Goal: Task Accomplishment & Management: Use online tool/utility

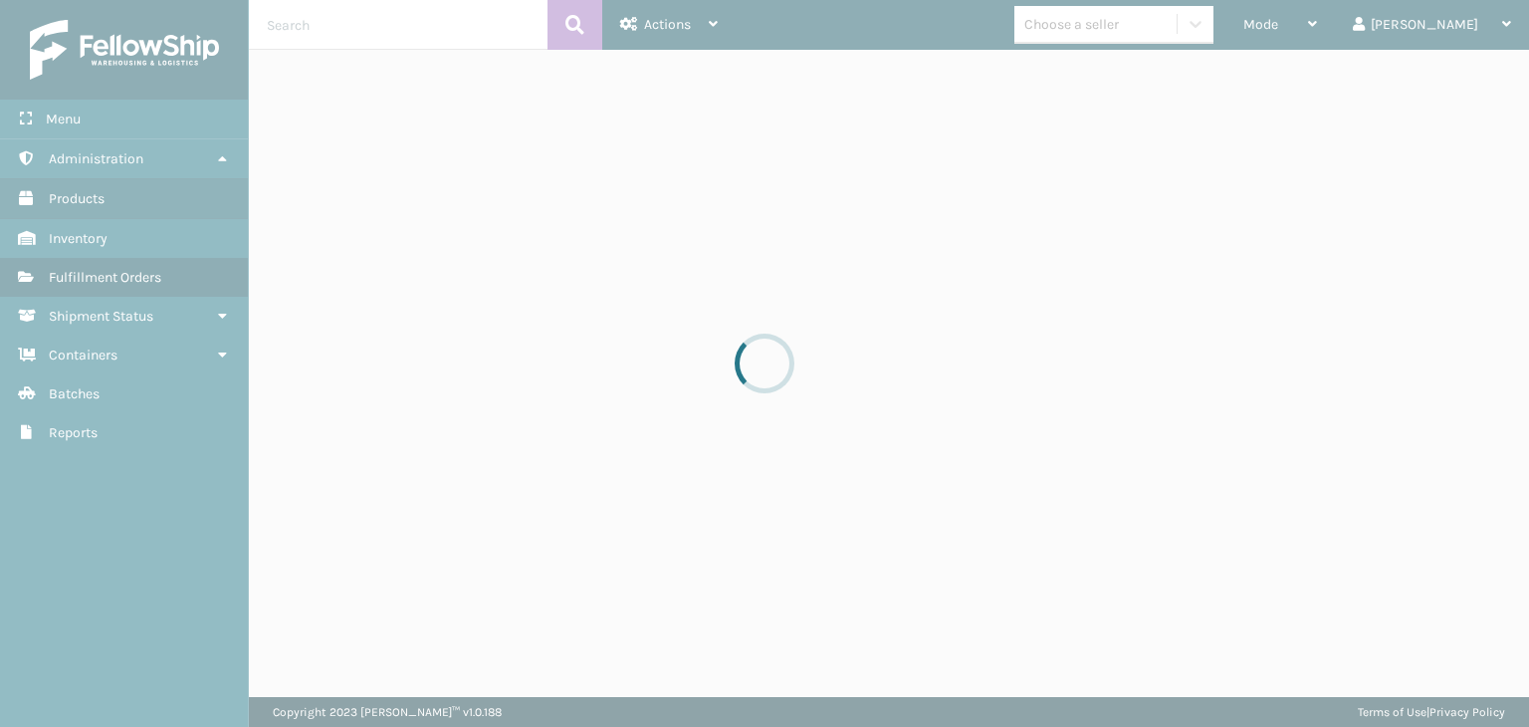
click at [1168, 13] on div at bounding box center [764, 363] width 1529 height 727
click at [1168, 15] on div at bounding box center [764, 363] width 1529 height 727
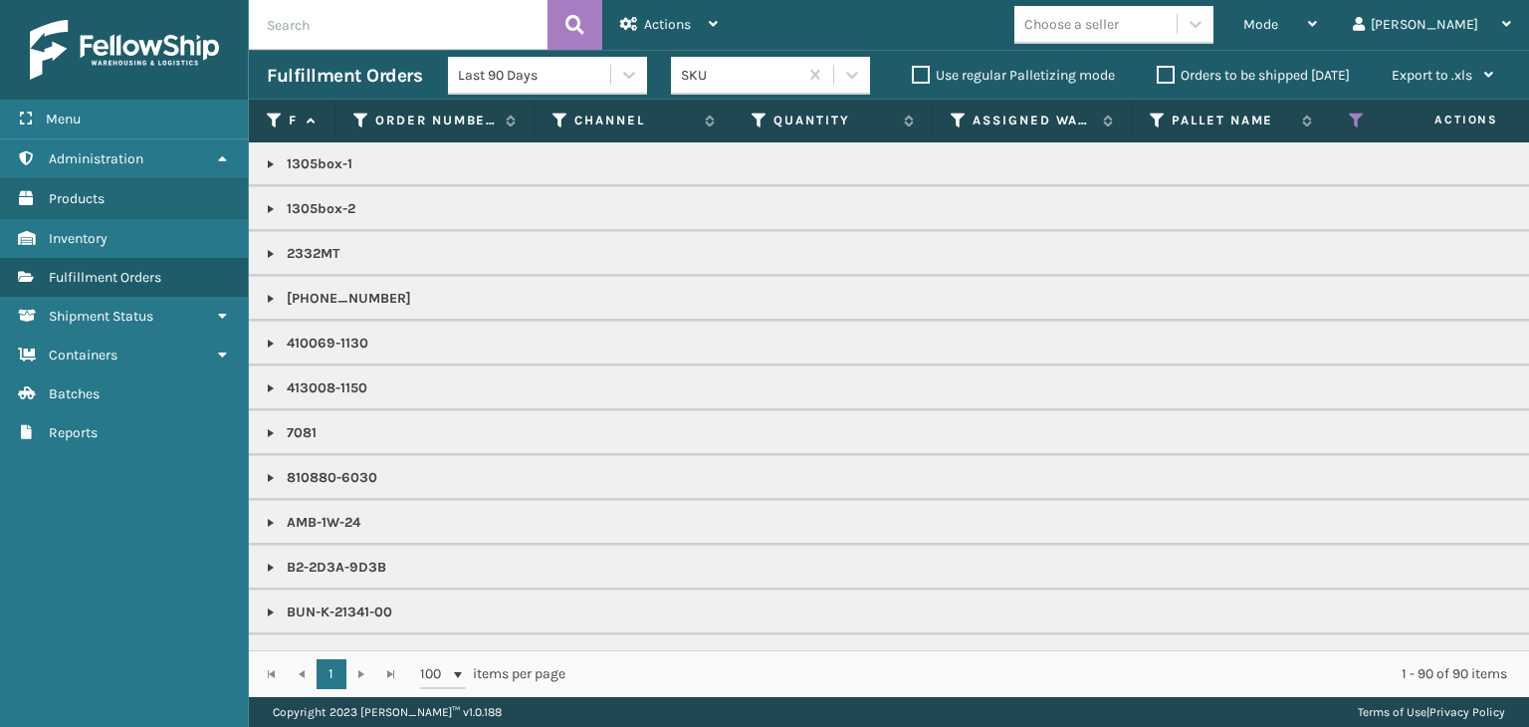
click at [1119, 24] on div "Choose a seller" at bounding box center [1072, 24] width 95 height 21
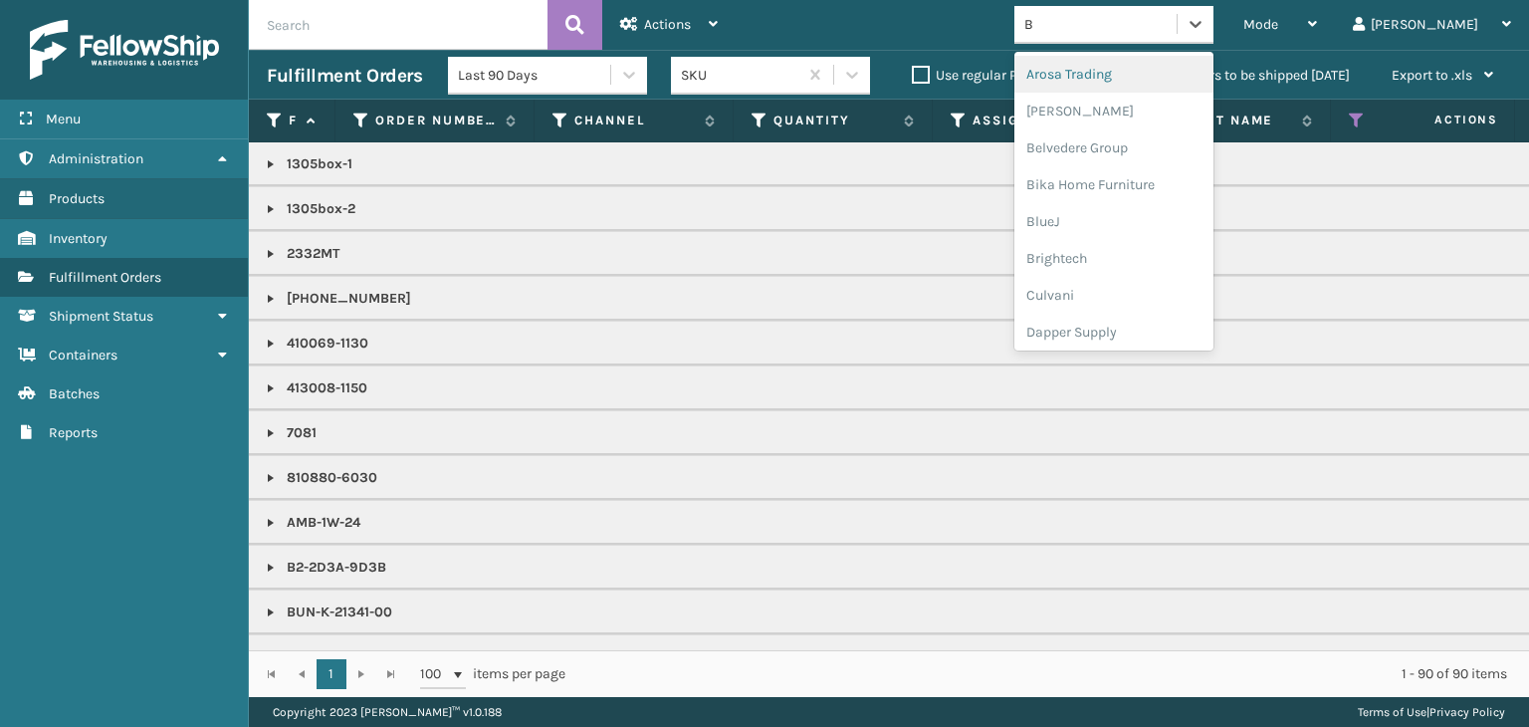
type input "BR"
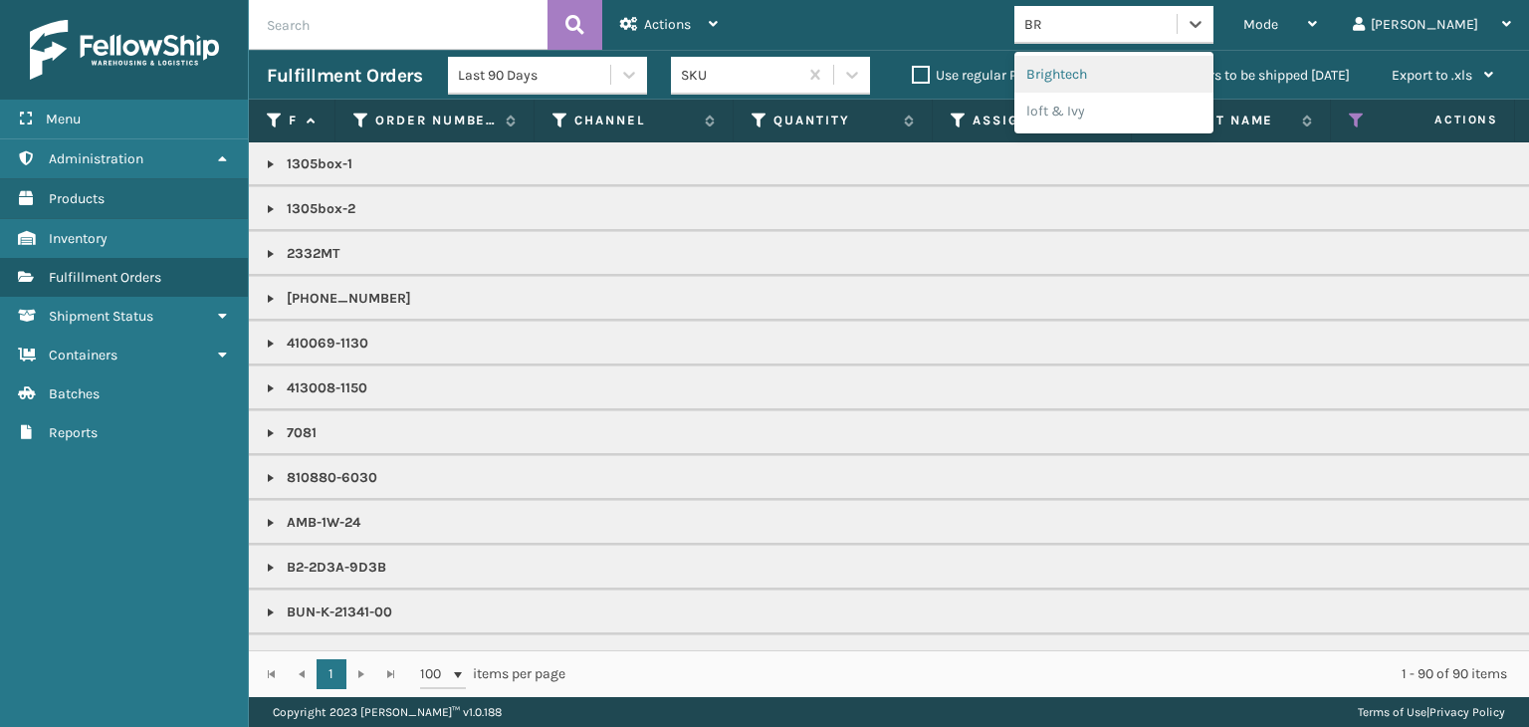
click at [1164, 69] on div "Brightech" at bounding box center [1114, 74] width 199 height 37
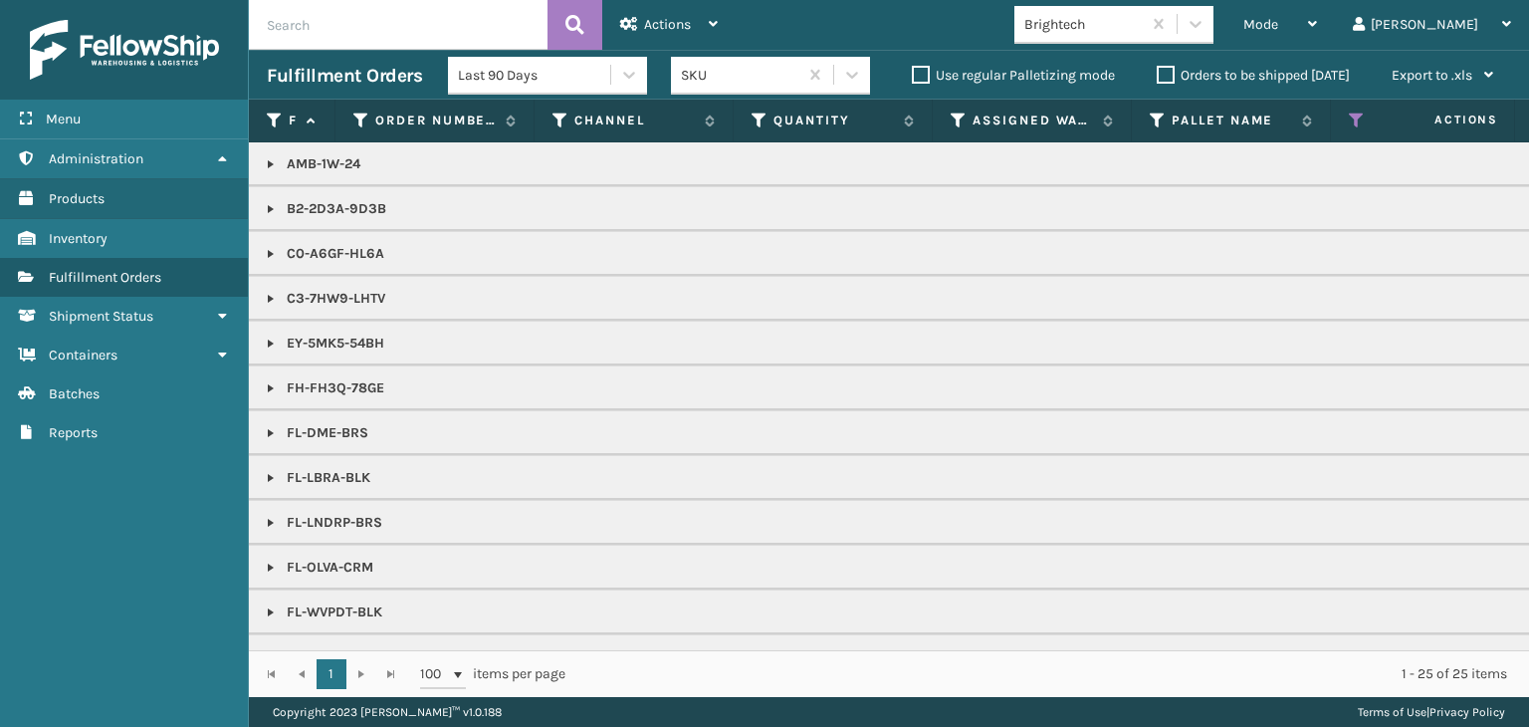
click at [271, 249] on link at bounding box center [271, 254] width 16 height 16
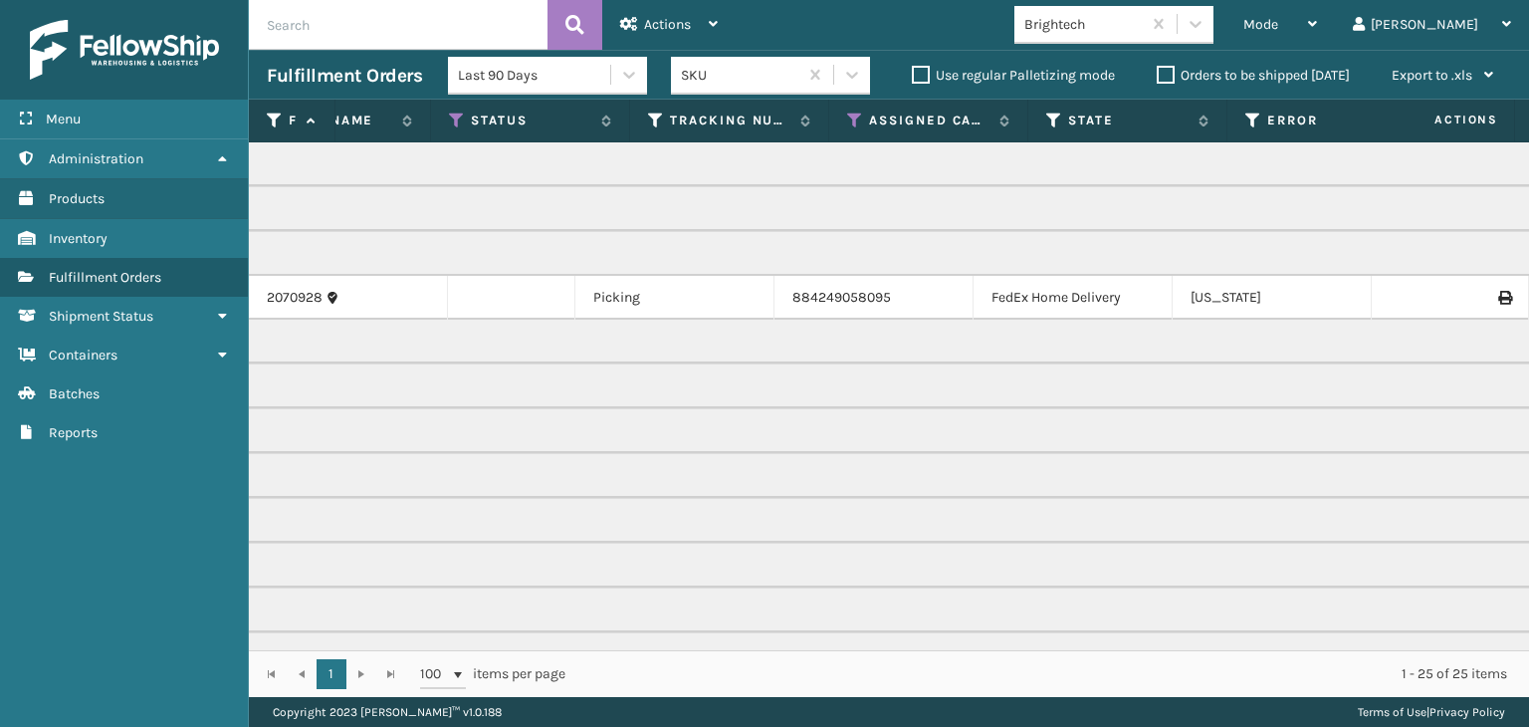
scroll to position [0, 902]
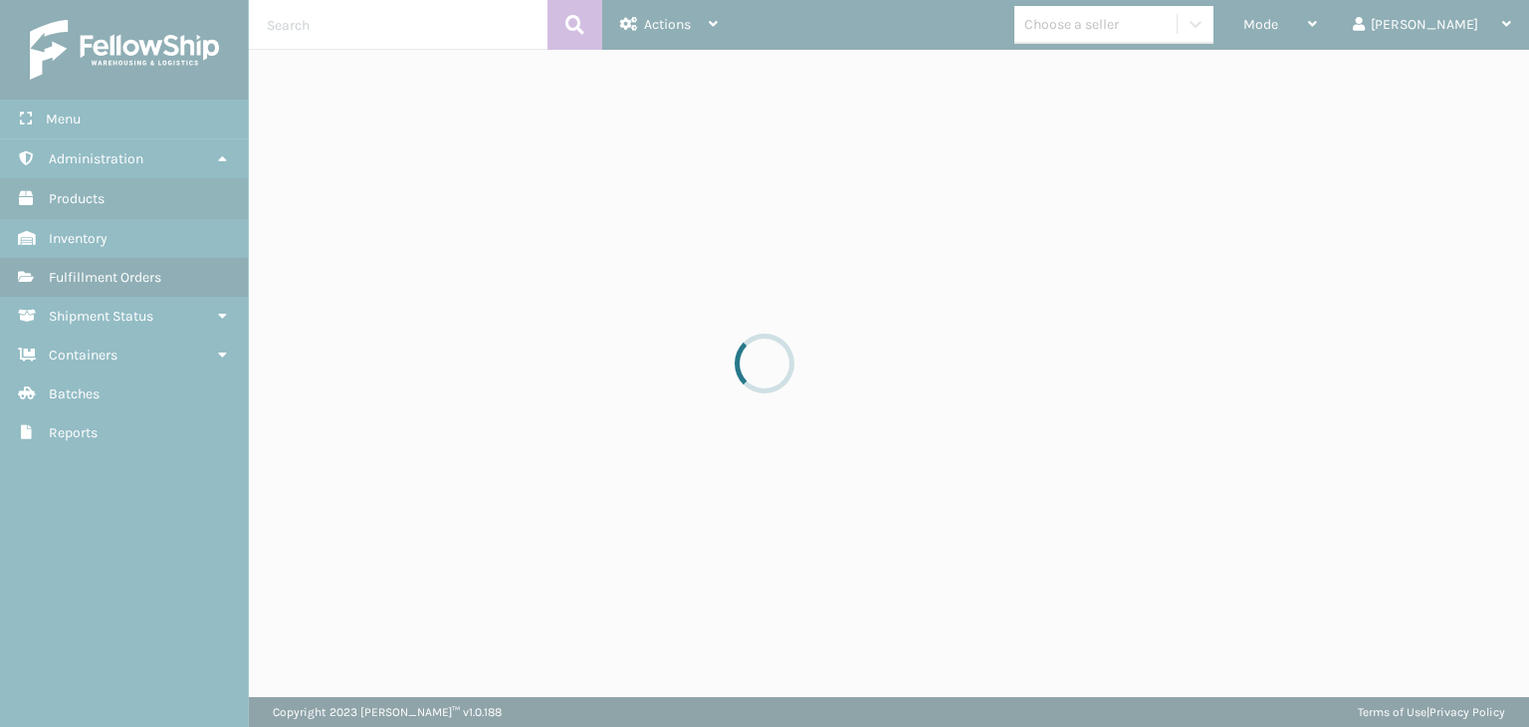
click at [1341, 9] on div at bounding box center [764, 363] width 1529 height 727
click at [1324, 20] on div at bounding box center [764, 363] width 1529 height 727
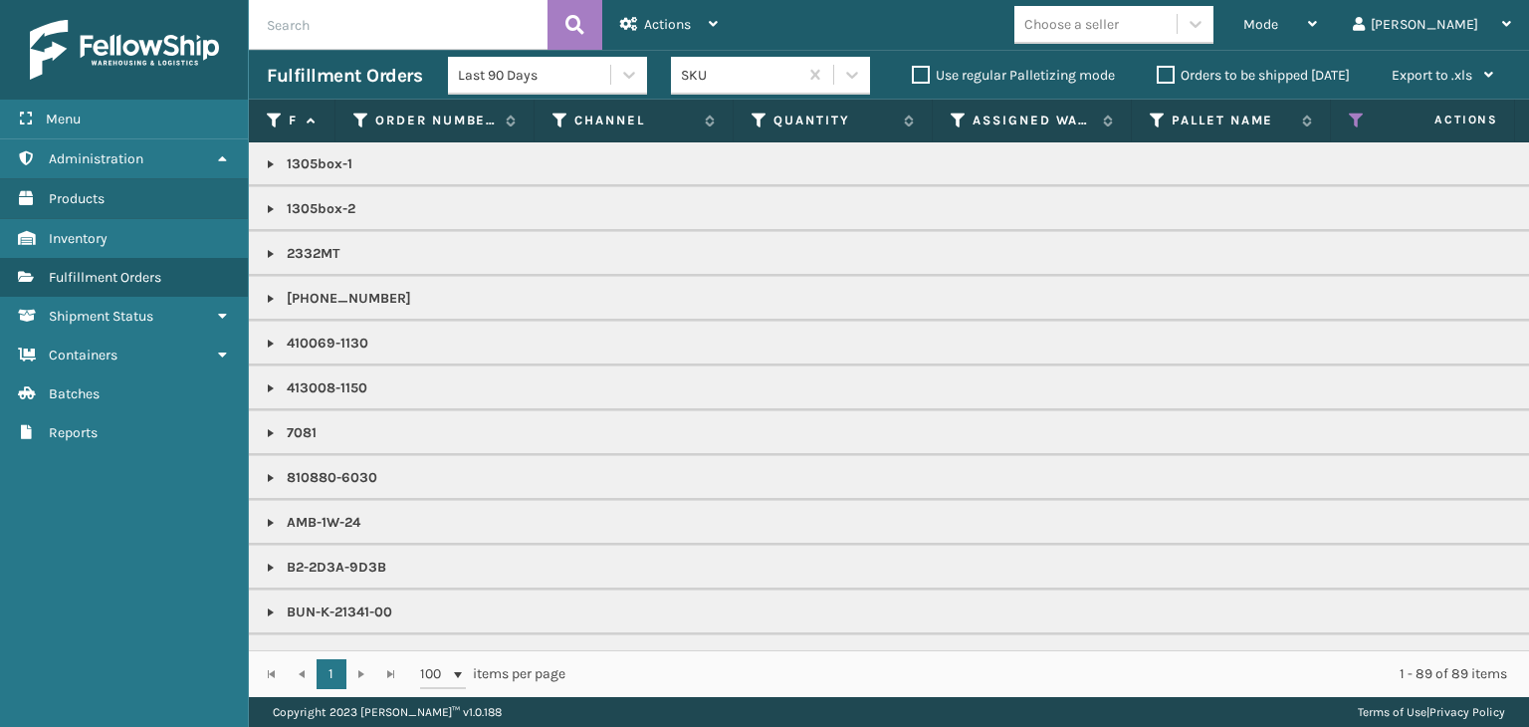
click at [1279, 20] on span "Mode" at bounding box center [1261, 24] width 35 height 17
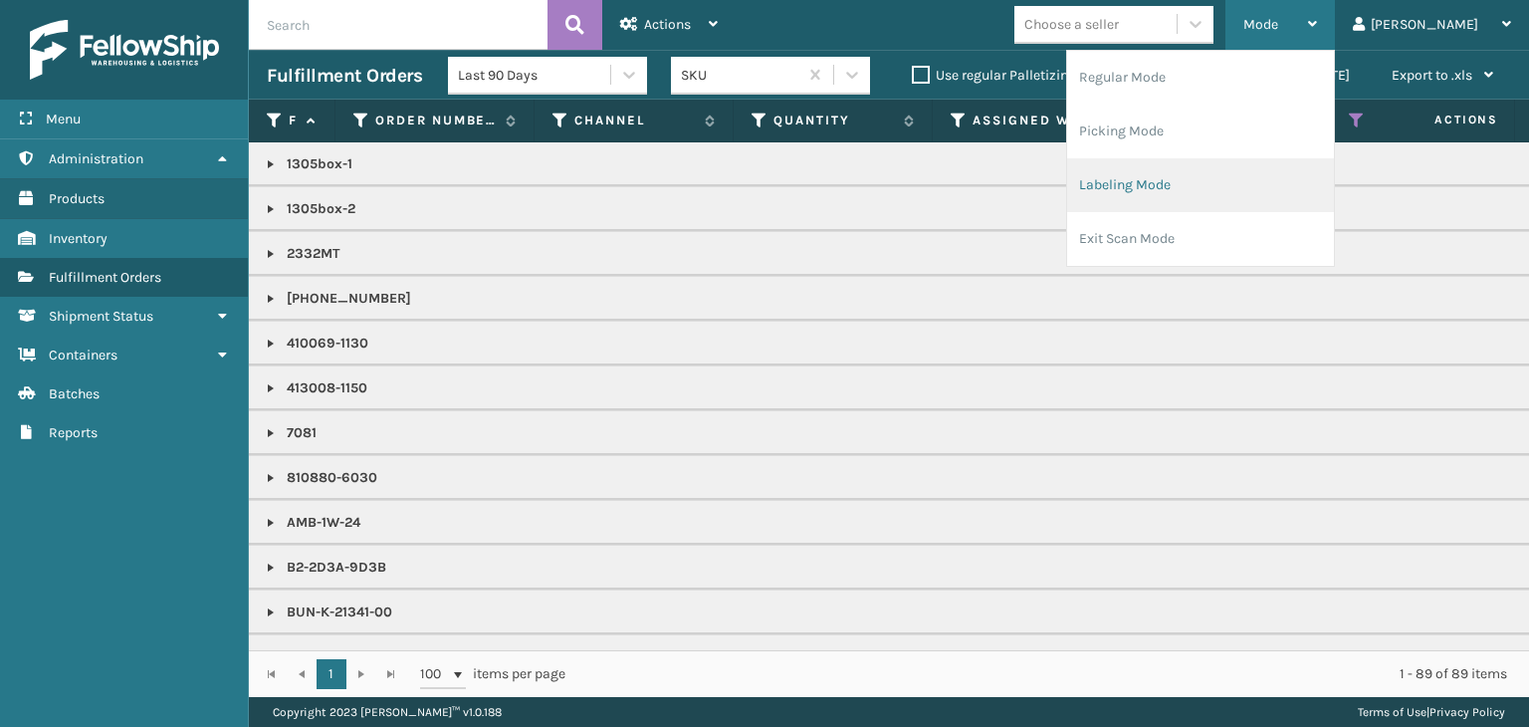
click at [1182, 193] on li "Labeling Mode" at bounding box center [1200, 185] width 267 height 54
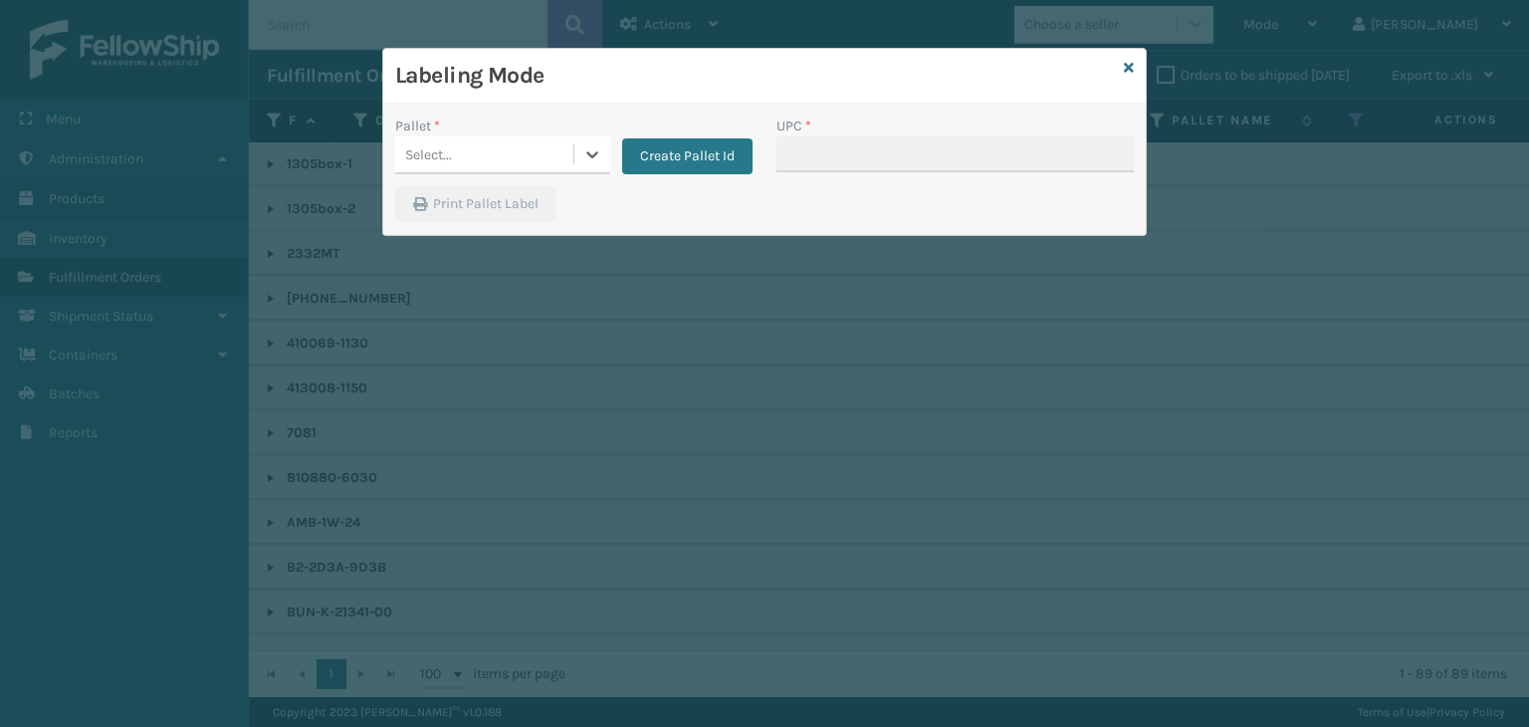
click at [424, 160] on div "Select..." at bounding box center [428, 154] width 47 height 21
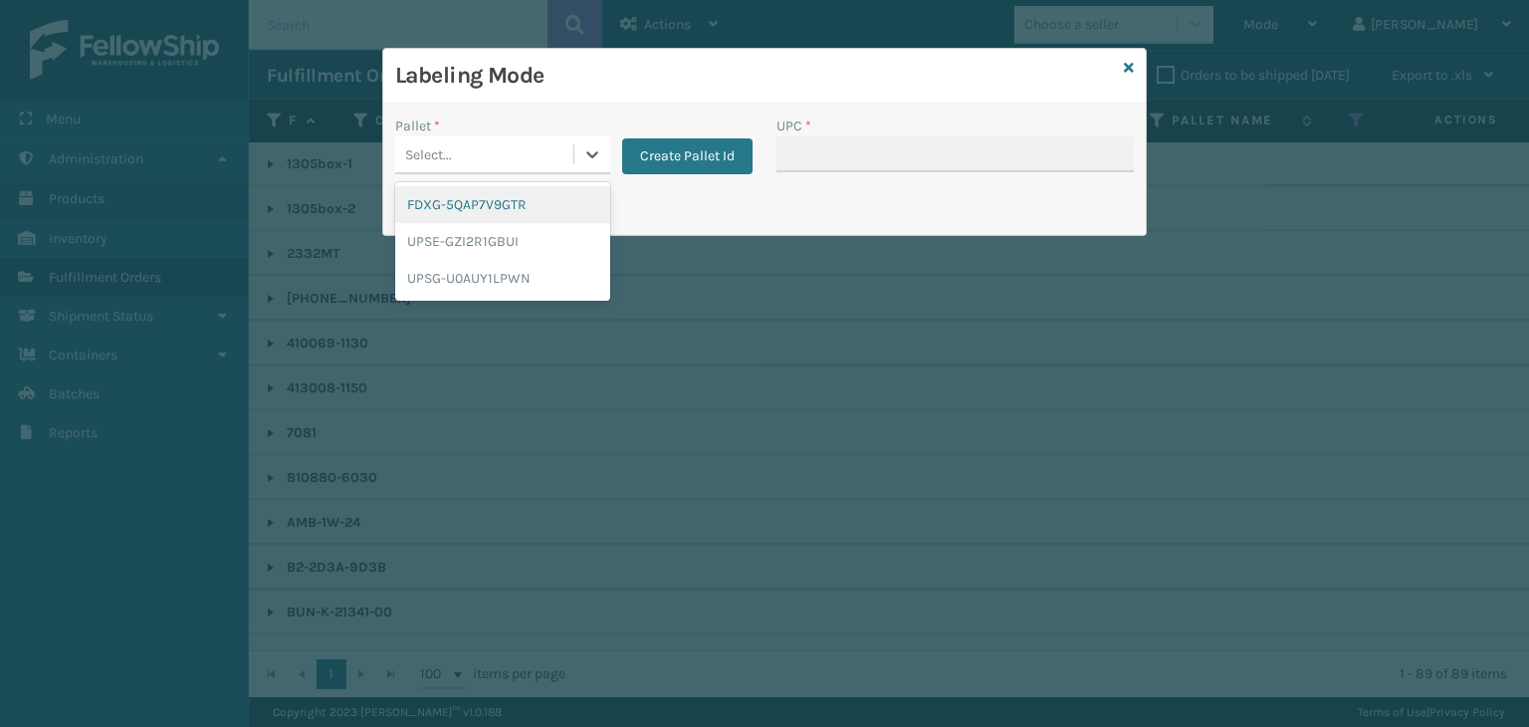
click at [451, 207] on div "FDXG-5QAP7V9GTR" at bounding box center [502, 204] width 215 height 37
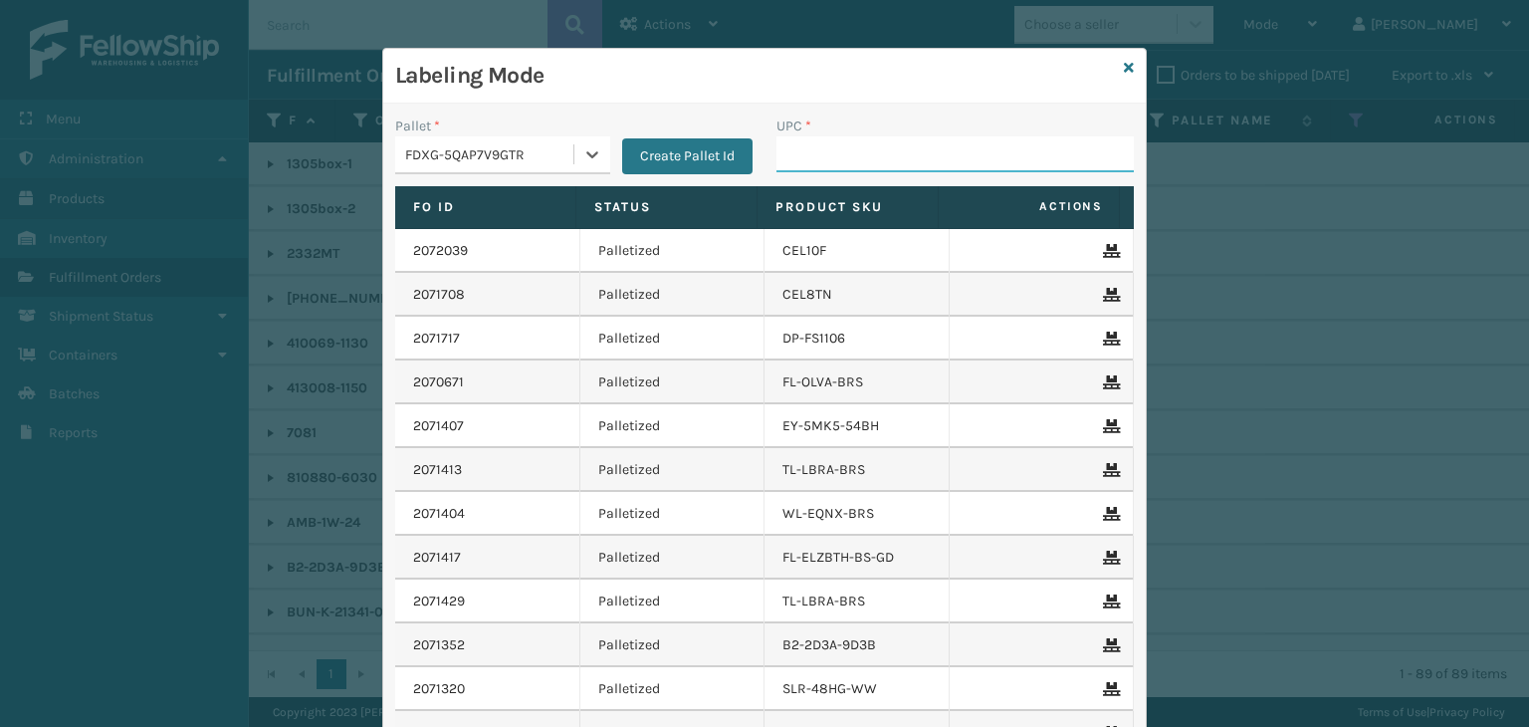
drag, startPoint x: 833, startPoint y: 153, endPoint x: 821, endPoint y: 148, distance: 13.9
click at [833, 152] on input "UPC *" at bounding box center [955, 154] width 357 height 36
type input "858100007630"
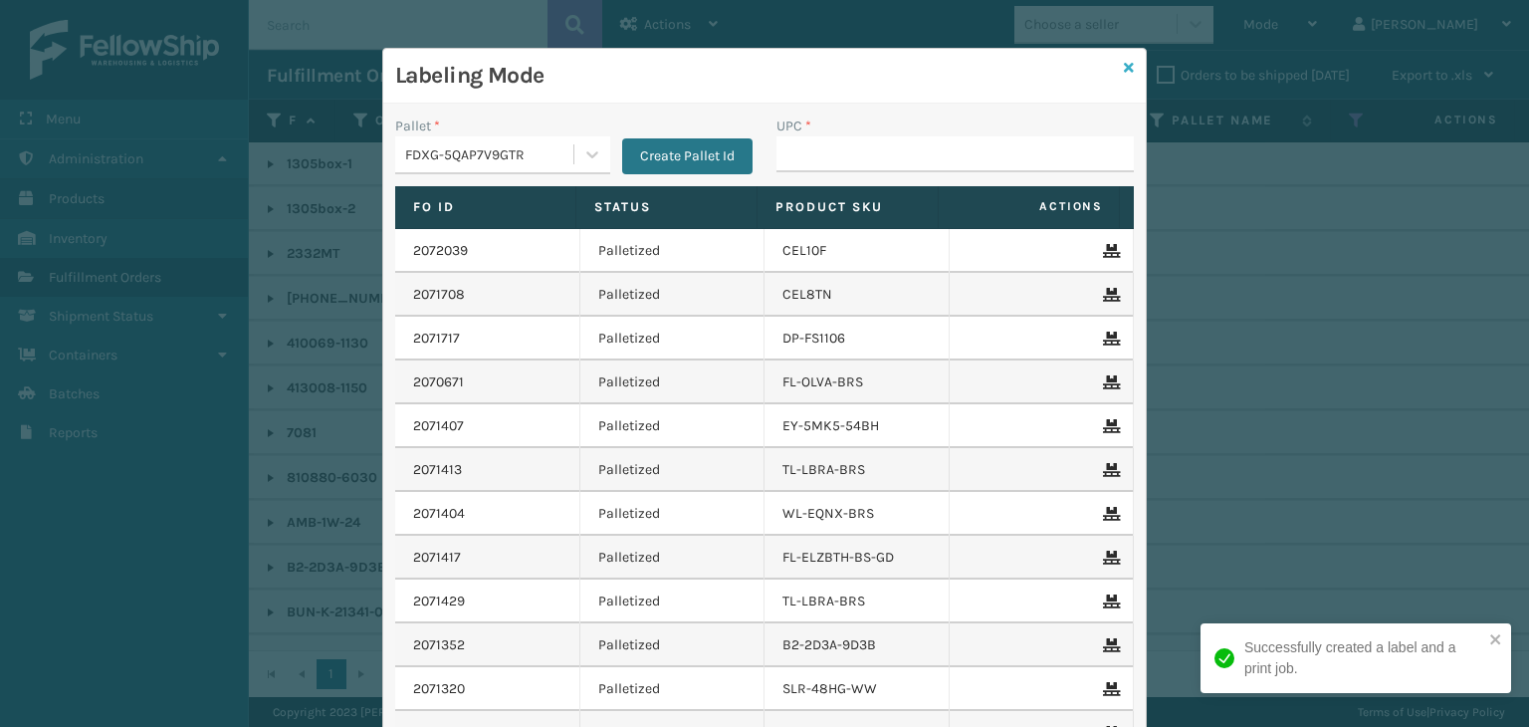
click at [1124, 59] on link at bounding box center [1129, 68] width 10 height 21
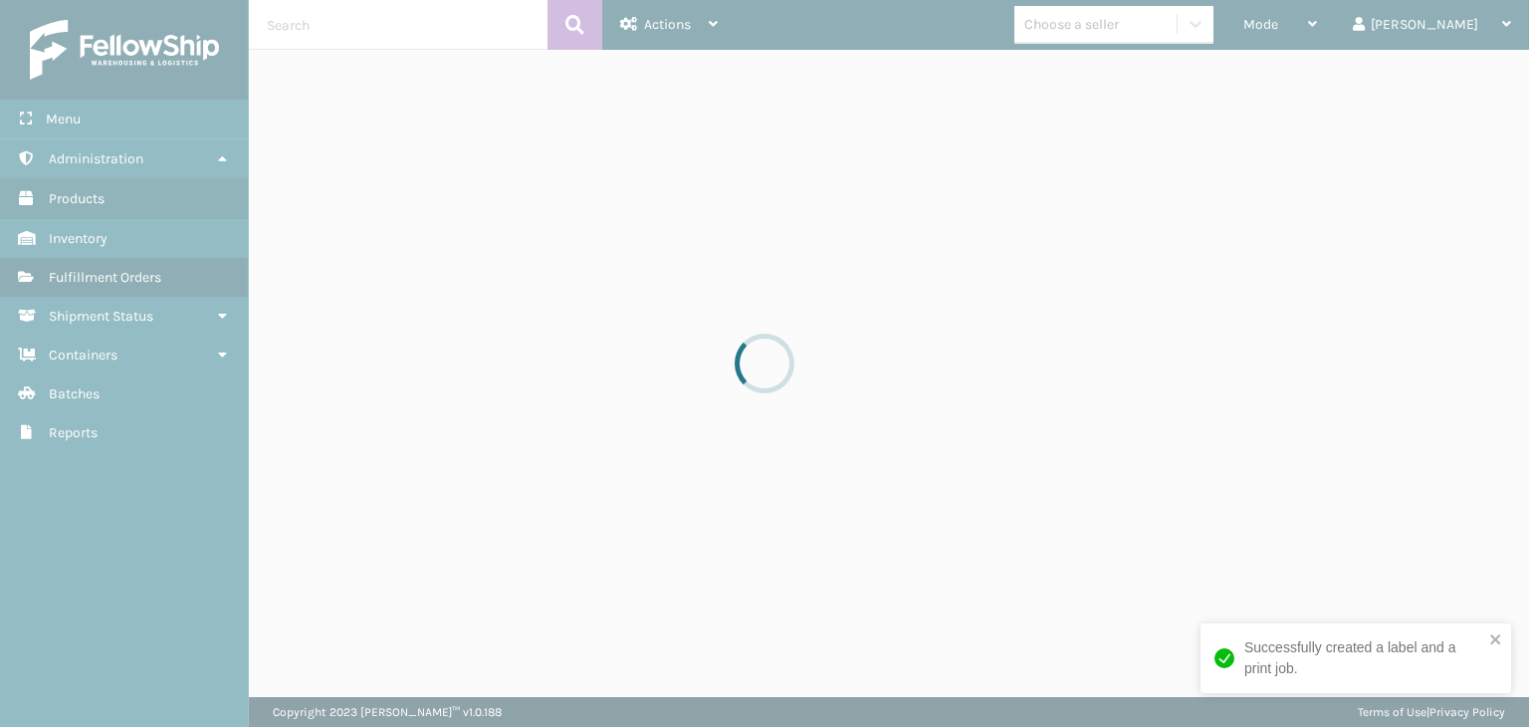
click at [1162, 21] on div at bounding box center [764, 363] width 1529 height 727
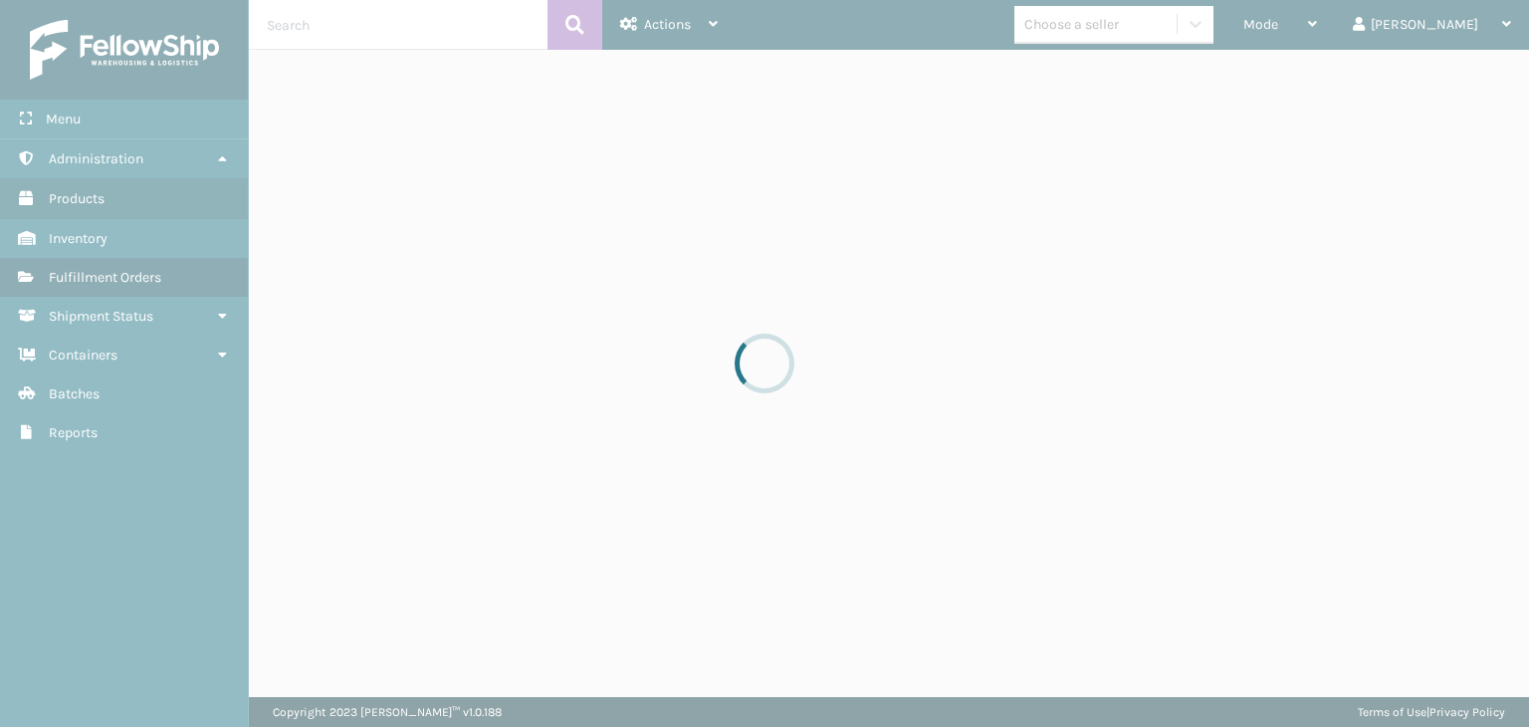
click at [1162, 21] on div at bounding box center [764, 363] width 1529 height 727
click at [1160, 21] on div at bounding box center [764, 363] width 1529 height 727
click at [1160, 22] on div at bounding box center [764, 363] width 1529 height 727
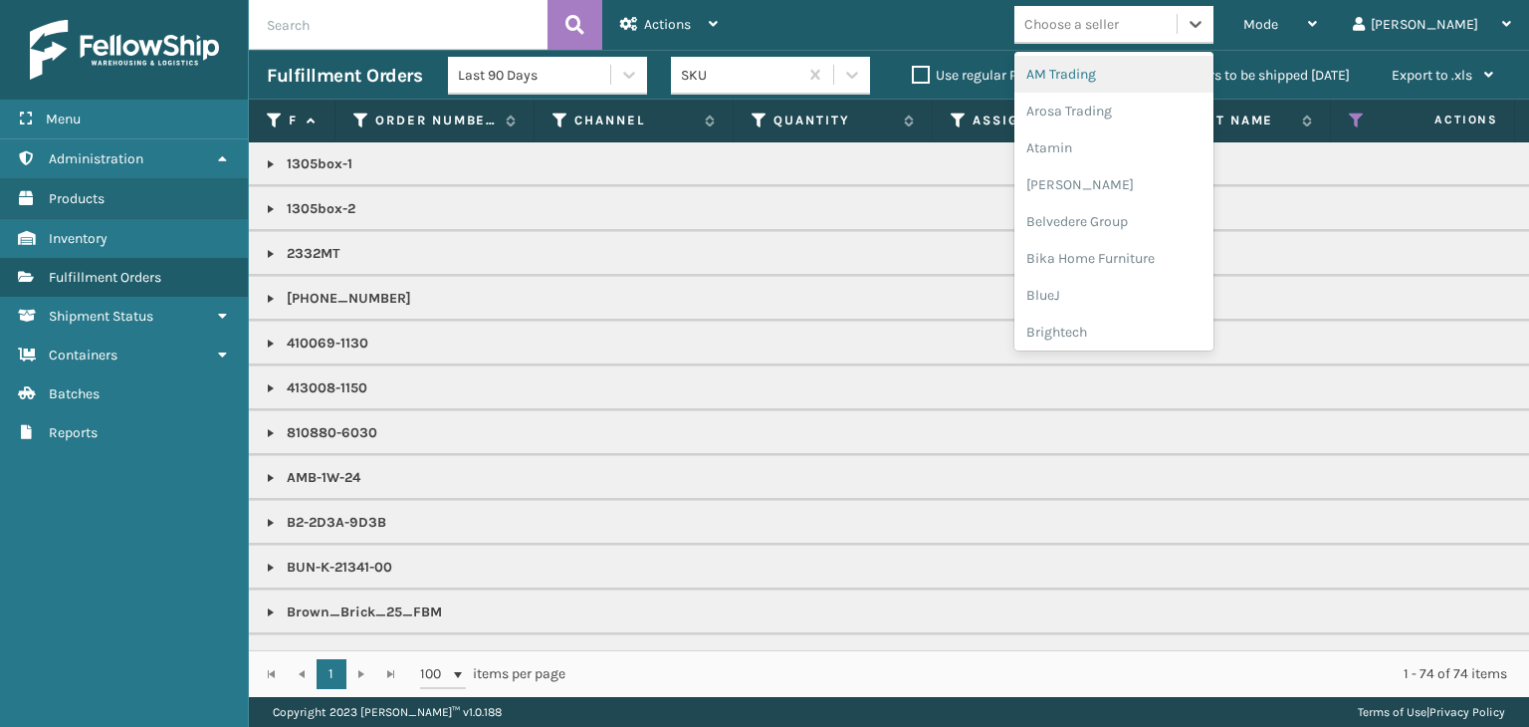
click at [1119, 22] on div "Choose a seller" at bounding box center [1072, 24] width 95 height 21
type input "BR"
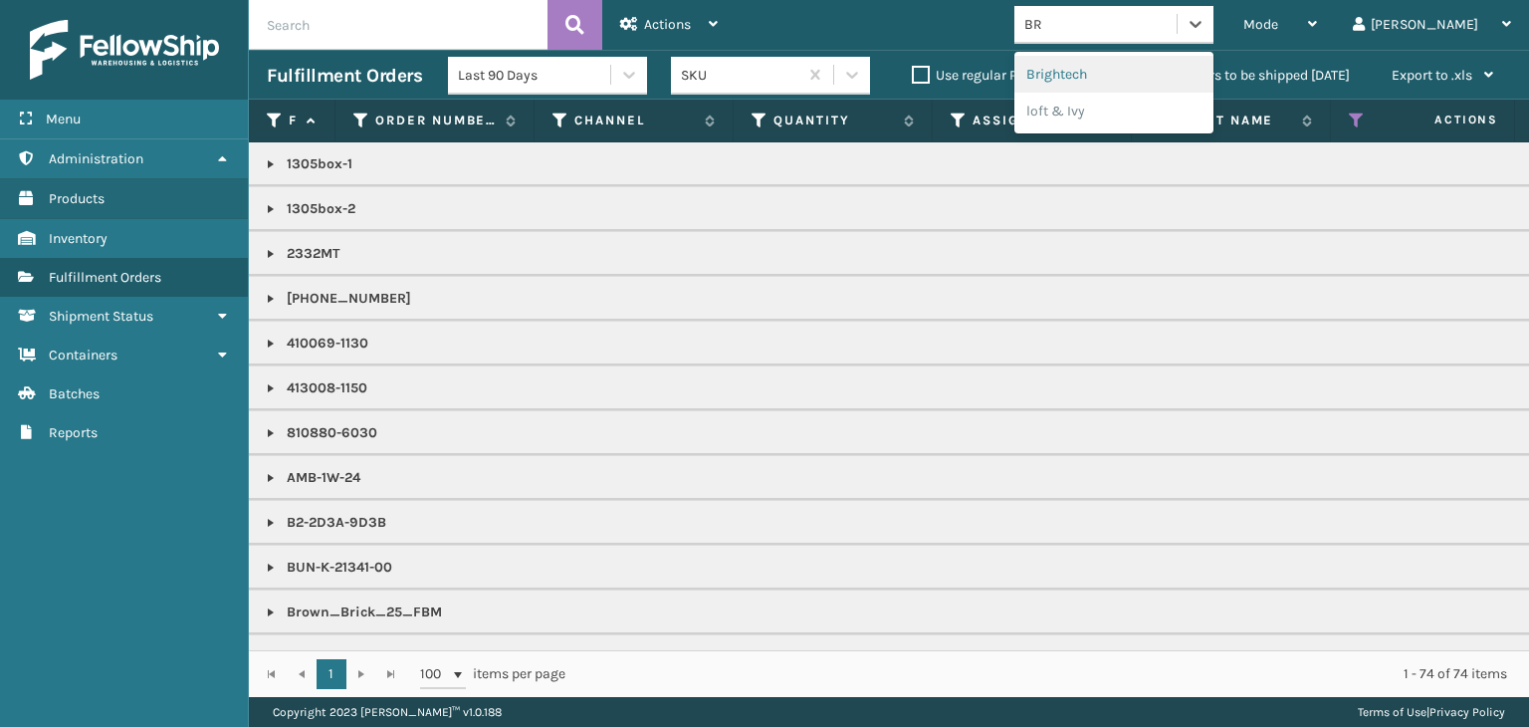
click at [1131, 77] on div "Brightech" at bounding box center [1114, 74] width 199 height 37
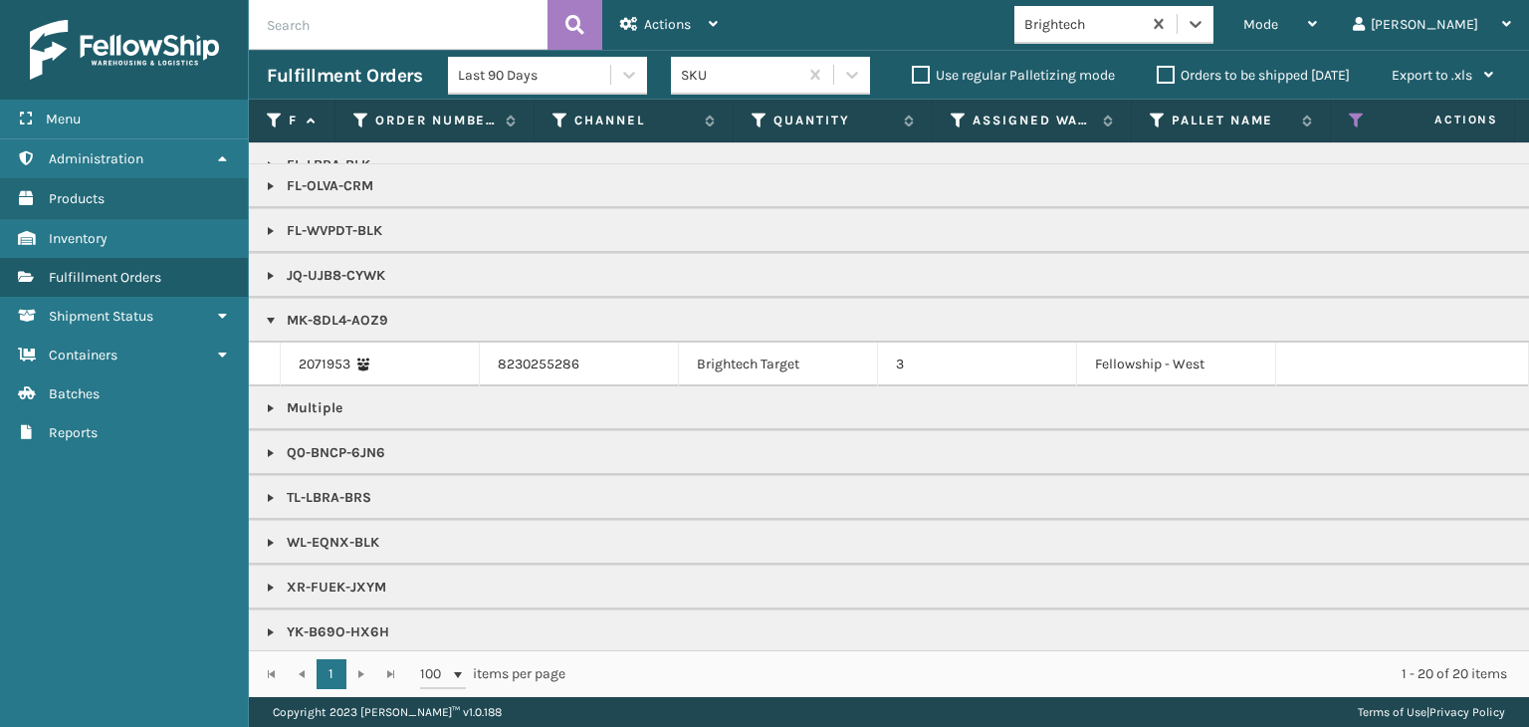
scroll to position [307, 0]
click at [1317, 20] on div "Mode" at bounding box center [1281, 25] width 74 height 50
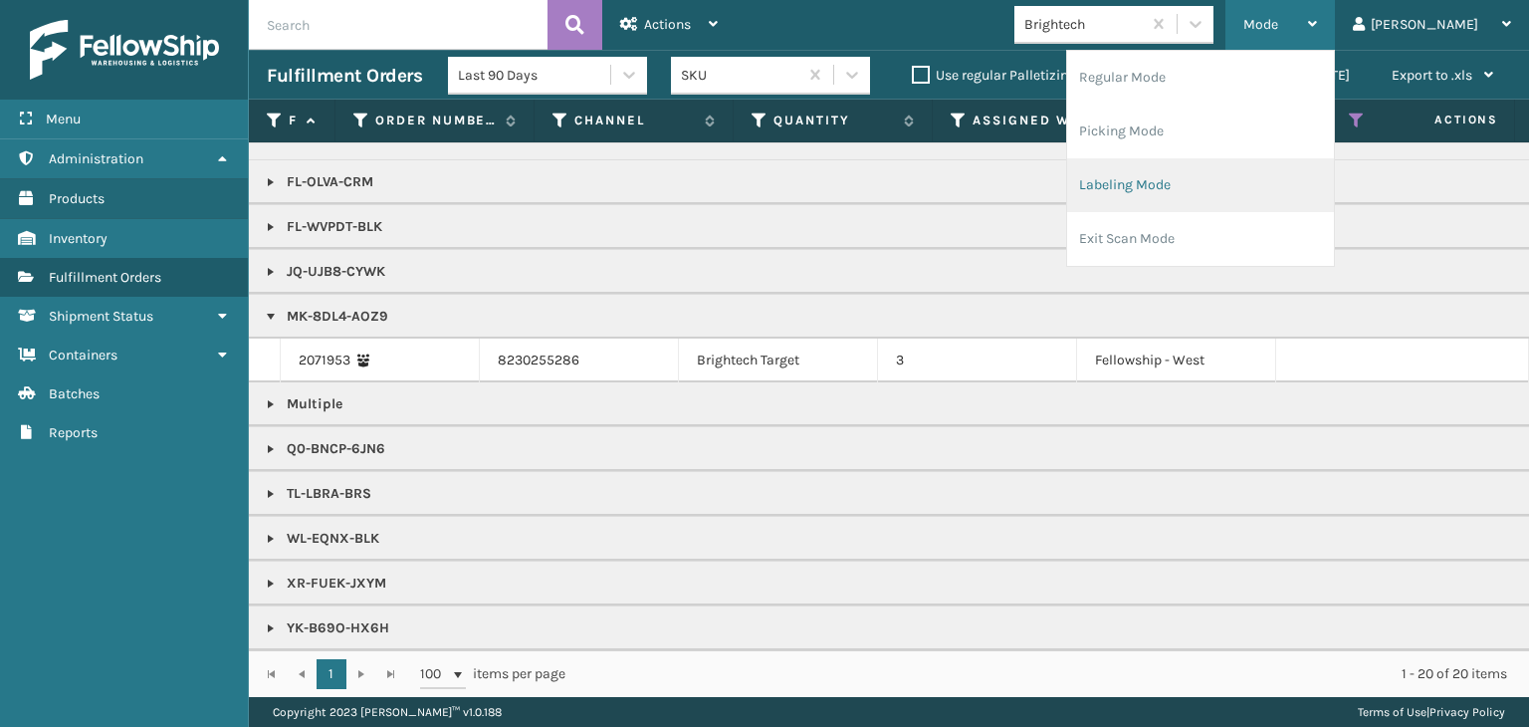
click at [1255, 173] on li "Labeling Mode" at bounding box center [1200, 185] width 267 height 54
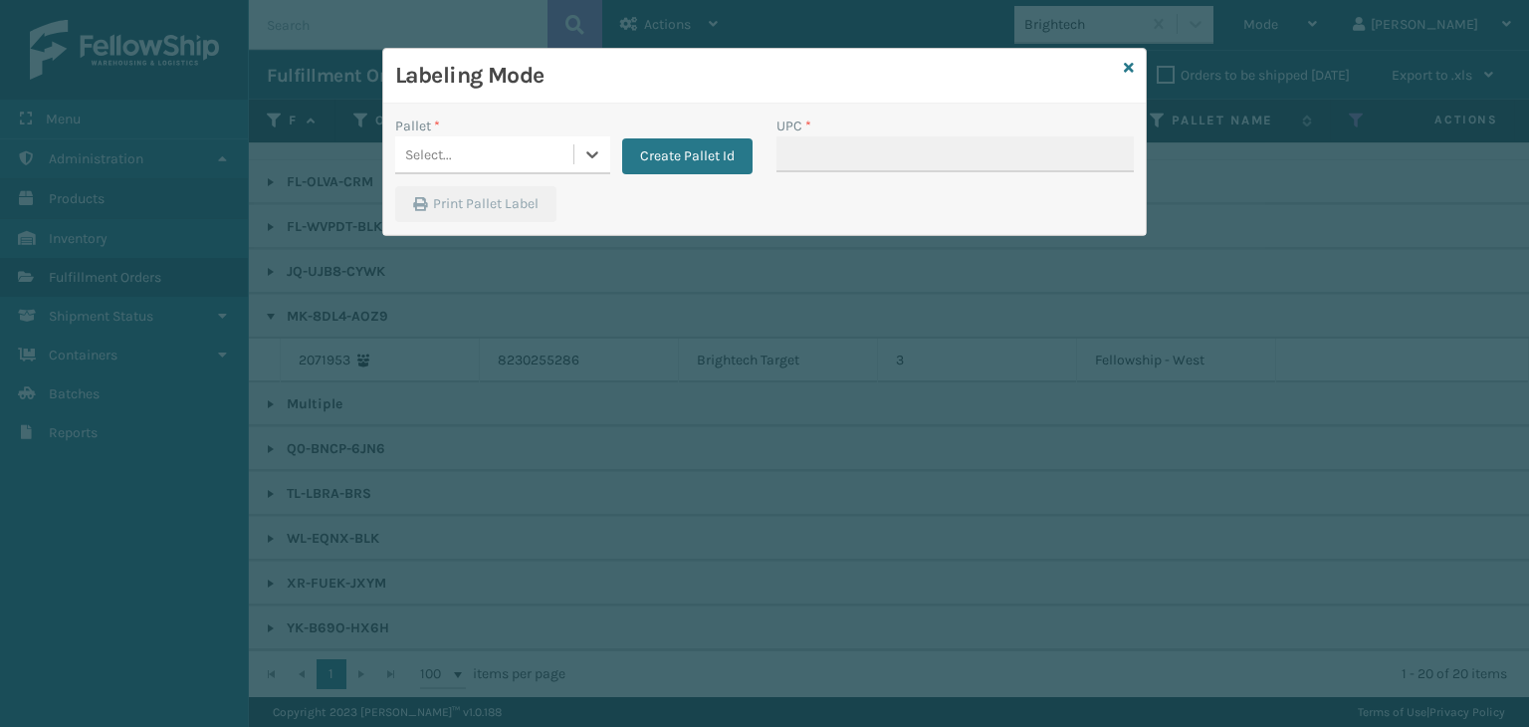
click at [469, 128] on div "Pallet *" at bounding box center [502, 126] width 215 height 21
click at [477, 142] on div "Select..." at bounding box center [484, 154] width 178 height 33
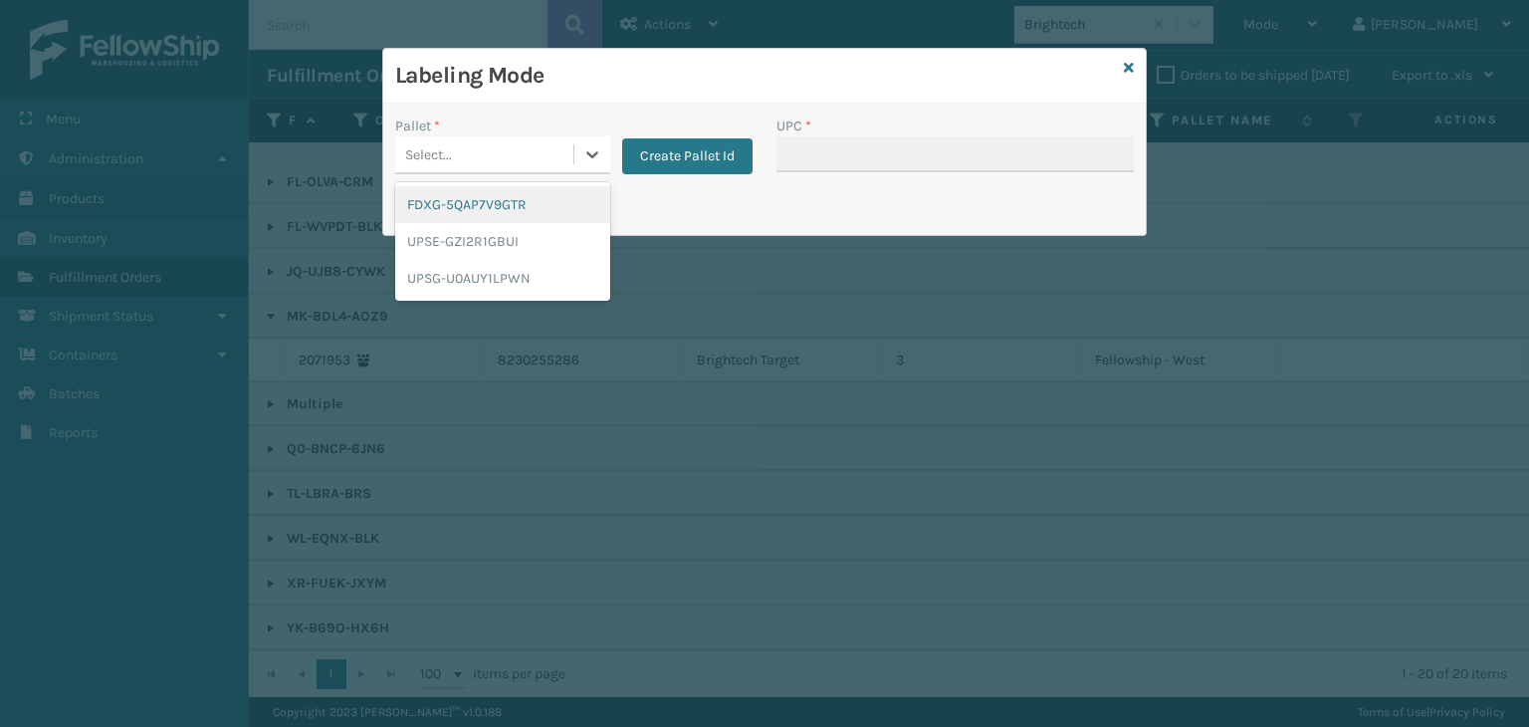
click at [507, 212] on div "FDXG-5QAP7V9GTR" at bounding box center [502, 204] width 215 height 37
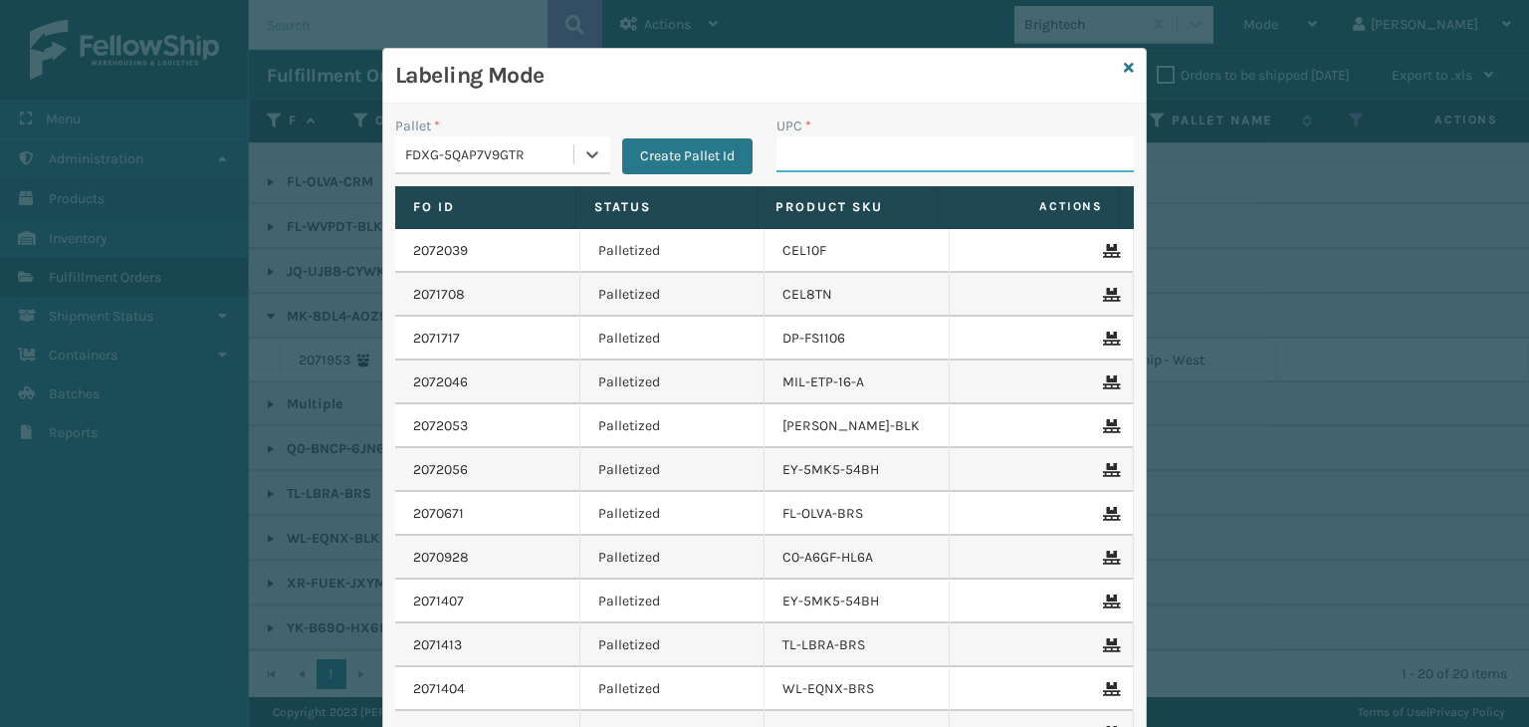
click at [806, 156] on input "UPC *" at bounding box center [955, 154] width 357 height 36
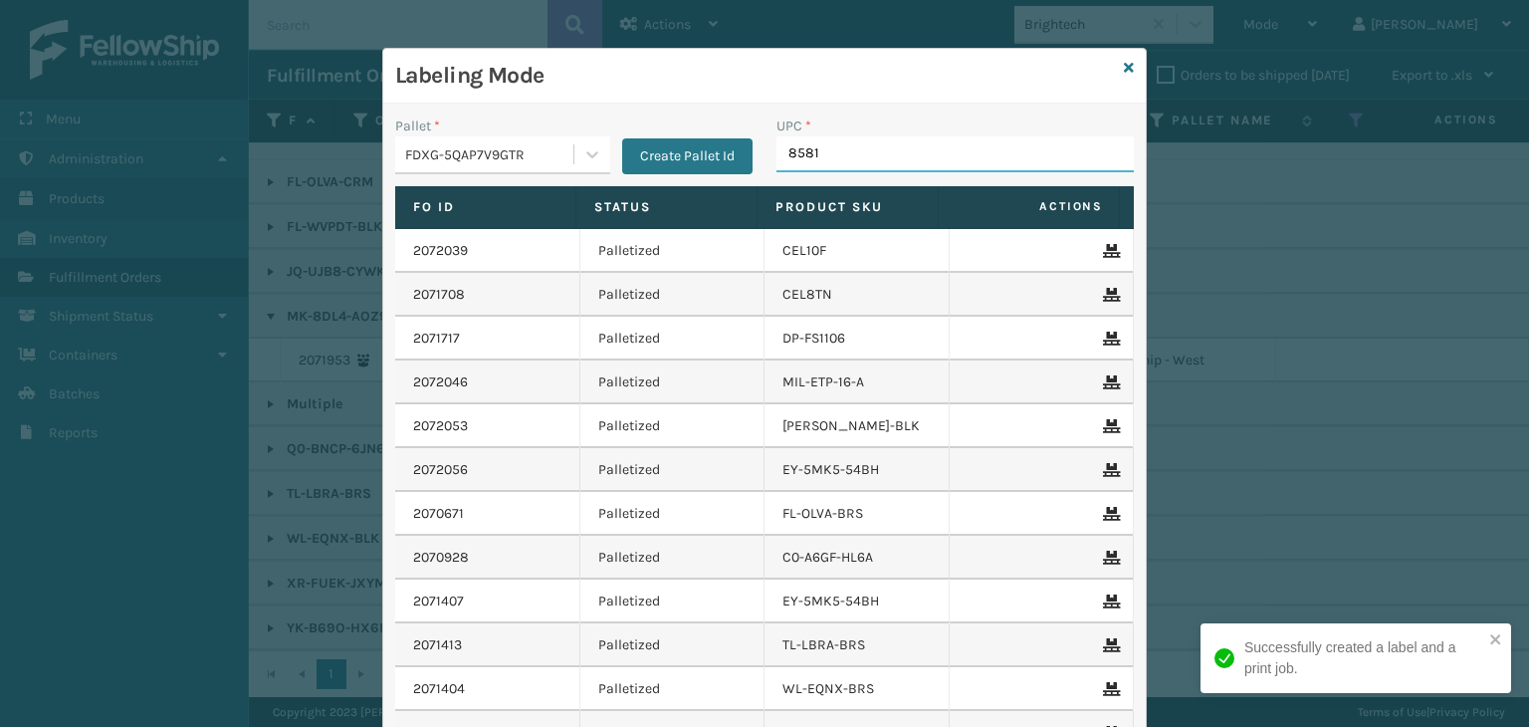
type input "85810"
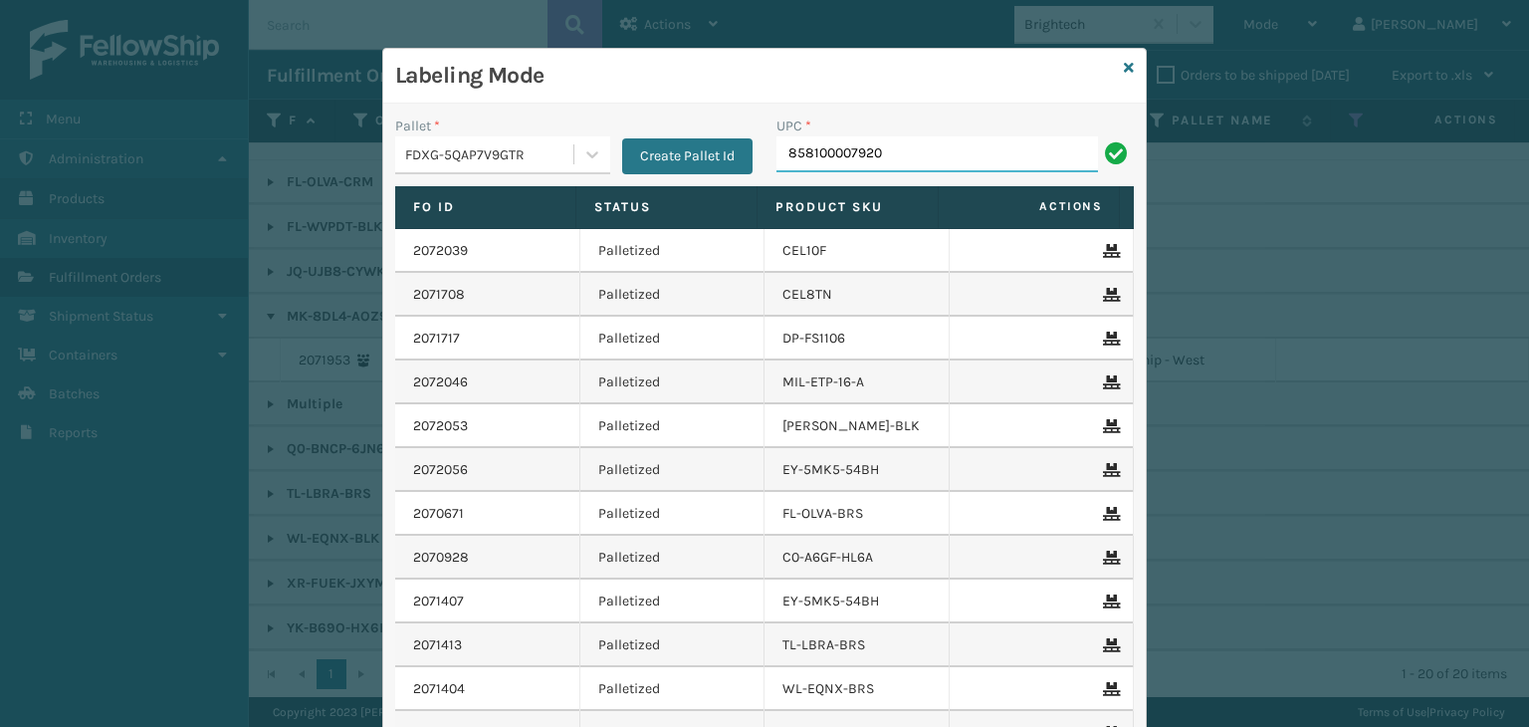
type input "858100007920"
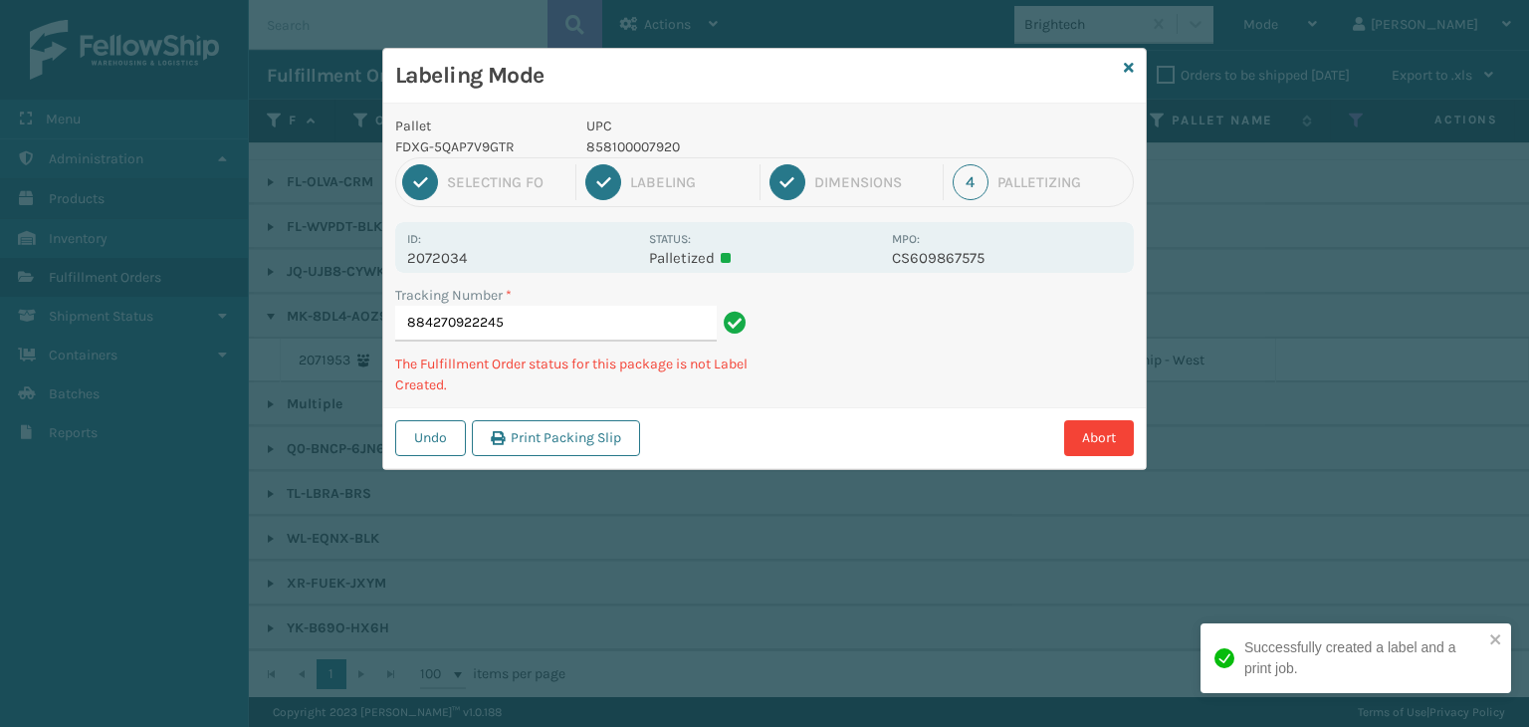
click at [625, 145] on p "858100007920" at bounding box center [734, 146] width 294 height 21
copy p "858100007920"
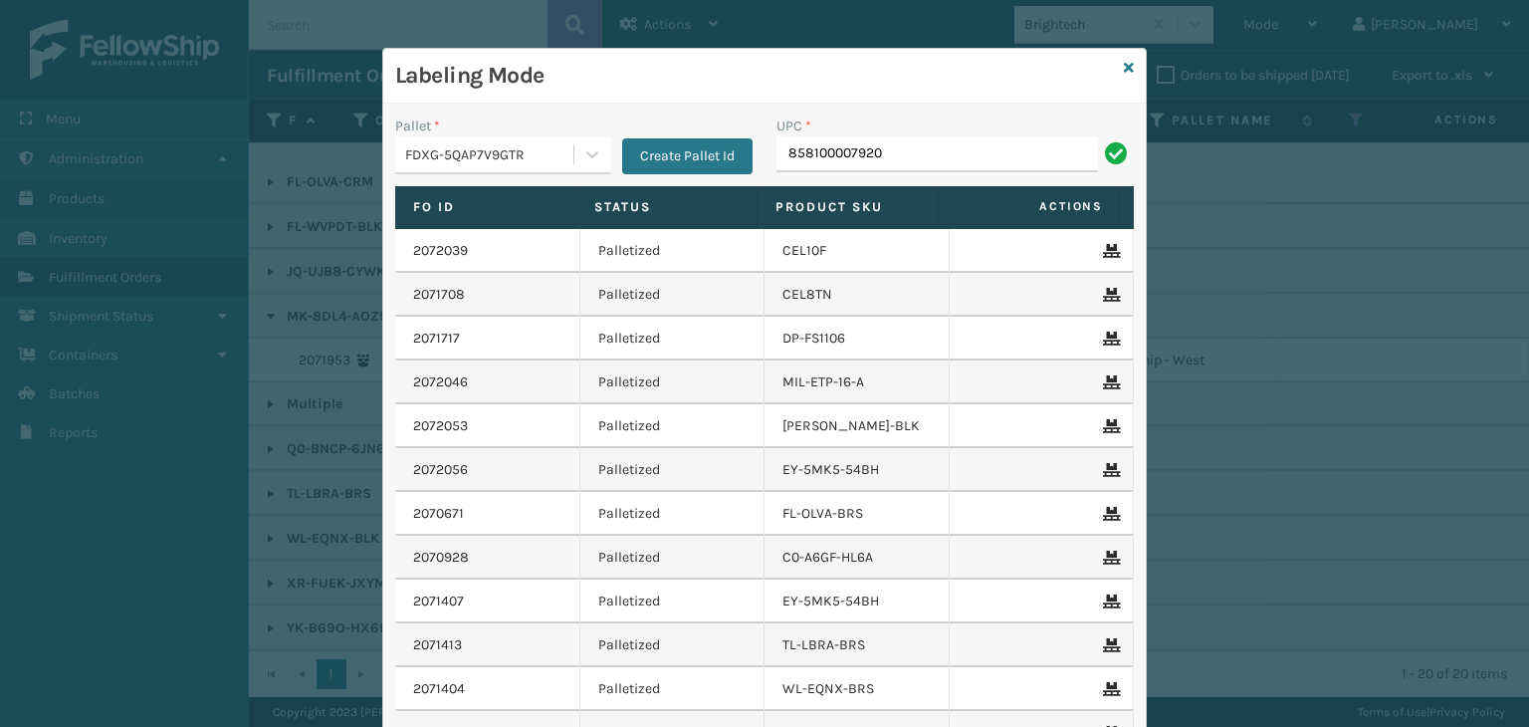
type input "858100007920"
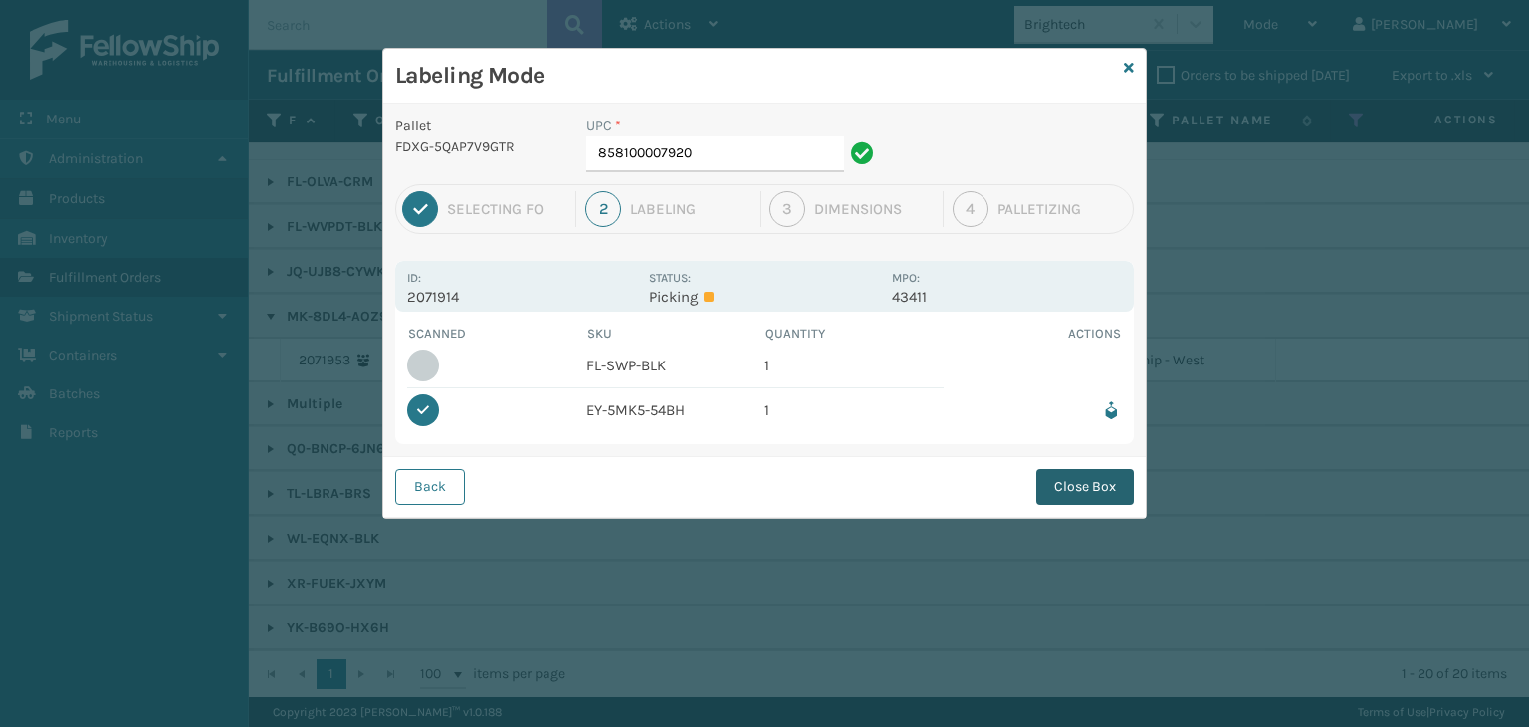
click at [1112, 483] on button "Close Box" at bounding box center [1086, 487] width 98 height 36
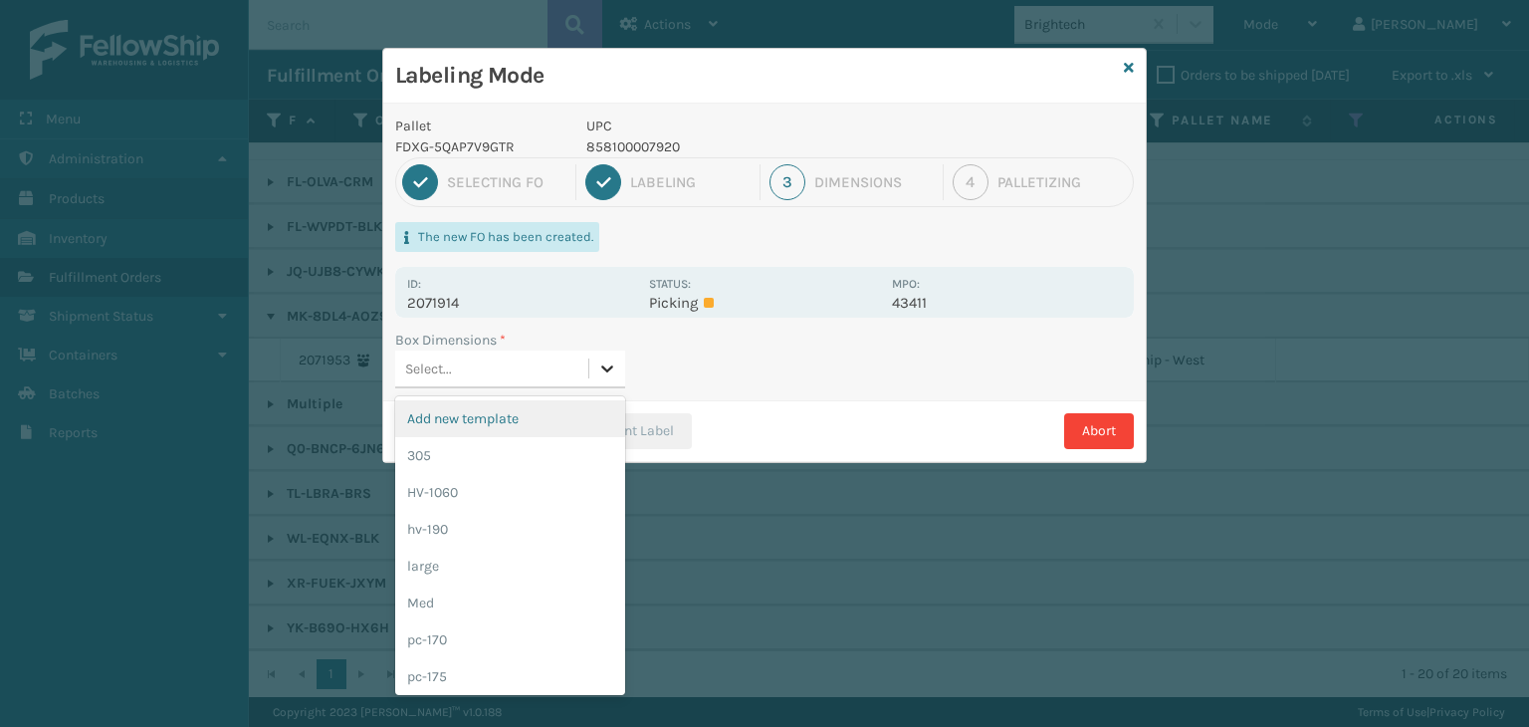
click at [603, 363] on icon at bounding box center [607, 368] width 20 height 20
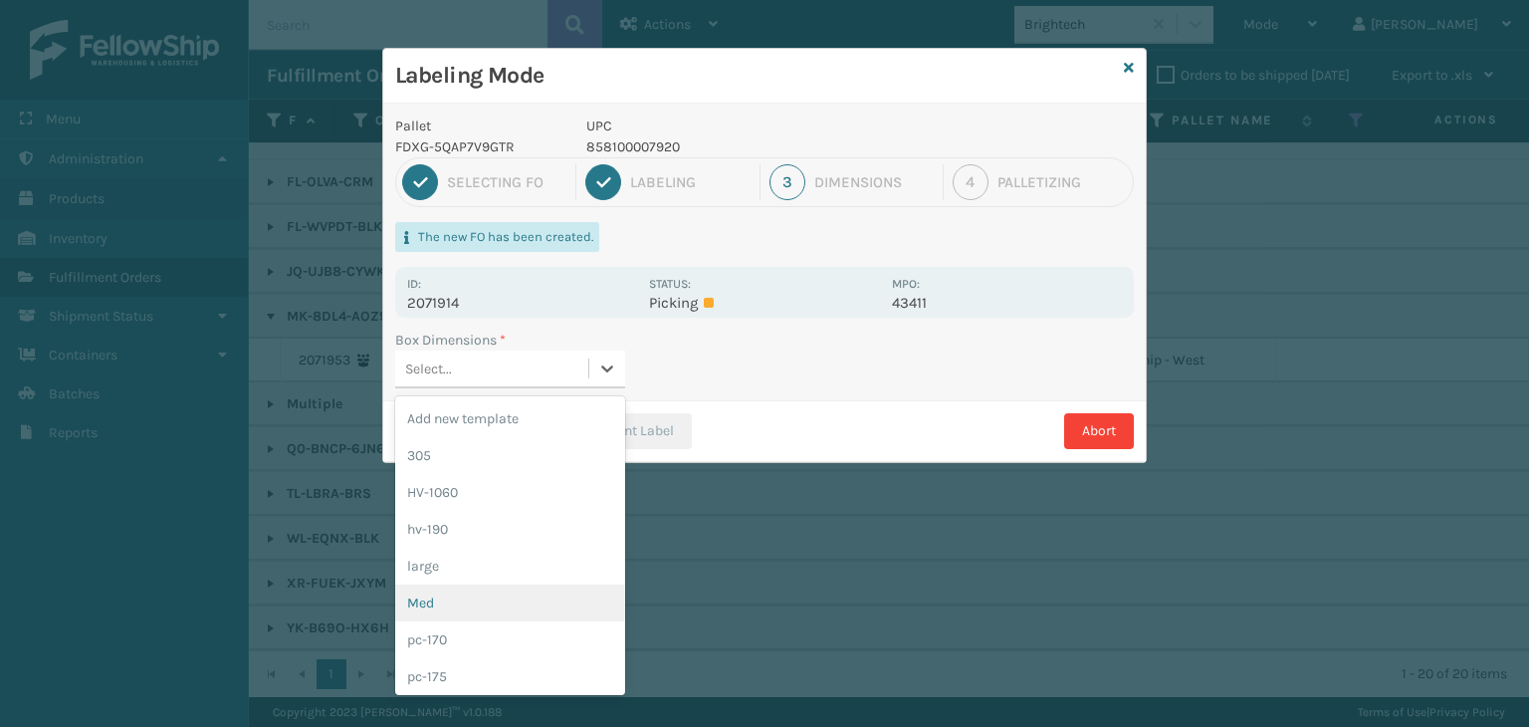
drag, startPoint x: 586, startPoint y: 588, endPoint x: 601, endPoint y: 487, distance: 102.8
click at [584, 585] on div "Med" at bounding box center [510, 603] width 230 height 37
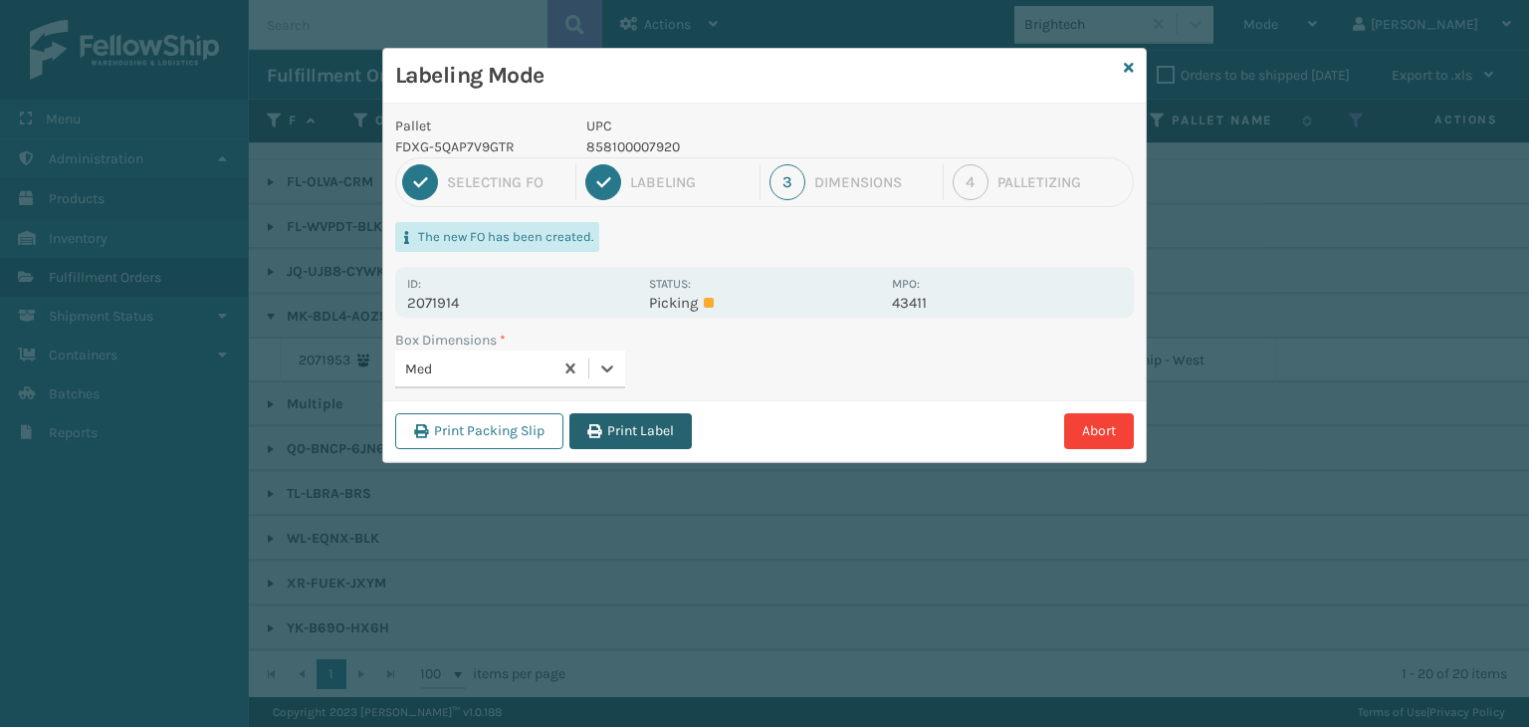
click at [630, 430] on button "Print Label" at bounding box center [631, 431] width 122 height 36
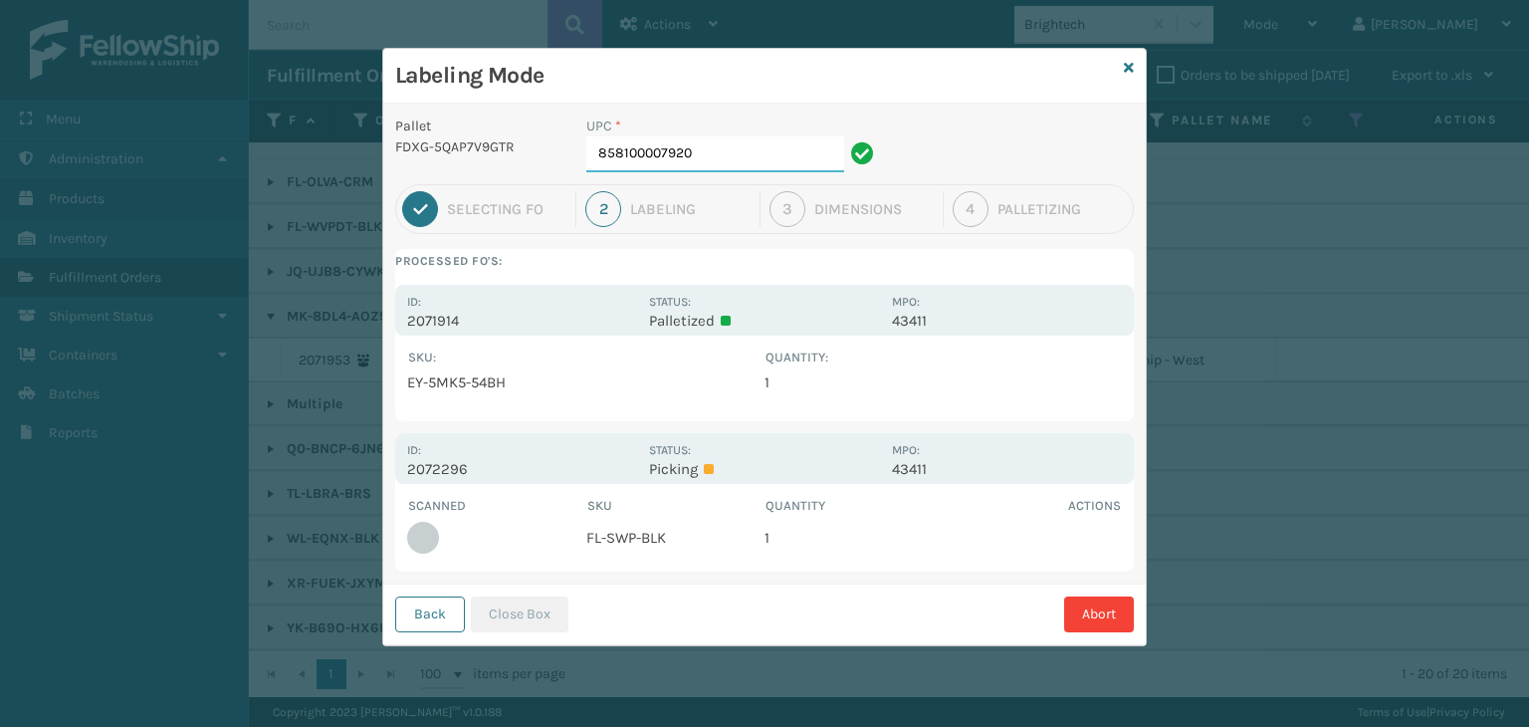
drag, startPoint x: 731, startPoint y: 146, endPoint x: 130, endPoint y: -83, distance: 642.6
click at [130, 0] on html "Menu Inventory Administration Inventory Products Inventory Inventory Inventory …" at bounding box center [764, 363] width 1529 height 727
type input "850012486503"
click at [512, 619] on button "Close Box" at bounding box center [520, 614] width 98 height 36
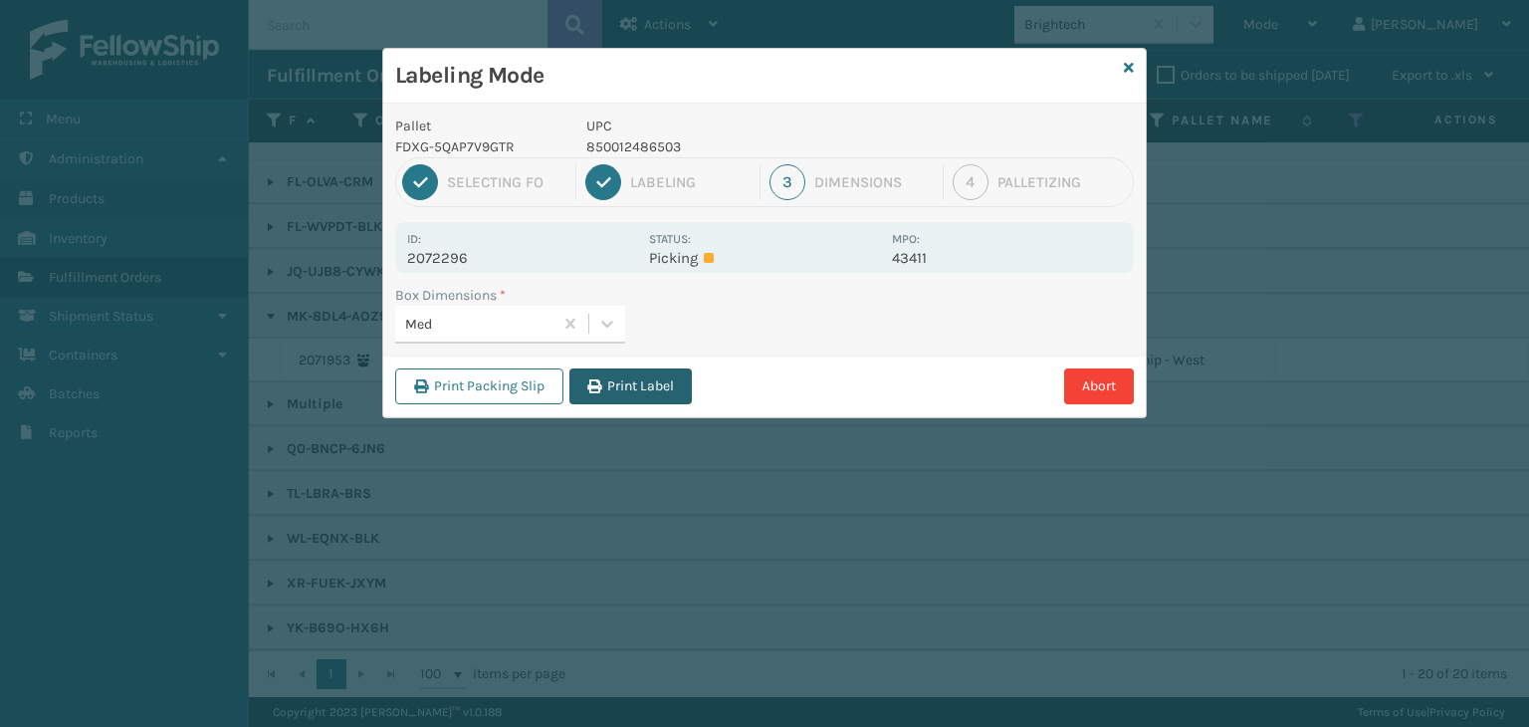
click at [678, 394] on button "Print Label" at bounding box center [631, 386] width 122 height 36
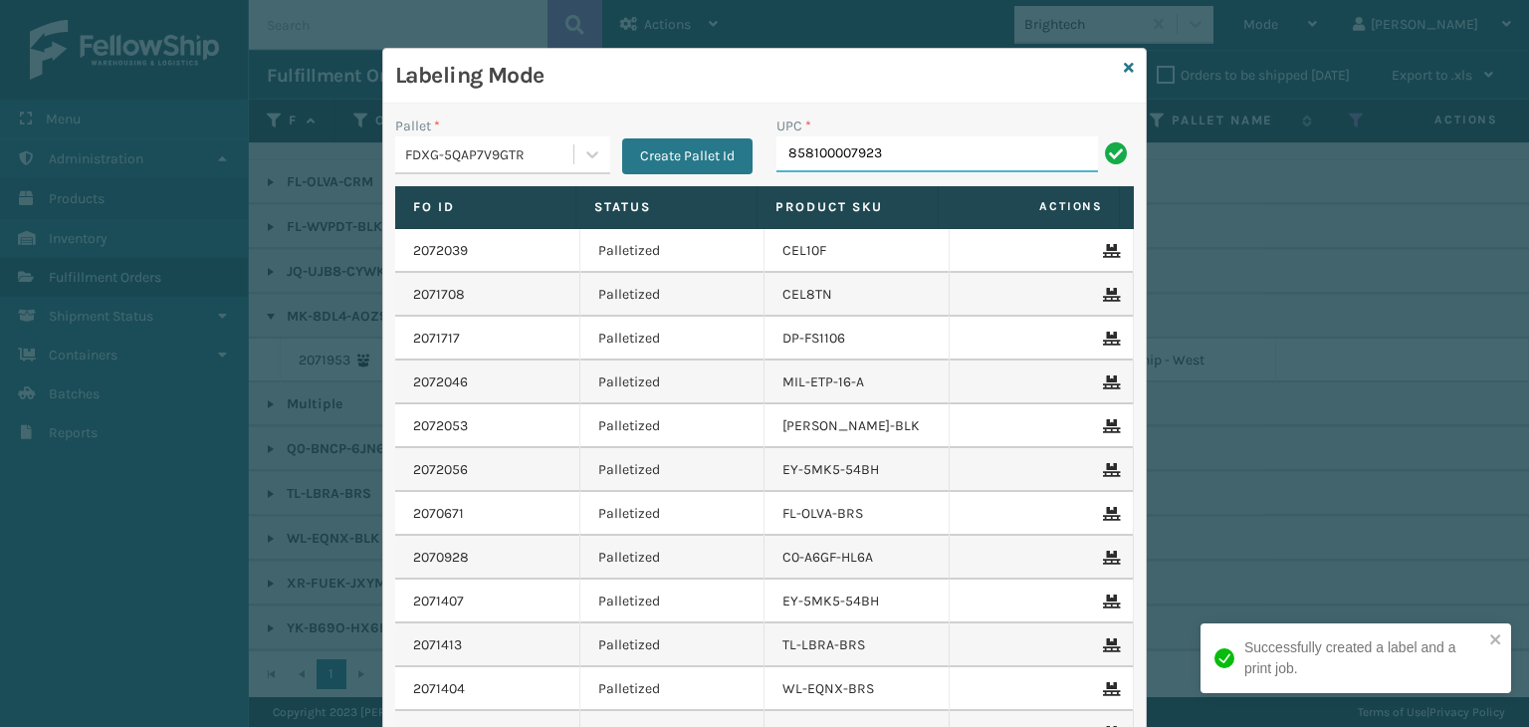
type input "858100007923"
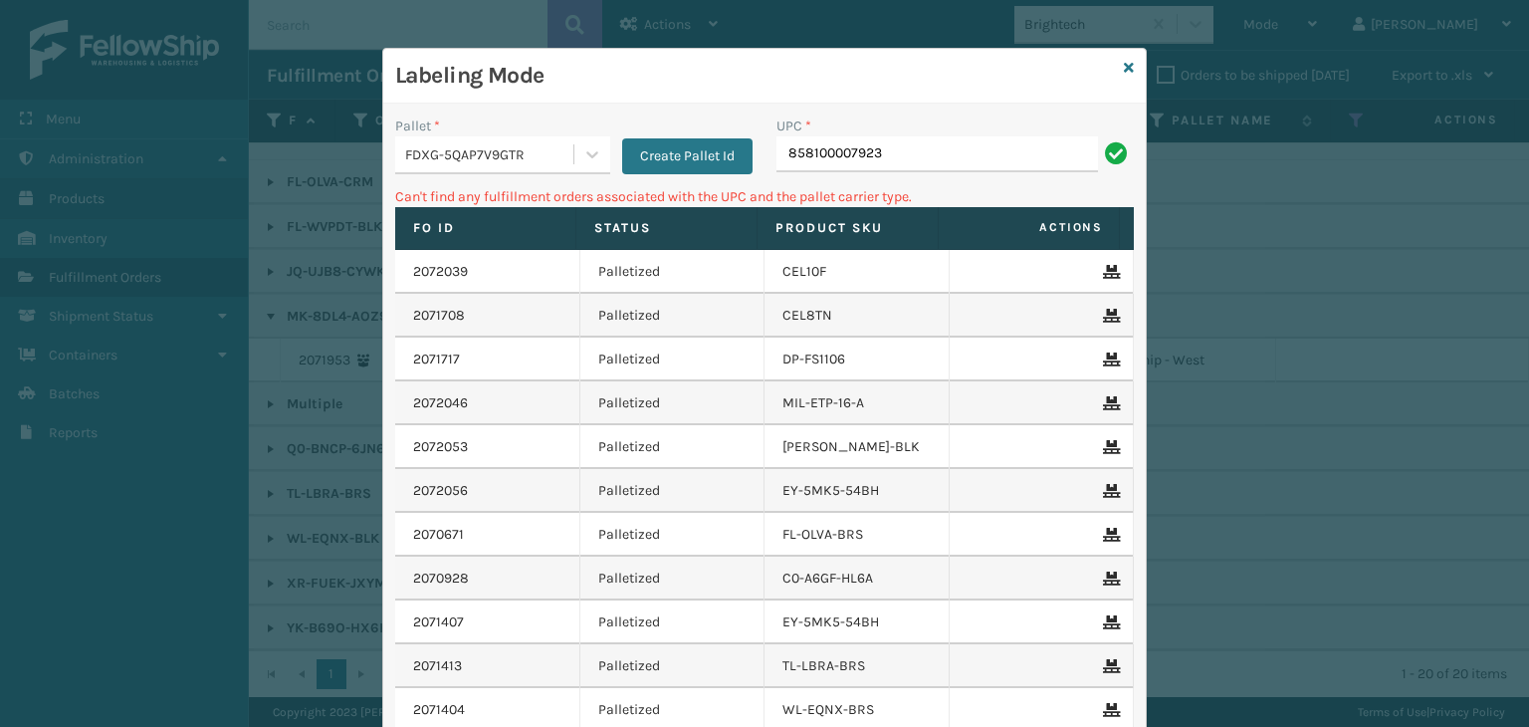
click at [859, 152] on input "858100007923" at bounding box center [938, 154] width 322 height 36
type input "858100007623"
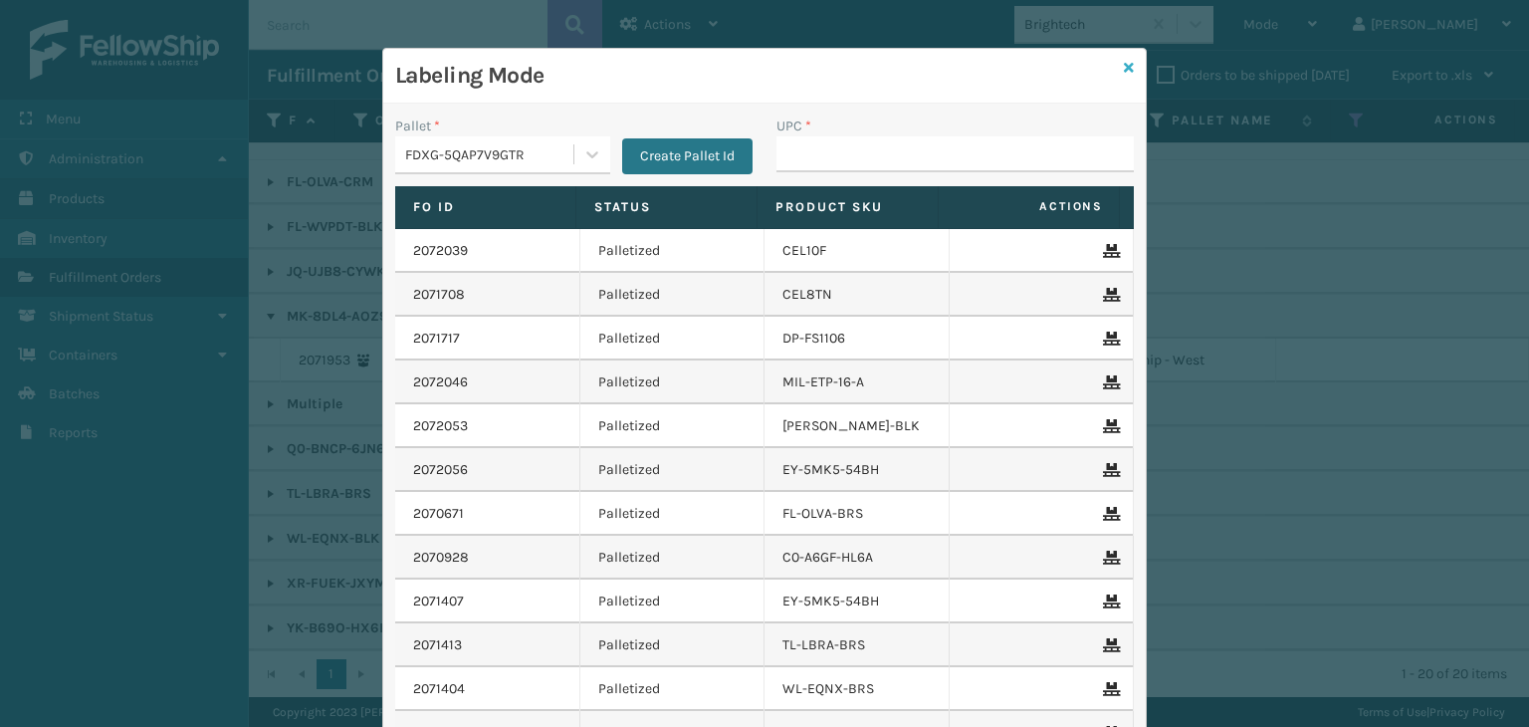
click at [1125, 65] on icon at bounding box center [1129, 68] width 10 height 14
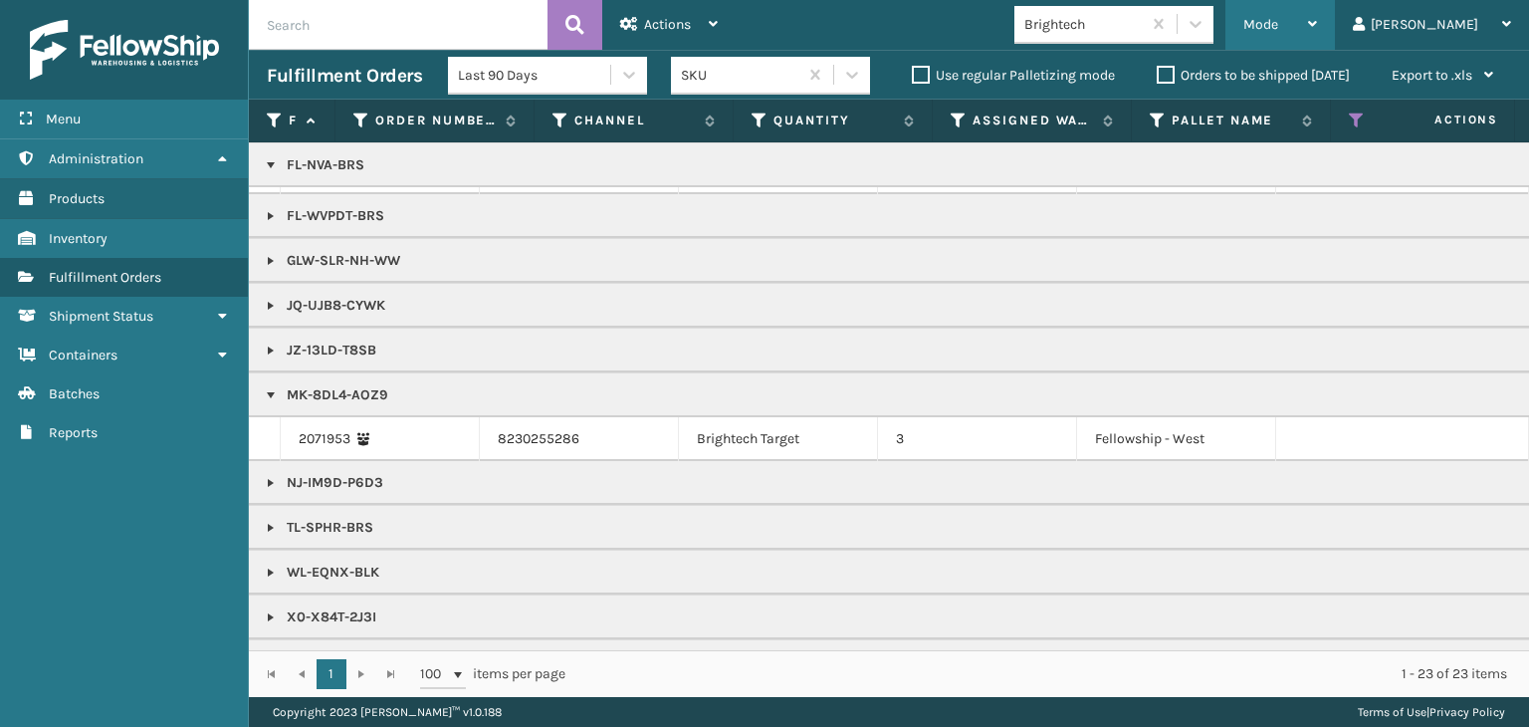
scroll to position [439, 0]
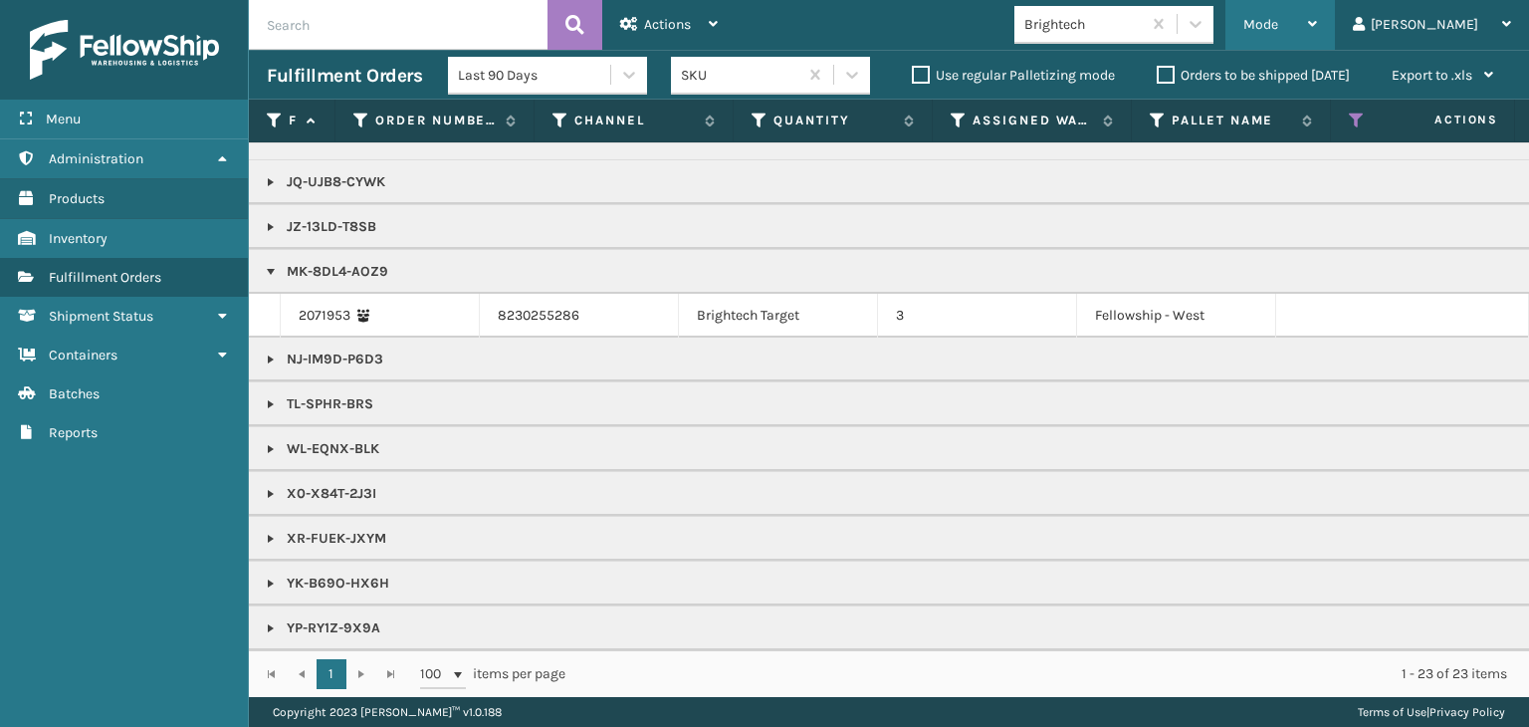
click at [1317, 33] on div "Mode" at bounding box center [1281, 25] width 74 height 50
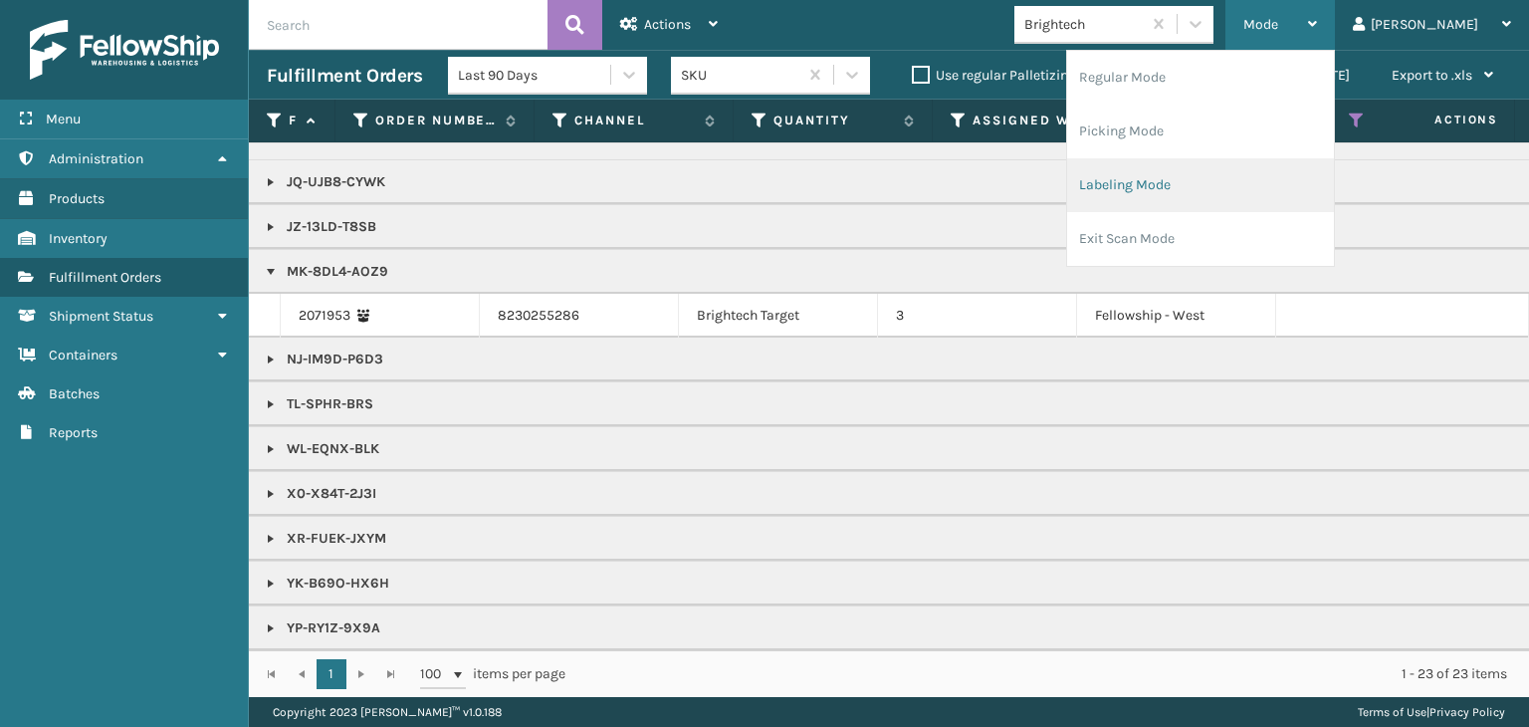
click at [1197, 192] on li "Labeling Mode" at bounding box center [1200, 185] width 267 height 54
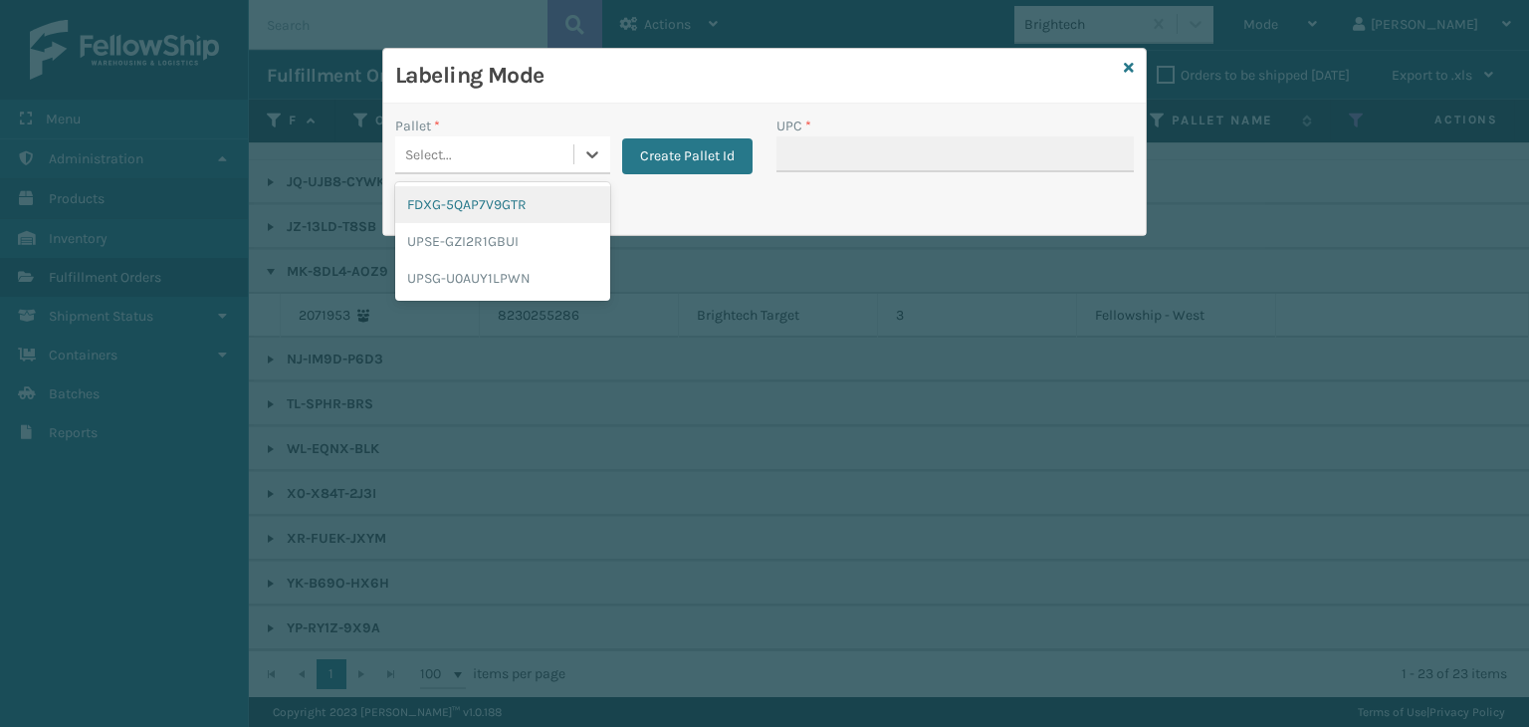
click at [458, 154] on div "Select..." at bounding box center [484, 154] width 178 height 33
click at [479, 208] on div "FDXG-5QAP7V9GTR" at bounding box center [502, 204] width 215 height 37
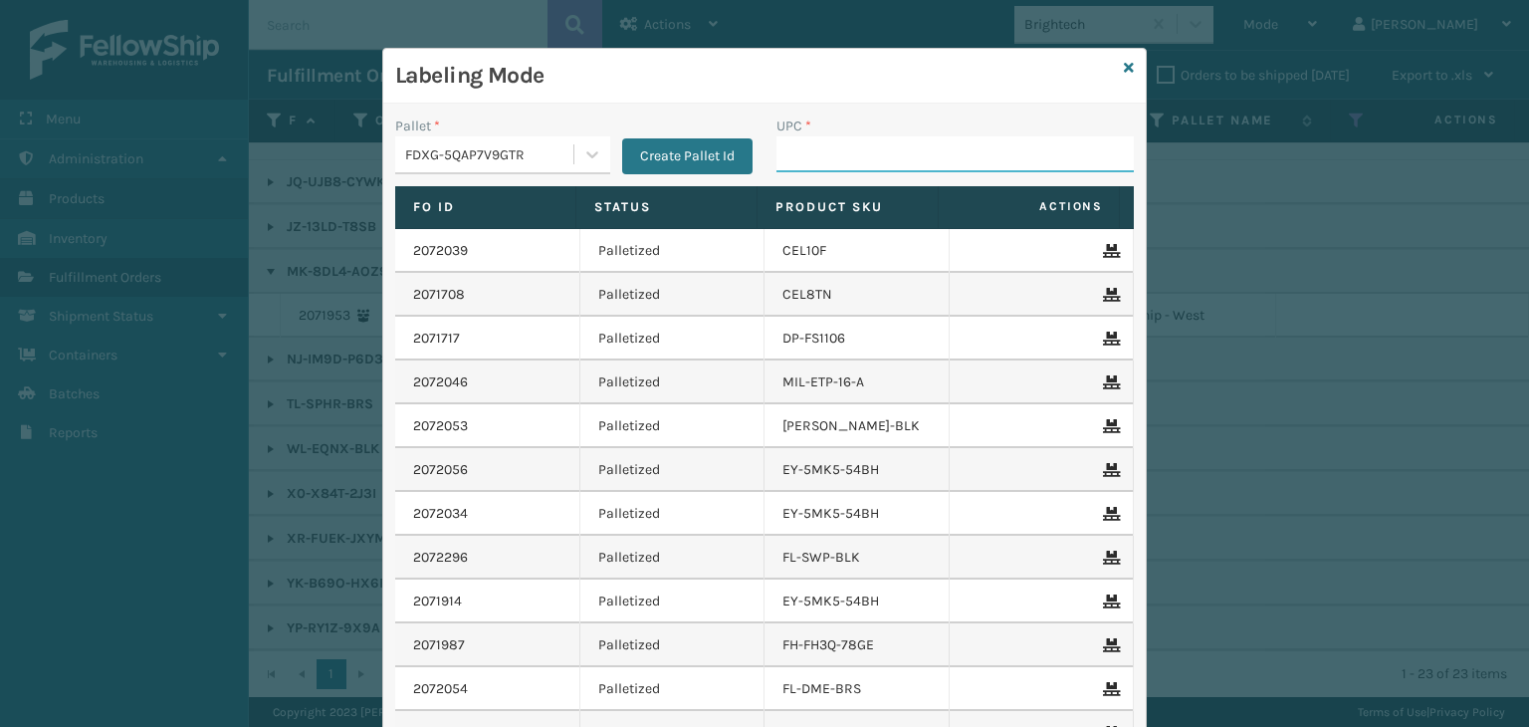
click at [880, 148] on input "UPC *" at bounding box center [955, 154] width 357 height 36
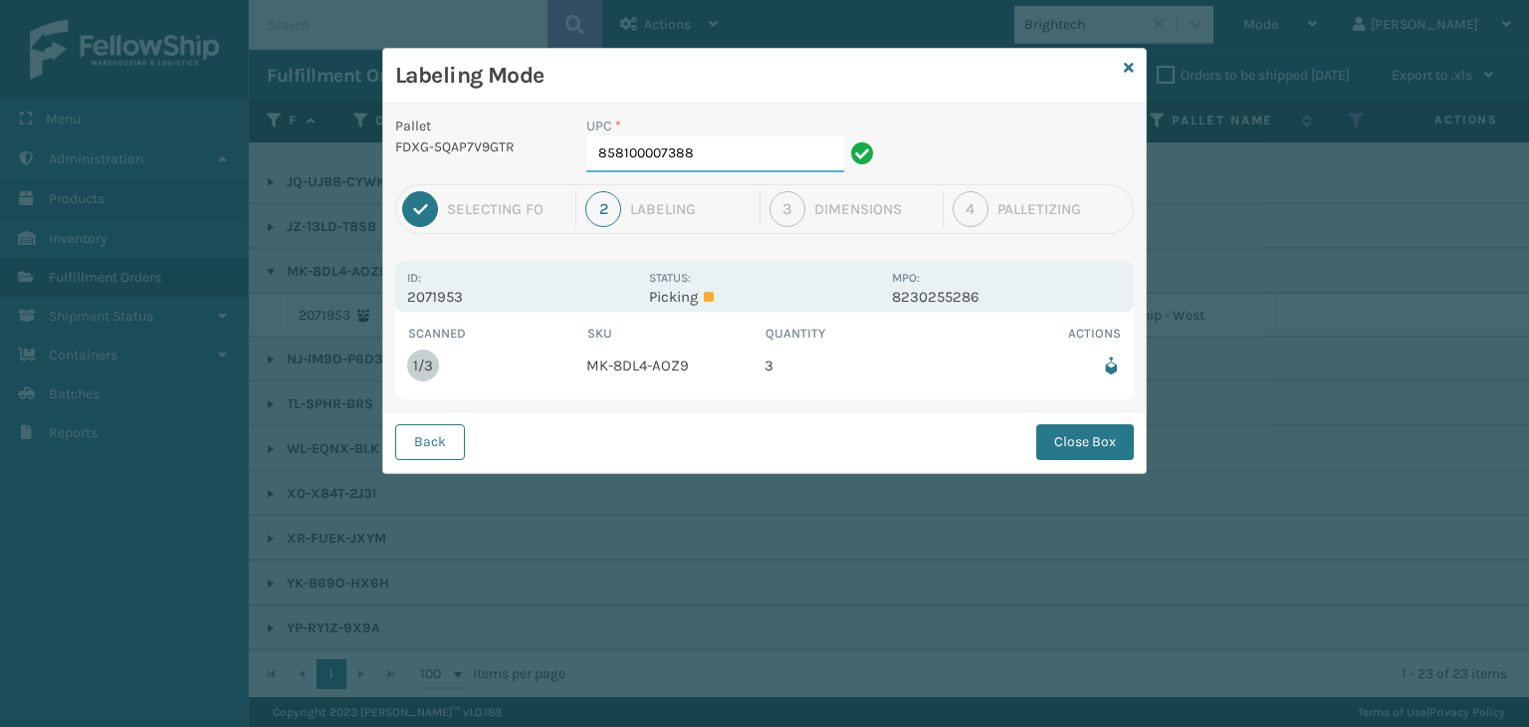
click at [788, 140] on input "858100007388" at bounding box center [716, 154] width 258 height 36
click at [1076, 450] on button "Close Box" at bounding box center [1086, 442] width 98 height 36
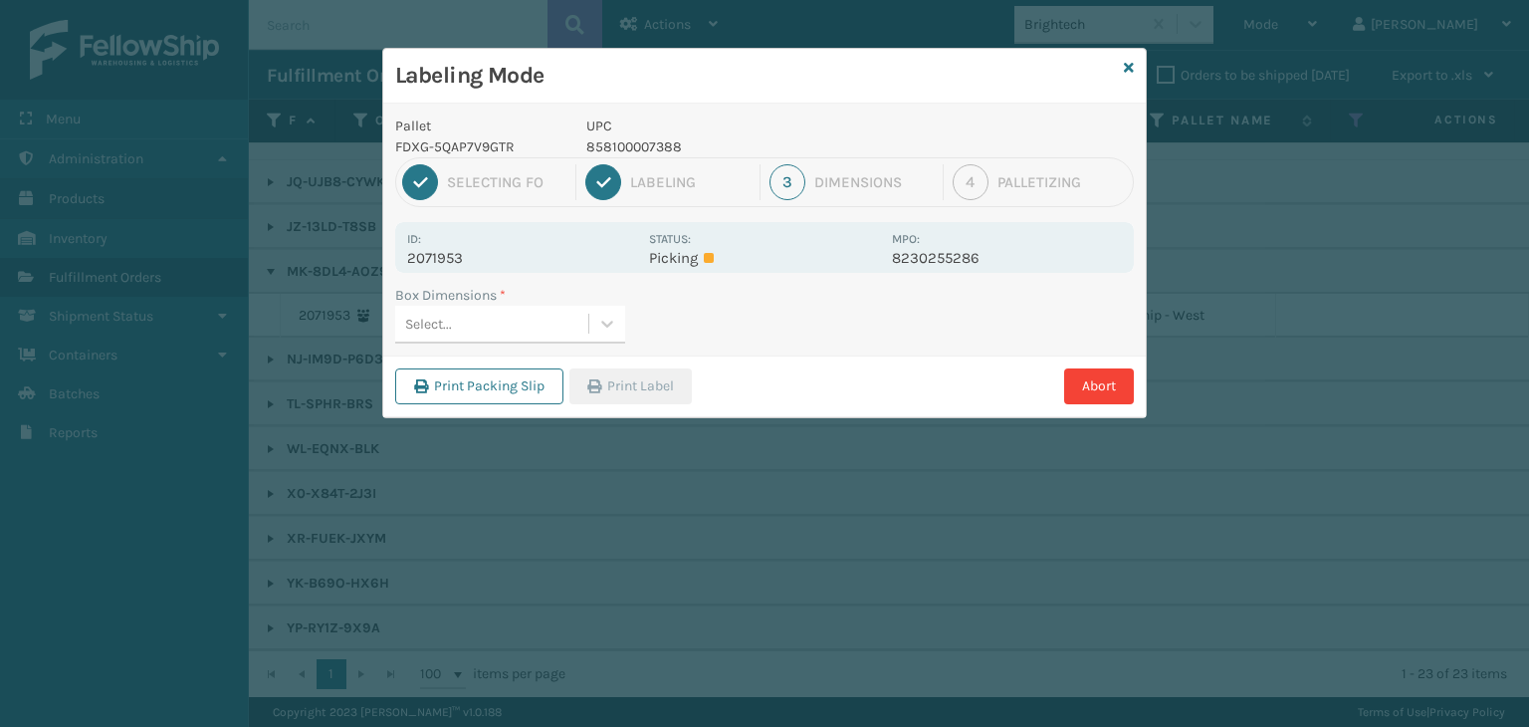
click at [580, 301] on div "Box Dimensions *" at bounding box center [510, 295] width 230 height 21
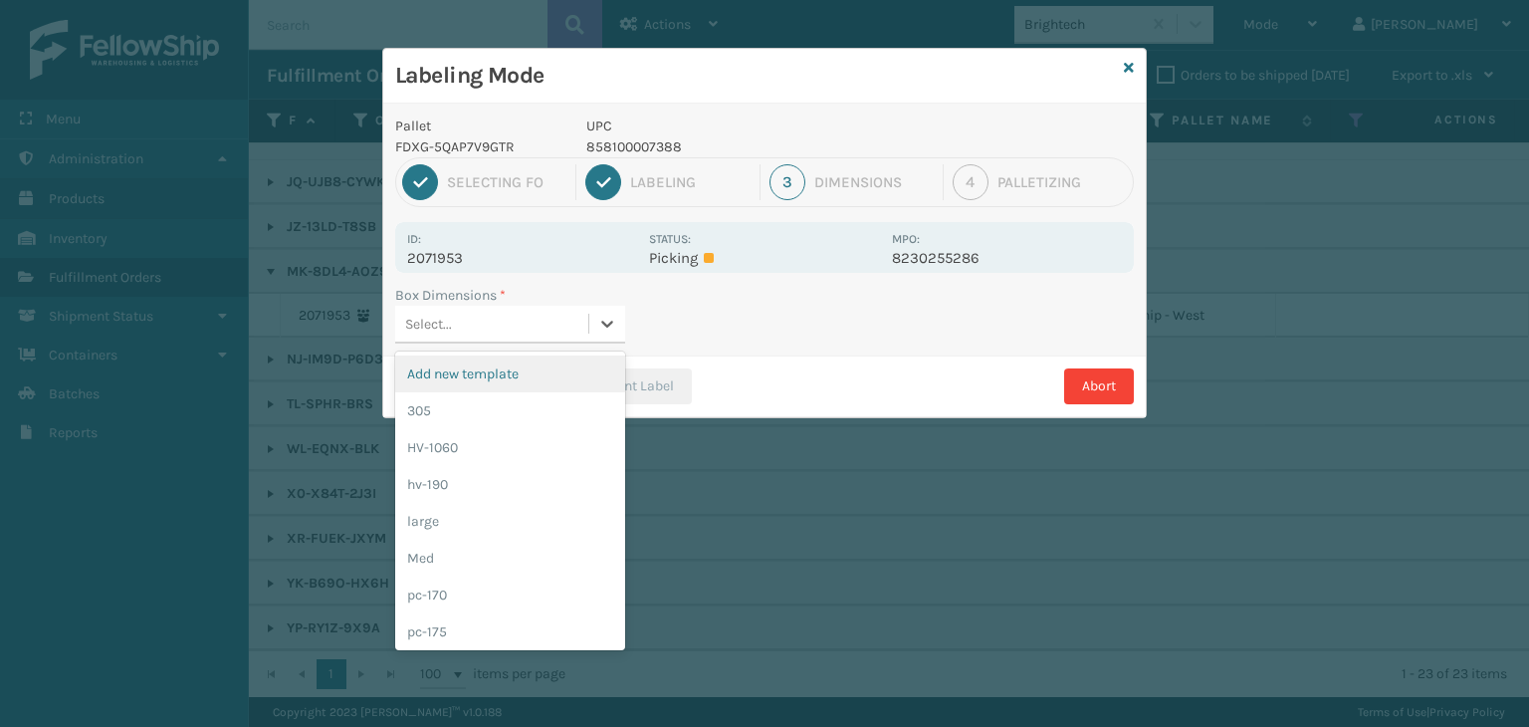
click at [548, 312] on div "Select..." at bounding box center [491, 324] width 193 height 33
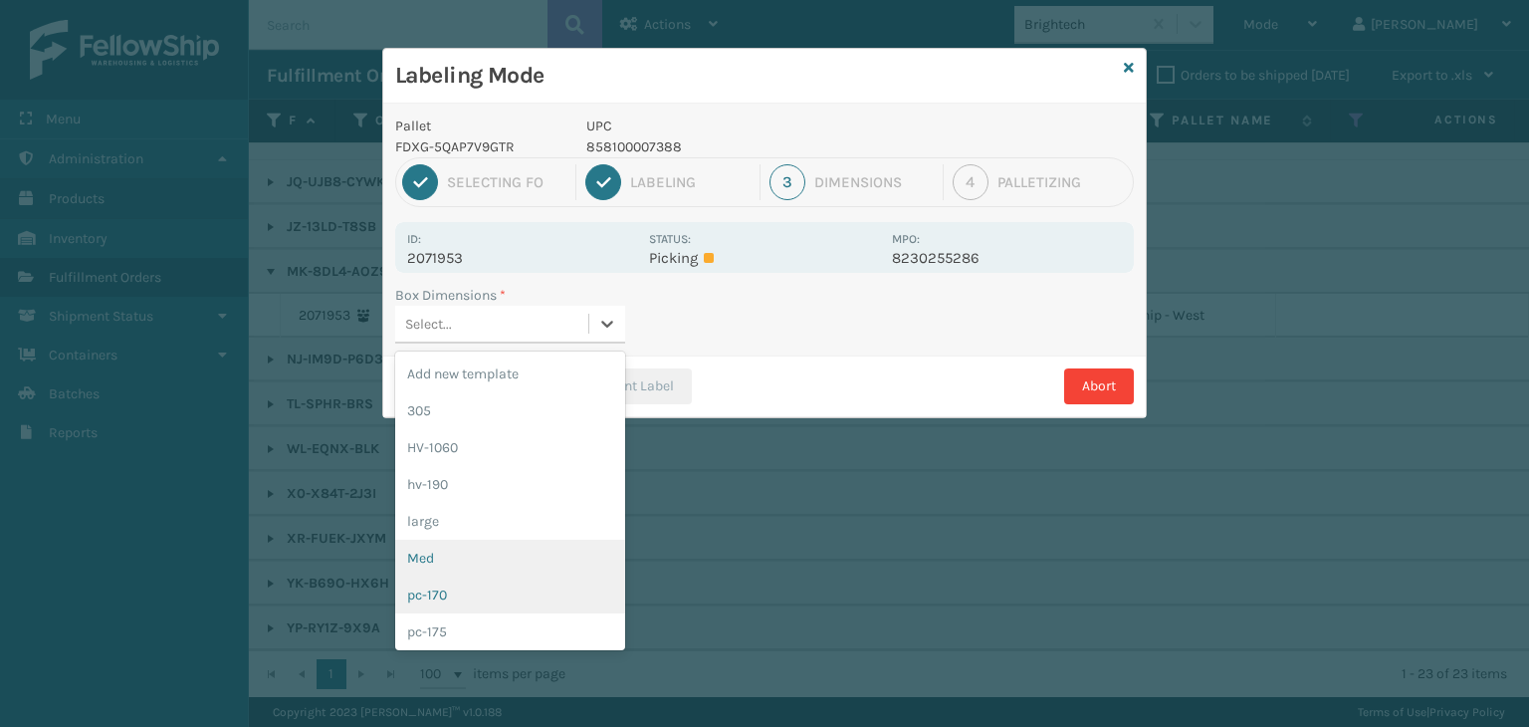
click at [577, 566] on div "Med" at bounding box center [510, 558] width 230 height 37
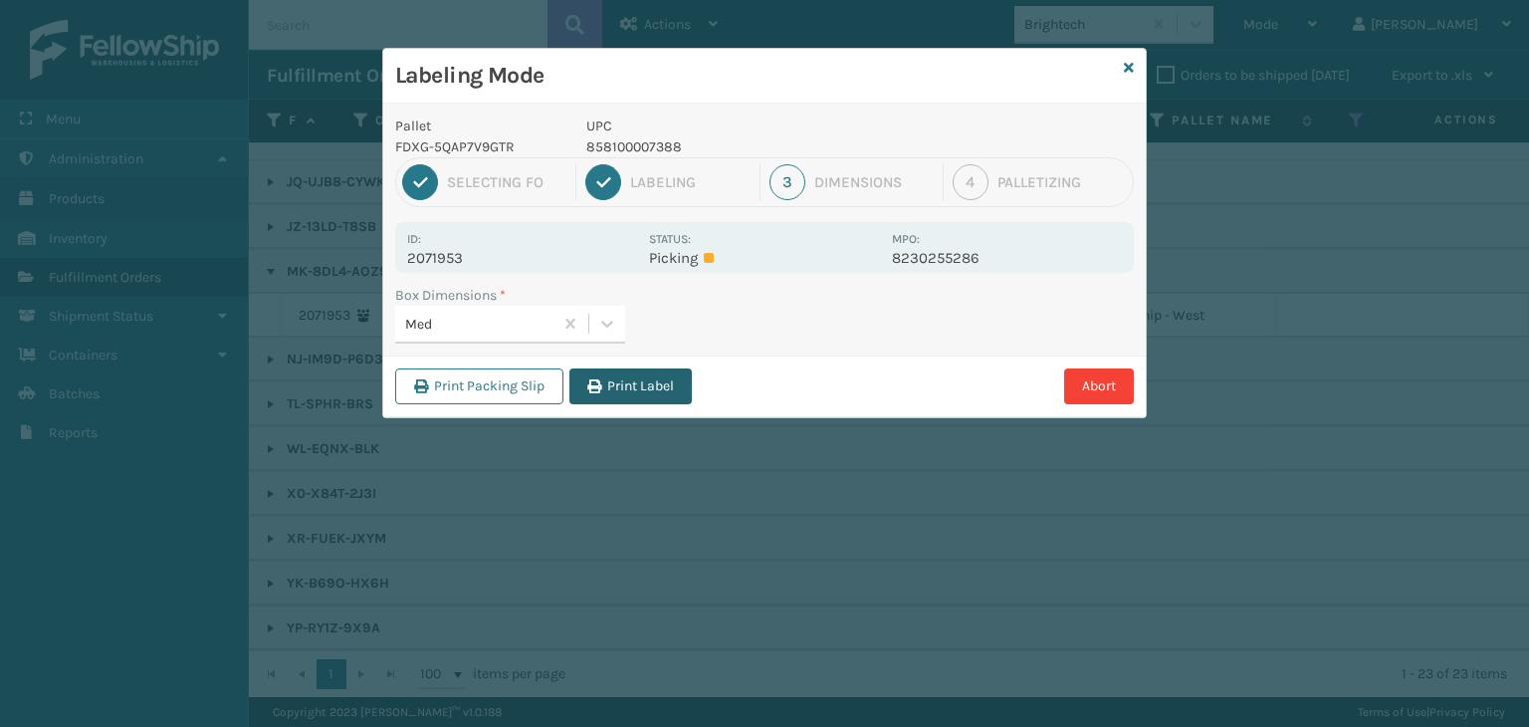
click at [614, 391] on button "Print Label" at bounding box center [631, 386] width 122 height 36
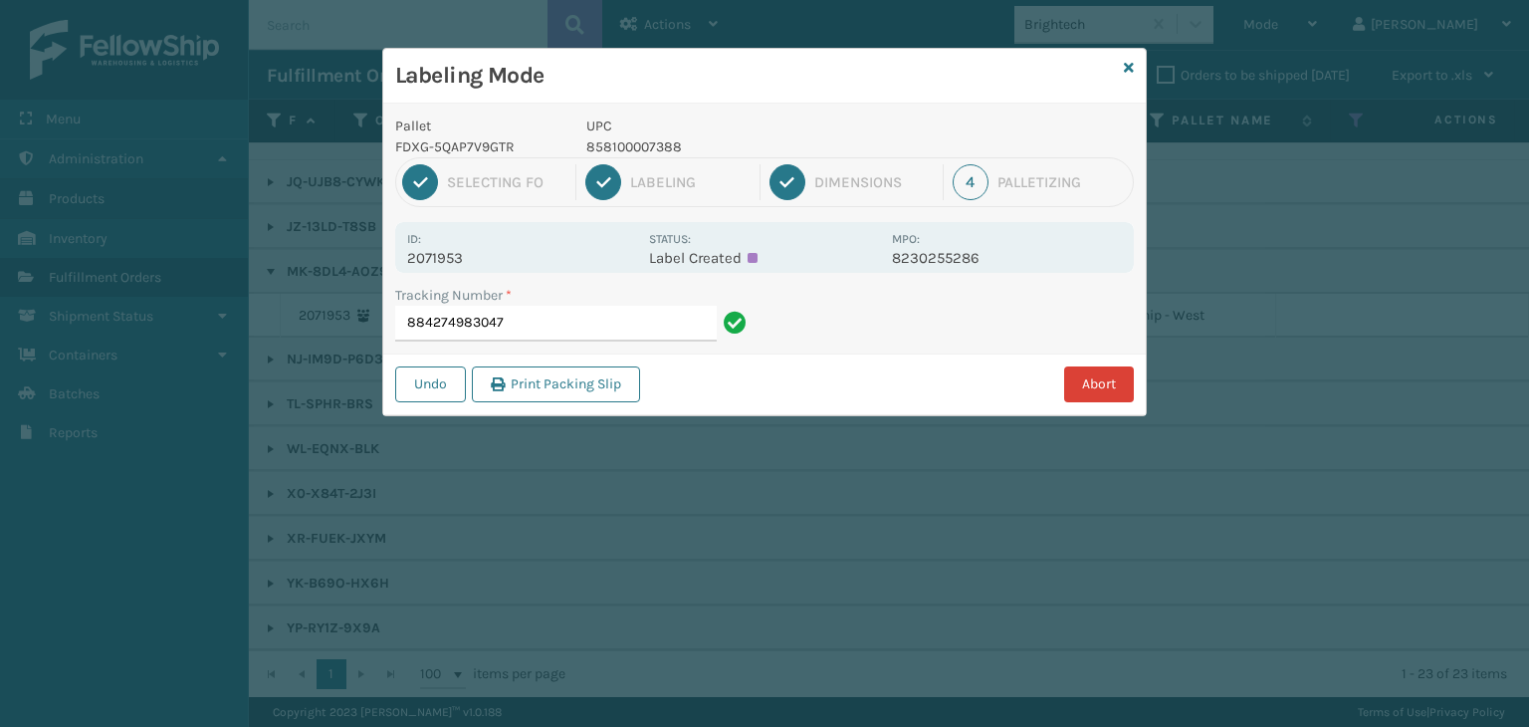
click at [1098, 383] on button "Abort" at bounding box center [1099, 384] width 70 height 36
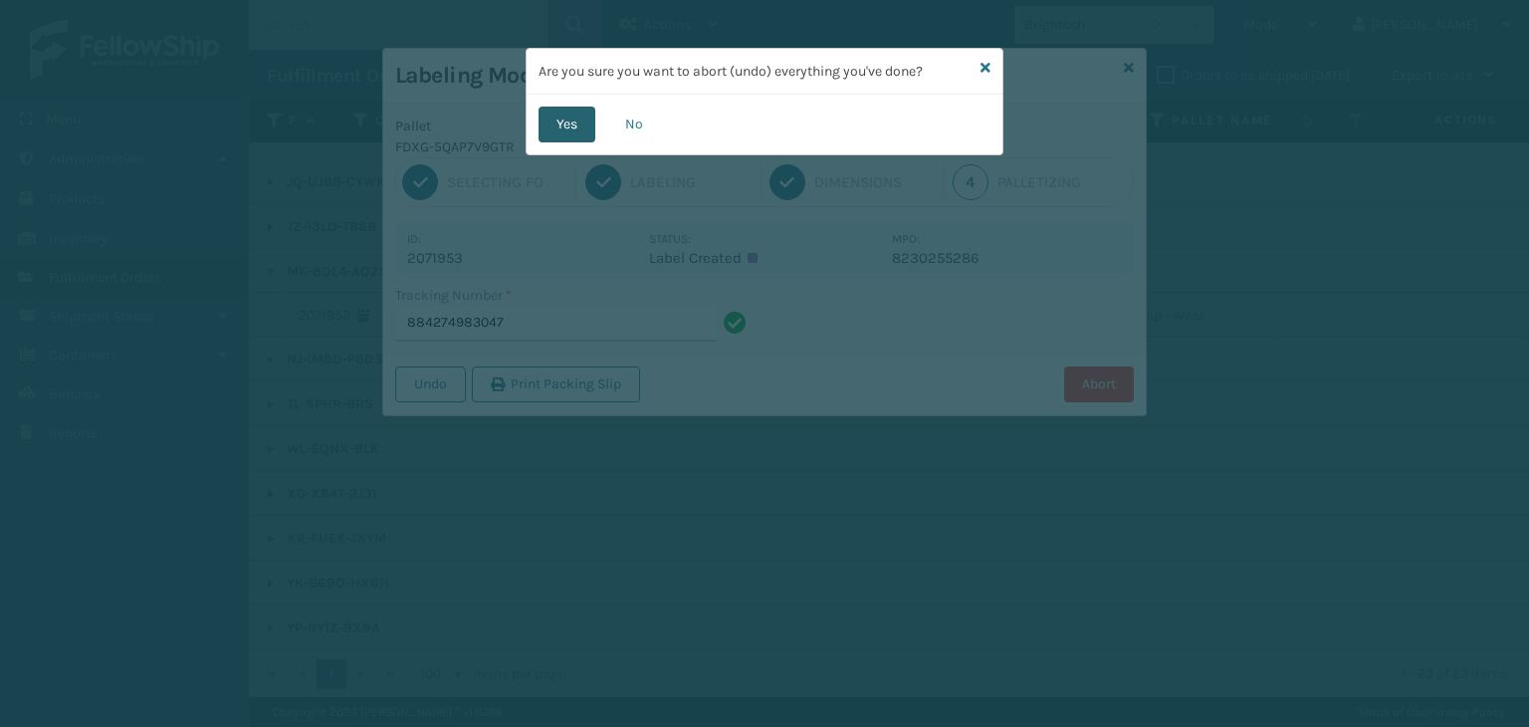
click at [552, 112] on button "Yes" at bounding box center [567, 125] width 57 height 36
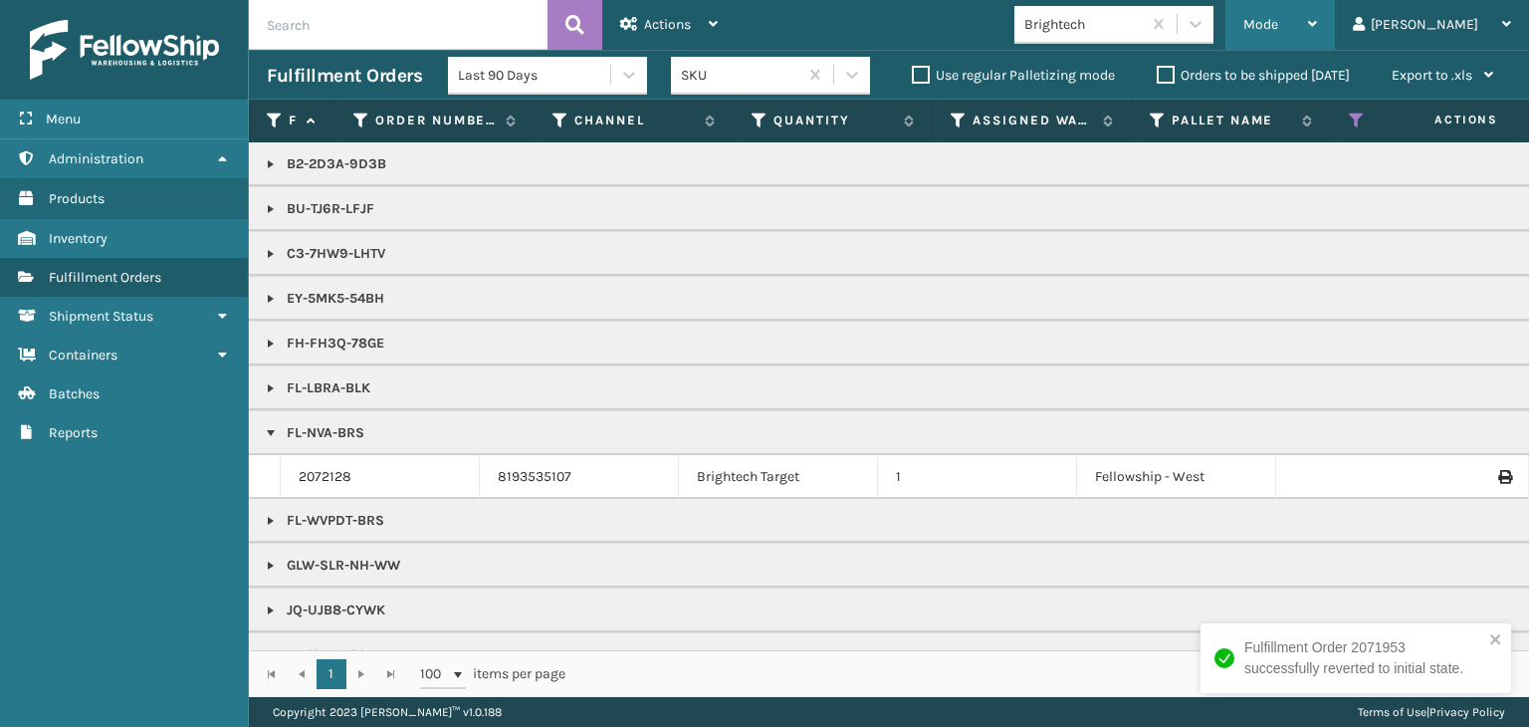
click at [1279, 29] on span "Mode" at bounding box center [1261, 24] width 35 height 17
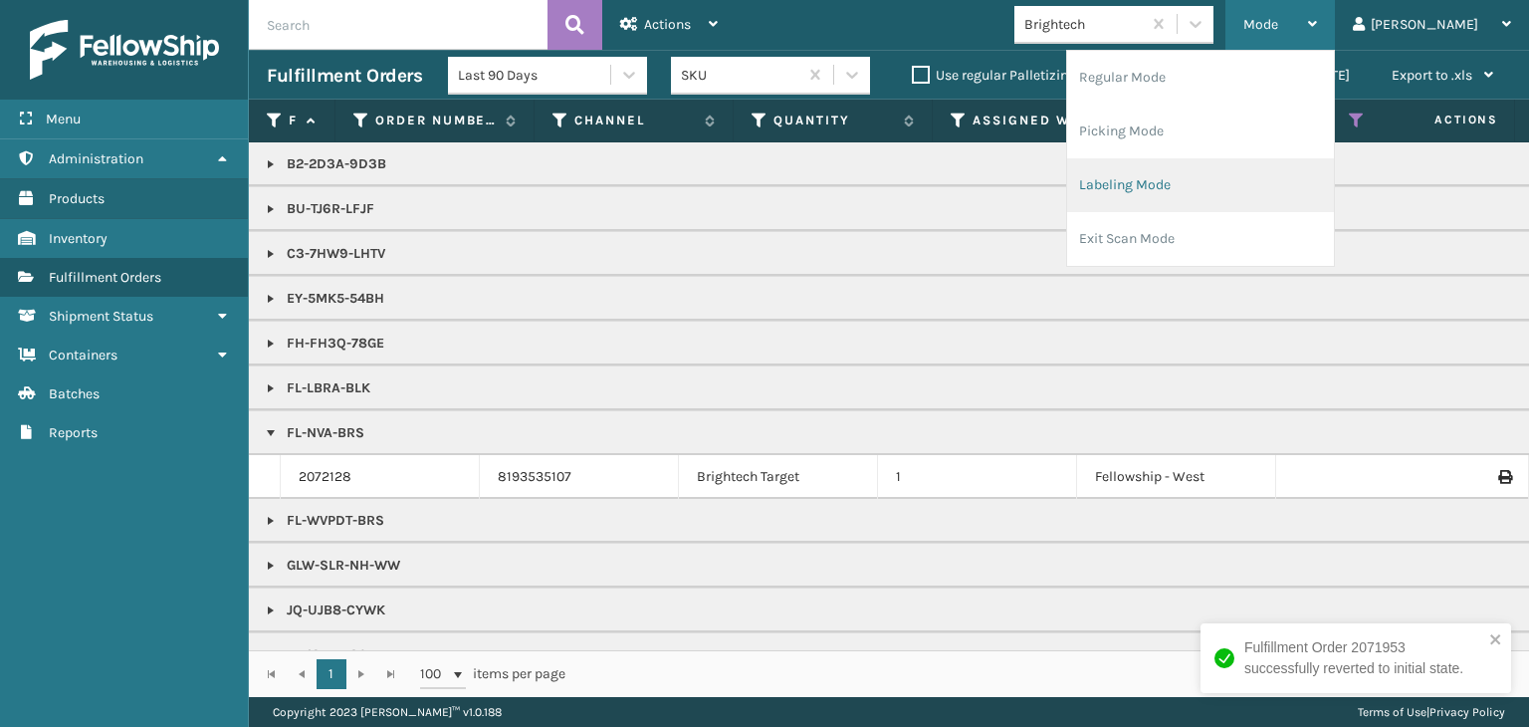
click at [1189, 186] on li "Labeling Mode" at bounding box center [1200, 185] width 267 height 54
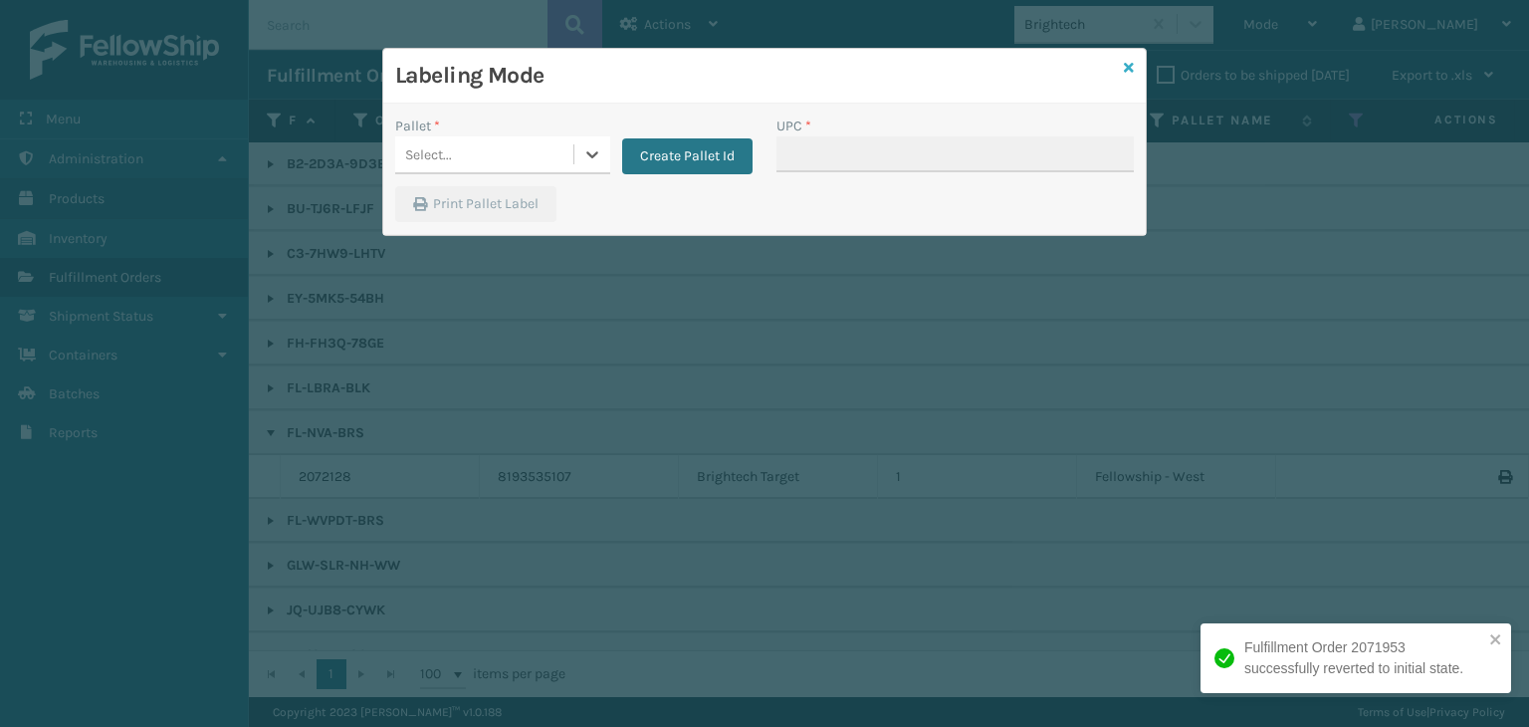
click at [1129, 68] on icon at bounding box center [1129, 68] width 10 height 14
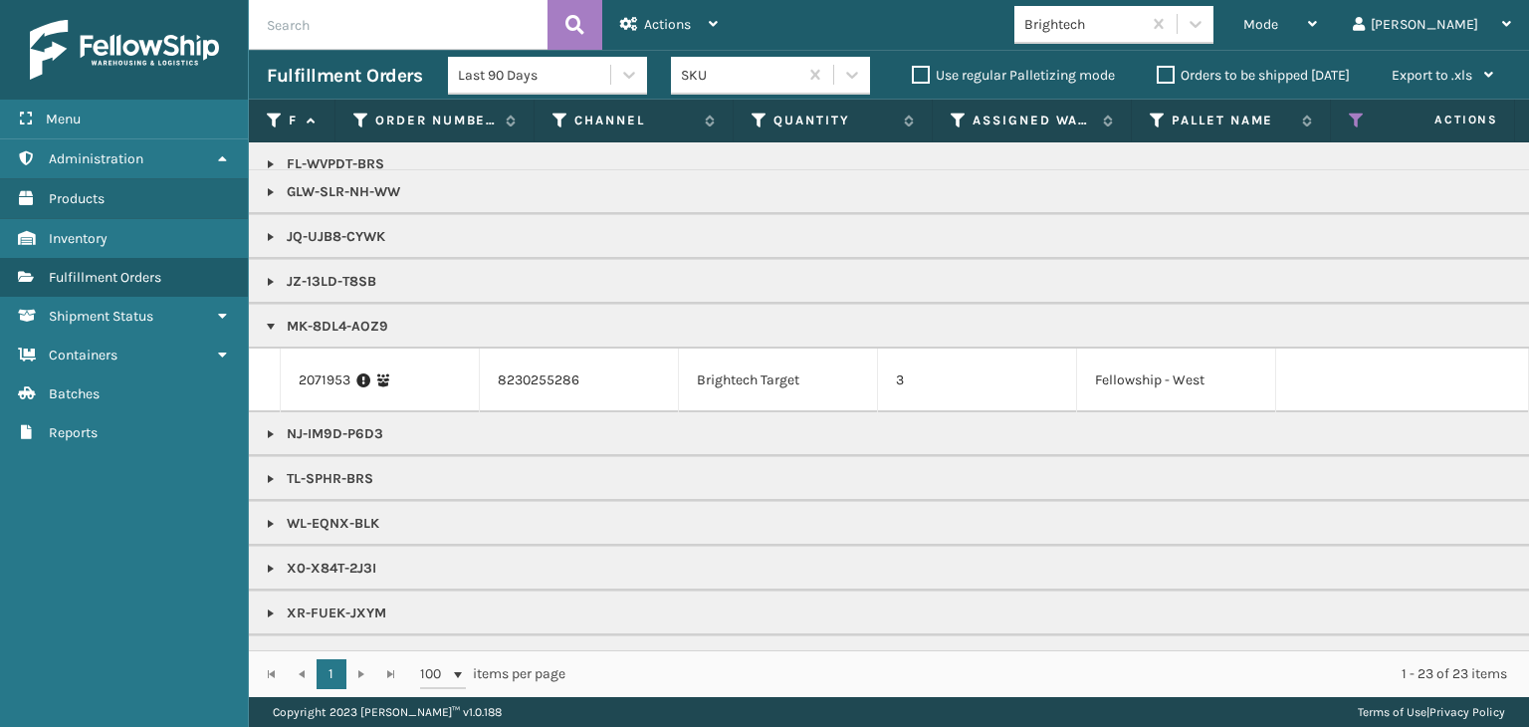
scroll to position [459, 0]
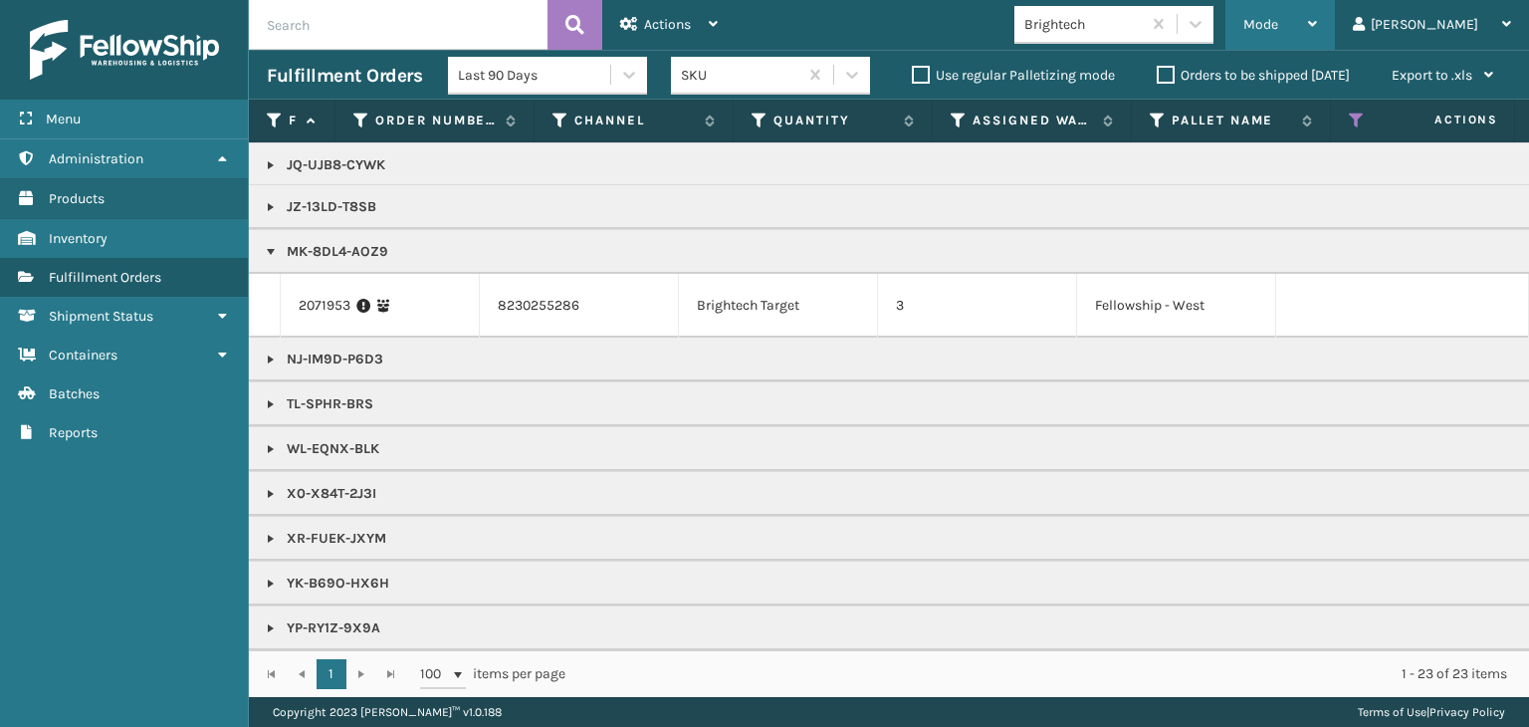
drag, startPoint x: 1333, startPoint y: 33, endPoint x: 1263, endPoint y: 192, distance: 174.3
click at [1317, 37] on div "Mode" at bounding box center [1281, 25] width 74 height 50
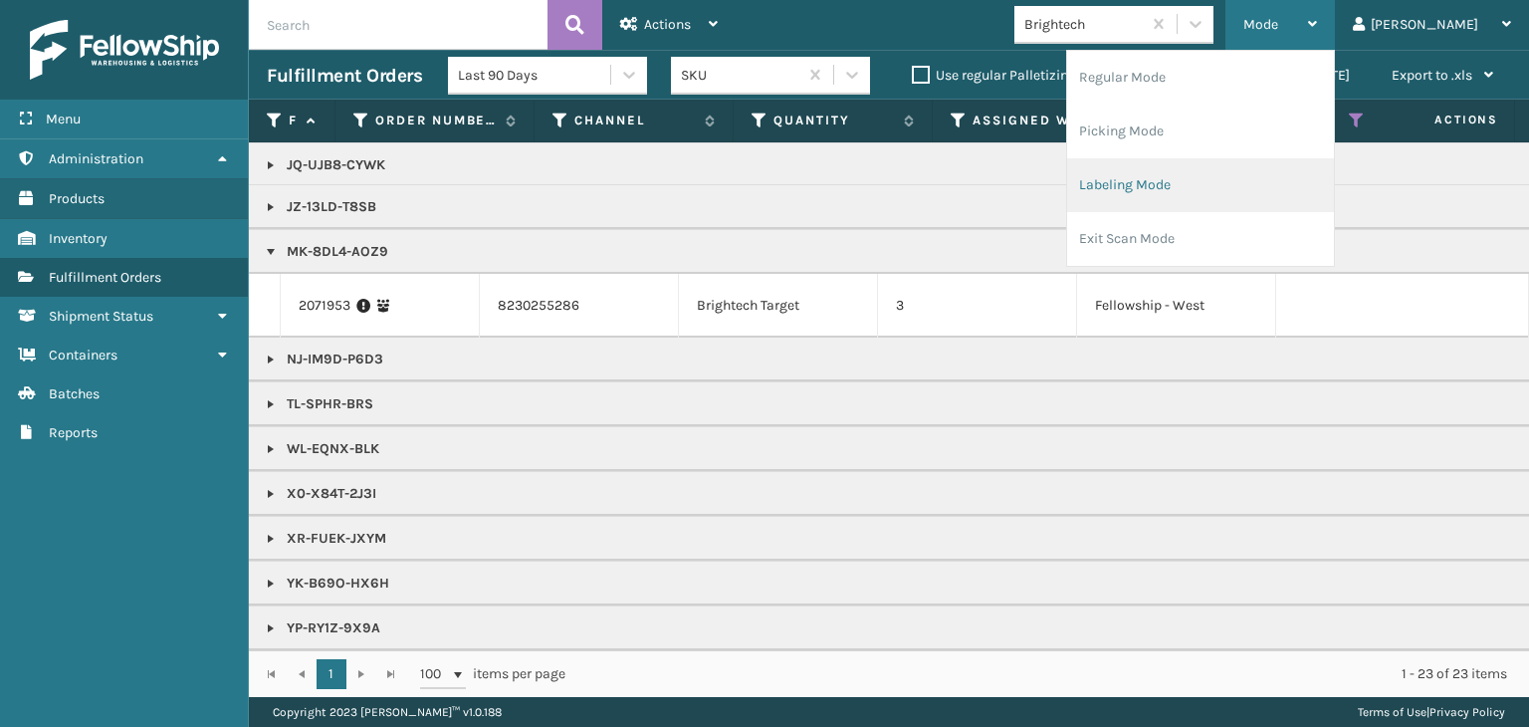
click at [1183, 177] on li "Labeling Mode" at bounding box center [1200, 185] width 267 height 54
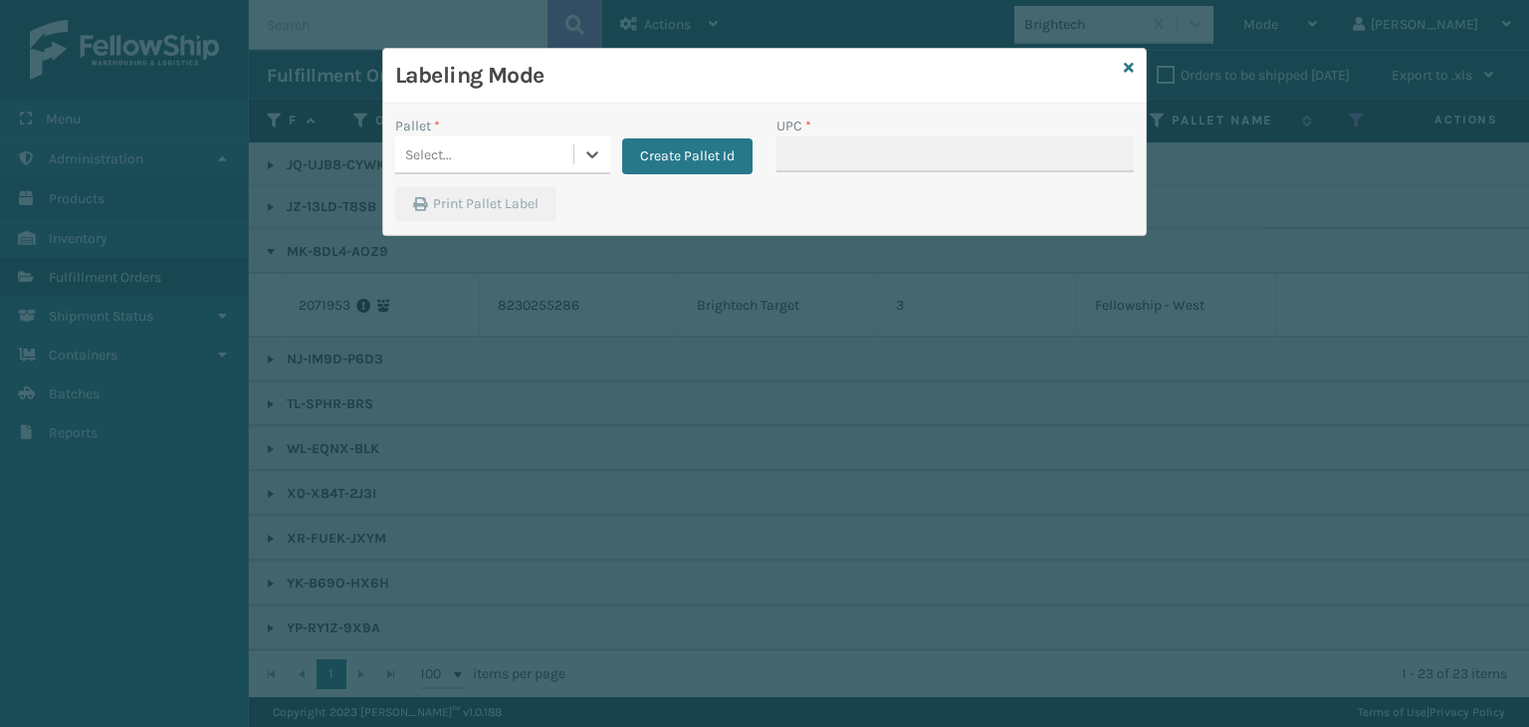
click at [444, 156] on div "Select..." at bounding box center [428, 154] width 47 height 21
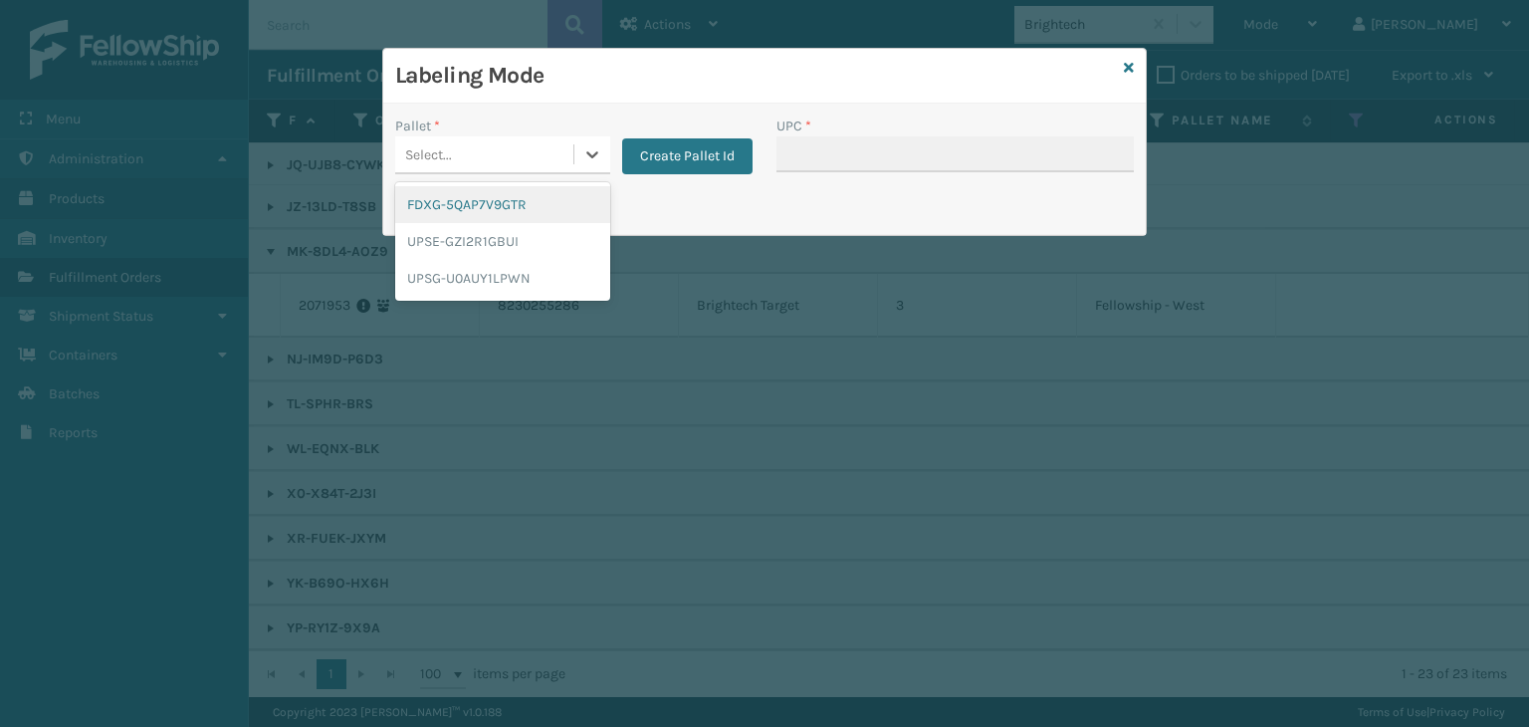
click at [458, 202] on div "FDXG-5QAP7V9GTR" at bounding box center [502, 204] width 215 height 37
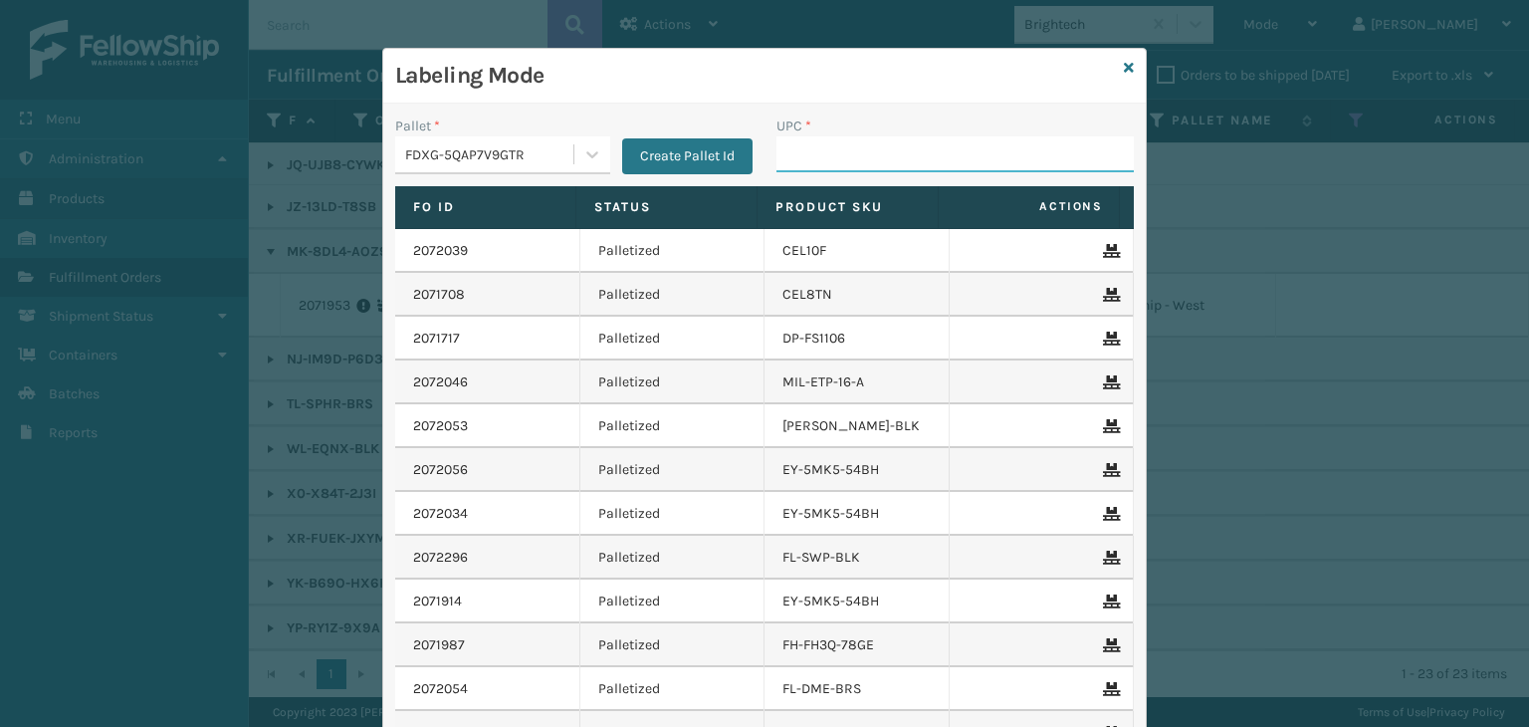
drag, startPoint x: 836, startPoint y: 156, endPoint x: 526, endPoint y: 94, distance: 316.9
click at [836, 156] on input "UPC *" at bounding box center [955, 154] width 357 height 36
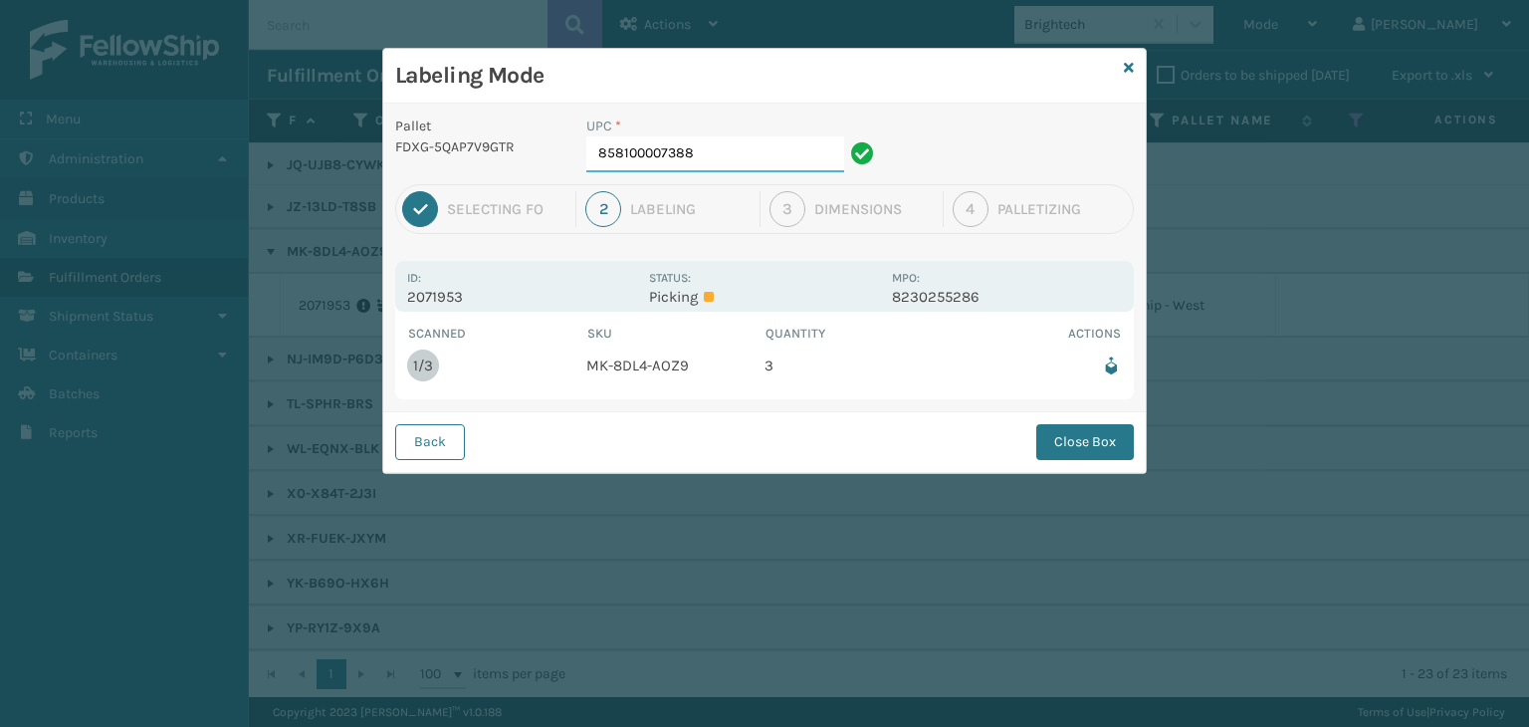
click at [732, 152] on input "858100007388" at bounding box center [716, 154] width 258 height 36
click at [1070, 443] on button "Close Box" at bounding box center [1086, 442] width 98 height 36
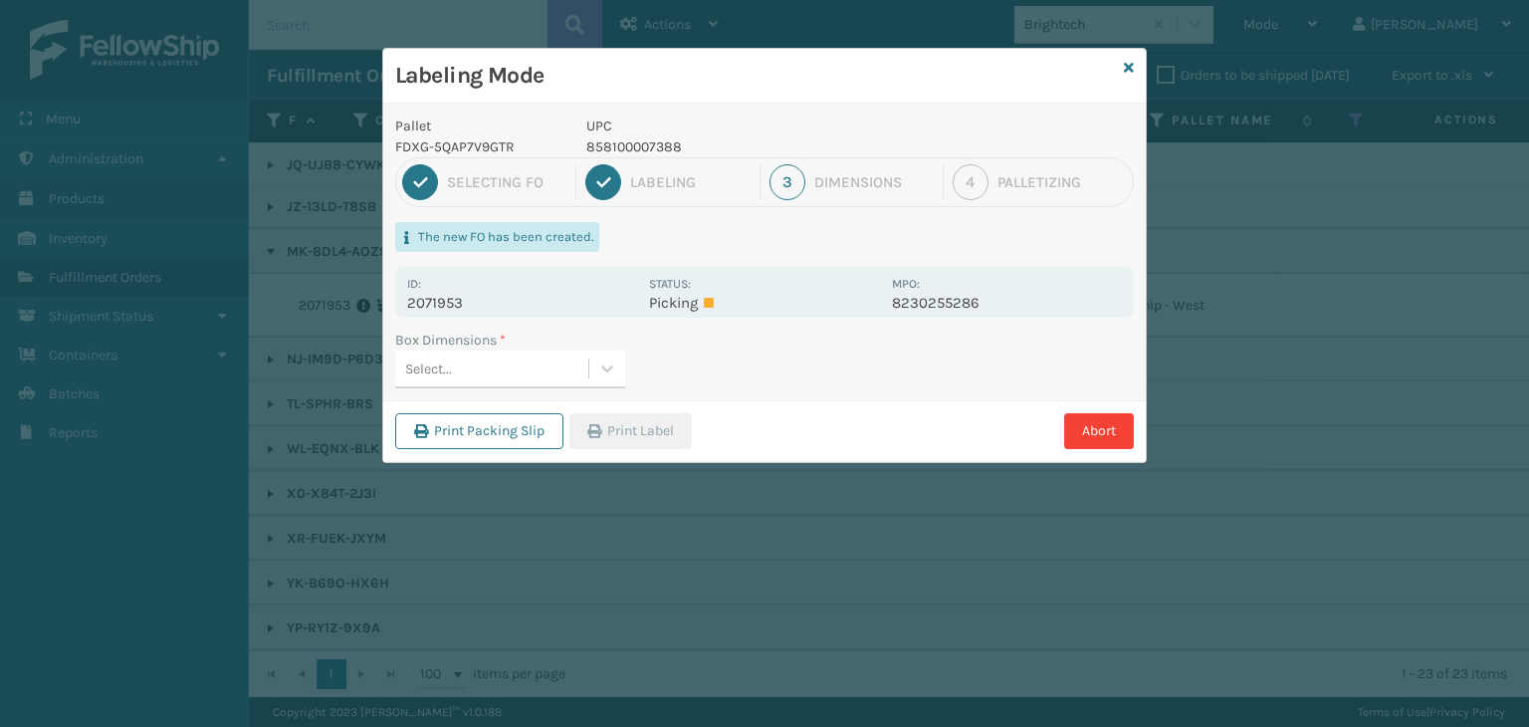
click at [514, 371] on div "Select..." at bounding box center [491, 369] width 193 height 33
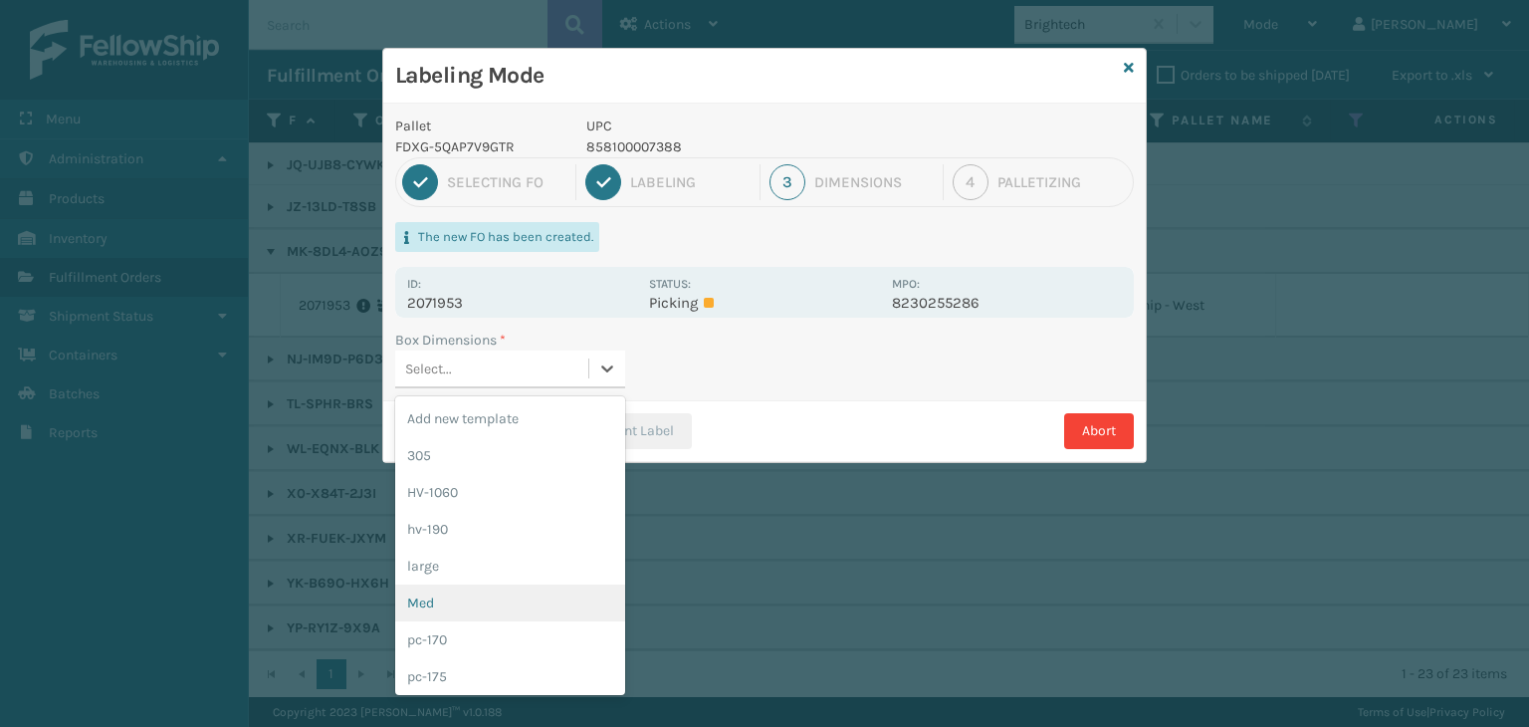
click at [450, 602] on div "Med" at bounding box center [510, 603] width 230 height 37
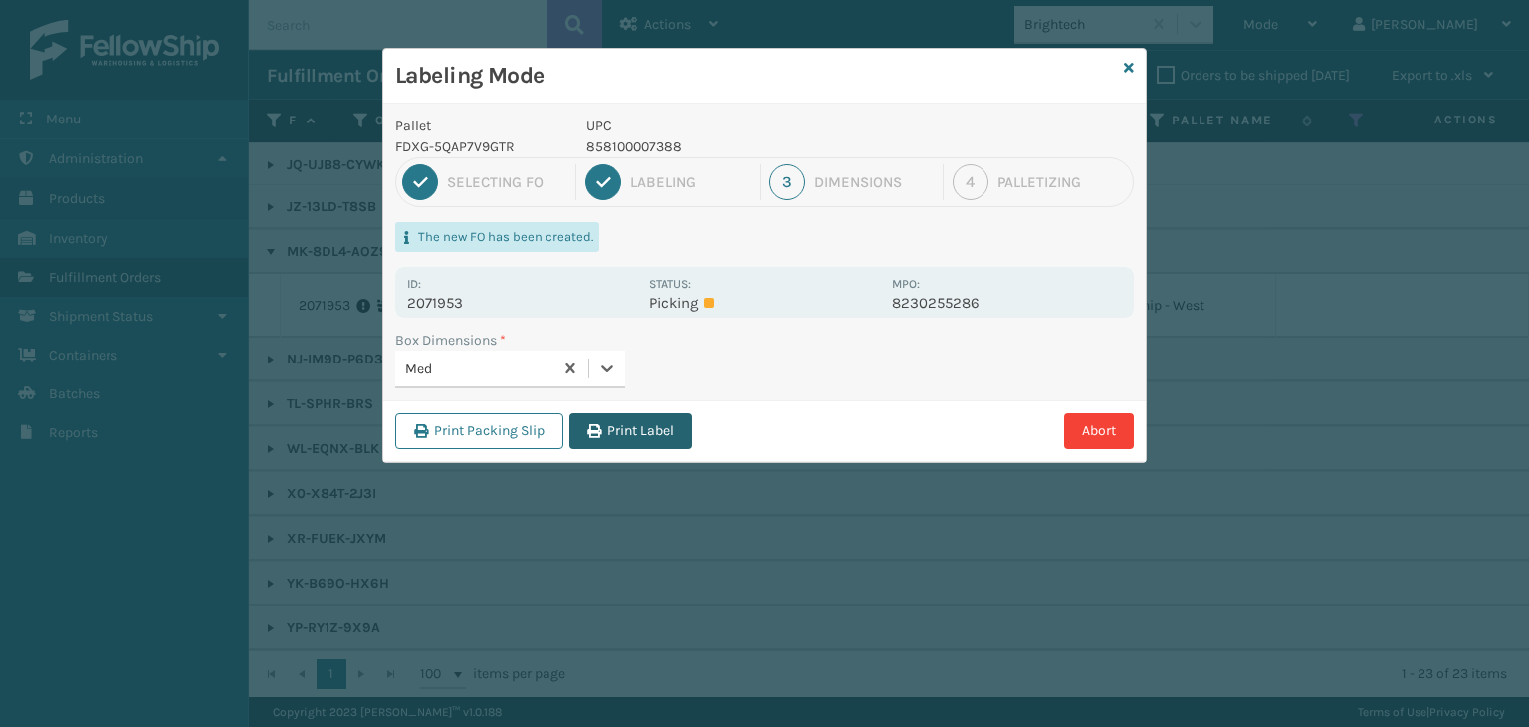
click at [620, 428] on button "Print Label" at bounding box center [631, 431] width 122 height 36
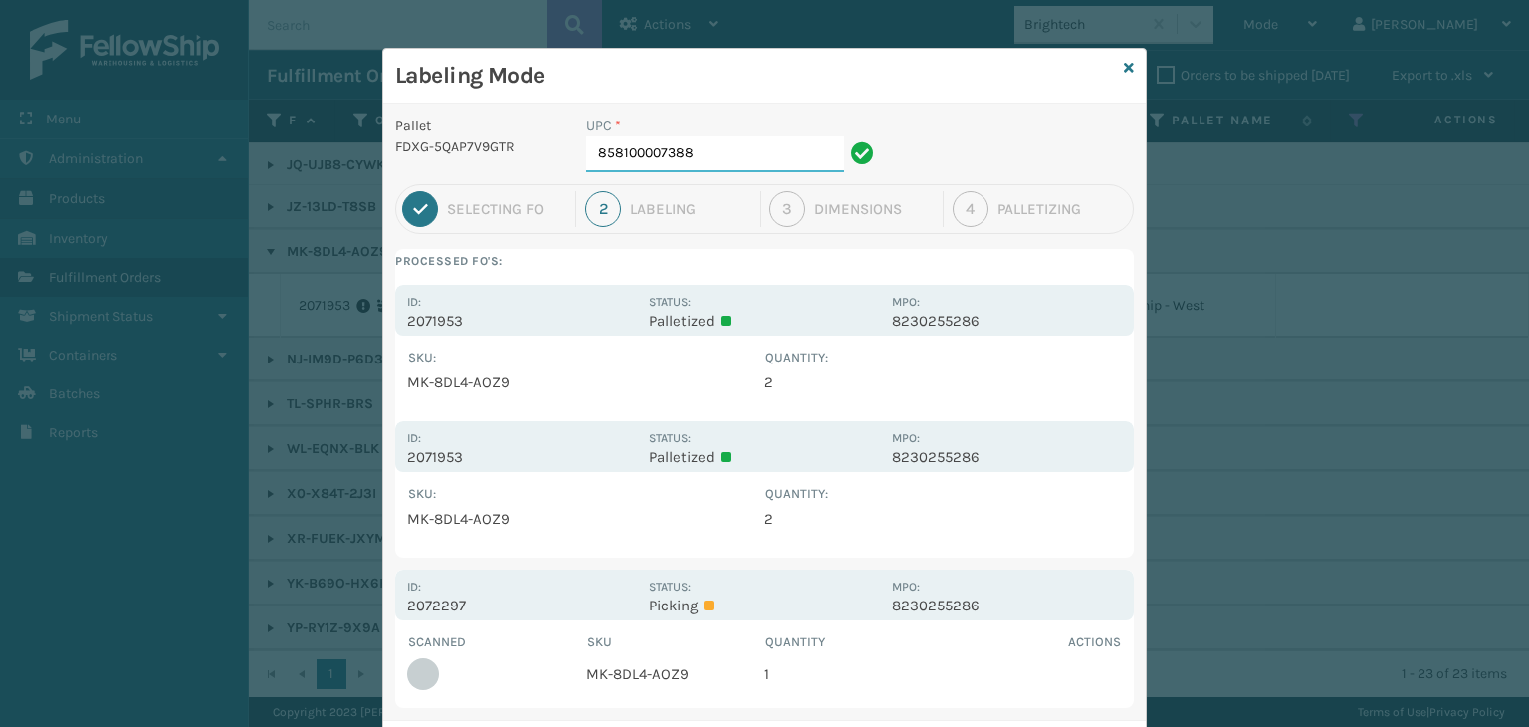
click at [735, 150] on input "858100007388" at bounding box center [716, 154] width 258 height 36
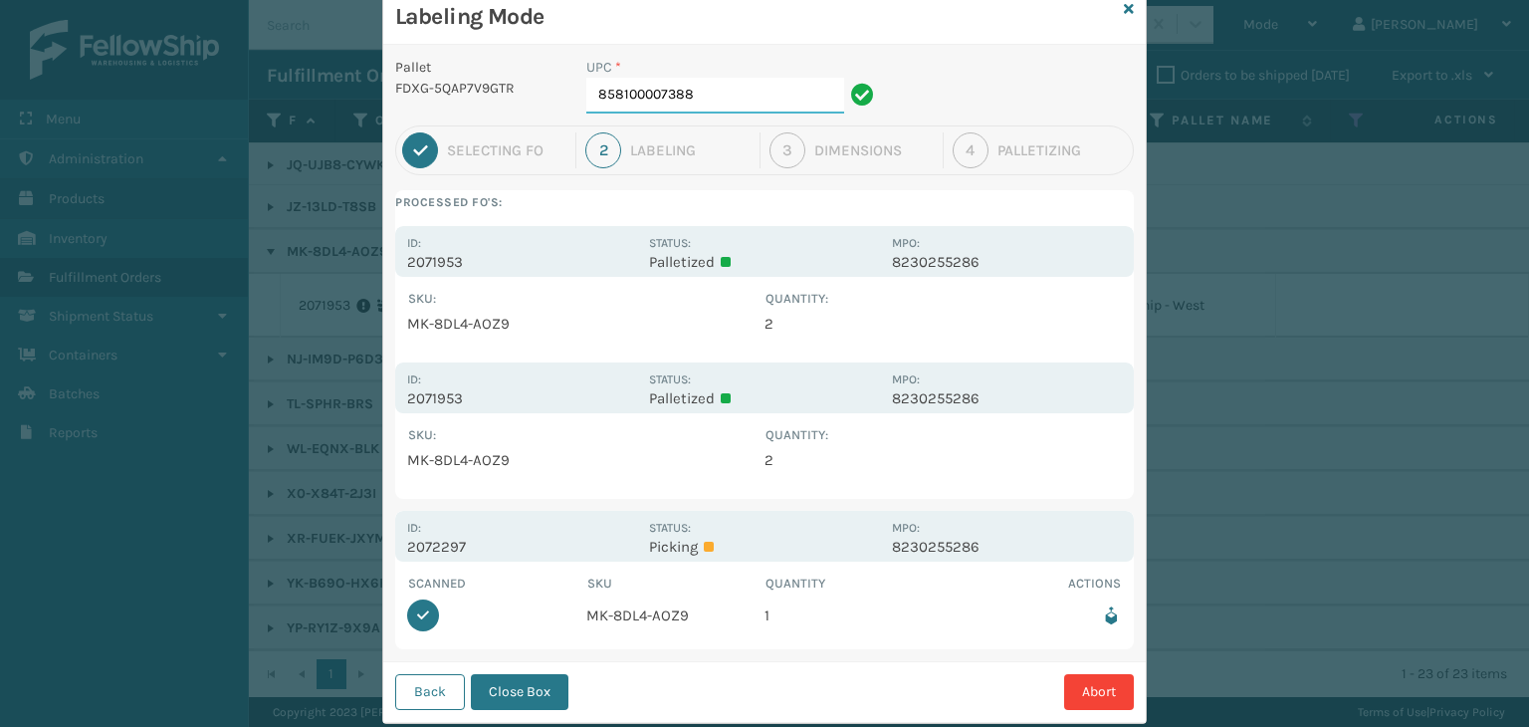
scroll to position [103, 0]
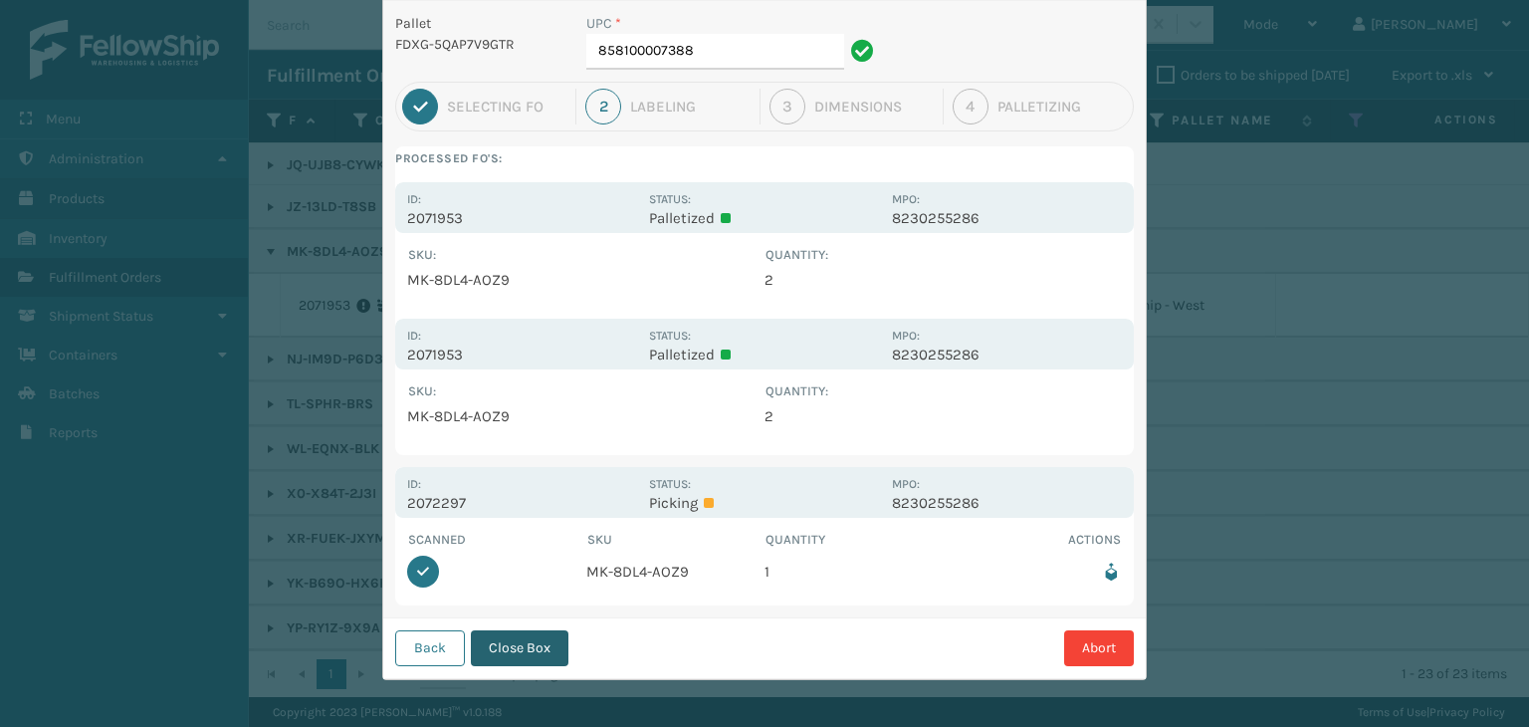
click at [507, 661] on button "Close Box" at bounding box center [520, 648] width 98 height 36
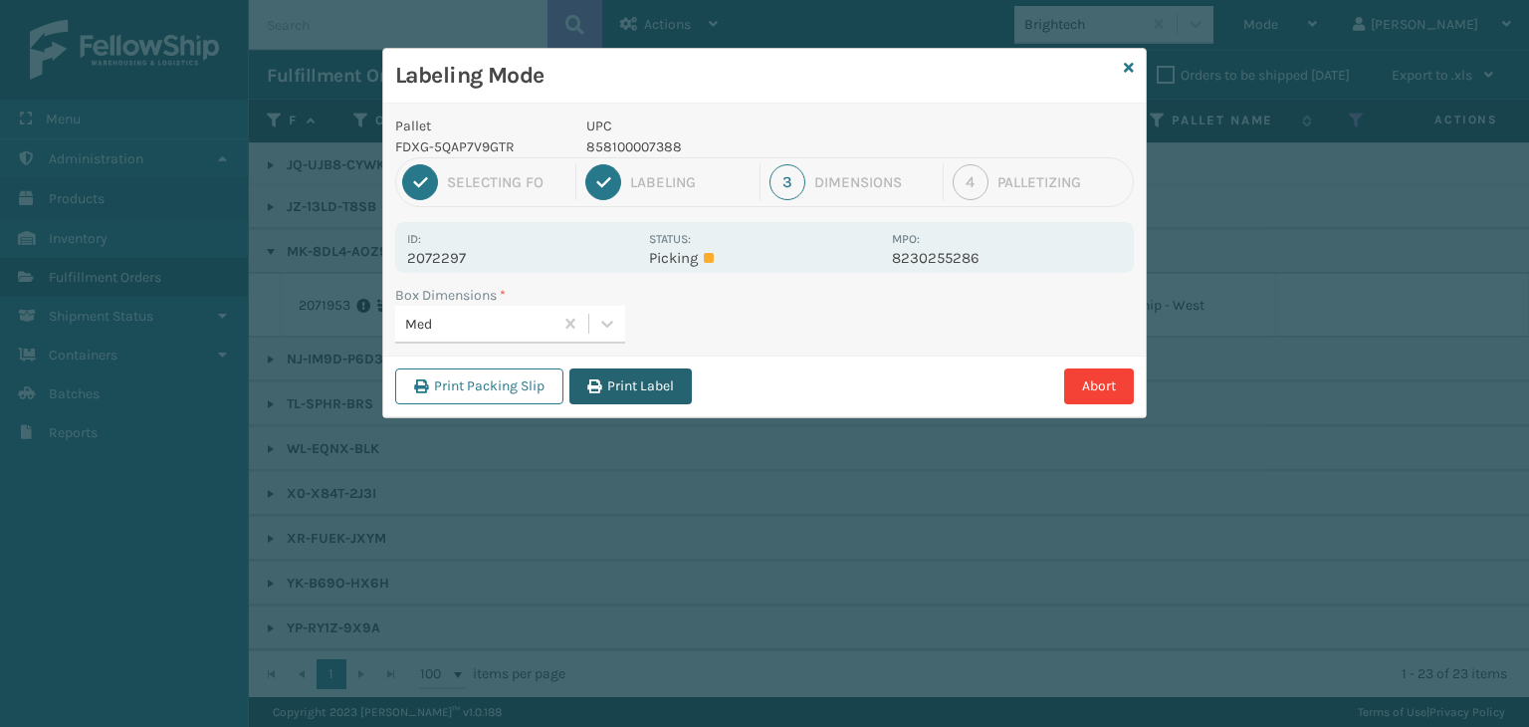
click at [639, 390] on button "Print Label" at bounding box center [631, 386] width 122 height 36
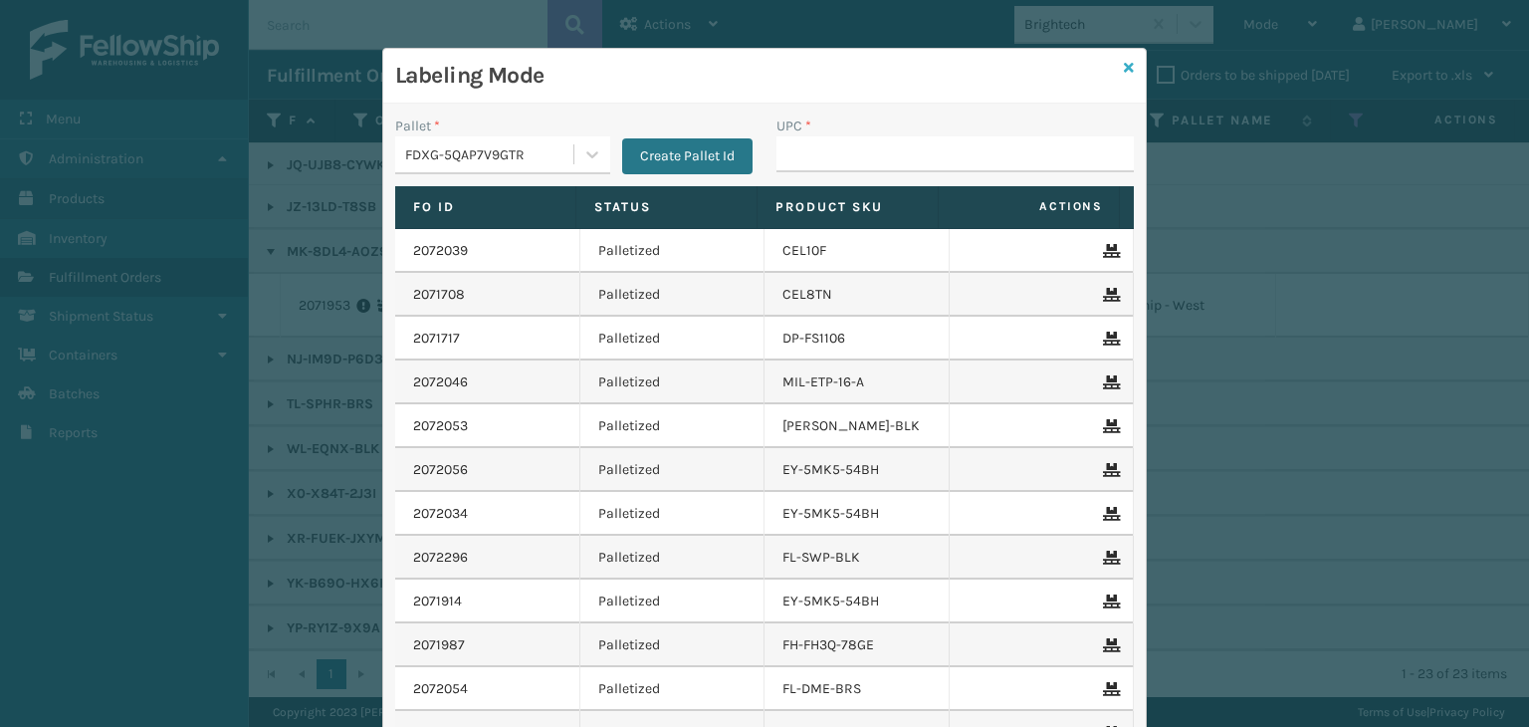
click at [1124, 71] on icon at bounding box center [1129, 68] width 10 height 14
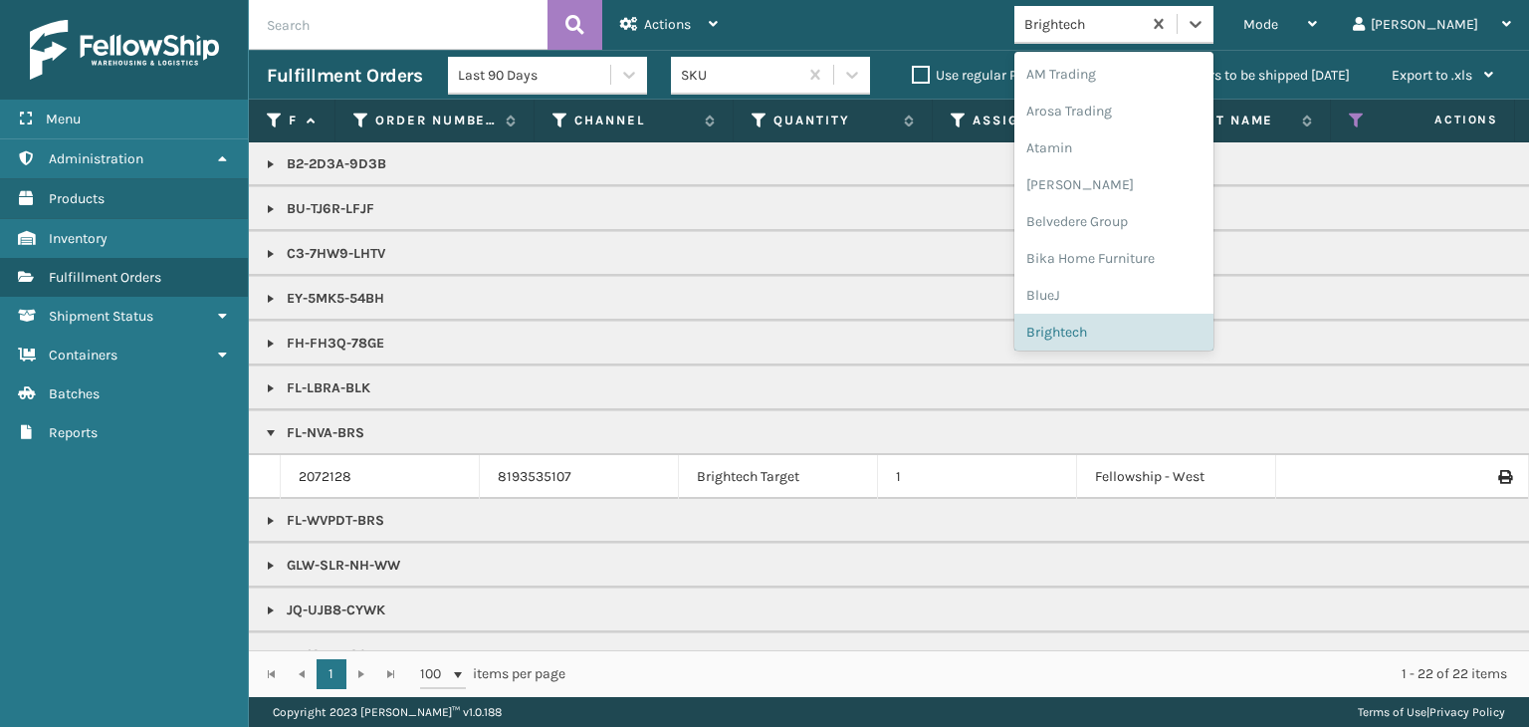
click at [1115, 32] on div "Brightech" at bounding box center [1078, 24] width 126 height 33
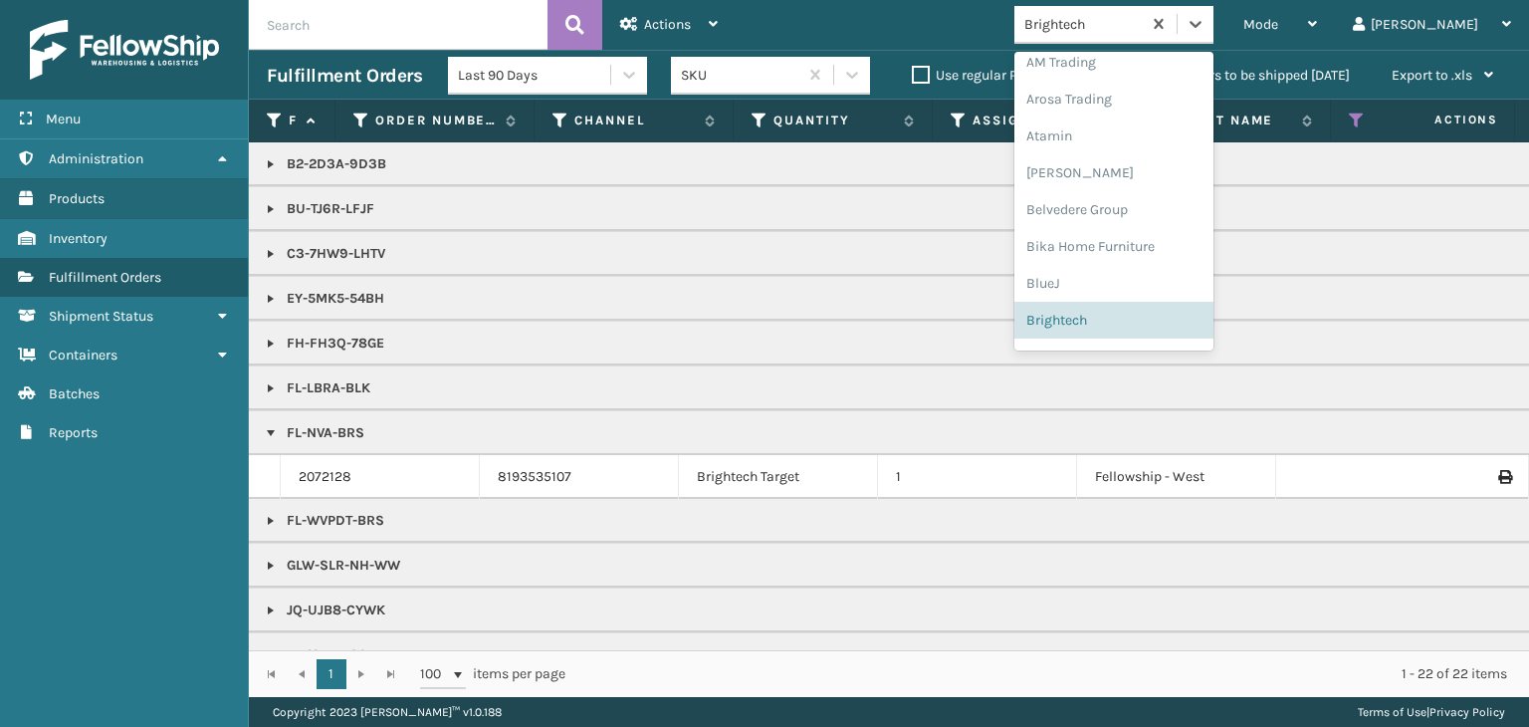
type input "K"
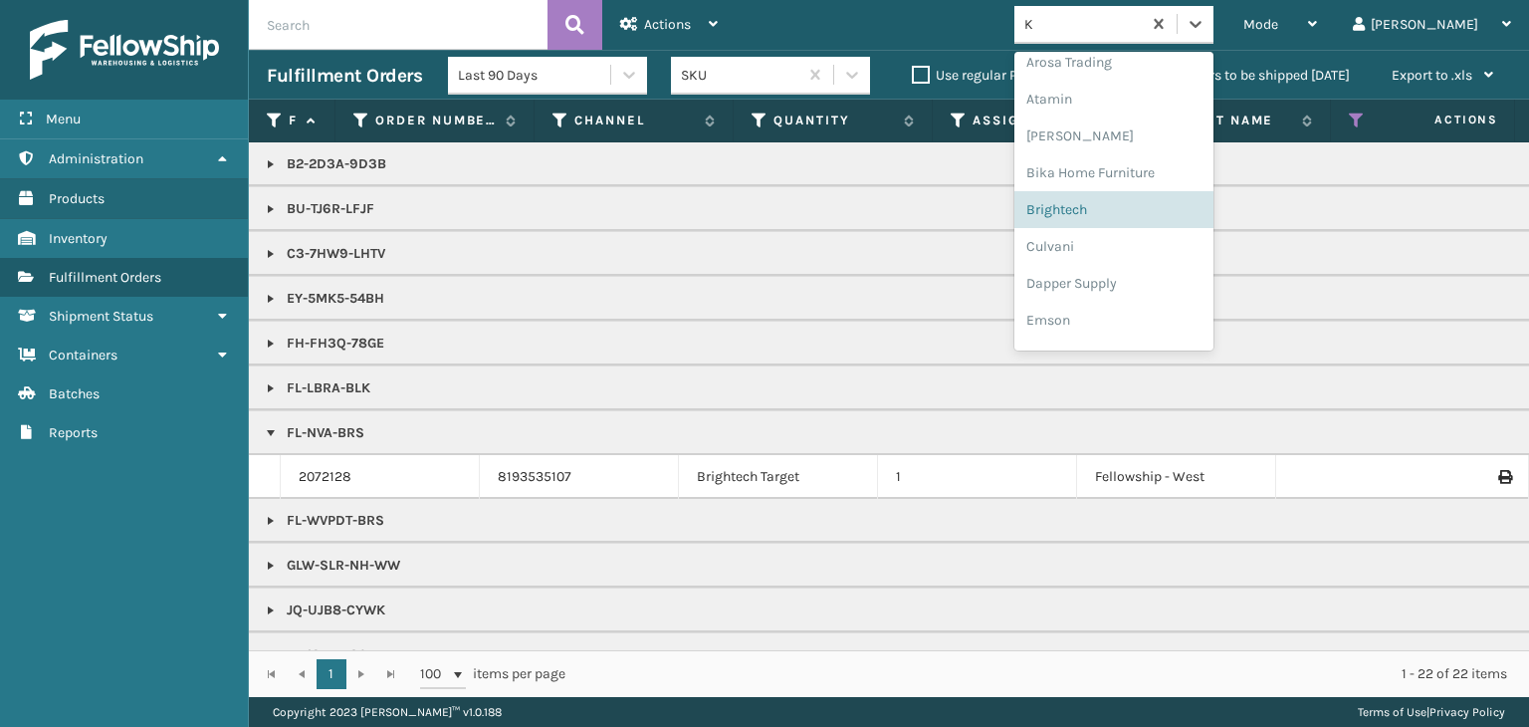
scroll to position [0, 0]
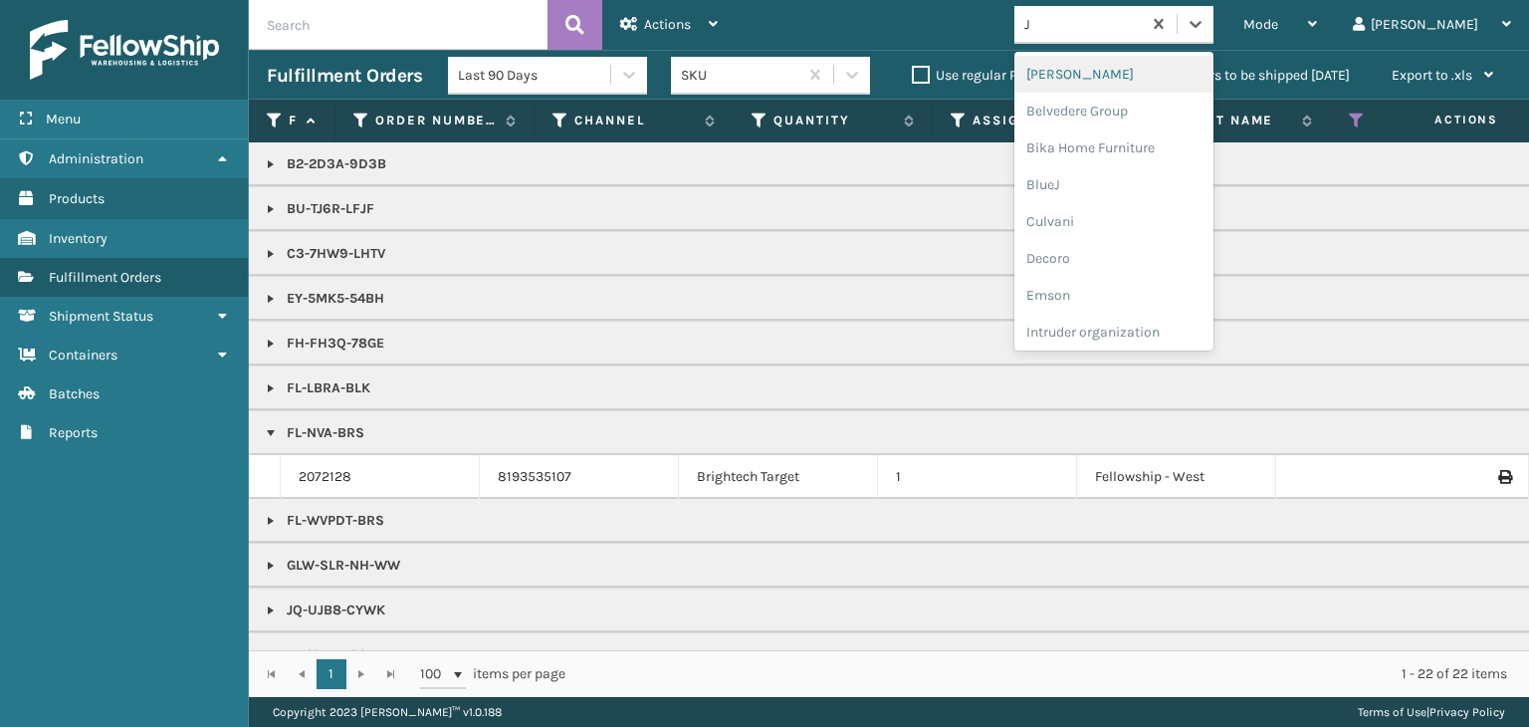
type input "JU"
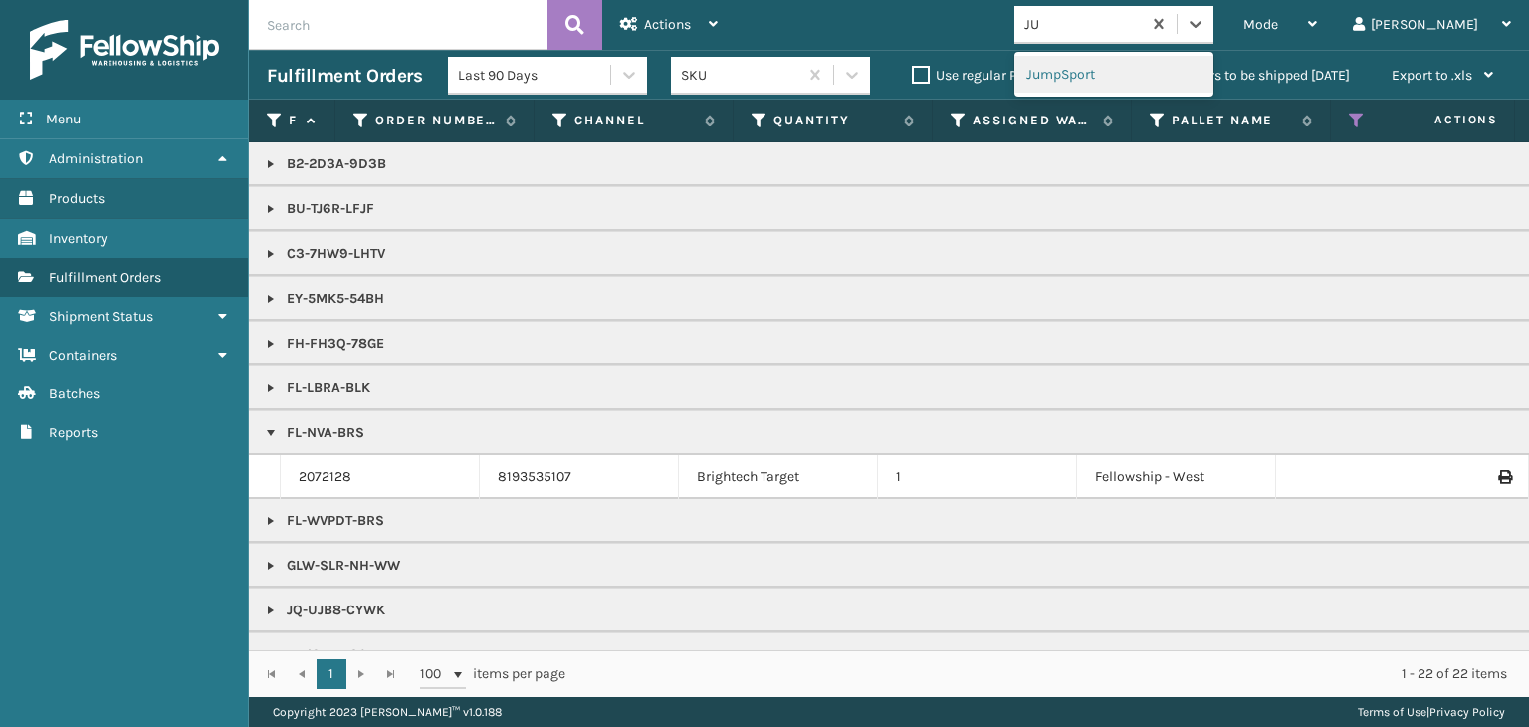
click at [1136, 70] on div "JumpSport" at bounding box center [1114, 74] width 199 height 37
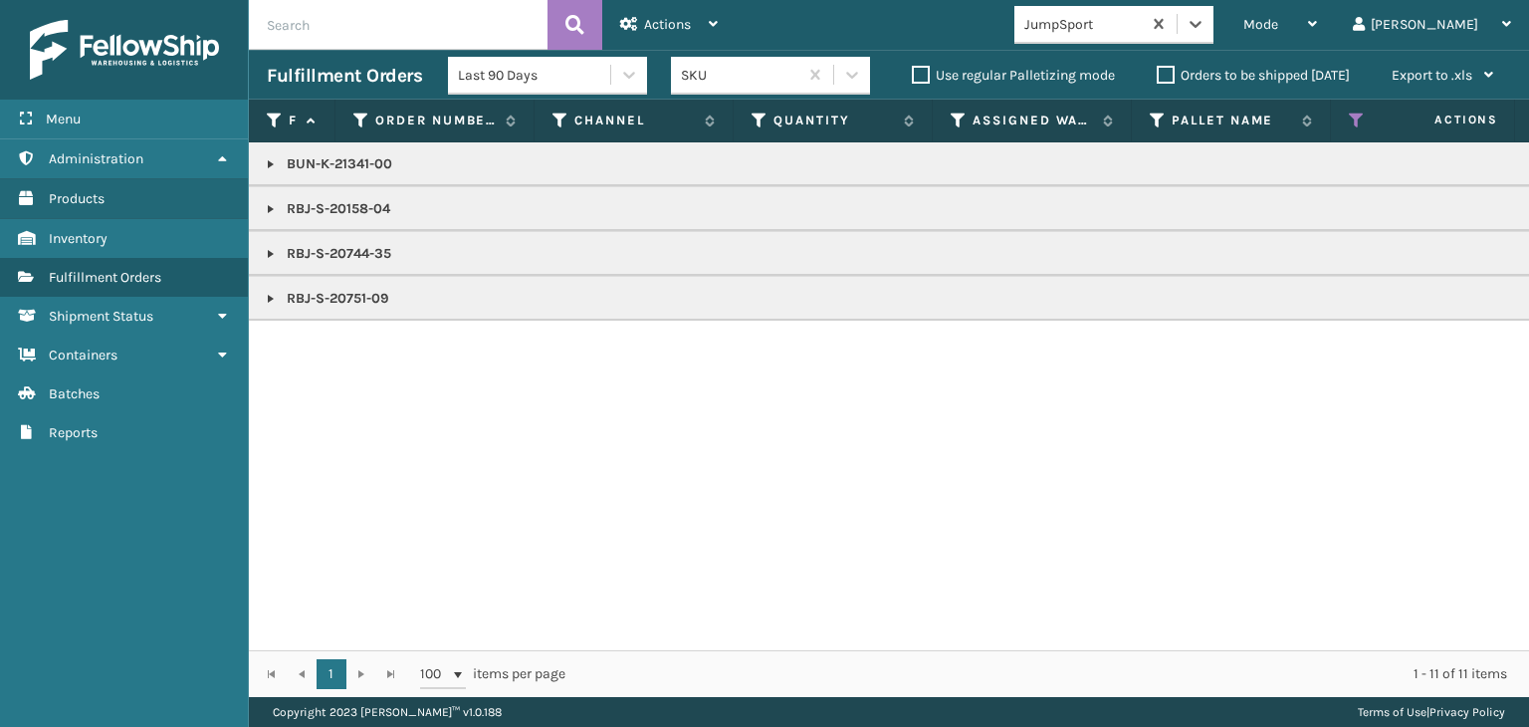
click at [383, 168] on p "BUN-K-21341-00" at bounding box center [1534, 164] width 2535 height 20
copy p "BUN-K-21341-00"
click at [1279, 27] on span "Mode" at bounding box center [1261, 24] width 35 height 17
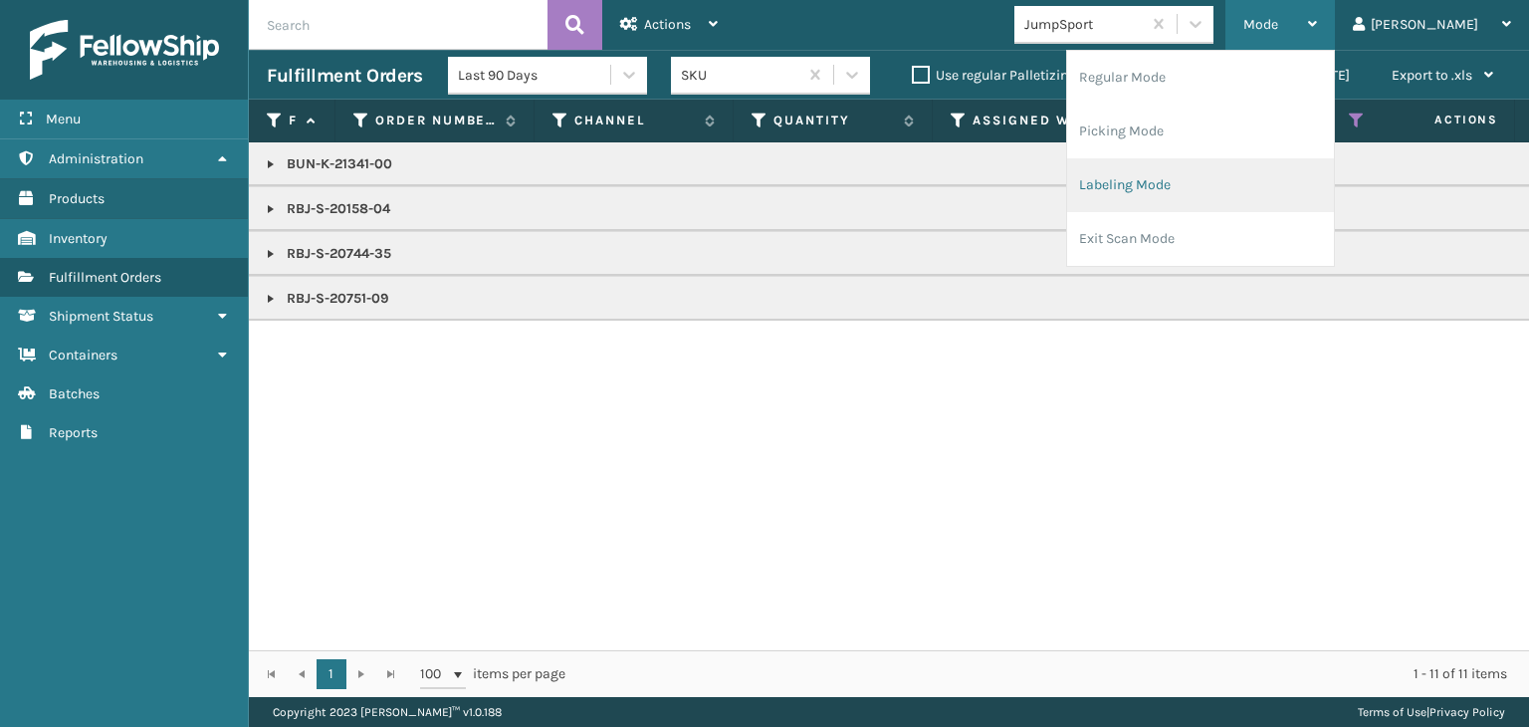
click at [1215, 189] on li "Labeling Mode" at bounding box center [1200, 185] width 267 height 54
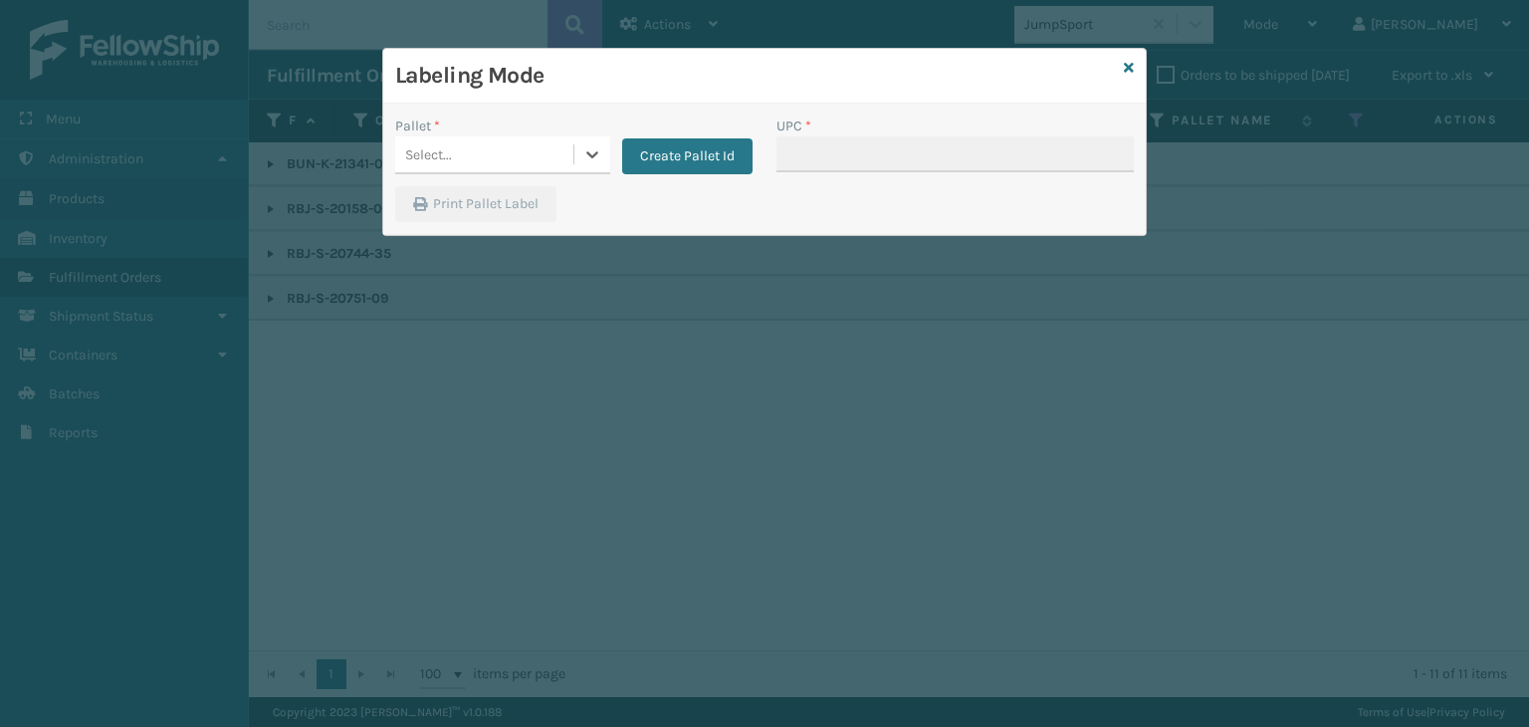
click at [450, 144] on div "Select..." at bounding box center [428, 154] width 47 height 21
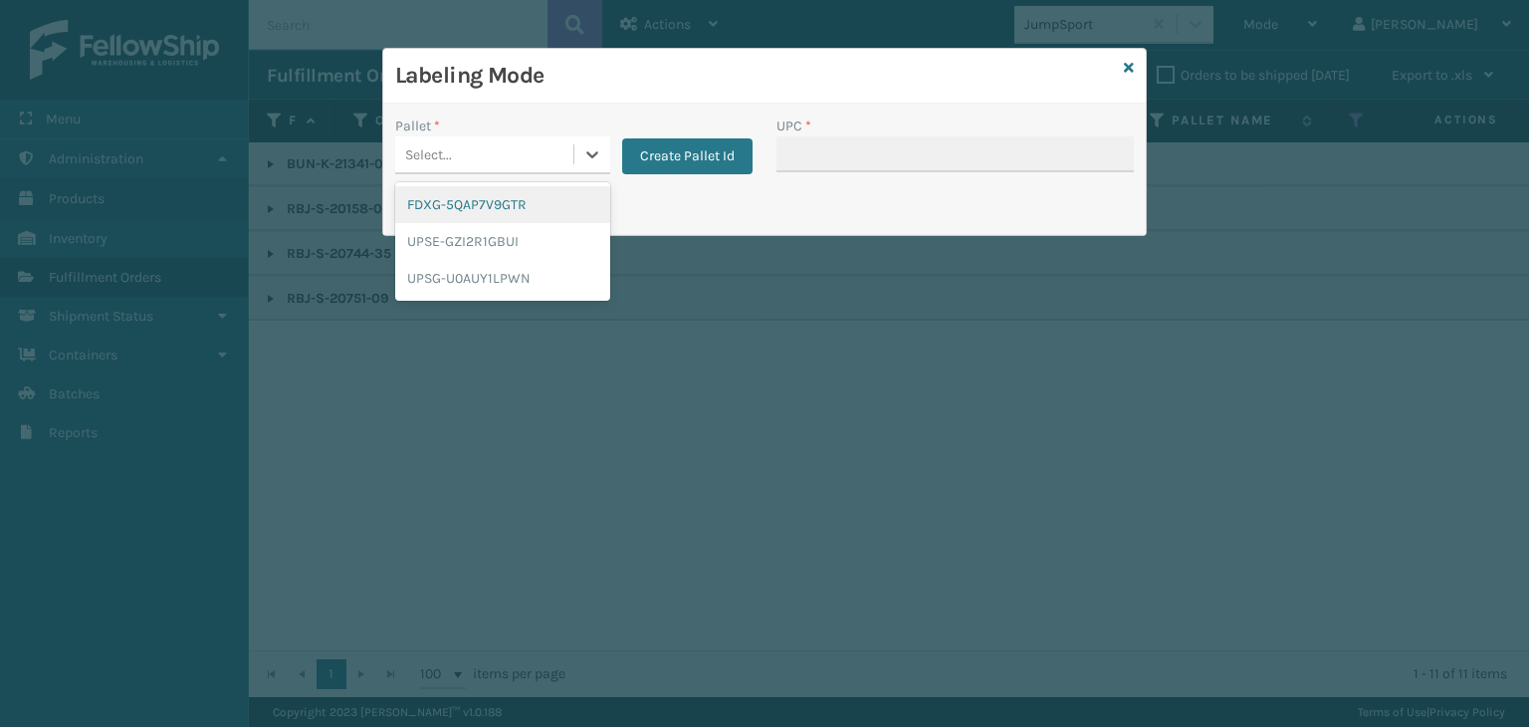
click at [453, 186] on div "FDXG-5QAP7V9GTR" at bounding box center [502, 204] width 215 height 37
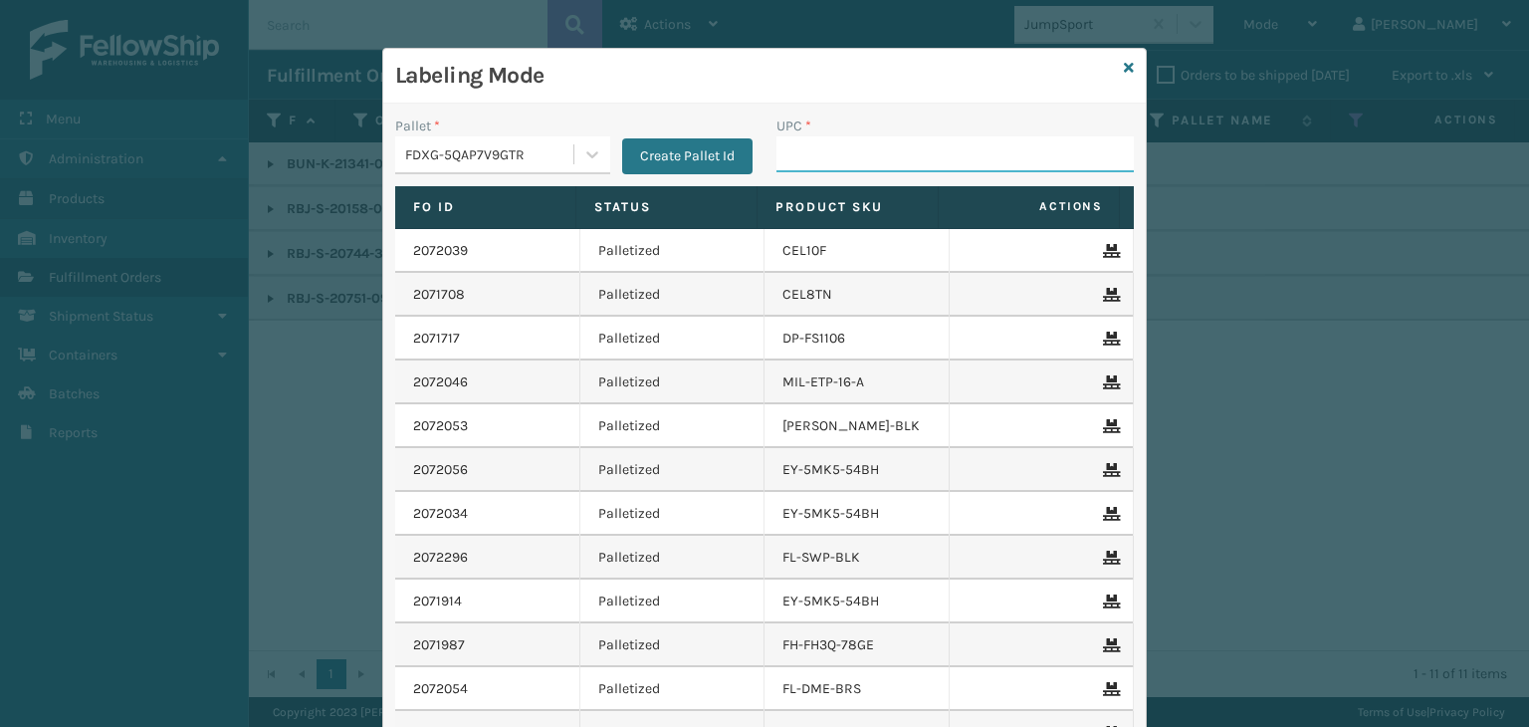
drag, startPoint x: 816, startPoint y: 140, endPoint x: 769, endPoint y: 154, distance: 48.8
click at [815, 140] on input "UPC *" at bounding box center [955, 154] width 357 height 36
paste input "BUN-K-21341-00"
type input "BUN-K-21341-00"
type input "RBJ-S-20158-04"
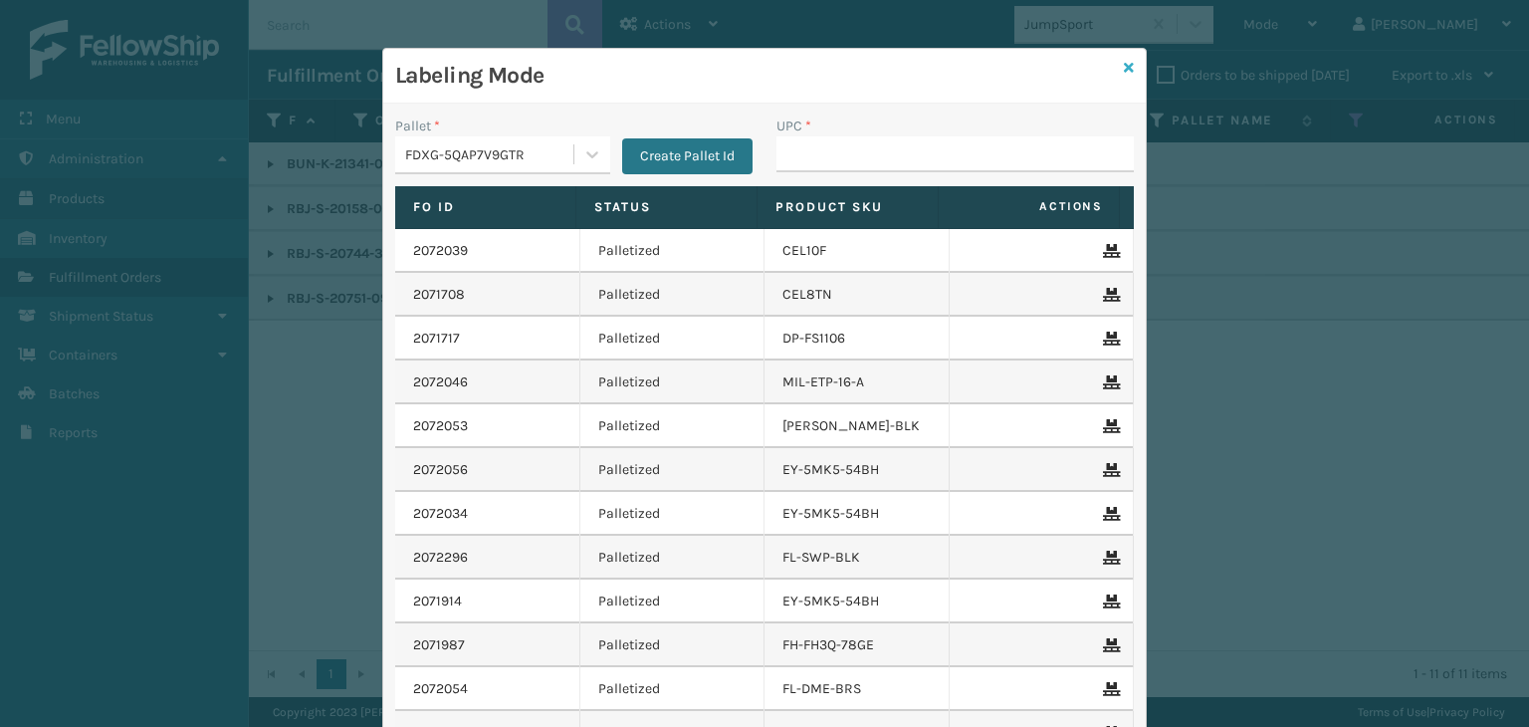
click at [1124, 69] on icon at bounding box center [1129, 68] width 10 height 14
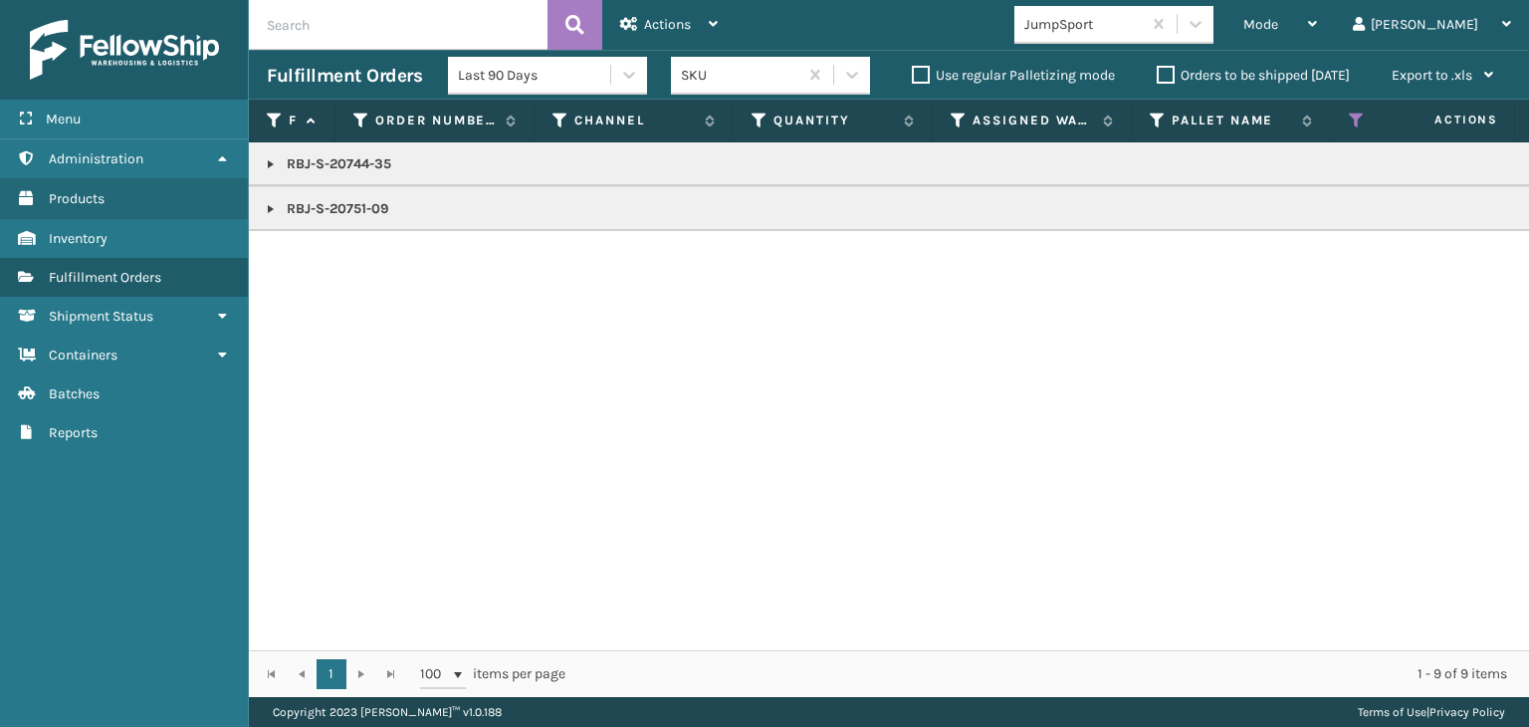
click at [347, 207] on p "RBJ-S-20751-09" at bounding box center [1534, 209] width 2535 height 20
copy p "RBJ-S-20751-09"
click at [1279, 21] on span "Mode" at bounding box center [1261, 24] width 35 height 17
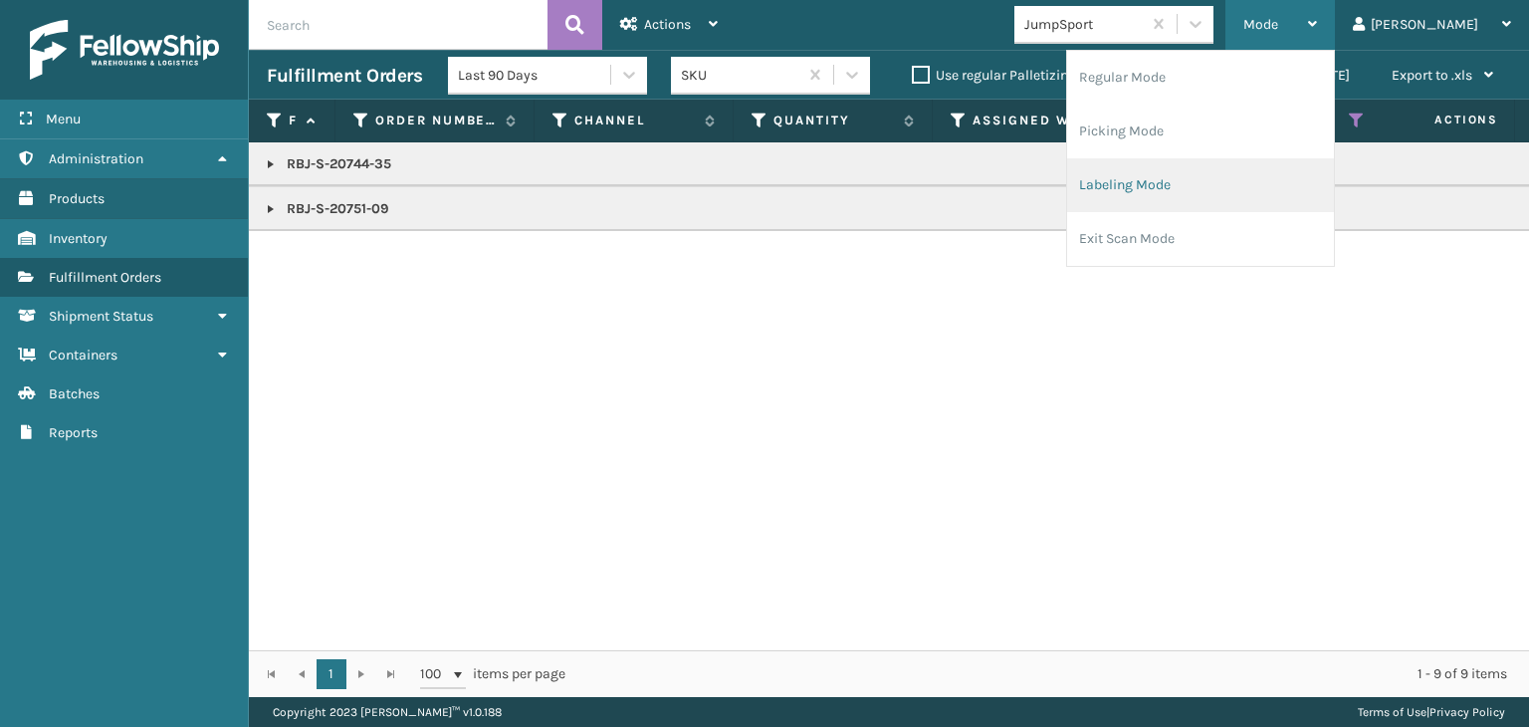
click at [1249, 175] on li "Labeling Mode" at bounding box center [1200, 185] width 267 height 54
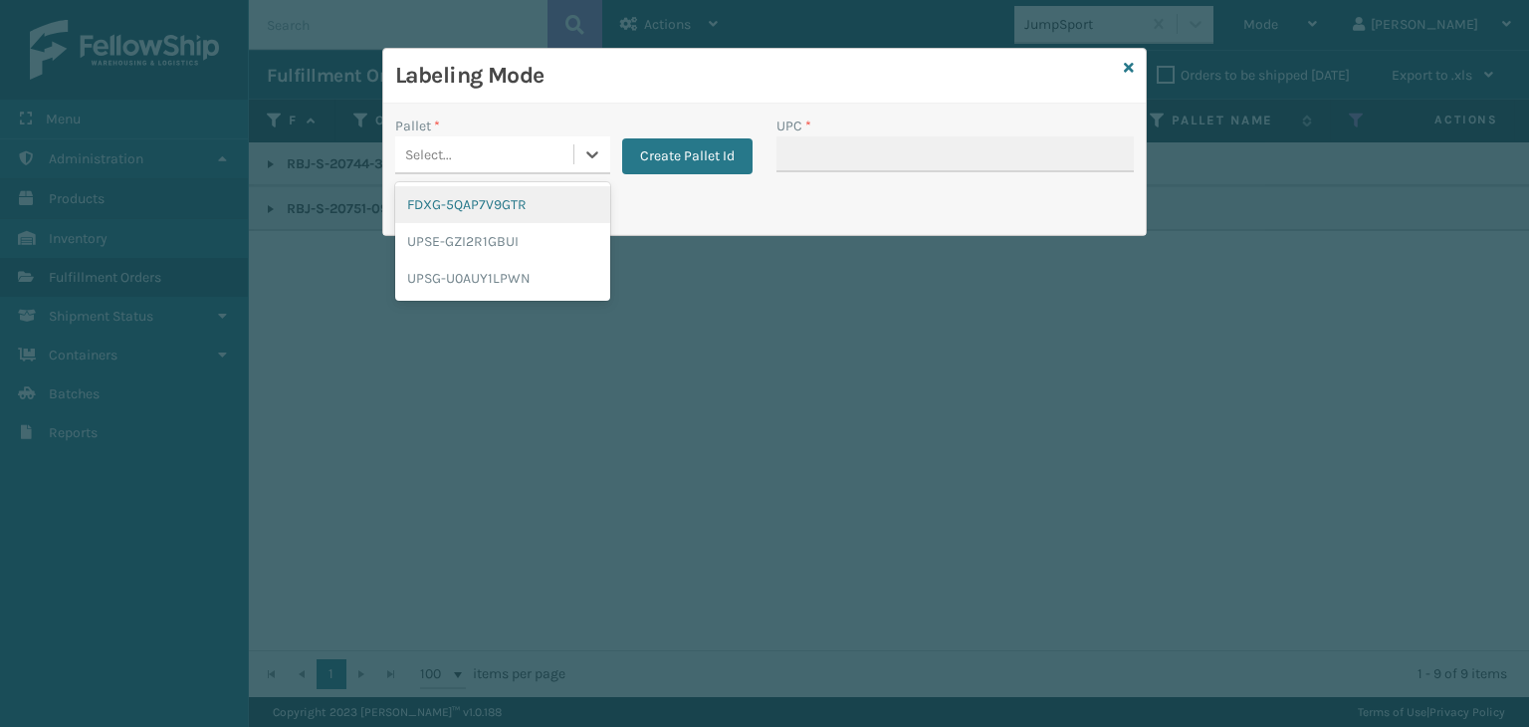
click at [453, 168] on div "Select..." at bounding box center [484, 154] width 178 height 33
click at [432, 202] on div "FDXG-5QAP7V9GTR" at bounding box center [502, 204] width 215 height 37
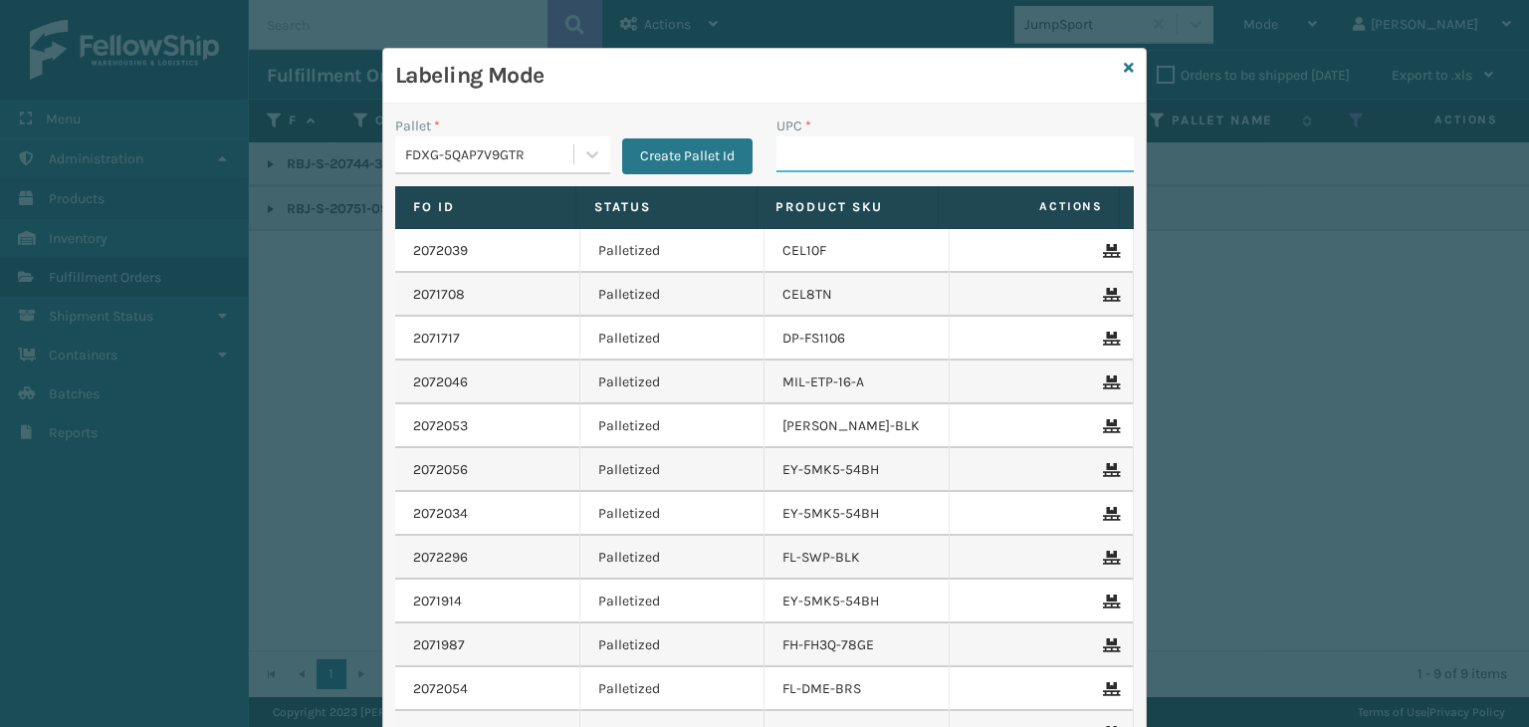
click at [777, 156] on input "UPC *" at bounding box center [955, 154] width 357 height 36
paste input "RBJ-S-20751-09"
type input "RBJ-S-20751-09"
click at [1115, 69] on div "Labeling Mode" at bounding box center [764, 76] width 763 height 55
click at [1119, 79] on div "Labeling Mode" at bounding box center [764, 76] width 763 height 55
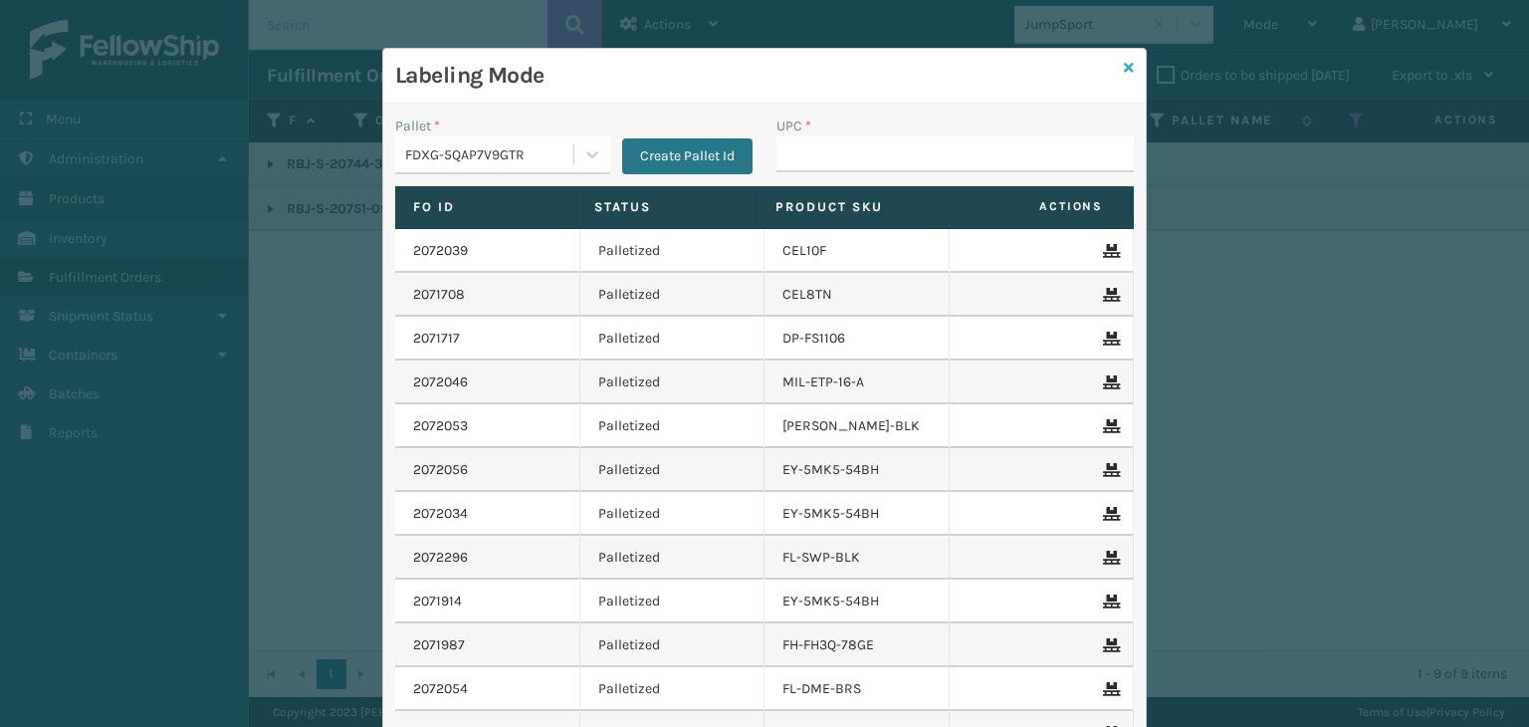
click at [1124, 69] on icon at bounding box center [1129, 68] width 10 height 14
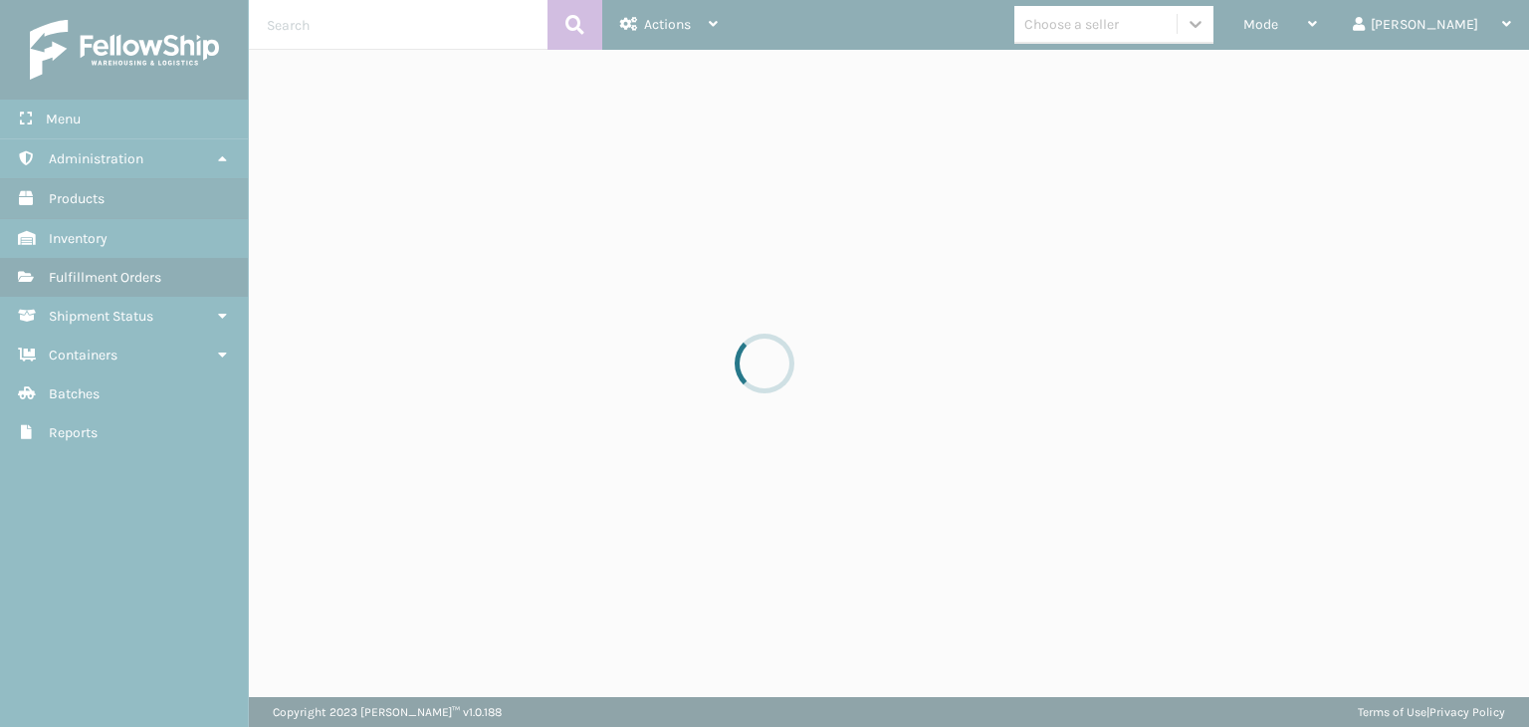
click at [1380, 25] on div at bounding box center [764, 363] width 1529 height 727
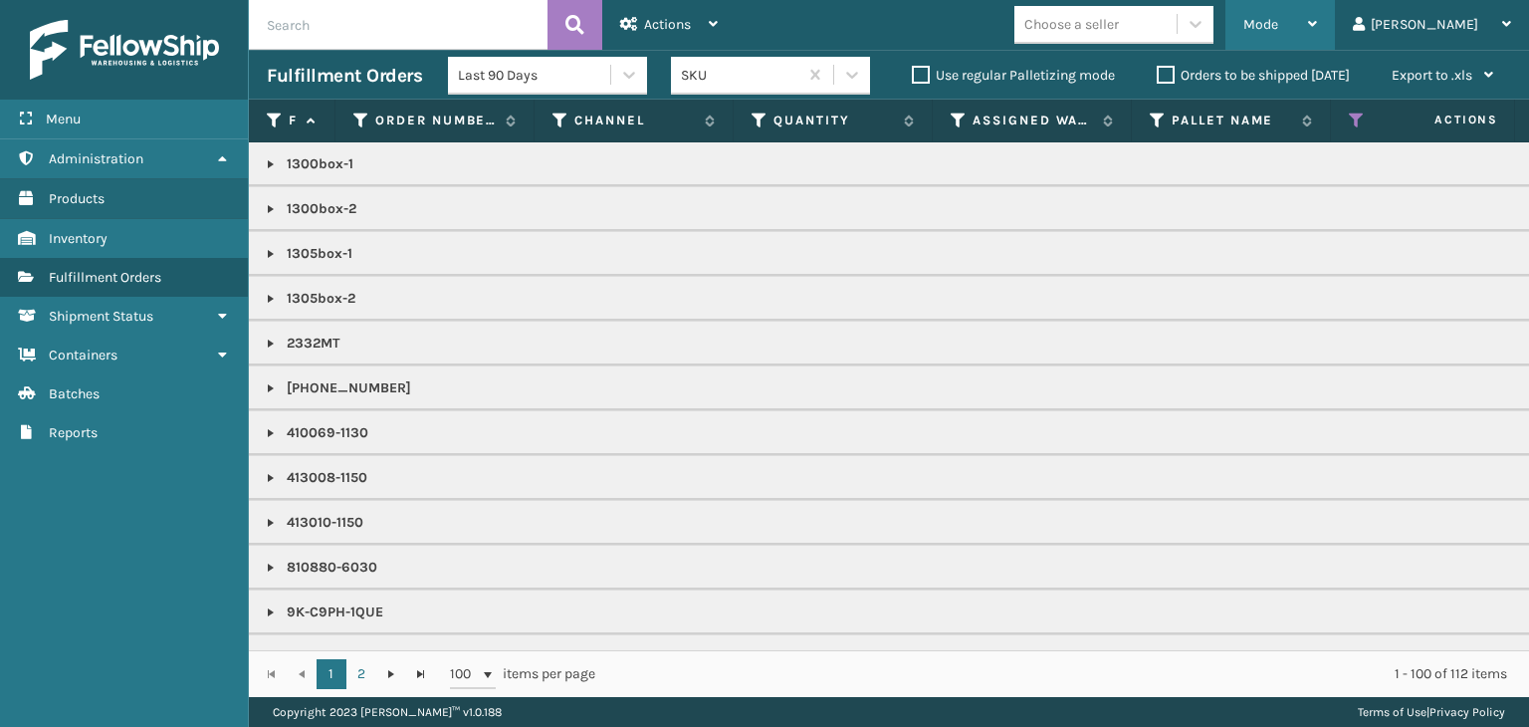
click at [1317, 23] on div "Mode" at bounding box center [1281, 25] width 74 height 50
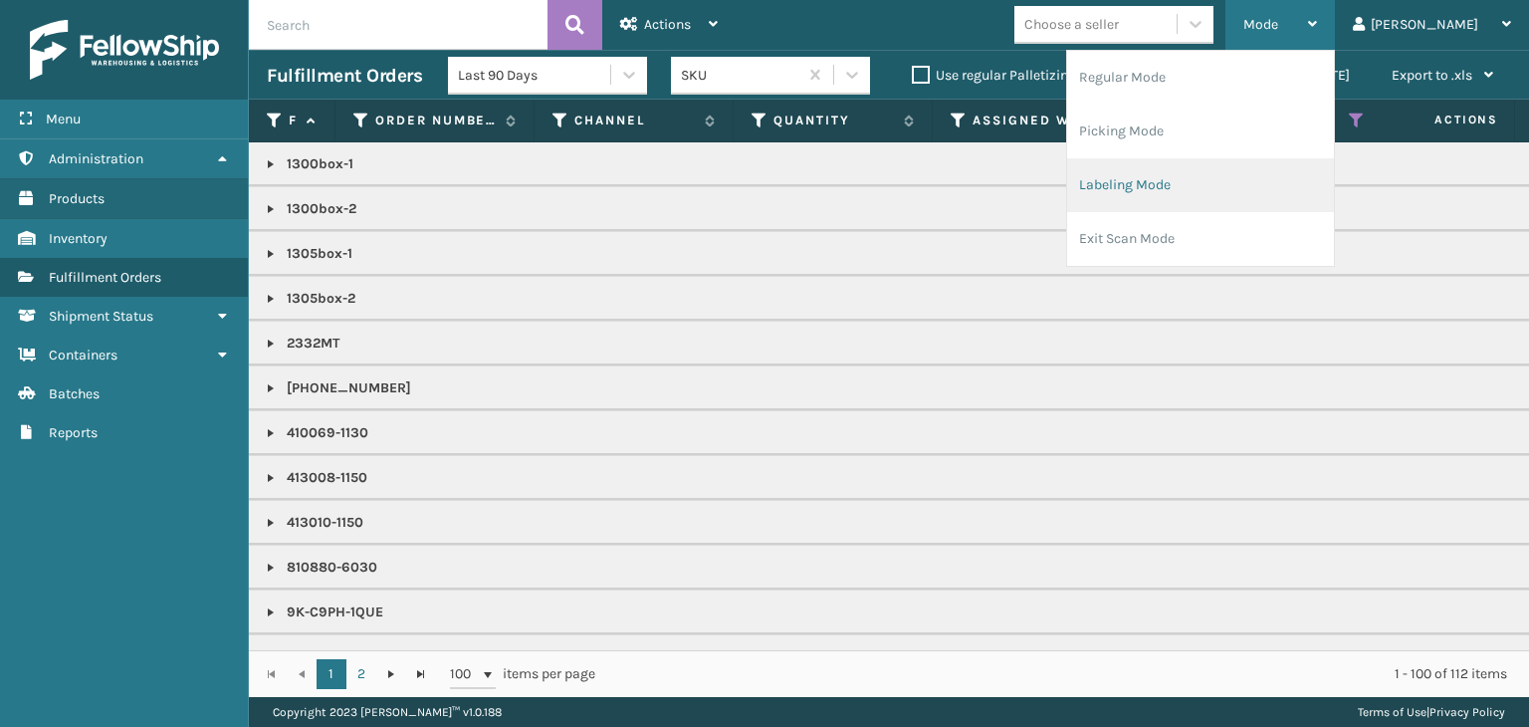
click at [1248, 172] on li "Labeling Mode" at bounding box center [1200, 185] width 267 height 54
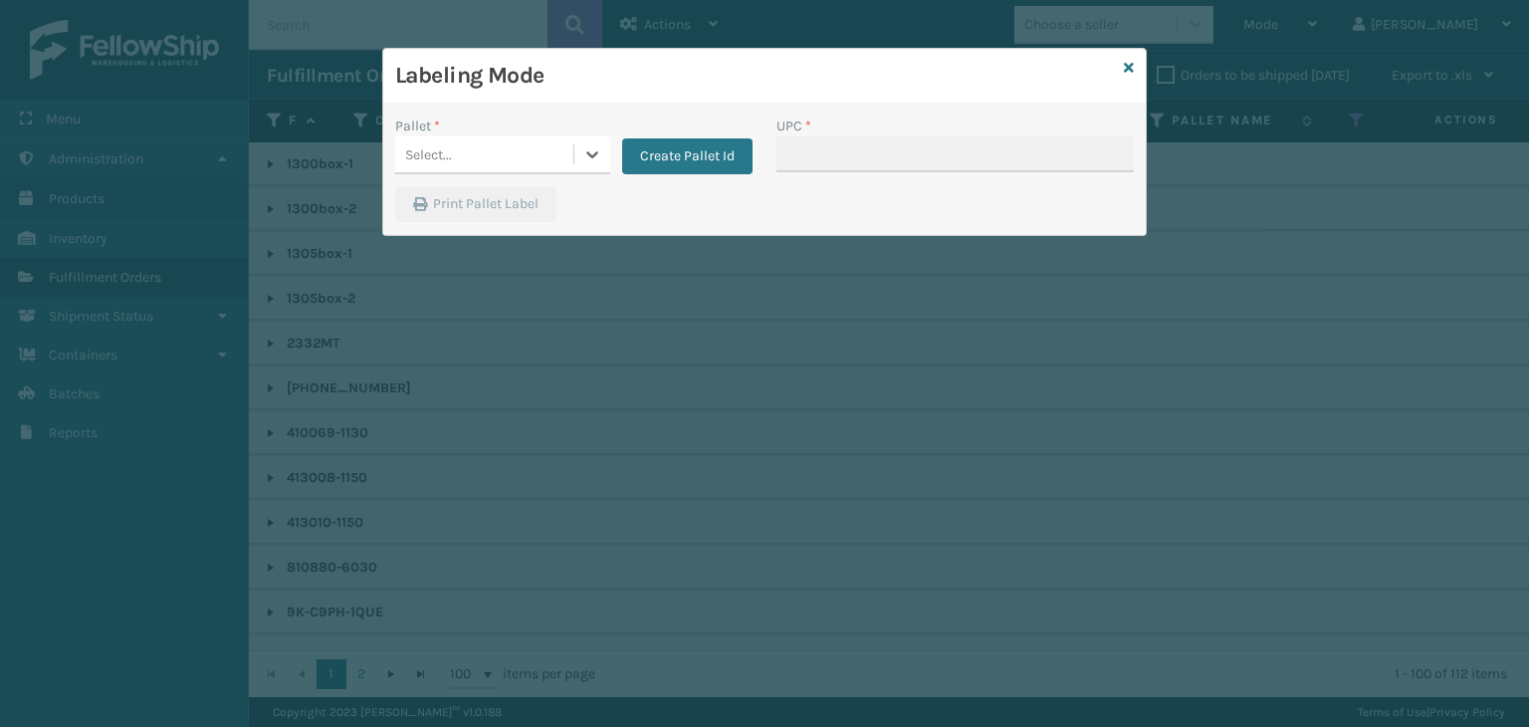
click at [506, 150] on div "Select..." at bounding box center [484, 154] width 178 height 33
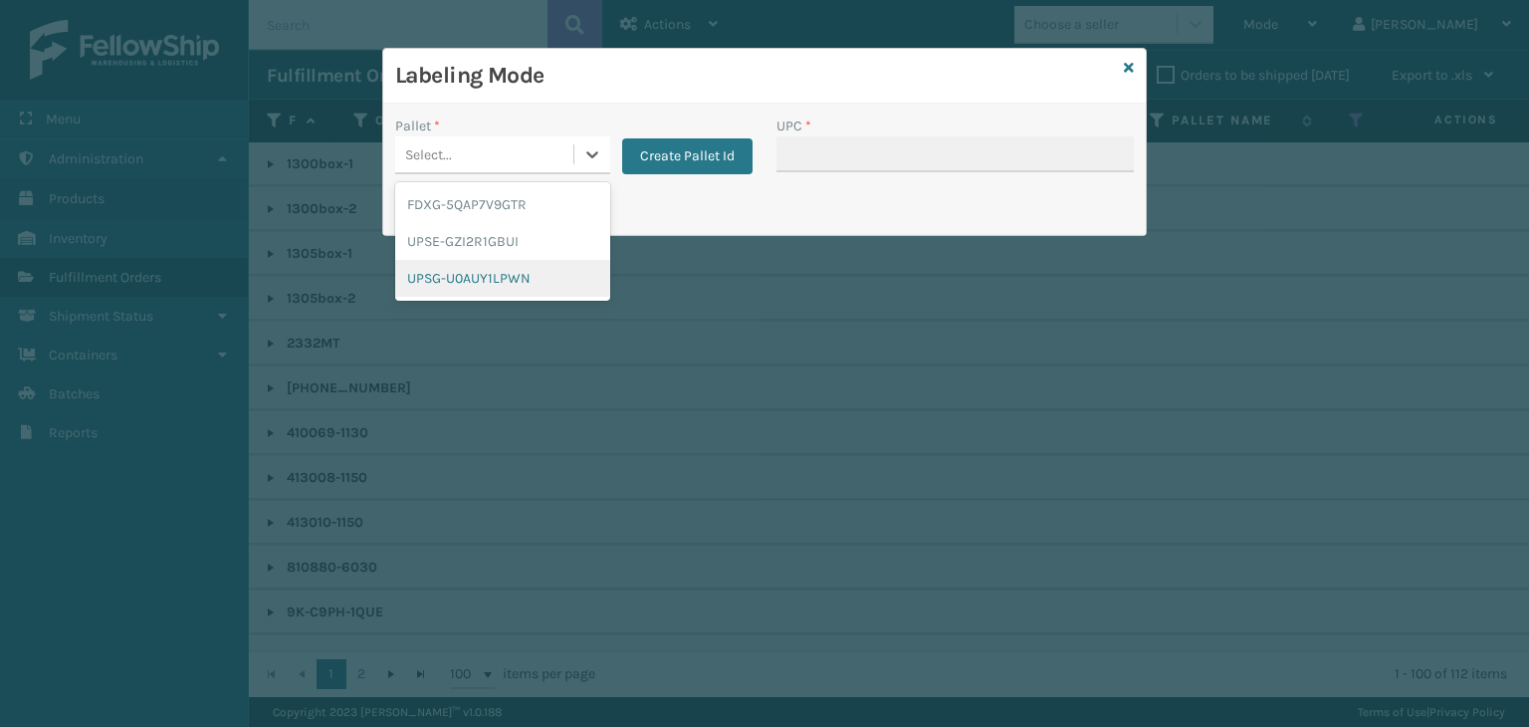
click at [452, 272] on div "UPSG-U0AUY1LPWN" at bounding box center [502, 278] width 215 height 37
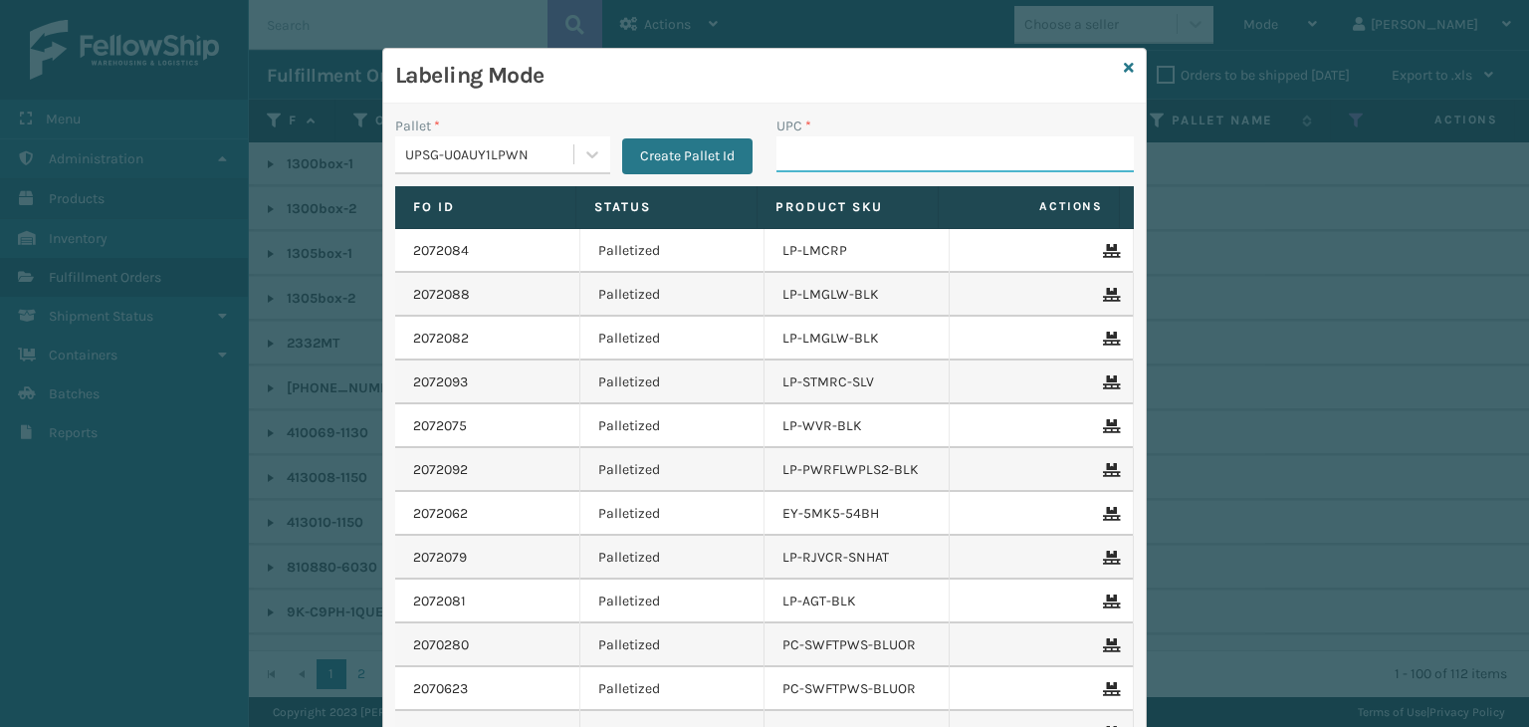
click at [860, 166] on input "UPC *" at bounding box center [955, 154] width 357 height 36
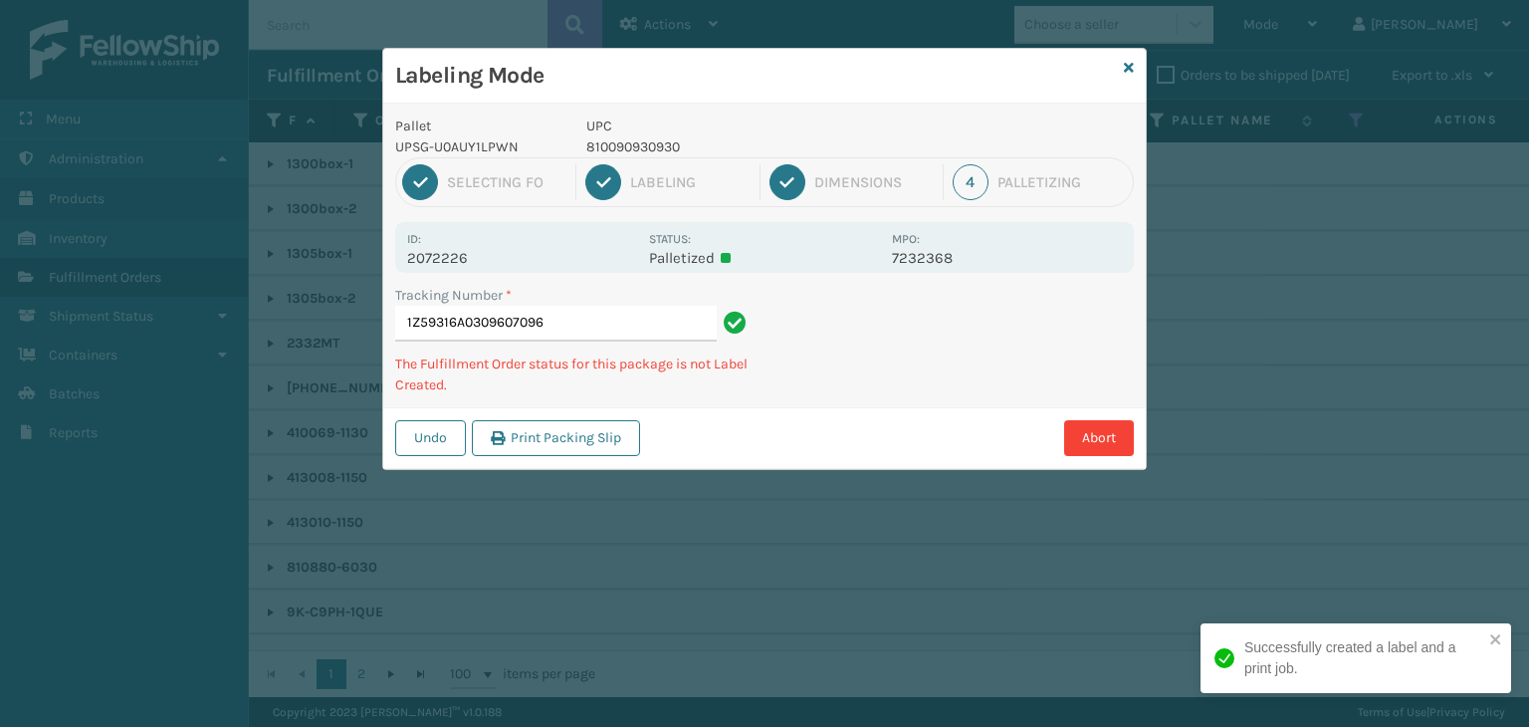
click at [659, 143] on p "810090930930" at bounding box center [734, 146] width 294 height 21
copy p "810090930930"
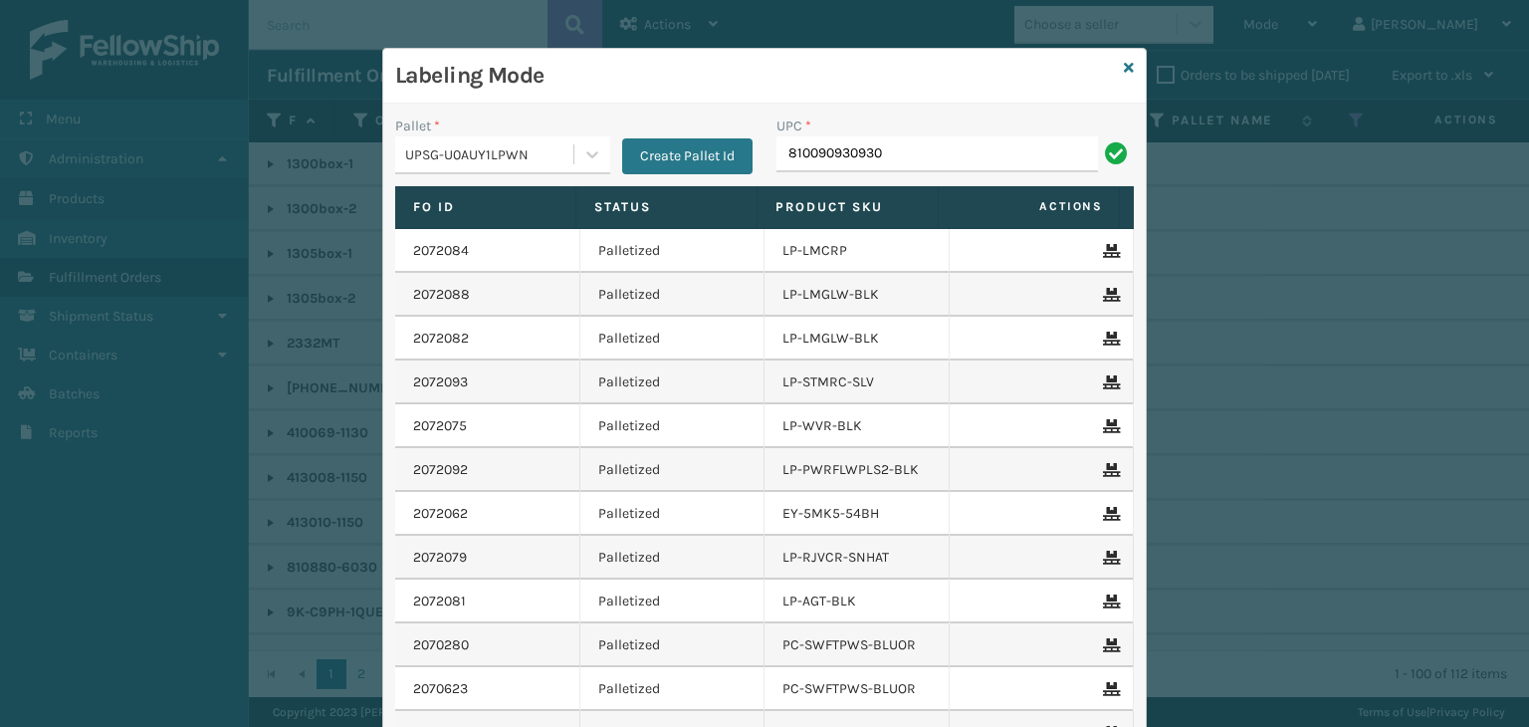
type input "810090930930"
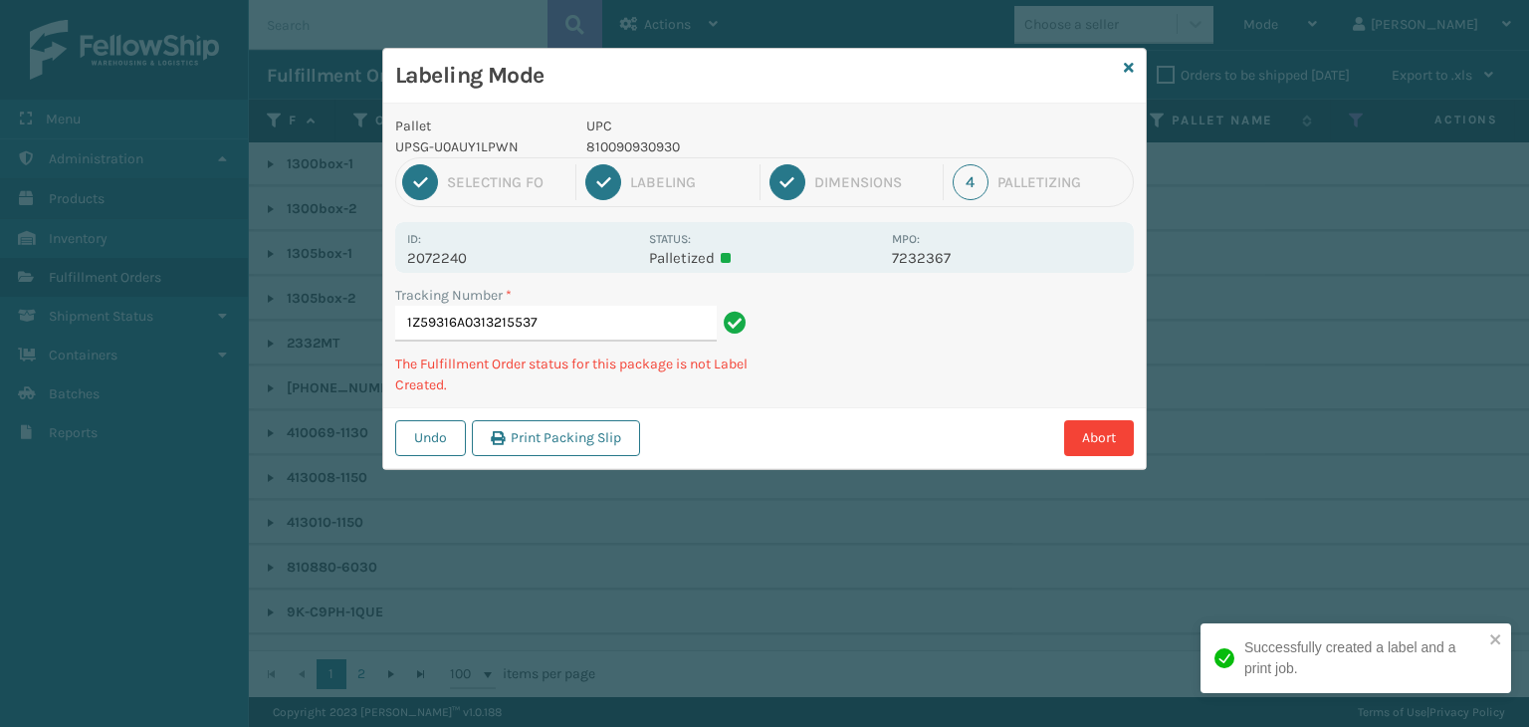
type input "1Z59316A0313215537810090930930"
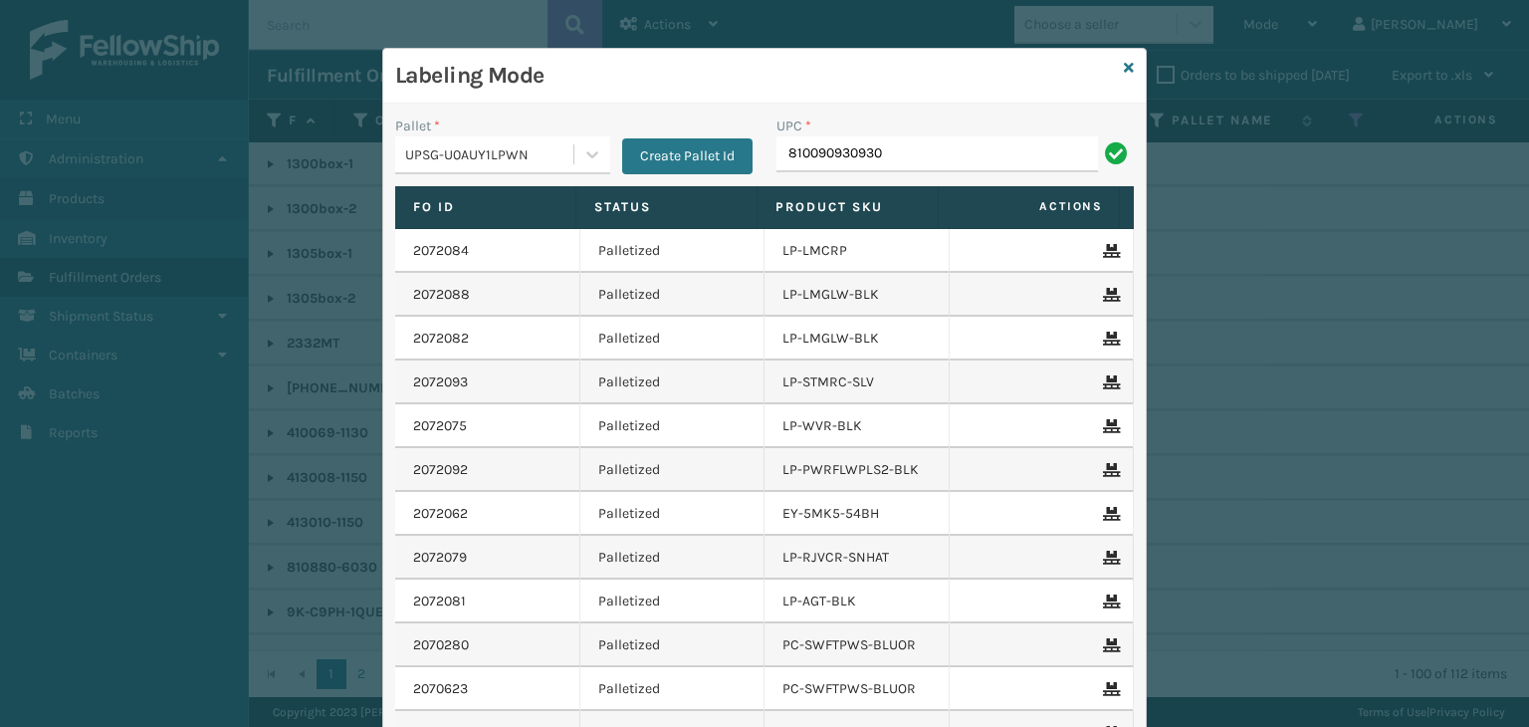
type input "810090930930"
click at [1125, 68] on icon at bounding box center [1129, 68] width 10 height 14
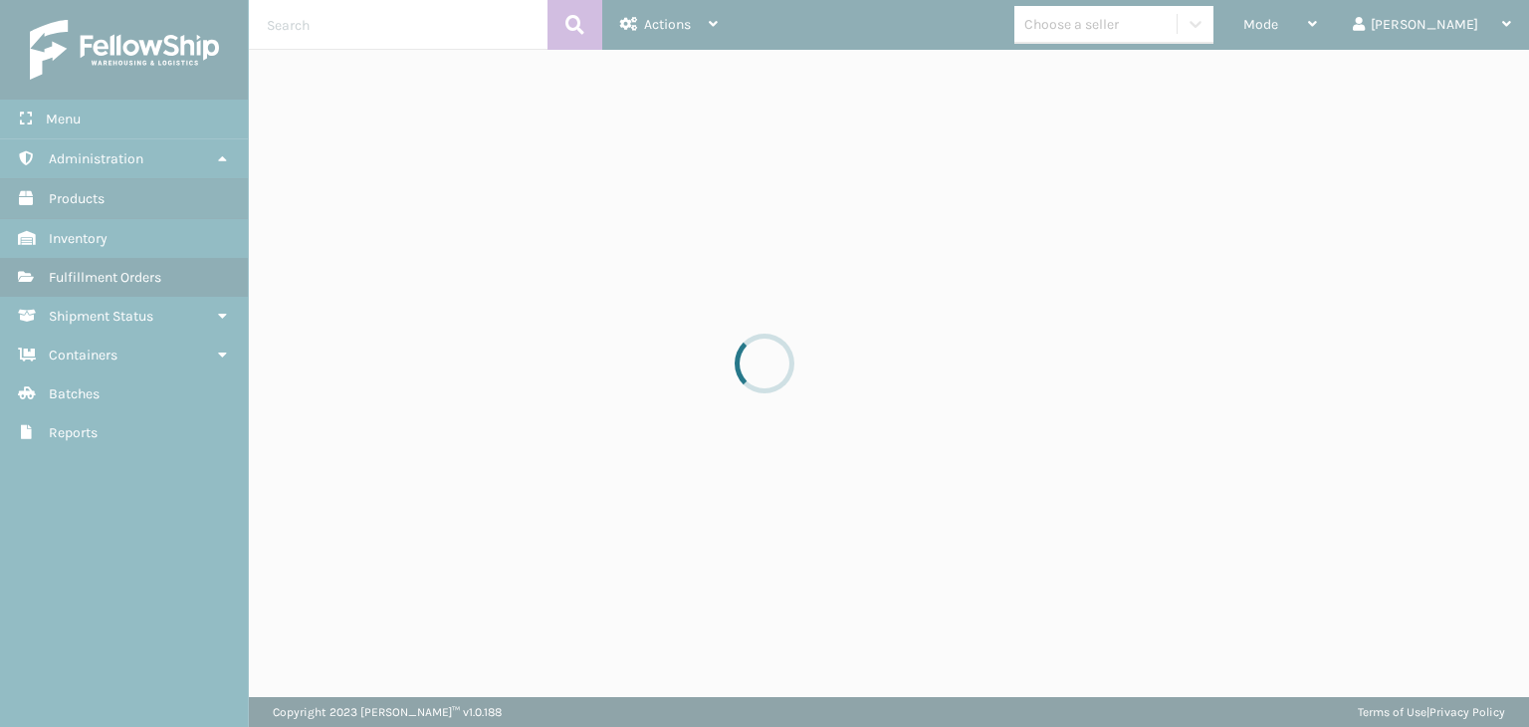
click at [1092, 20] on div at bounding box center [764, 363] width 1529 height 727
click at [1111, 27] on div at bounding box center [764, 363] width 1529 height 727
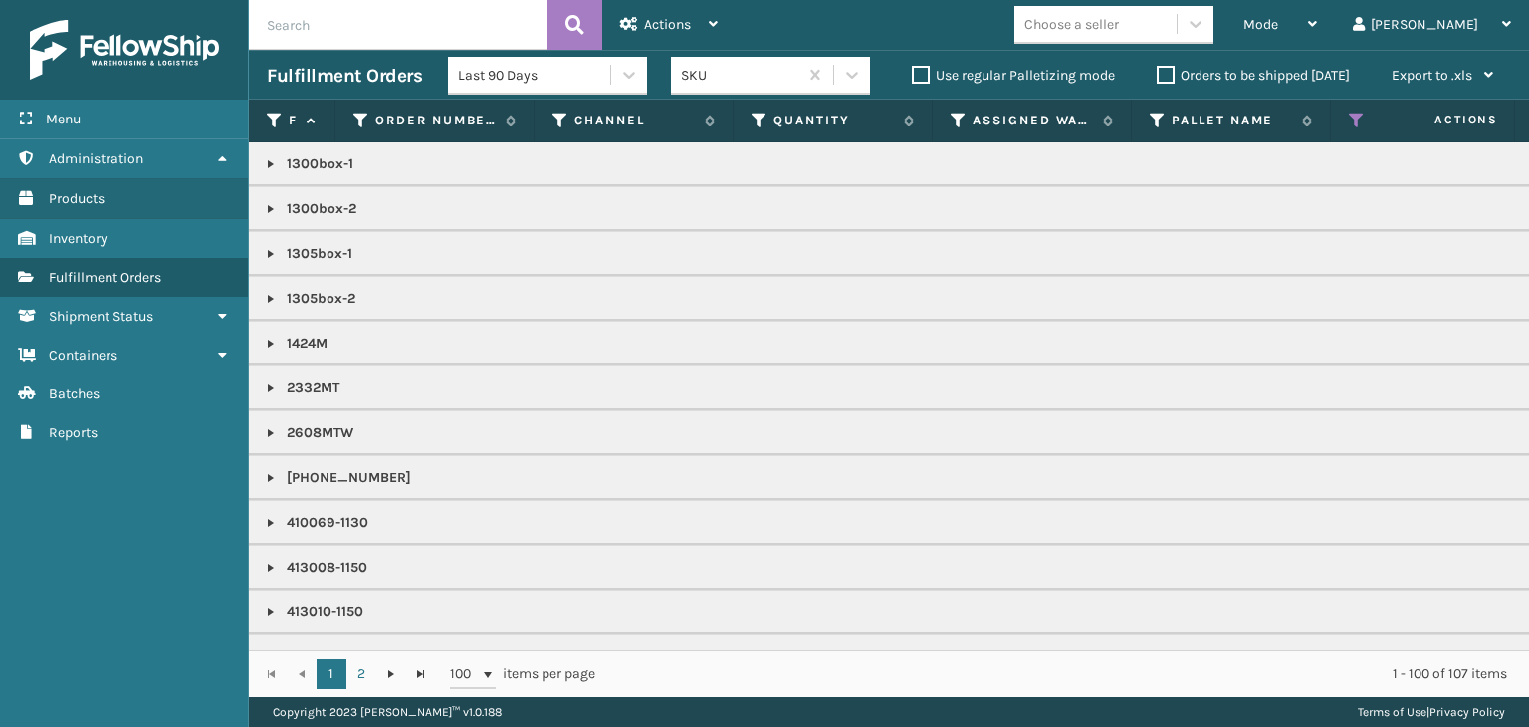
click at [1111, 27] on div "Choose a seller" at bounding box center [1072, 24] width 95 height 21
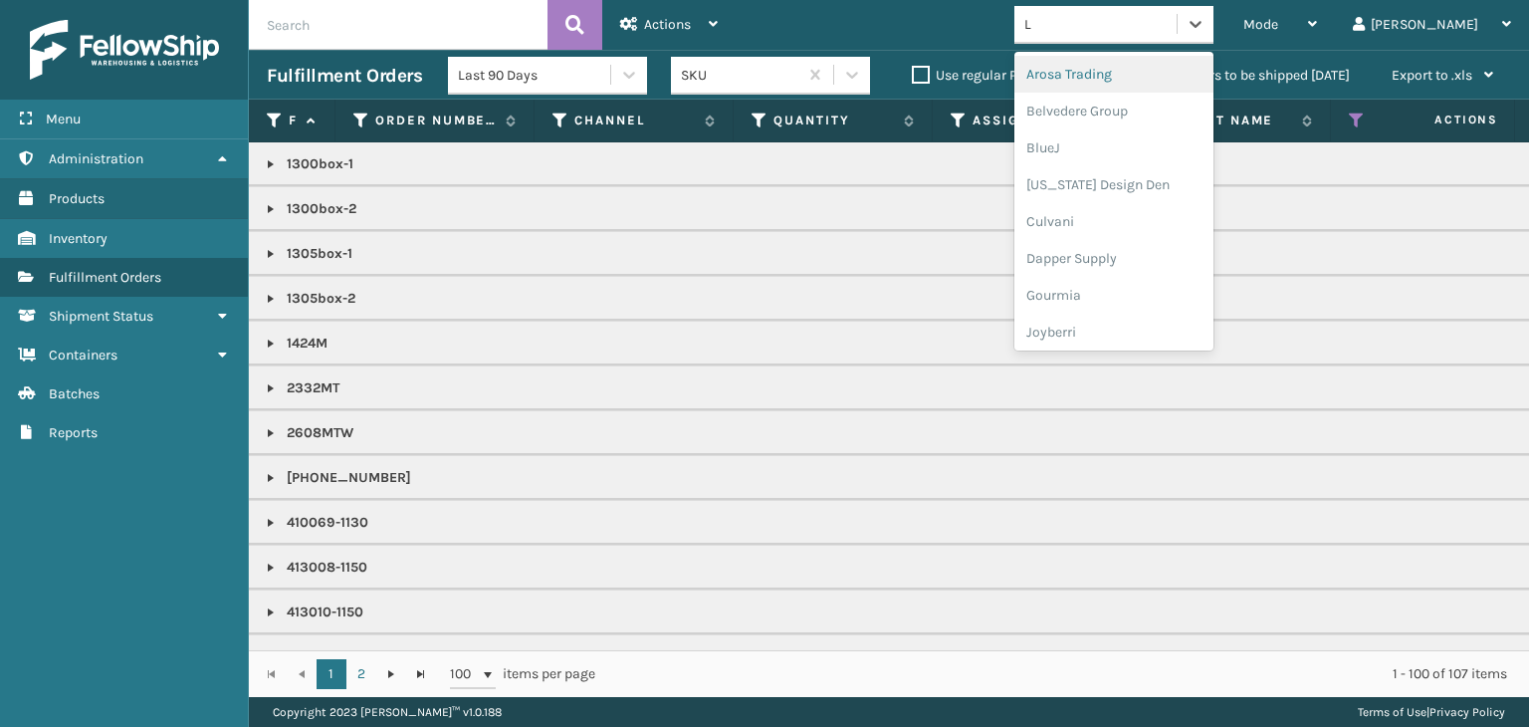
type input "LI"
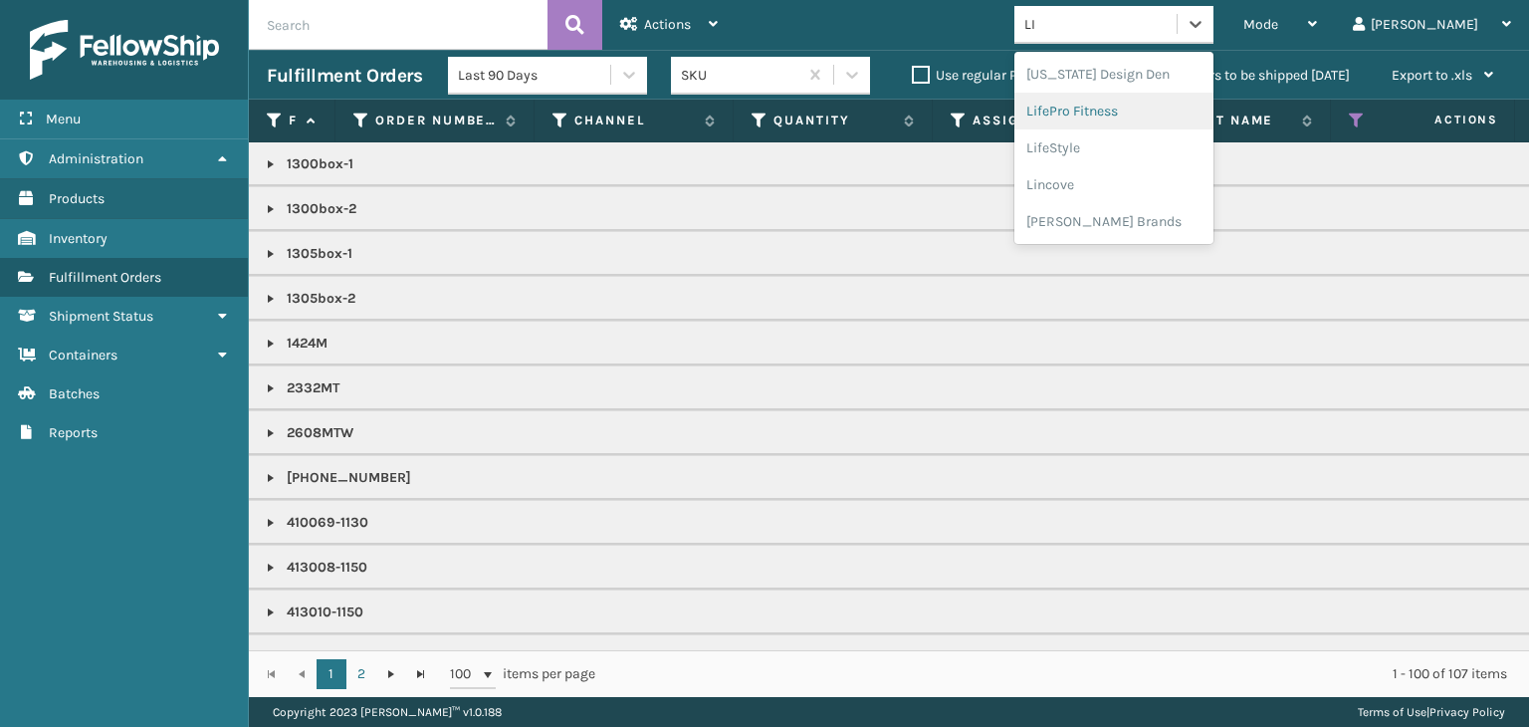
click at [1143, 117] on div "LifePro Fitness" at bounding box center [1114, 111] width 199 height 37
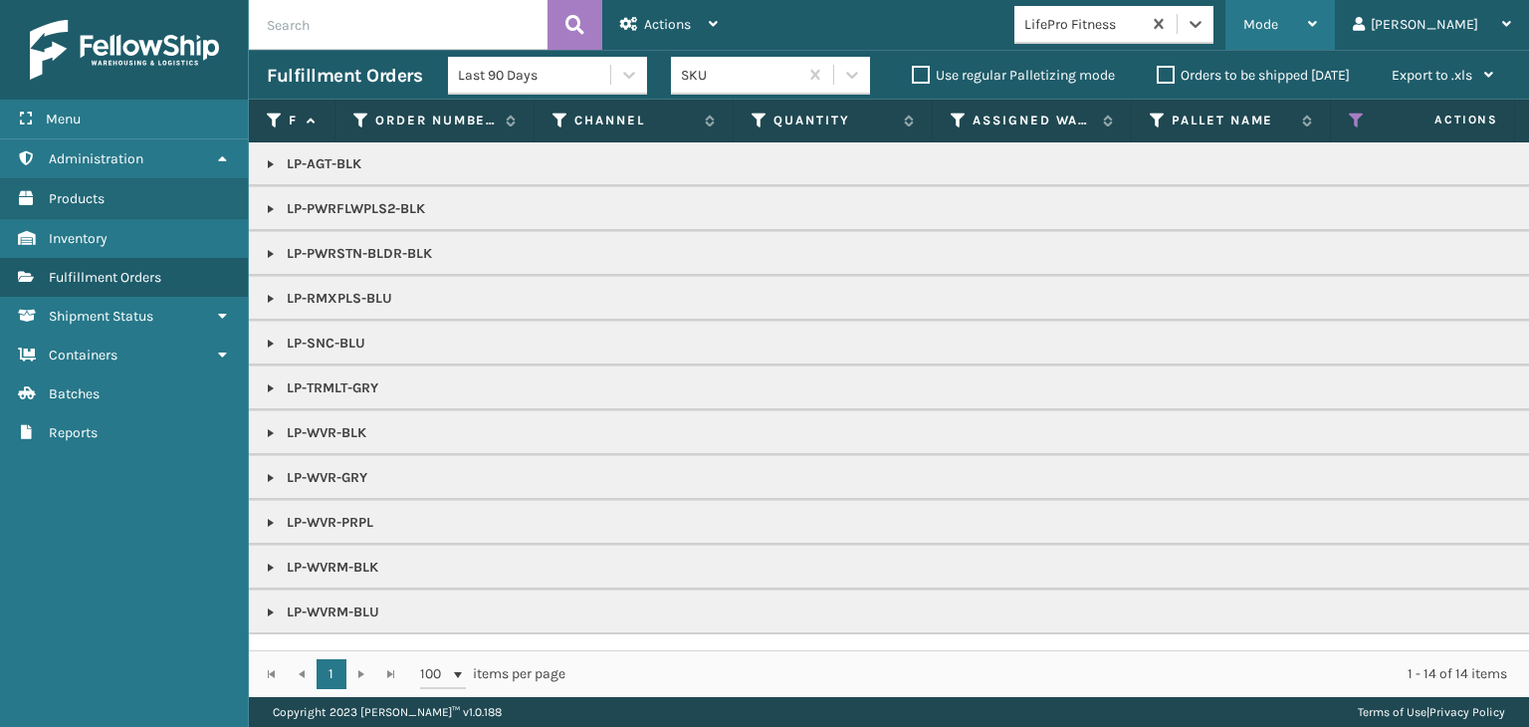
click at [1317, 13] on div "Mode" at bounding box center [1281, 25] width 74 height 50
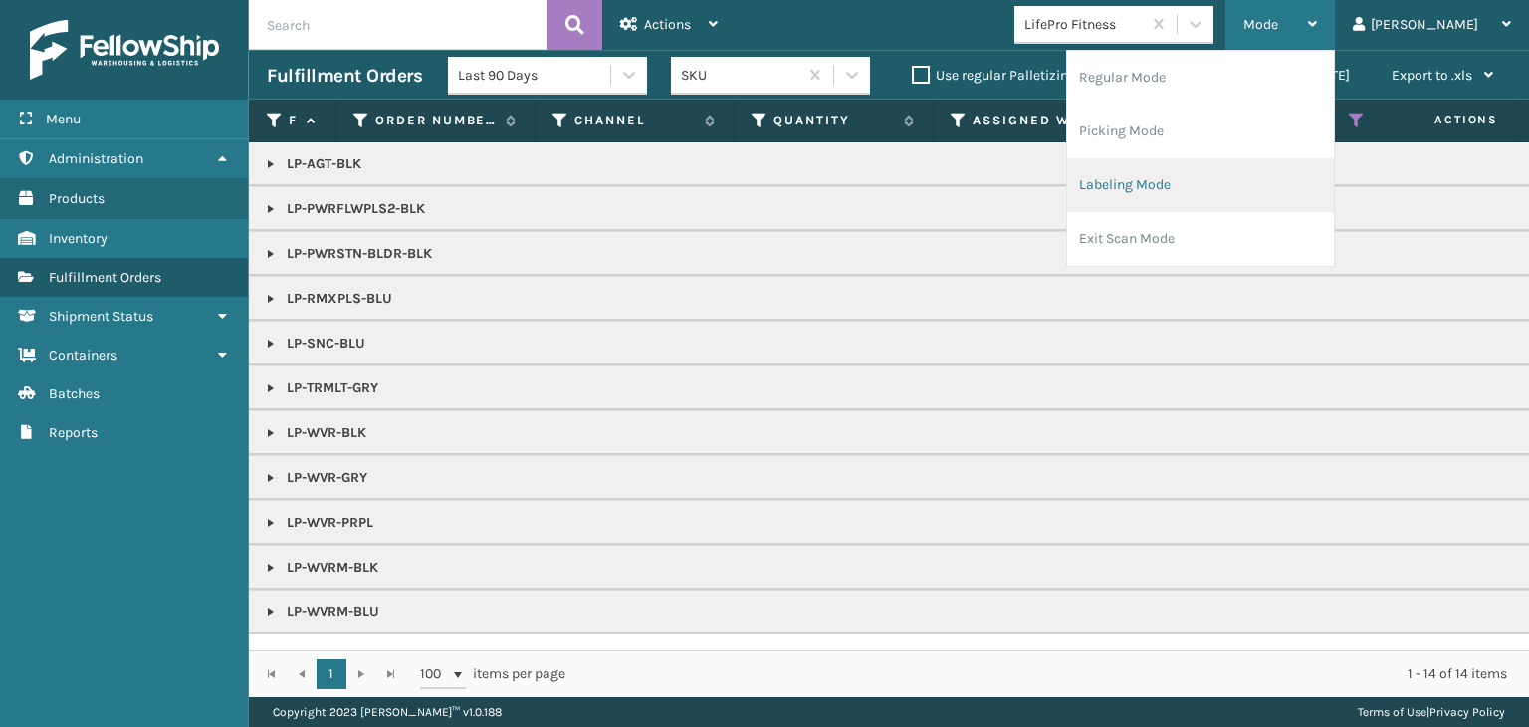
click at [1229, 185] on li "Labeling Mode" at bounding box center [1200, 185] width 267 height 54
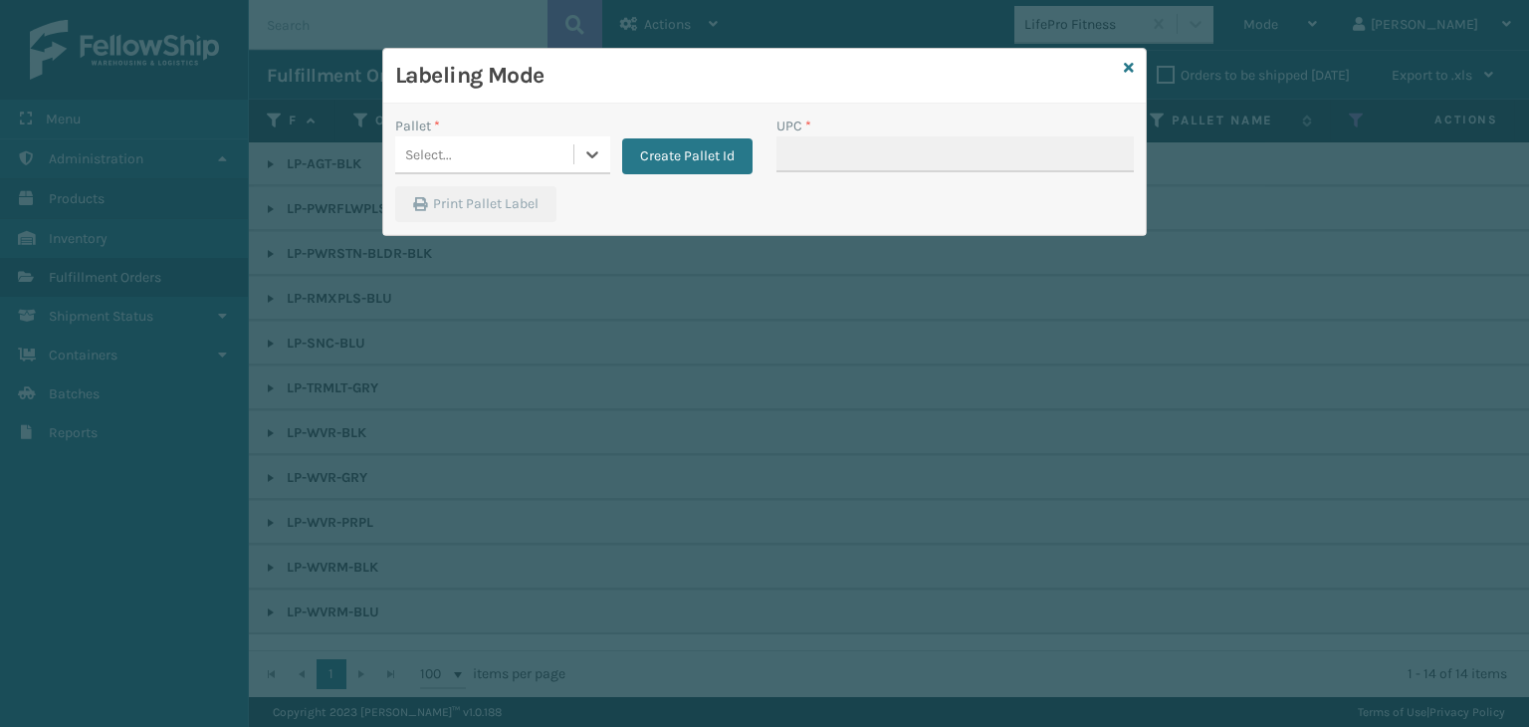
click at [499, 160] on div "Select..." at bounding box center [484, 154] width 178 height 33
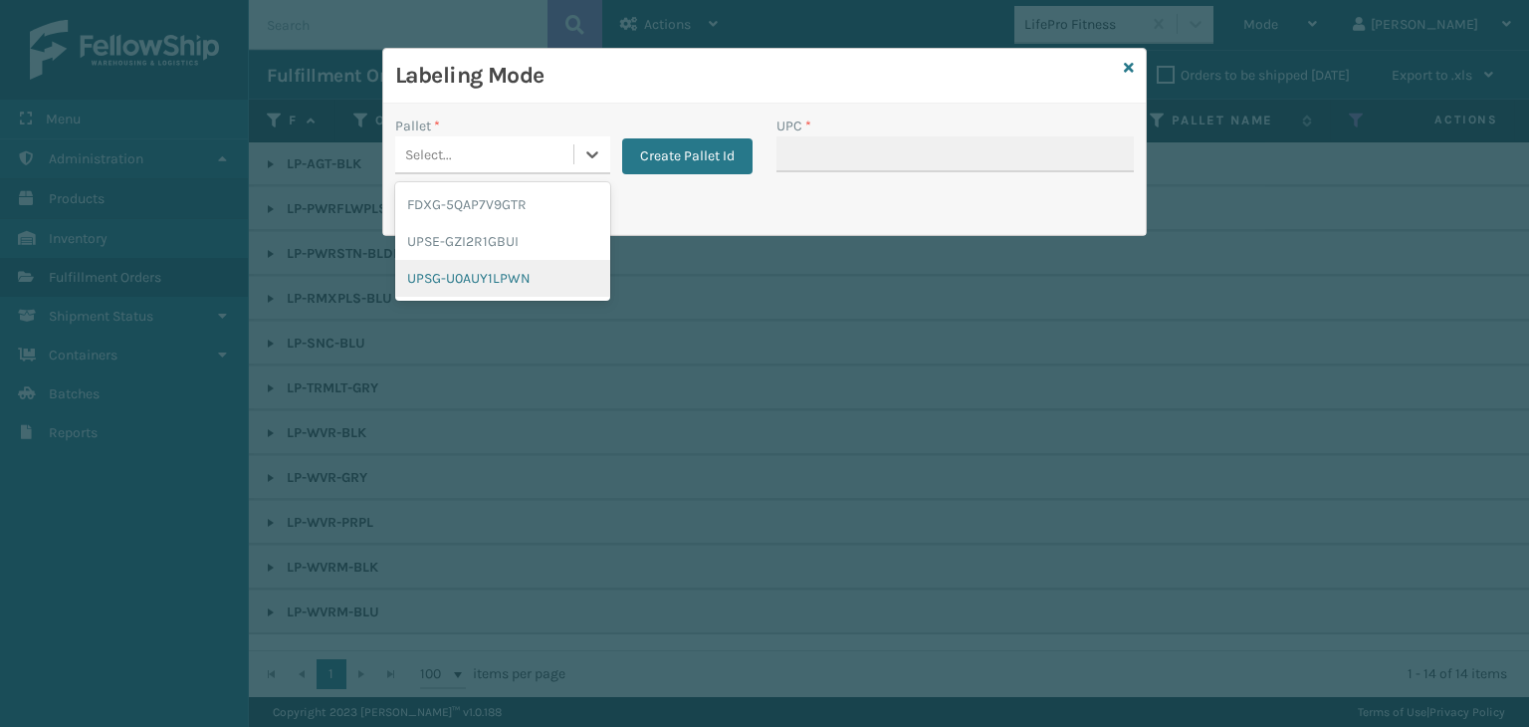
click at [479, 276] on div "UPSG-U0AUY1LPWN" at bounding box center [502, 278] width 215 height 37
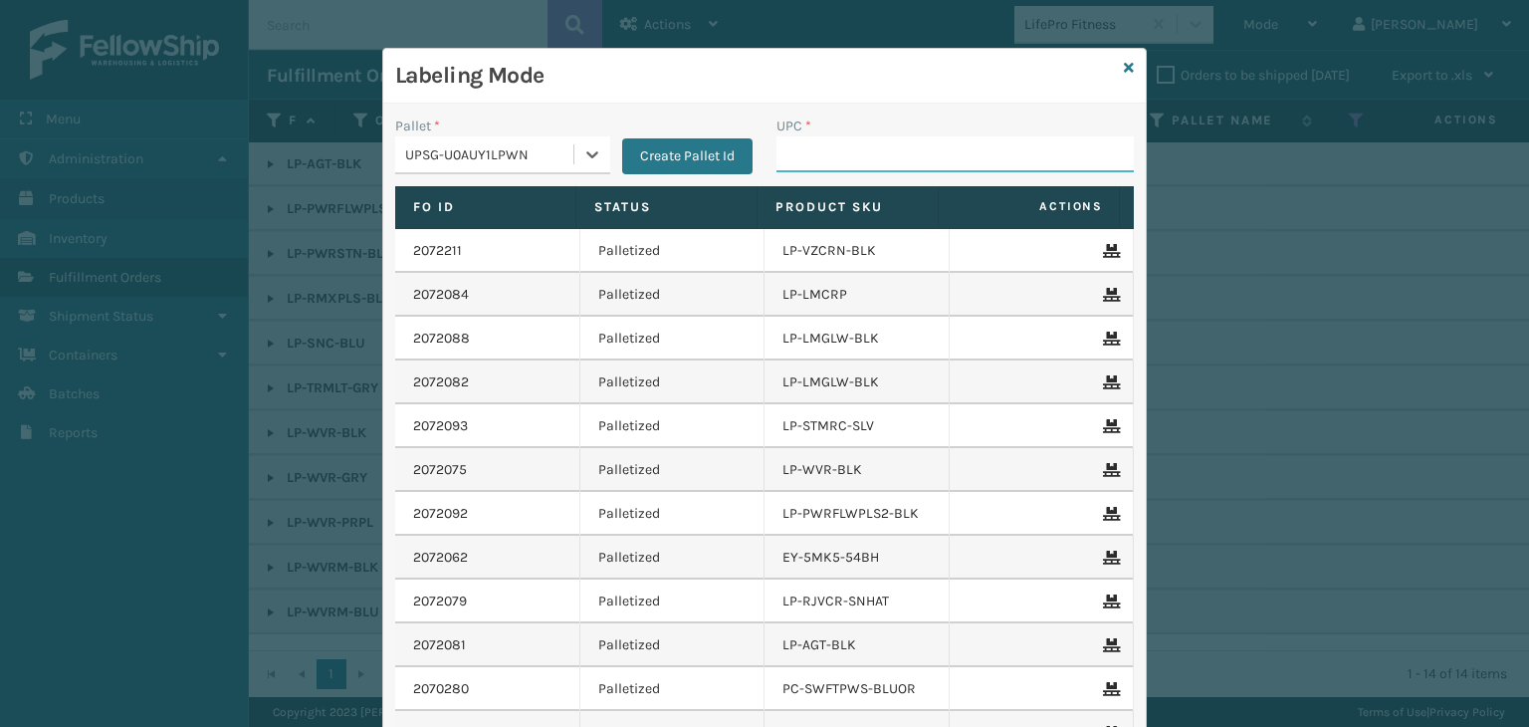
click at [817, 157] on input "UPC *" at bounding box center [955, 154] width 357 height 36
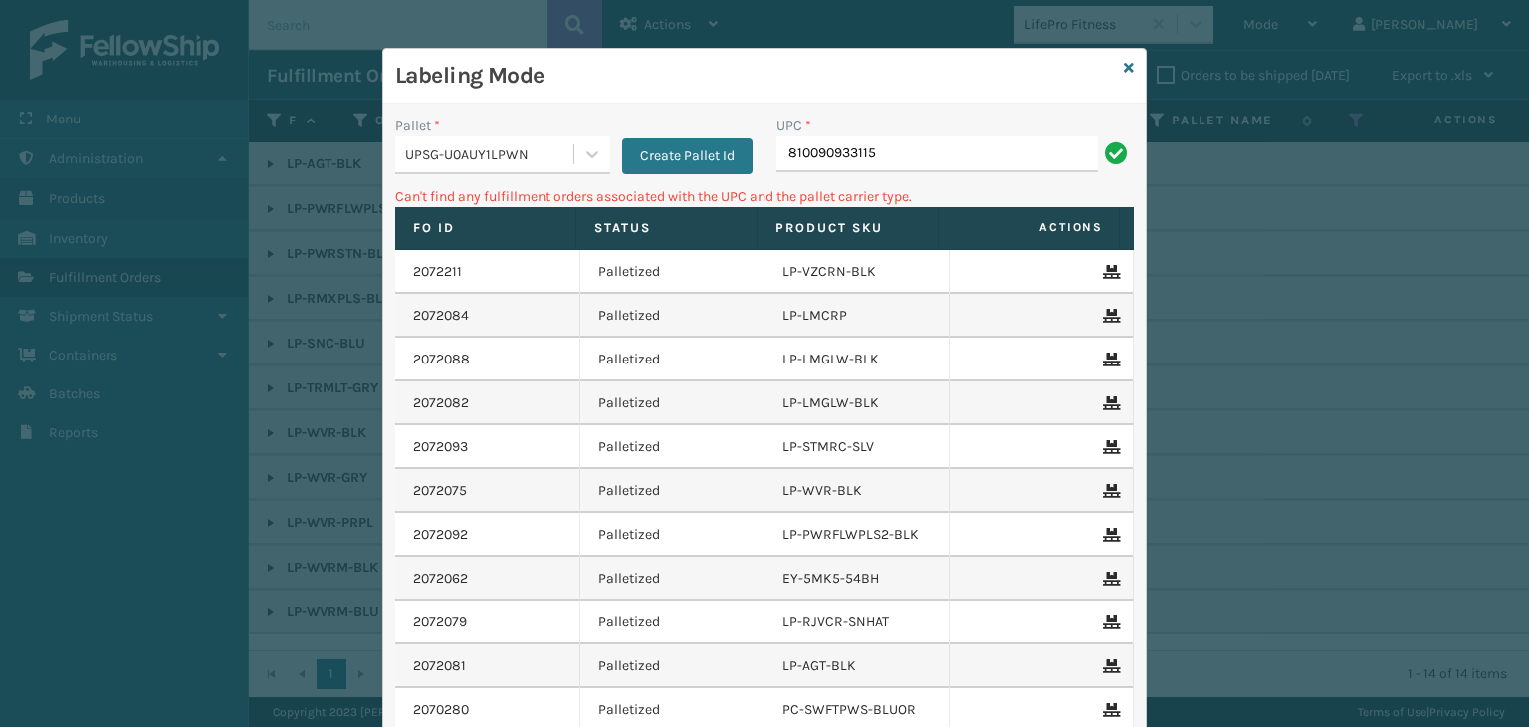
drag, startPoint x: 902, startPoint y: 140, endPoint x: 34, endPoint y: 136, distance: 868.3
click at [75, 152] on div "Labeling Mode Pallet * UPSG-U0AUY1LPWN Create Pallet Id UPC * 810090933115 Can'…" at bounding box center [764, 363] width 1529 height 727
type input "LP-WVR-GRY"
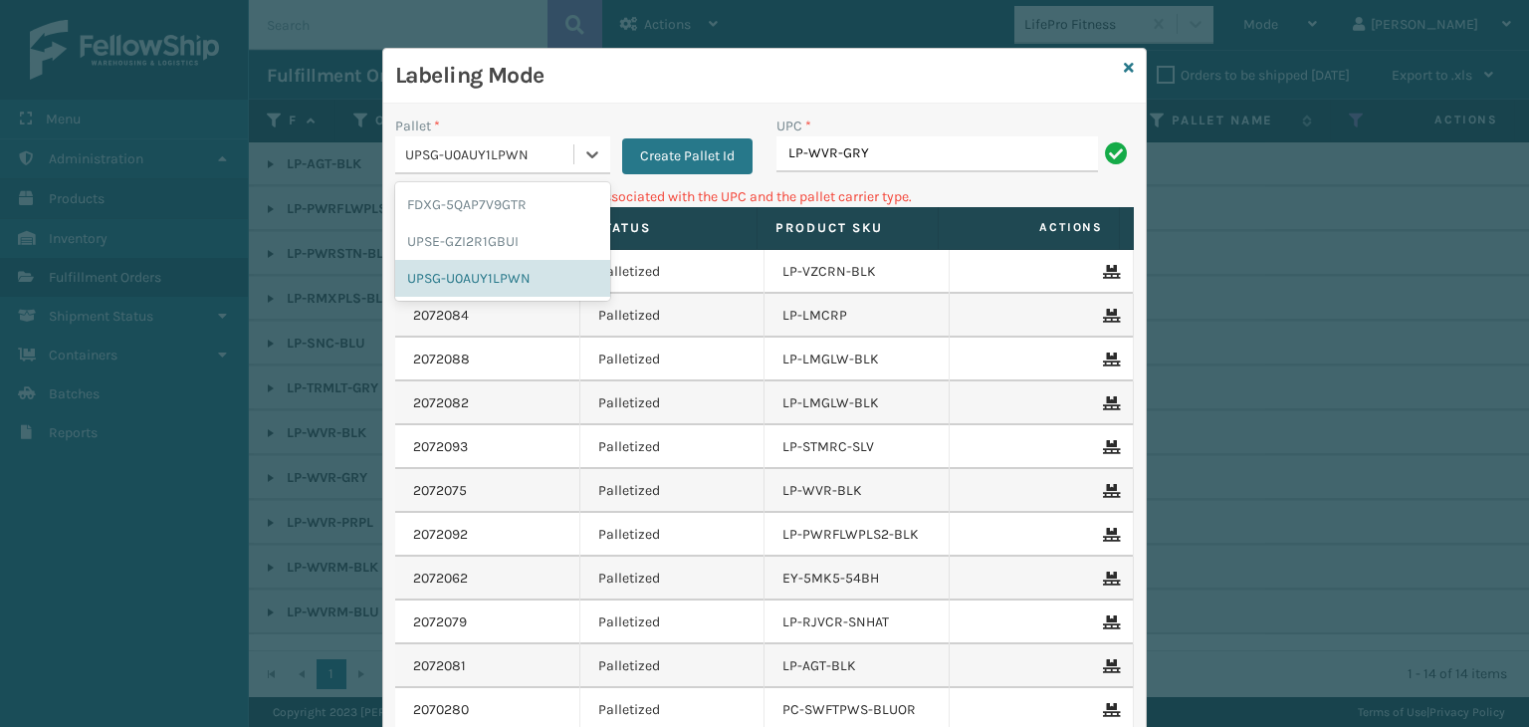
click at [454, 147] on div "UPSG-U0AUY1LPWN" at bounding box center [490, 154] width 170 height 21
click at [478, 239] on div "UPSE-GZI2R1GBUI" at bounding box center [502, 241] width 215 height 37
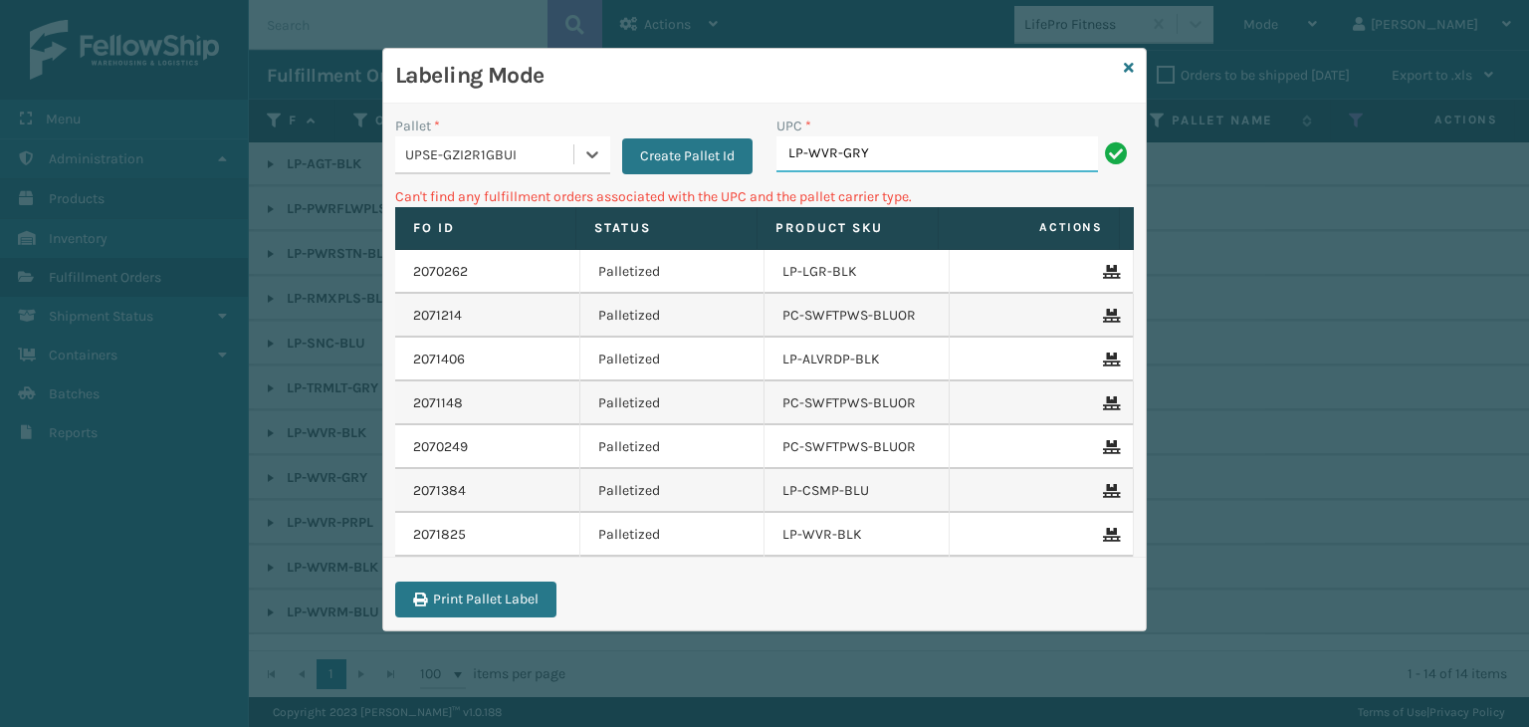
click at [857, 154] on input "LP-WVR-GRY" at bounding box center [938, 154] width 322 height 36
click at [528, 155] on div "UPSE-GZI2R1GBUI" at bounding box center [490, 154] width 170 height 21
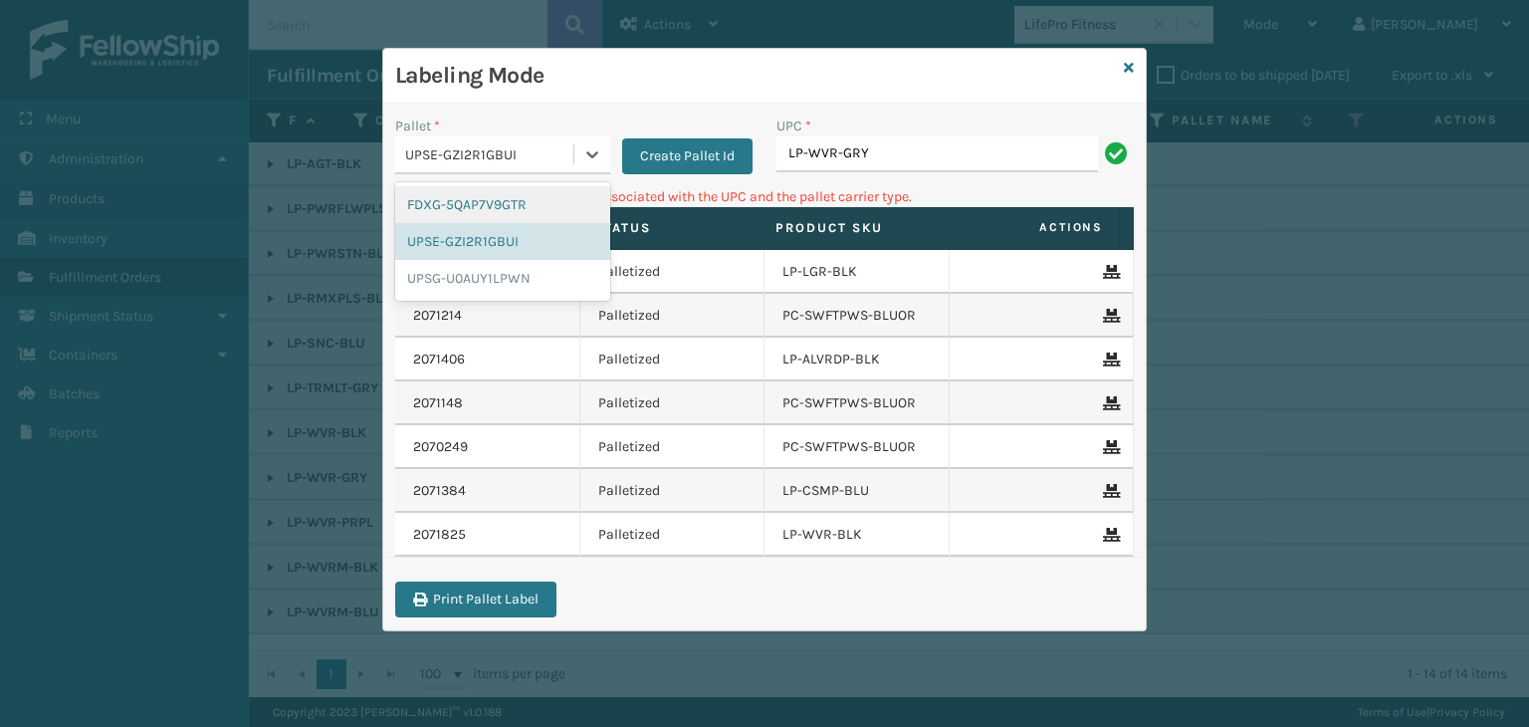
click at [525, 210] on div "FDXG-5QAP7V9GTR" at bounding box center [502, 204] width 215 height 37
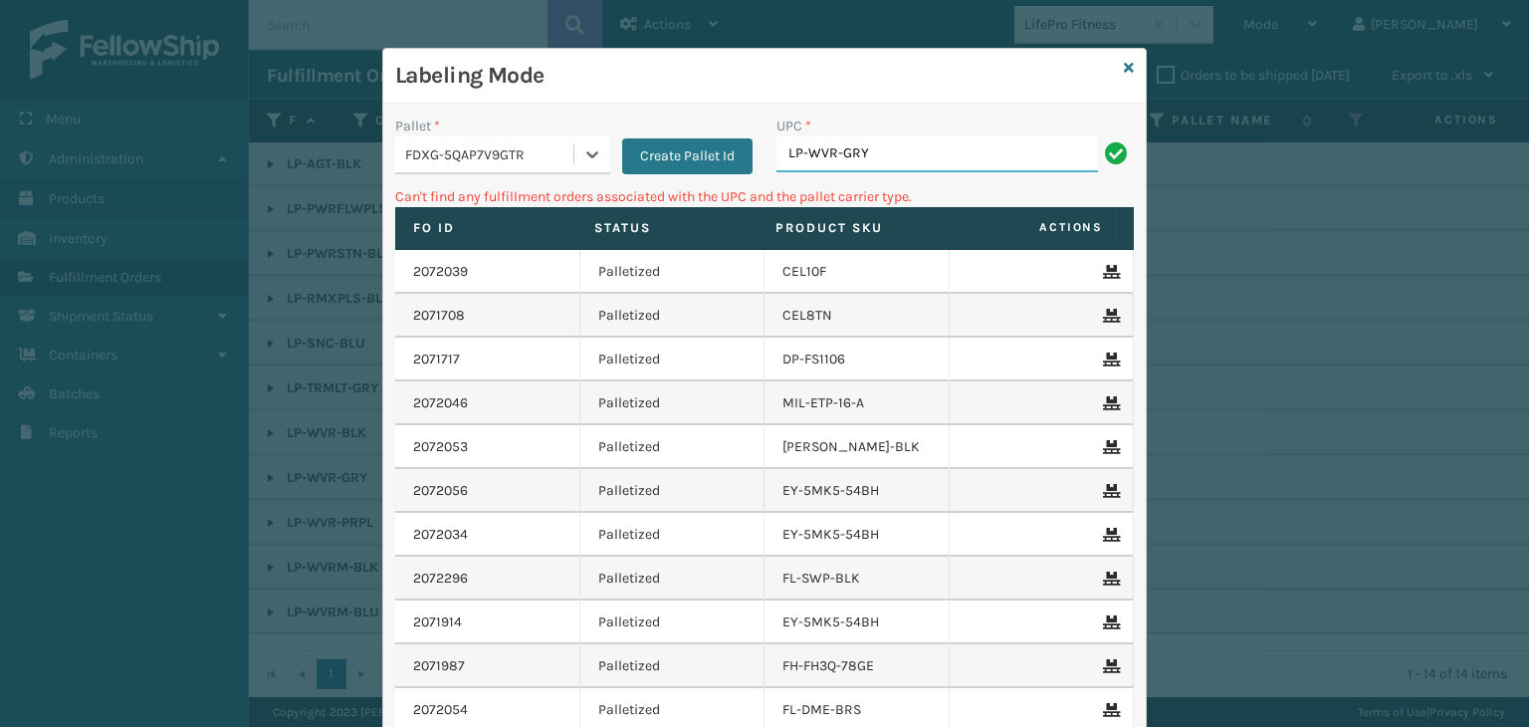
click at [930, 155] on input "LP-WVR-GRY" at bounding box center [938, 154] width 322 height 36
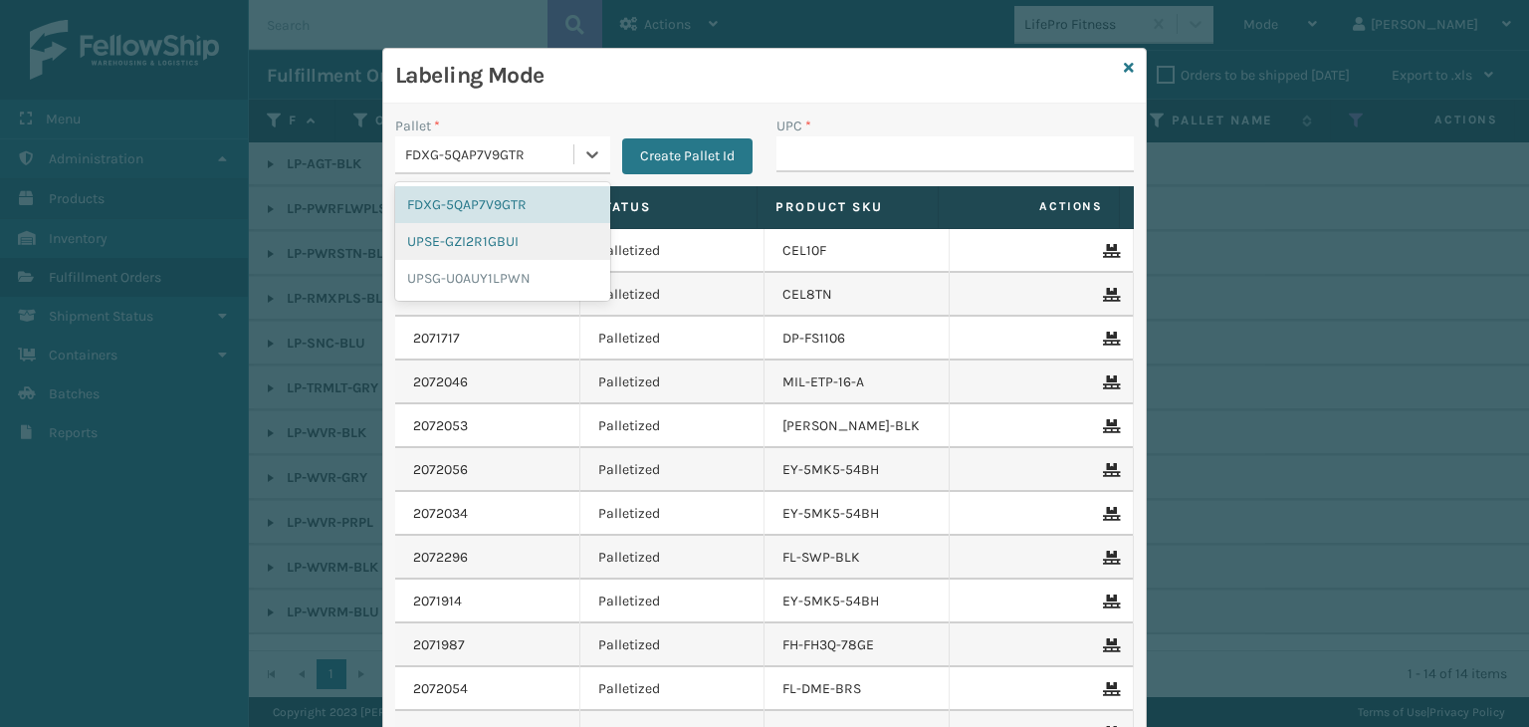
drag, startPoint x: 546, startPoint y: 144, endPoint x: 510, endPoint y: 222, distance: 85.5
click at [544, 140] on div "FDXG-5QAP7V9GTR" at bounding box center [484, 154] width 178 height 33
click at [450, 284] on div "UPSG-U0AUY1LPWN" at bounding box center [502, 278] width 215 height 37
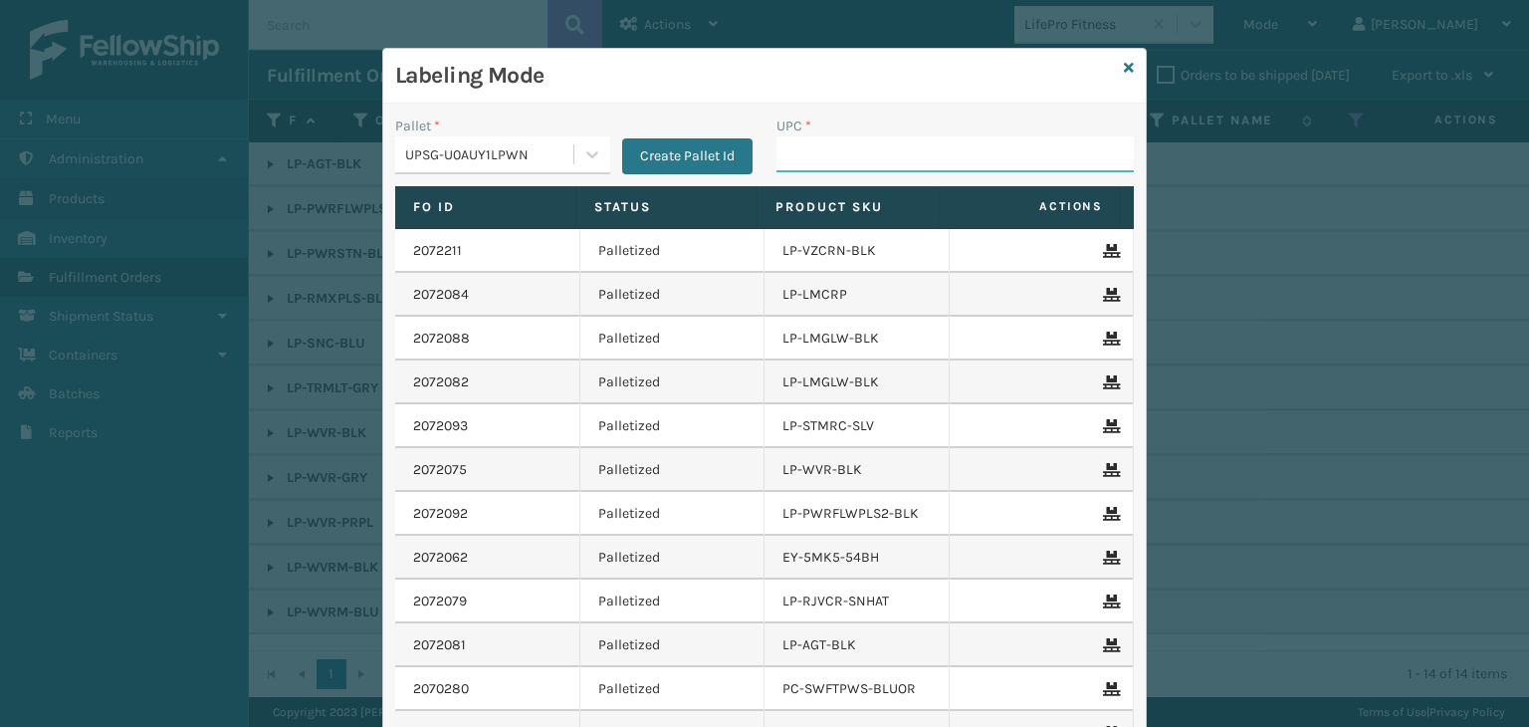
click at [861, 148] on input "UPC *" at bounding box center [955, 154] width 357 height 36
type input "810090930923"
type input "68888027106"
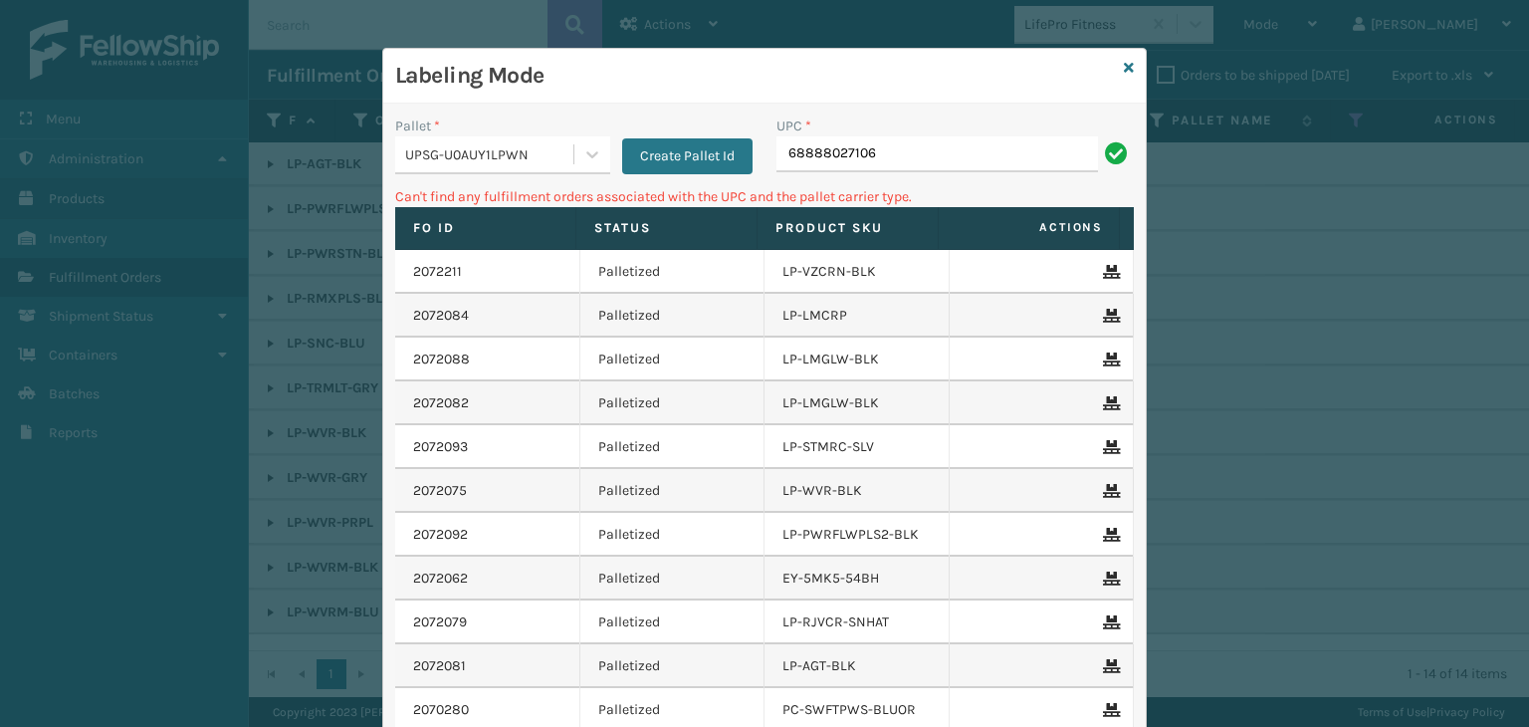
drag, startPoint x: 429, startPoint y: 138, endPoint x: 454, endPoint y: 177, distance: 46.1
click at [430, 140] on div "UPSG-U0AUY1LPWN" at bounding box center [484, 154] width 178 height 33
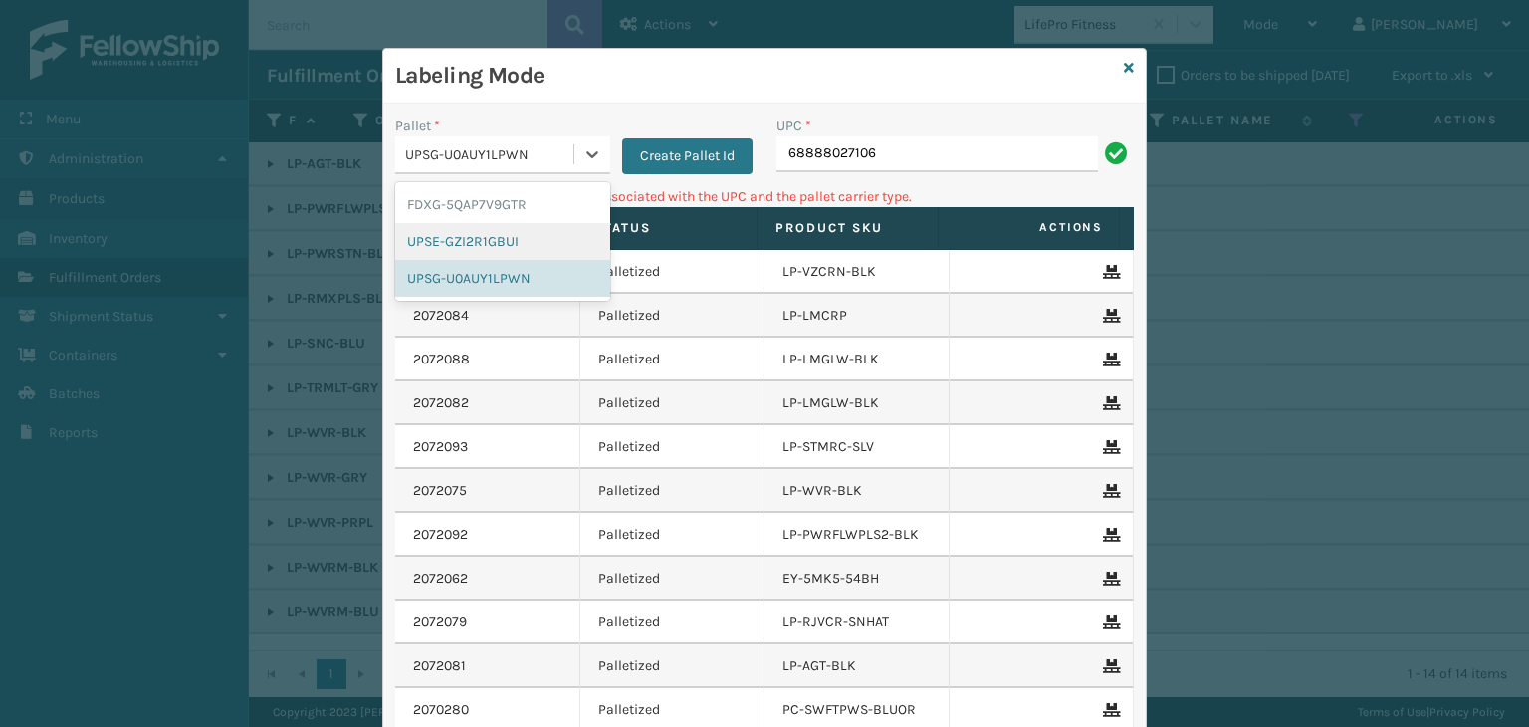
click at [460, 249] on div "UPSE-GZI2R1GBUI" at bounding box center [502, 241] width 215 height 37
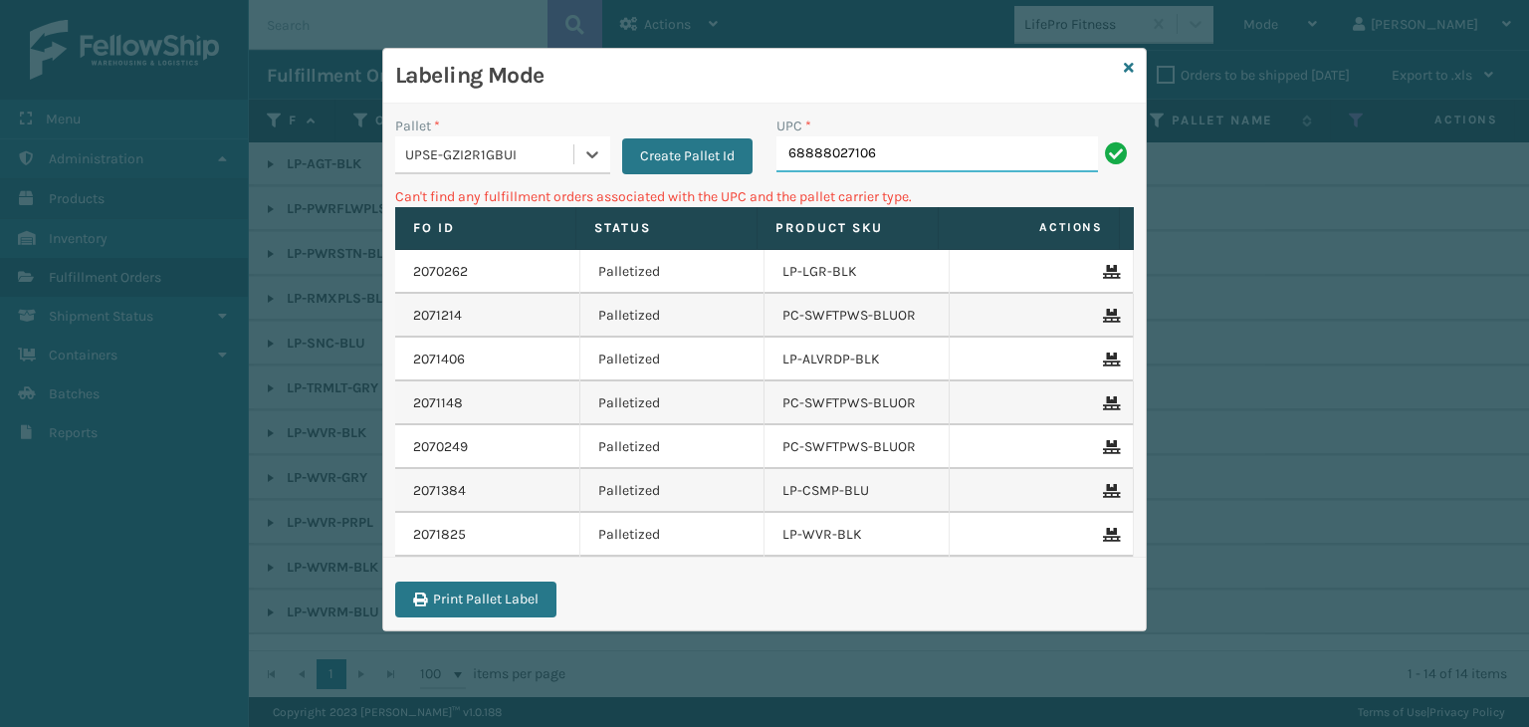
click at [900, 153] on input "68888027106" at bounding box center [938, 154] width 322 height 36
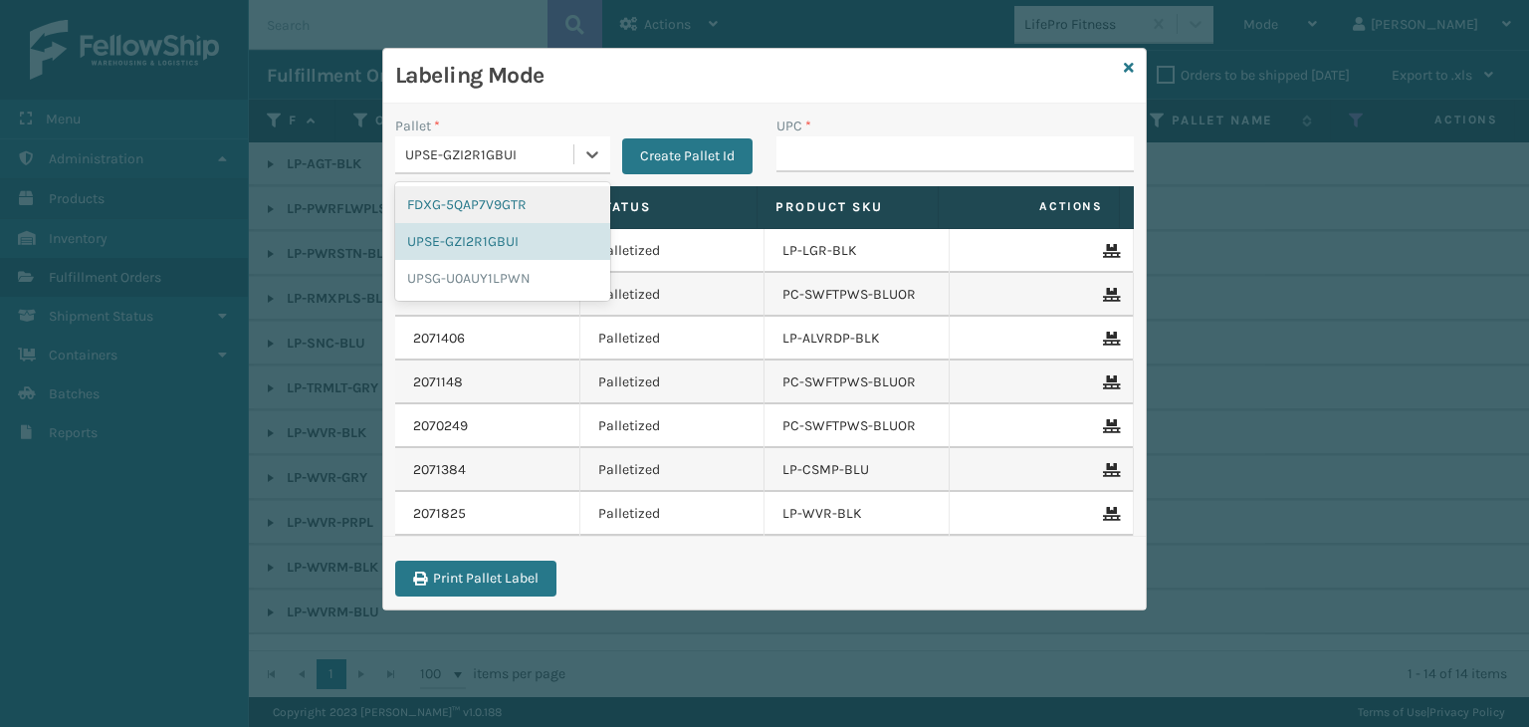
drag, startPoint x: 514, startPoint y: 155, endPoint x: 494, endPoint y: 241, distance: 87.9
click at [514, 160] on div "UPSE-GZI2R1GBUI" at bounding box center [490, 154] width 170 height 21
click at [502, 270] on div "UPSG-U0AUY1LPWN" at bounding box center [502, 278] width 215 height 37
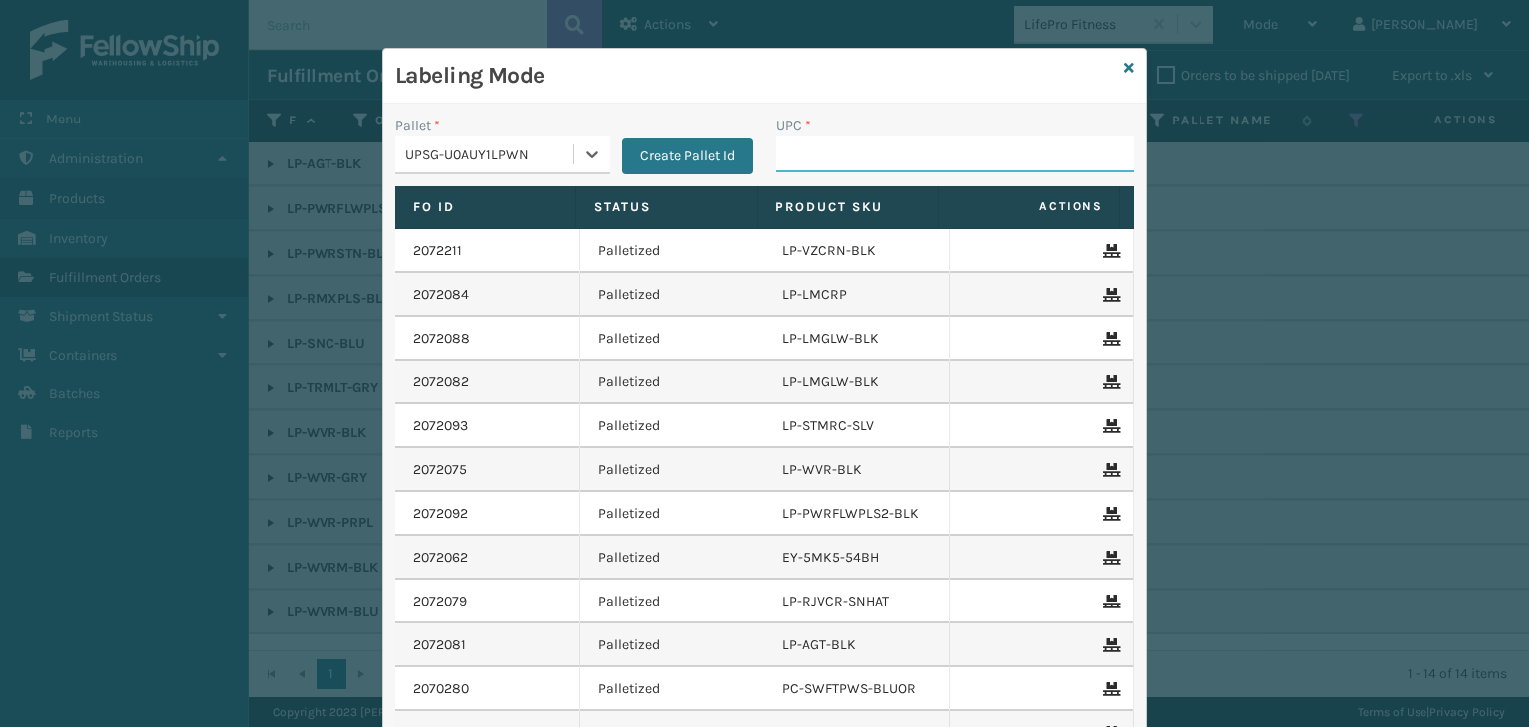
drag, startPoint x: 936, startPoint y: 149, endPoint x: 936, endPoint y: 166, distance: 16.9
click at [936, 149] on input "UPC *" at bounding box center [955, 154] width 357 height 36
type input "LP-RMXPLS-BLU"
type input "810090932941"
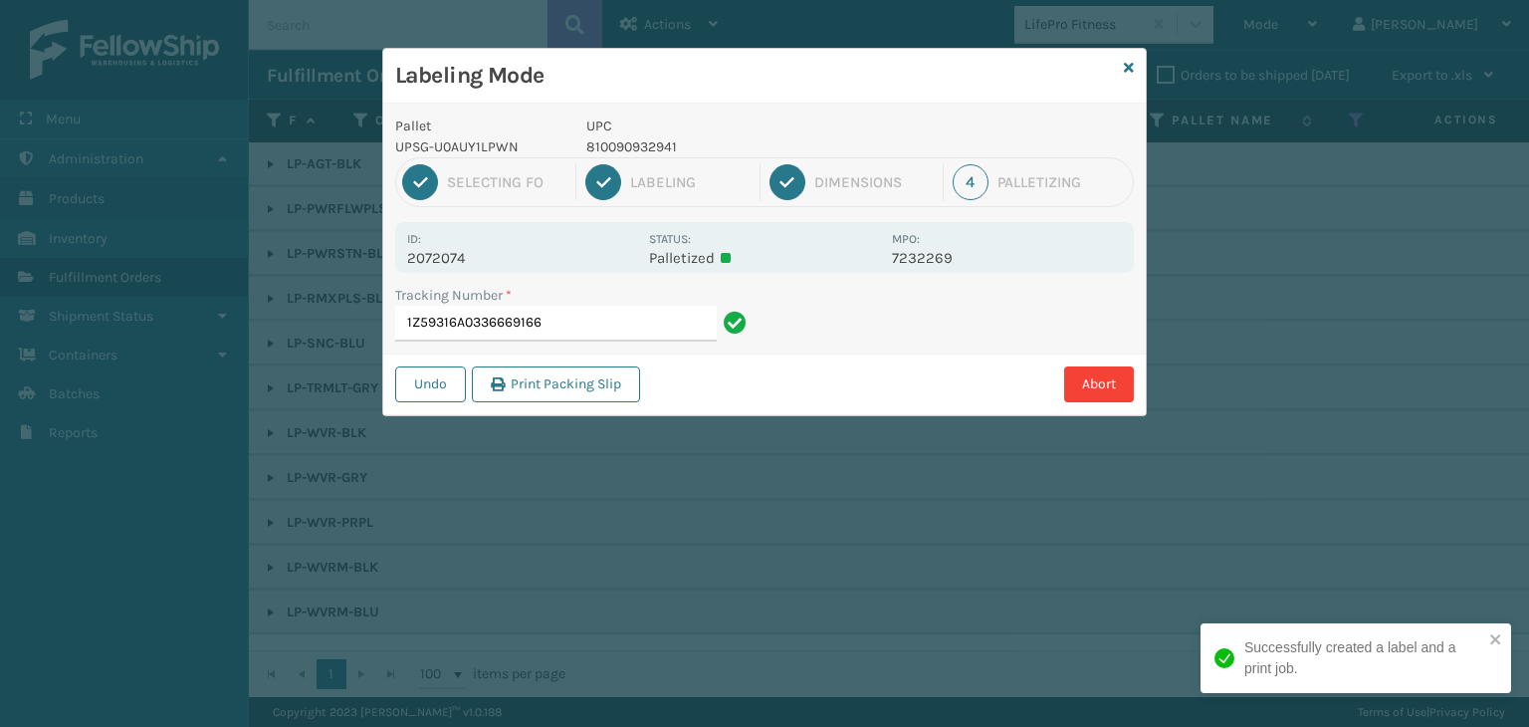
click at [649, 154] on p "810090932941" at bounding box center [734, 146] width 294 height 21
copy p "810090932941"
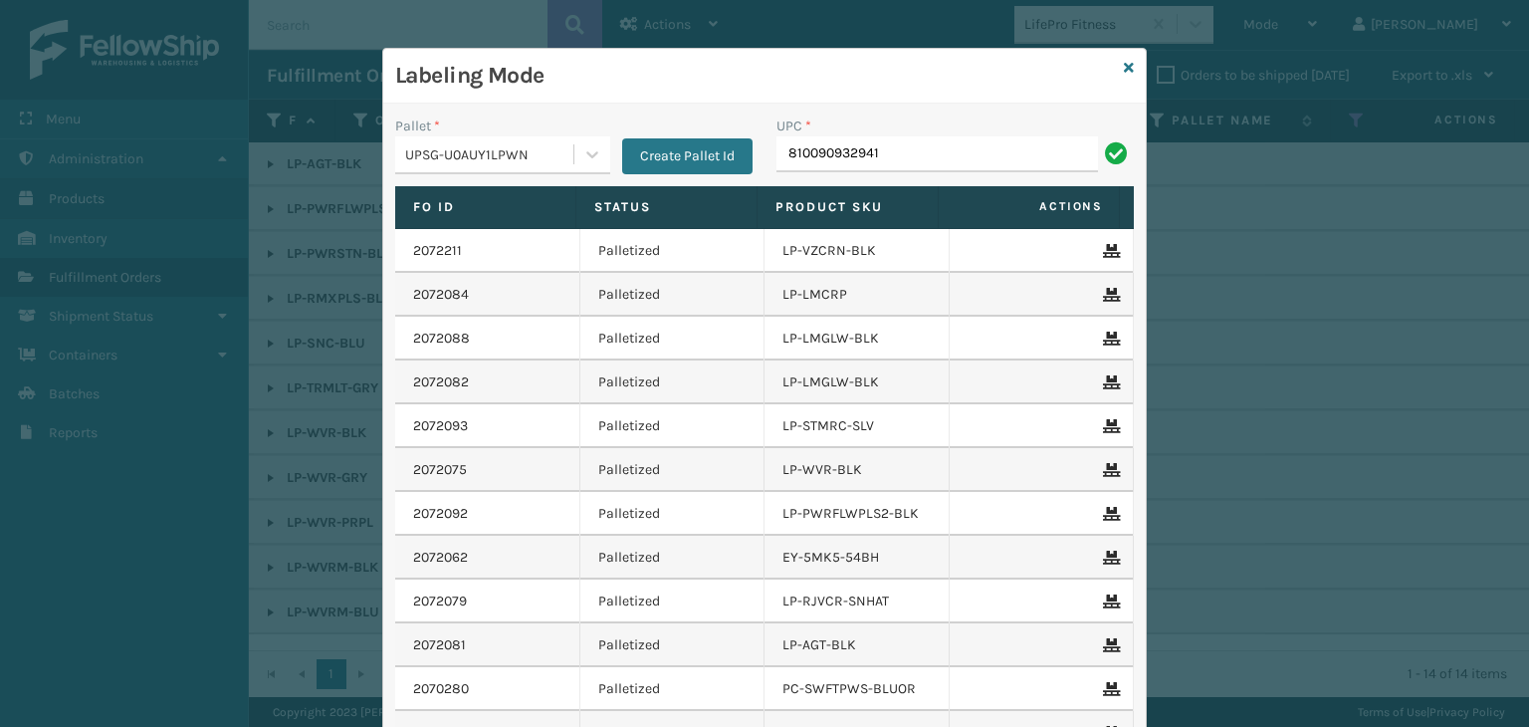
type input "810090932941"
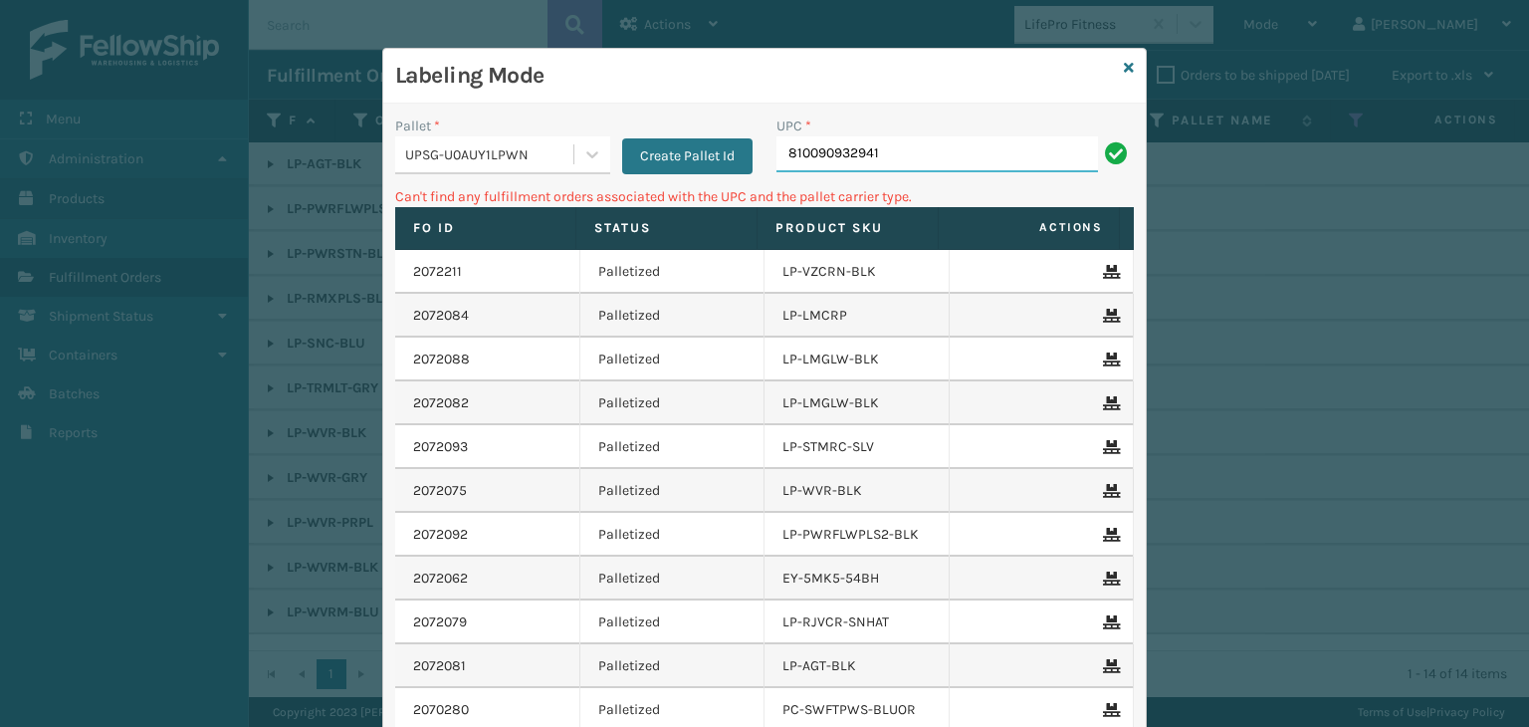
drag, startPoint x: 592, startPoint y: 166, endPoint x: 417, endPoint y: 159, distance: 175.4
click at [429, 159] on div "Pallet * UPSG-U0AUY1LPWN Create Pallet Id UPC * 810090932941" at bounding box center [764, 151] width 763 height 71
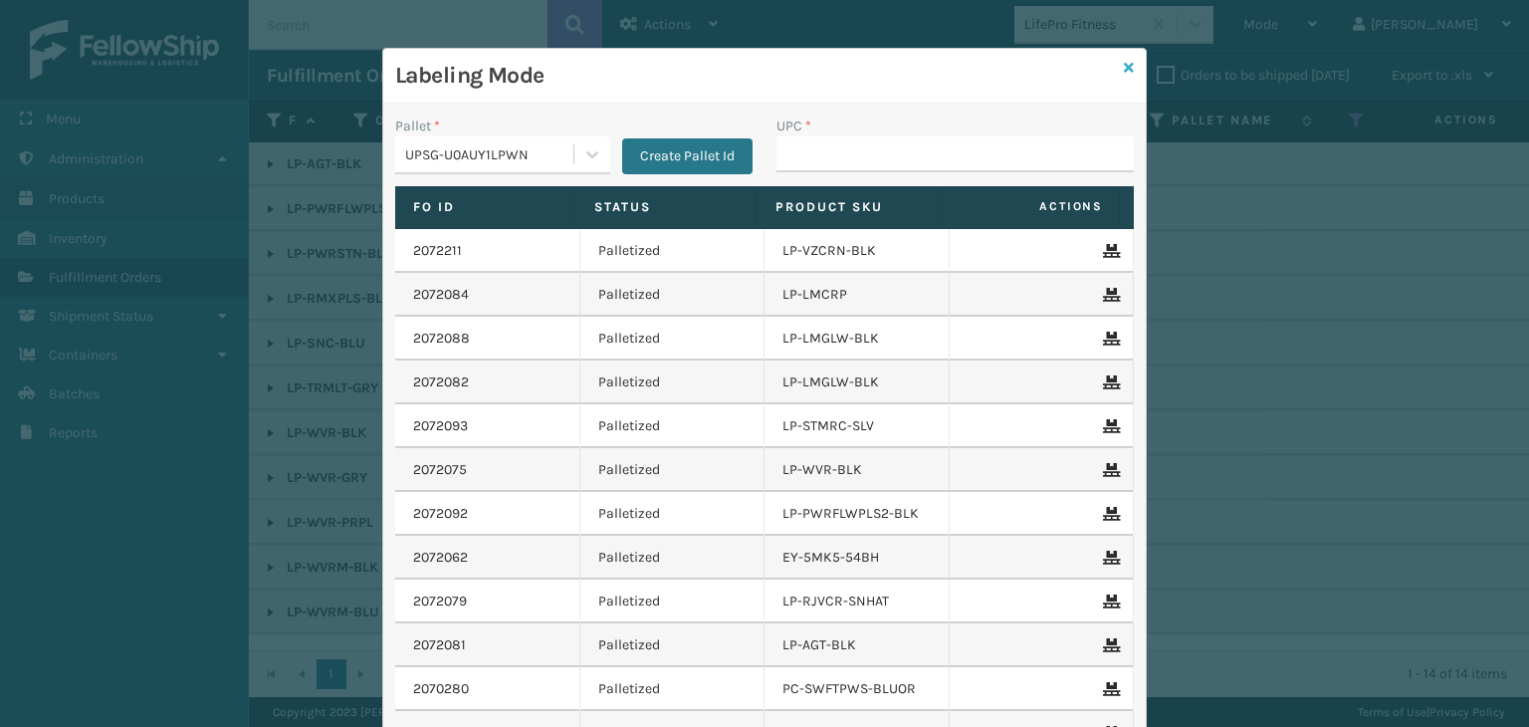
click at [1124, 71] on icon at bounding box center [1129, 68] width 10 height 14
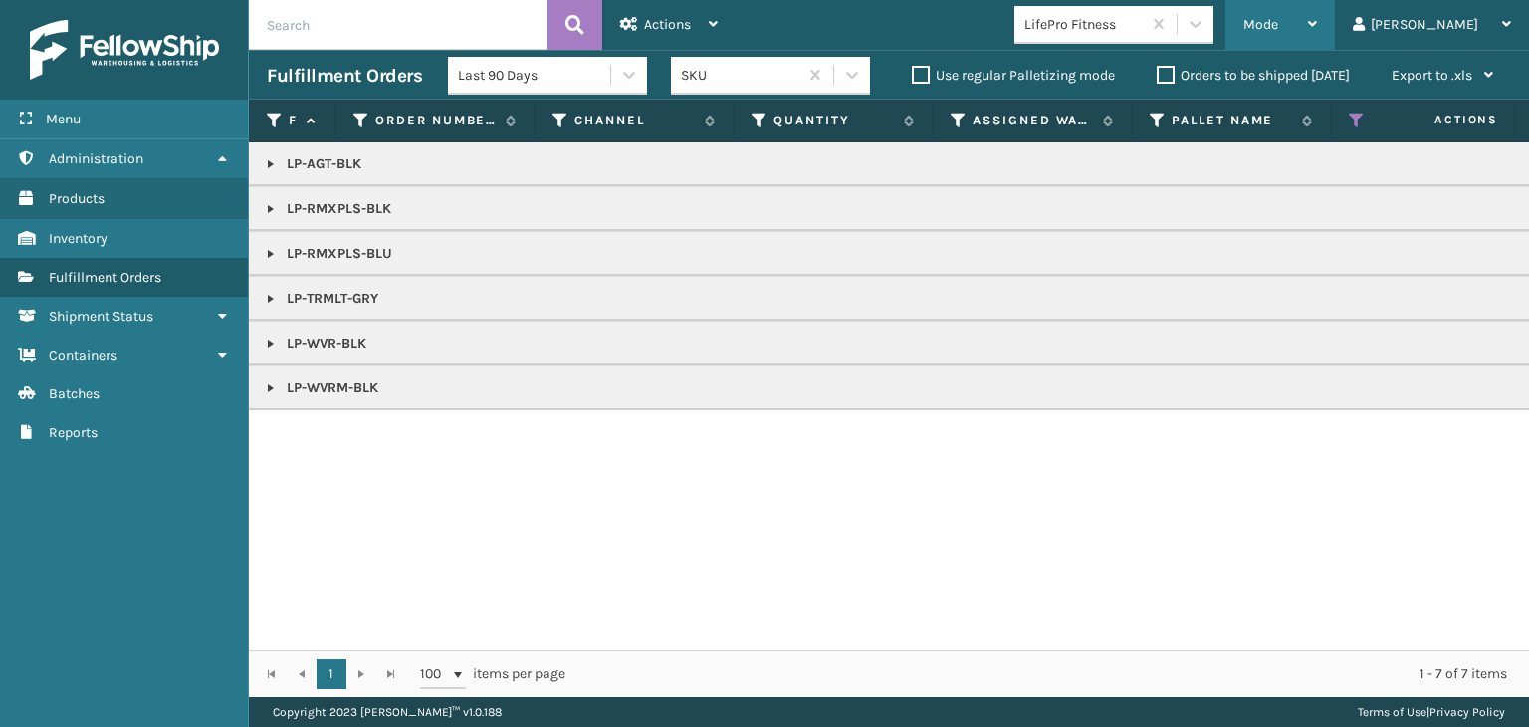
click at [1314, 22] on div "Mode Regular Mode Picking Mode Labeling Mode Exit Scan Mode" at bounding box center [1281, 25] width 110 height 50
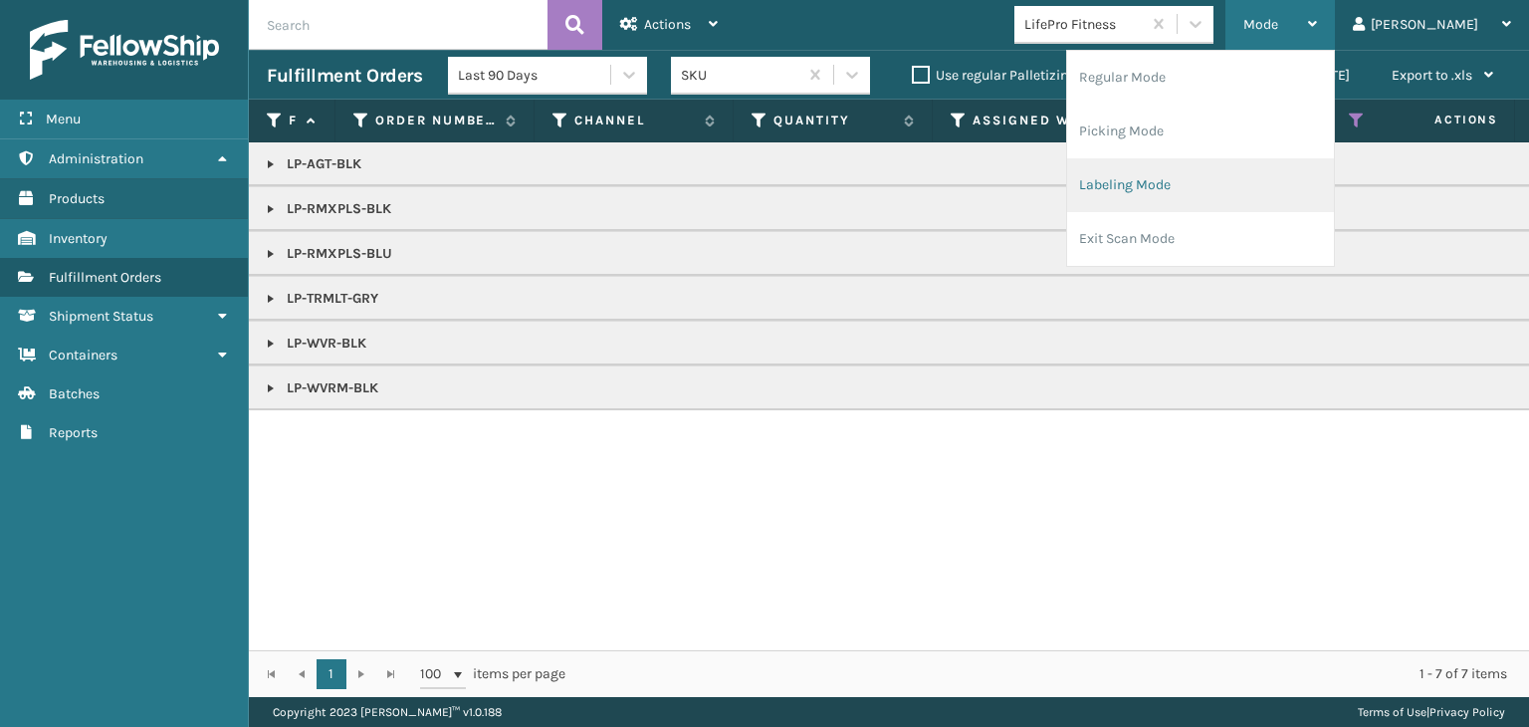
click at [1280, 165] on li "Labeling Mode" at bounding box center [1200, 185] width 267 height 54
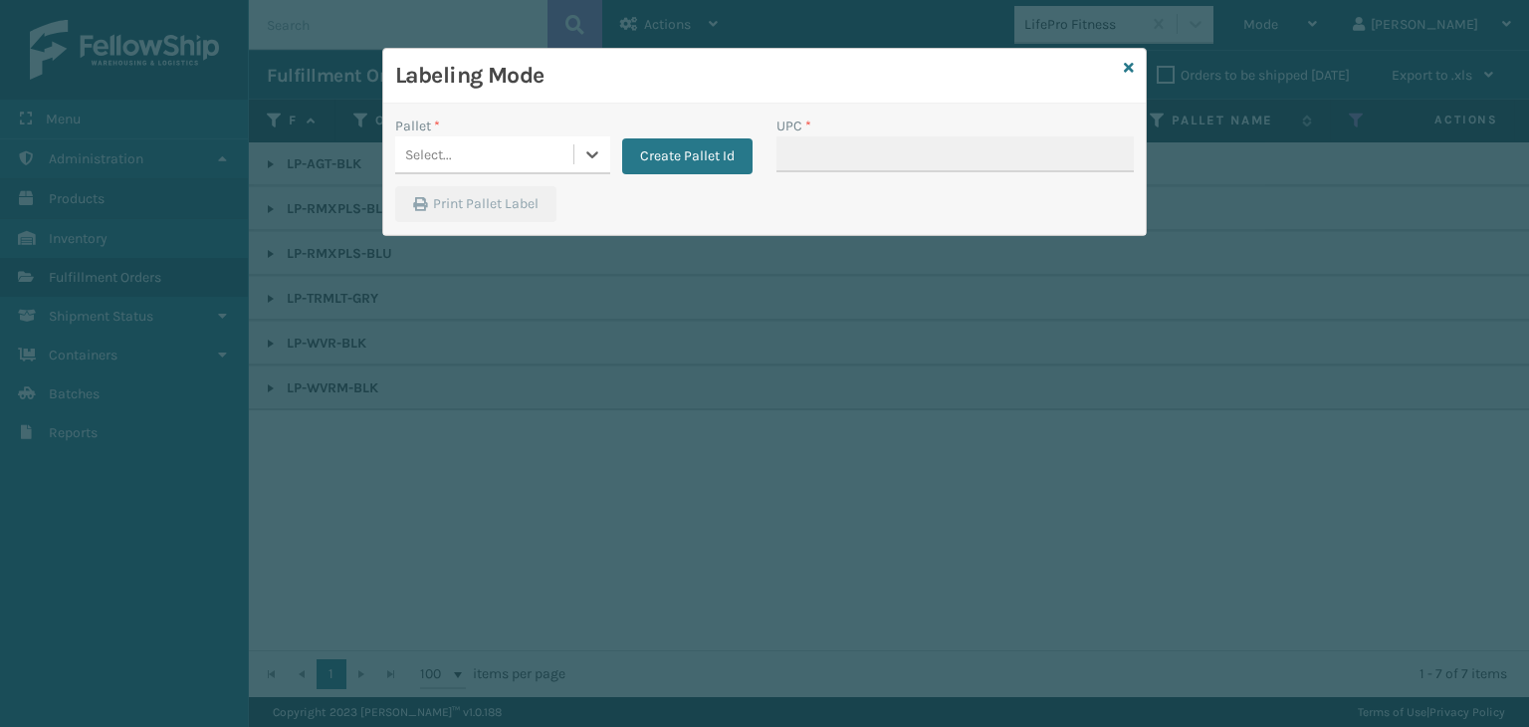
click at [502, 163] on div "Select..." at bounding box center [484, 154] width 178 height 33
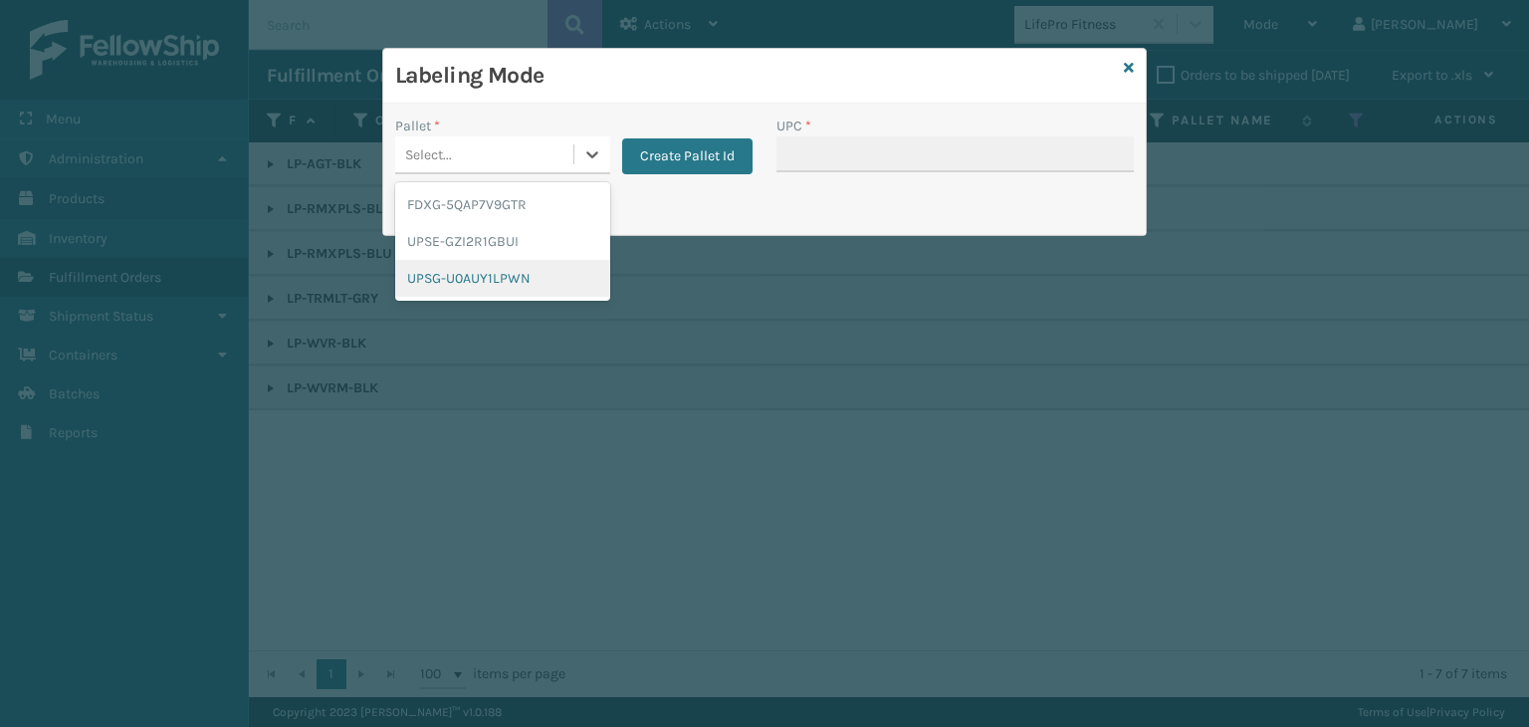
click at [494, 286] on div "UPSG-U0AUY1LPWN" at bounding box center [502, 278] width 215 height 37
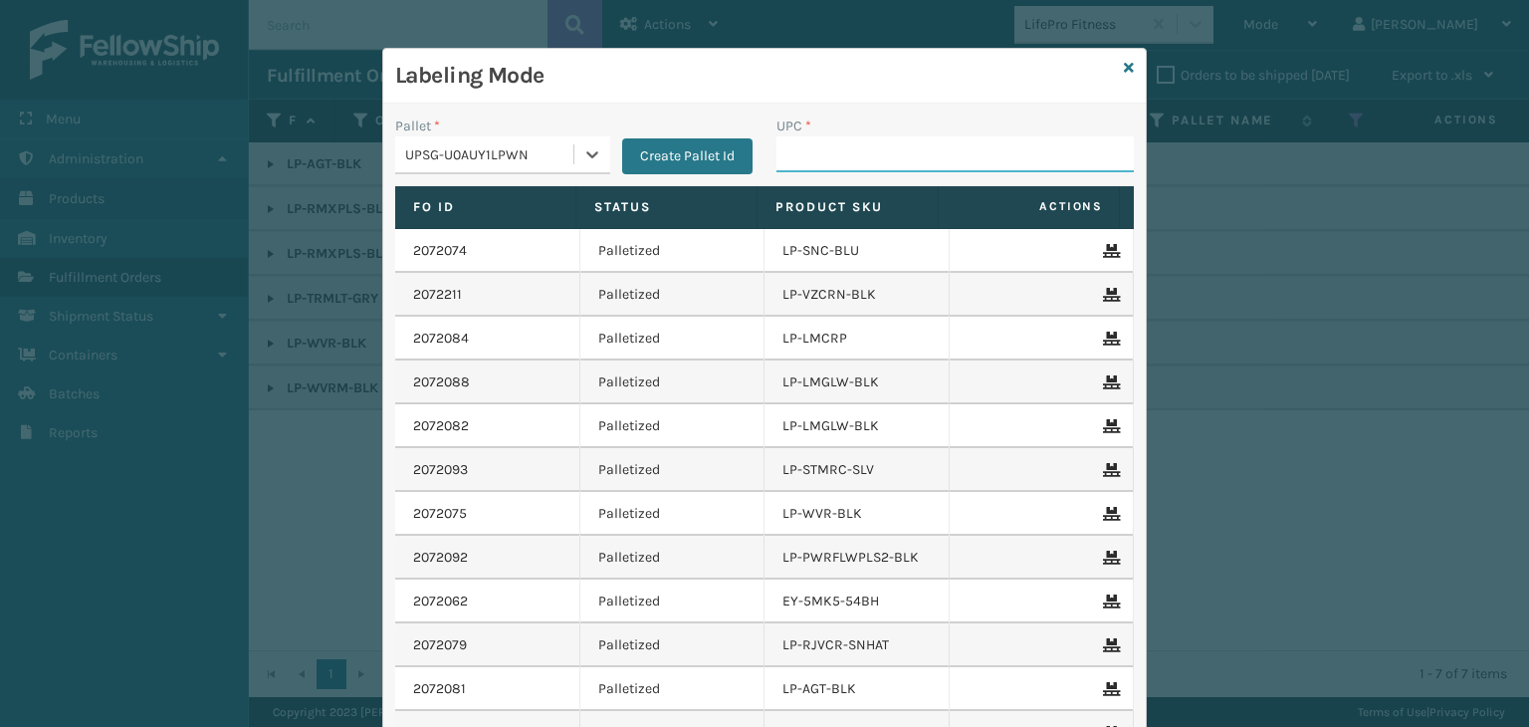
click at [824, 148] on input "UPC *" at bounding box center [955, 154] width 357 height 36
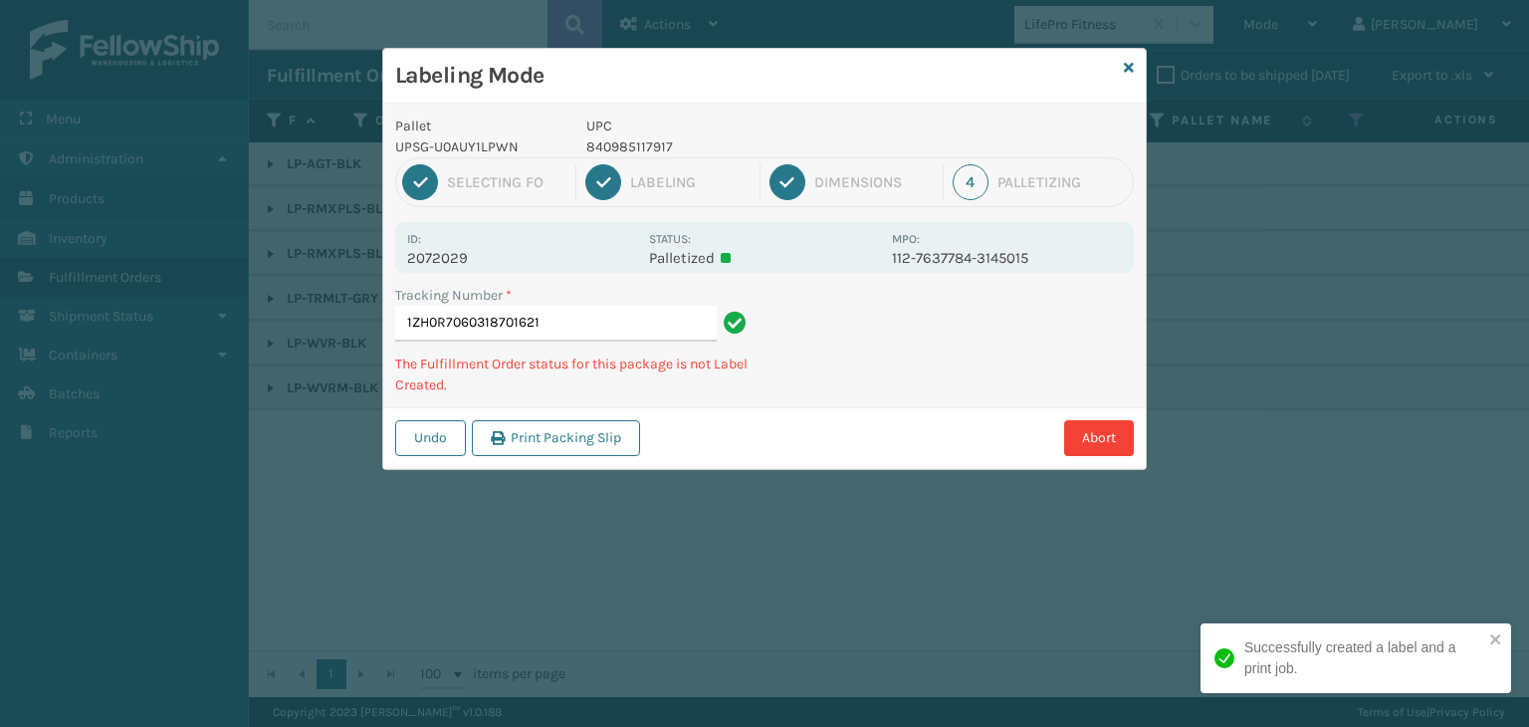
click at [618, 146] on p "840985117917" at bounding box center [734, 146] width 294 height 21
copy p "840985117917"
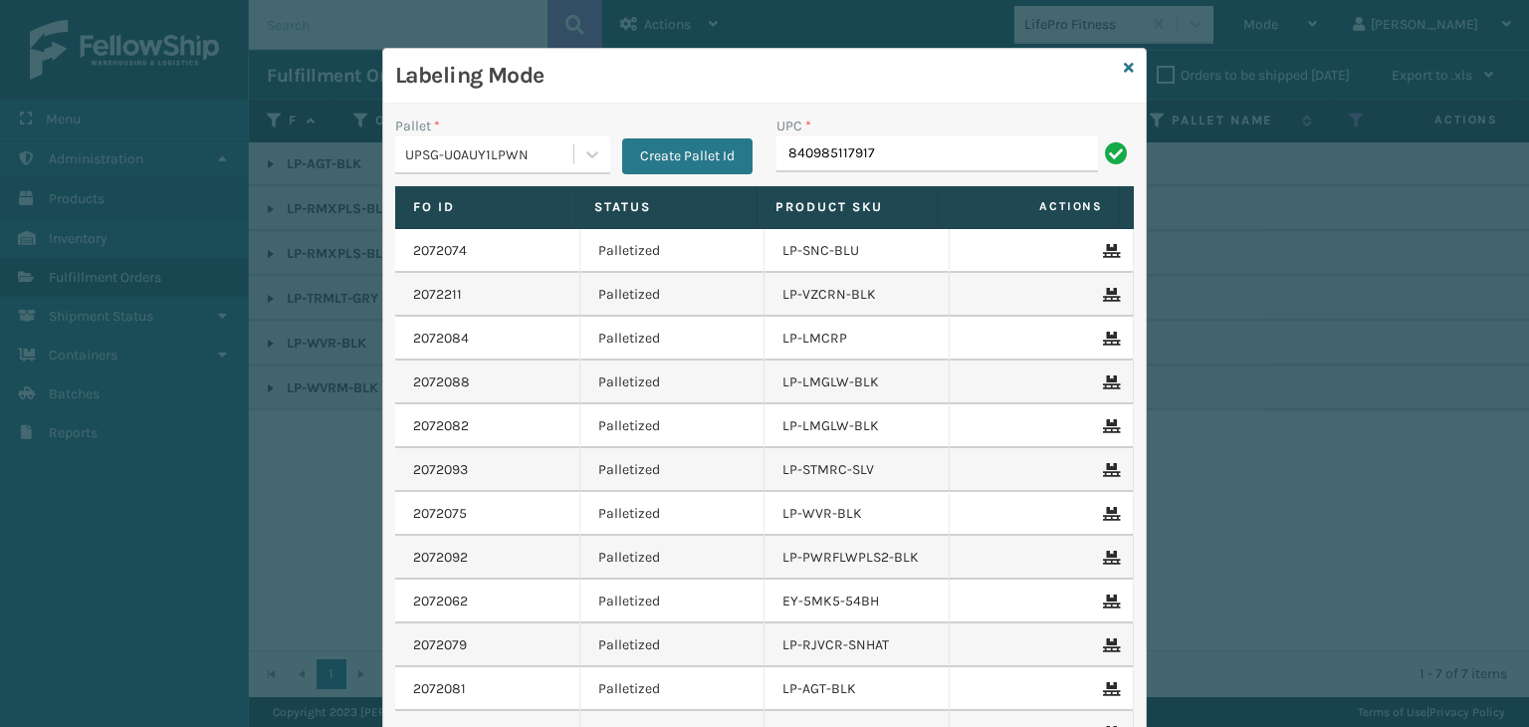
type input "840985117917"
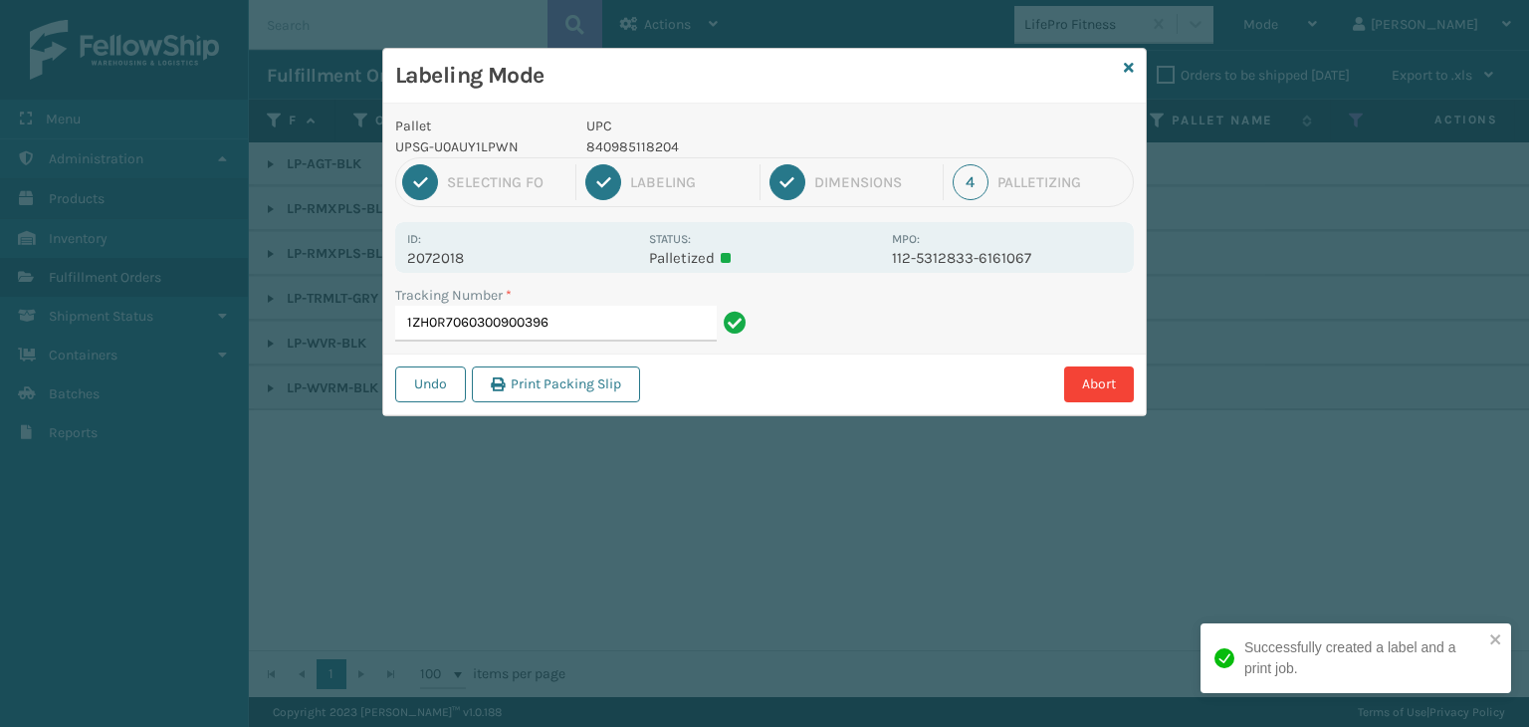
click at [645, 141] on p "840985118204" at bounding box center [734, 146] width 294 height 21
copy p "840985118204"
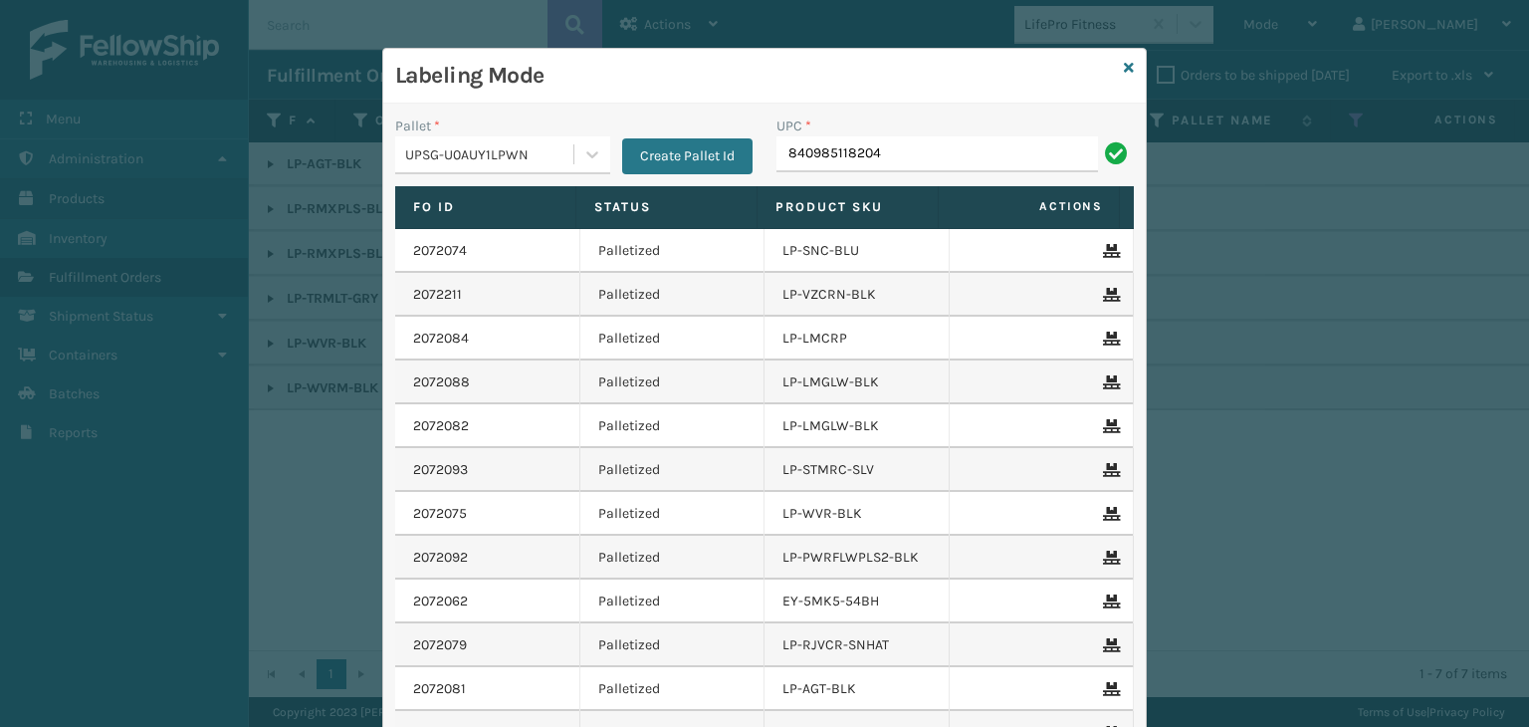
type input "840985118204"
type input "850040381"
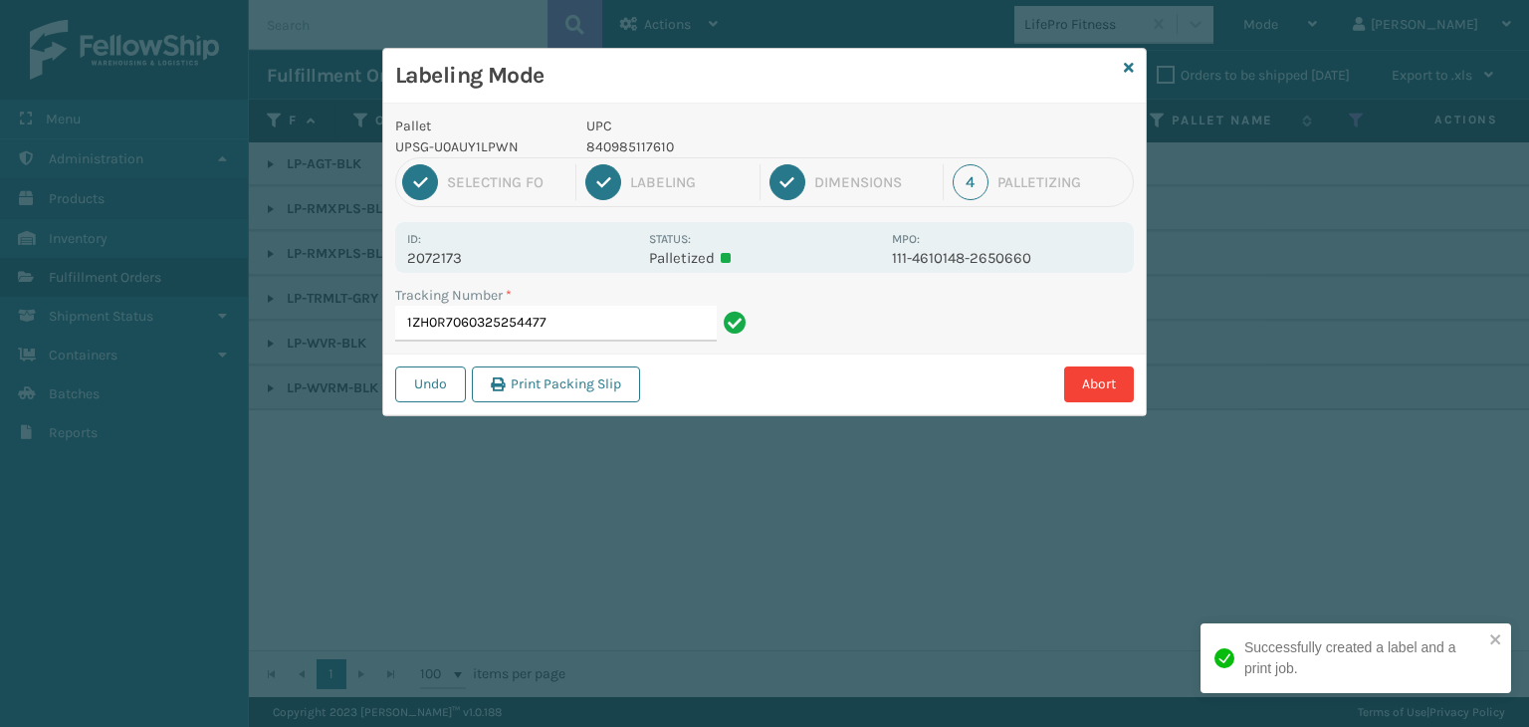
click at [655, 136] on p "840985117610" at bounding box center [734, 146] width 294 height 21
copy p "840985117610"
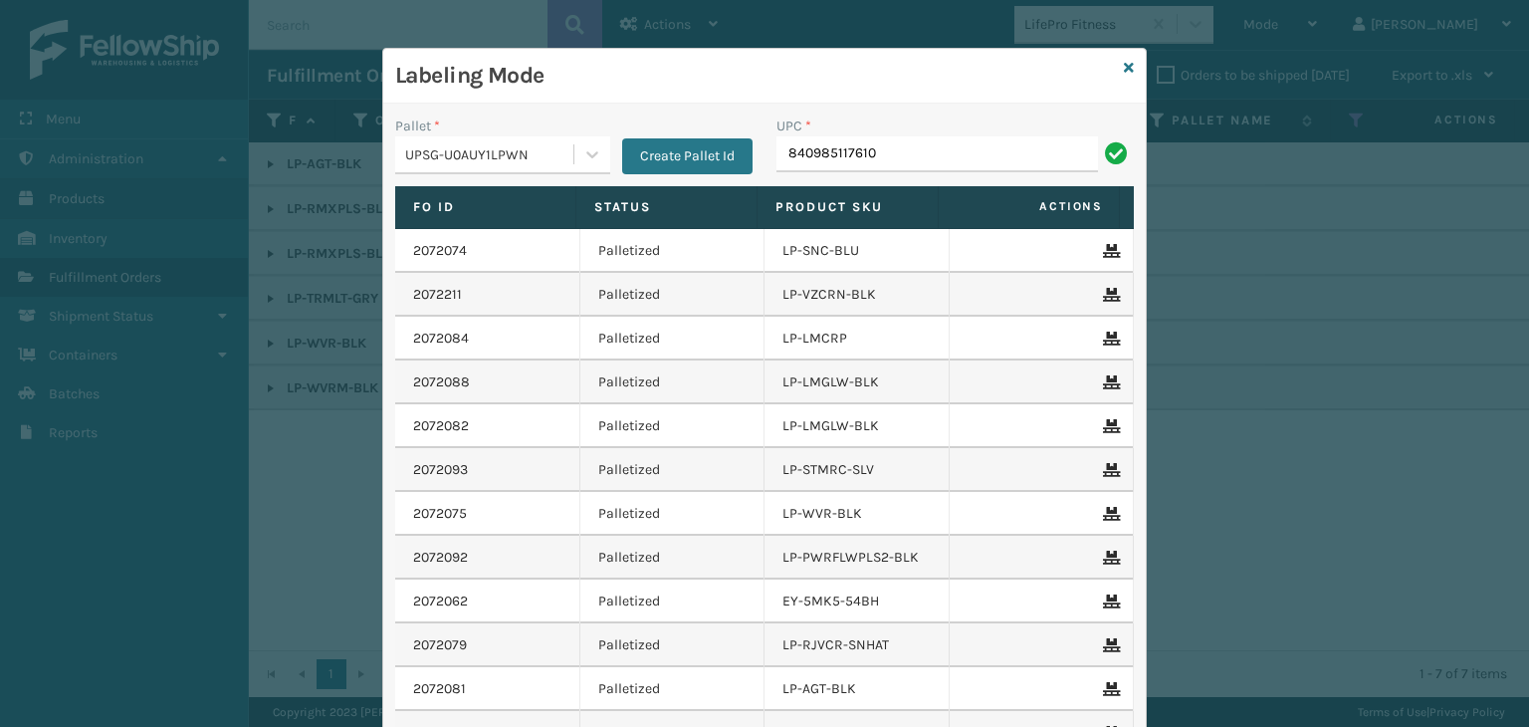
type input "840985117610"
click at [1124, 65] on icon at bounding box center [1129, 68] width 10 height 14
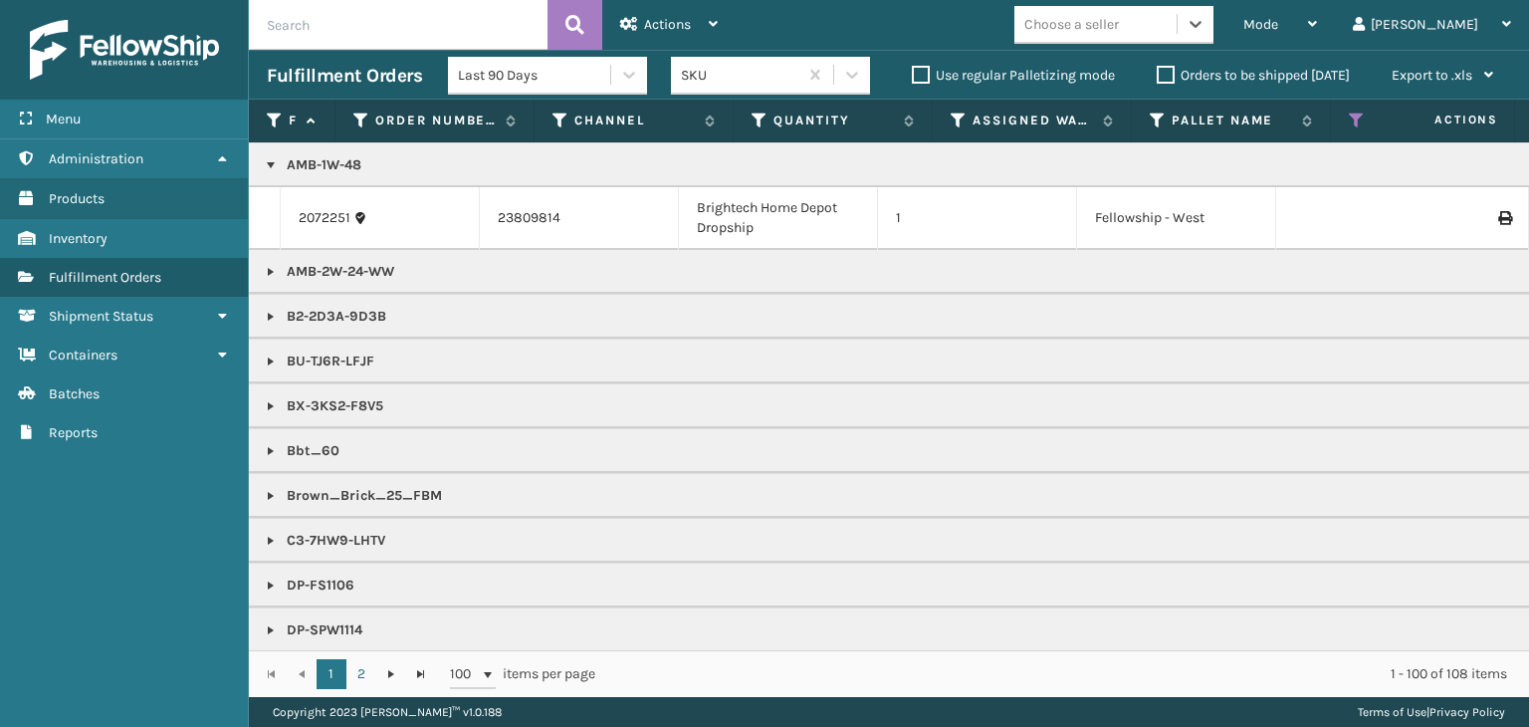
scroll to position [498, 0]
click at [1226, 24] on div "option LifePro Fitness, selected. 0 results available. Select is focused ,type …" at bounding box center [1120, 25] width 211 height 38
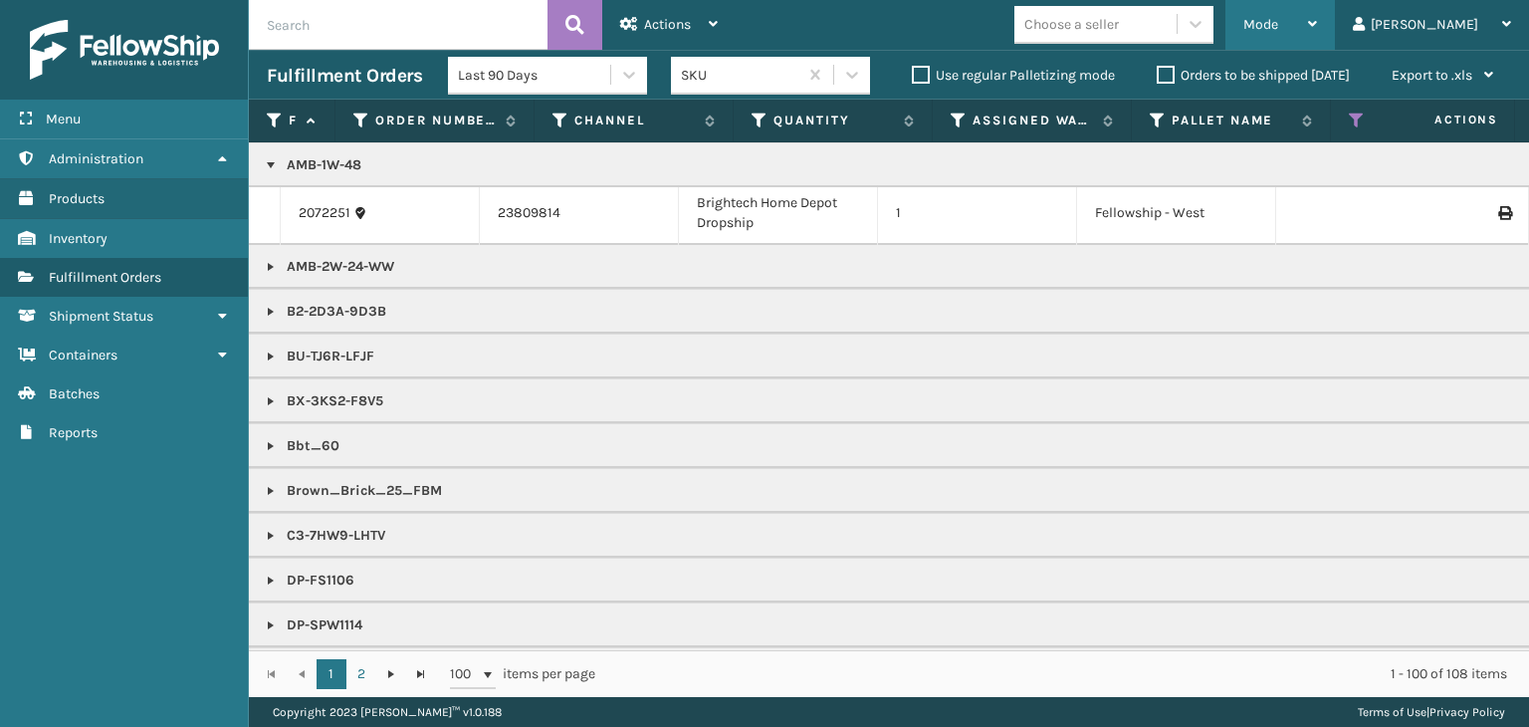
click at [1279, 21] on span "Mode" at bounding box center [1261, 24] width 35 height 17
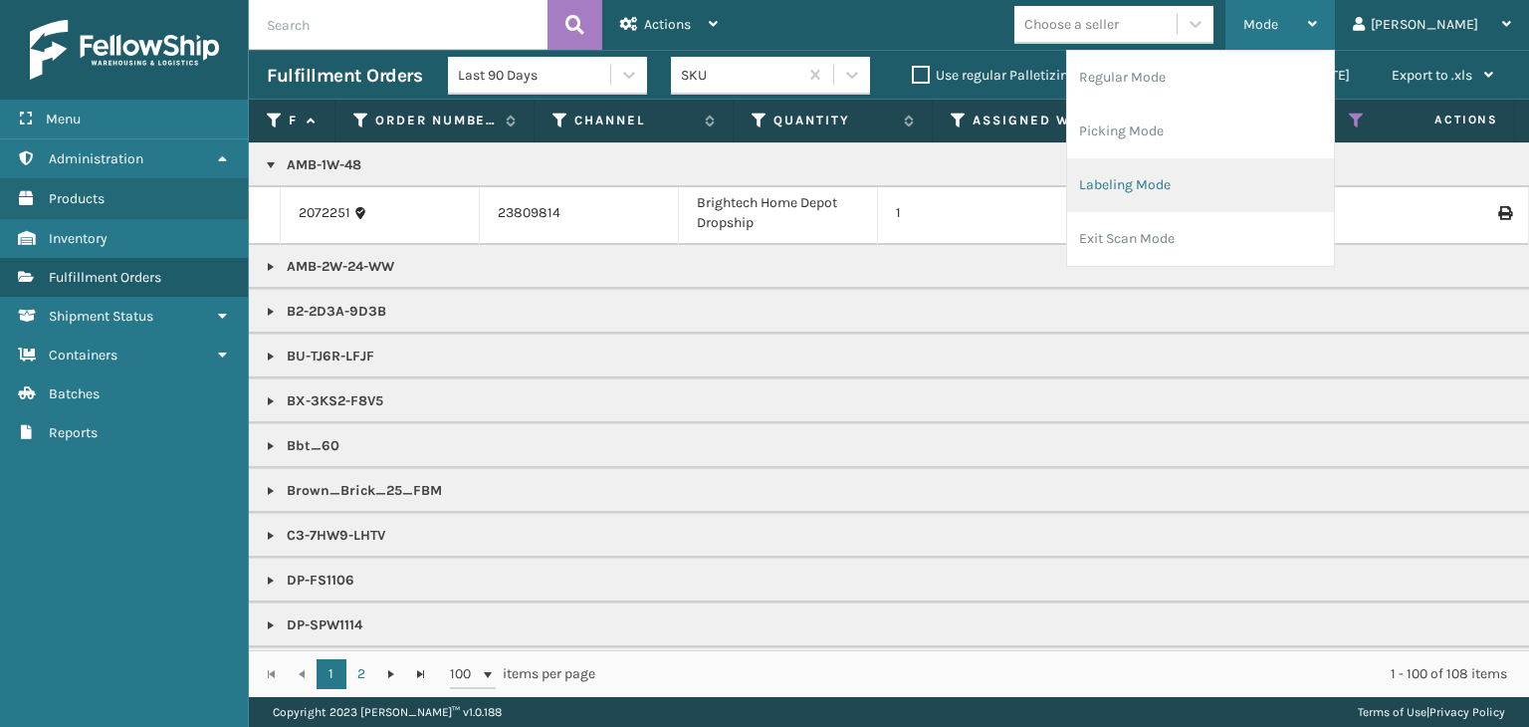
click at [1253, 184] on li "Labeling Mode" at bounding box center [1200, 185] width 267 height 54
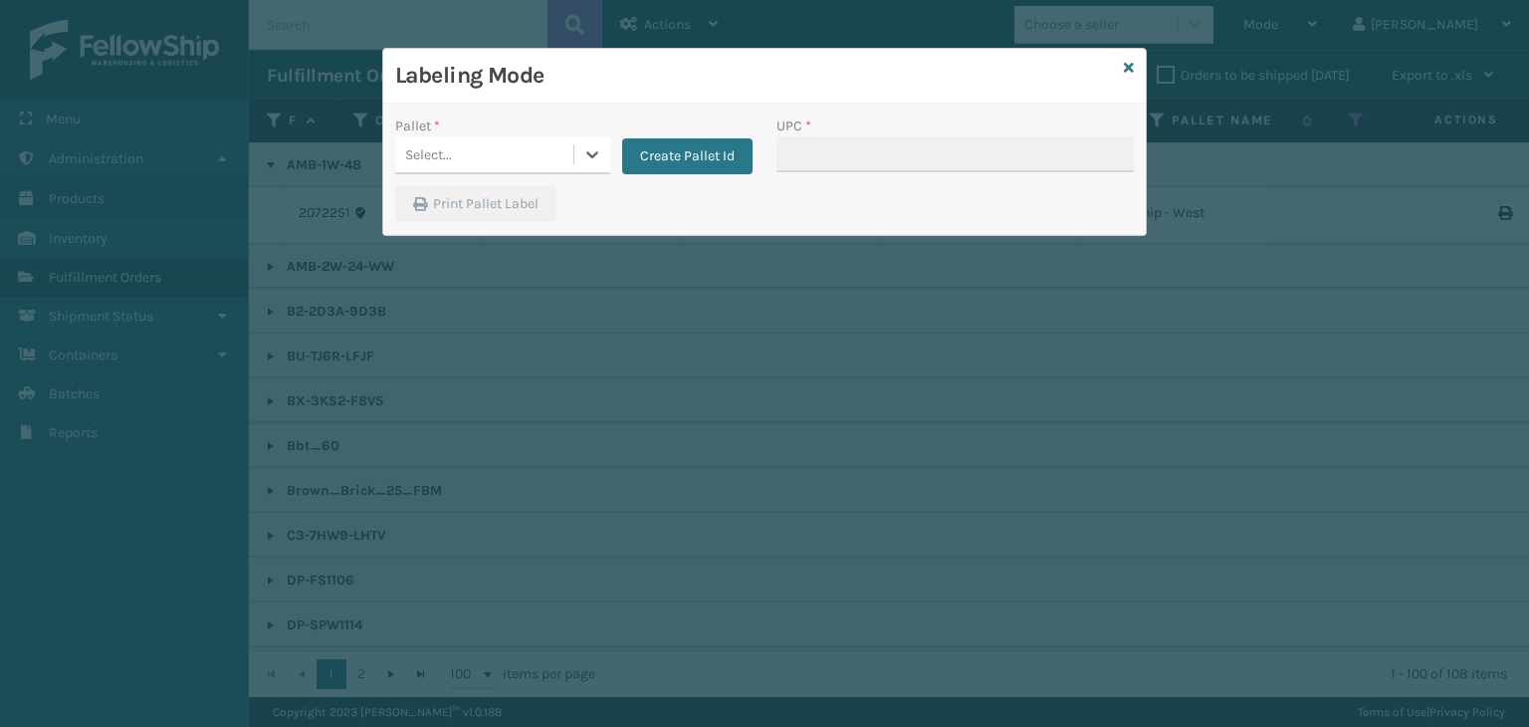
drag, startPoint x: 416, startPoint y: 161, endPoint x: 425, endPoint y: 172, distance: 14.2
click at [421, 168] on div "Select..." at bounding box center [484, 154] width 178 height 33
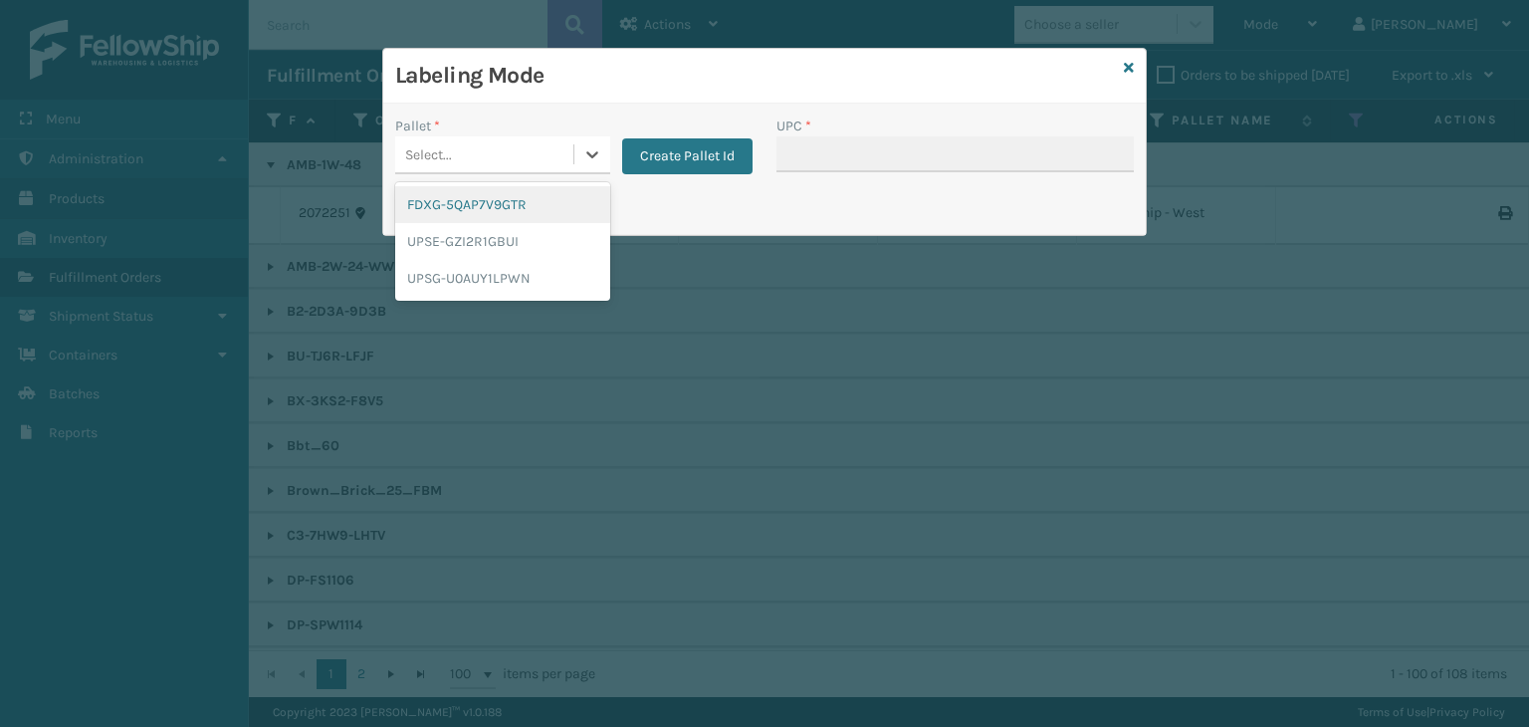
click at [464, 204] on div "FDXG-5QAP7V9GTR" at bounding box center [502, 204] width 215 height 37
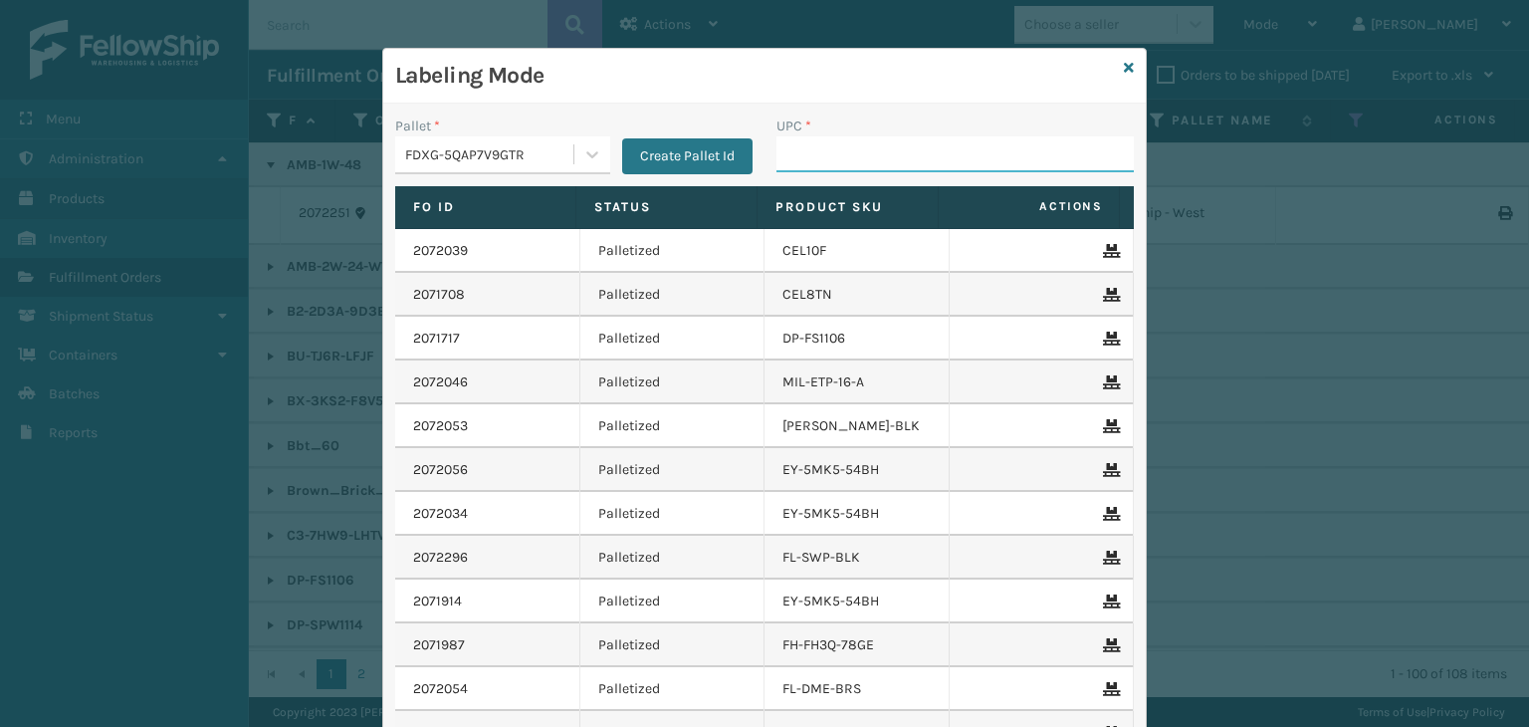
click at [852, 152] on input "UPC *" at bounding box center [955, 154] width 357 height 36
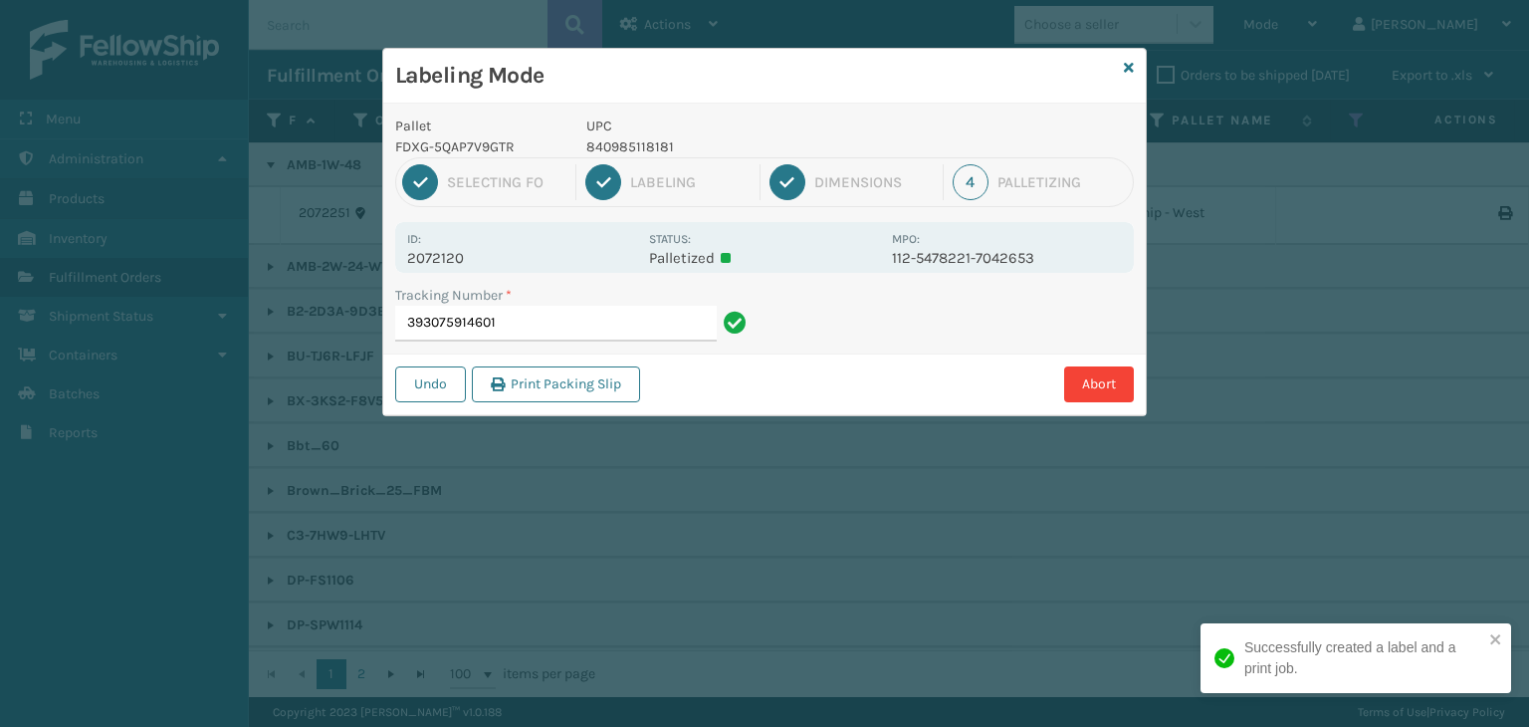
click at [633, 142] on p "840985118181" at bounding box center [734, 146] width 294 height 21
copy p "840985118181"
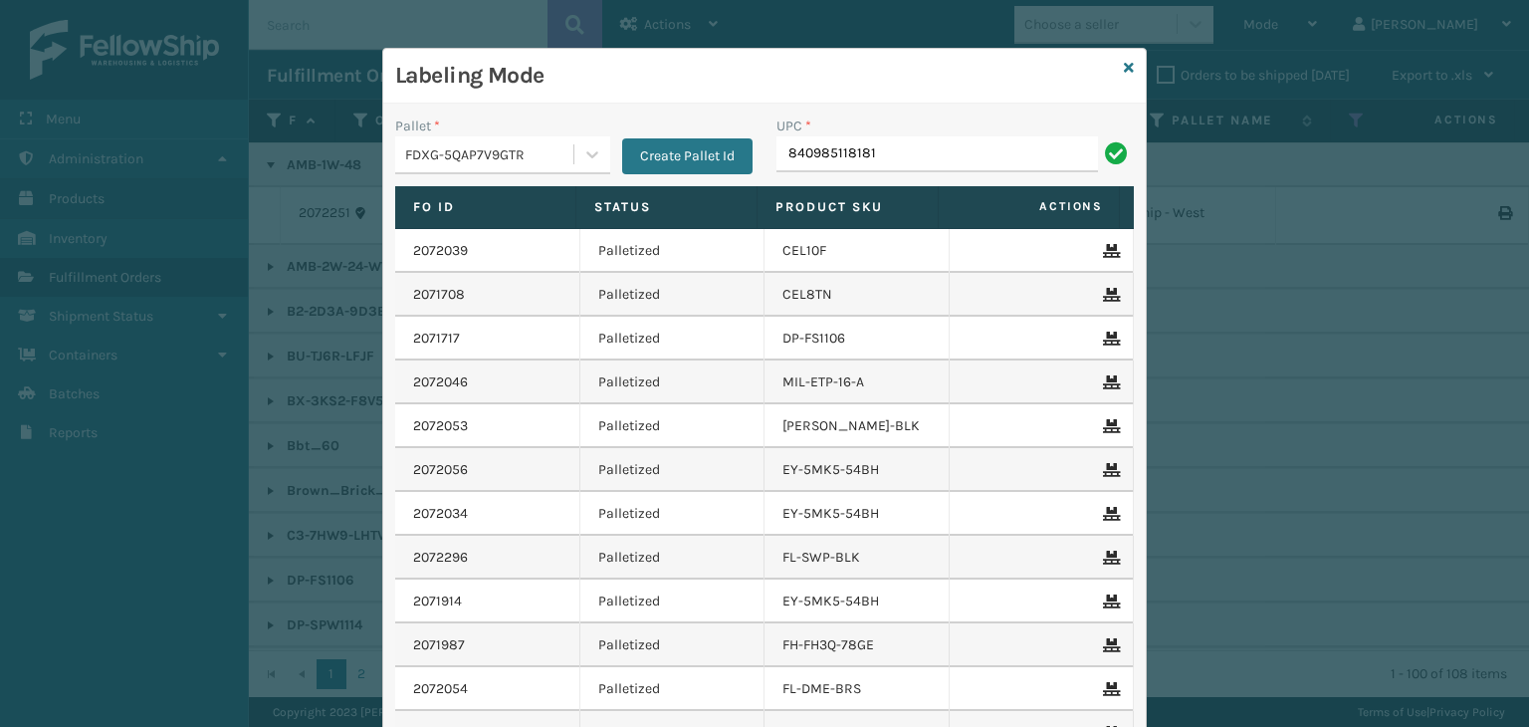
type input "840985118181"
drag, startPoint x: 892, startPoint y: 156, endPoint x: 303, endPoint y: 114, distance: 591.0
click at [291, 99] on div "Labeling Mode Pallet * FDXG-5QAP7V9GTR Create Pallet Id UPC * 840985118181 Fo I…" at bounding box center [764, 363] width 1529 height 727
type input "1300BOX"
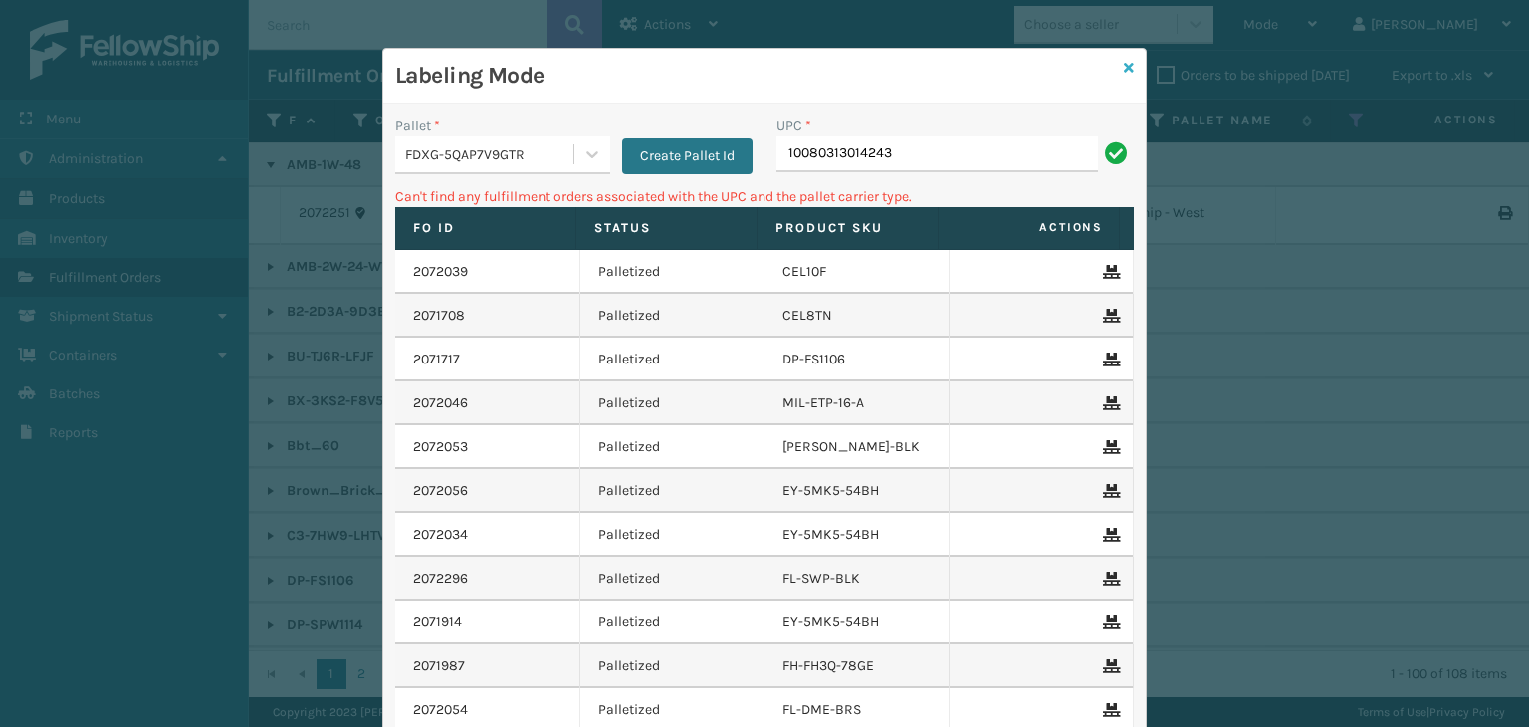
click at [1124, 68] on icon at bounding box center [1129, 68] width 10 height 14
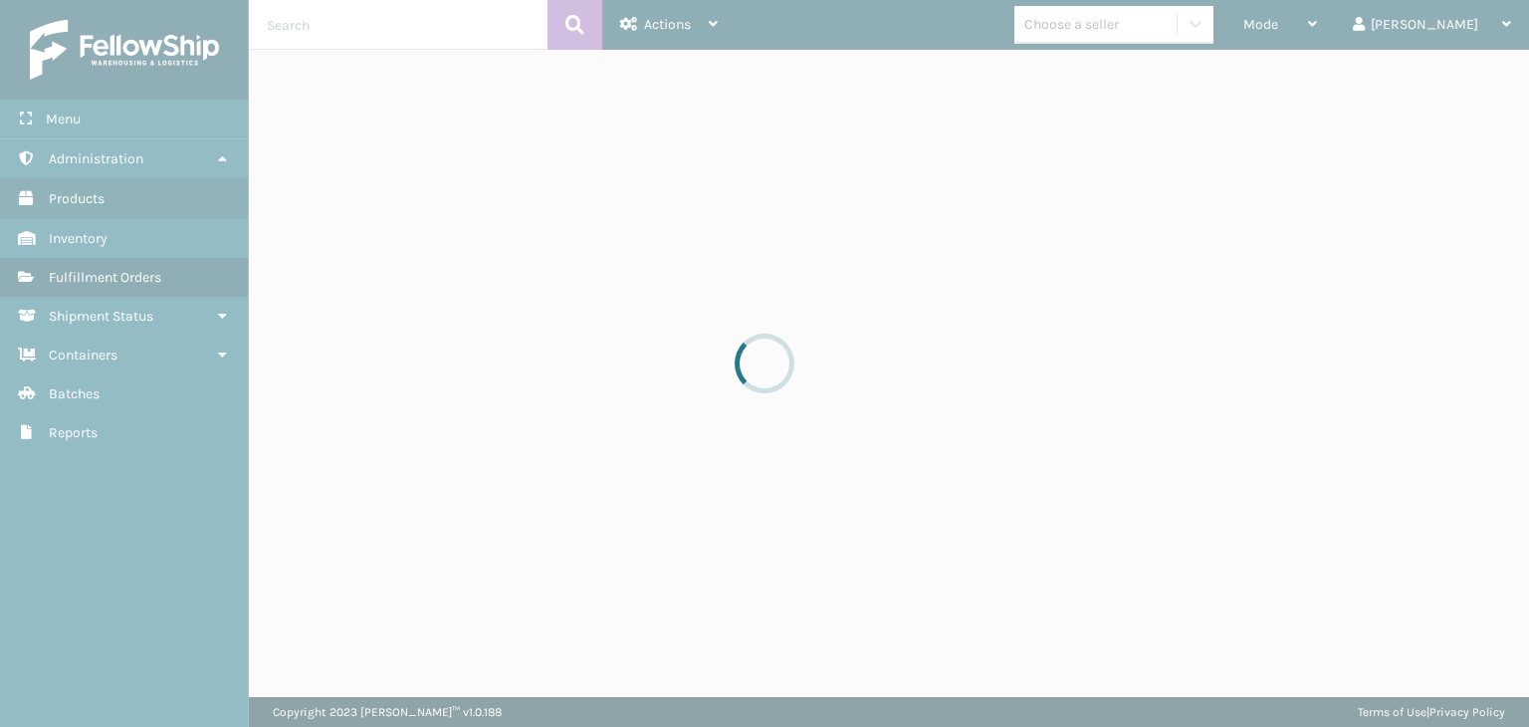
click at [1132, 32] on div at bounding box center [764, 363] width 1529 height 727
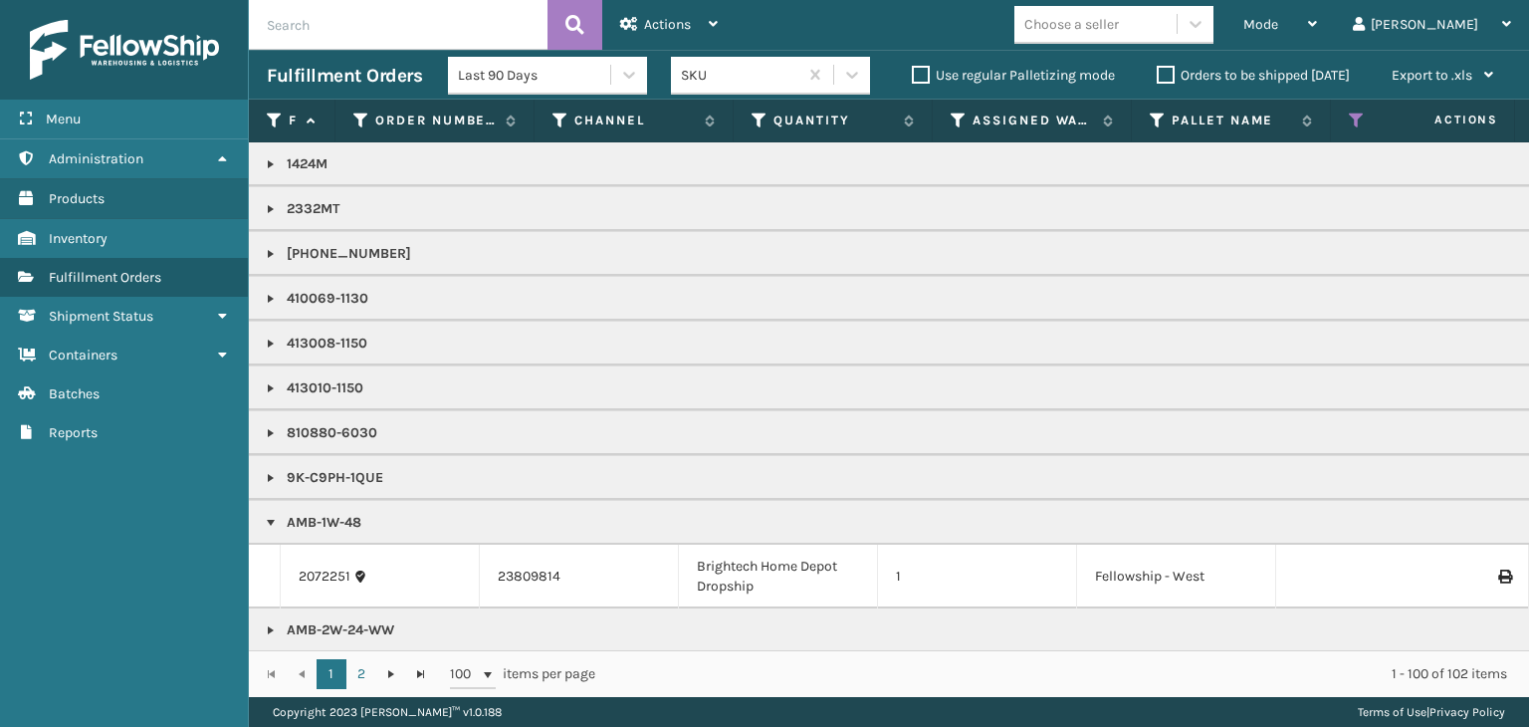
click at [1119, 32] on div "Choose a seller" at bounding box center [1072, 24] width 95 height 21
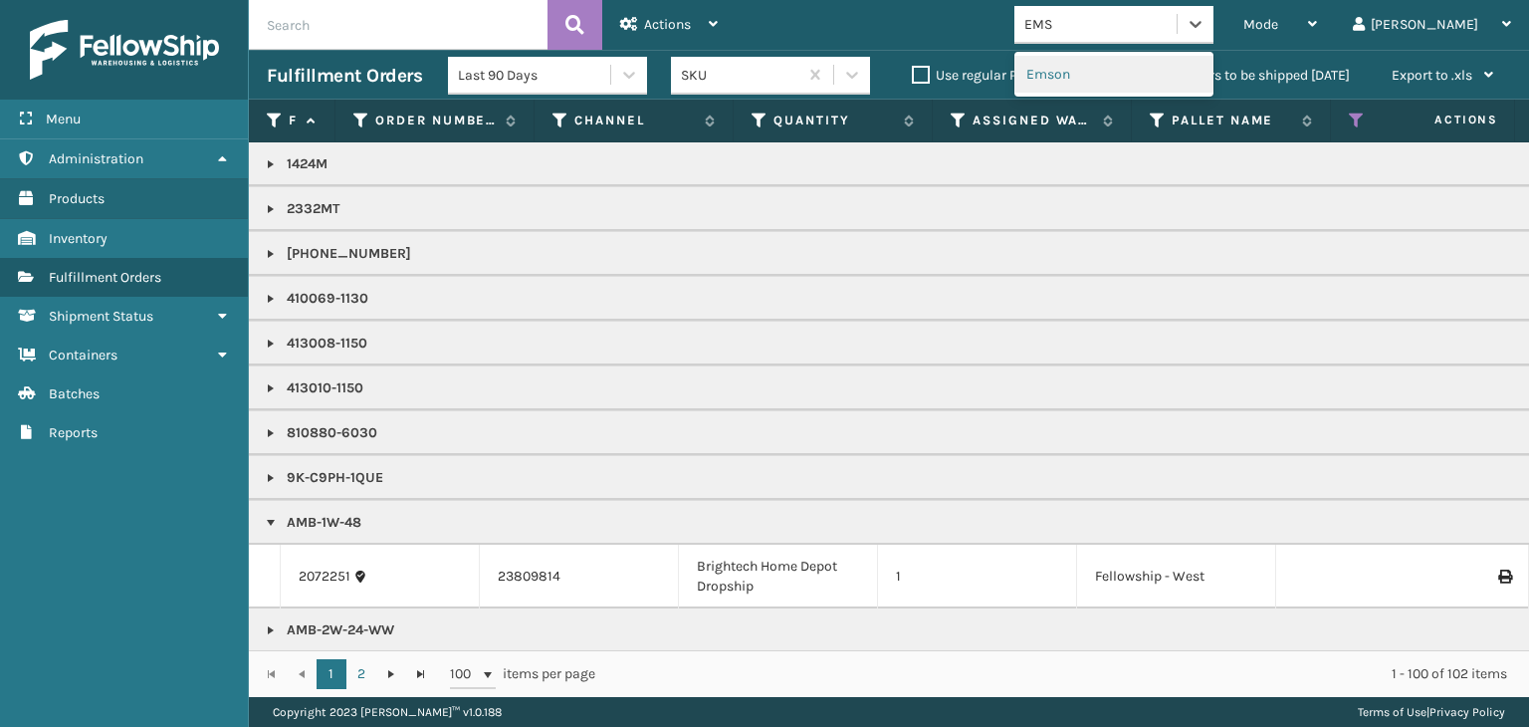
type input "EMSO"
click at [1123, 71] on div "Emson" at bounding box center [1114, 74] width 199 height 37
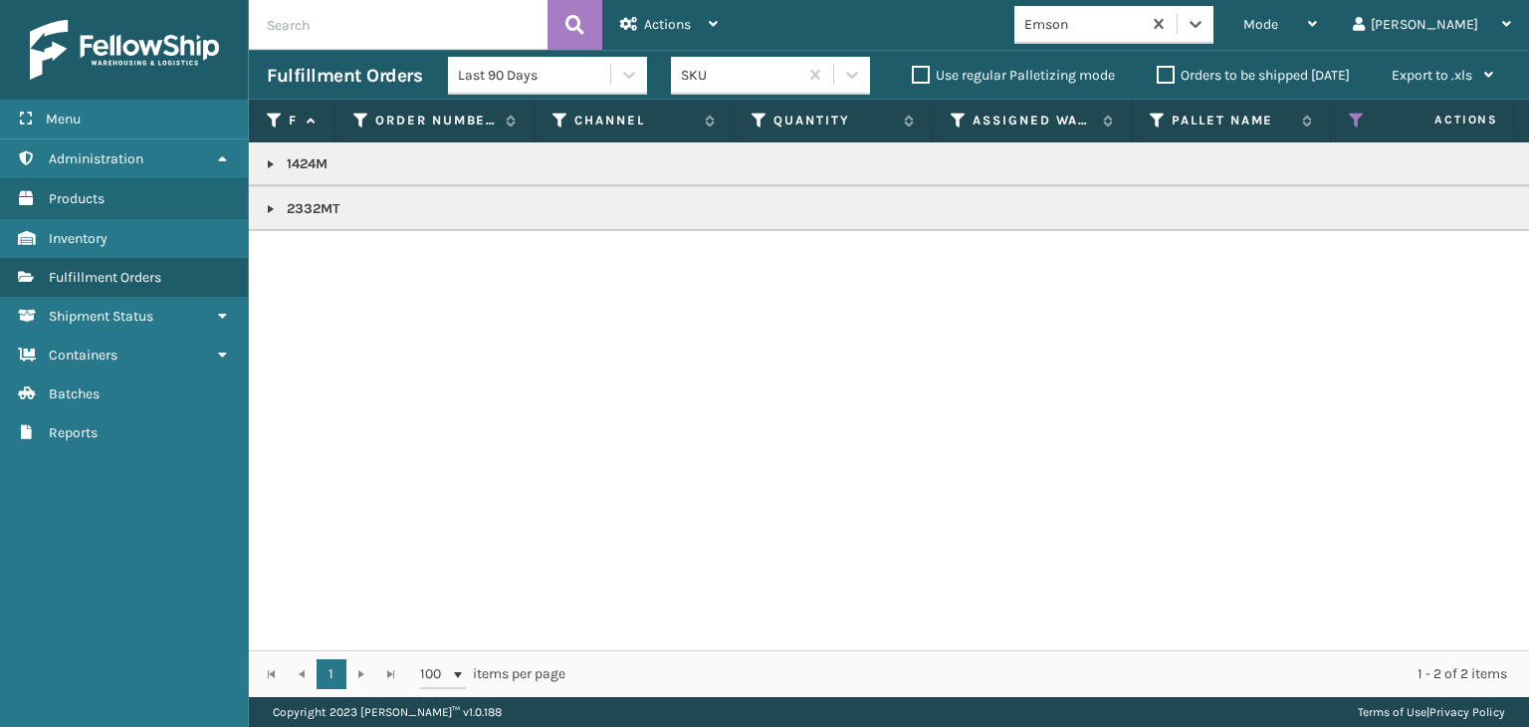
drag, startPoint x: 270, startPoint y: 160, endPoint x: 287, endPoint y: 180, distance: 26.1
click at [270, 160] on link at bounding box center [271, 164] width 16 height 16
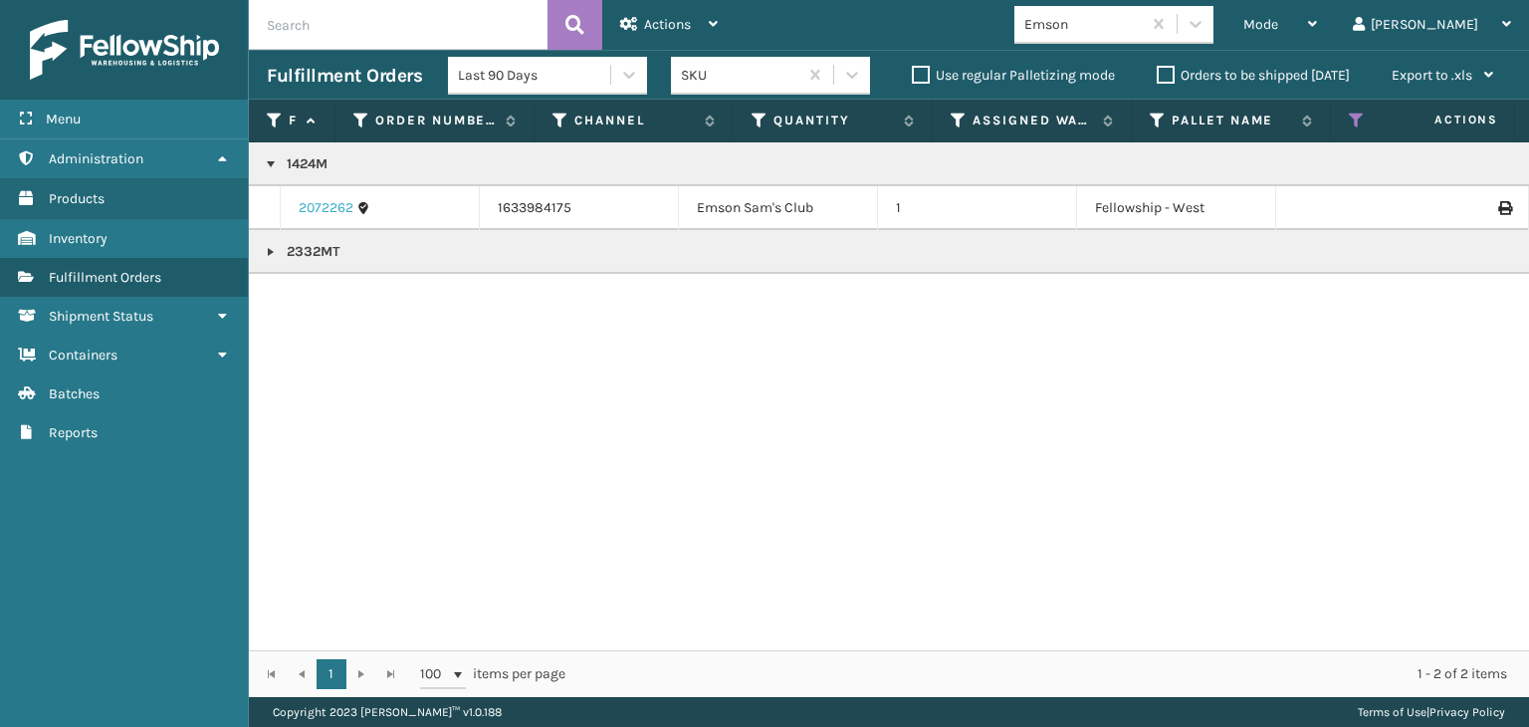
click at [313, 211] on link "2072262" at bounding box center [326, 208] width 55 height 20
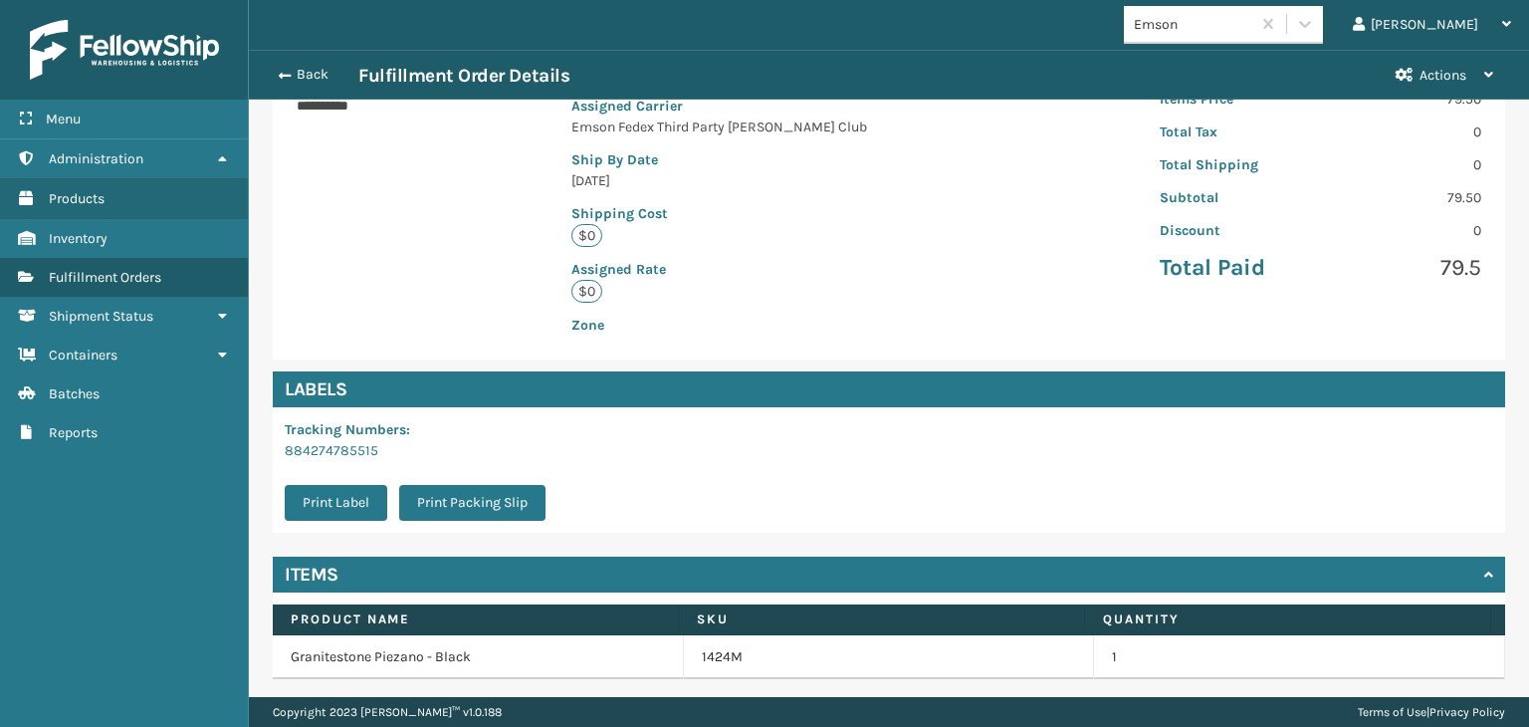
scroll to position [470, 0]
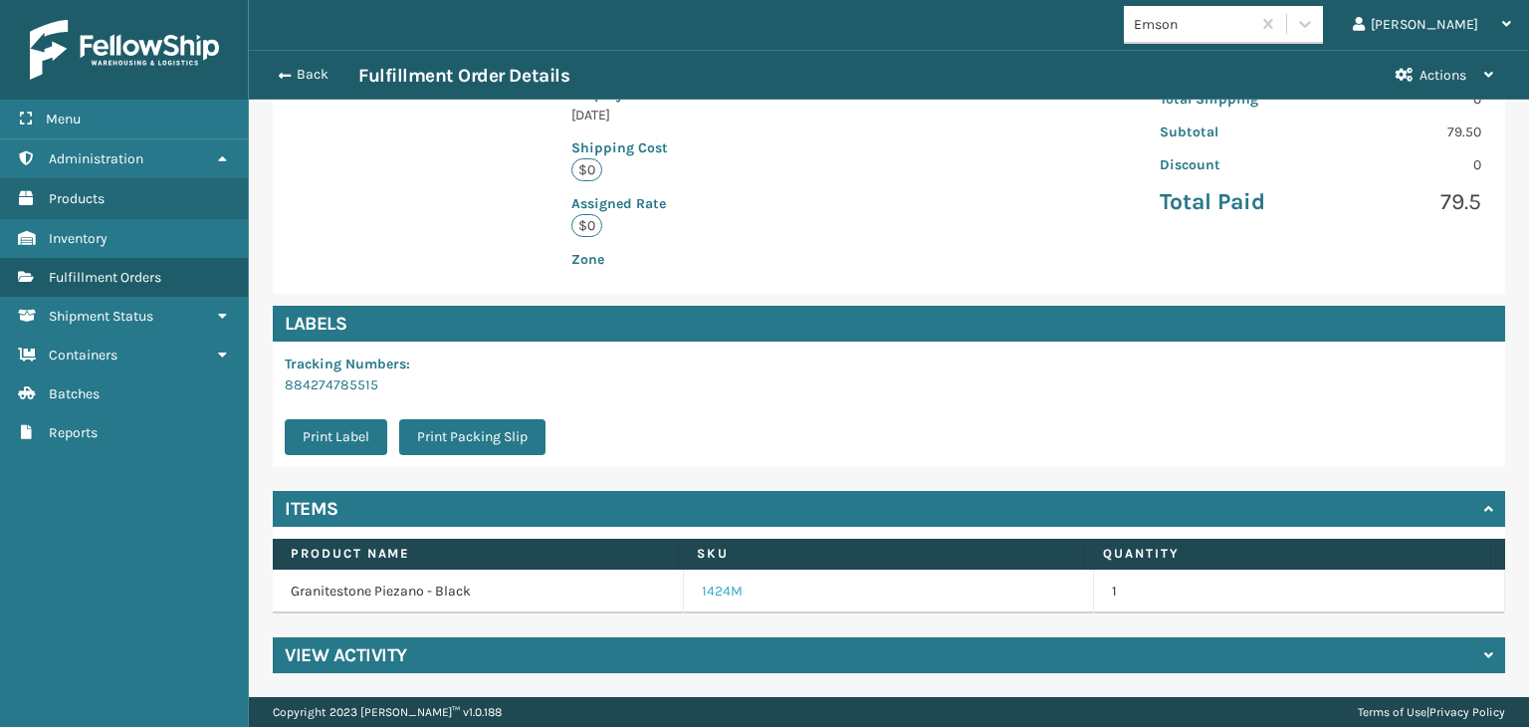
click at [702, 593] on link "1424M" at bounding box center [722, 592] width 41 height 20
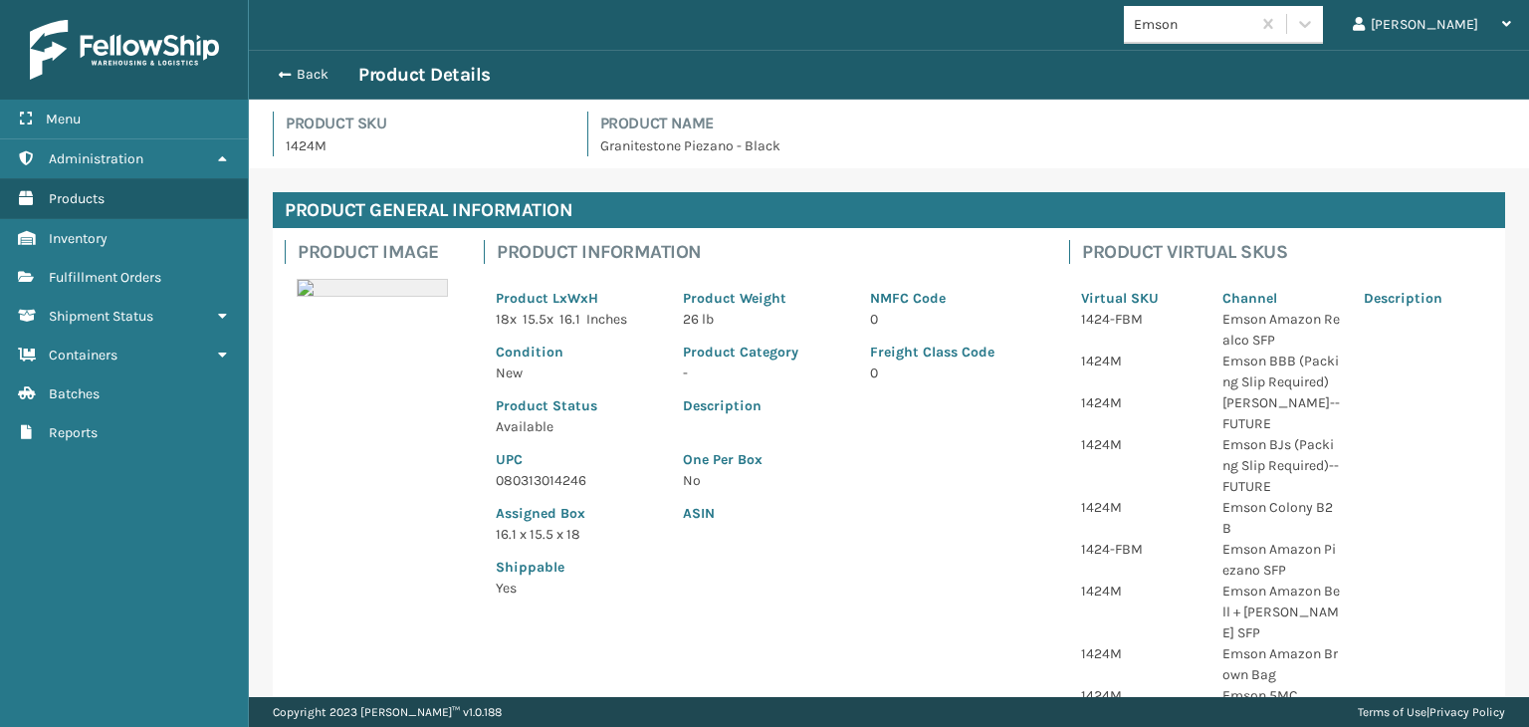
click at [554, 467] on p "UPC" at bounding box center [577, 459] width 163 height 21
click at [564, 472] on p "080313014246" at bounding box center [577, 480] width 163 height 21
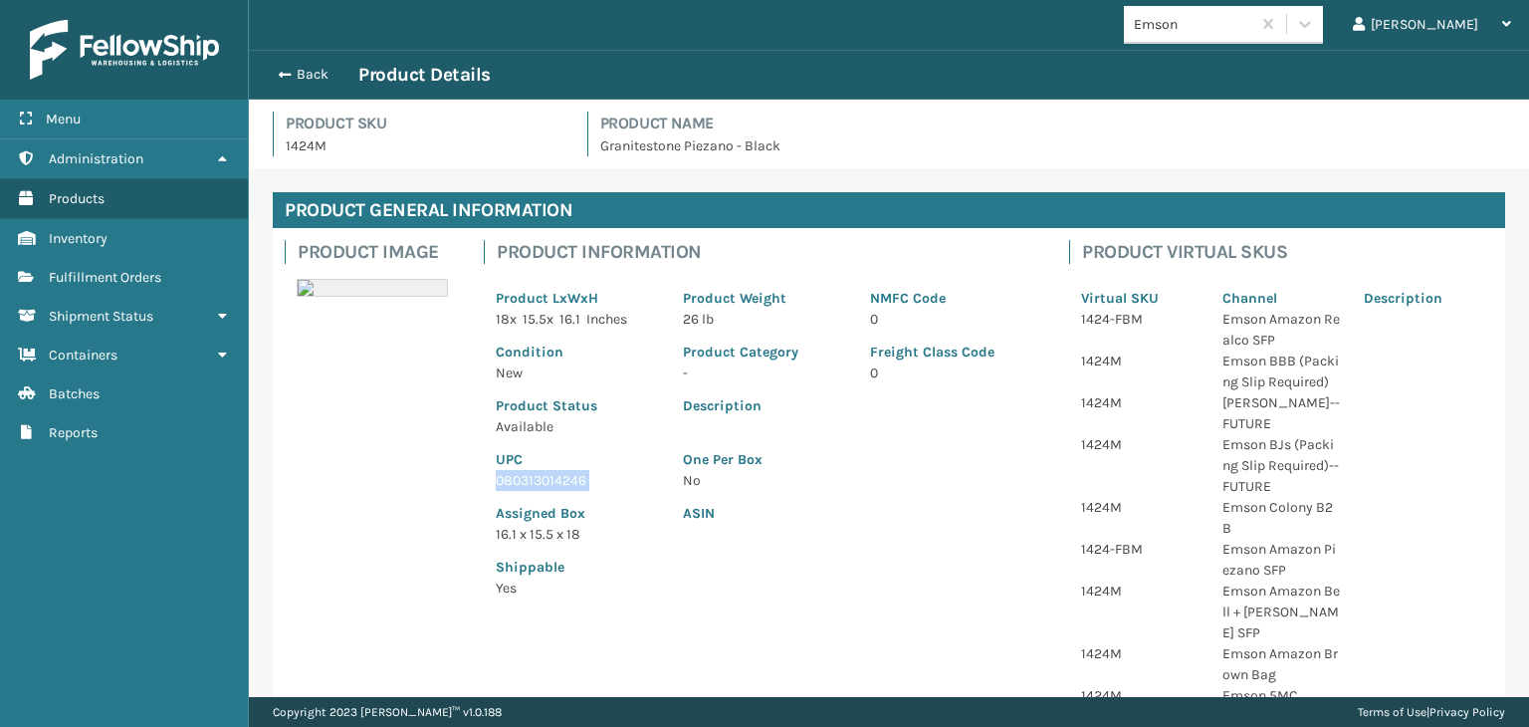
click at [564, 472] on p "080313014246" at bounding box center [577, 480] width 163 height 21
copy p "080313014246"
click at [315, 73] on button "Back" at bounding box center [313, 75] width 92 height 18
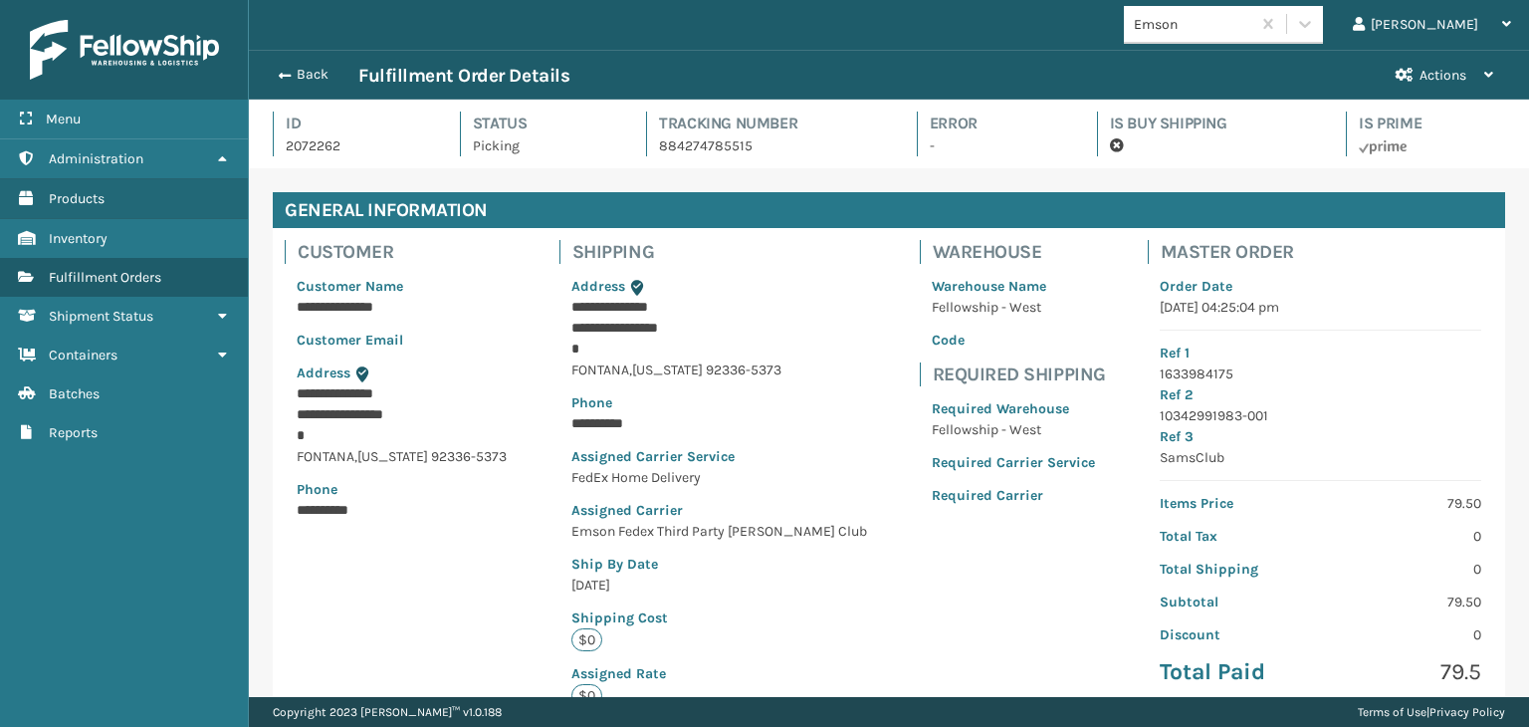
click at [315, 73] on button "Back" at bounding box center [313, 75] width 92 height 18
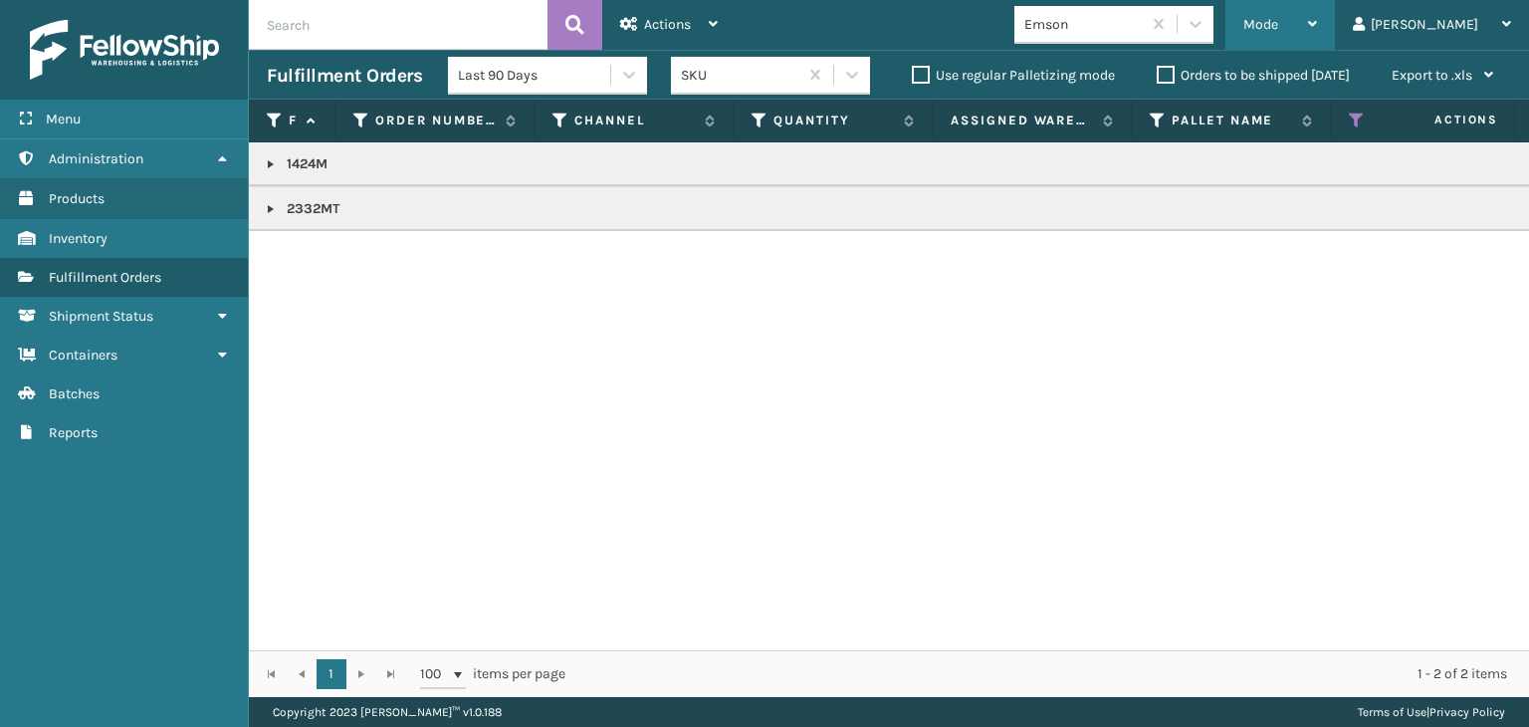
click at [1279, 28] on span "Mode" at bounding box center [1261, 24] width 35 height 17
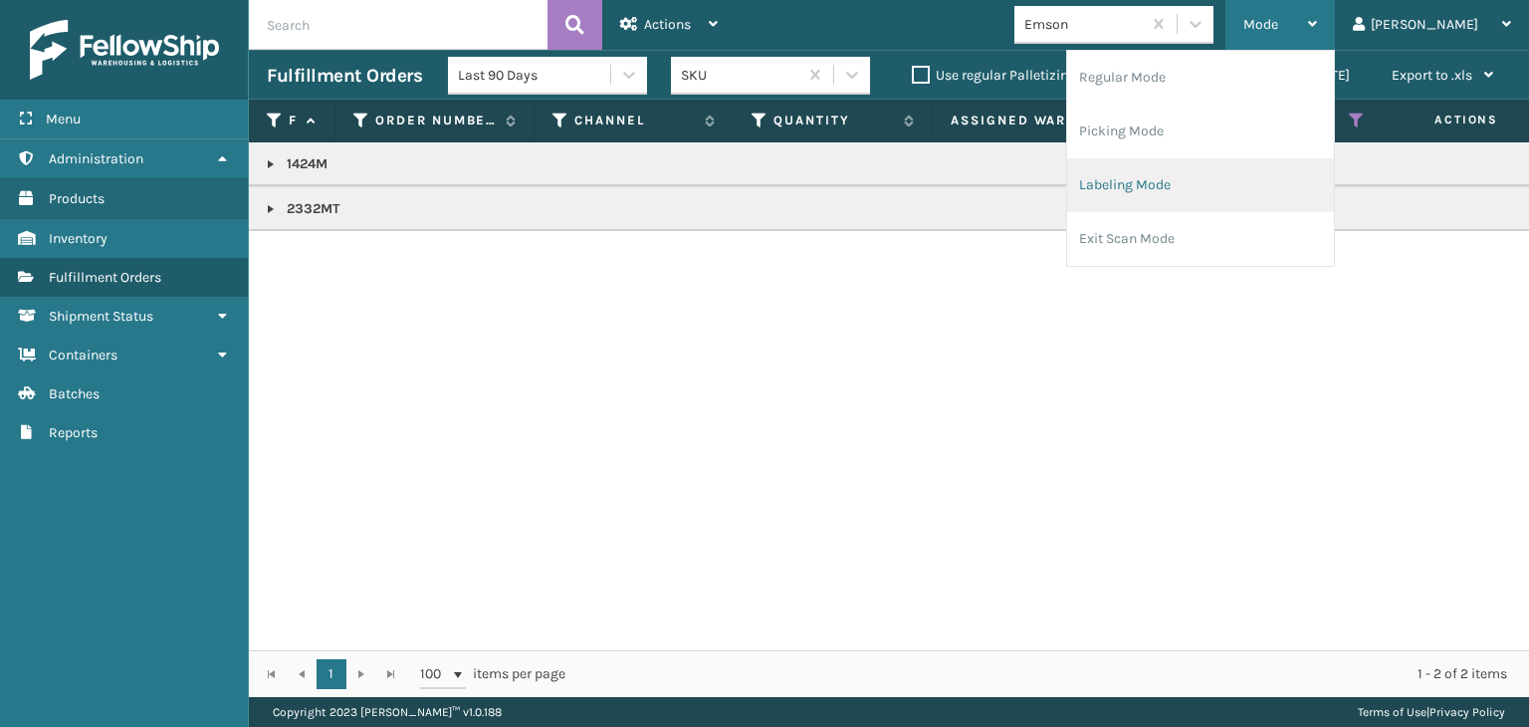
click at [1273, 186] on li "Labeling Mode" at bounding box center [1200, 185] width 267 height 54
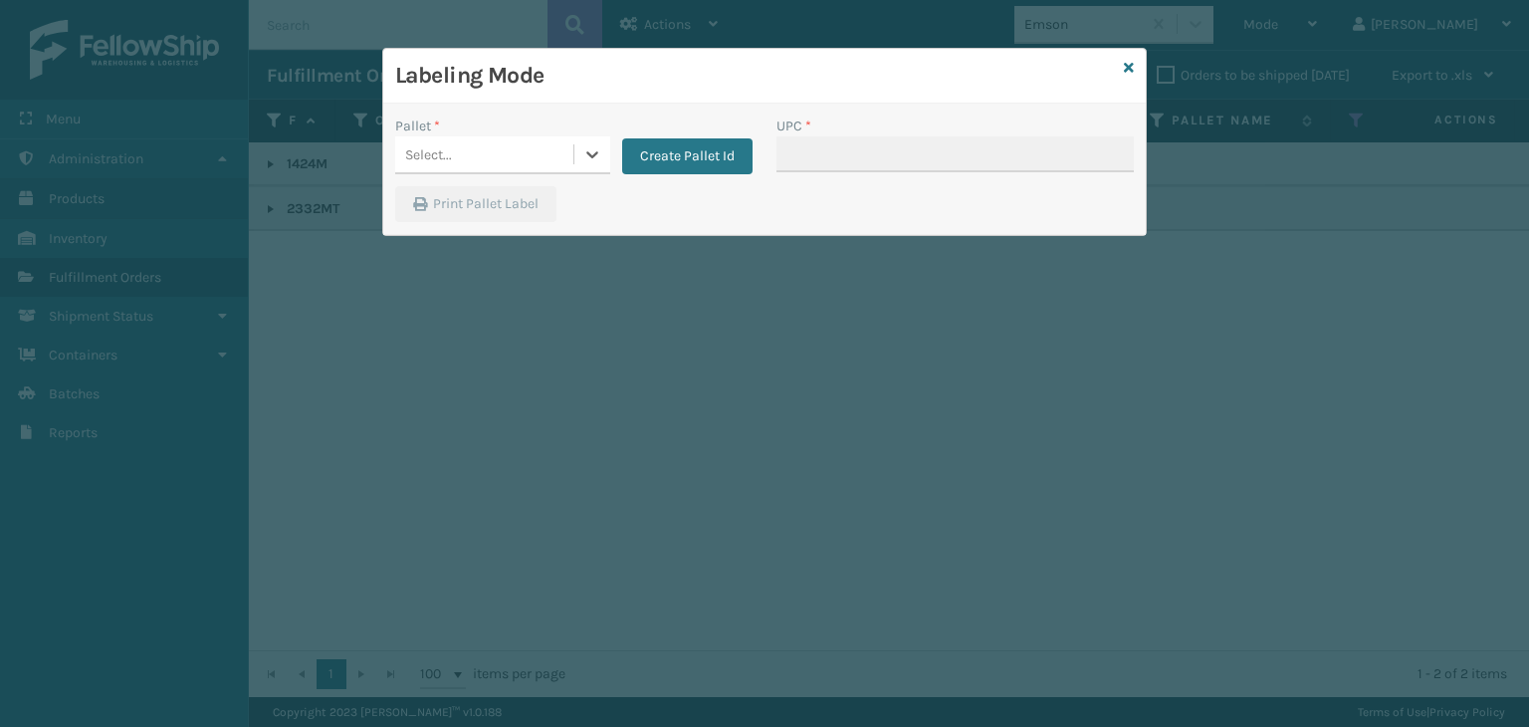
click at [478, 167] on div "Select..." at bounding box center [484, 154] width 178 height 33
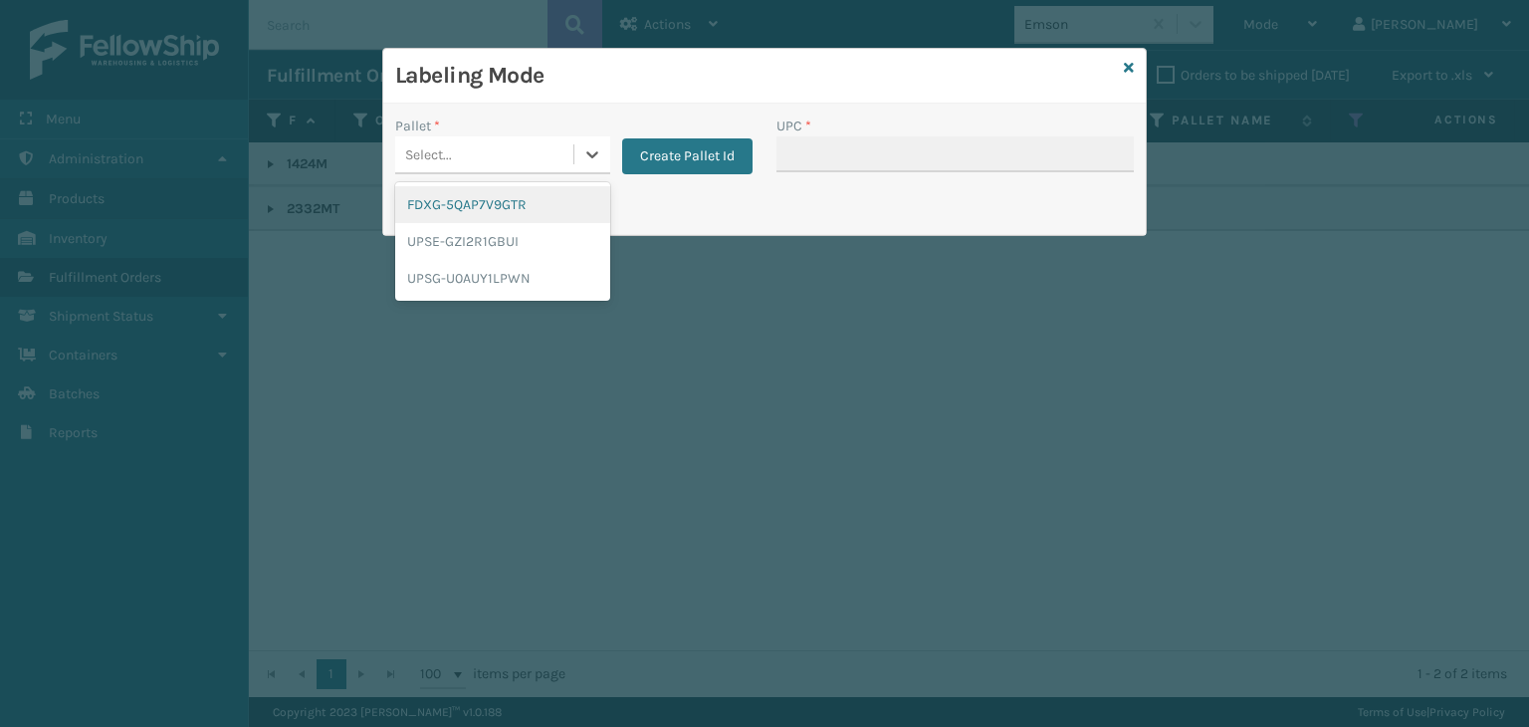
click at [510, 219] on div "FDXG-5QAP7V9GTR" at bounding box center [502, 204] width 215 height 37
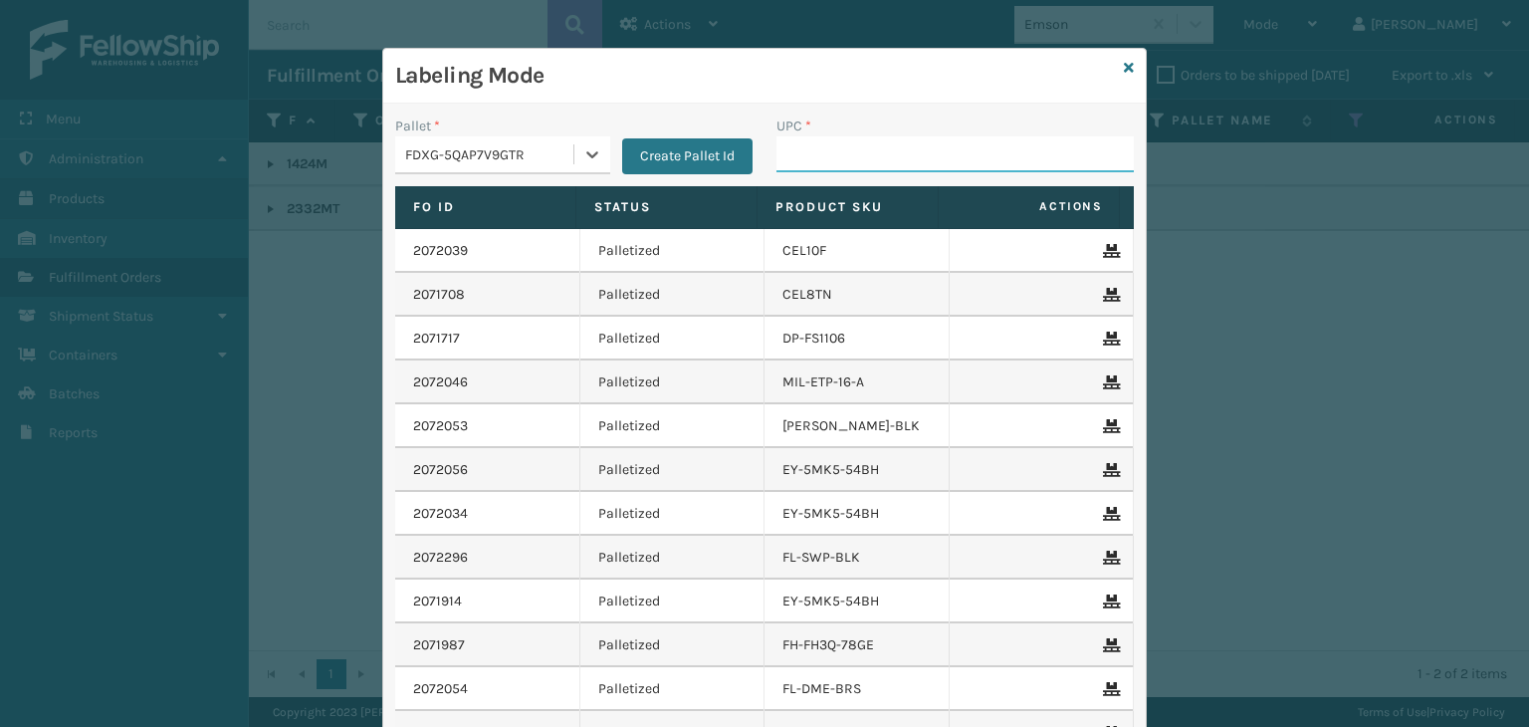
drag, startPoint x: 850, startPoint y: 152, endPoint x: 809, endPoint y: 165, distance: 43.8
click at [830, 156] on input "UPC *" at bounding box center [955, 154] width 357 height 36
paste input "080313014246"
type input "080313014246"
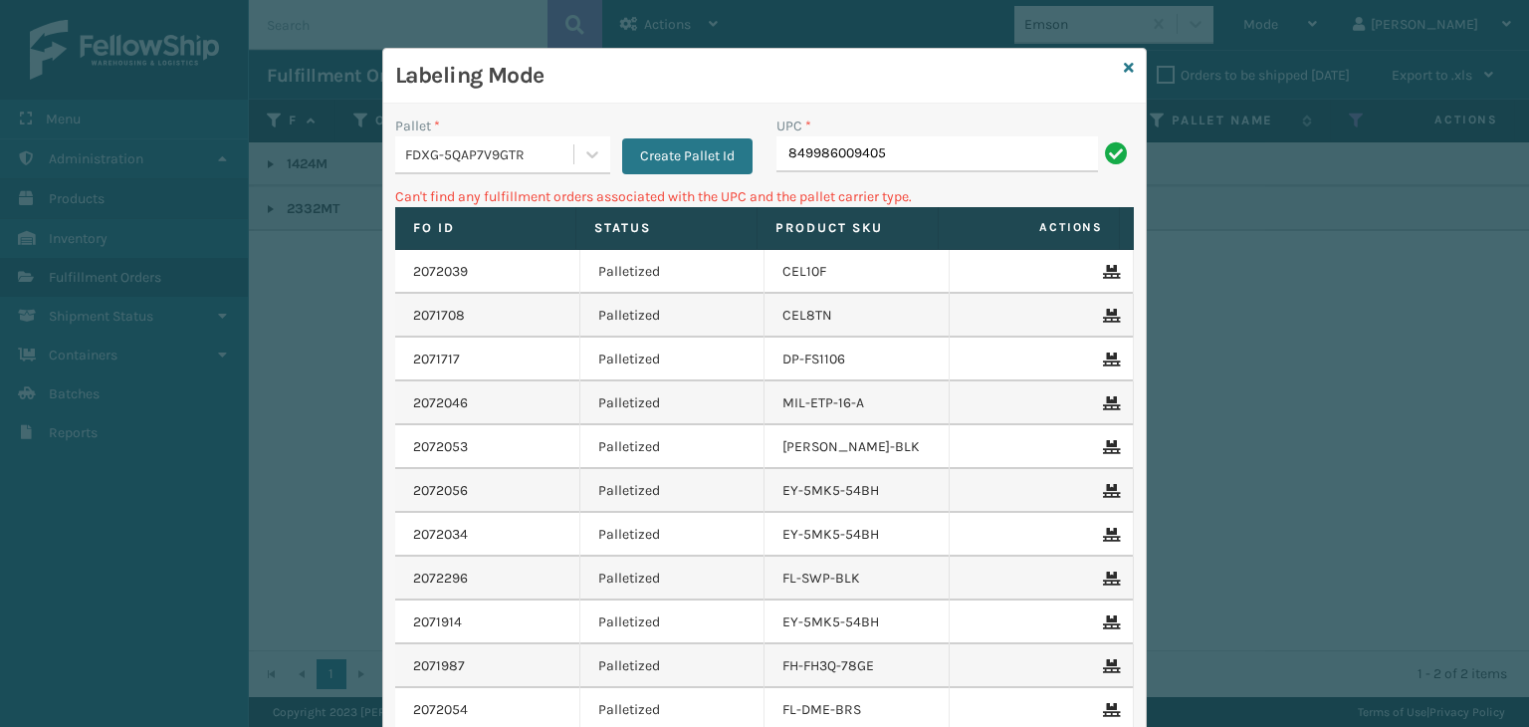
click at [785, 153] on input "849986009405" at bounding box center [938, 154] width 322 height 36
type input "00849986009405"
drag, startPoint x: 574, startPoint y: 137, endPoint x: 568, endPoint y: 171, distance: 34.4
click at [575, 145] on div at bounding box center [593, 154] width 36 height 36
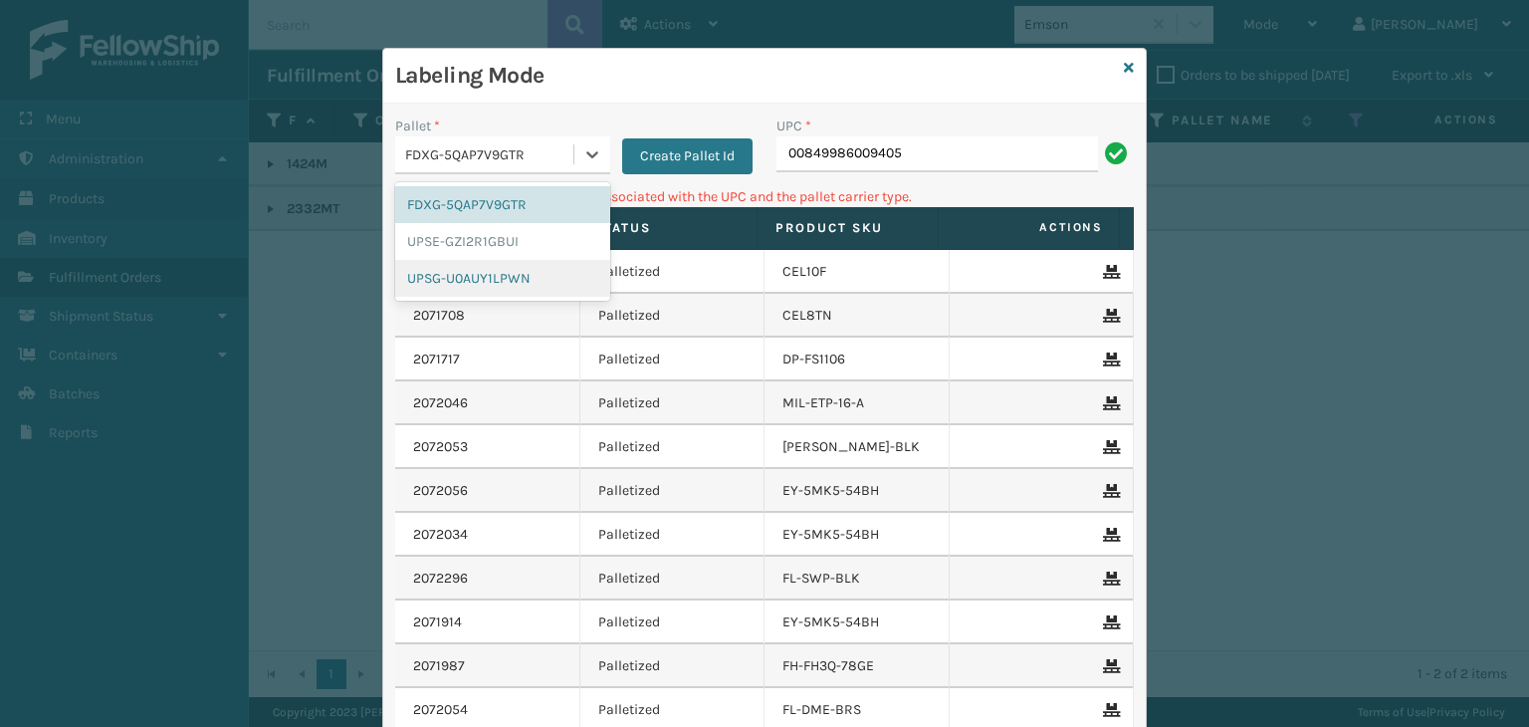
click at [491, 264] on div "UPSG-U0AUY1LPWN" at bounding box center [502, 278] width 215 height 37
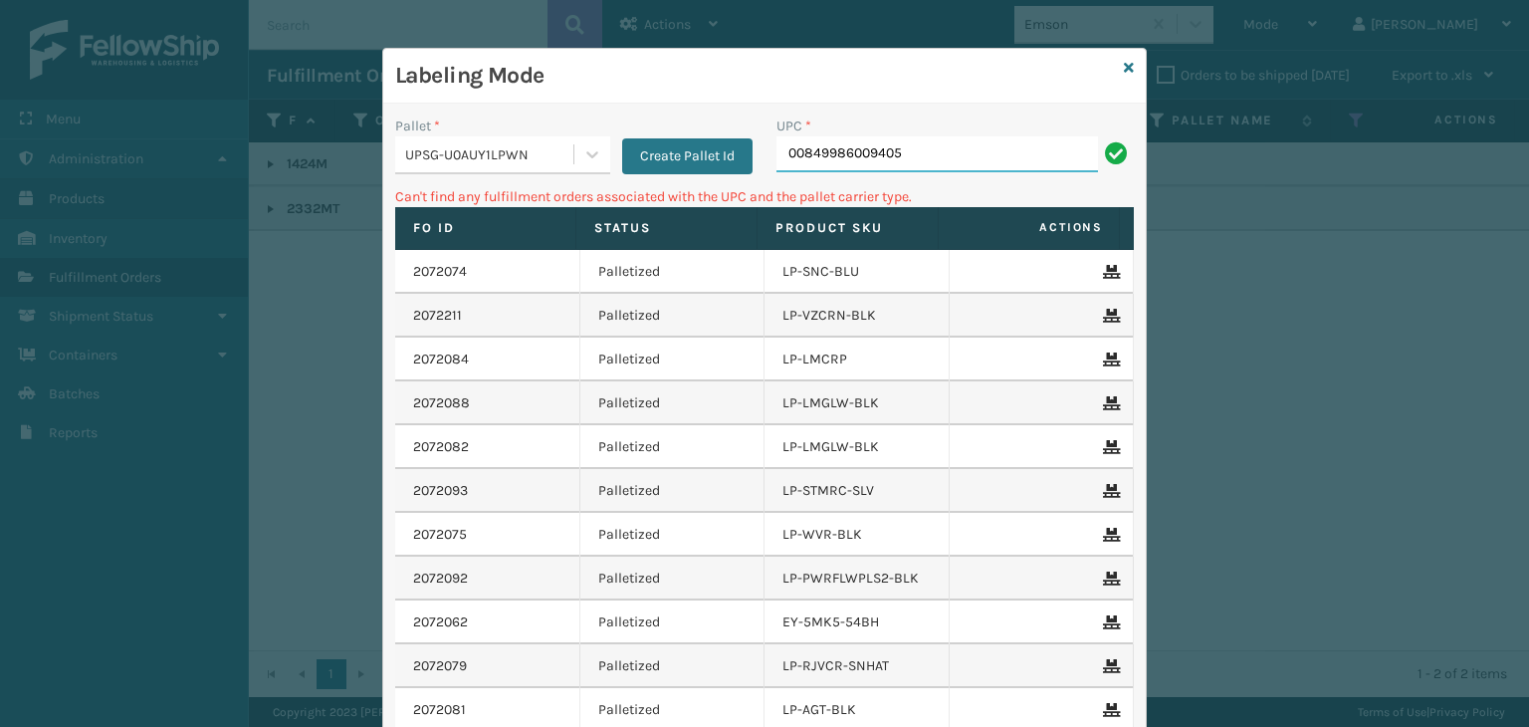
drag, startPoint x: 794, startPoint y: 148, endPoint x: 326, endPoint y: 196, distance: 470.4
click at [326, 196] on div "Labeling Mode Pallet * UPSG-U0AUY1LPWN Create Pallet Id UPC * 00849986009405 Ca…" at bounding box center [764, 363] width 1529 height 727
type input "849986009405"
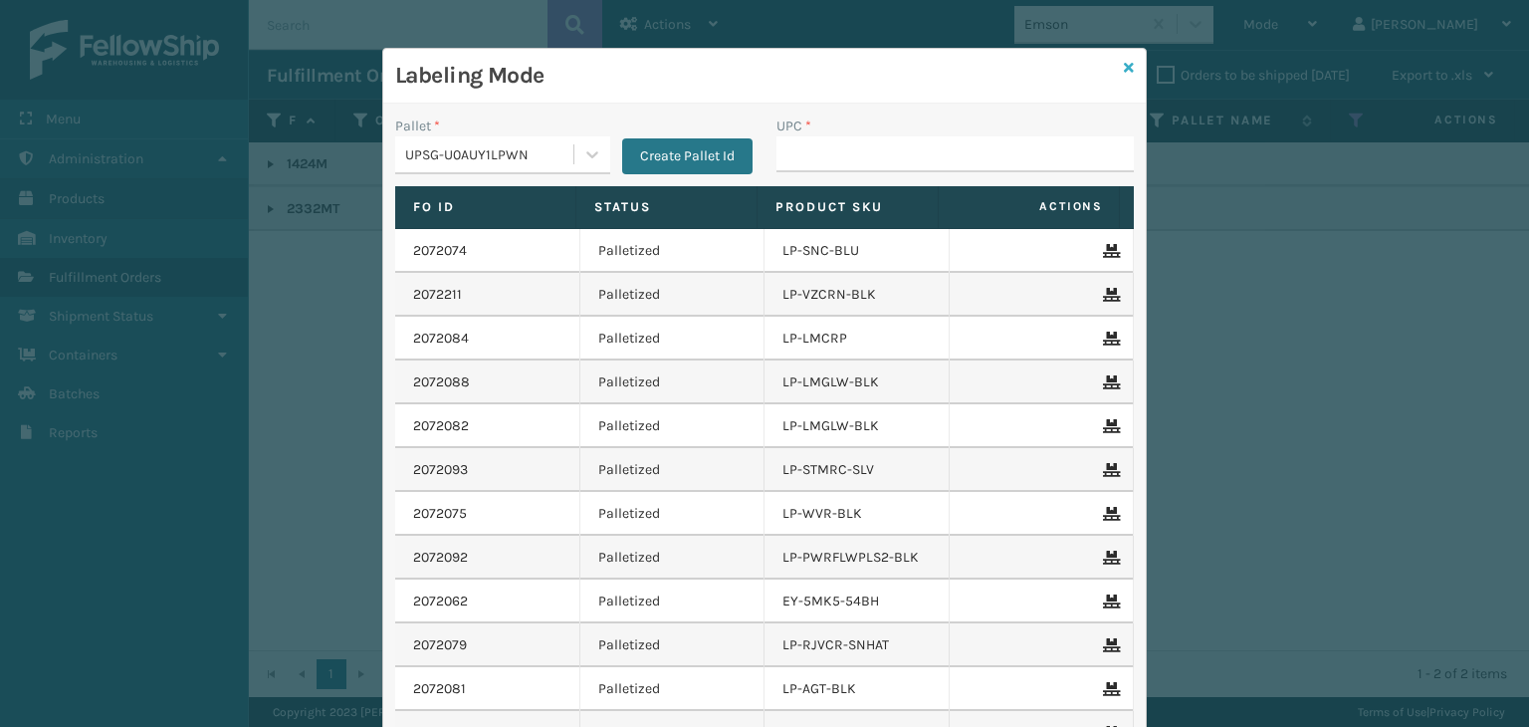
click at [1124, 75] on link at bounding box center [1129, 68] width 10 height 21
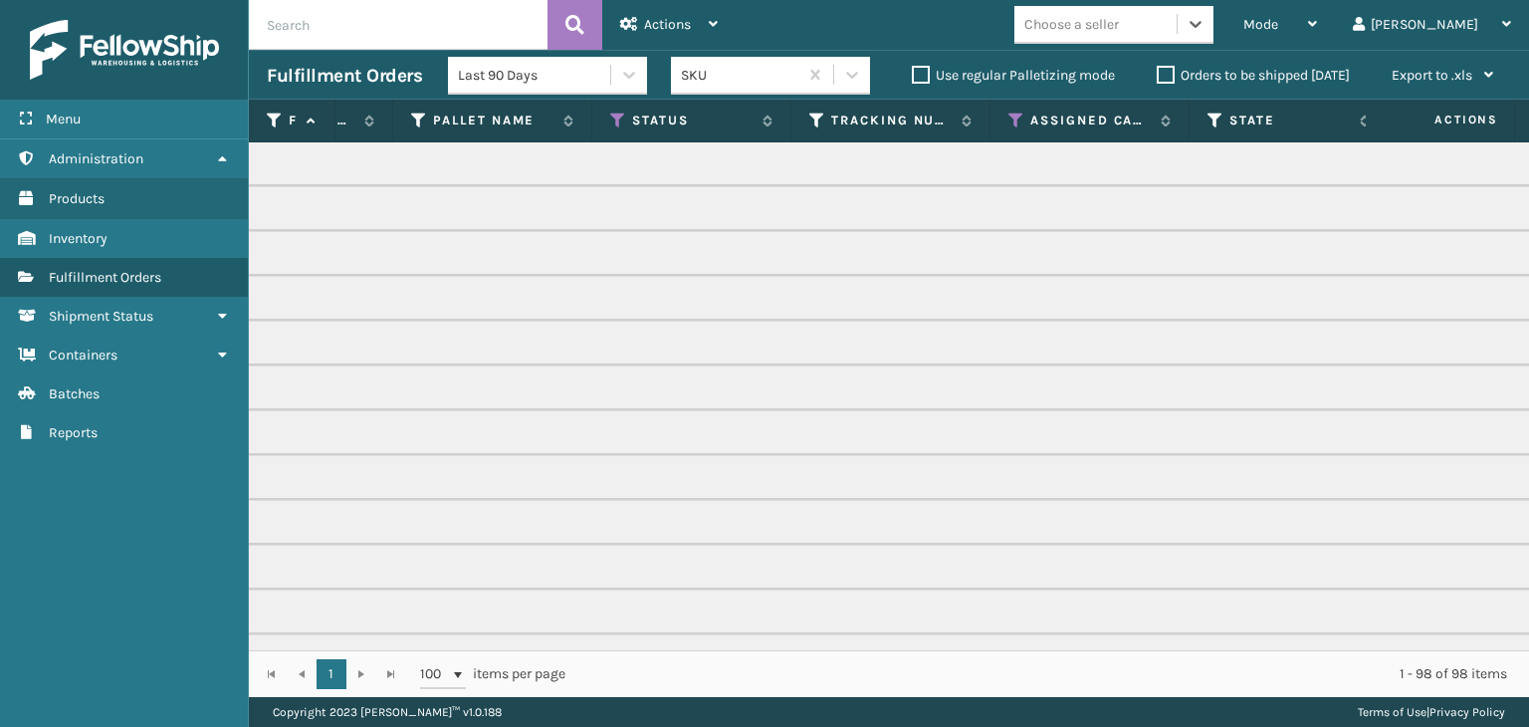
scroll to position [0, 789]
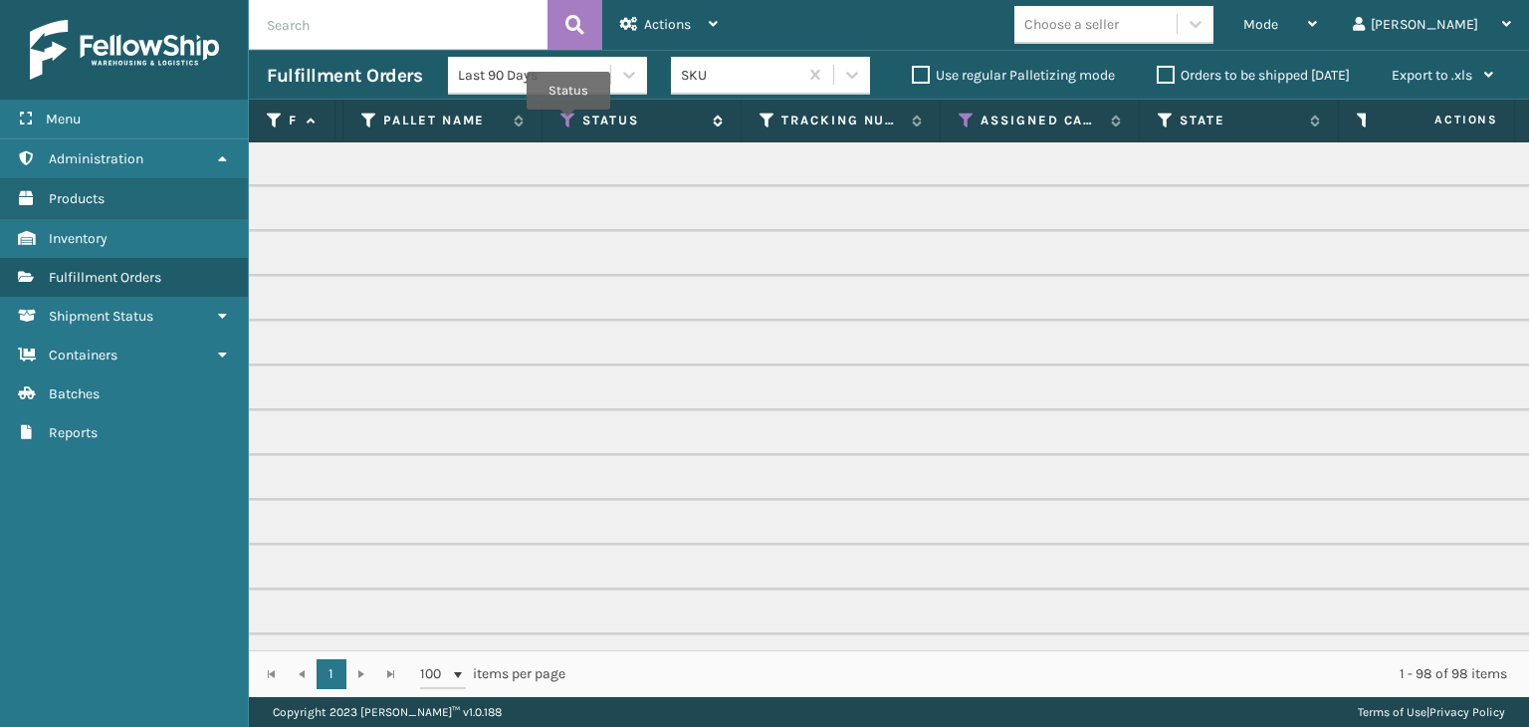
click at [569, 123] on icon at bounding box center [569, 121] width 16 height 18
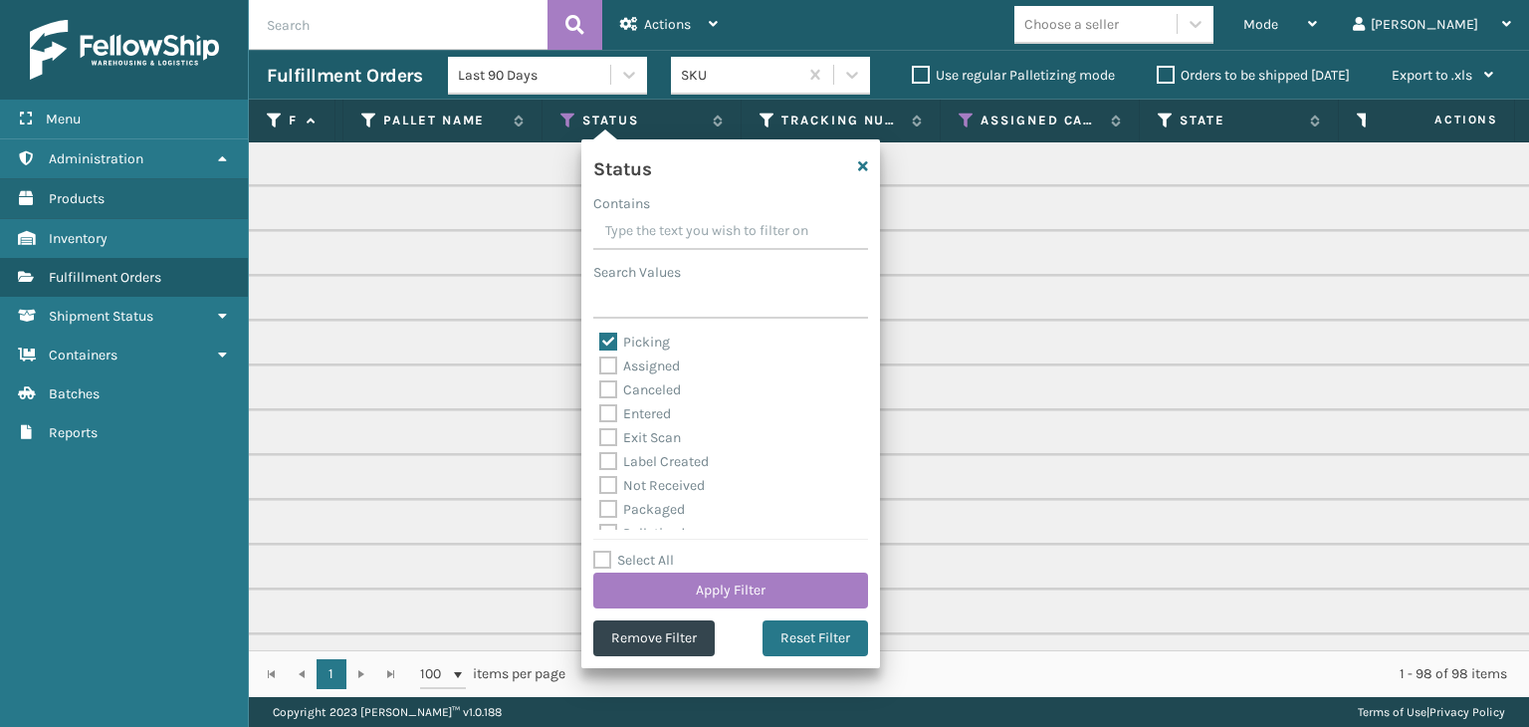
click at [922, 563] on p "BX-3KS2-F8V5" at bounding box center [745, 568] width 2535 height 20
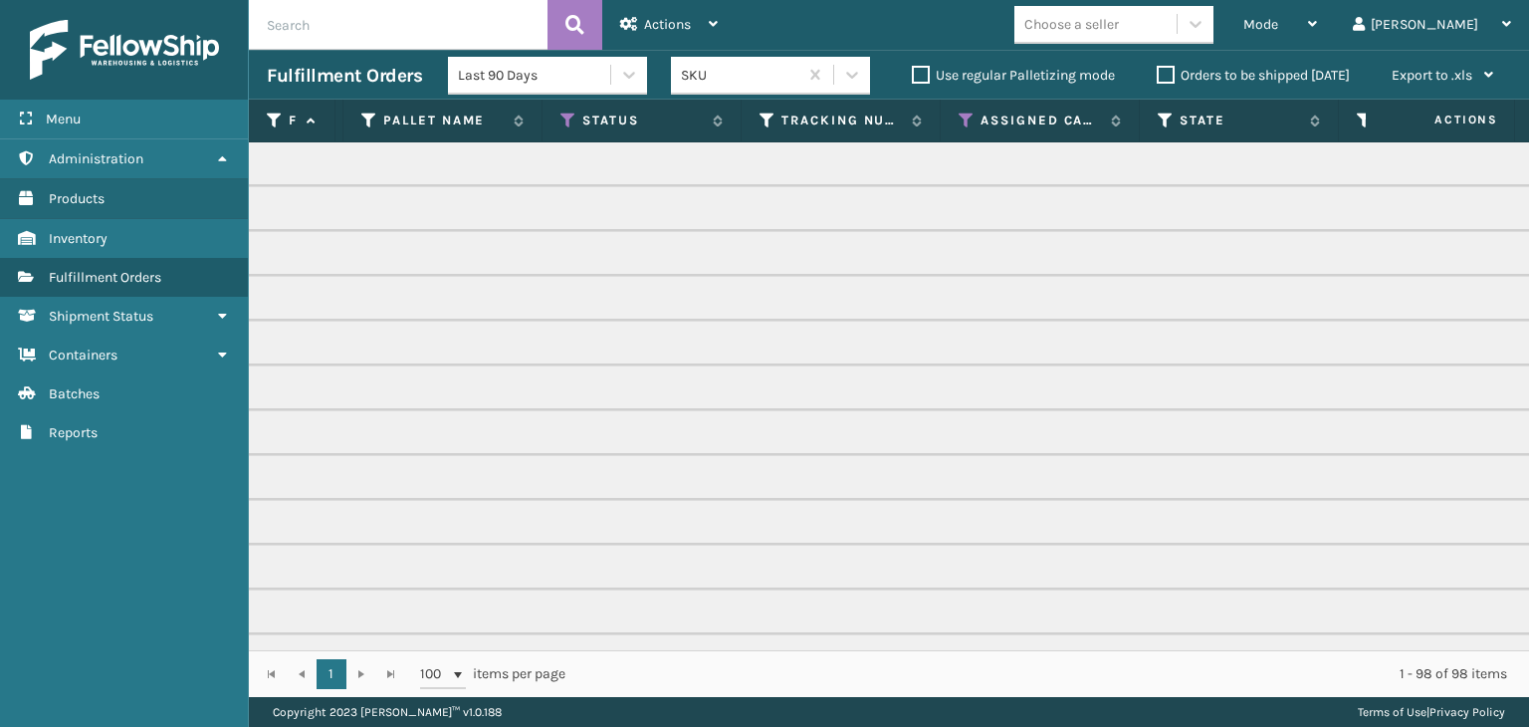
click at [955, 109] on th "Assigned Carrier Service" at bounding box center [1040, 121] width 199 height 43
click at [964, 125] on icon at bounding box center [967, 121] width 16 height 18
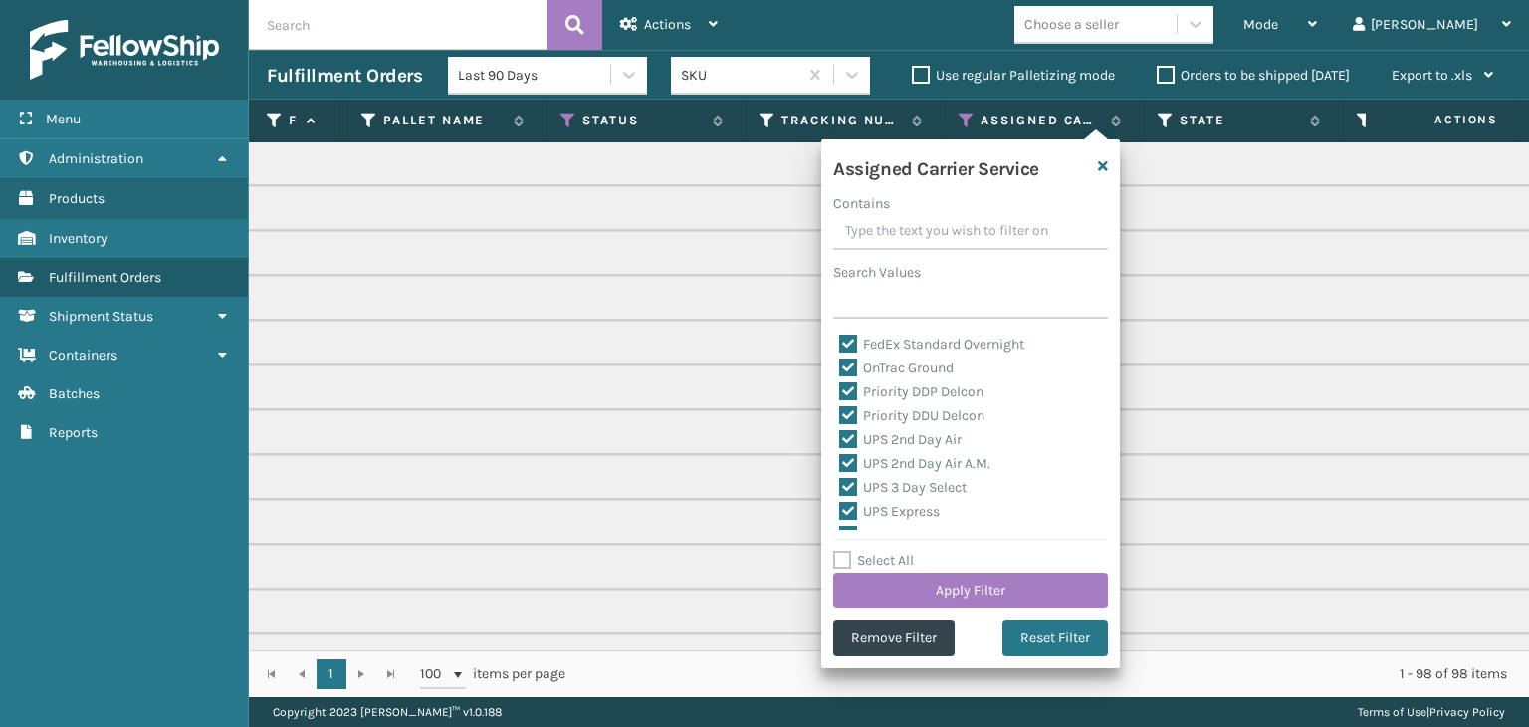
scroll to position [597, 0]
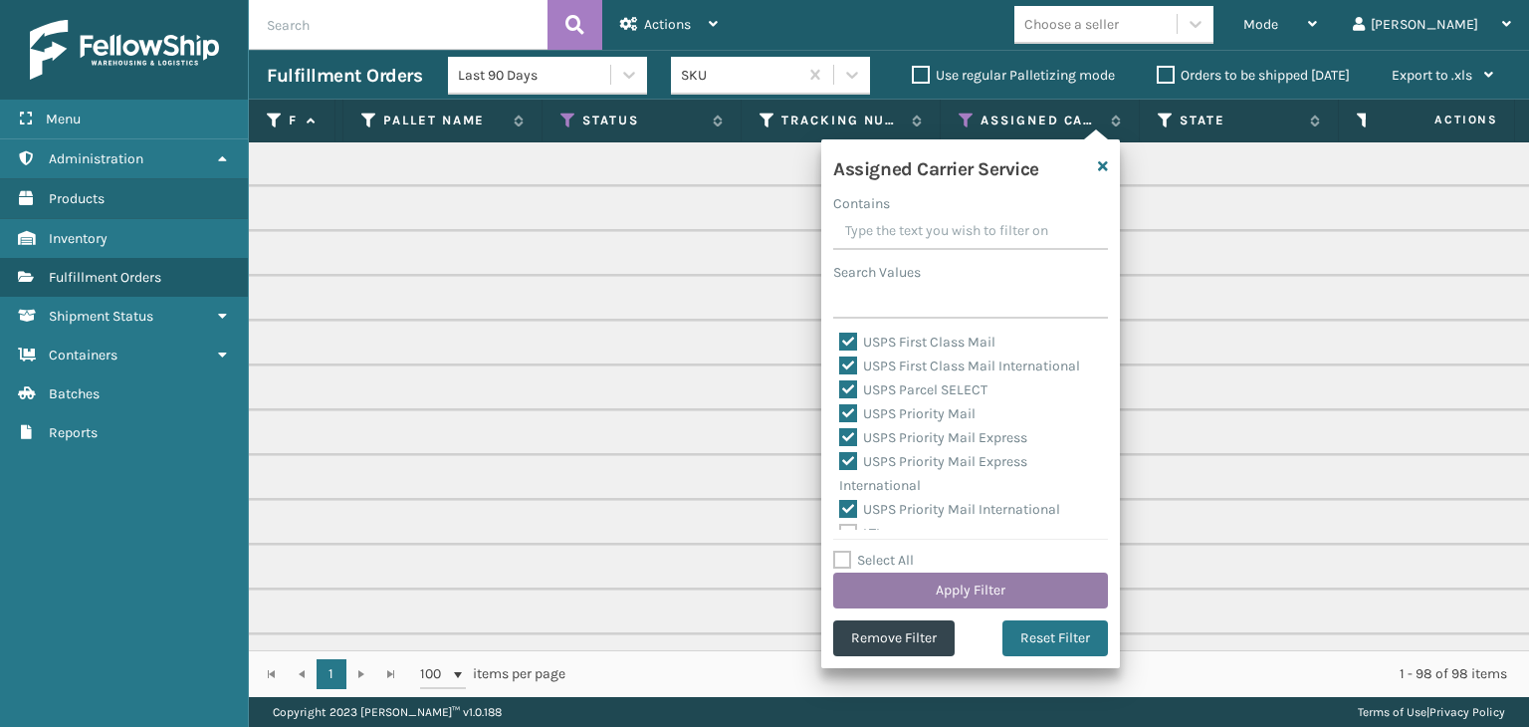
click at [938, 593] on button "Apply Filter" at bounding box center [970, 591] width 275 height 36
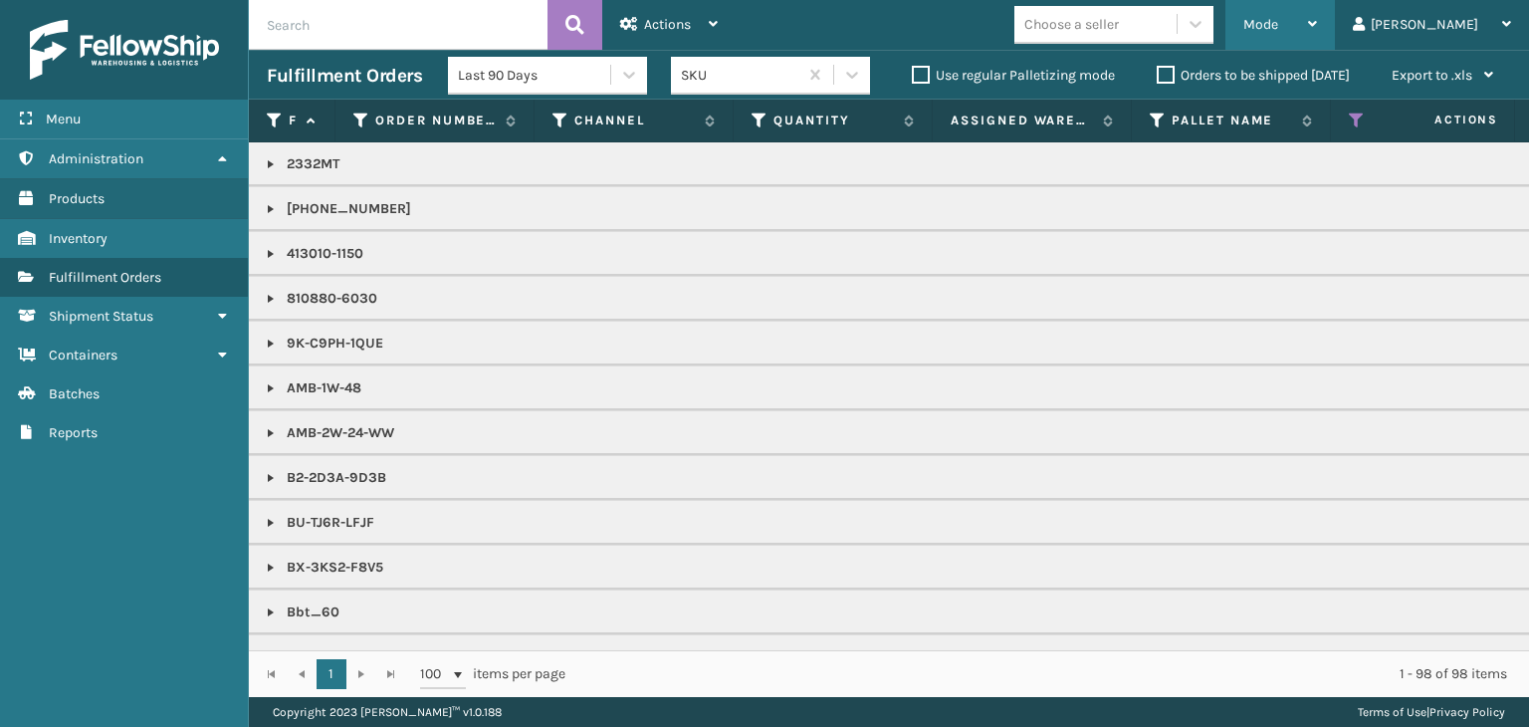
click at [1317, 33] on div "Mode" at bounding box center [1281, 25] width 74 height 50
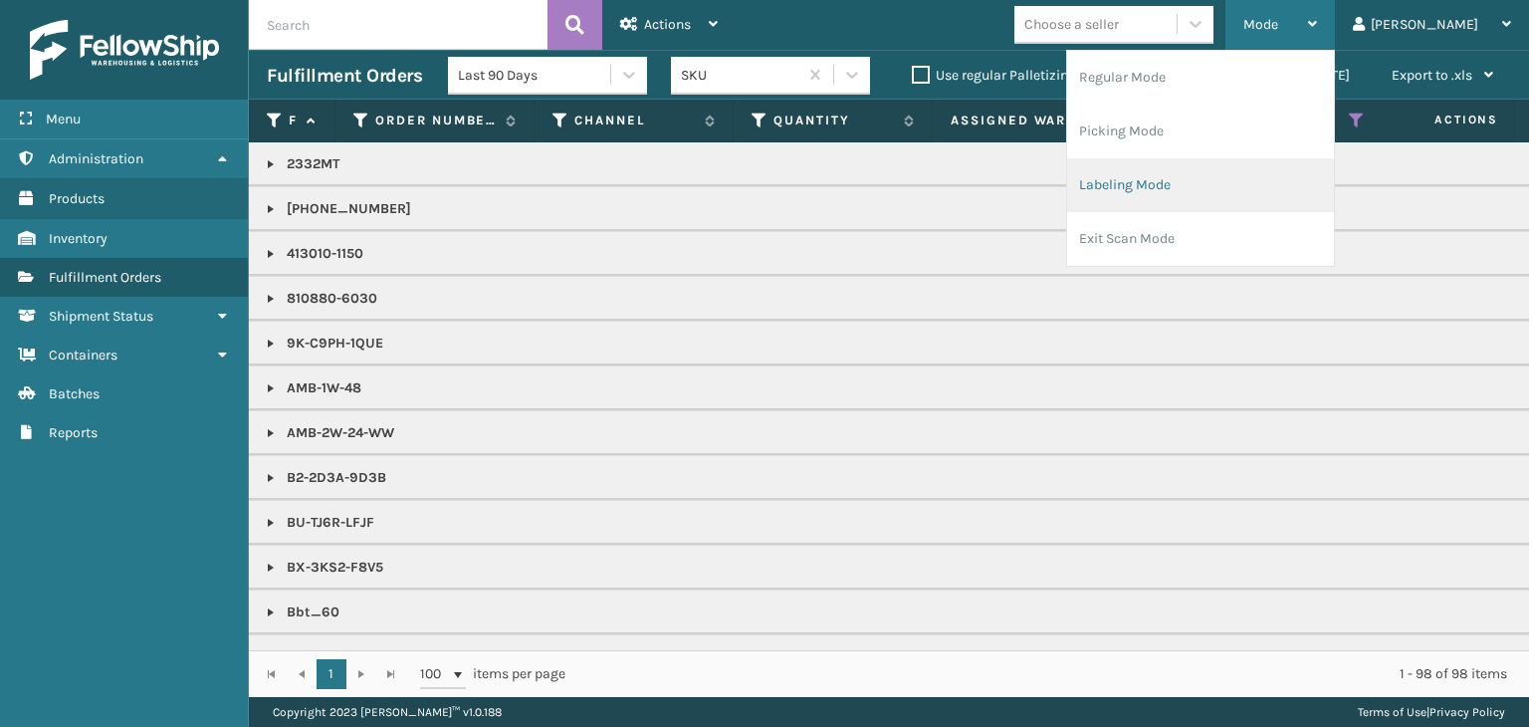
click at [1298, 189] on li "Labeling Mode" at bounding box center [1200, 185] width 267 height 54
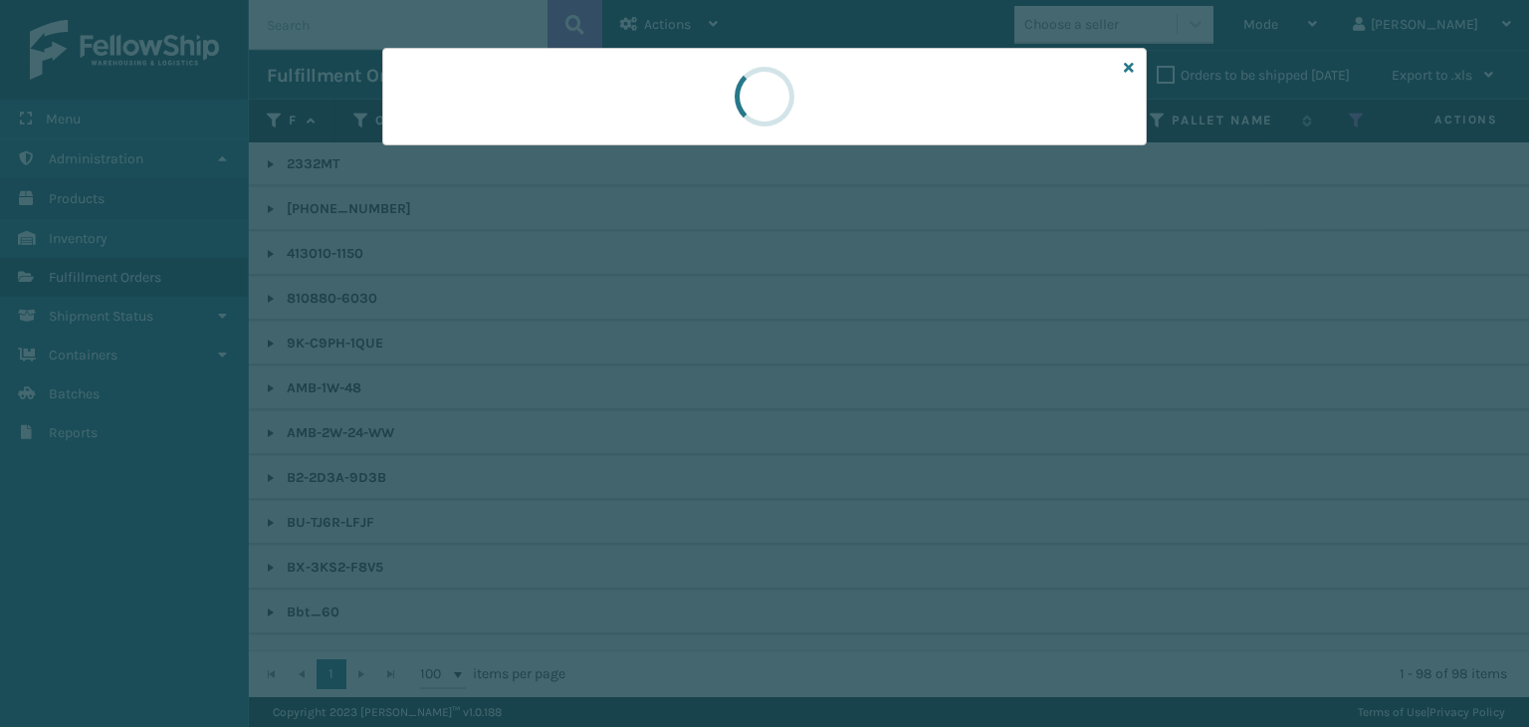
click at [497, 133] on div at bounding box center [764, 97] width 765 height 98
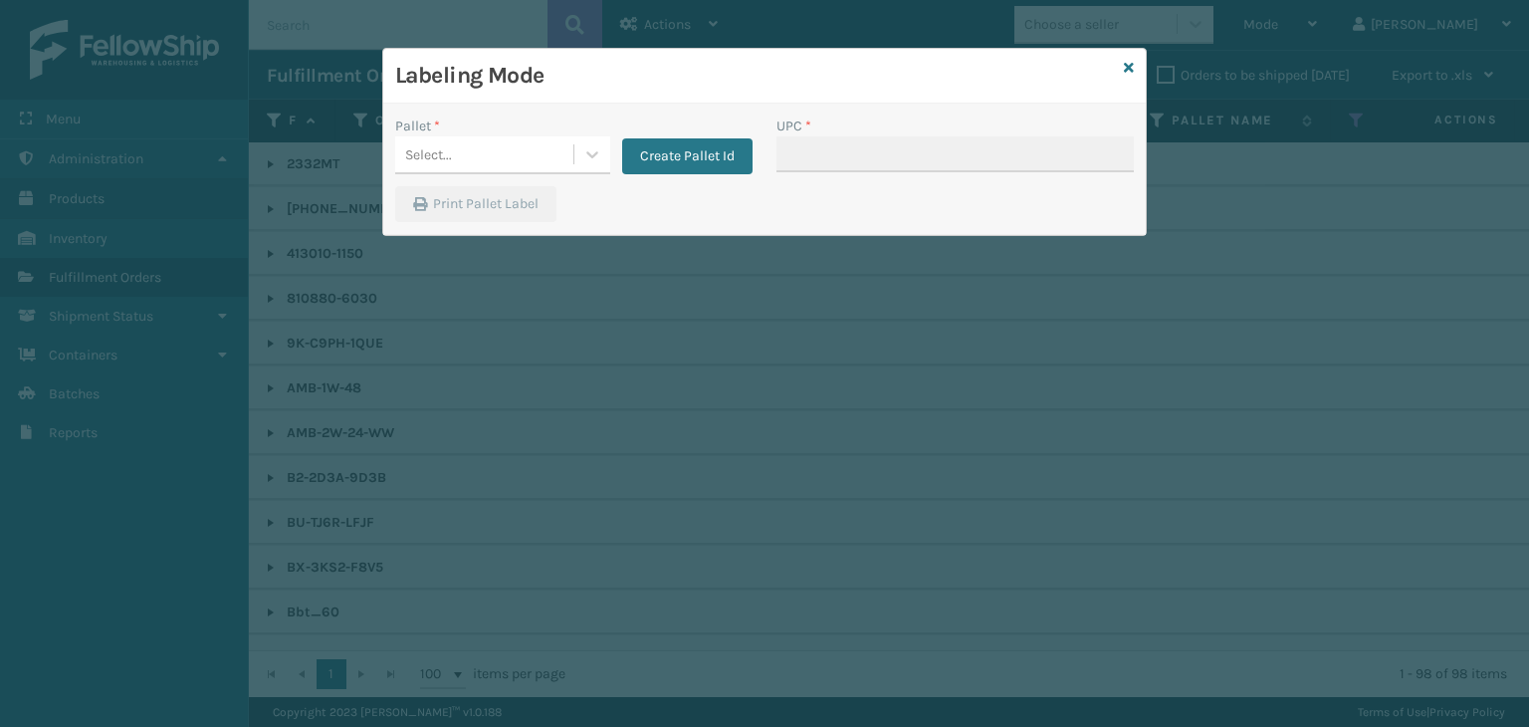
click at [497, 133] on div "Pallet *" at bounding box center [502, 126] width 215 height 21
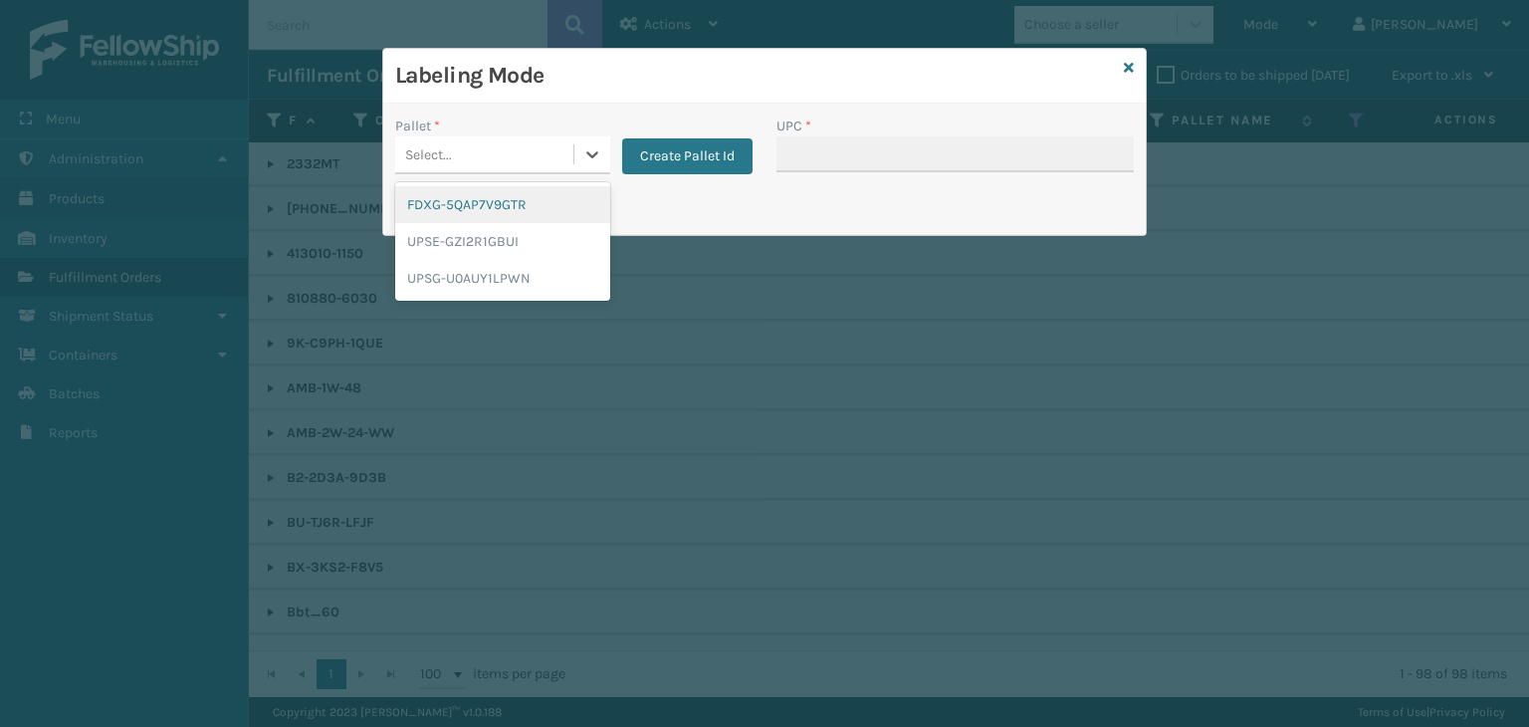
click at [455, 150] on div "Select..." at bounding box center [484, 154] width 178 height 33
click at [475, 276] on div "UPSG-U0AUY1LPWN" at bounding box center [502, 278] width 215 height 37
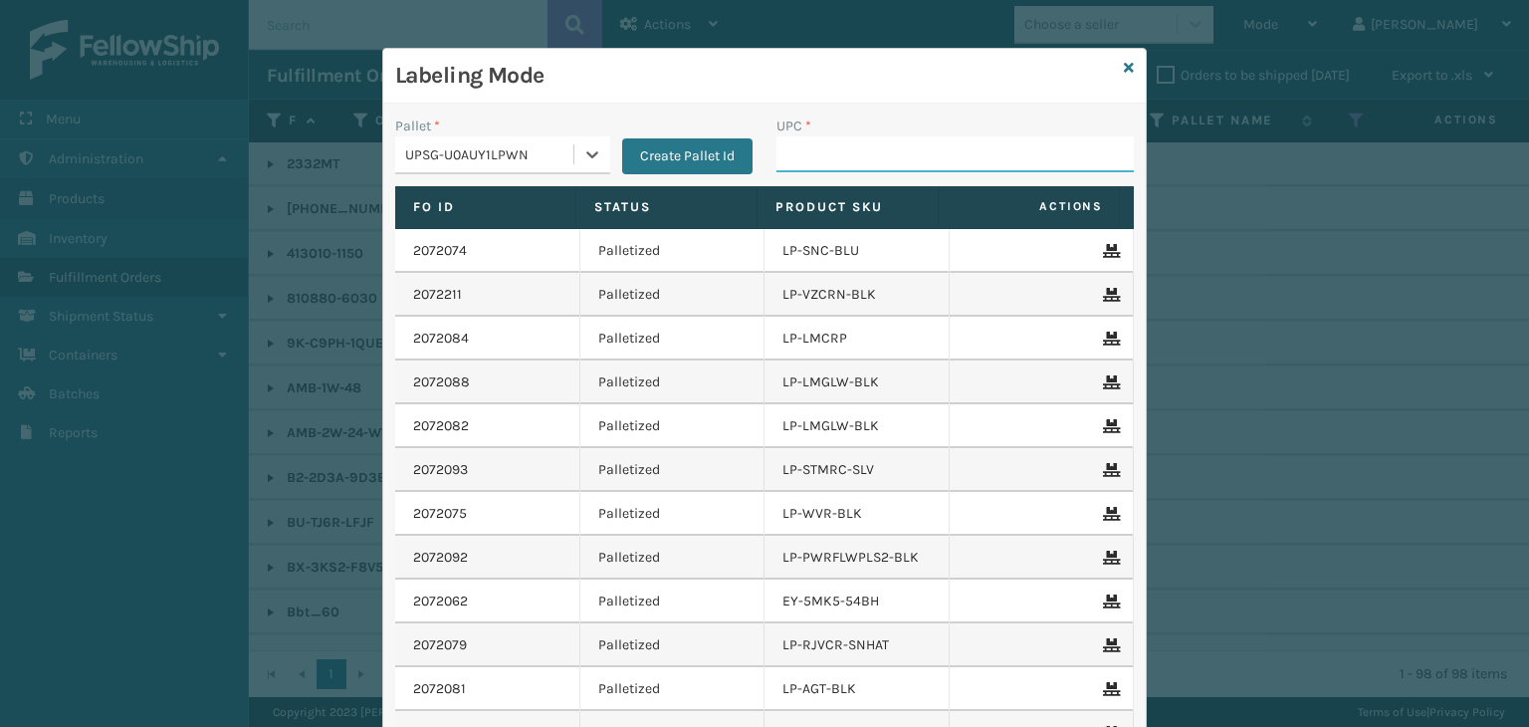
click at [880, 146] on input "UPC *" at bounding box center [955, 154] width 357 height 36
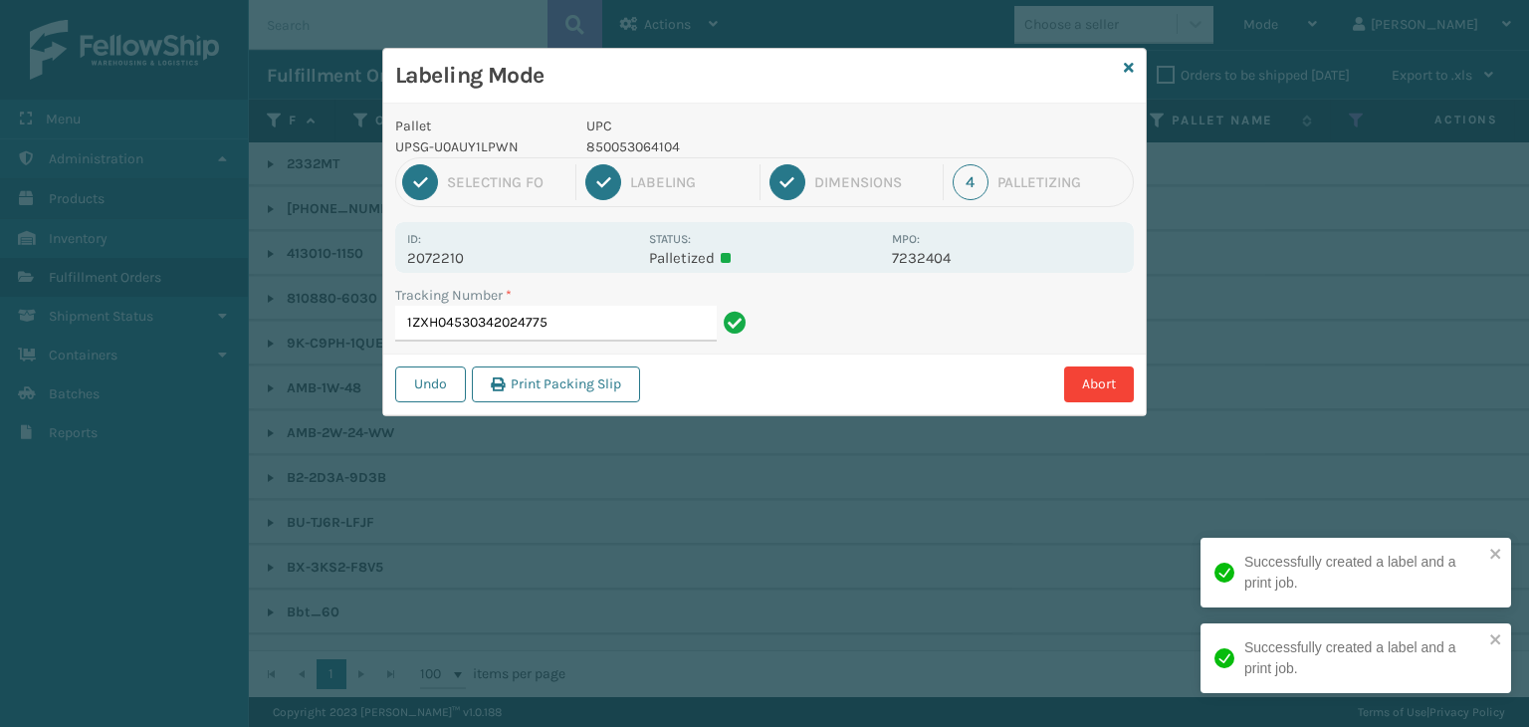
click at [624, 149] on p "850053064104" at bounding box center [734, 146] width 294 height 21
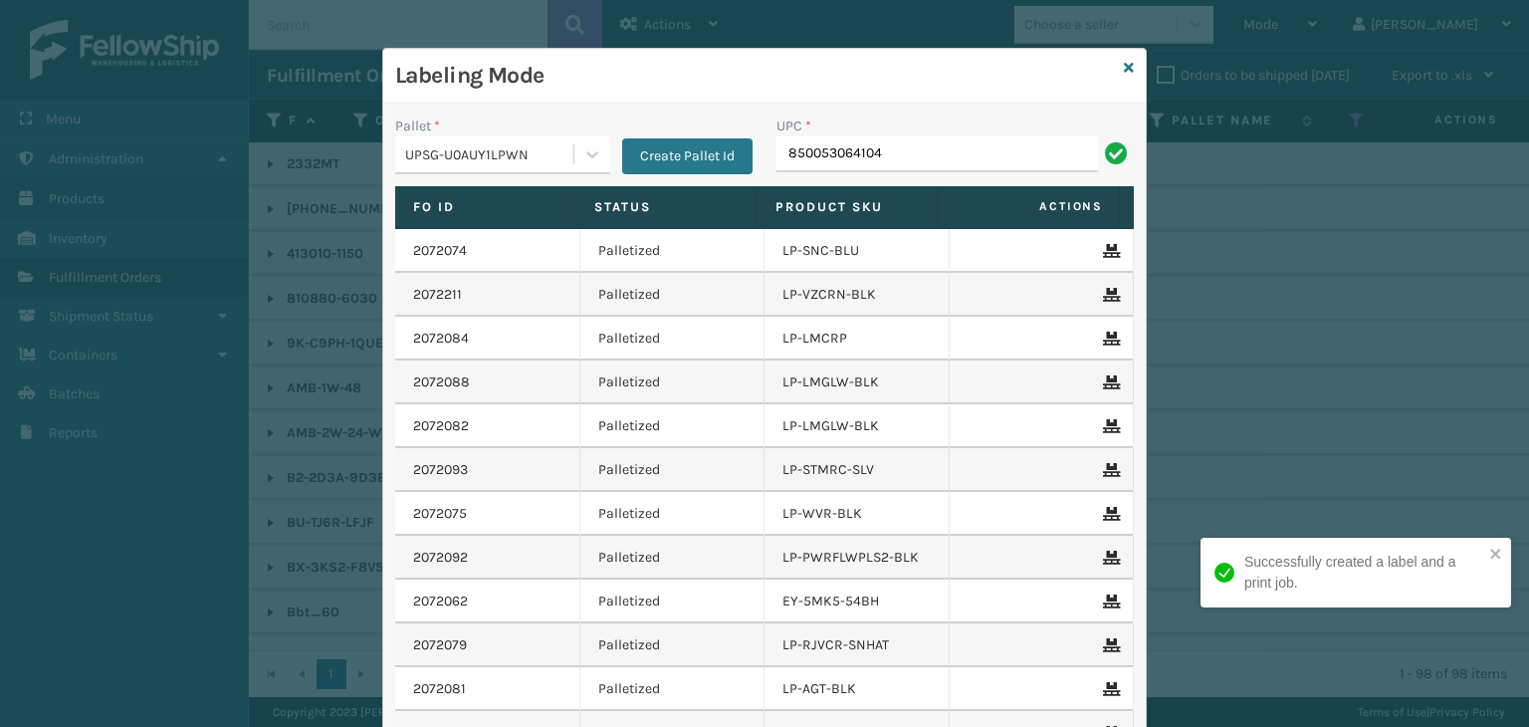
type input "850053064104"
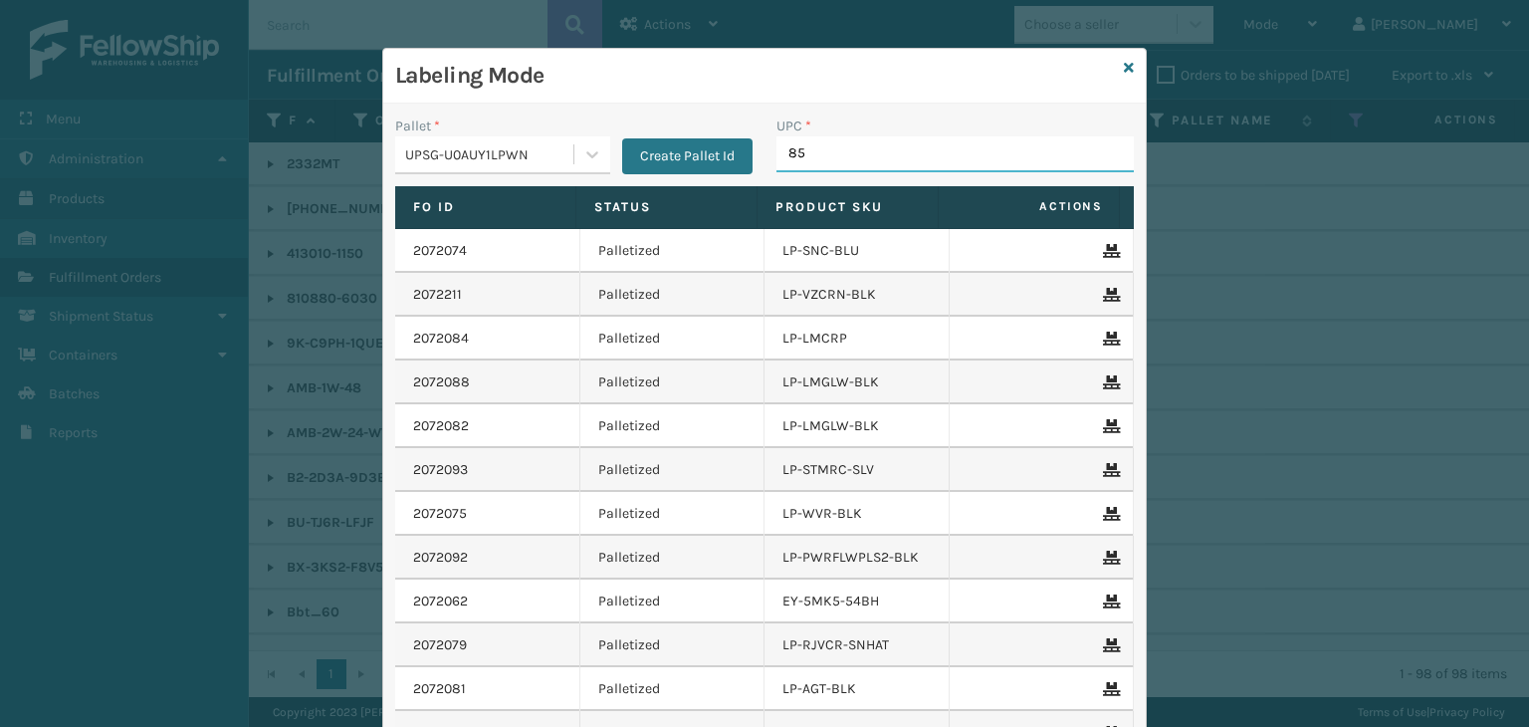
type input "850"
type input "810090930"
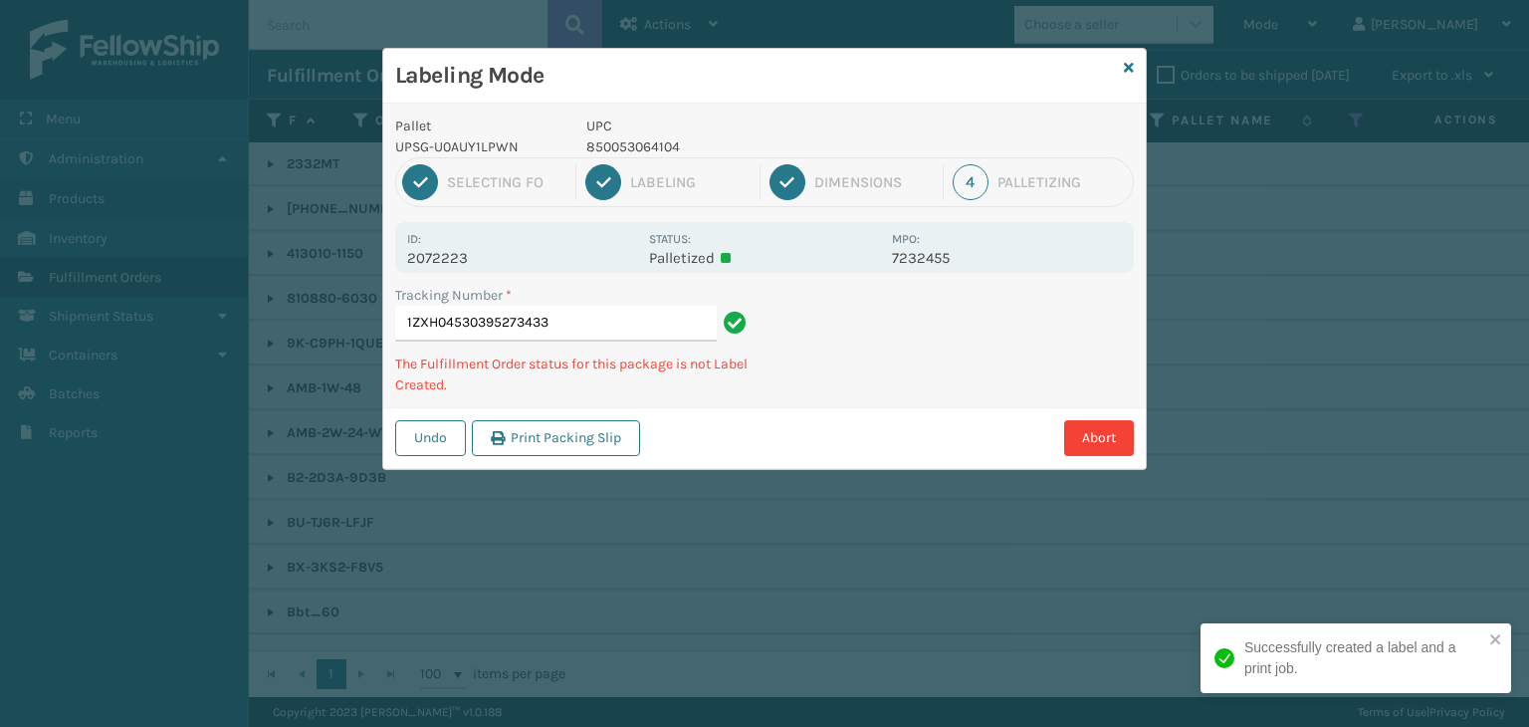
click at [651, 146] on p "850053064104" at bounding box center [734, 146] width 294 height 21
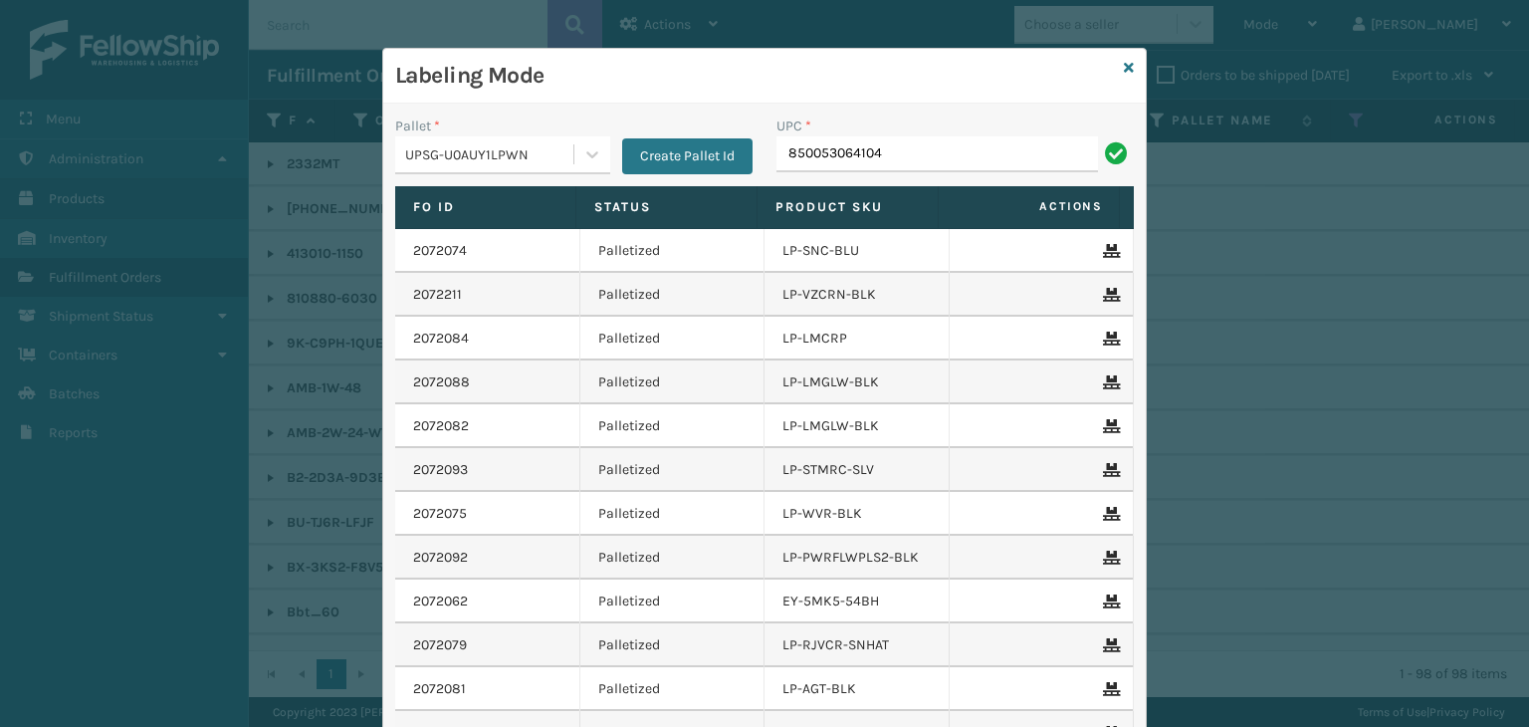
type input "850053064104"
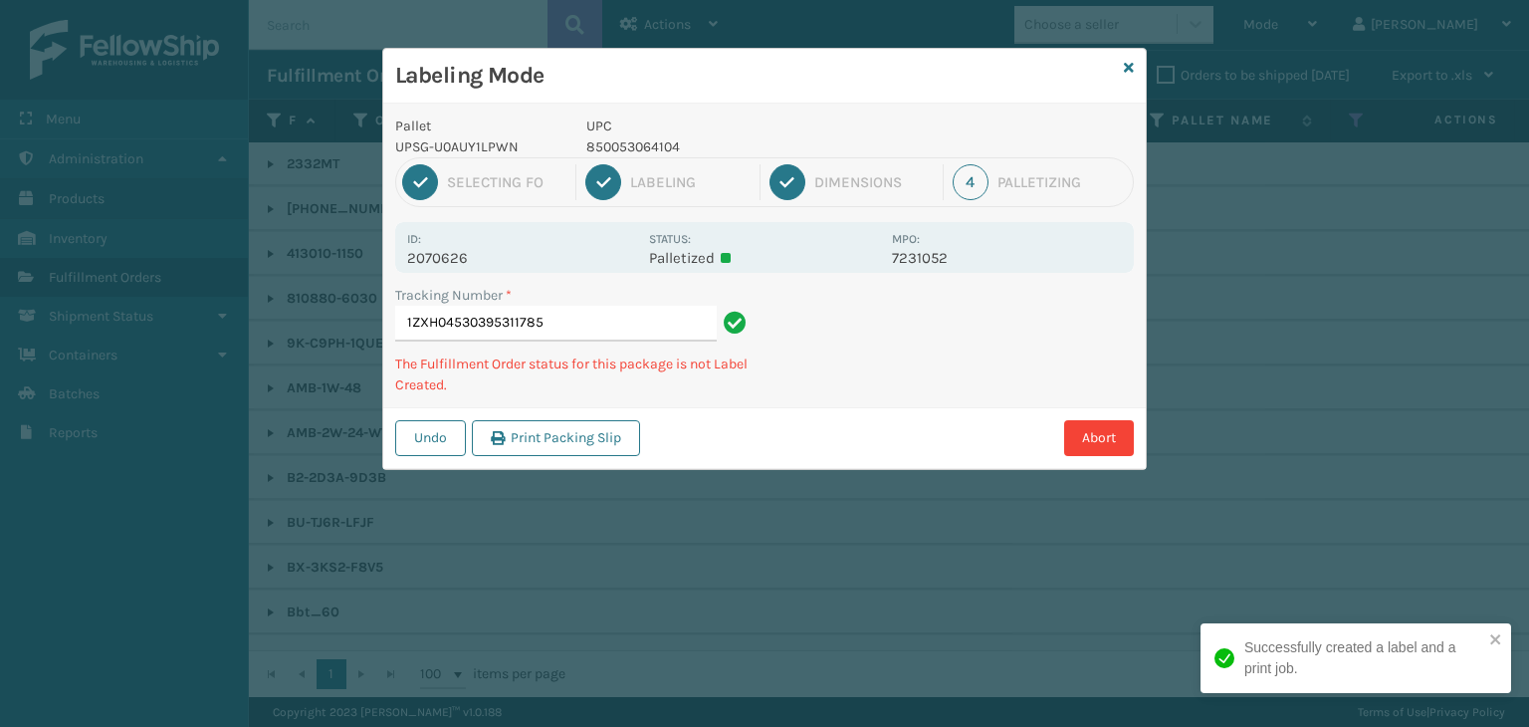
type input "1ZXH04530395311785850053064104"
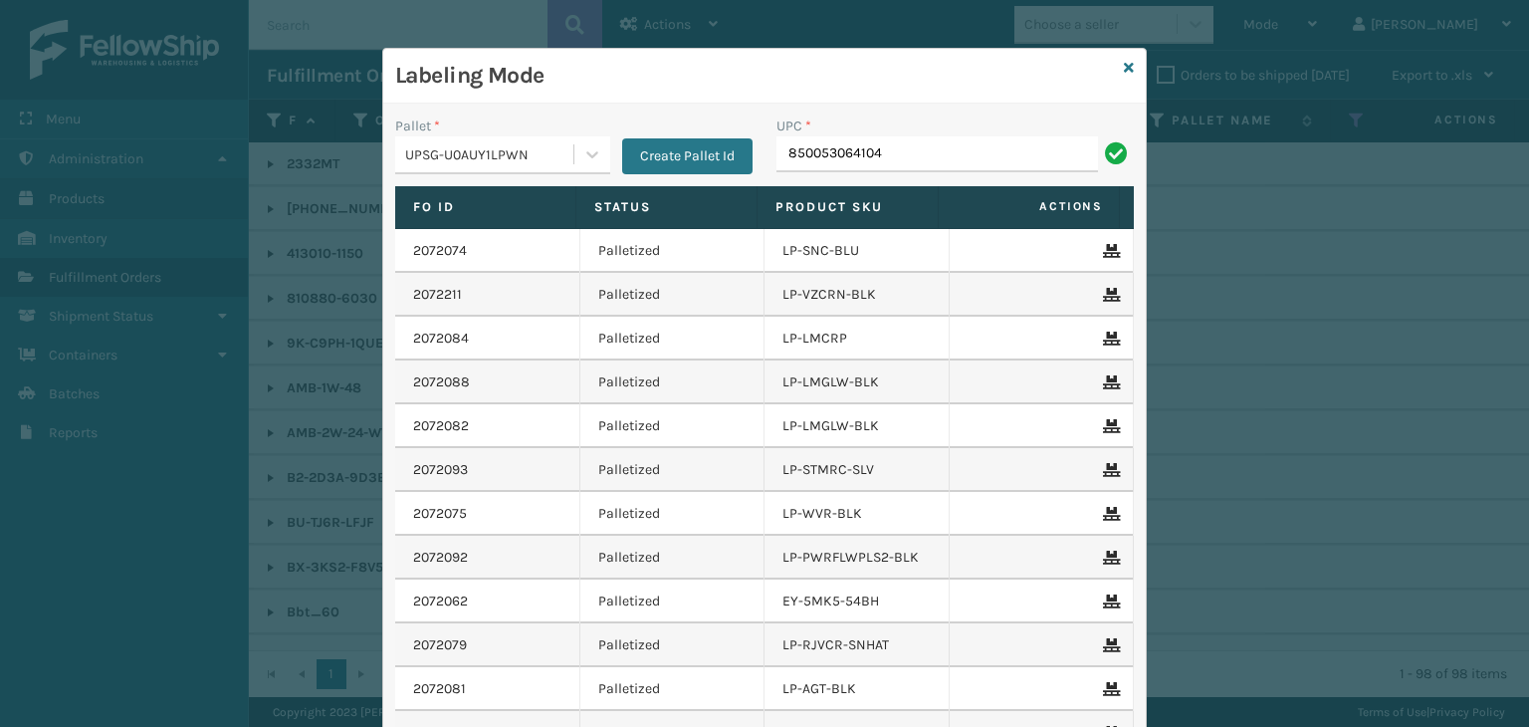
type input "850053064104"
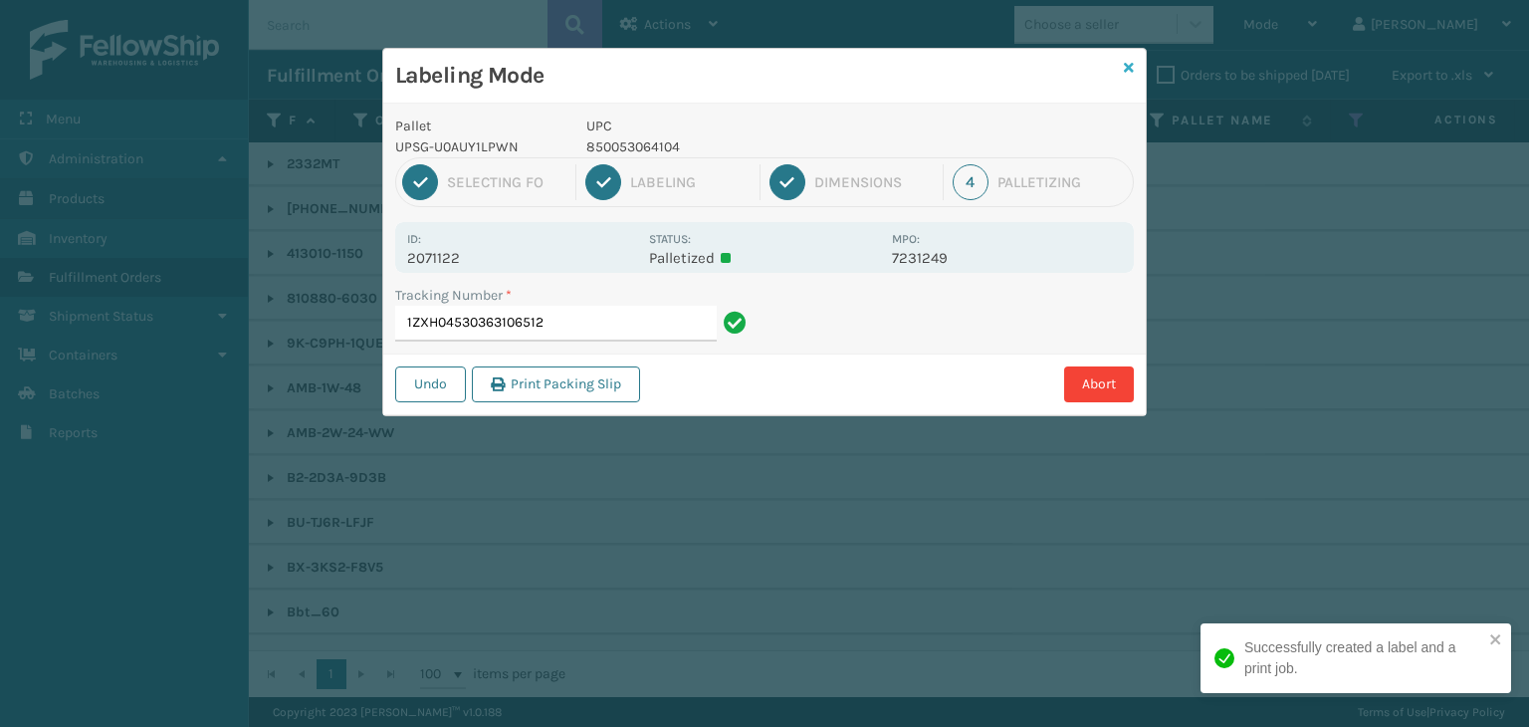
click at [1130, 73] on icon at bounding box center [1129, 68] width 10 height 14
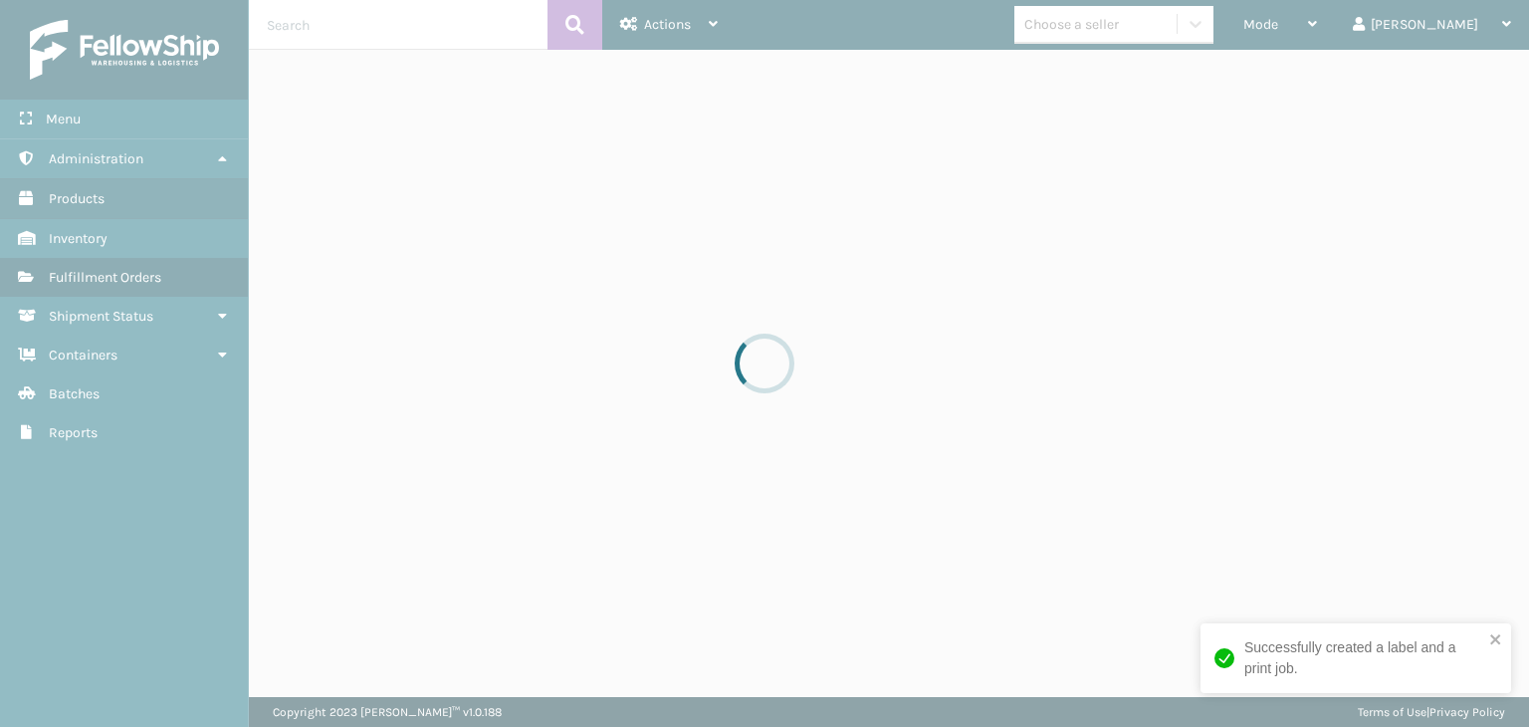
click at [1130, 32] on div at bounding box center [764, 363] width 1529 height 727
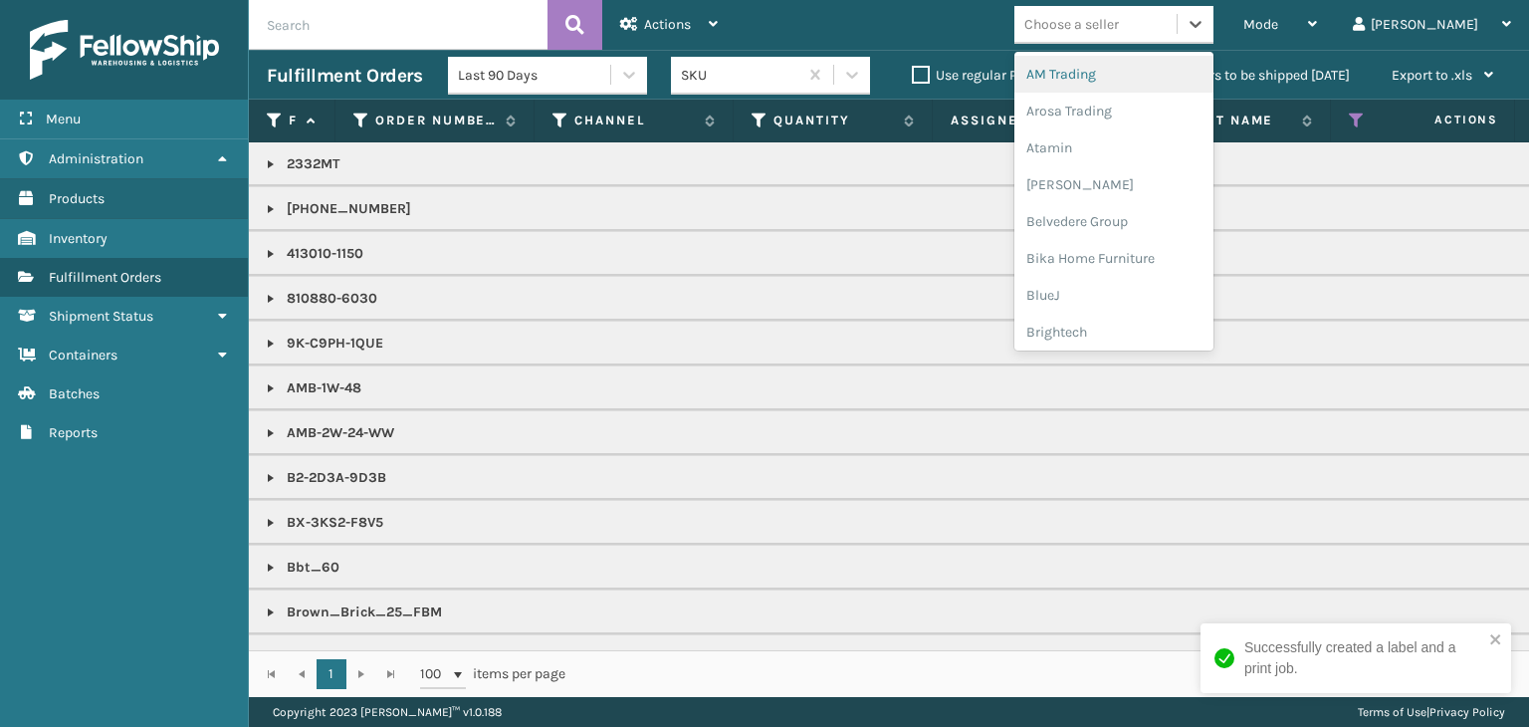
click at [1119, 32] on div "Choose a seller" at bounding box center [1072, 24] width 95 height 21
type input "P"
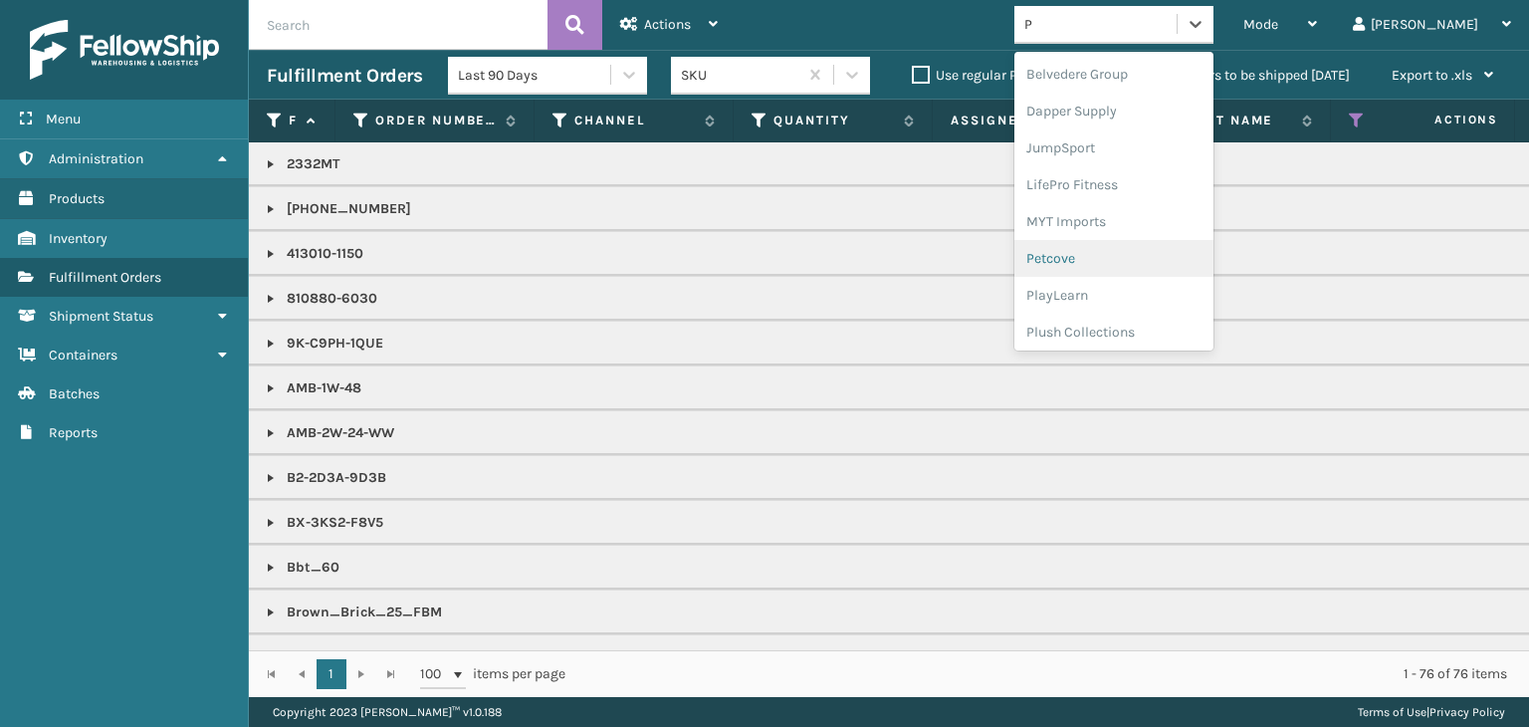
click at [1141, 253] on div "Petcove" at bounding box center [1114, 258] width 199 height 37
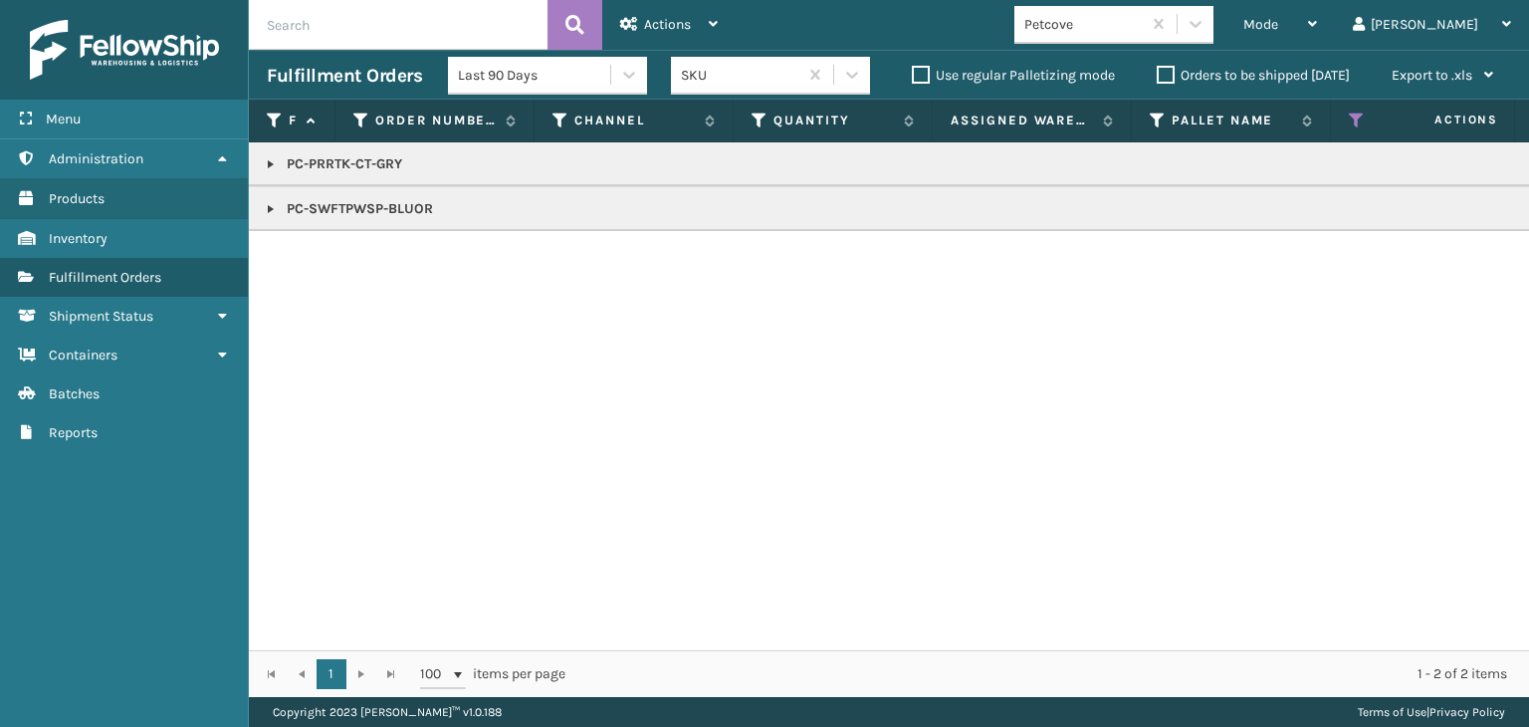
click at [275, 154] on p "PC-PRRTK-CT-GRY" at bounding box center [1534, 164] width 2535 height 20
click at [277, 157] on link at bounding box center [271, 164] width 16 height 16
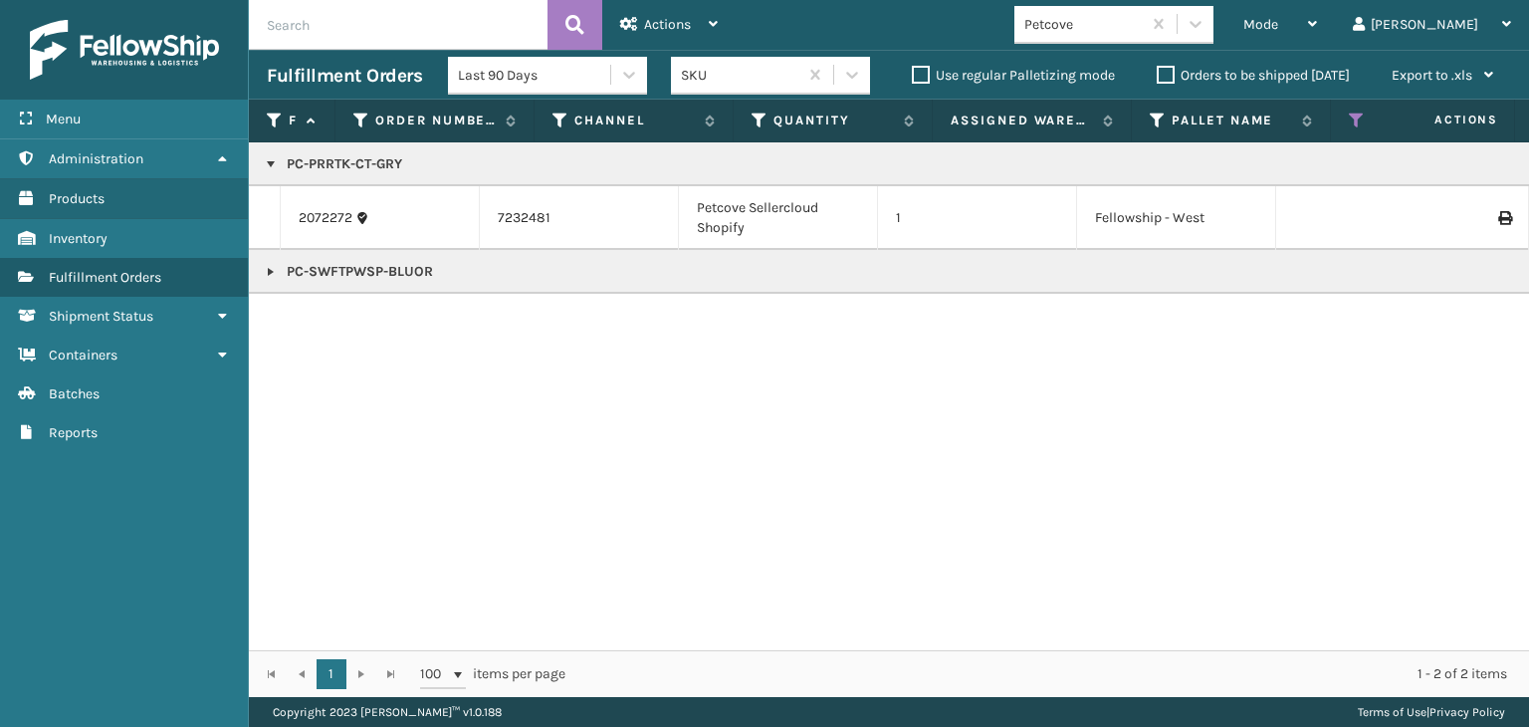
click at [278, 269] on link at bounding box center [271, 272] width 16 height 16
click at [1279, 26] on span "Mode" at bounding box center [1261, 24] width 35 height 17
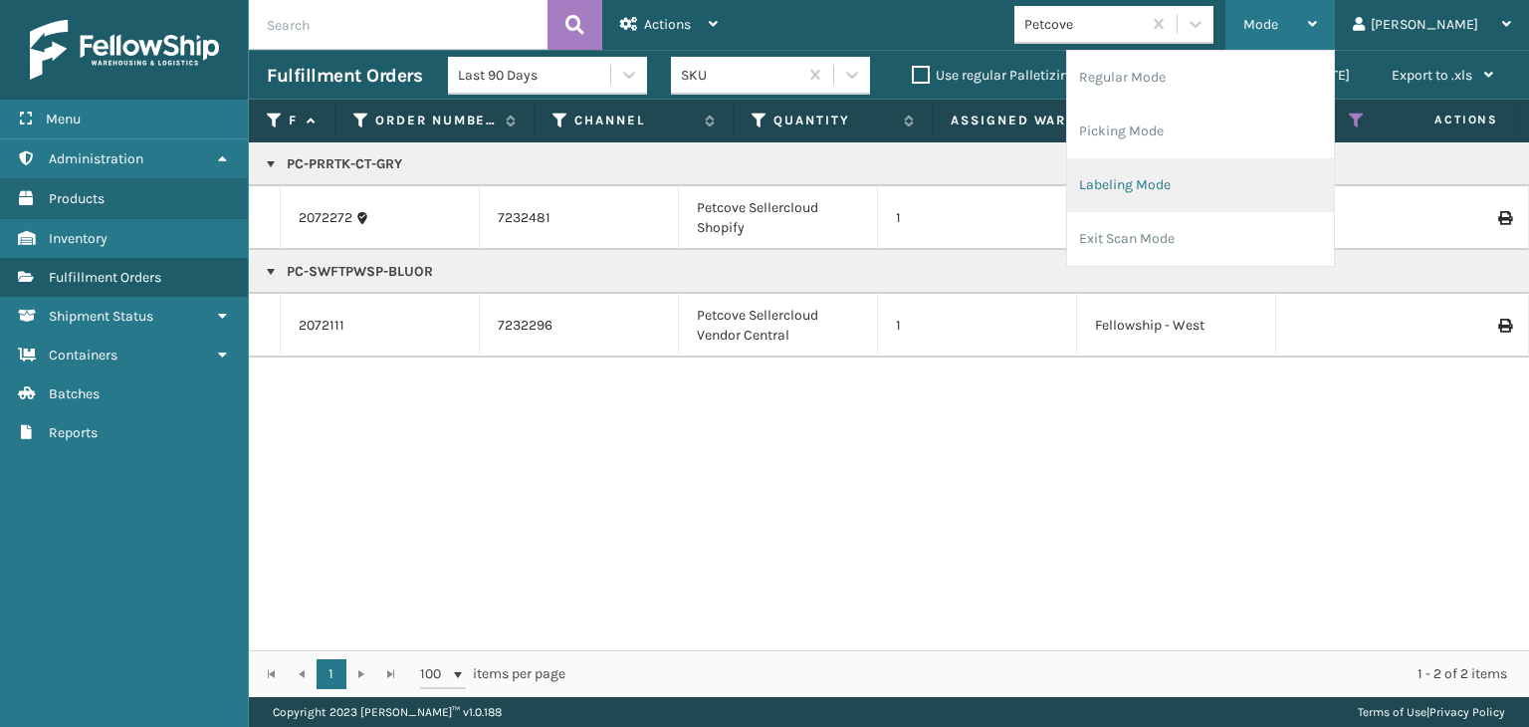
click at [1226, 192] on li "Labeling Mode" at bounding box center [1200, 185] width 267 height 54
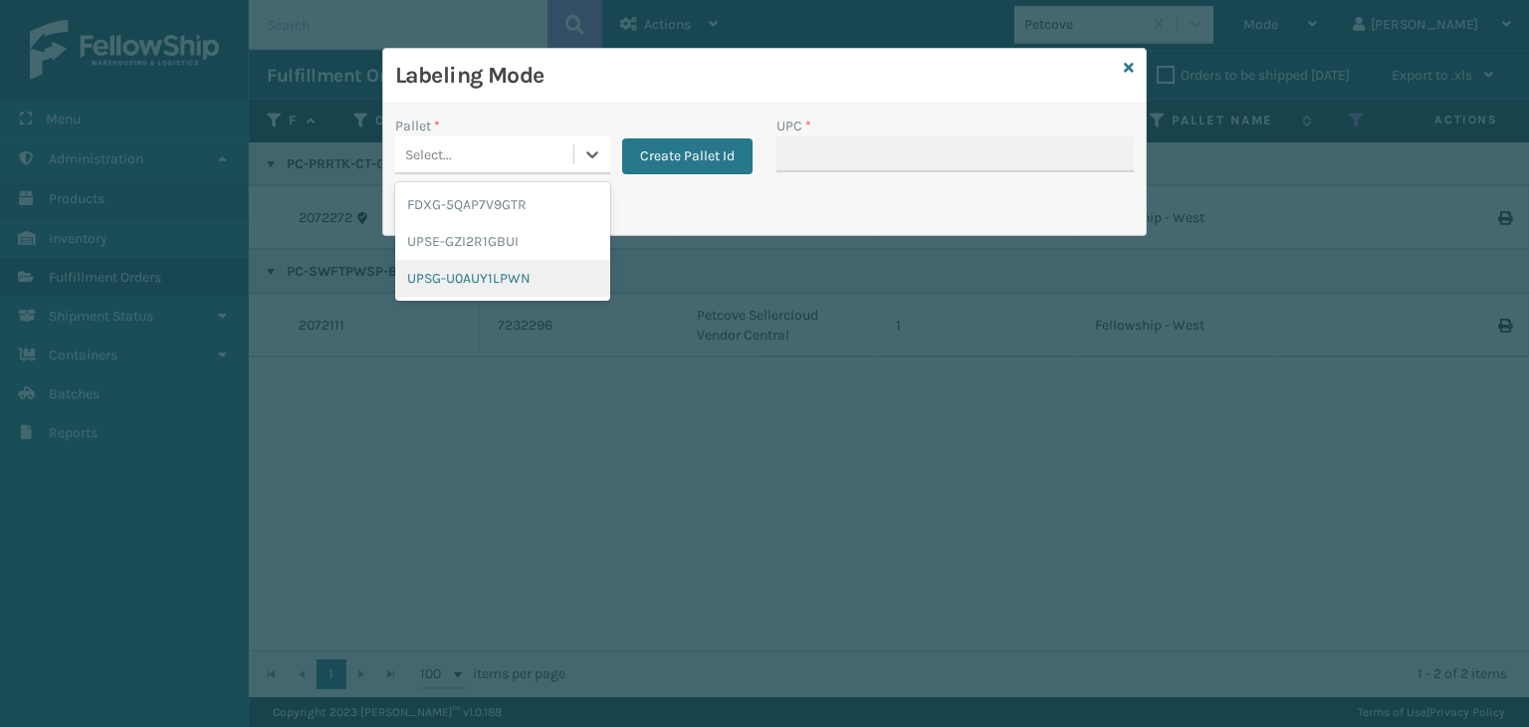
click at [502, 280] on div "UPSG-U0AUY1LPWN" at bounding box center [502, 278] width 215 height 37
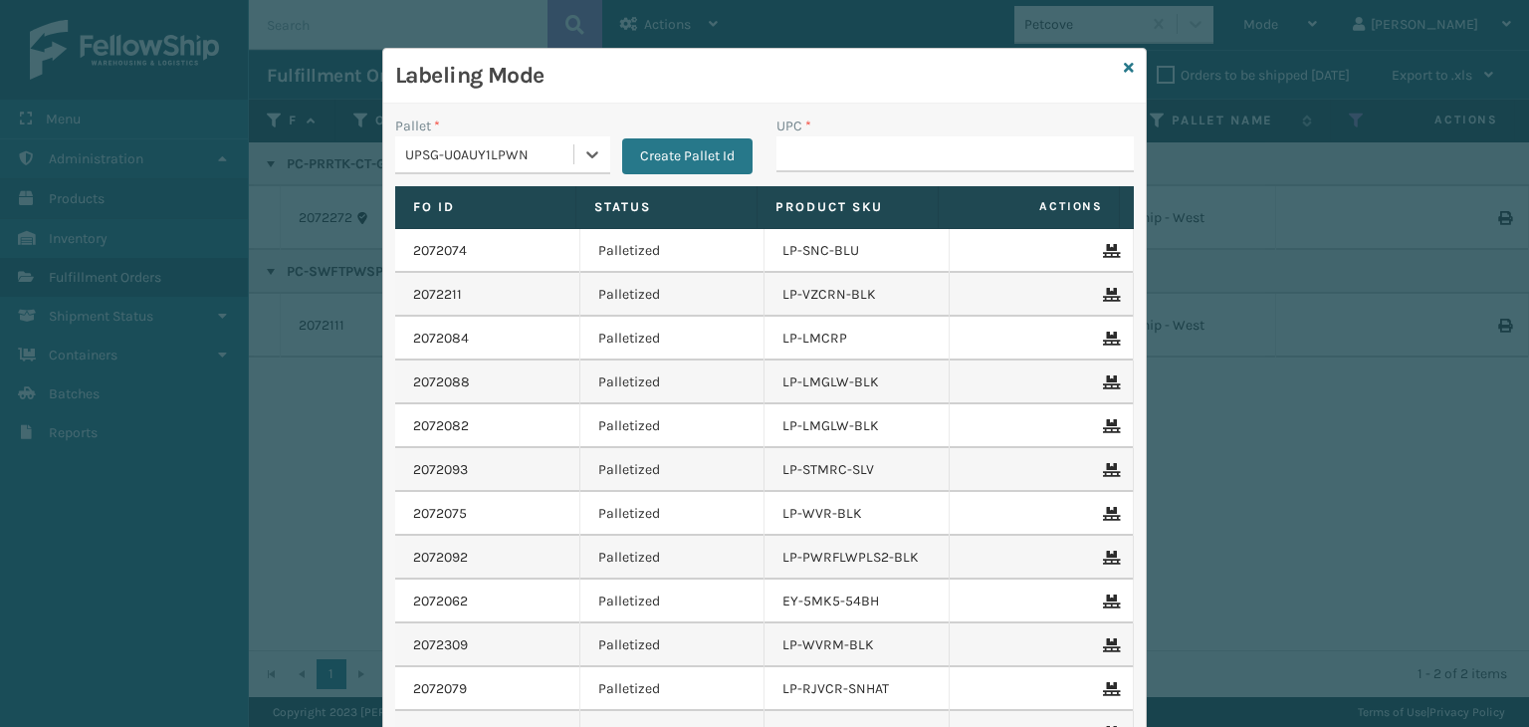
drag, startPoint x: 746, startPoint y: 150, endPoint x: 777, endPoint y: 153, distance: 31.0
click at [764, 152] on div "Pallet * option UPSG-U0AUY1LPWN, selected. 0 results available. Select is focus…" at bounding box center [764, 151] width 763 height 71
click at [824, 144] on input "UPC *" at bounding box center [955, 154] width 357 height 36
type input "KM-RUF-42C"
type input "KM-OKS-BQ30CAB"
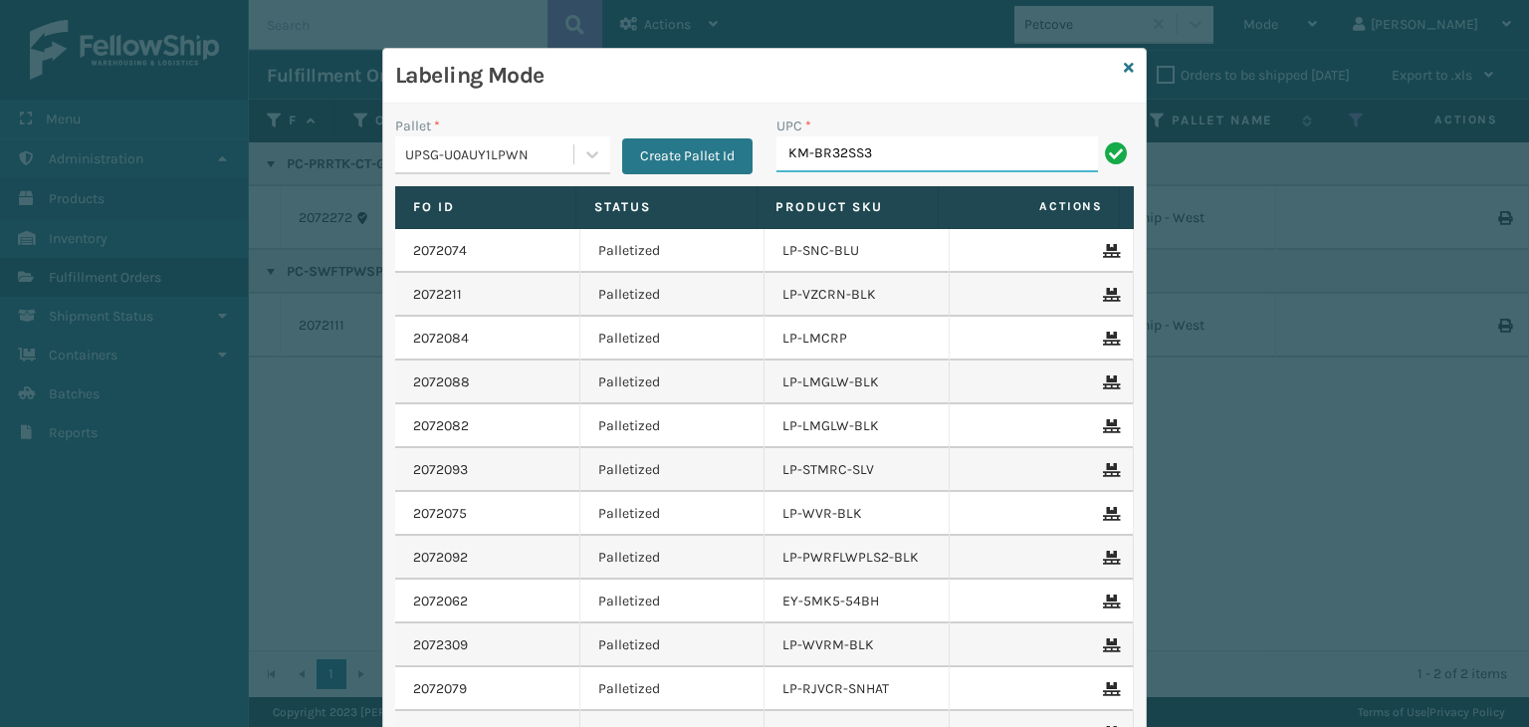
type input "KM-BR32SS3"
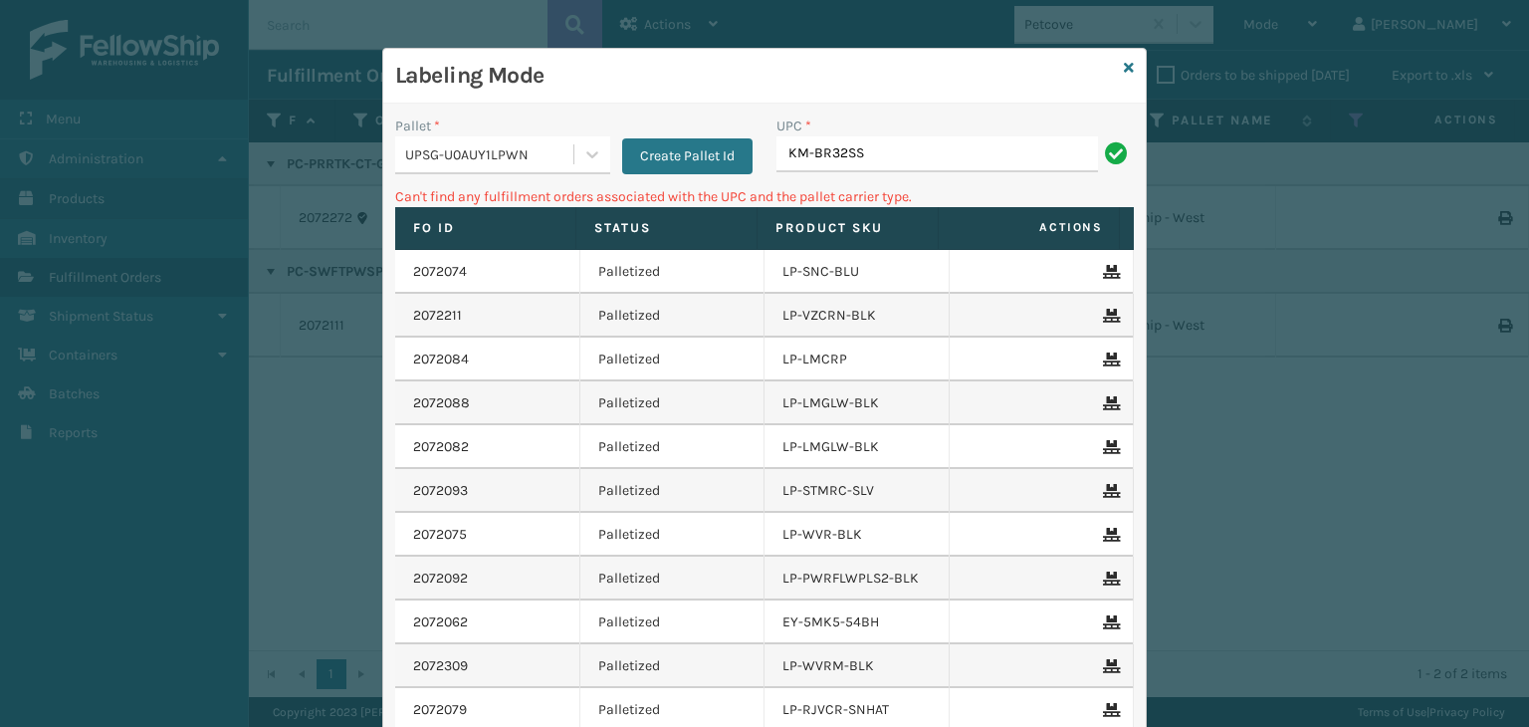
type input "KM-BR32SS"
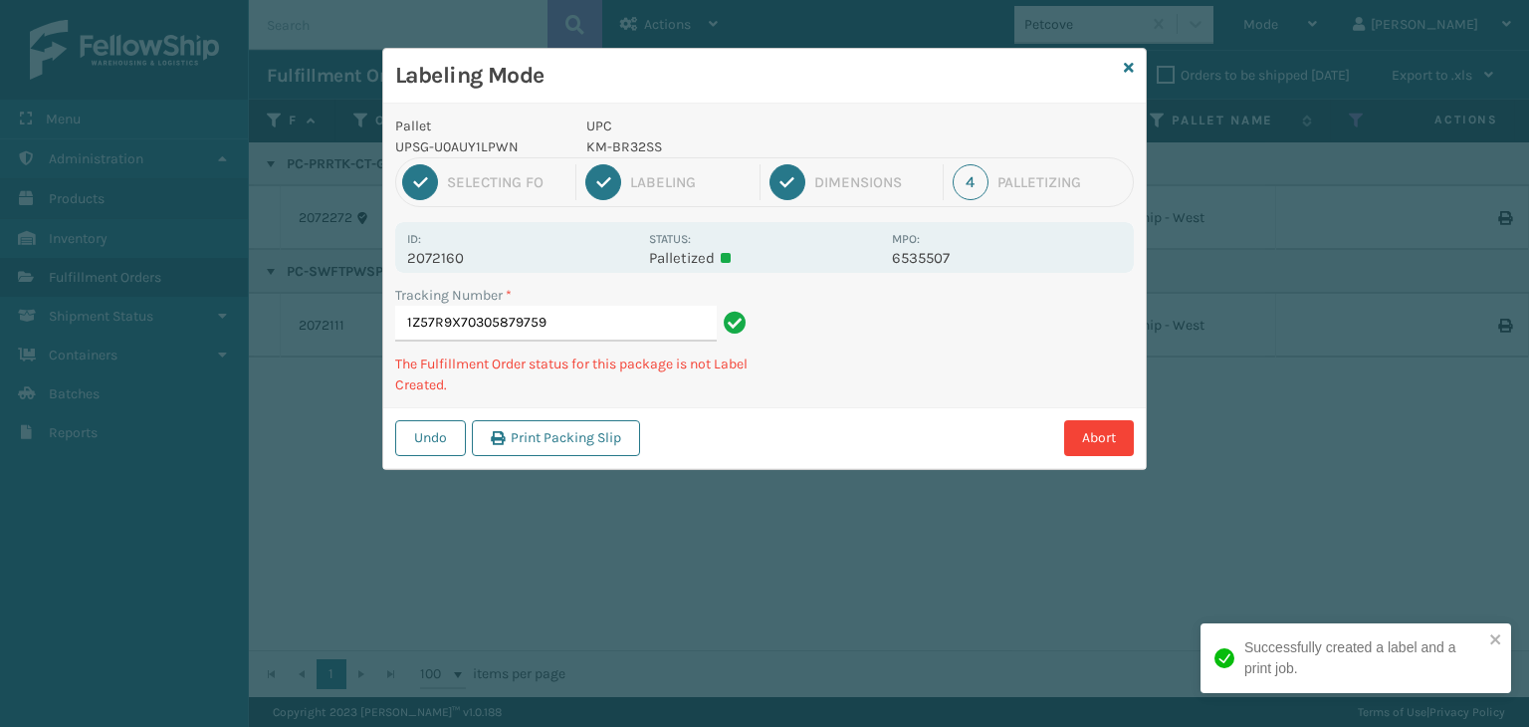
click at [648, 136] on p "KM-BR32SS" at bounding box center [734, 146] width 294 height 21
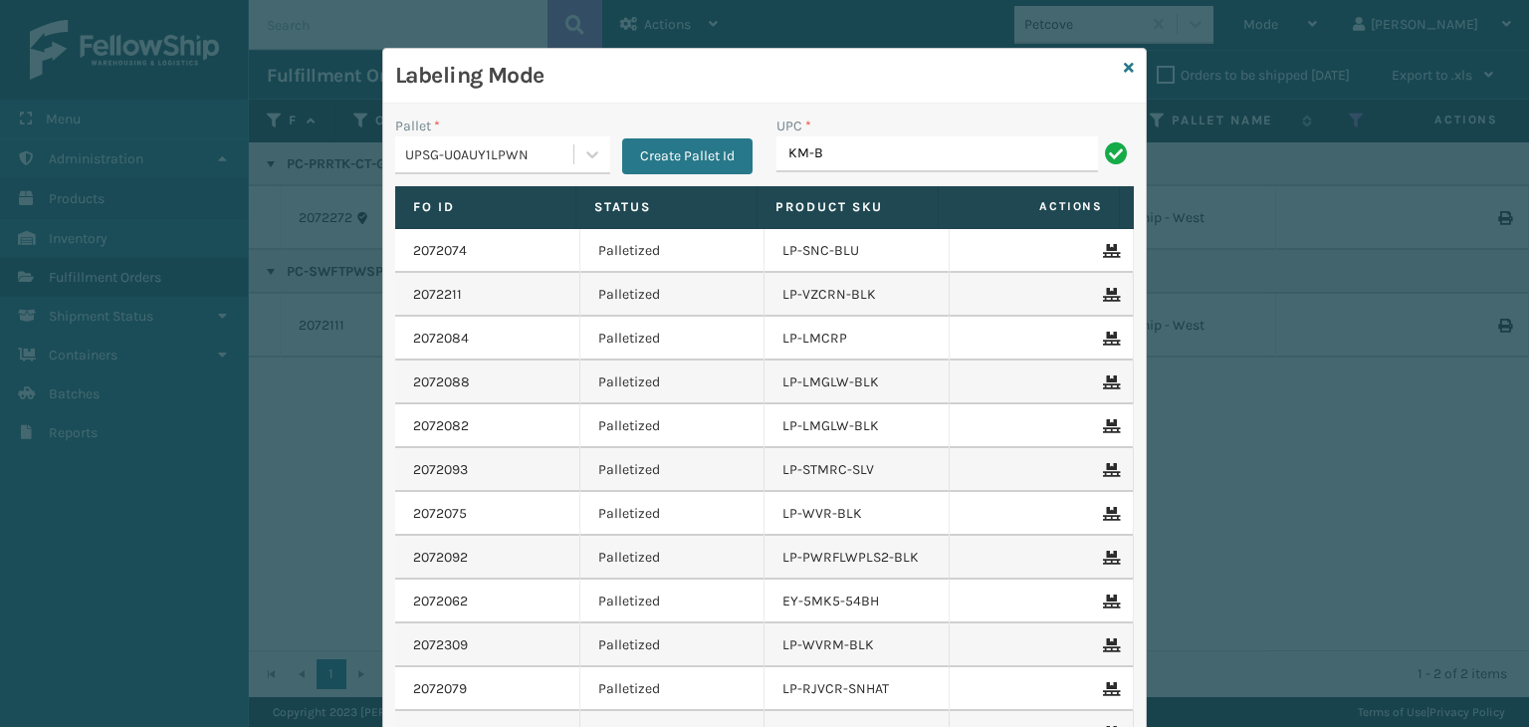
type input "KM-BR32SS"
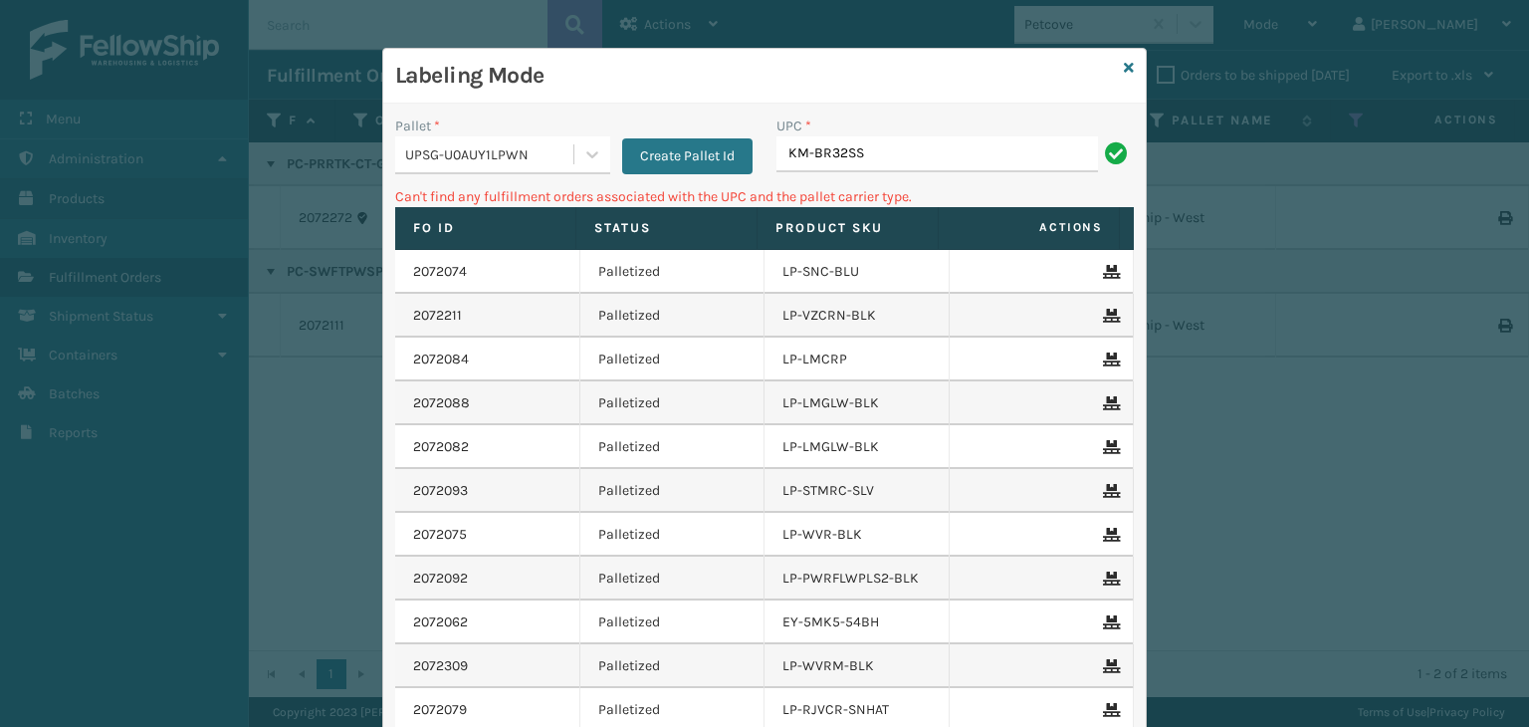
drag, startPoint x: 917, startPoint y: 160, endPoint x: 386, endPoint y: 179, distance: 531.1
click at [386, 179] on div "Pallet * UPSG-U0AUY1LPWN Create Pallet Id UPC * KM-BR32SS" at bounding box center [764, 151] width 763 height 71
type input "KM-BIM66-NSS"
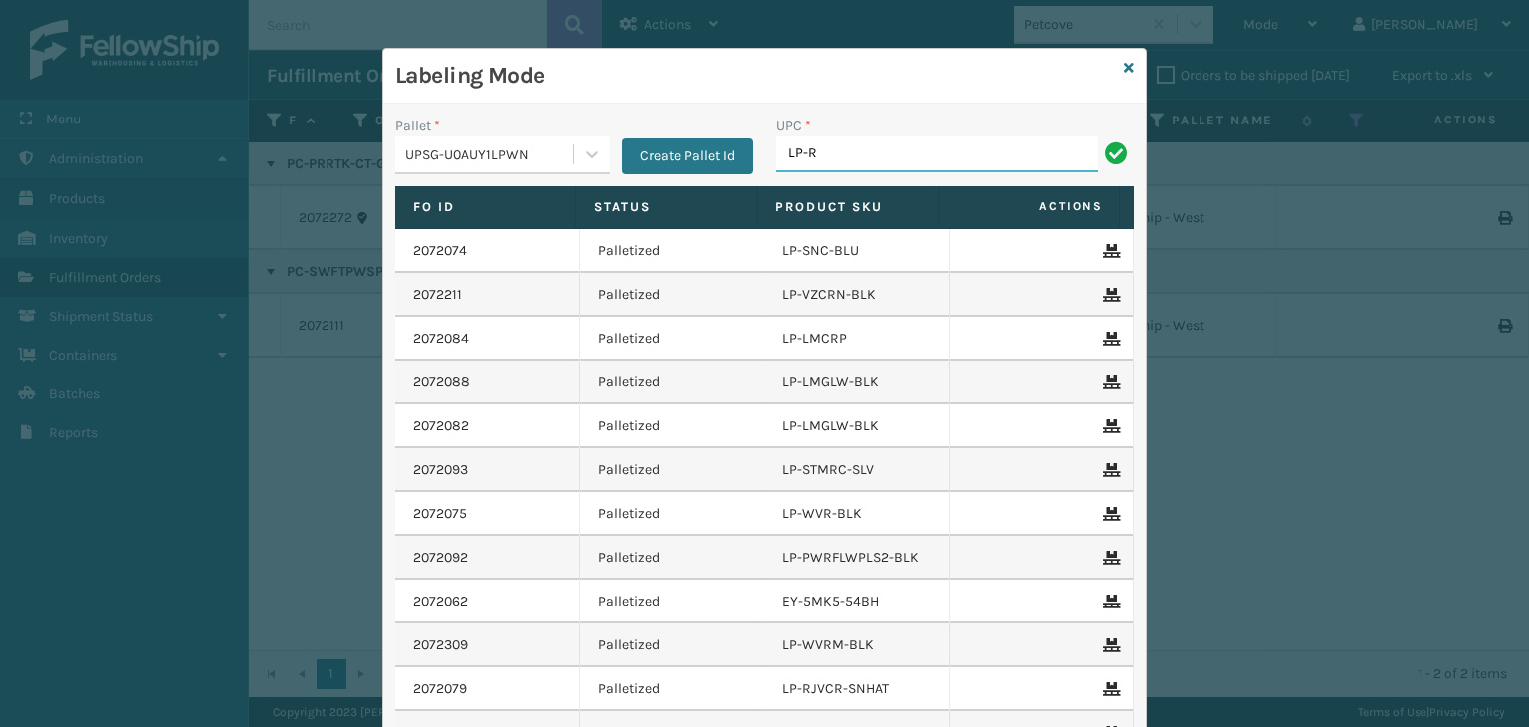
type input "LP-RMXPLS-BLU"
drag, startPoint x: 931, startPoint y: 157, endPoint x: 12, endPoint y: 144, distance: 919.2
click at [7, 146] on div "Labeling Mode Pallet * UPSG-U0AUY1LPWN Create Pallet Id UPC * LP-RMXPLS-BLU Fo …" at bounding box center [764, 363] width 1529 height 727
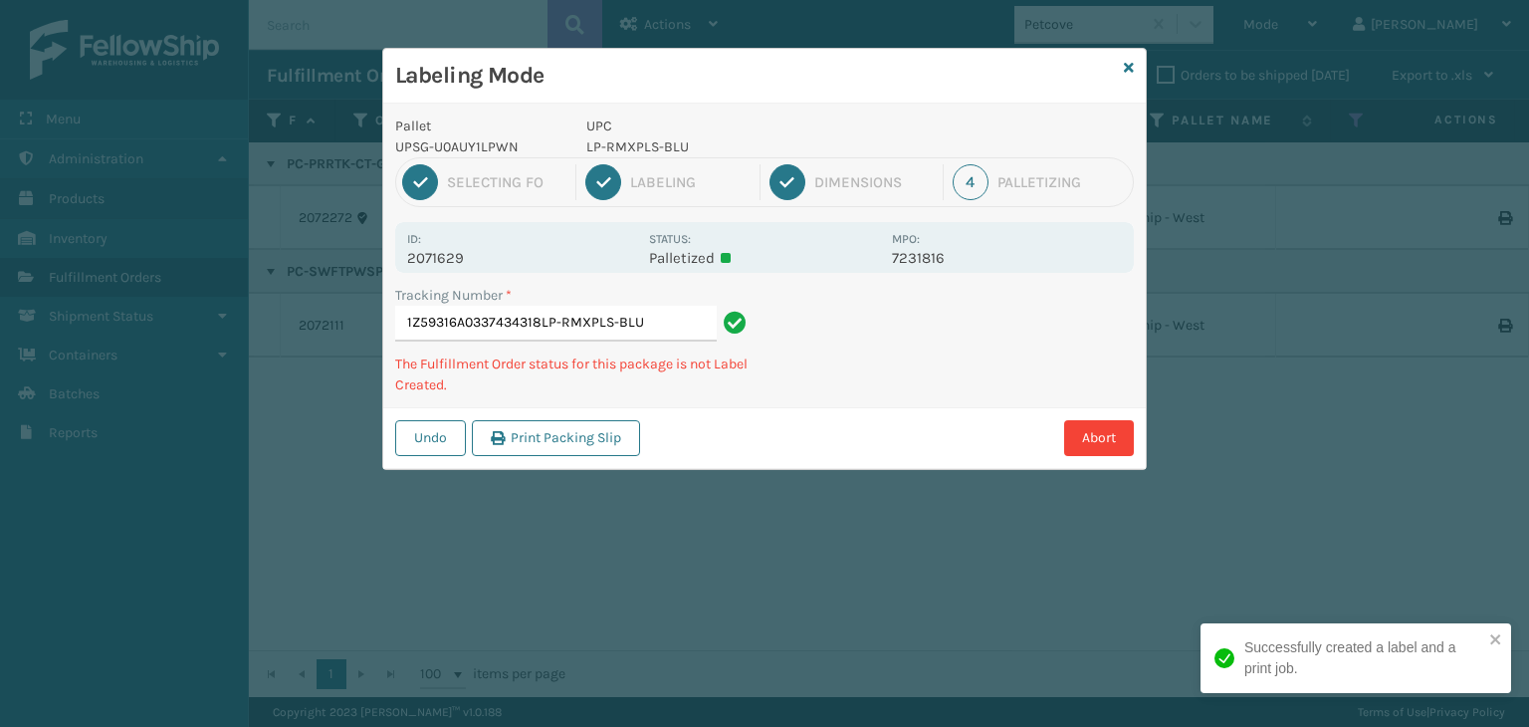
type input "1Z59316A0337434318LP-RMXPLS-BLULP-RMXPLS-BLU"
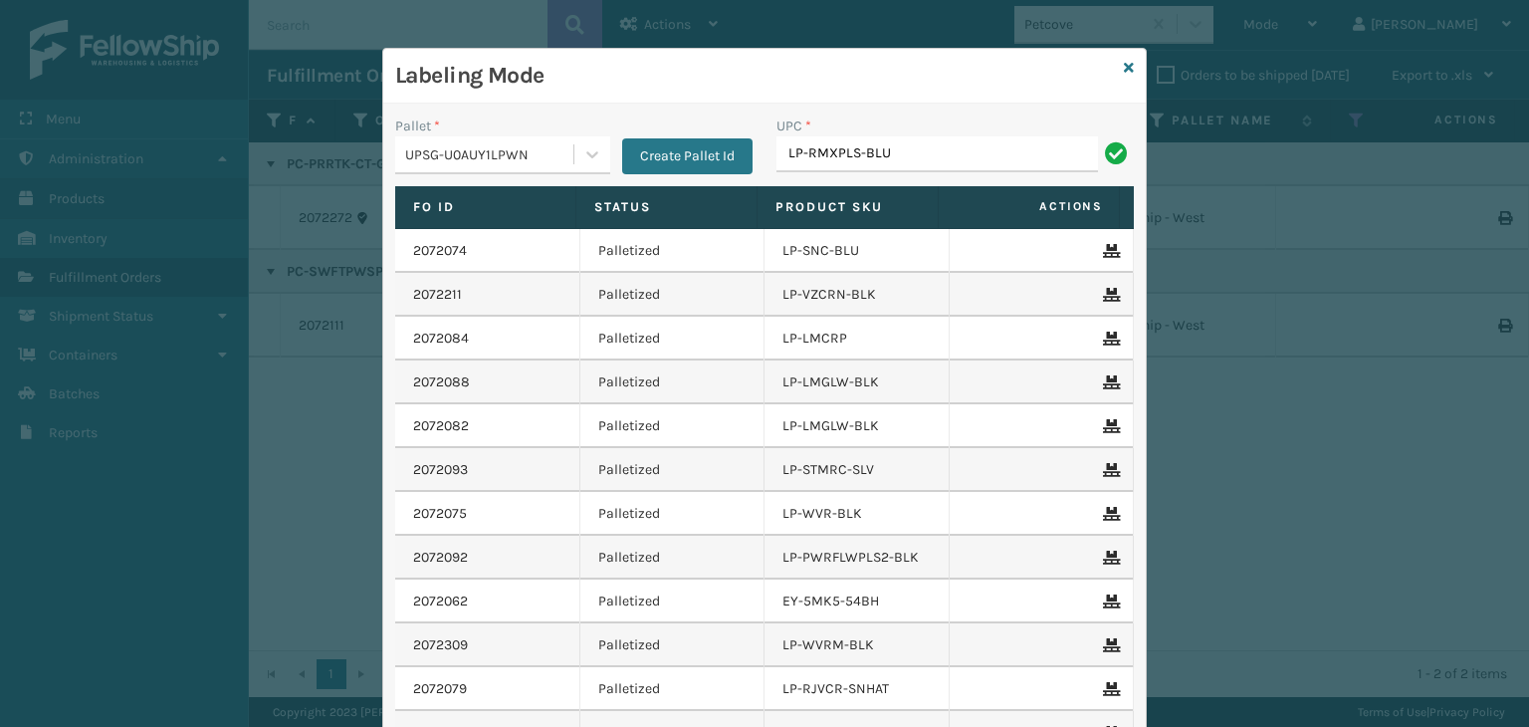
type input "LP-RMXPLS-BLU"
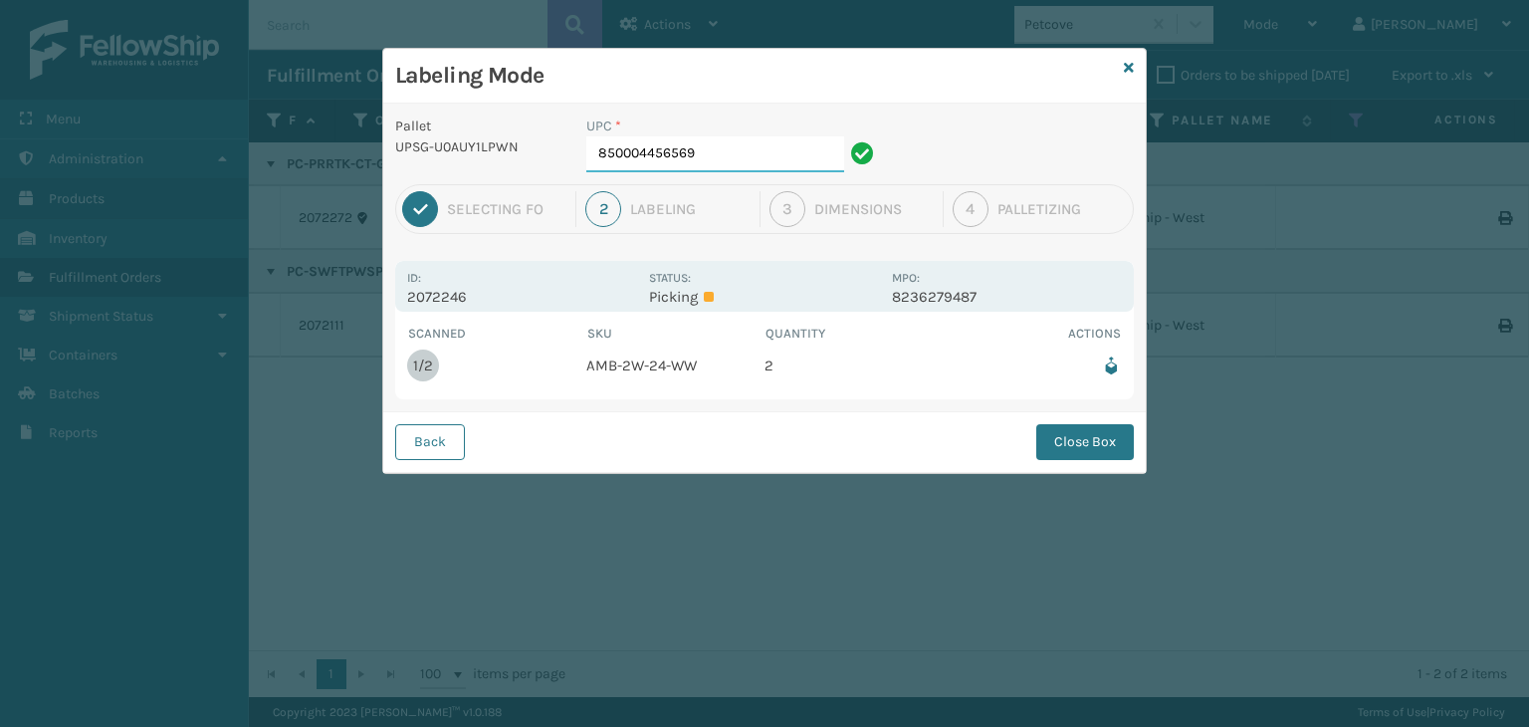
click at [757, 150] on input "850004456569" at bounding box center [716, 154] width 258 height 36
click at [1050, 434] on button "Close Box" at bounding box center [1086, 442] width 98 height 36
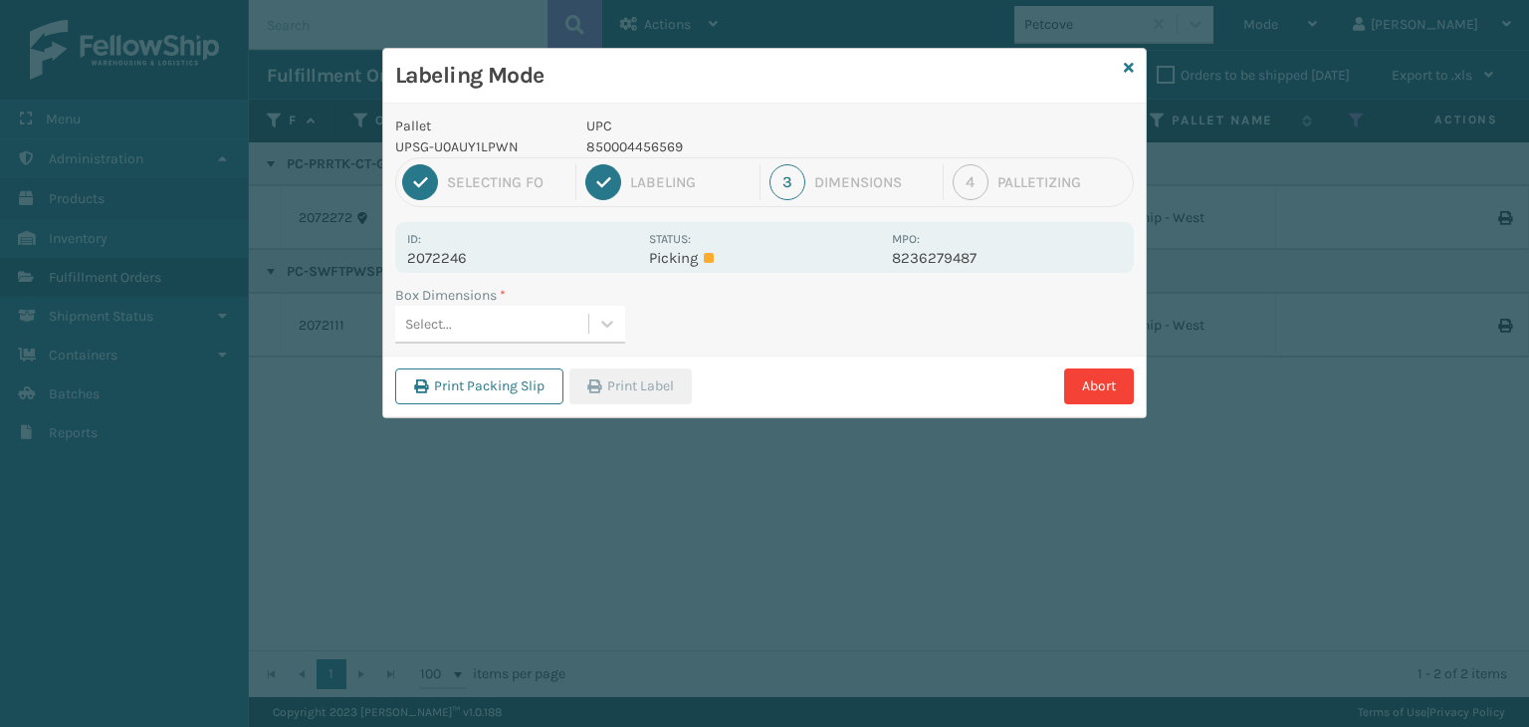
click at [521, 323] on div "Select..." at bounding box center [491, 324] width 193 height 33
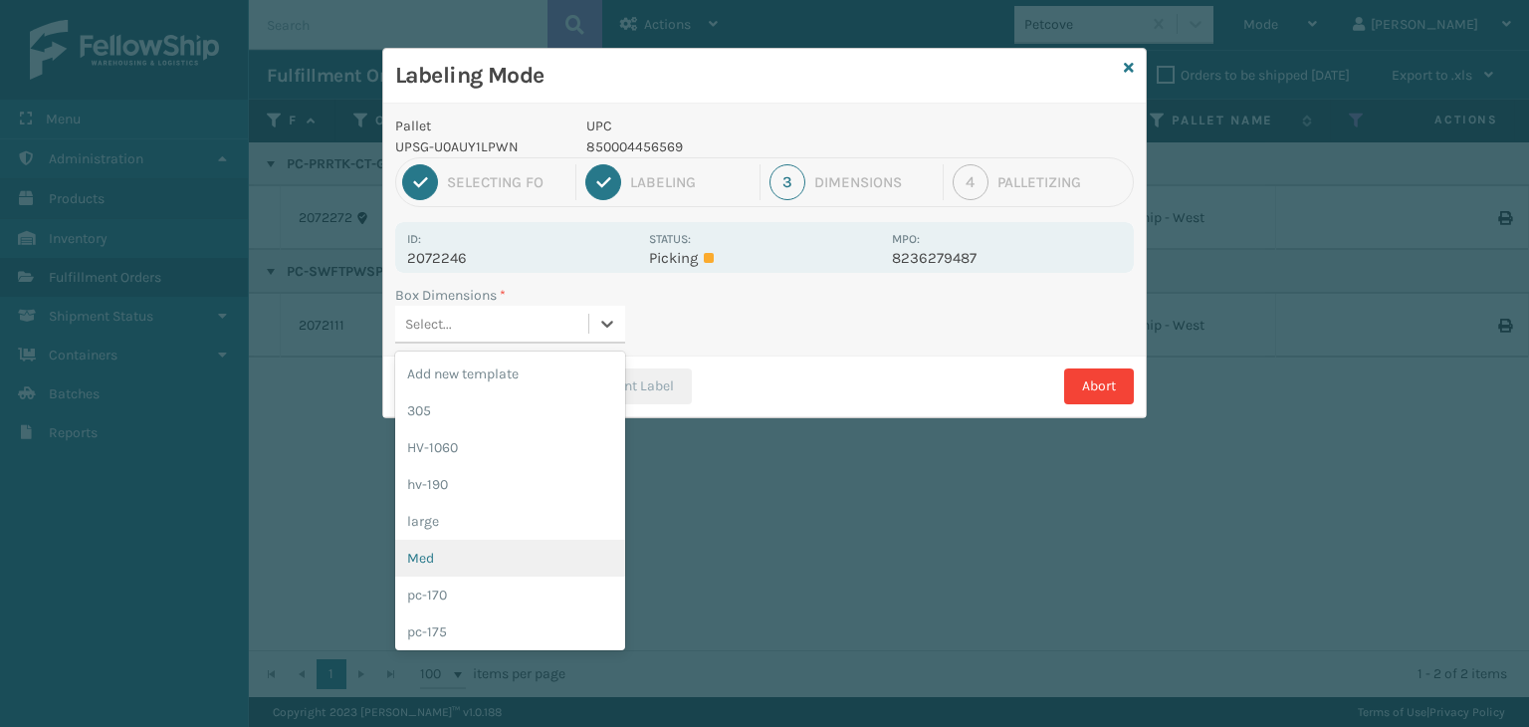
click at [542, 556] on div "Med" at bounding box center [510, 558] width 230 height 37
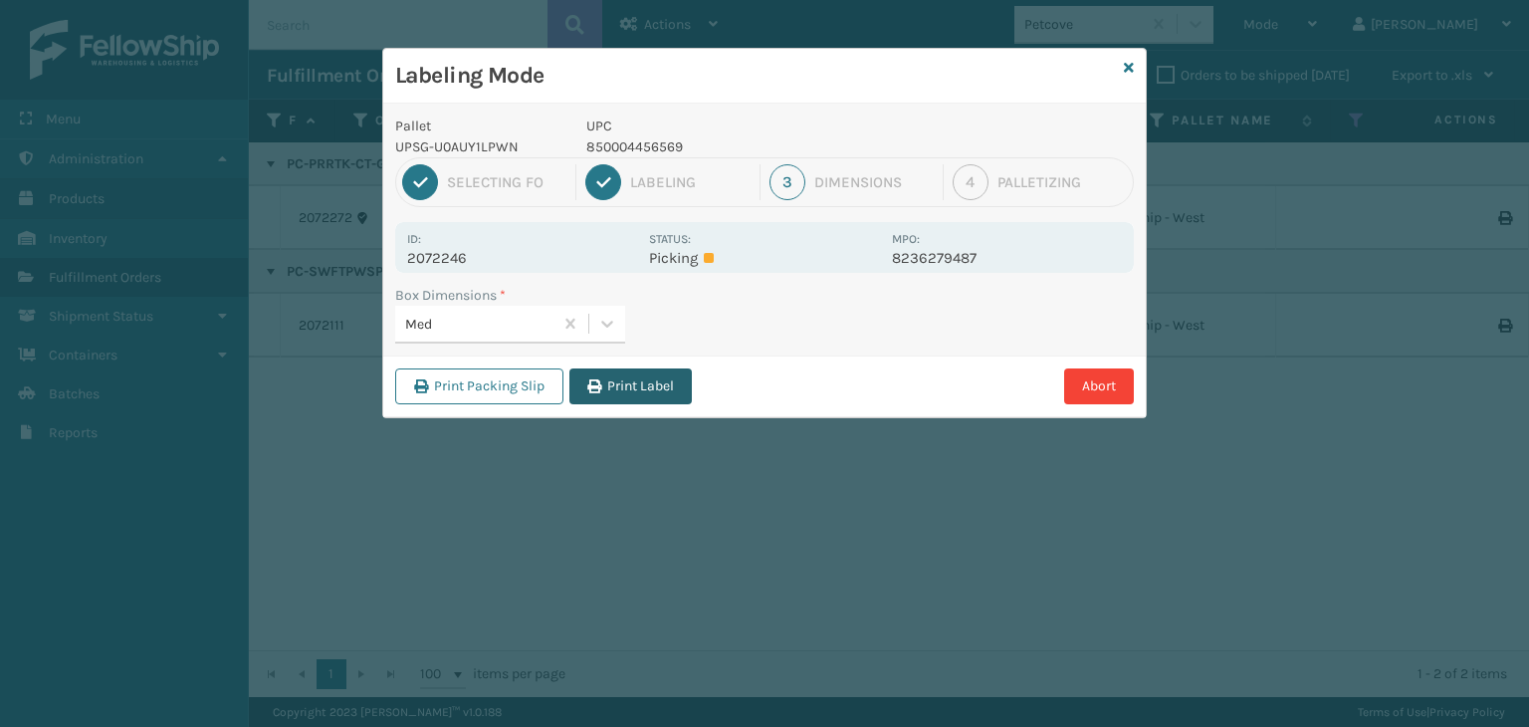
click at [622, 391] on button "Print Label" at bounding box center [631, 386] width 122 height 36
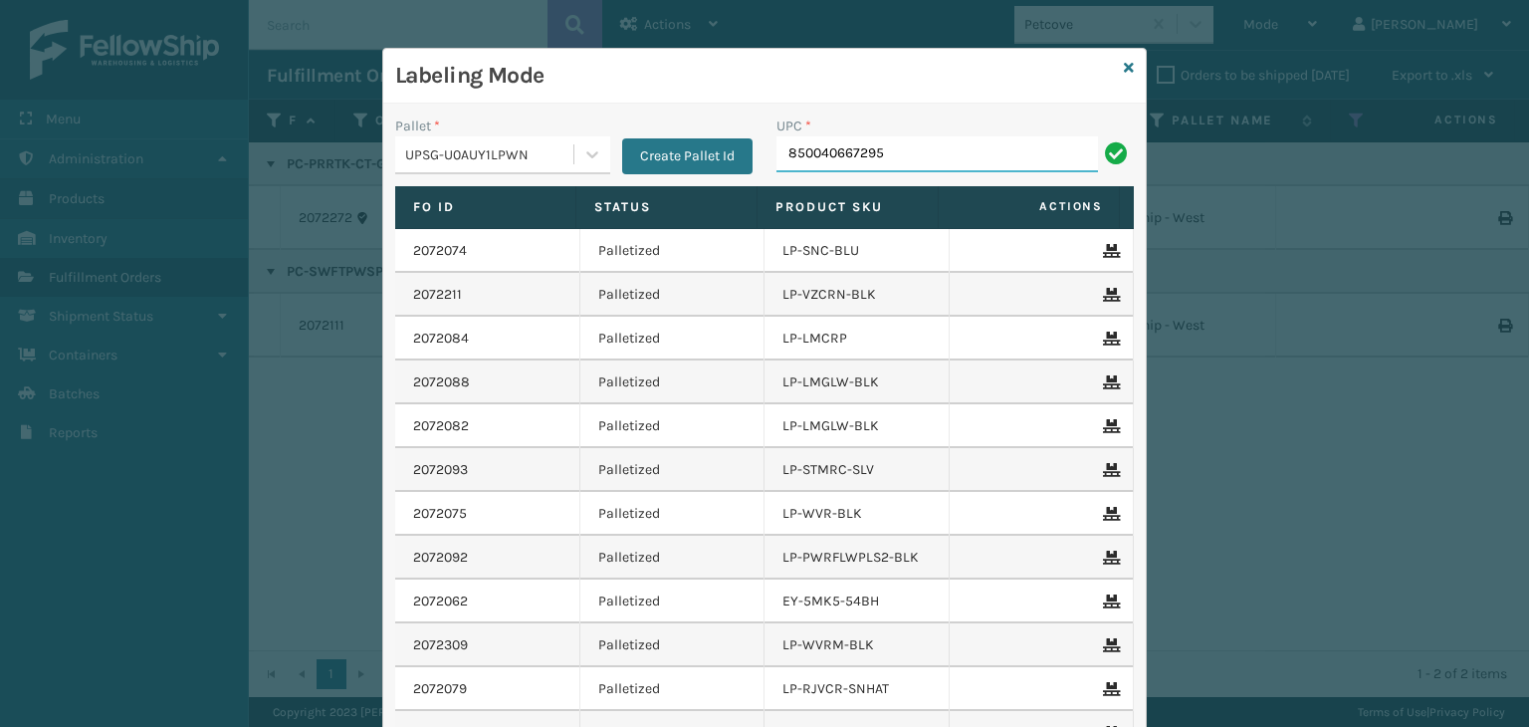
type input "850040667295"
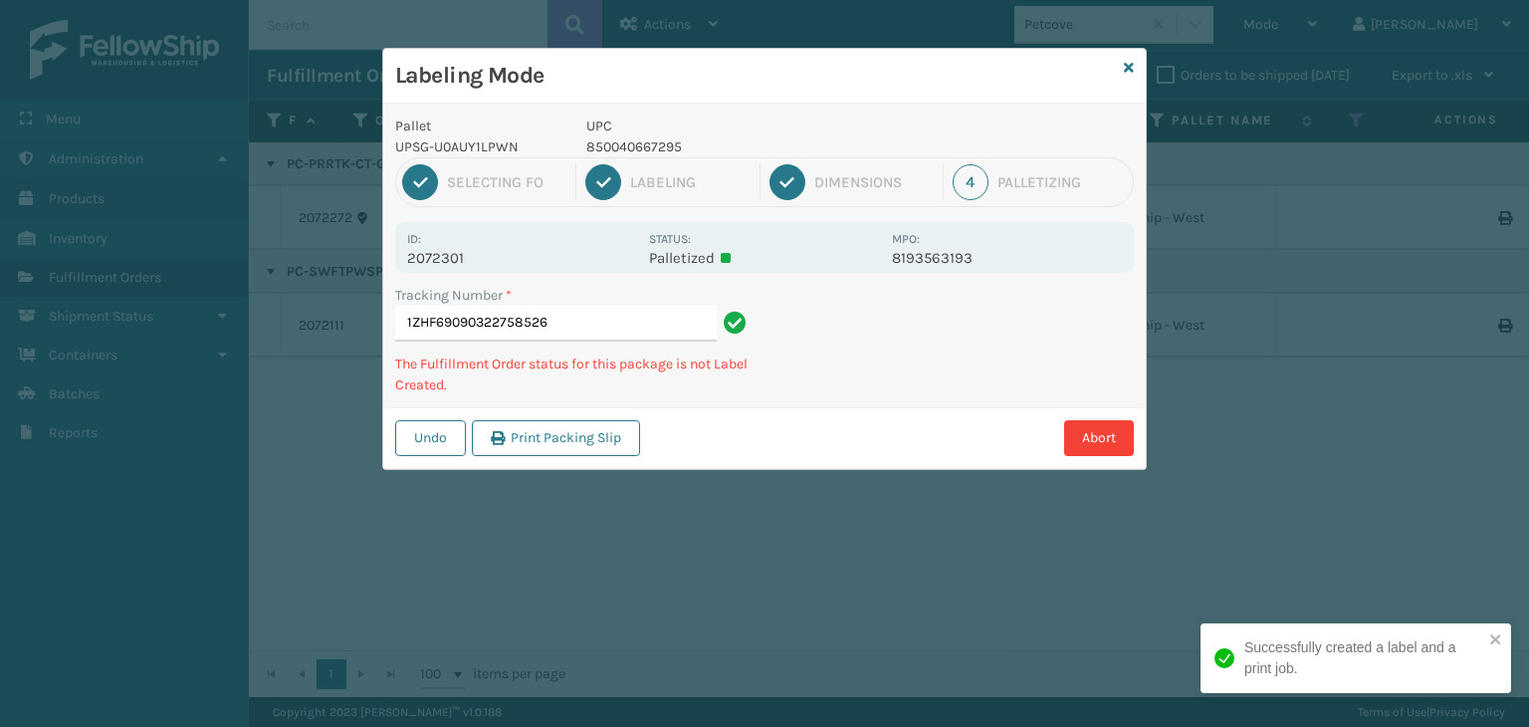
click at [633, 146] on p "850040667295" at bounding box center [734, 146] width 294 height 21
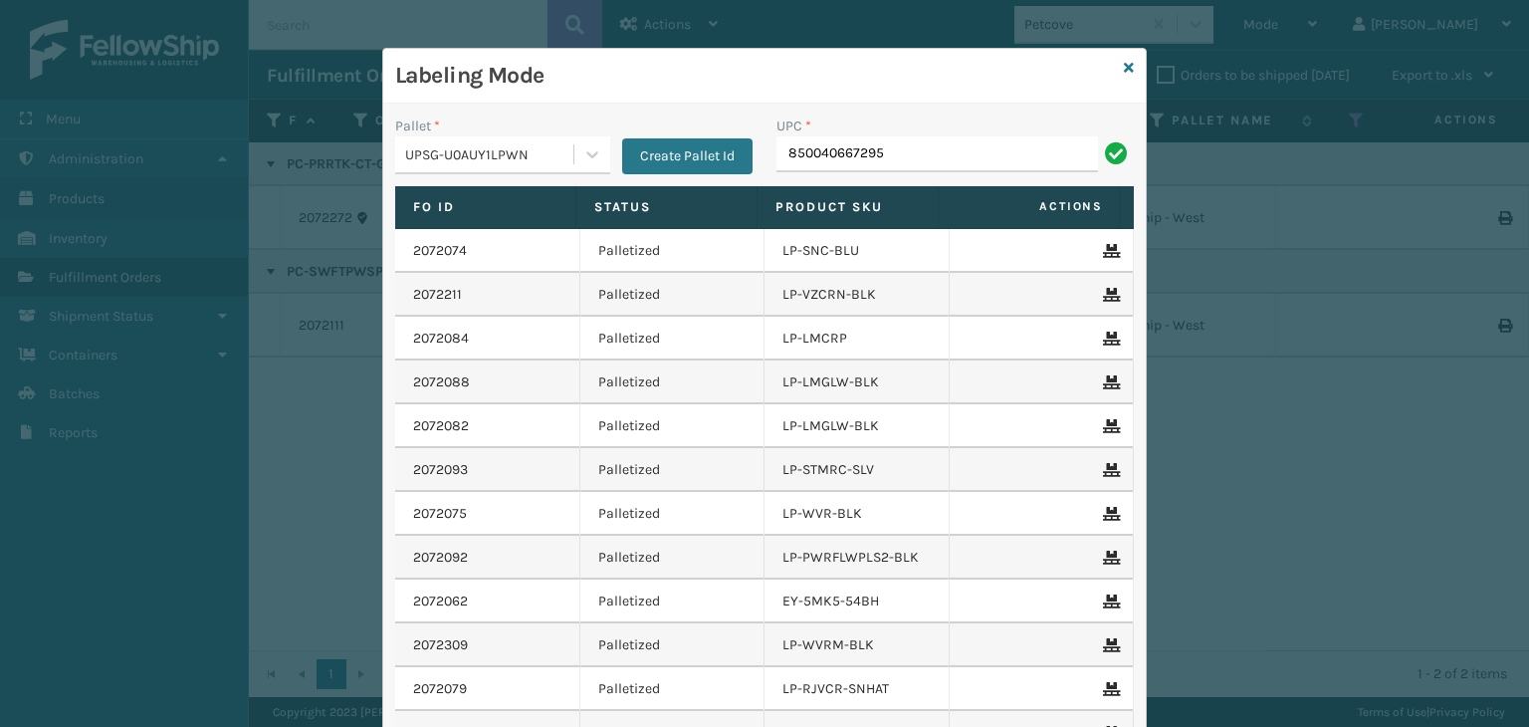
type input "850040667295"
type input "85789900645"
type input "853799"
type input "858100007623"
click at [1126, 66] on div "Labeling Mode Pallet * UPSG-U0AUY1LPWN Create Pallet Id UPC * Fo Id Status Prod…" at bounding box center [764, 453] width 765 height 811
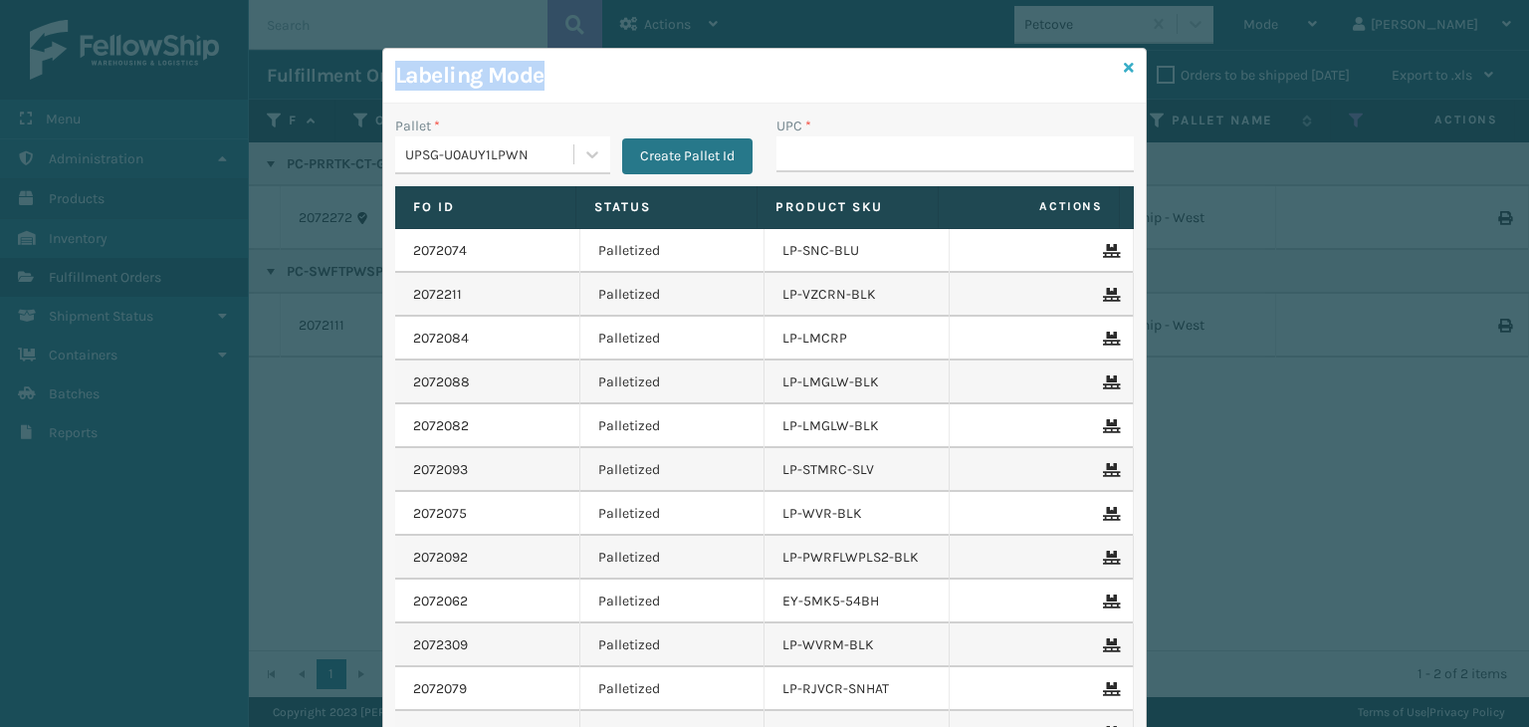
click at [1124, 68] on icon at bounding box center [1129, 68] width 10 height 14
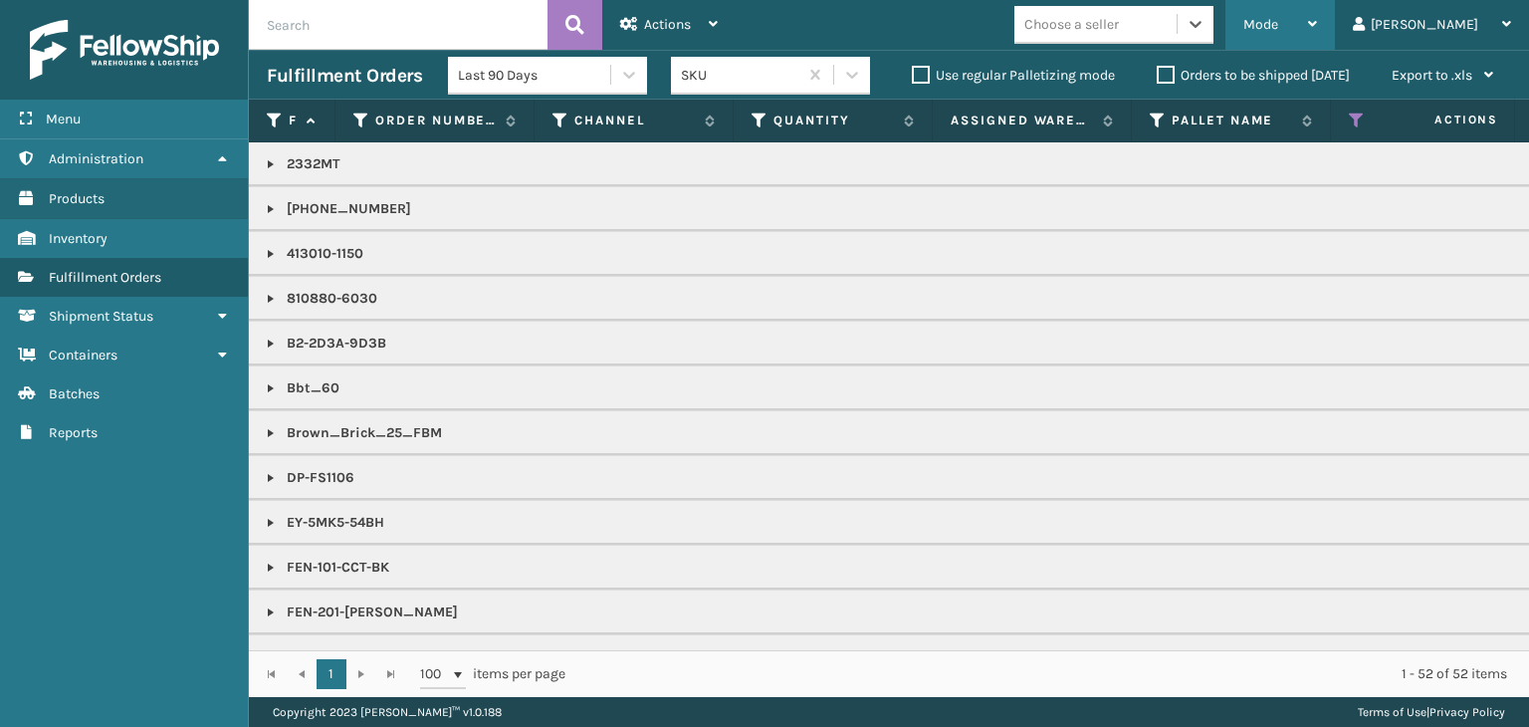
click at [1279, 25] on span "Mode" at bounding box center [1261, 24] width 35 height 17
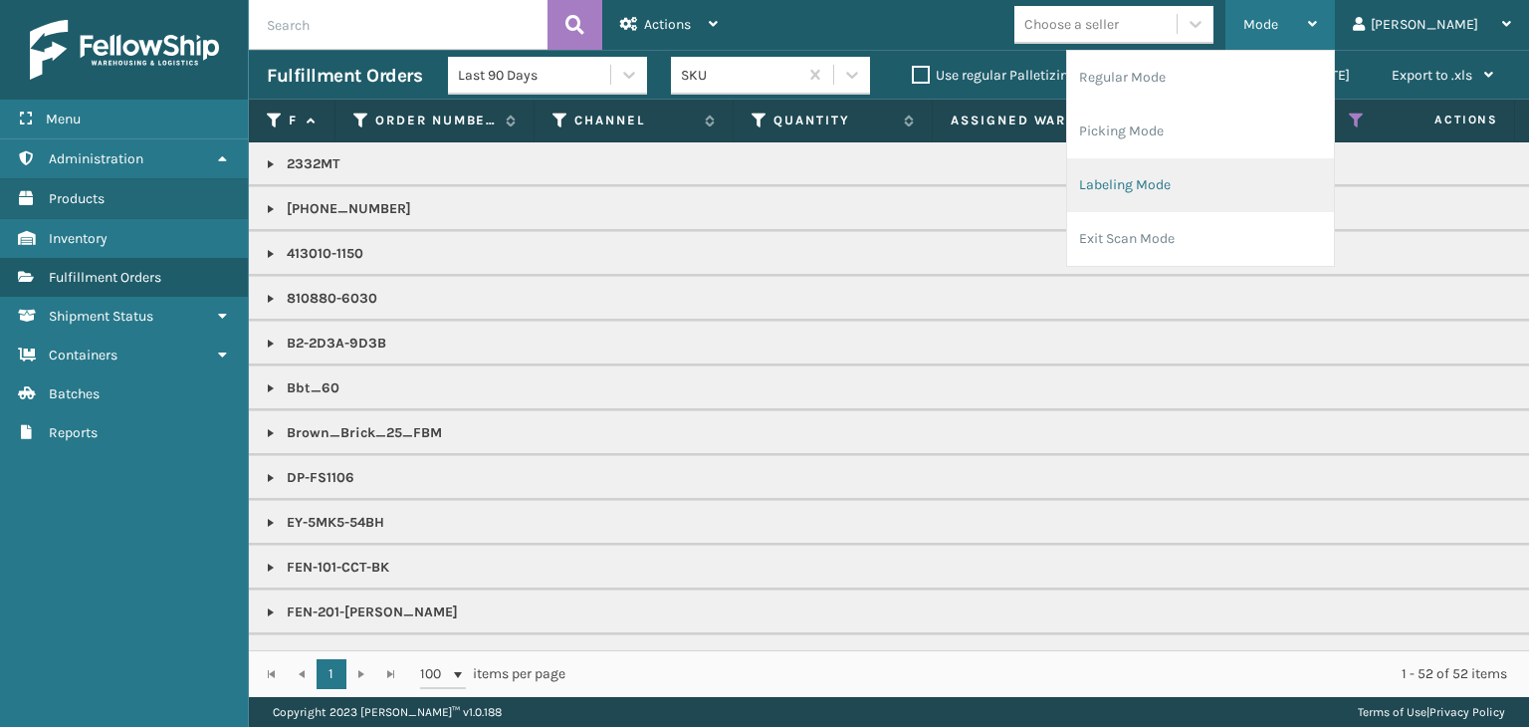
click at [1287, 177] on li "Labeling Mode" at bounding box center [1200, 185] width 267 height 54
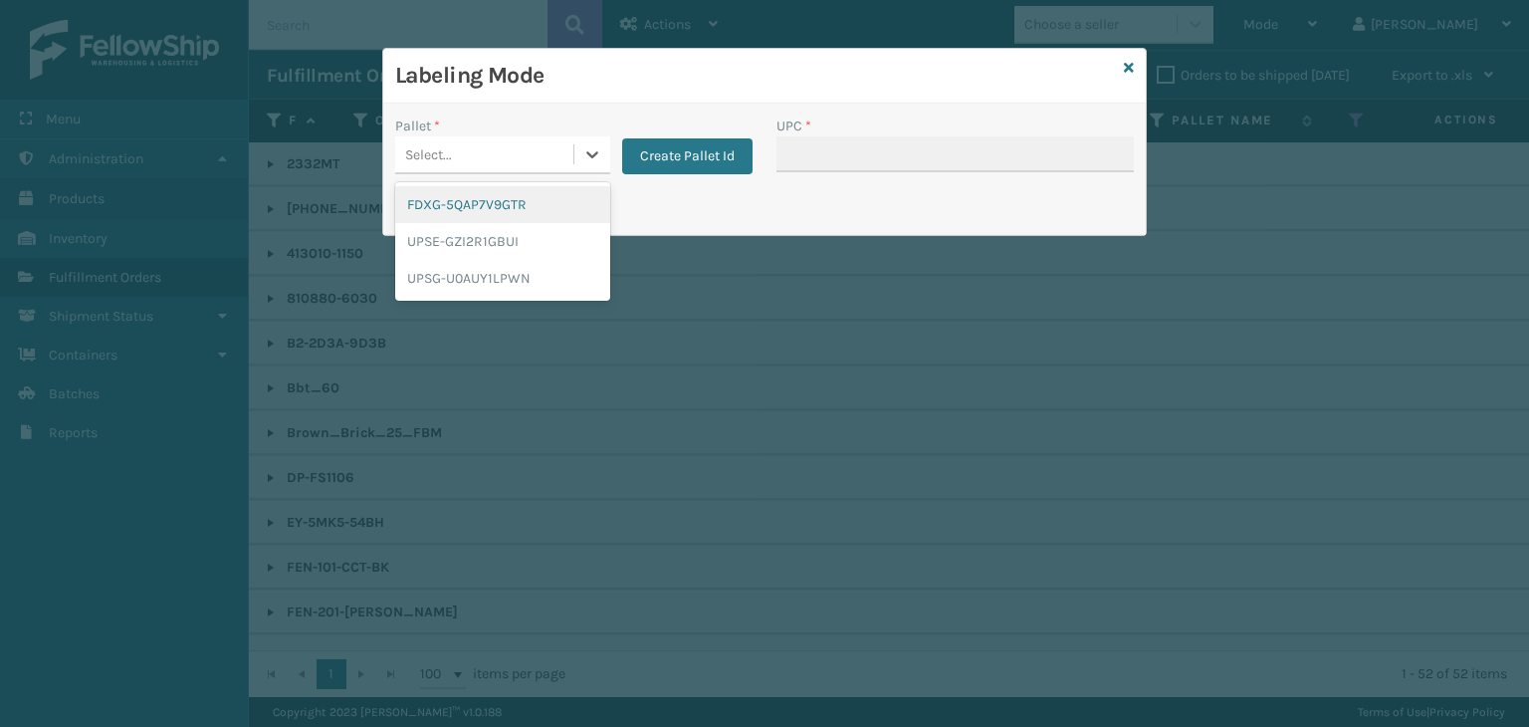
click at [466, 162] on div "Select..." at bounding box center [484, 154] width 178 height 33
click at [462, 204] on div "FDXG-5QAP7V9GTR" at bounding box center [502, 204] width 215 height 37
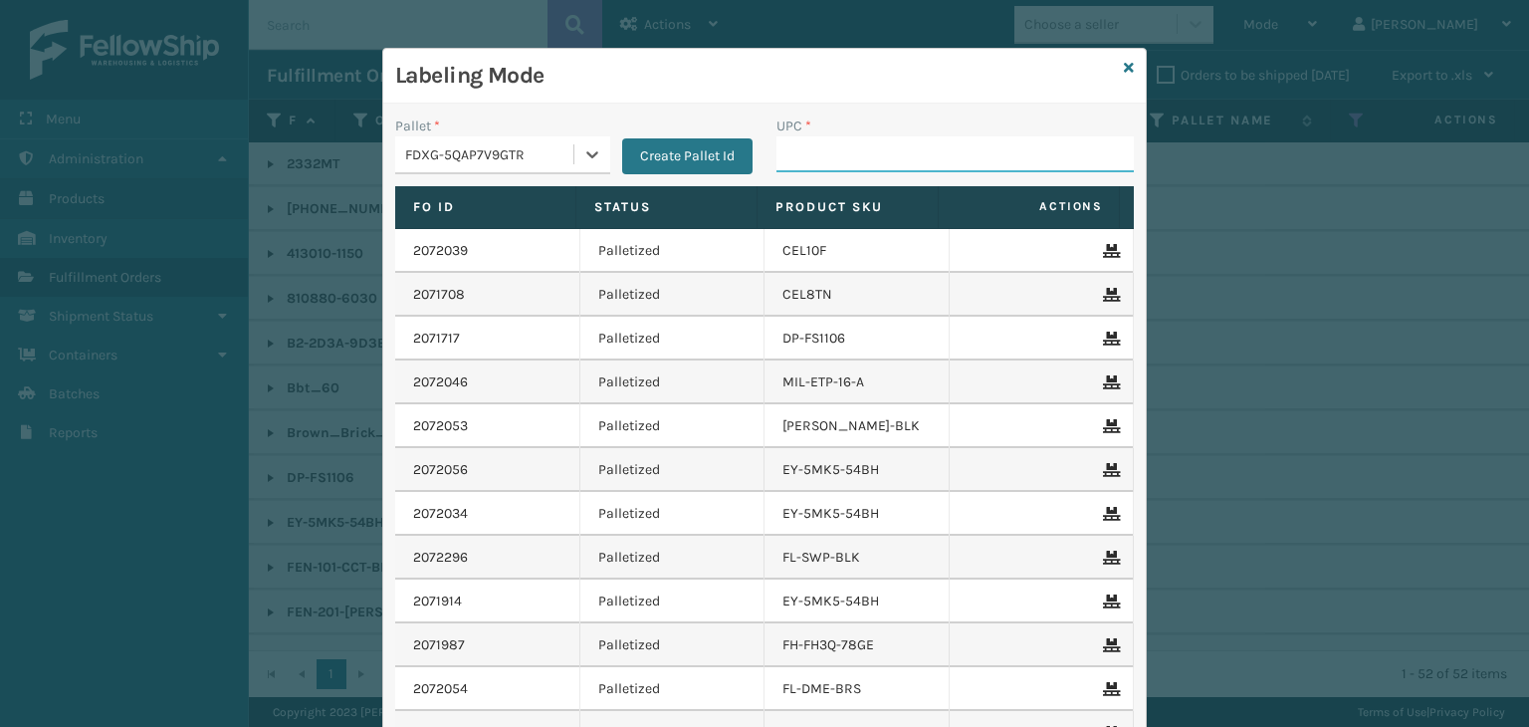
drag, startPoint x: 803, startPoint y: 156, endPoint x: 785, endPoint y: 153, distance: 18.2
click at [803, 156] on input "UPC *" at bounding box center [955, 154] width 357 height 36
type input "Grey_Block_40_FBM"
drag, startPoint x: 923, startPoint y: 144, endPoint x: 165, endPoint y: 132, distance: 757.9
click at [203, 156] on div "Labeling Mode Pallet * FDXG-5QAP7V9GTR Create Pallet Id UPC * Grey_Block_40_FBM…" at bounding box center [764, 363] width 1529 height 727
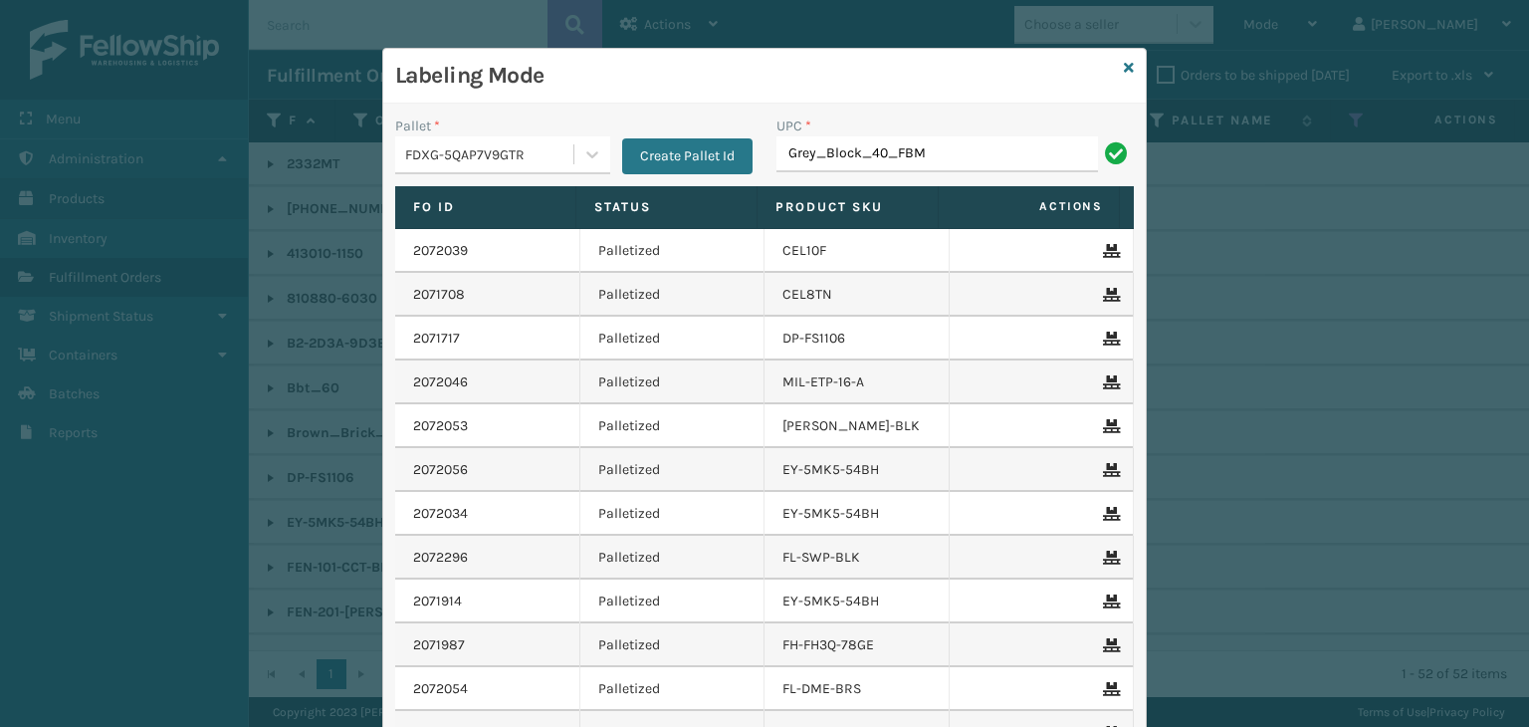
type input "Grey_Block_40_FBM"
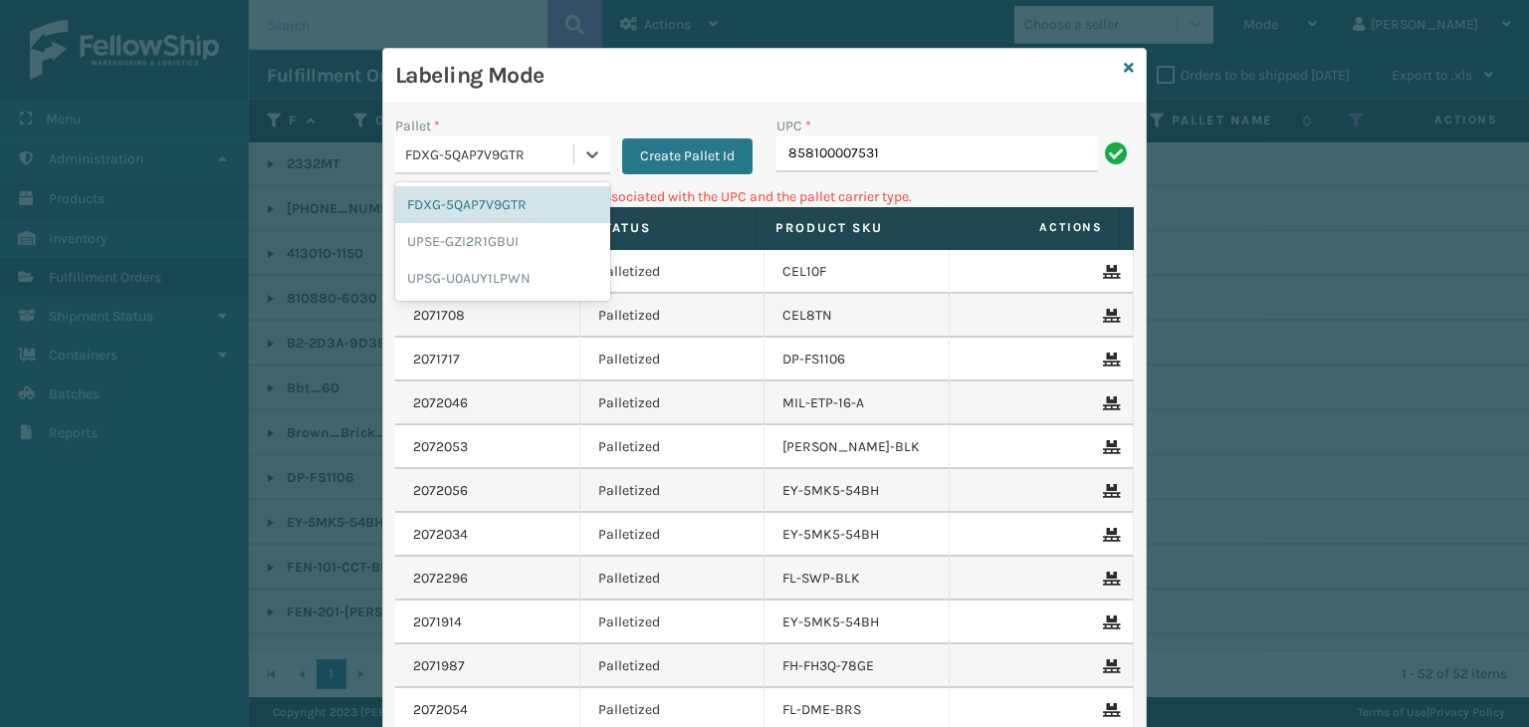
click at [601, 147] on div at bounding box center [593, 154] width 36 height 36
click at [530, 274] on div "UPSG-U0AUY1LPWN" at bounding box center [502, 278] width 215 height 37
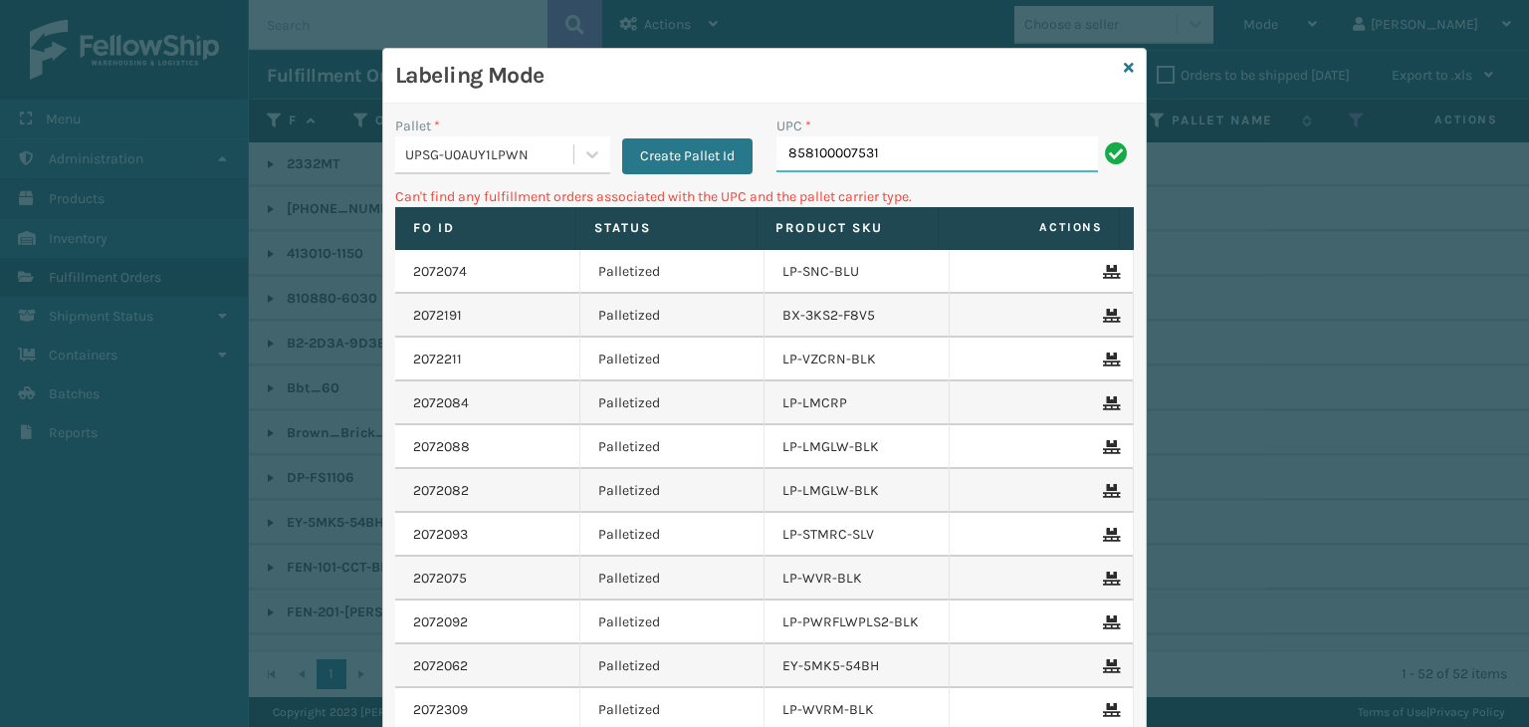
drag, startPoint x: 916, startPoint y: 150, endPoint x: 490, endPoint y: 142, distance: 426.3
click at [490, 142] on div "Pallet * UPSG-U0AUY1LPWN Create Pallet Id UPC * 858100007531" at bounding box center [764, 151] width 763 height 71
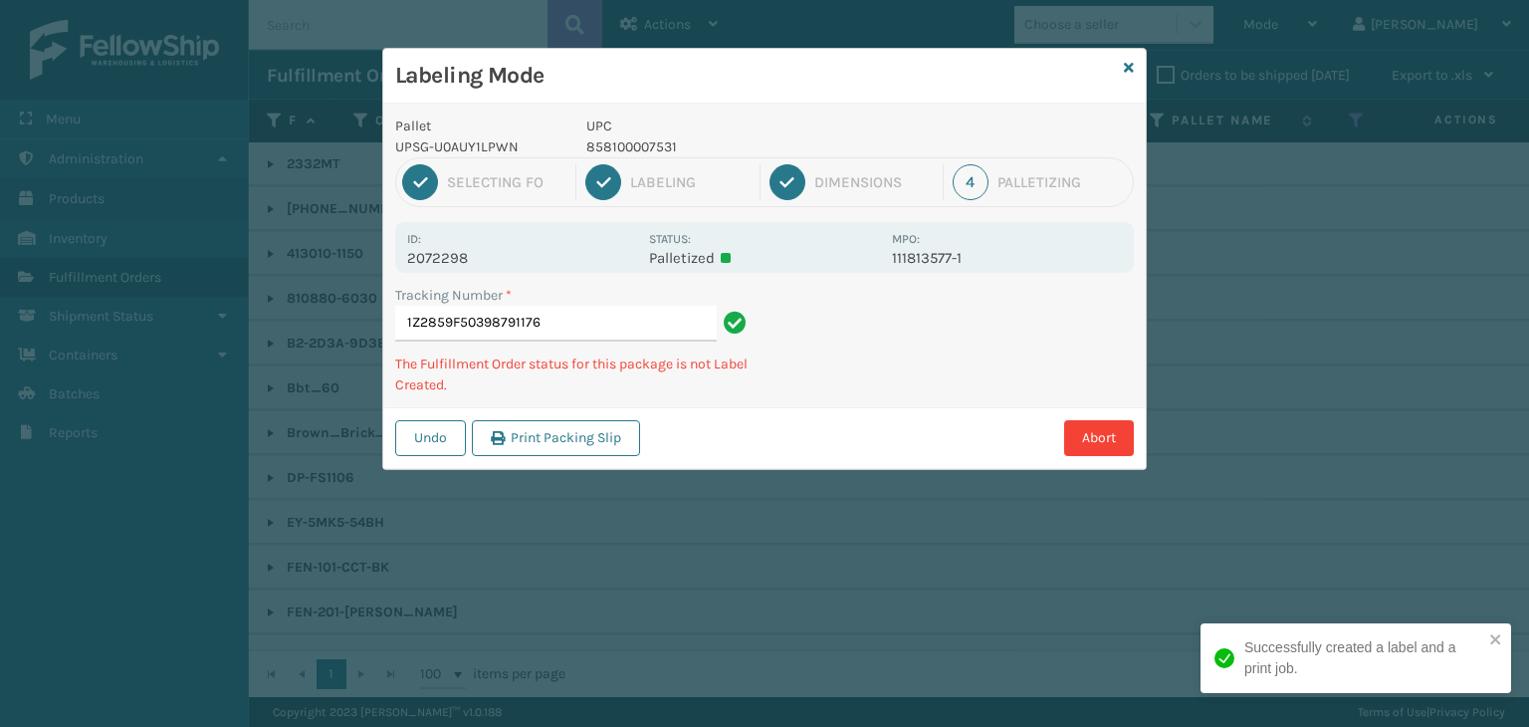
type input "1Z2859F50398791176858100007531"
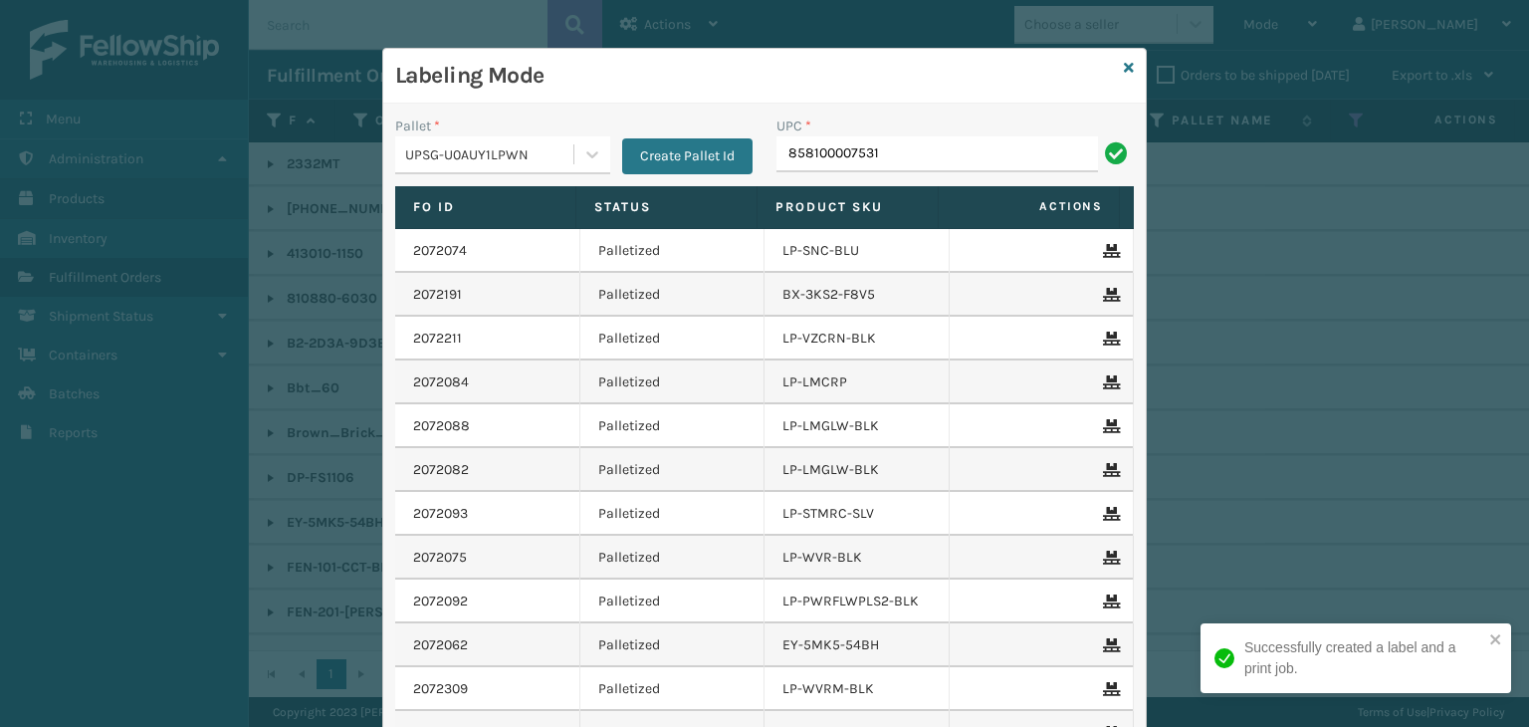
type input "858100007531"
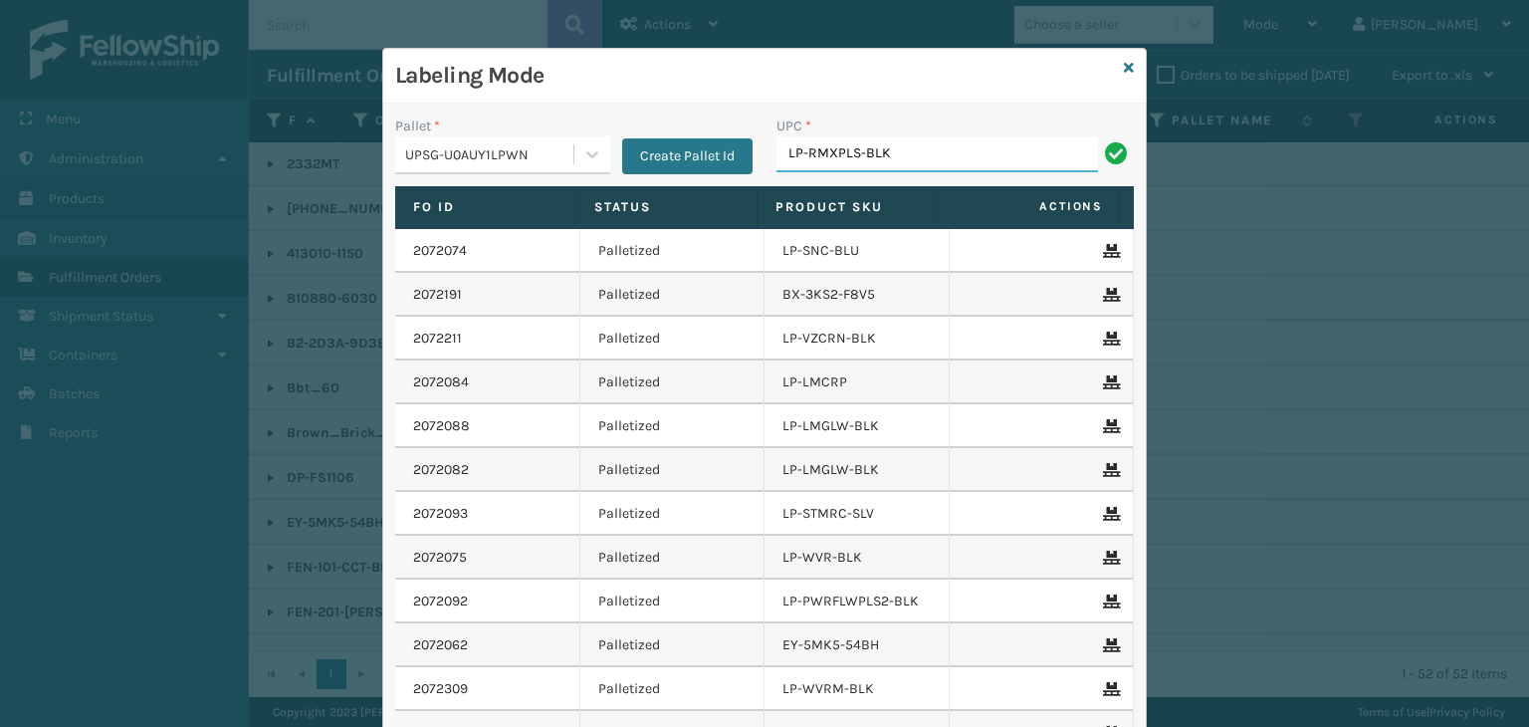
type input "LP-RMXPLS-BLK"
type input "KM-CTC0-15"
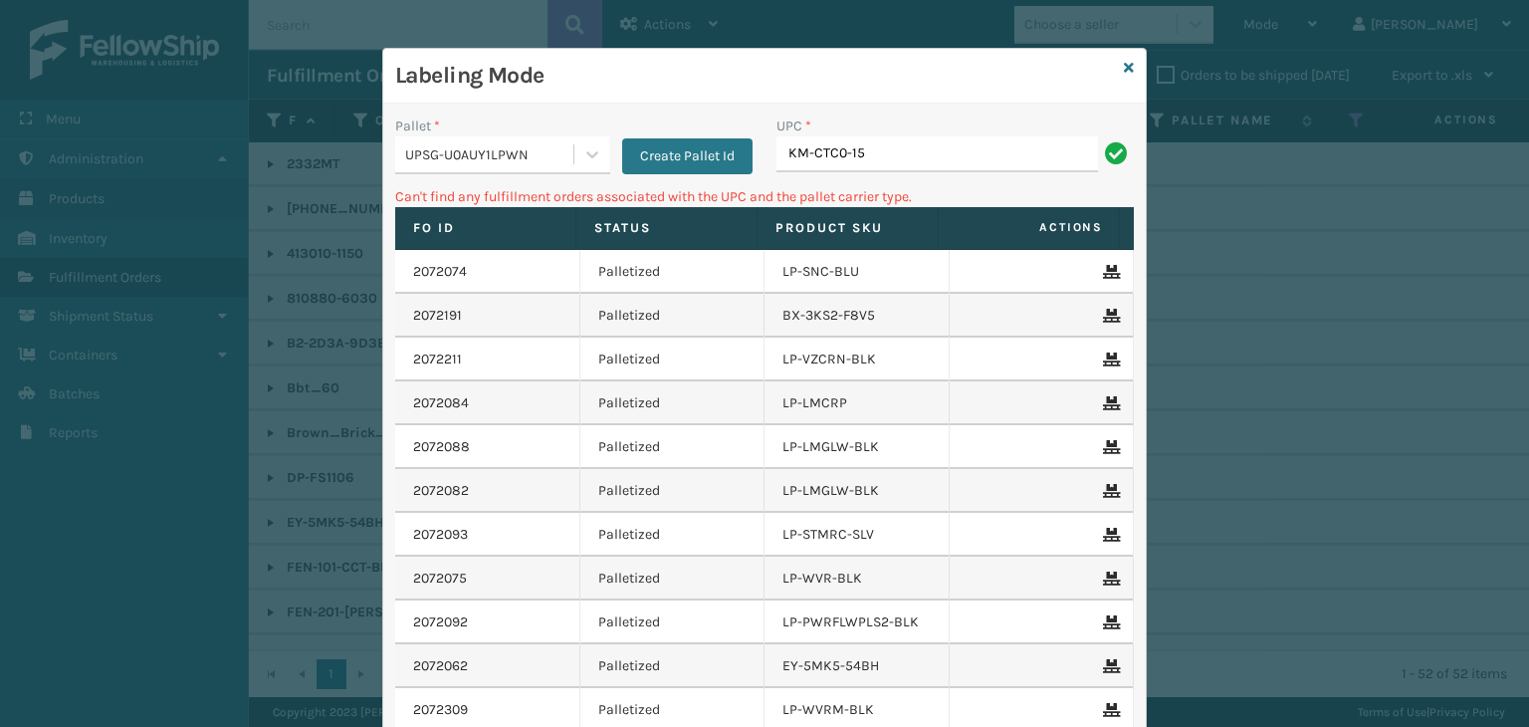
click at [532, 155] on div "UPSG-U0AUY1LPWN" at bounding box center [490, 154] width 170 height 21
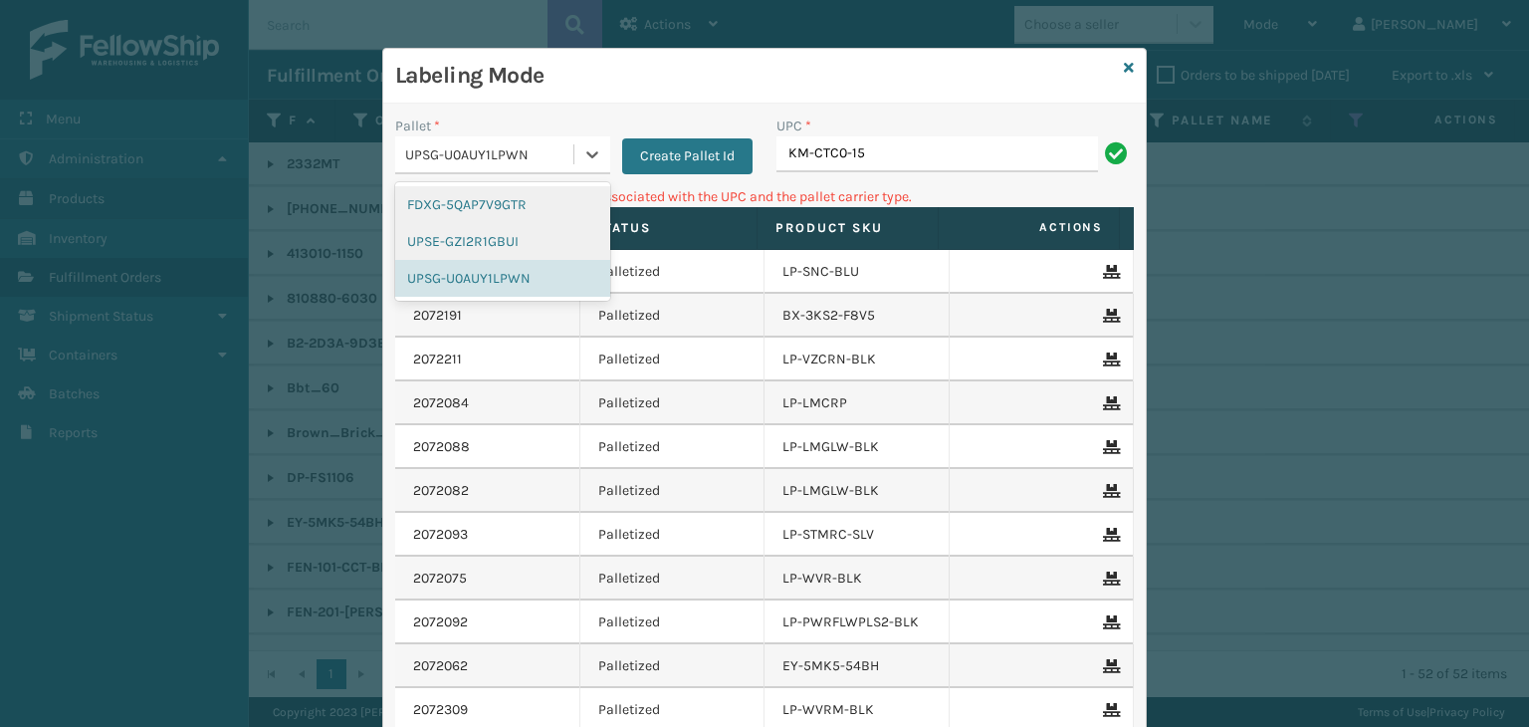
click at [500, 210] on div "FDXG-5QAP7V9GTR" at bounding box center [502, 204] width 215 height 37
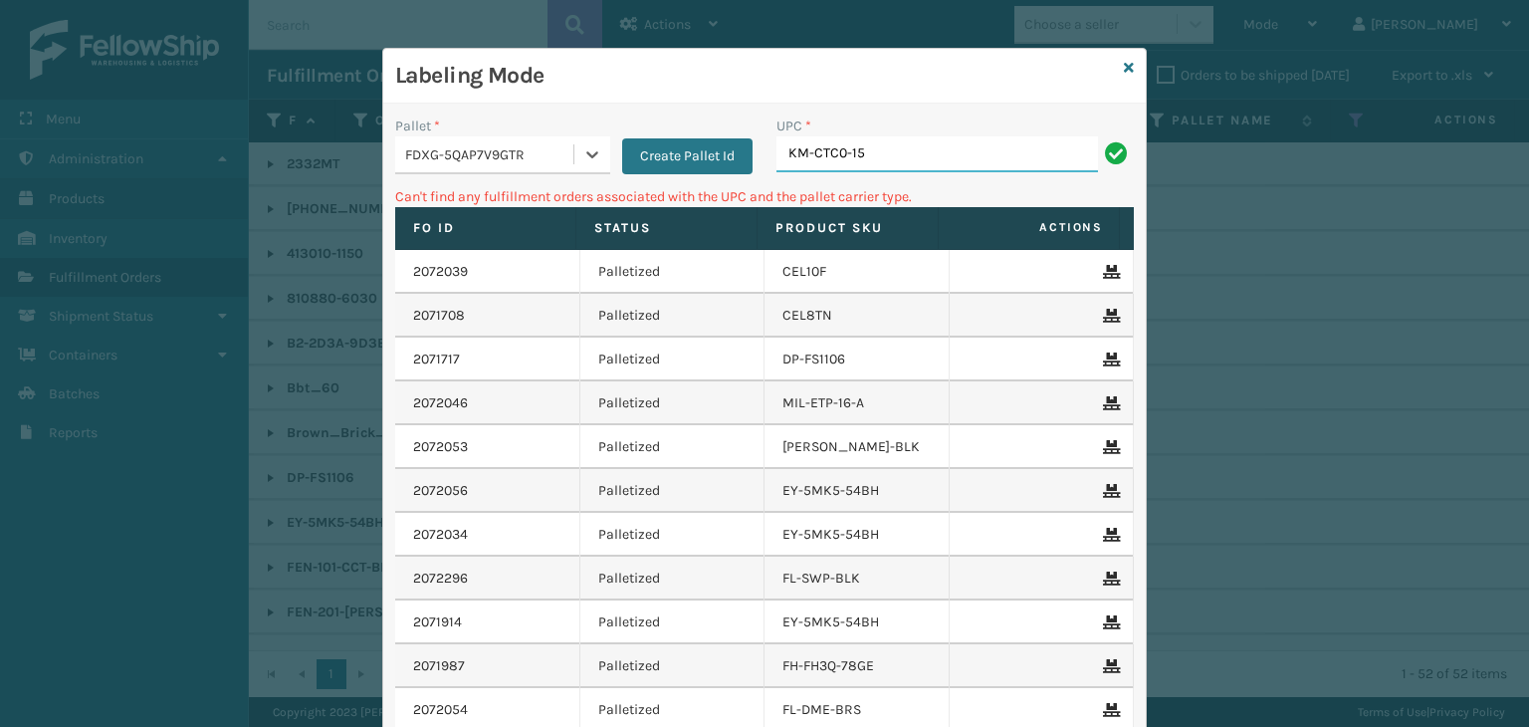
click at [969, 162] on input "KM-CTC0-15" at bounding box center [938, 154] width 322 height 36
click at [838, 151] on input "KM-CTC0-15" at bounding box center [938, 154] width 322 height 36
type input "KM-CTCO-15"
click at [438, 154] on div "FDXG-5QAP7V9GTR" at bounding box center [490, 154] width 170 height 21
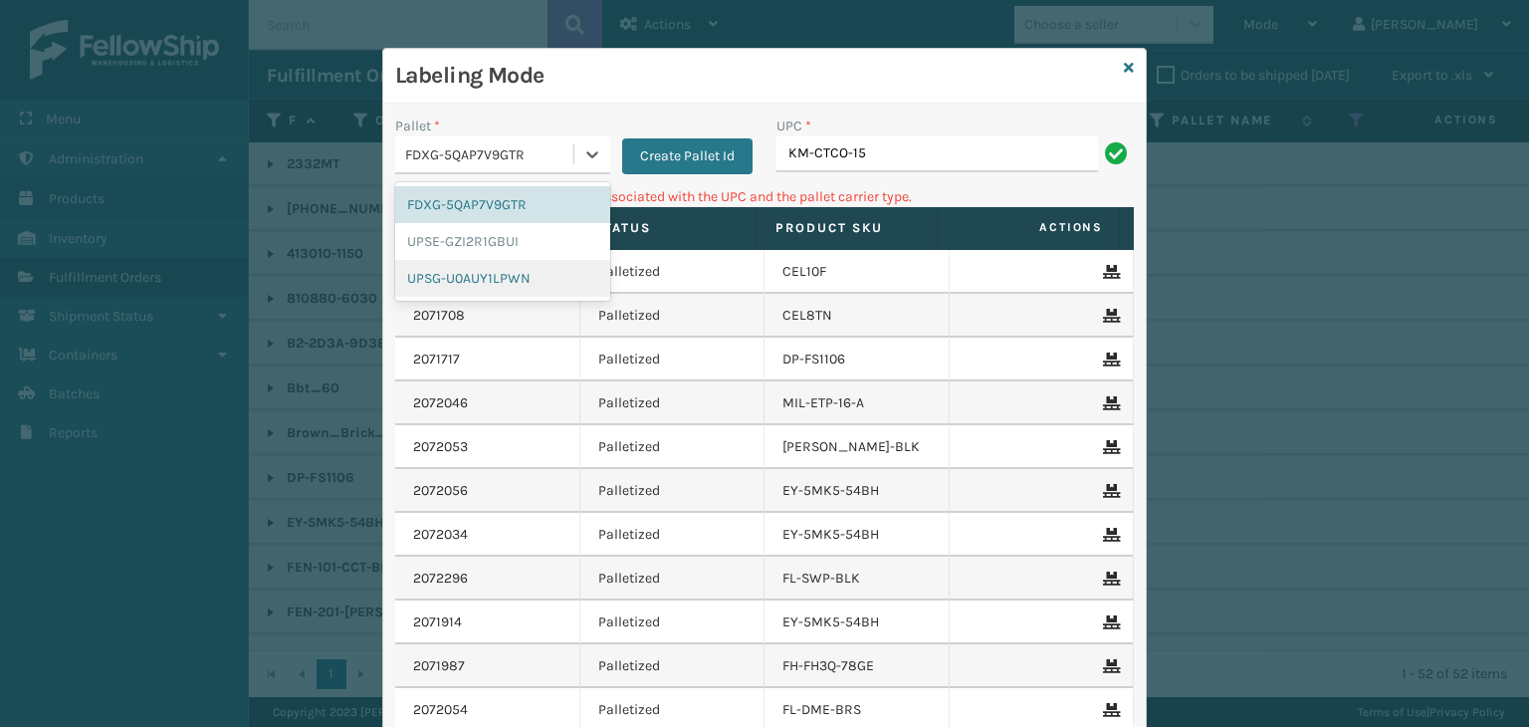
click at [458, 271] on div "UPSG-U0AUY1LPWN" at bounding box center [502, 278] width 215 height 37
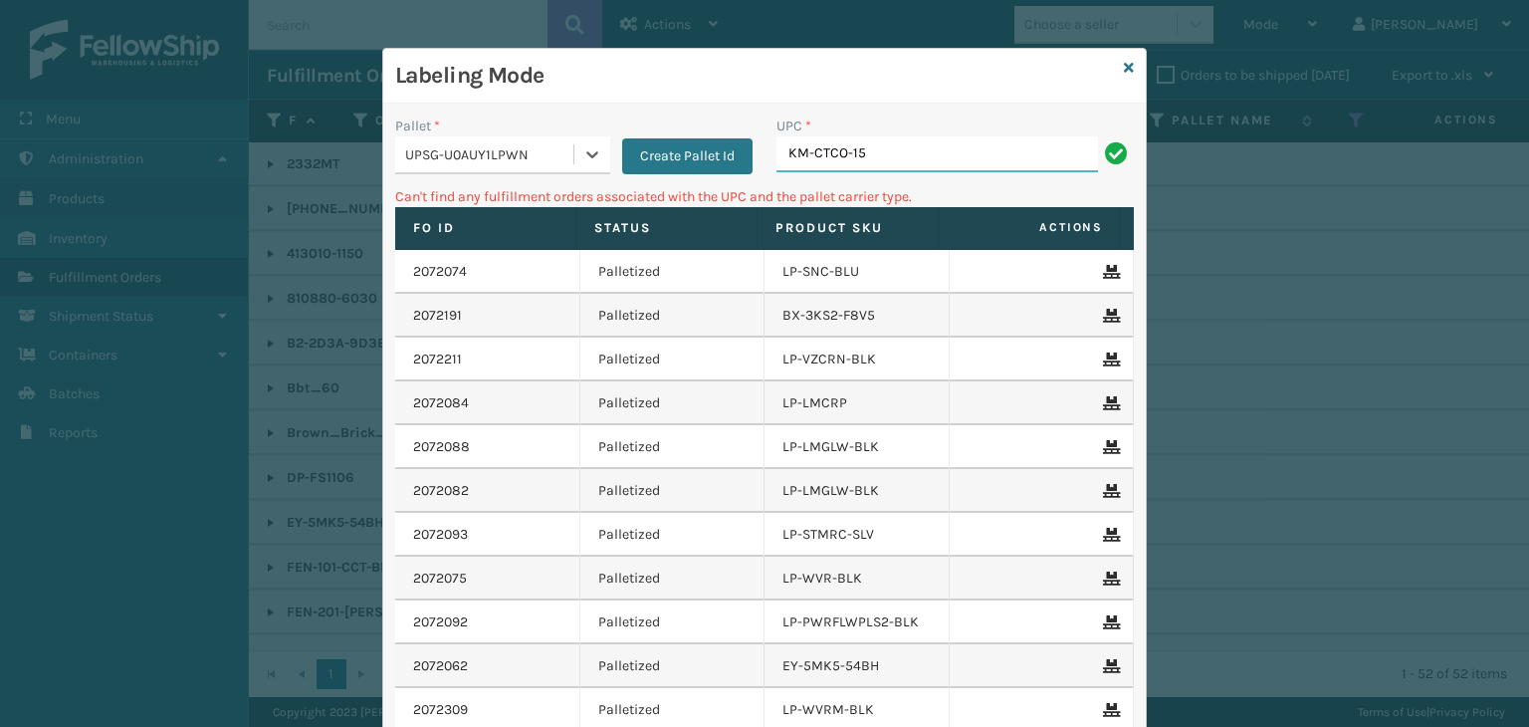
click at [897, 144] on input "KM-CTCO-15" at bounding box center [938, 154] width 322 height 36
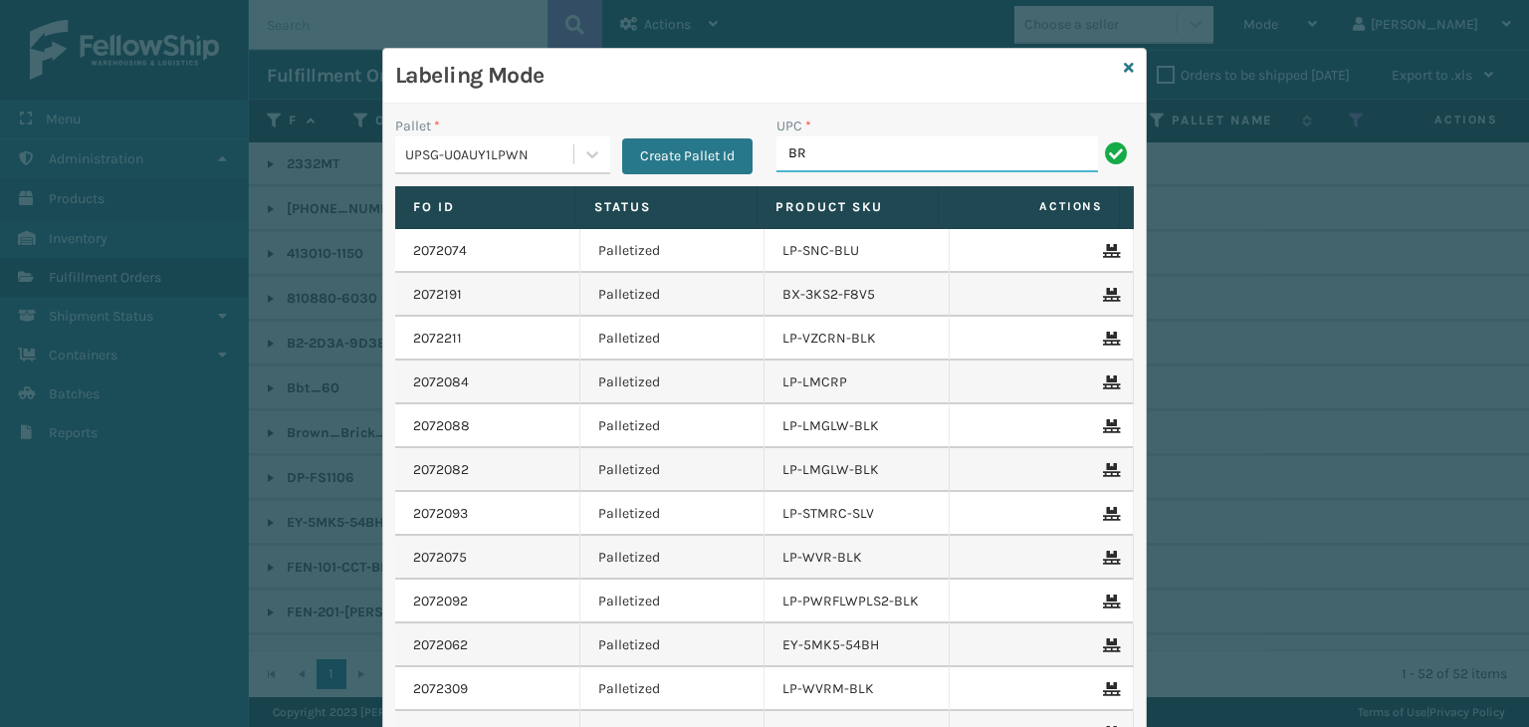
type input "Brown_Brick_25_FBM"
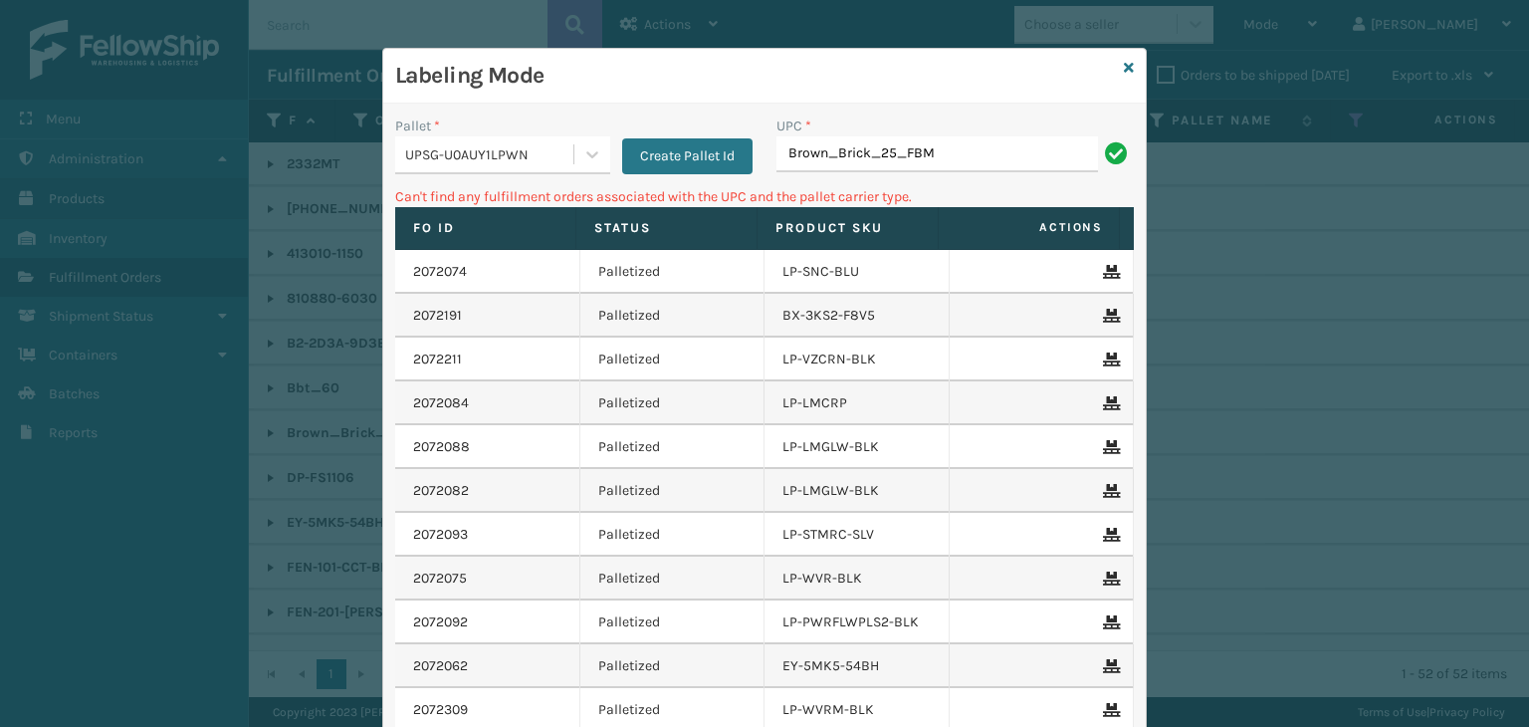
click at [412, 144] on div "UPSG-U0AUY1LPWN" at bounding box center [490, 154] width 170 height 21
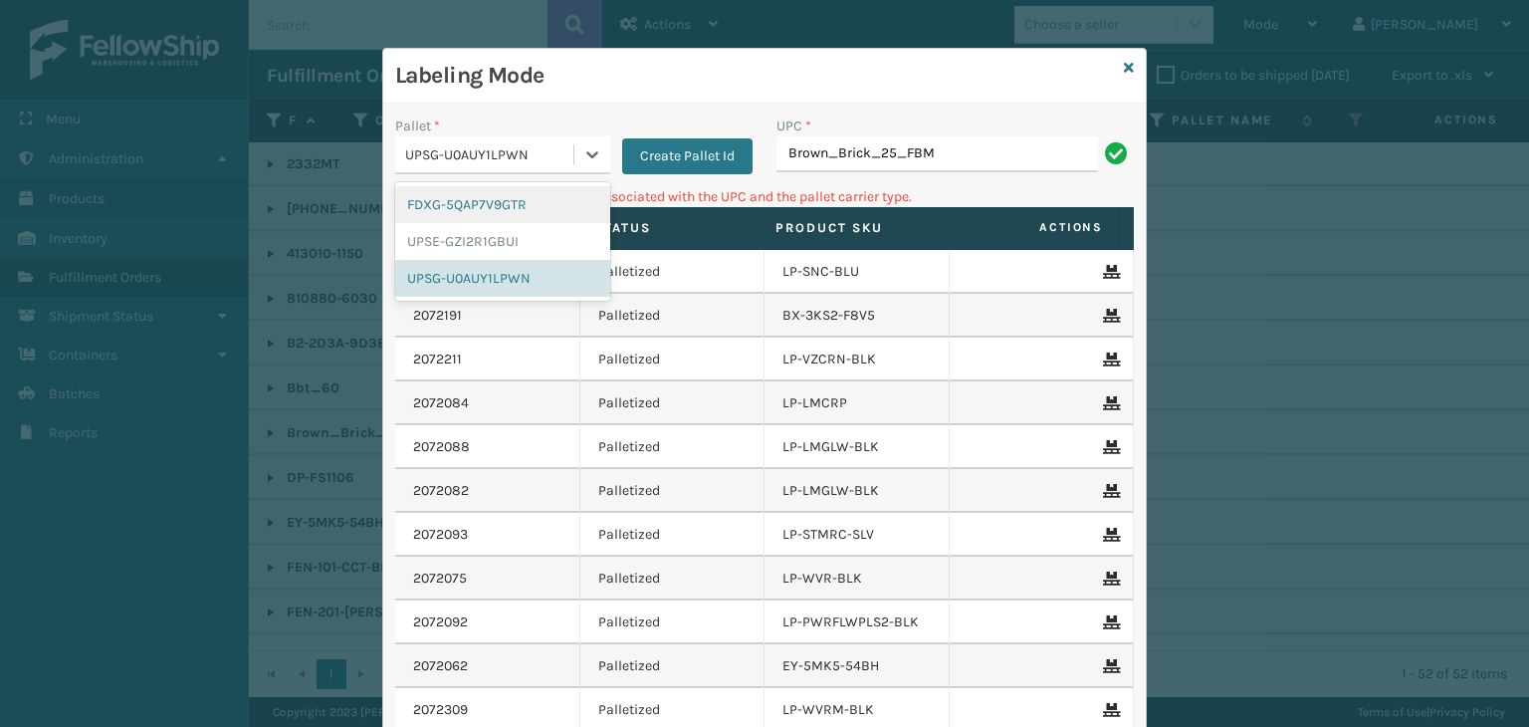
click at [456, 197] on div "FDXG-5QAP7V9GTR" at bounding box center [502, 204] width 215 height 37
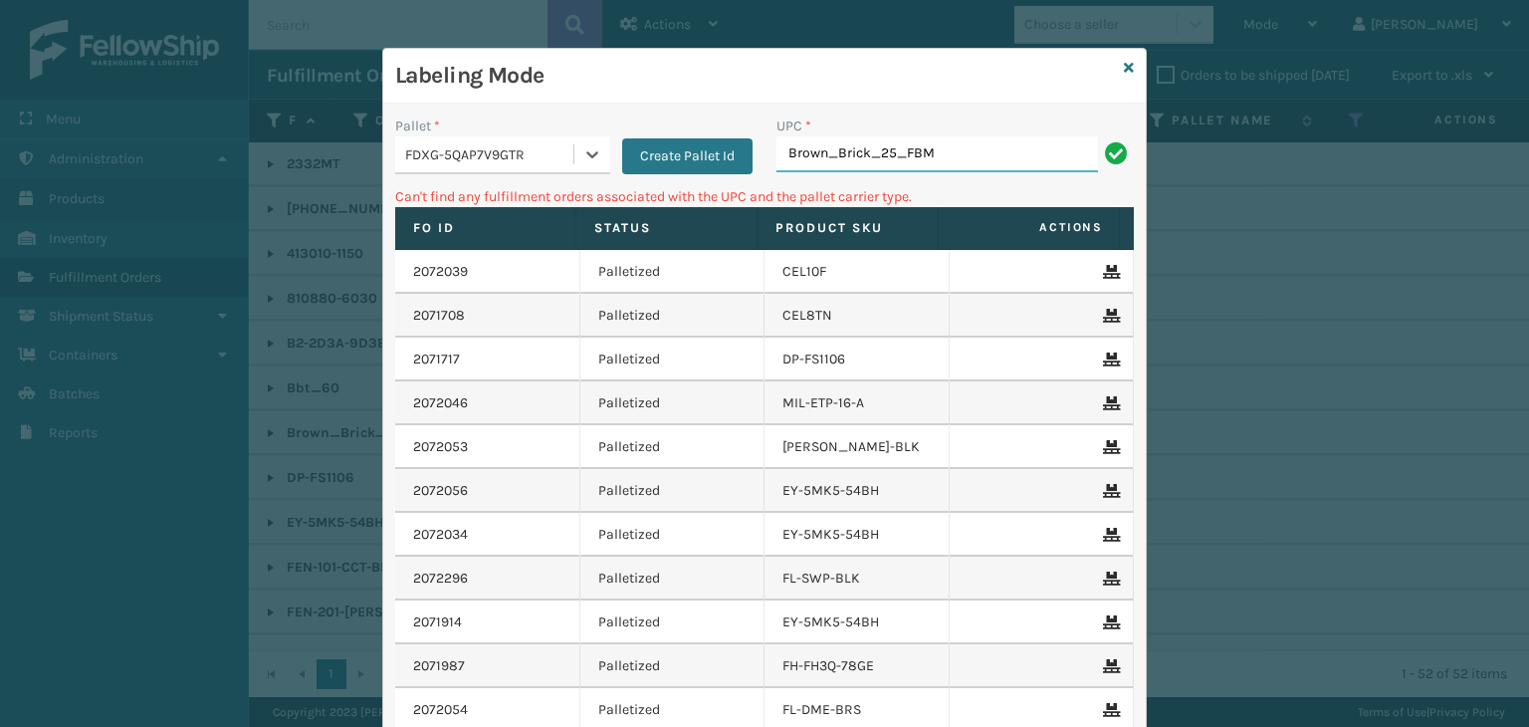
click at [1026, 154] on input "Brown_Brick_25_FBM" at bounding box center [938, 154] width 322 height 36
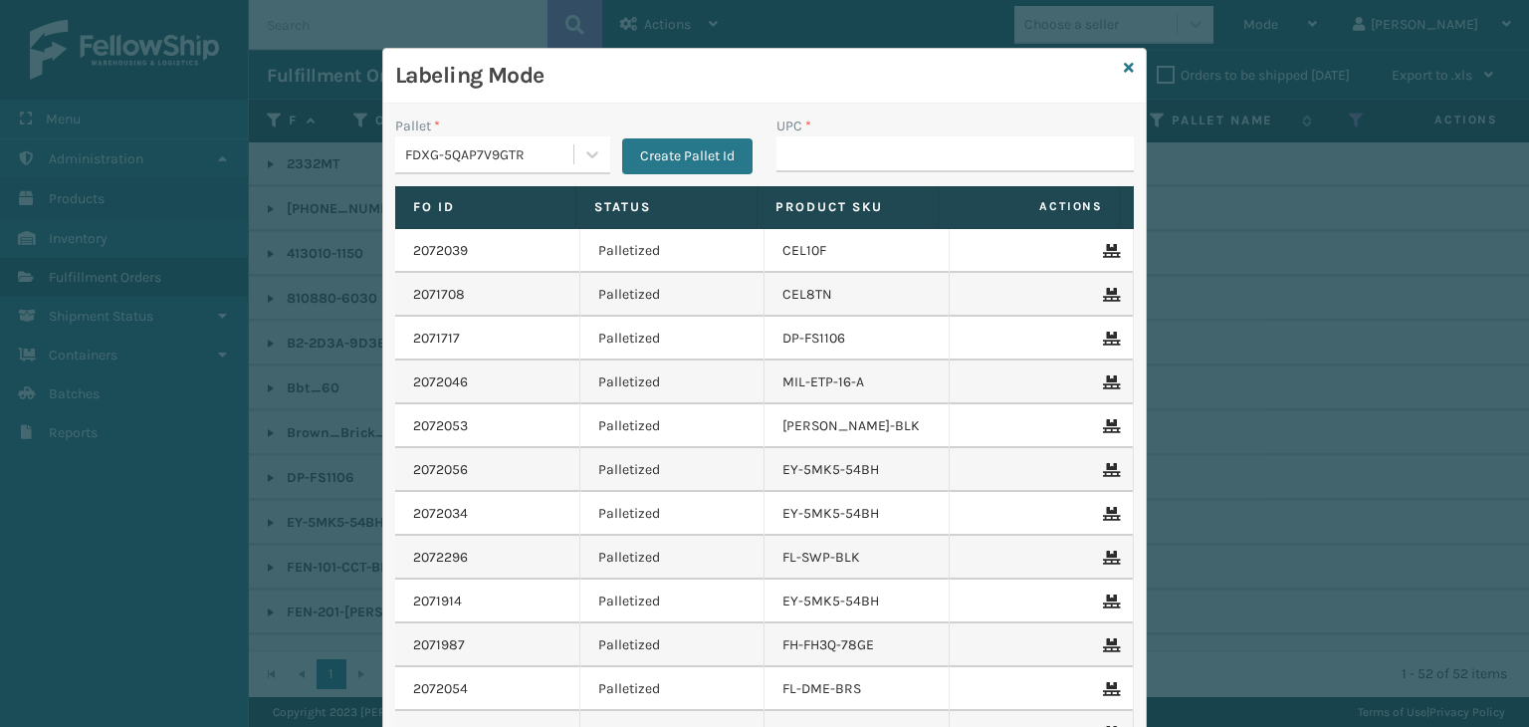
click at [440, 154] on div "FDXG-5QAP7V9GTR" at bounding box center [490, 154] width 170 height 21
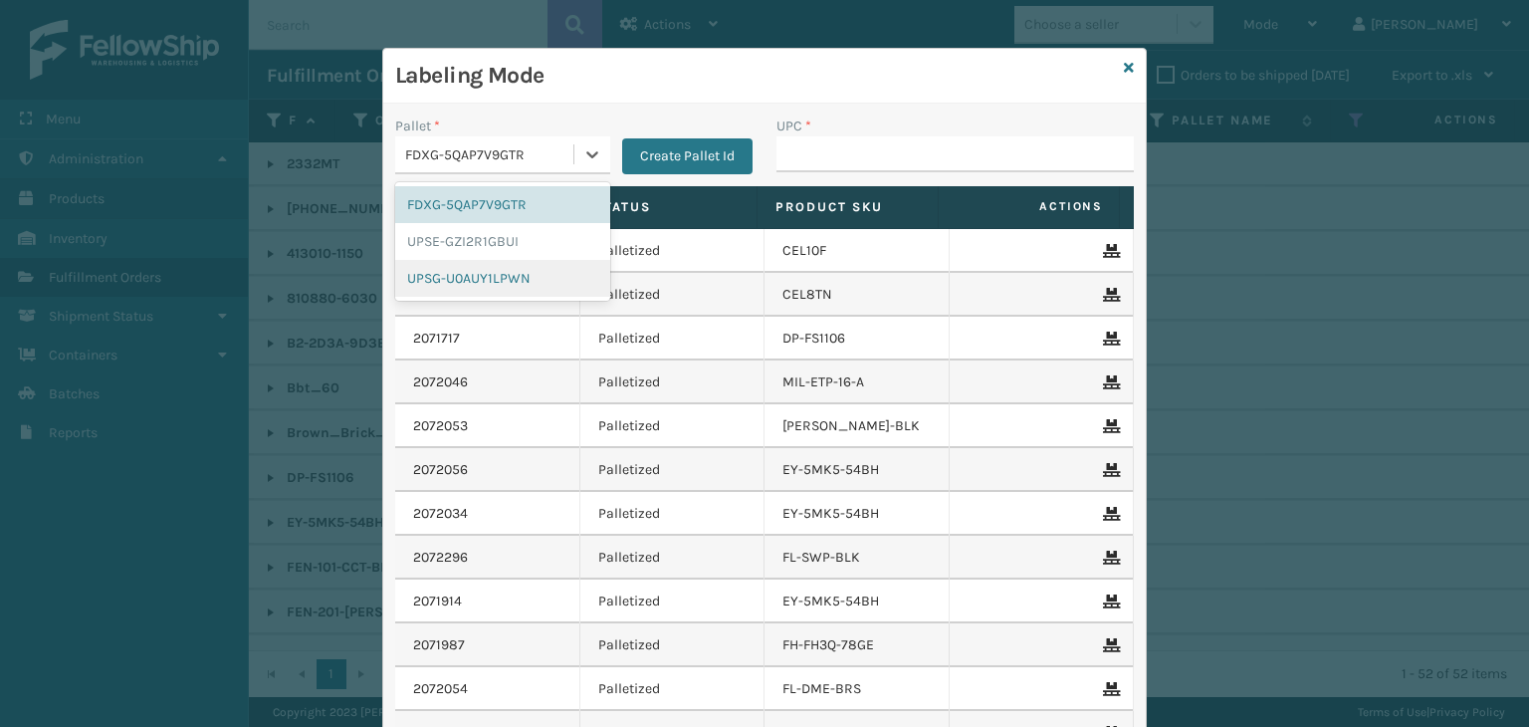
drag, startPoint x: 459, startPoint y: 280, endPoint x: 764, endPoint y: 200, distance: 314.9
click at [459, 280] on div "UPSG-U0AUY1LPWN" at bounding box center [502, 278] width 215 height 37
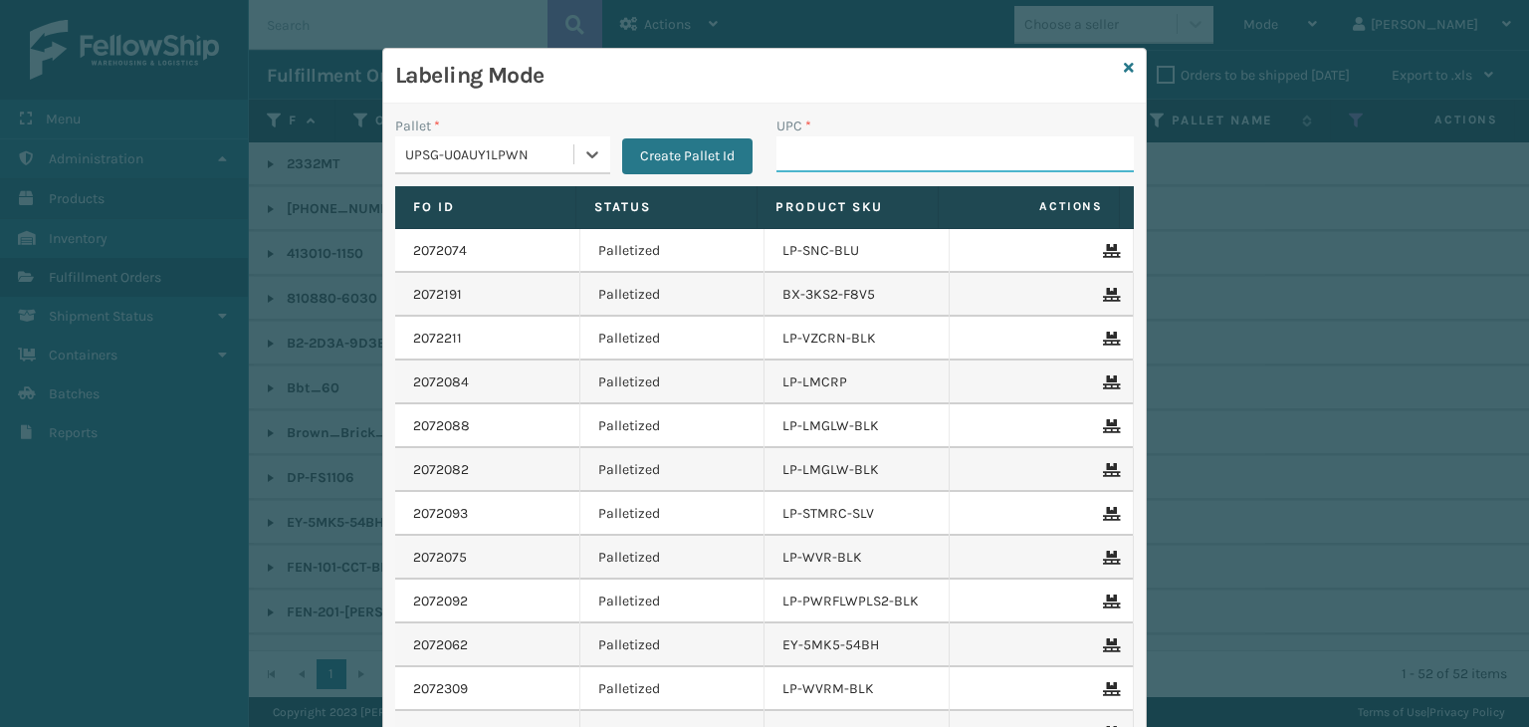
click at [813, 151] on input "UPC *" at bounding box center [955, 154] width 357 height 36
type input "RBJ-S-22017-01"
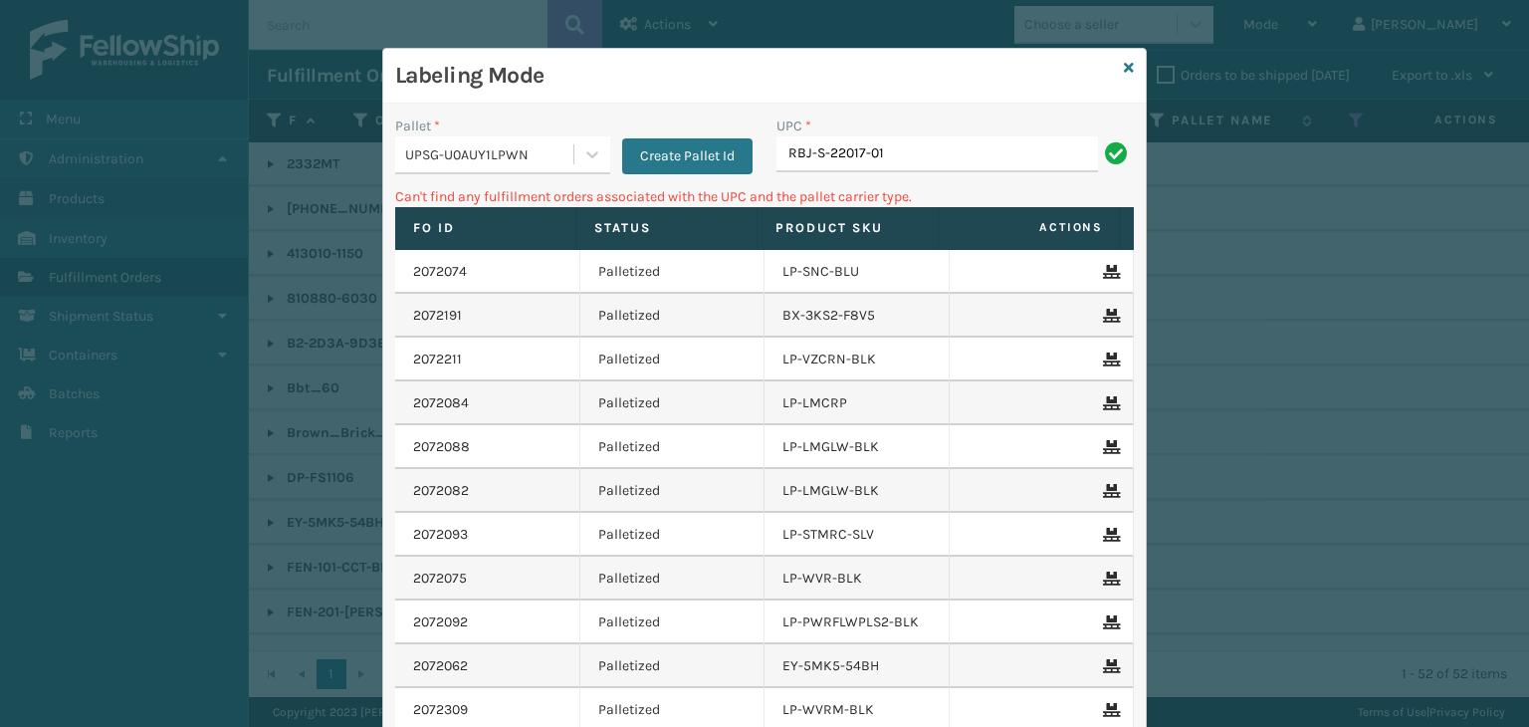
click at [466, 161] on div "UPSG-U0AUY1LPWN" at bounding box center [490, 154] width 170 height 21
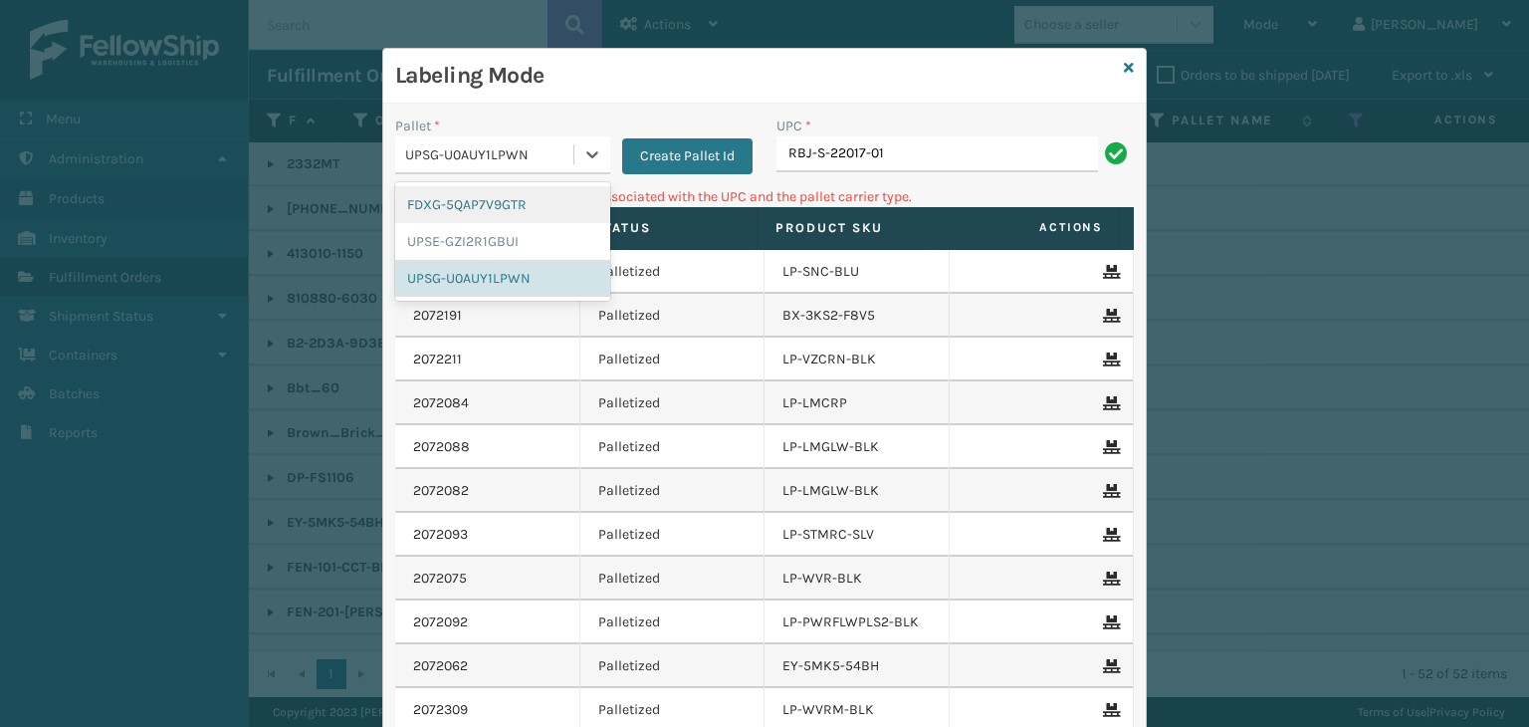
drag, startPoint x: 466, startPoint y: 207, endPoint x: 584, endPoint y: 221, distance: 118.3
click at [470, 207] on div "FDXG-5QAP7V9GTR" at bounding box center [502, 204] width 215 height 37
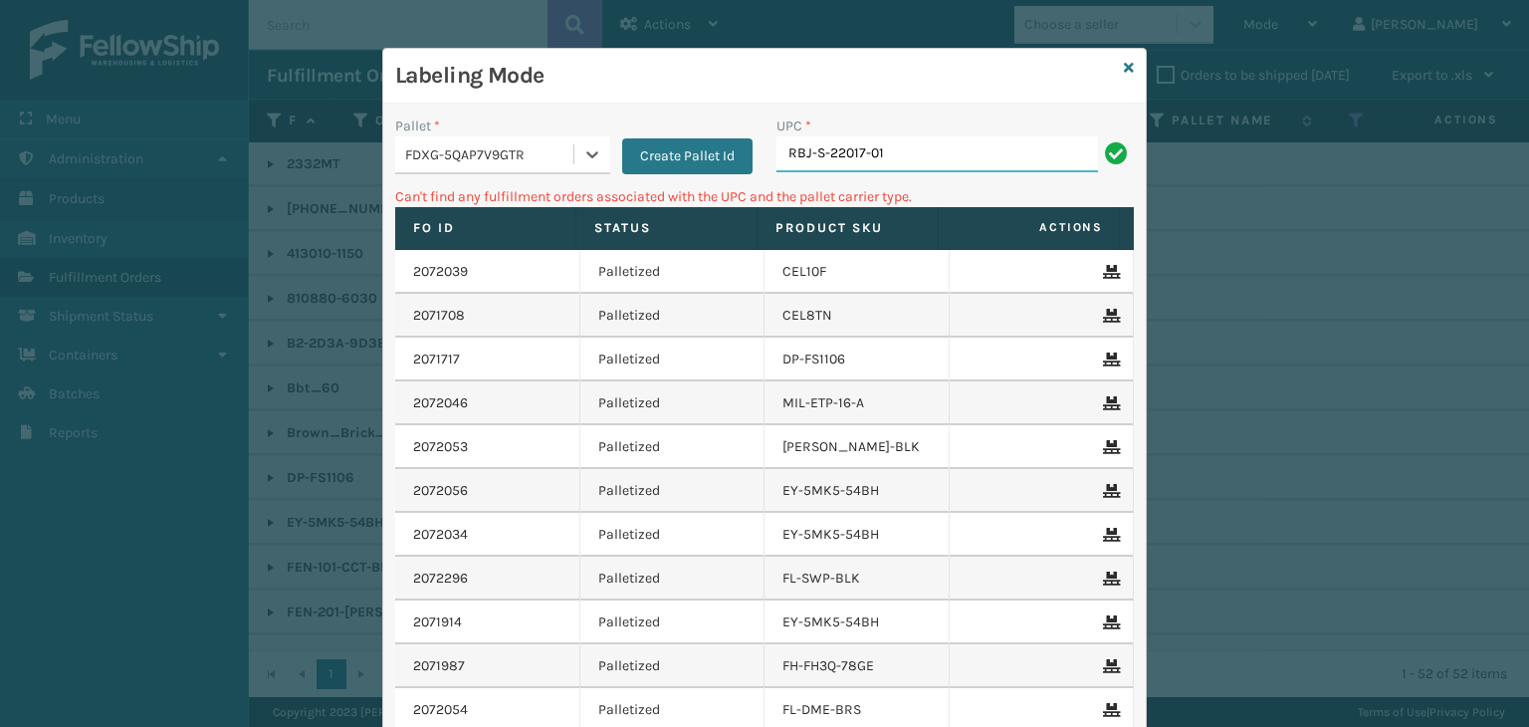
click at [910, 153] on input "RBJ-S-22017-01" at bounding box center [938, 154] width 322 height 36
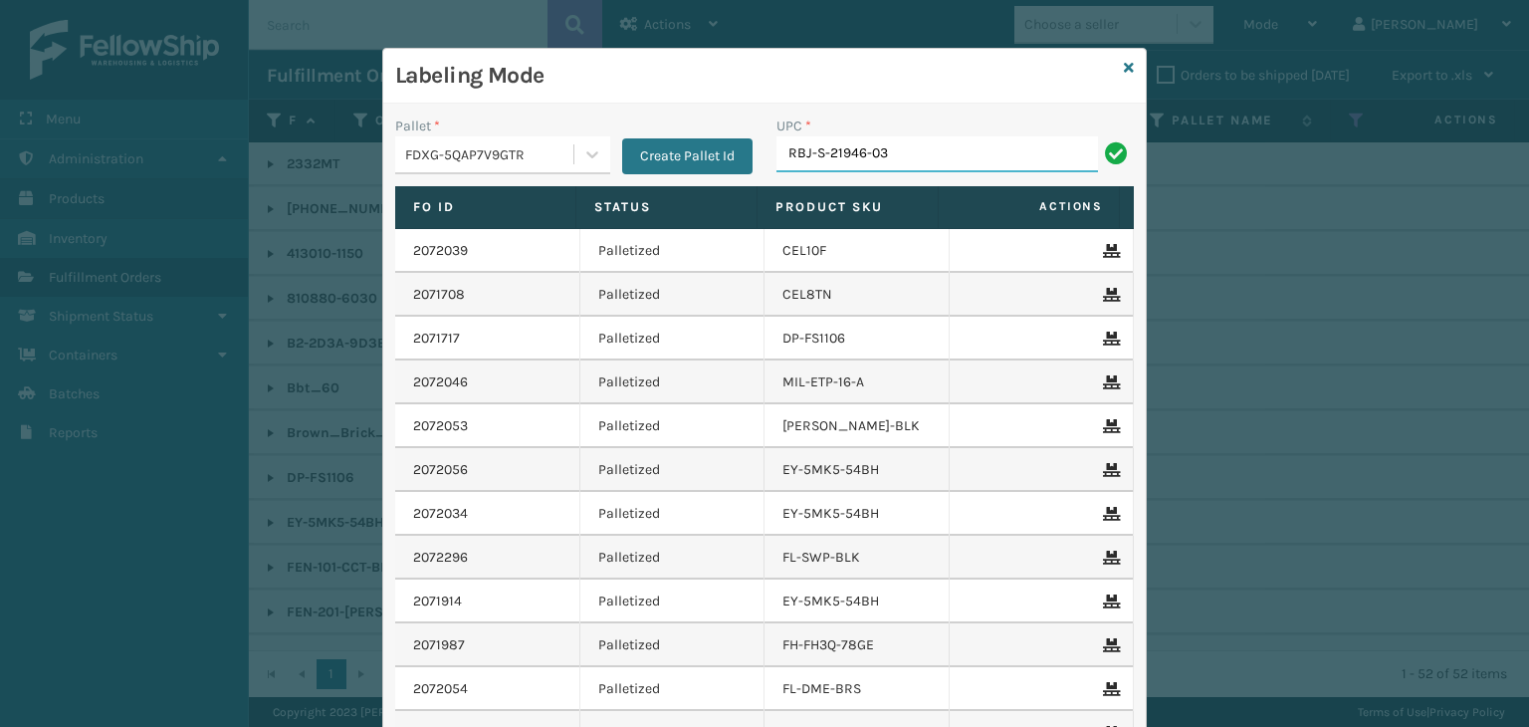
type input "RBJ-S-21946-03"
type input "RBJ-S-20158-04"
type input "RBJ-S-20751-09"
type input "RBJ-S-20744-40"
type input "853913008850"
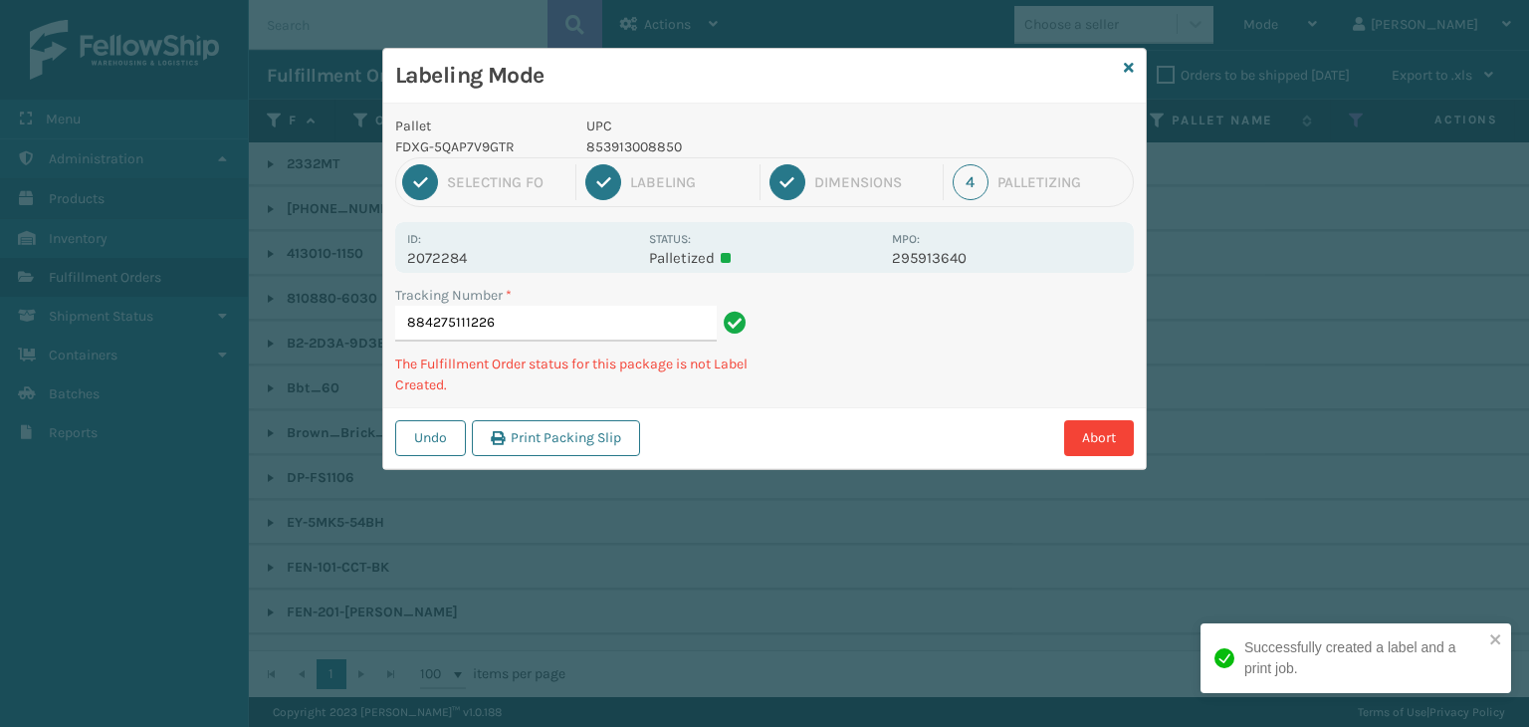
click at [654, 139] on p "853913008850" at bounding box center [734, 146] width 294 height 21
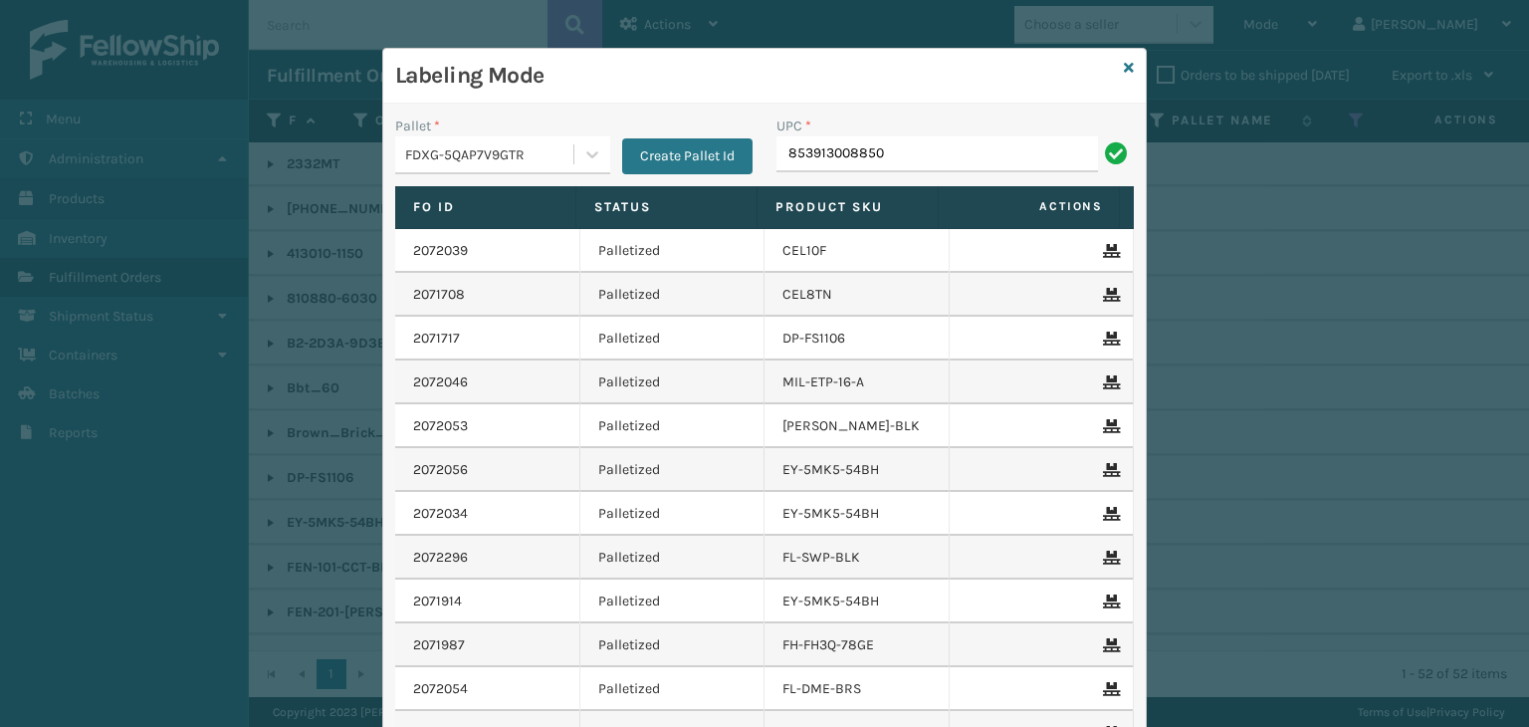
type input "853913008850"
click at [1115, 68] on div "Labeling Mode" at bounding box center [764, 76] width 763 height 55
click at [1124, 67] on icon at bounding box center [1129, 68] width 10 height 14
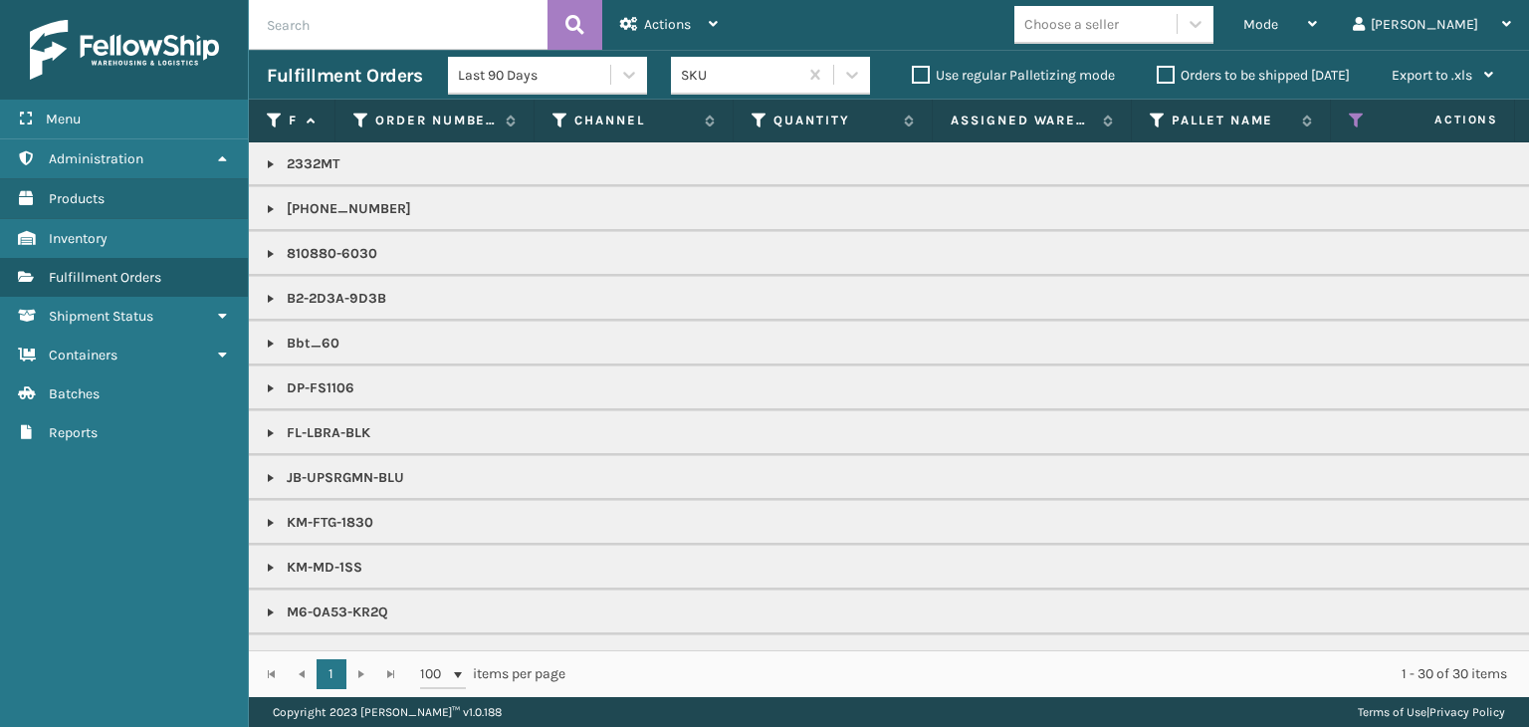
drag, startPoint x: 1119, startPoint y: 17, endPoint x: 1107, endPoint y: 18, distance: 12.0
click at [1115, 18] on div "Choose a seller" at bounding box center [1072, 24] width 95 height 21
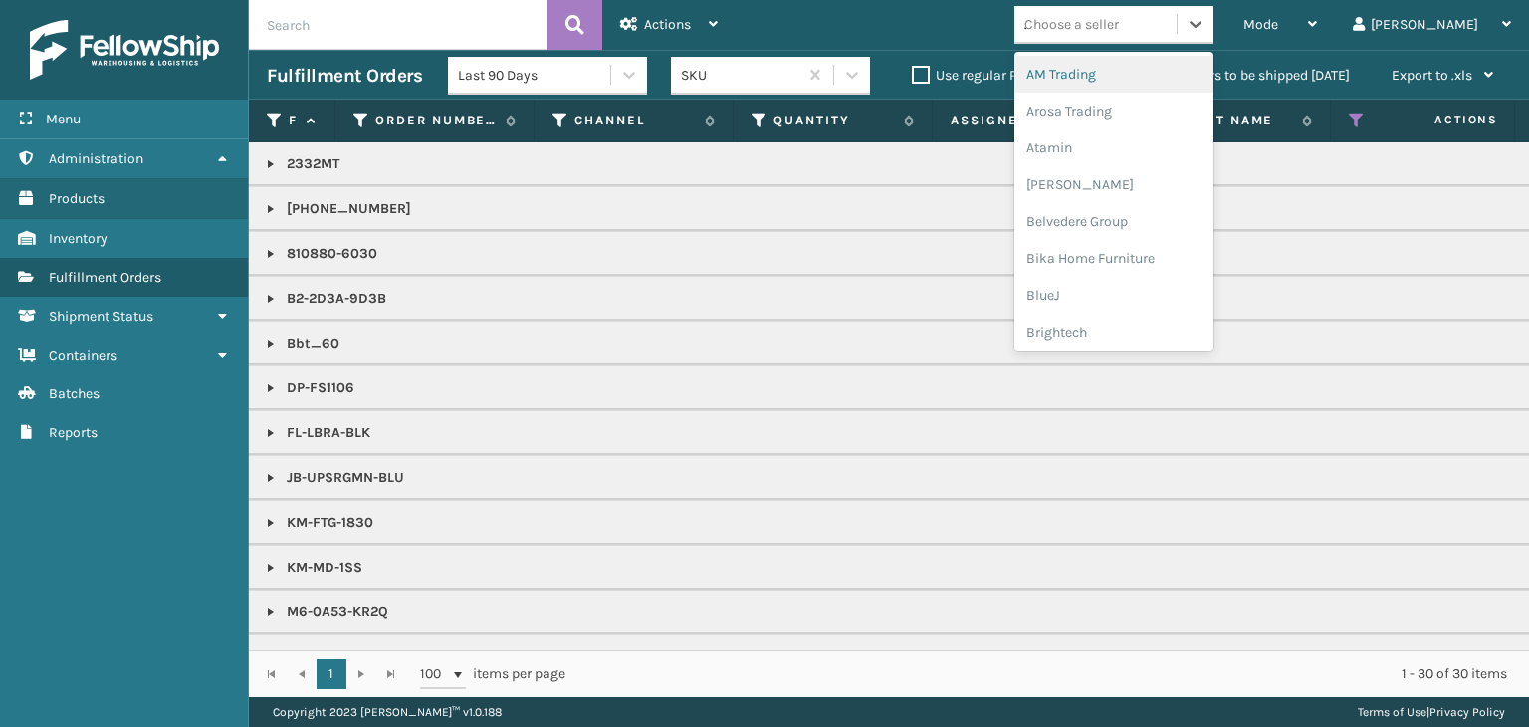
type input "JU"
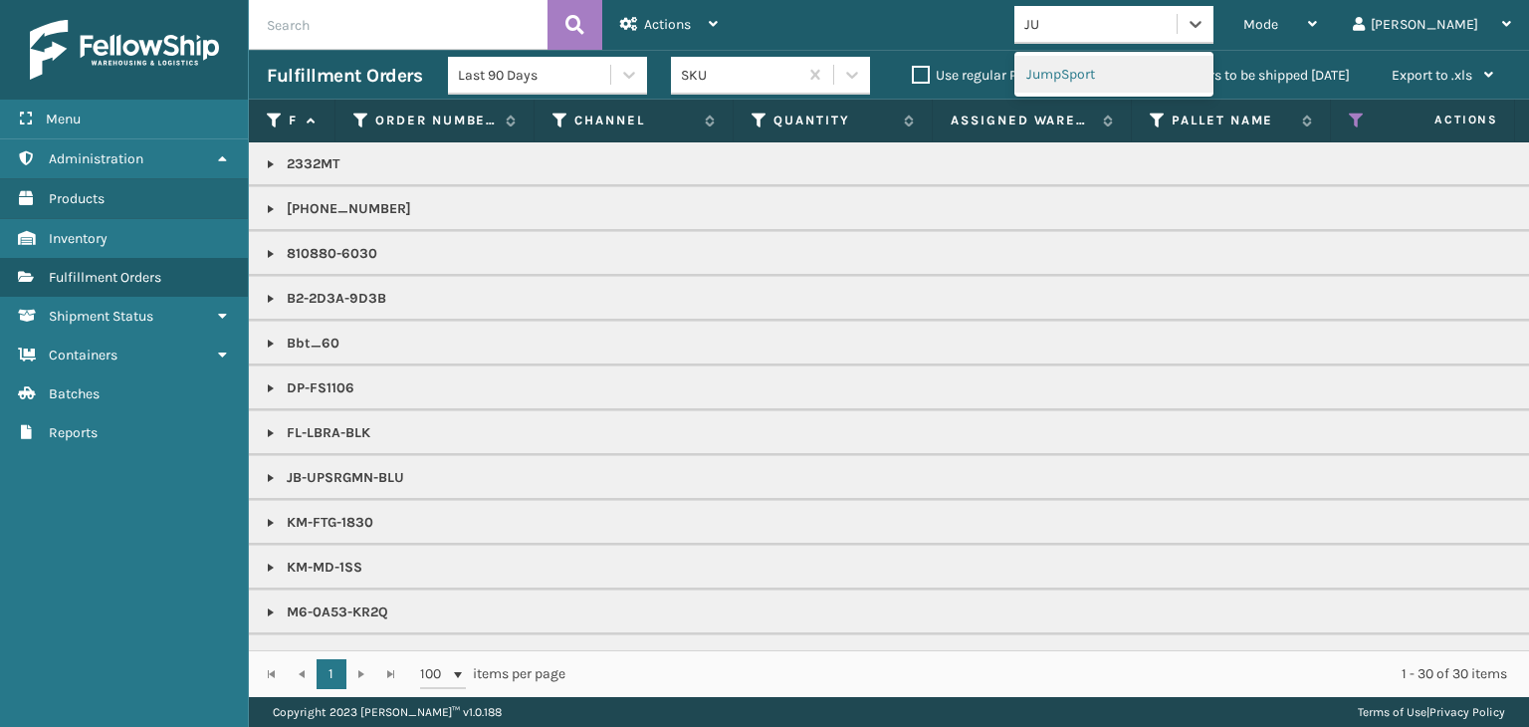
click at [1128, 76] on div "JumpSport" at bounding box center [1114, 74] width 199 height 37
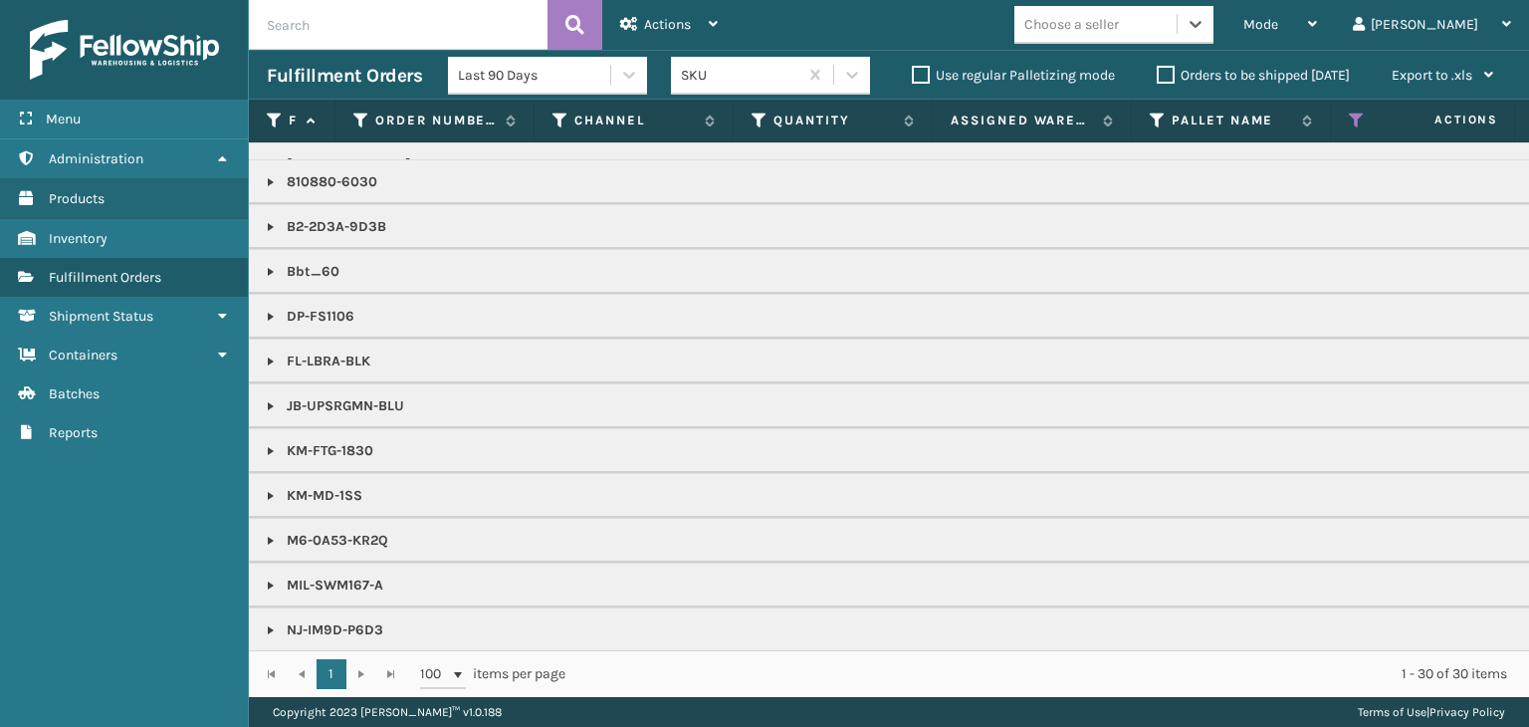
scroll to position [175, 0]
click at [1317, 35] on div "Mode" at bounding box center [1281, 25] width 74 height 50
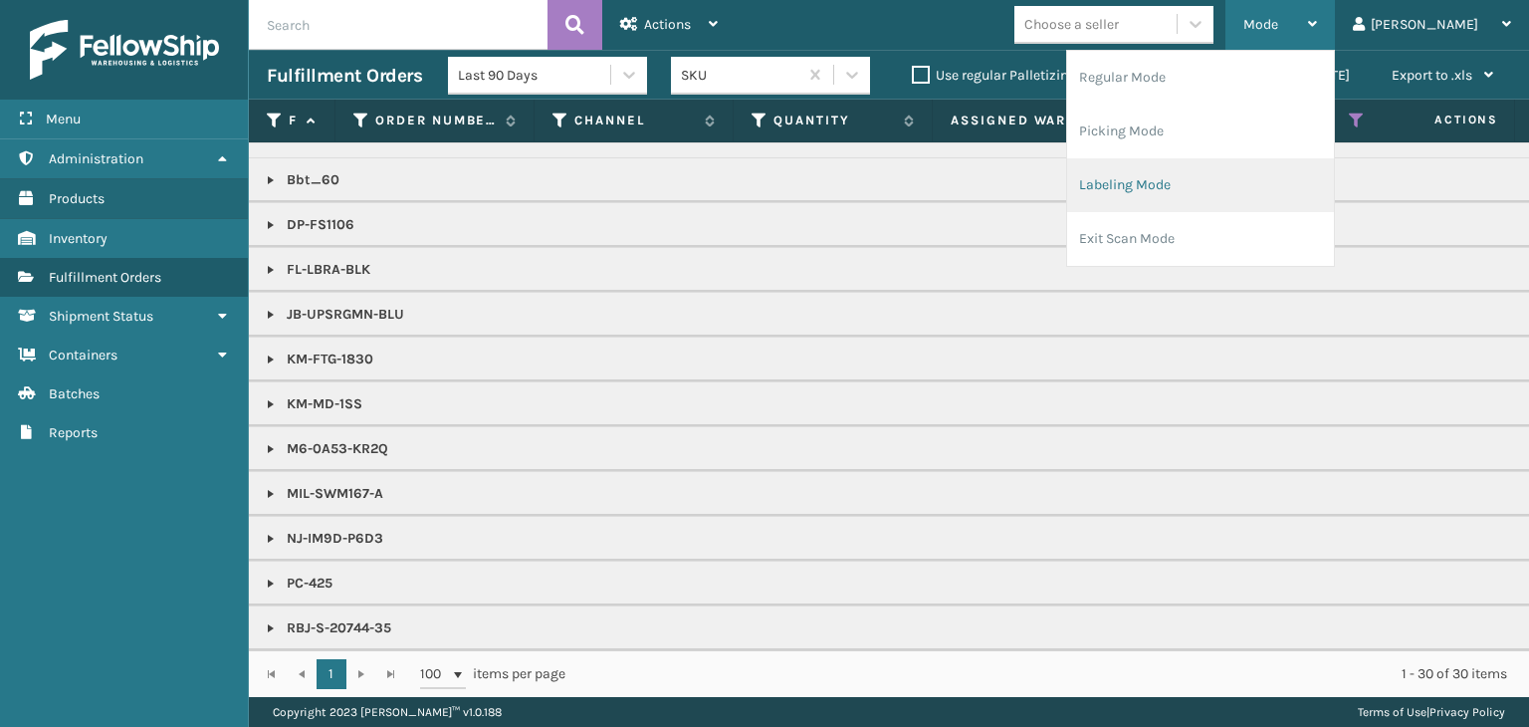
click at [1245, 196] on li "Labeling Mode" at bounding box center [1200, 185] width 267 height 54
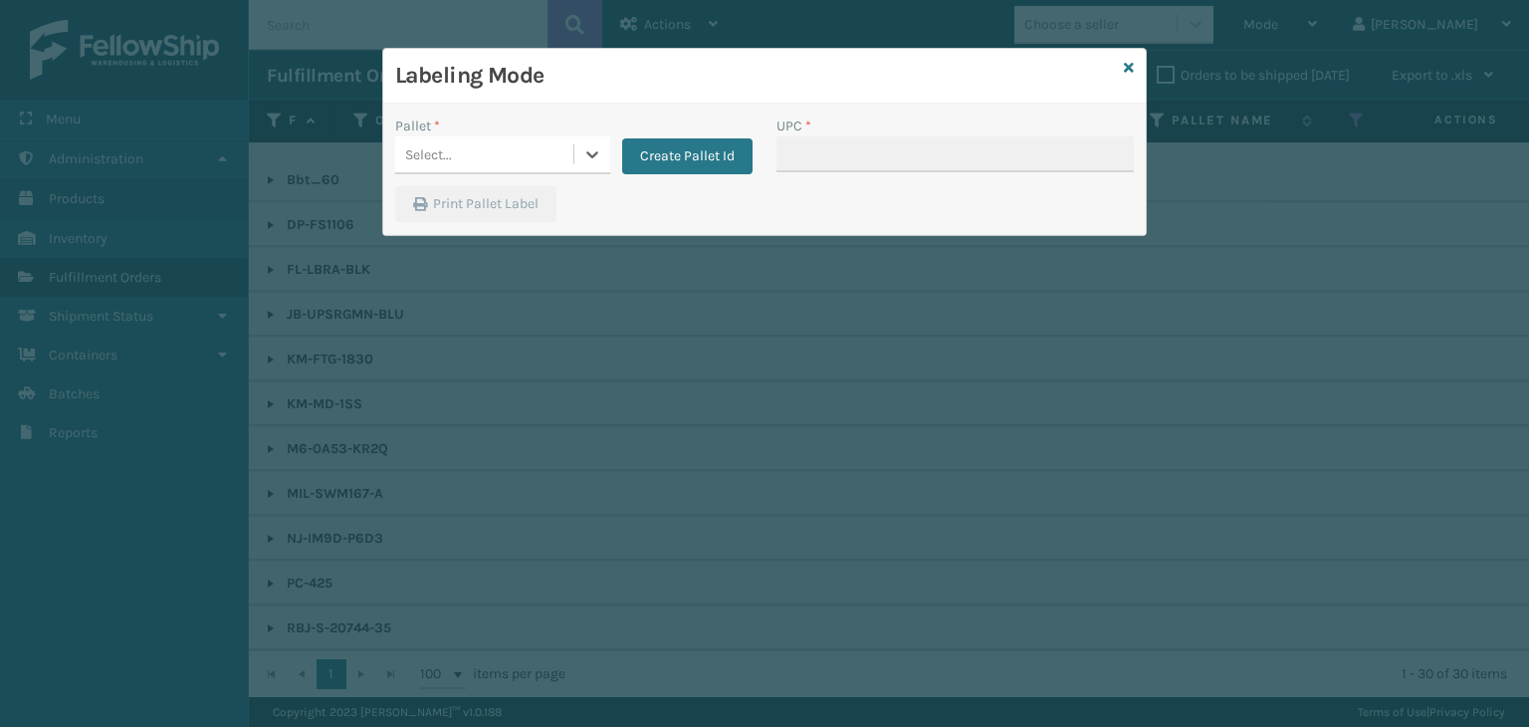
click at [516, 160] on div "Select..." at bounding box center [484, 154] width 178 height 33
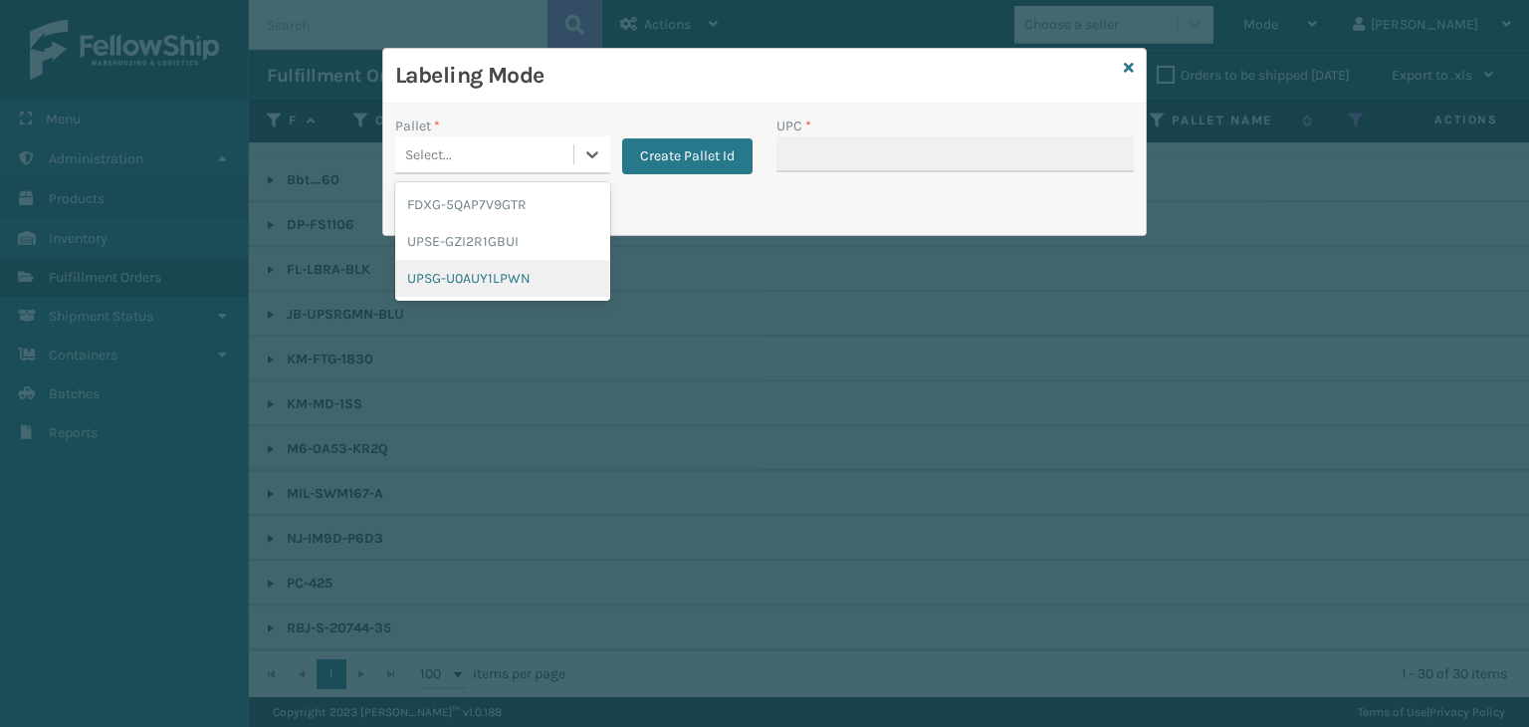
click at [558, 284] on div "UPSG-U0AUY1LPWN" at bounding box center [502, 278] width 215 height 37
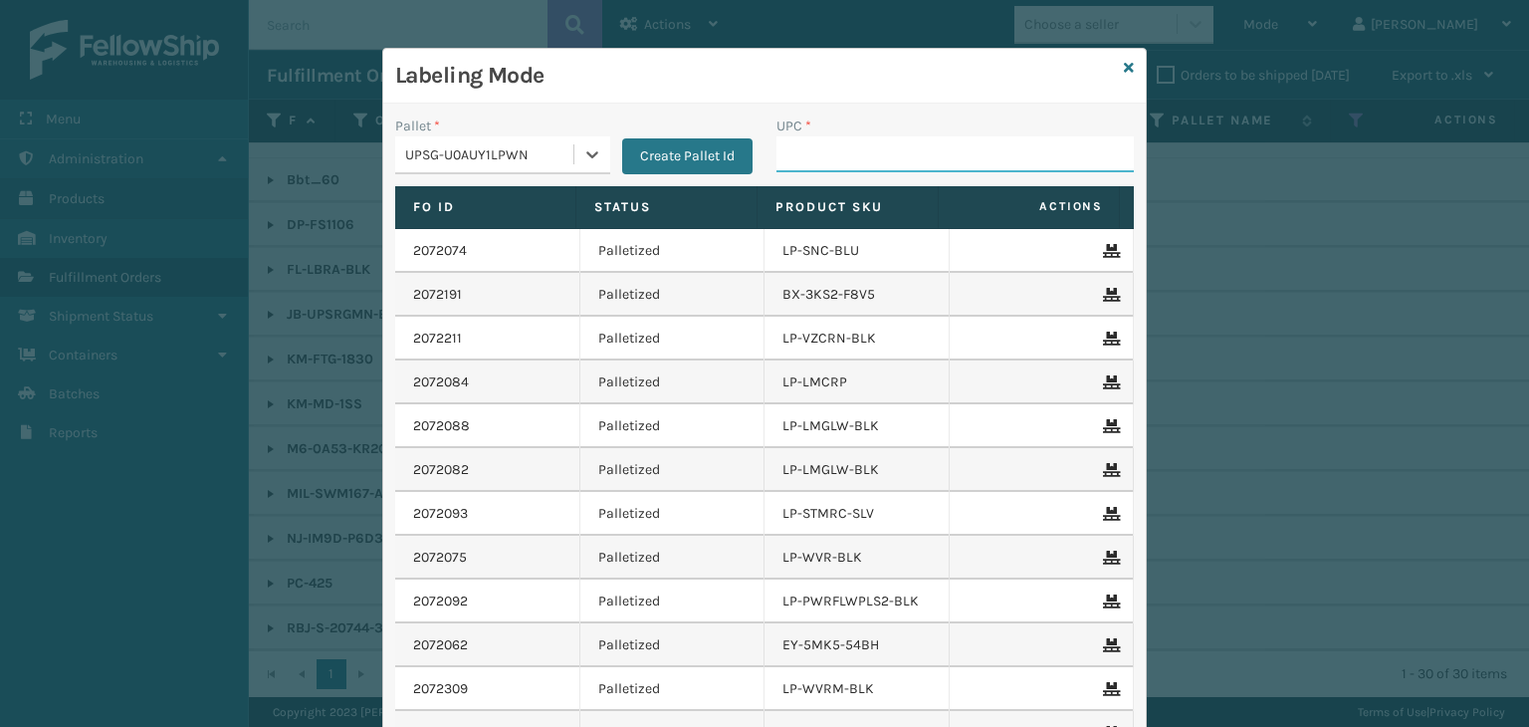
click at [782, 168] on input "UPC *" at bounding box center [955, 154] width 357 height 36
type input "KM-MD-1SS"
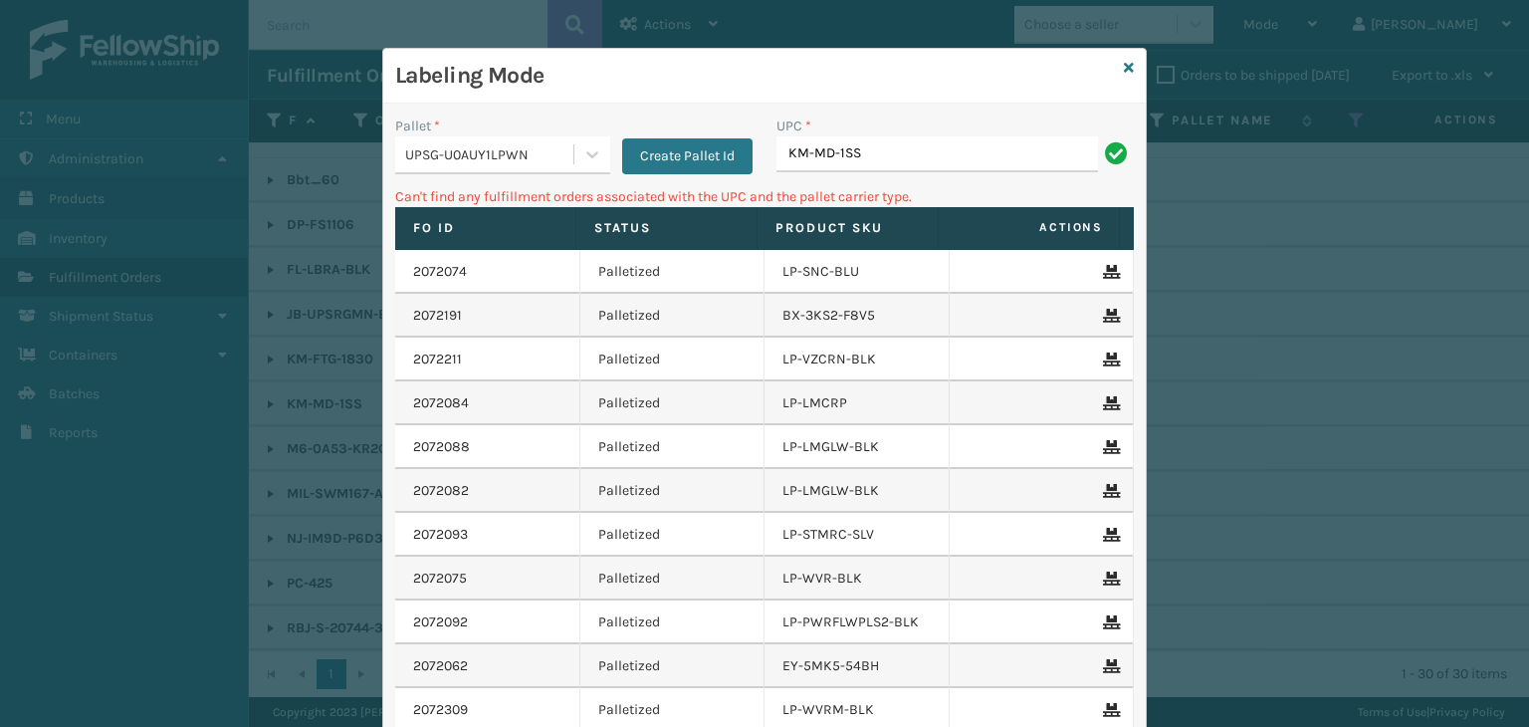
click at [564, 138] on div "UPSG-U0AUY1LPWN" at bounding box center [484, 154] width 178 height 33
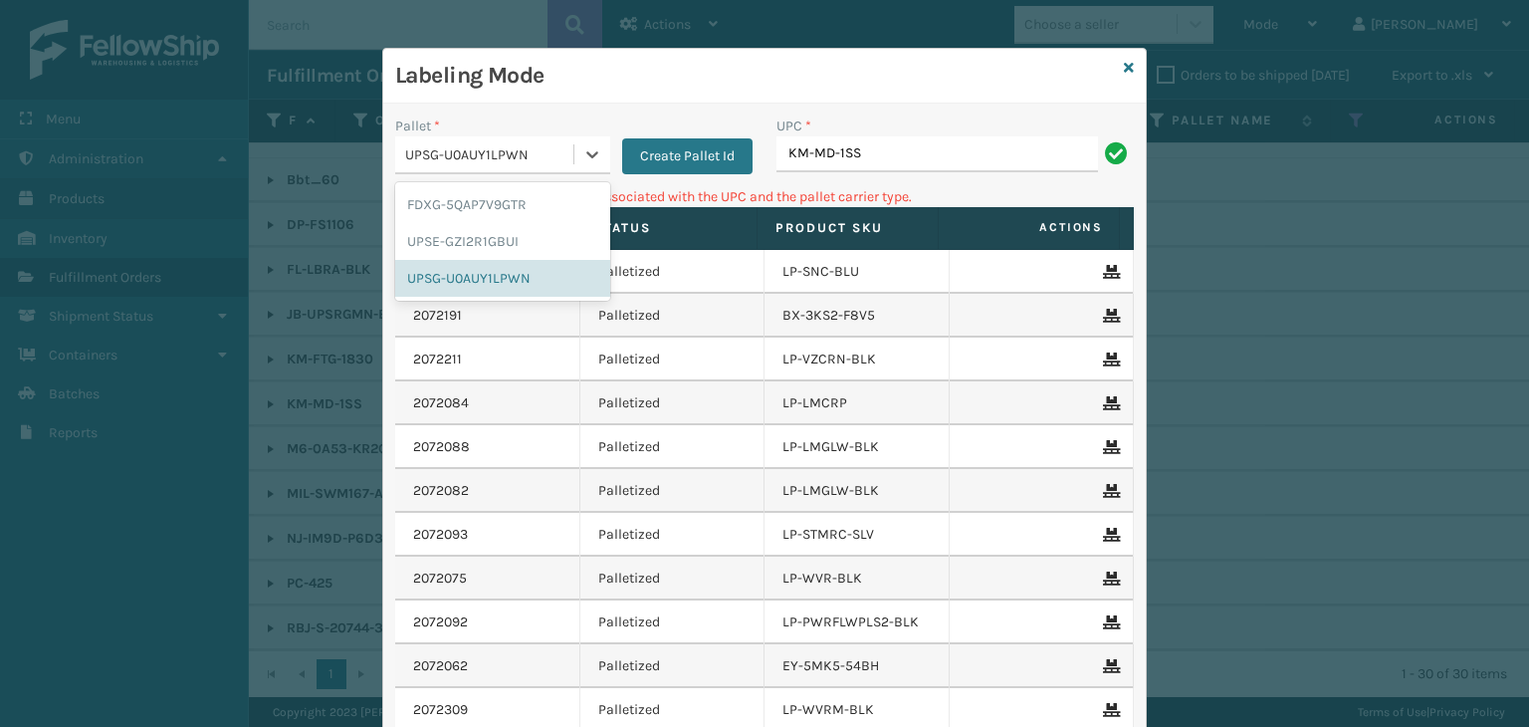
click at [561, 156] on div "UPSG-U0AUY1LPWN" at bounding box center [490, 154] width 170 height 21
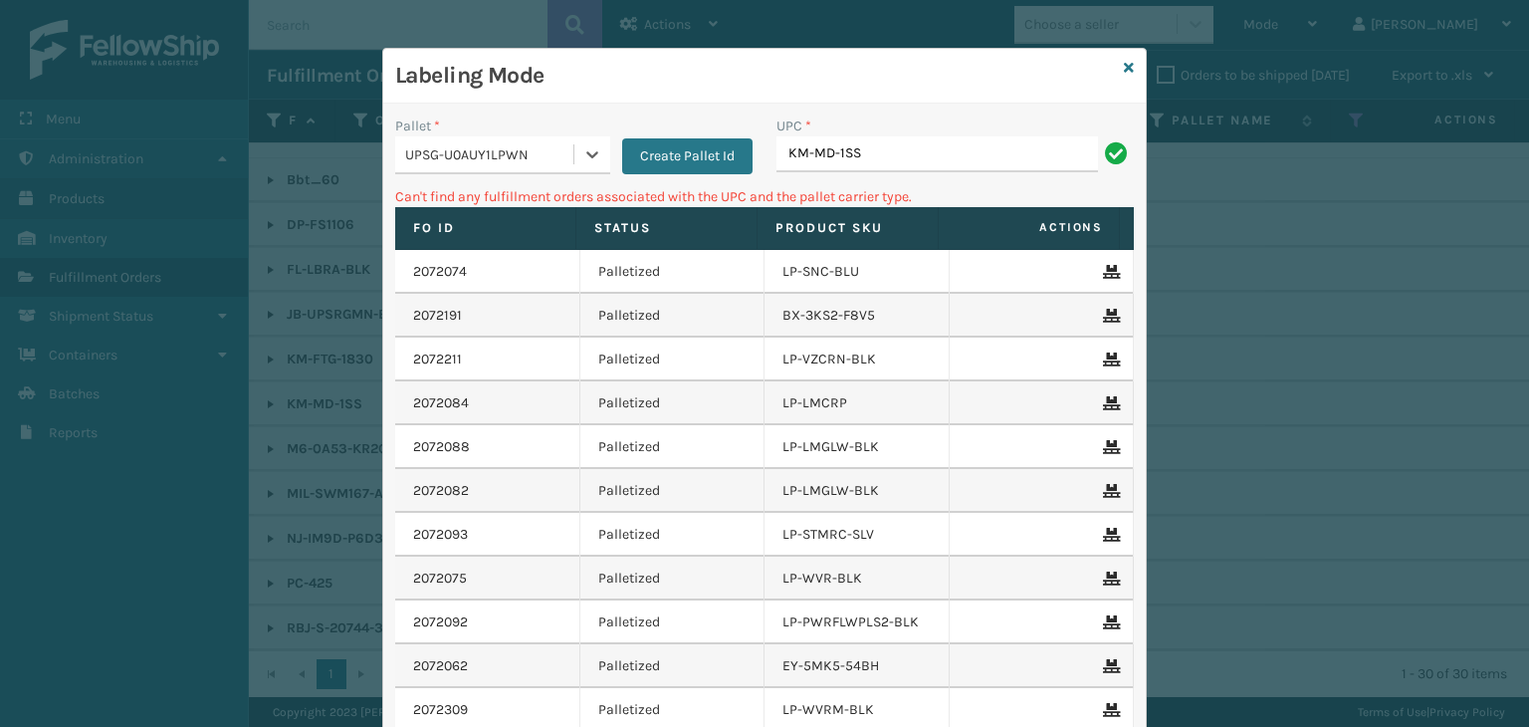
click at [561, 158] on div "UPSG-U0AUY1LPWN" at bounding box center [490, 154] width 170 height 21
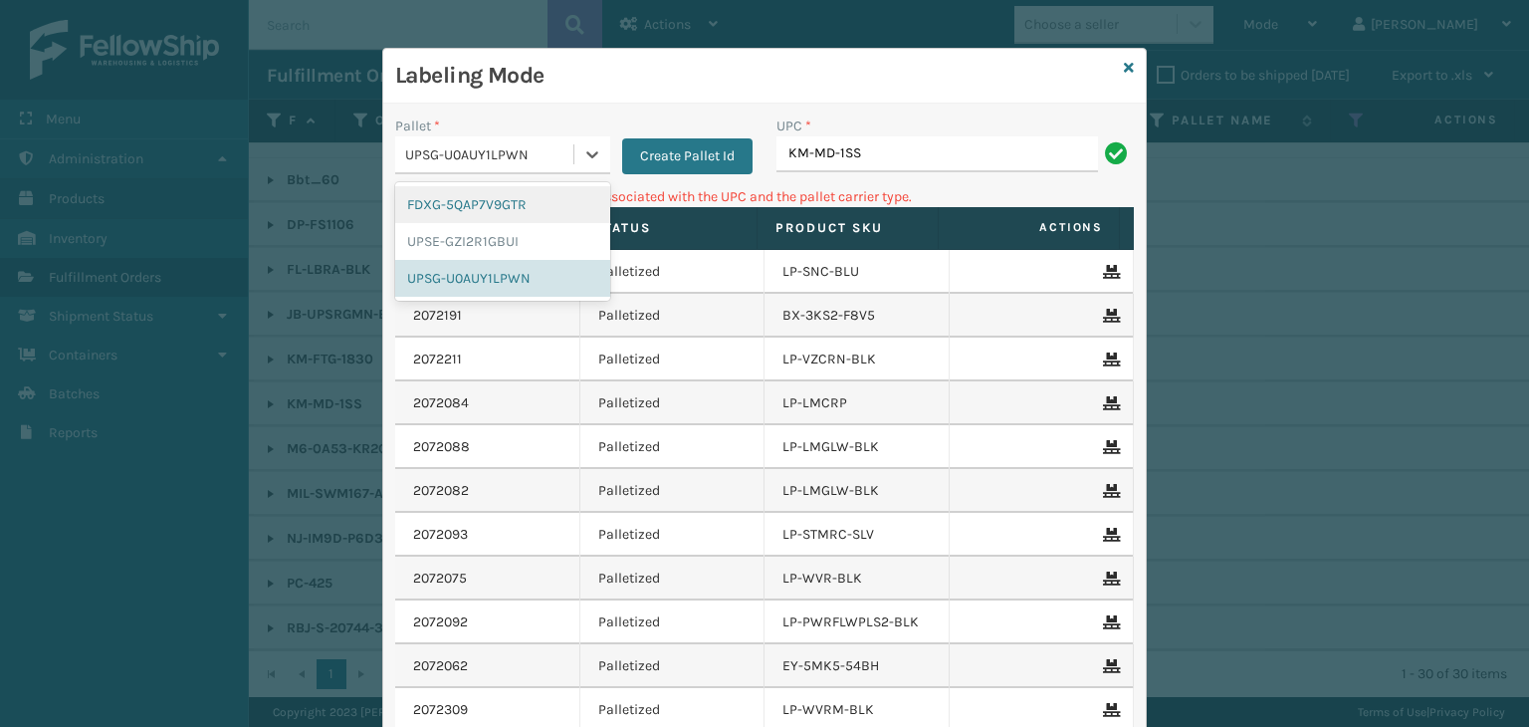
click at [559, 197] on div "FDXG-5QAP7V9GTR" at bounding box center [502, 204] width 215 height 37
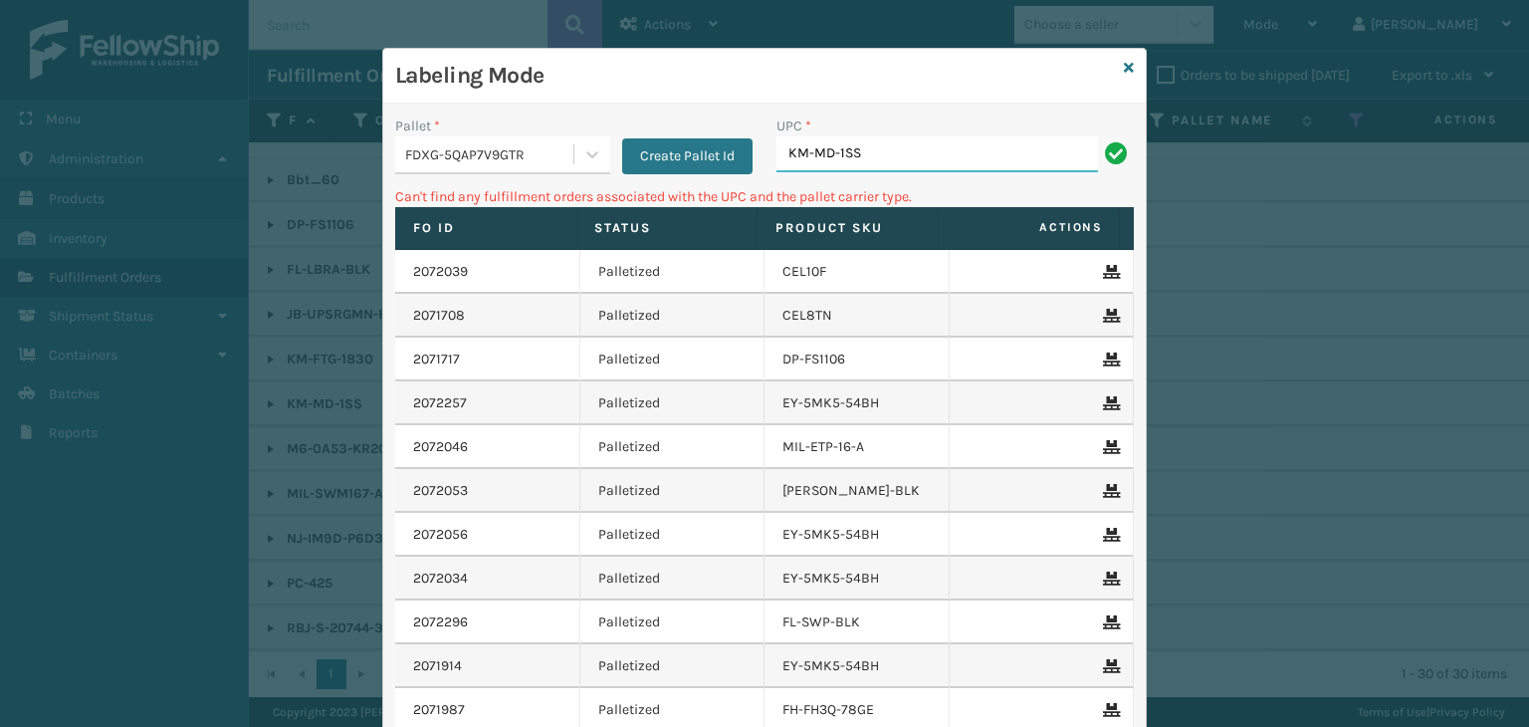
click at [904, 164] on input "KM-MD-1SS" at bounding box center [938, 154] width 322 height 36
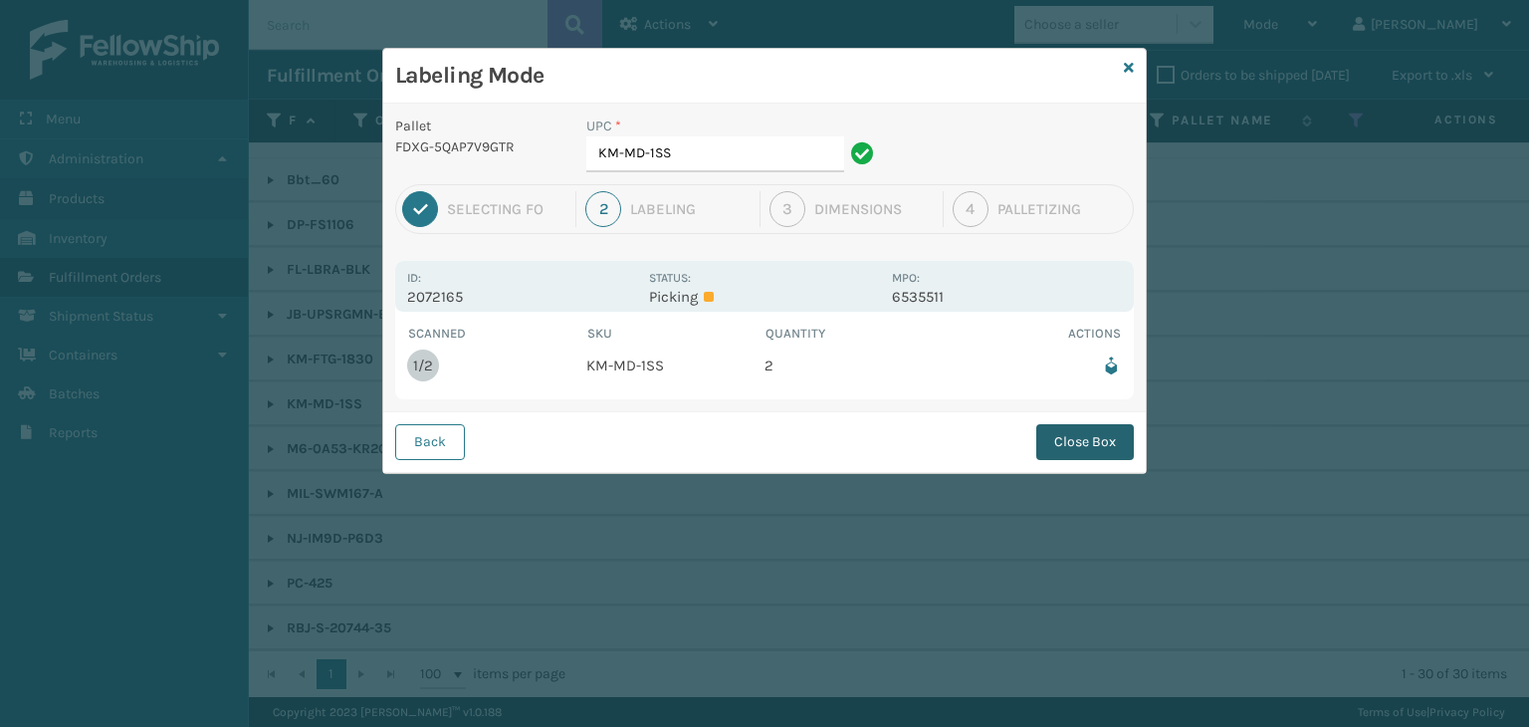
click at [1091, 441] on button "Close Box" at bounding box center [1086, 442] width 98 height 36
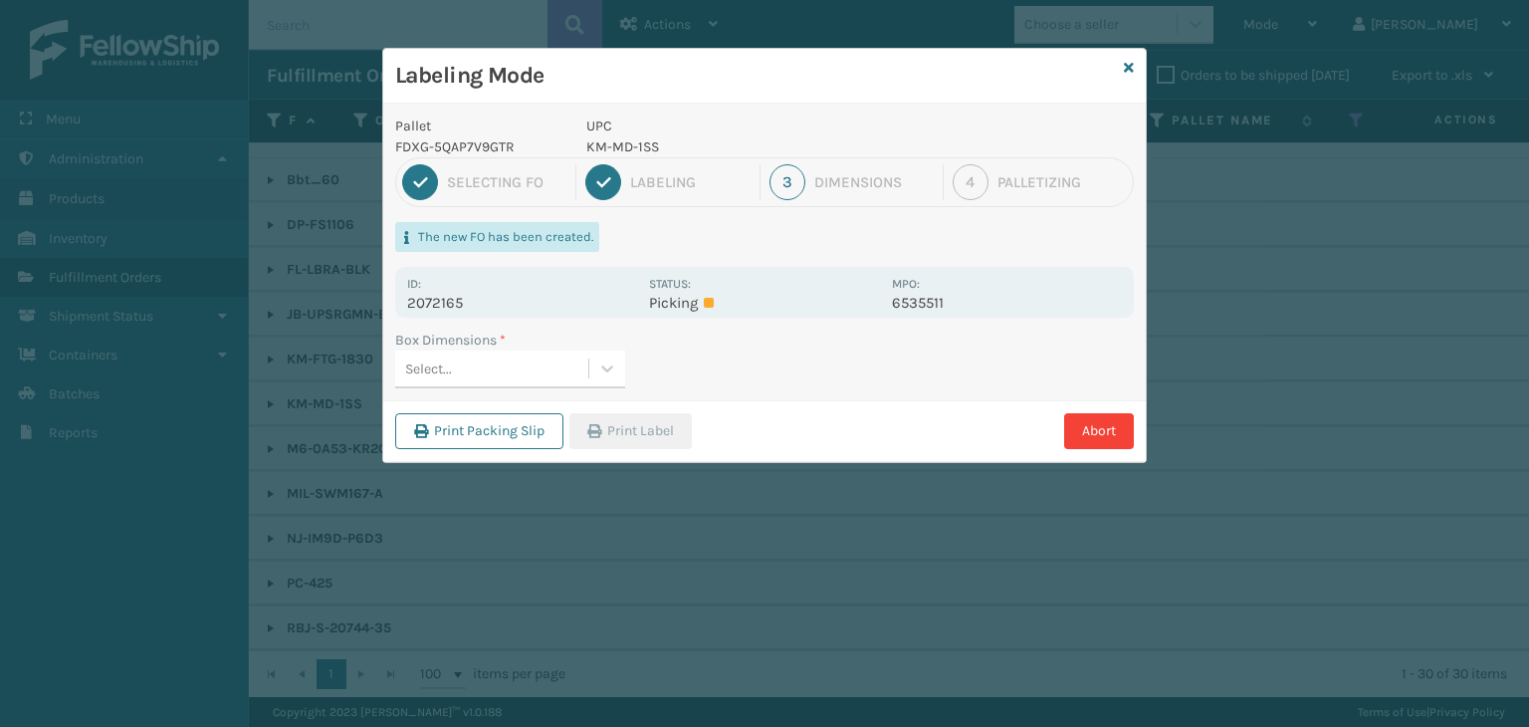
click at [571, 388] on div "Box Dimensions * Select..." at bounding box center [764, 365] width 763 height 71
click at [559, 369] on div "Select..." at bounding box center [491, 369] width 193 height 33
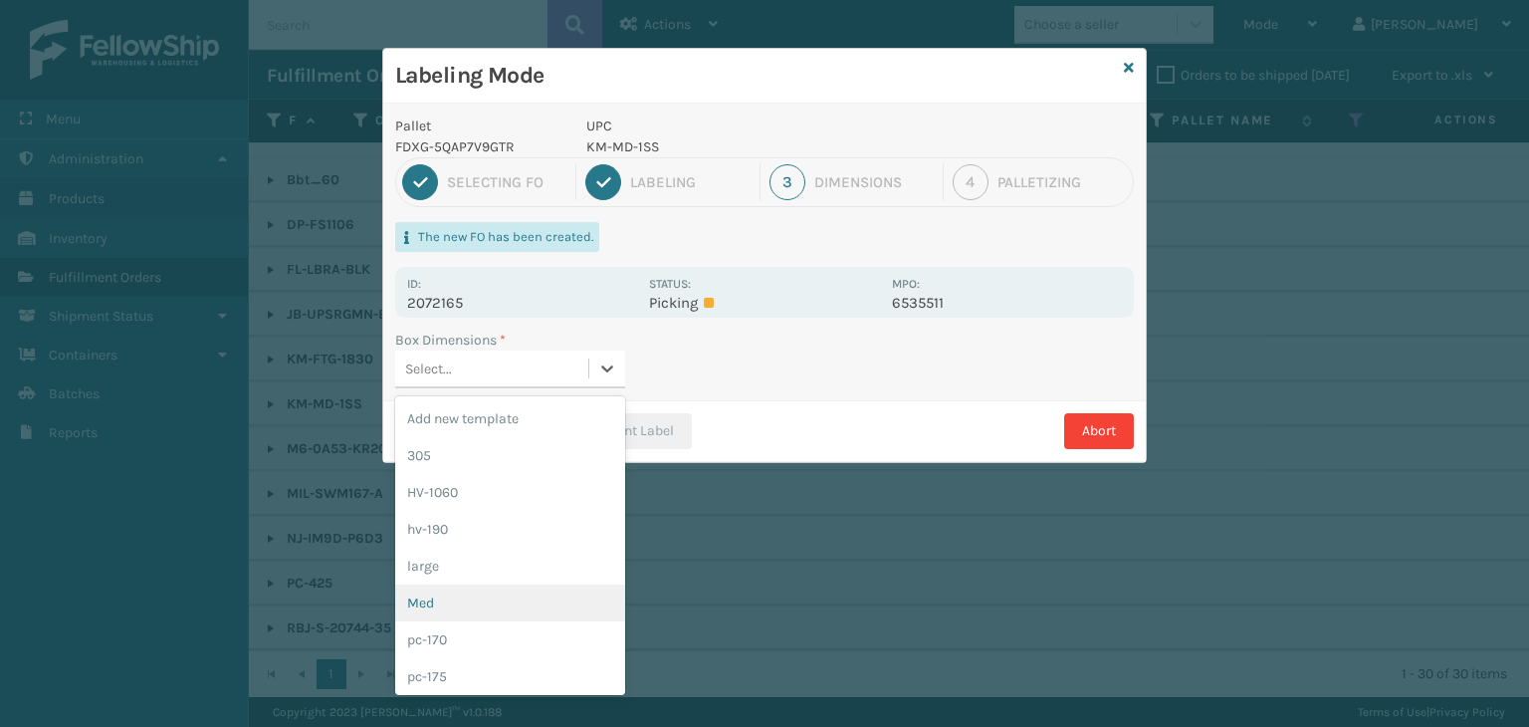
click at [511, 597] on div "Med" at bounding box center [510, 603] width 230 height 37
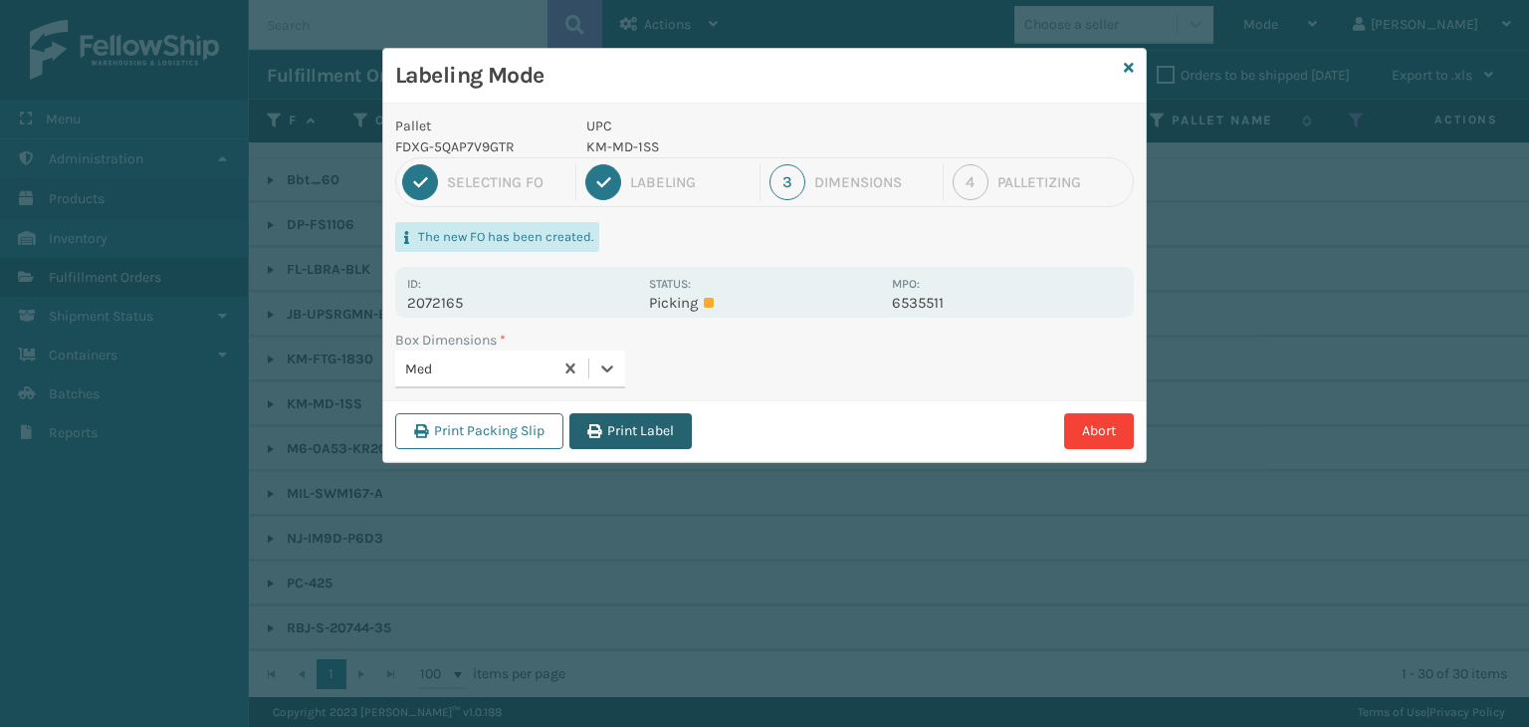
click at [638, 437] on button "Print Label" at bounding box center [631, 431] width 122 height 36
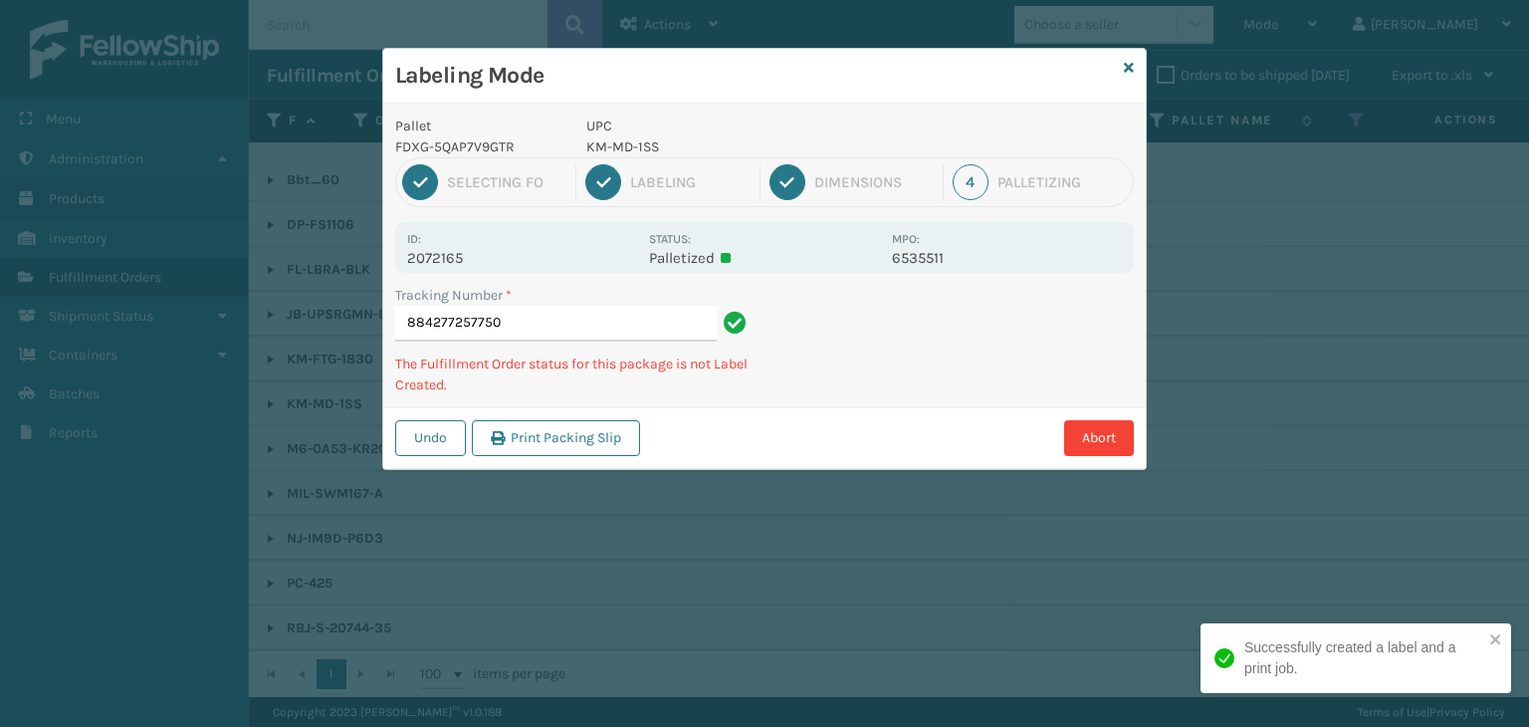
click at [621, 142] on p "KM-MD-1SS" at bounding box center [734, 146] width 294 height 21
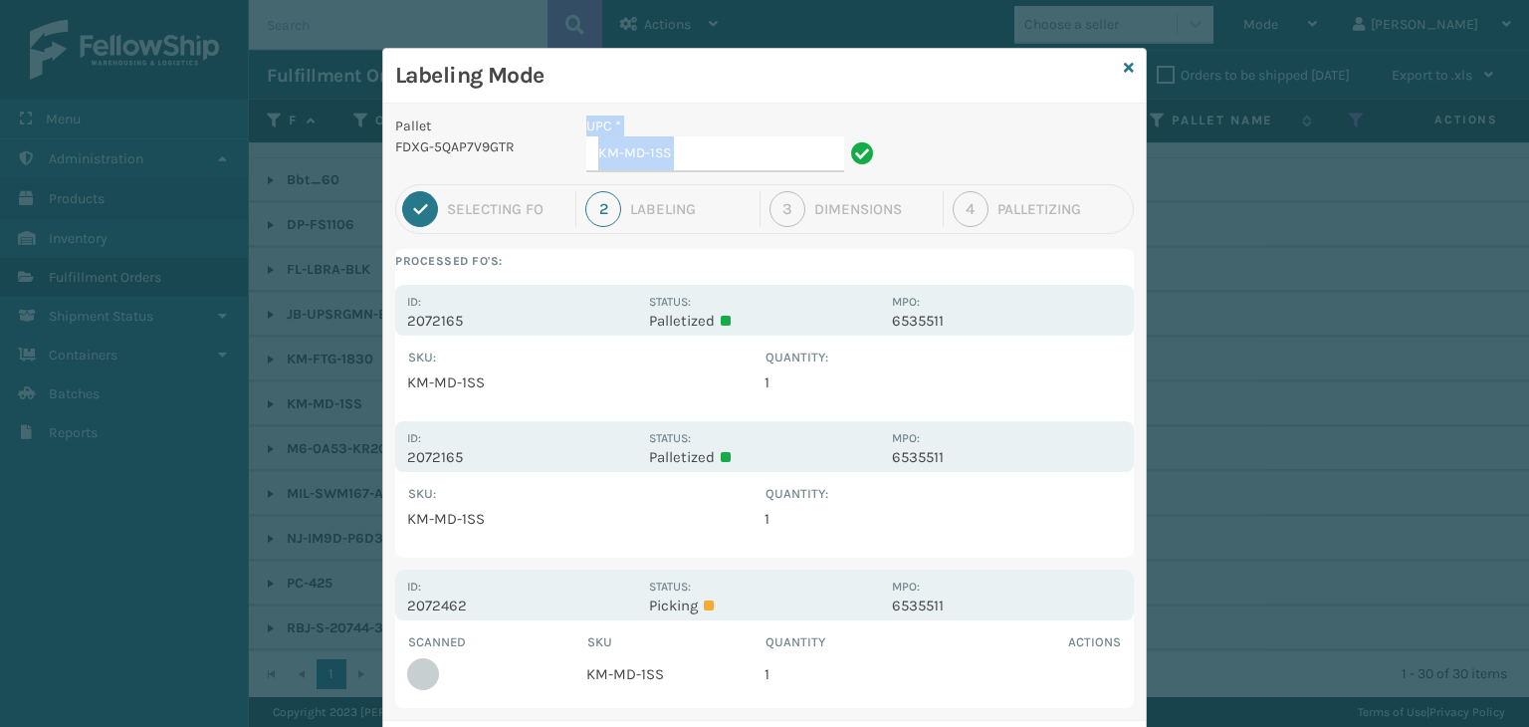
click at [741, 156] on input "KM-MD-1SS" at bounding box center [716, 154] width 258 height 36
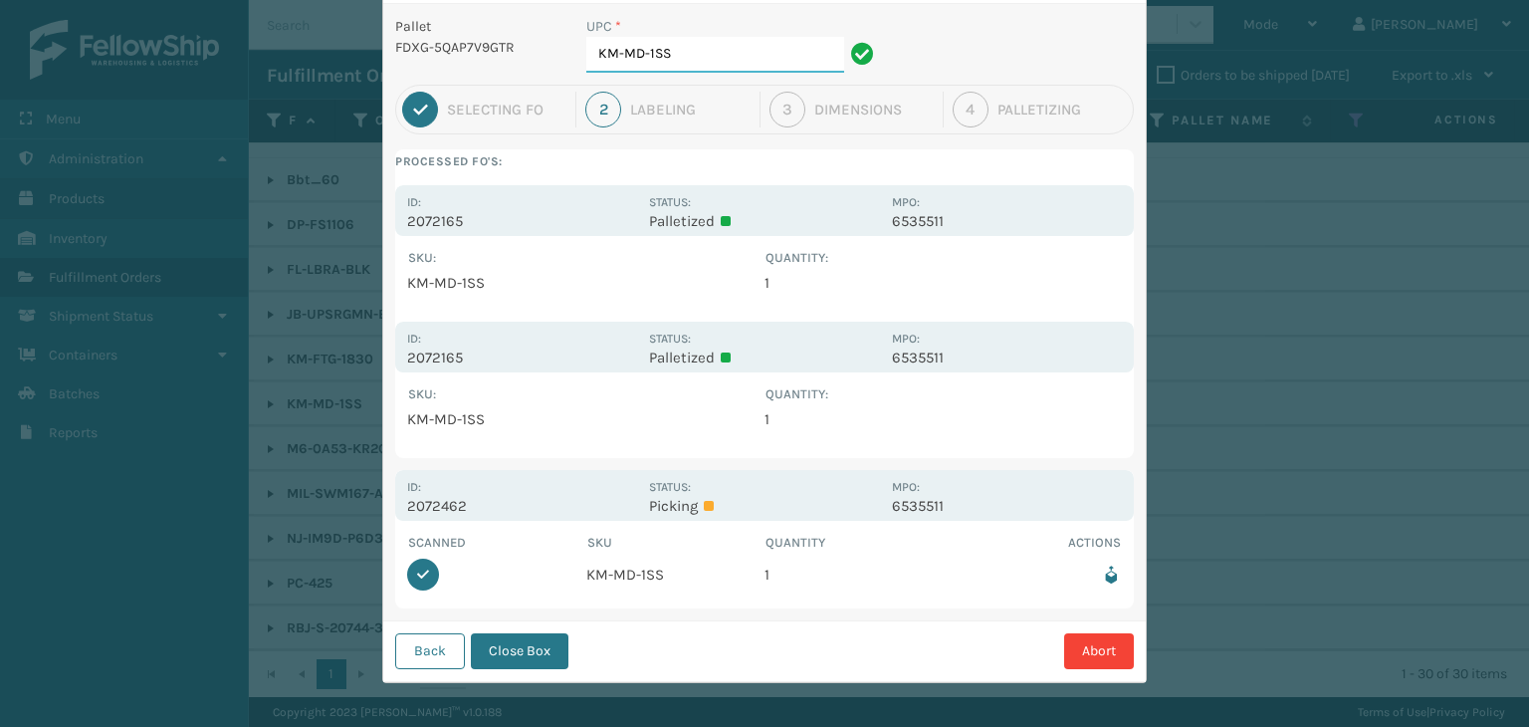
scroll to position [103, 0]
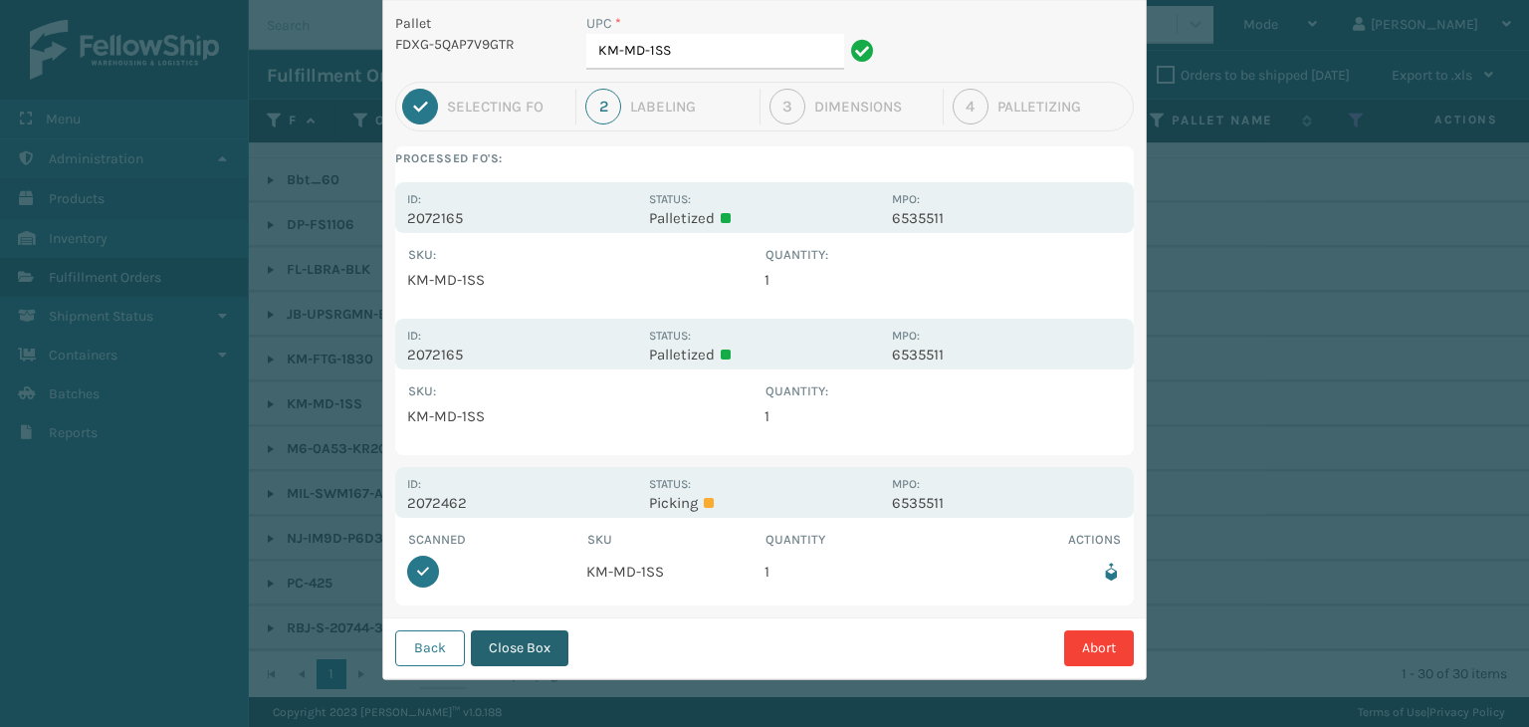
click at [539, 643] on button "Close Box" at bounding box center [520, 648] width 98 height 36
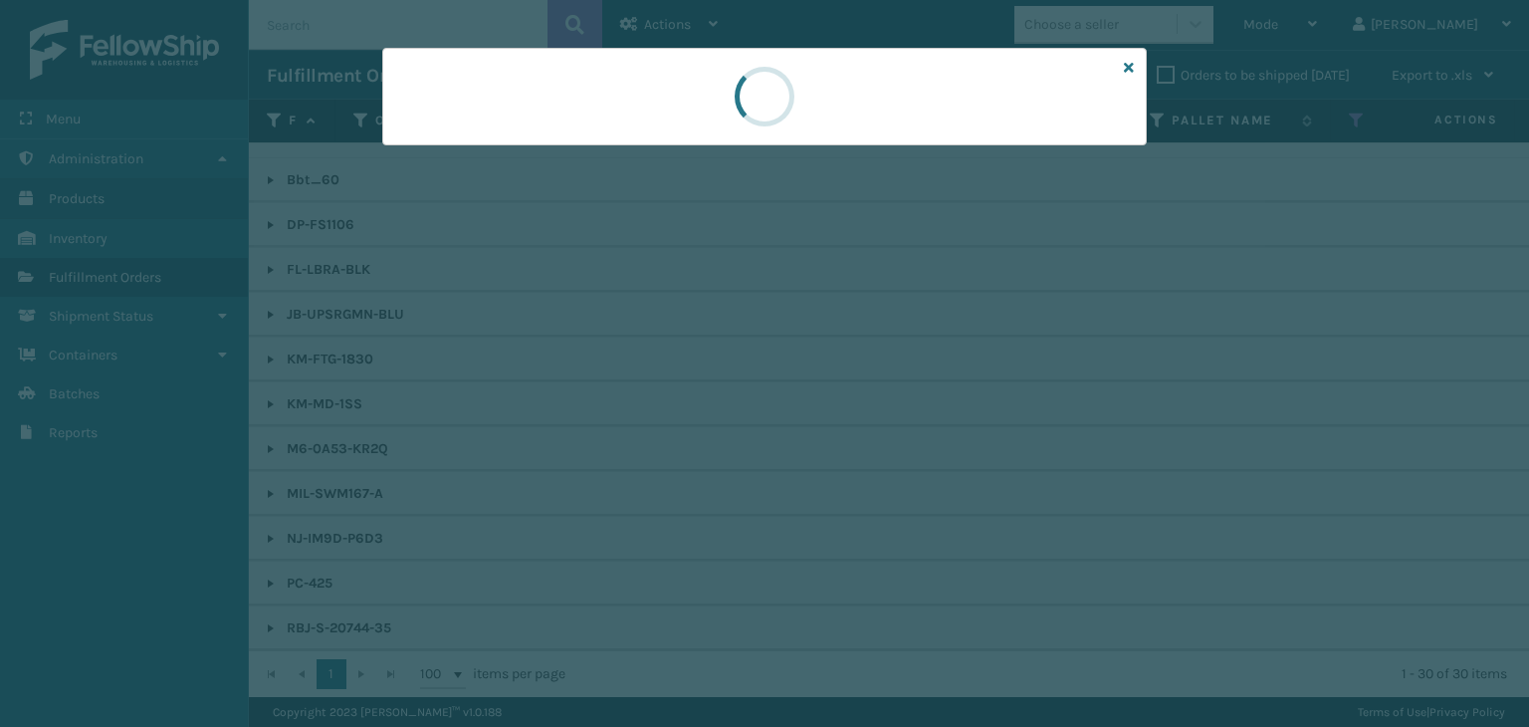
scroll to position [0, 0]
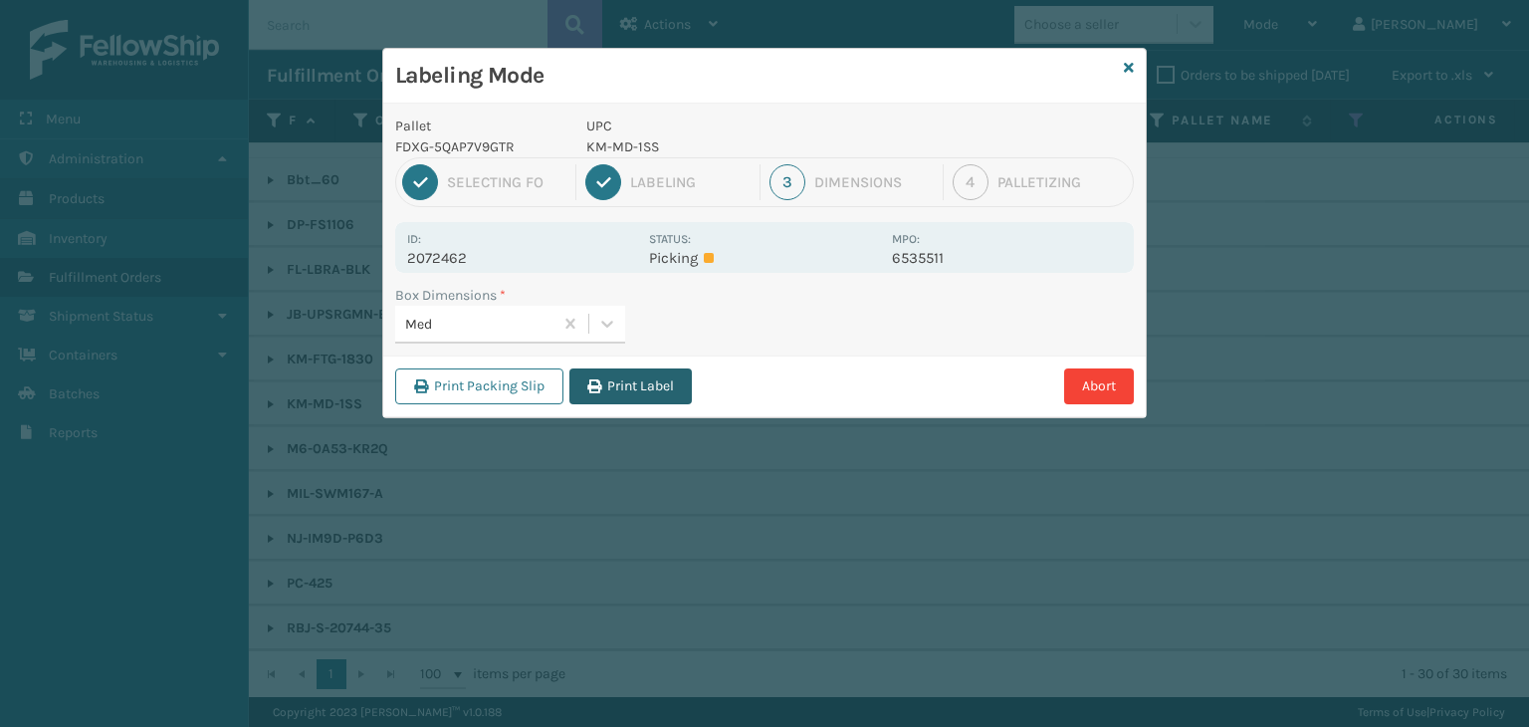
click at [653, 386] on button "Print Label" at bounding box center [631, 386] width 122 height 36
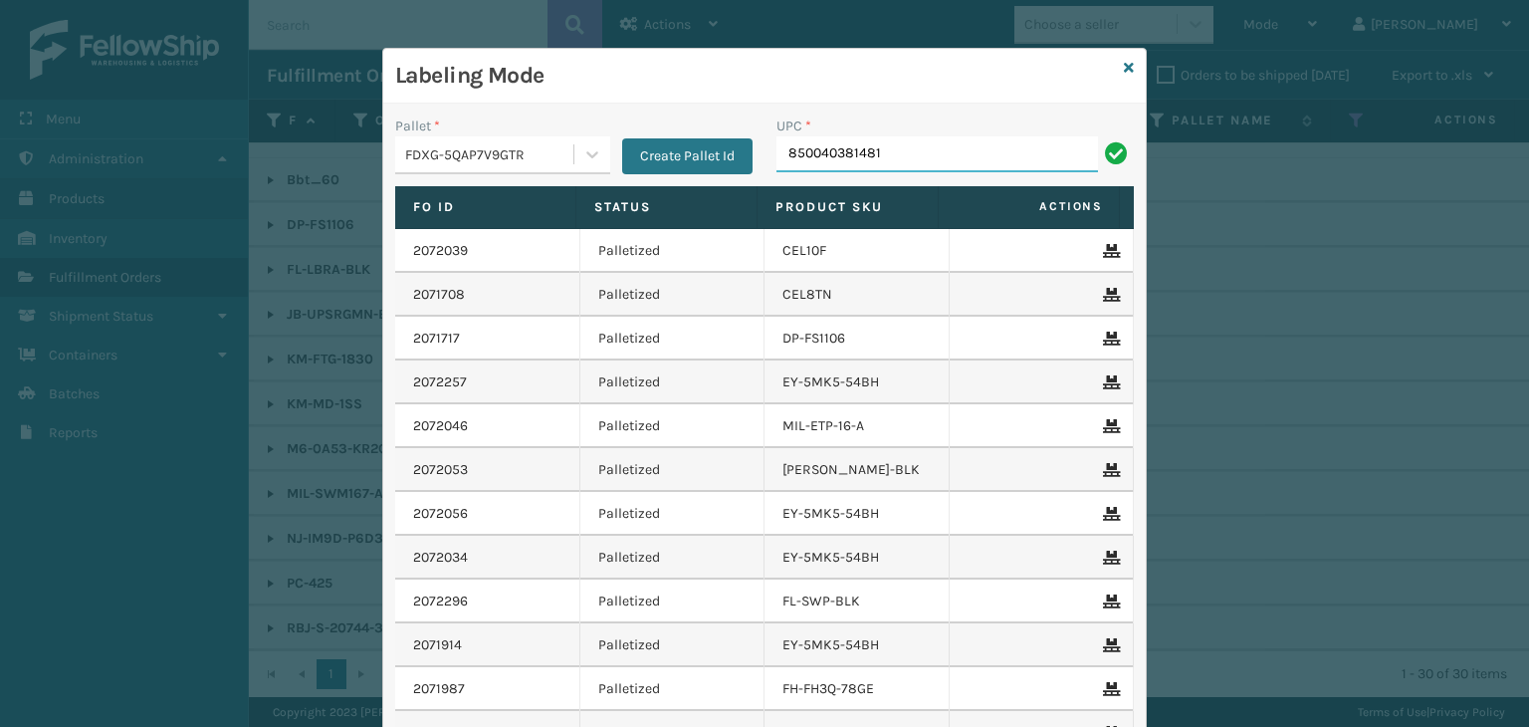
type input "850040381481"
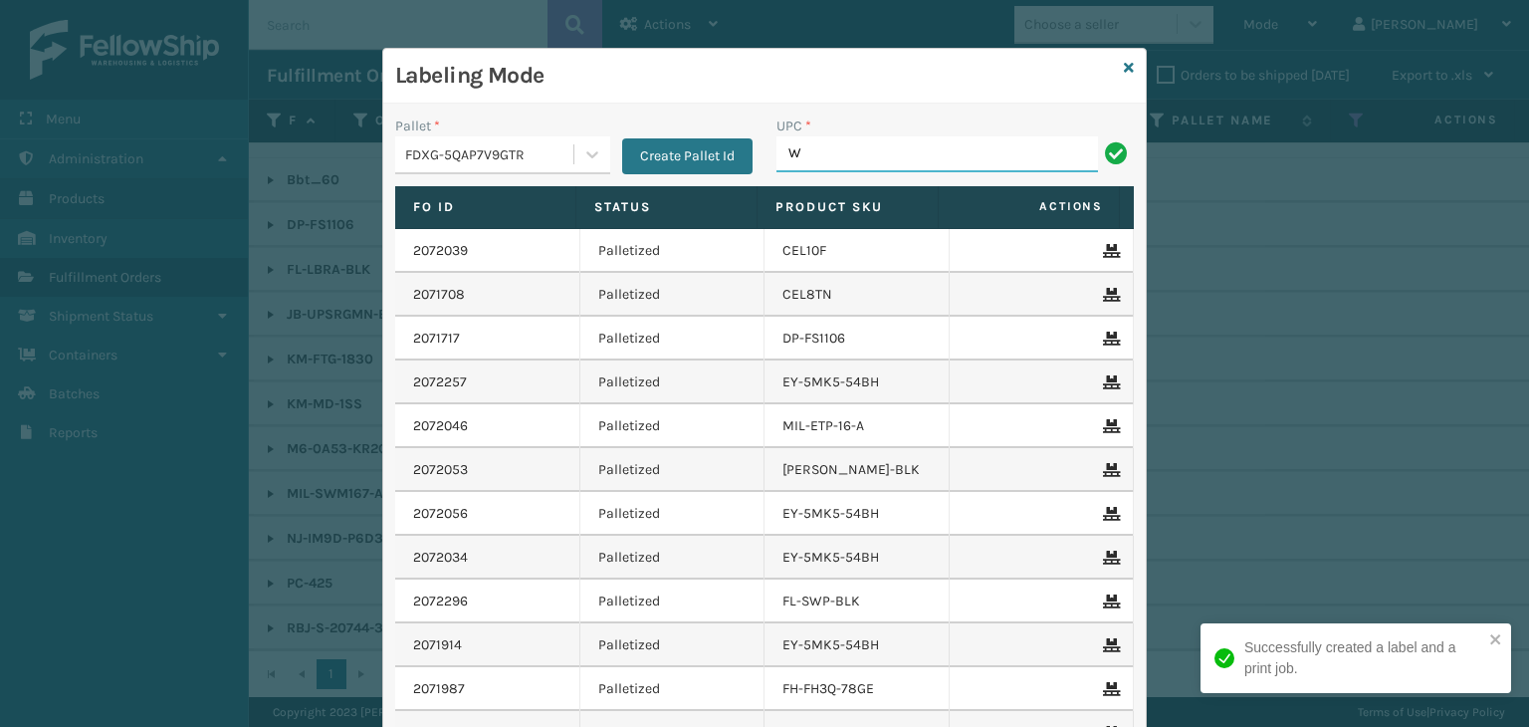
type input "wdnlogsm"
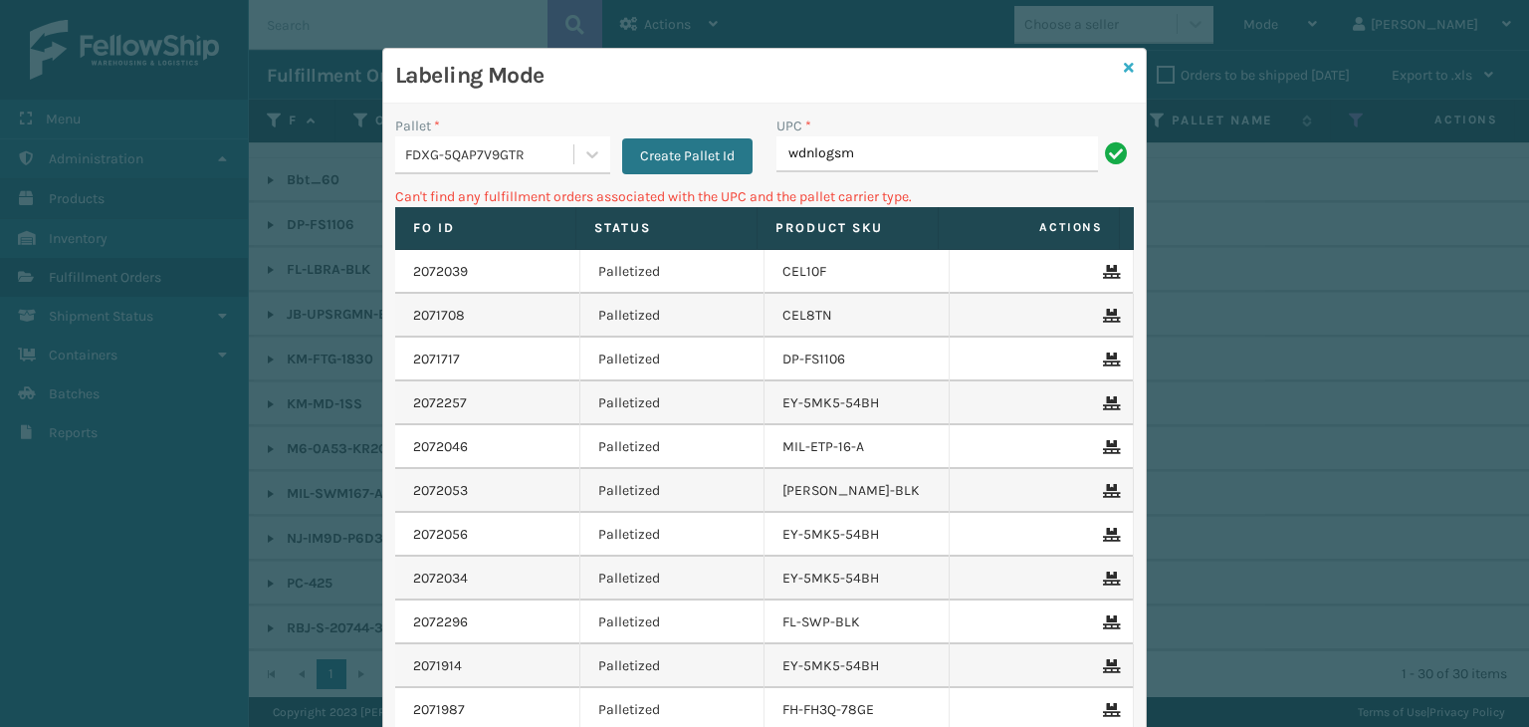
click at [1124, 61] on icon at bounding box center [1129, 68] width 10 height 14
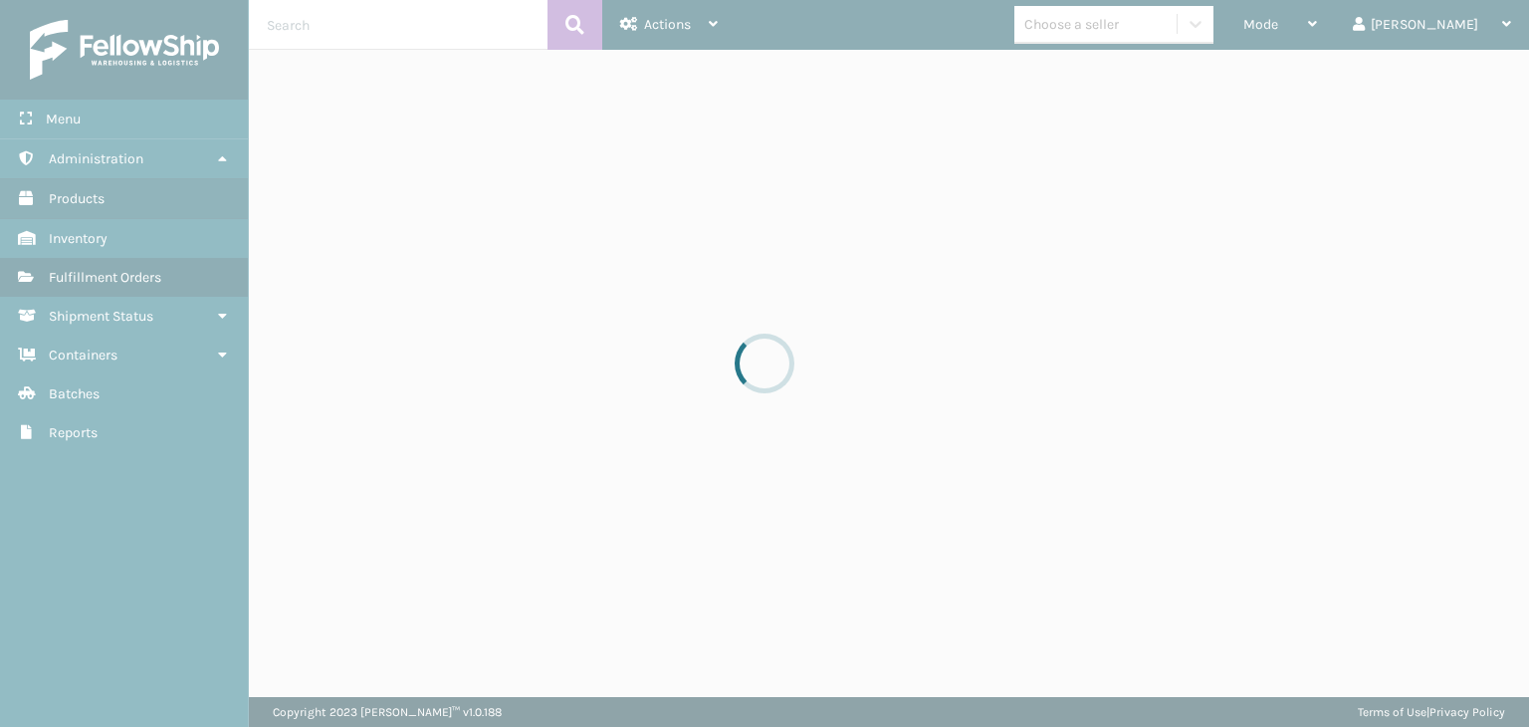
click at [1133, 18] on div at bounding box center [764, 363] width 1529 height 727
click at [1136, 24] on div at bounding box center [764, 363] width 1529 height 727
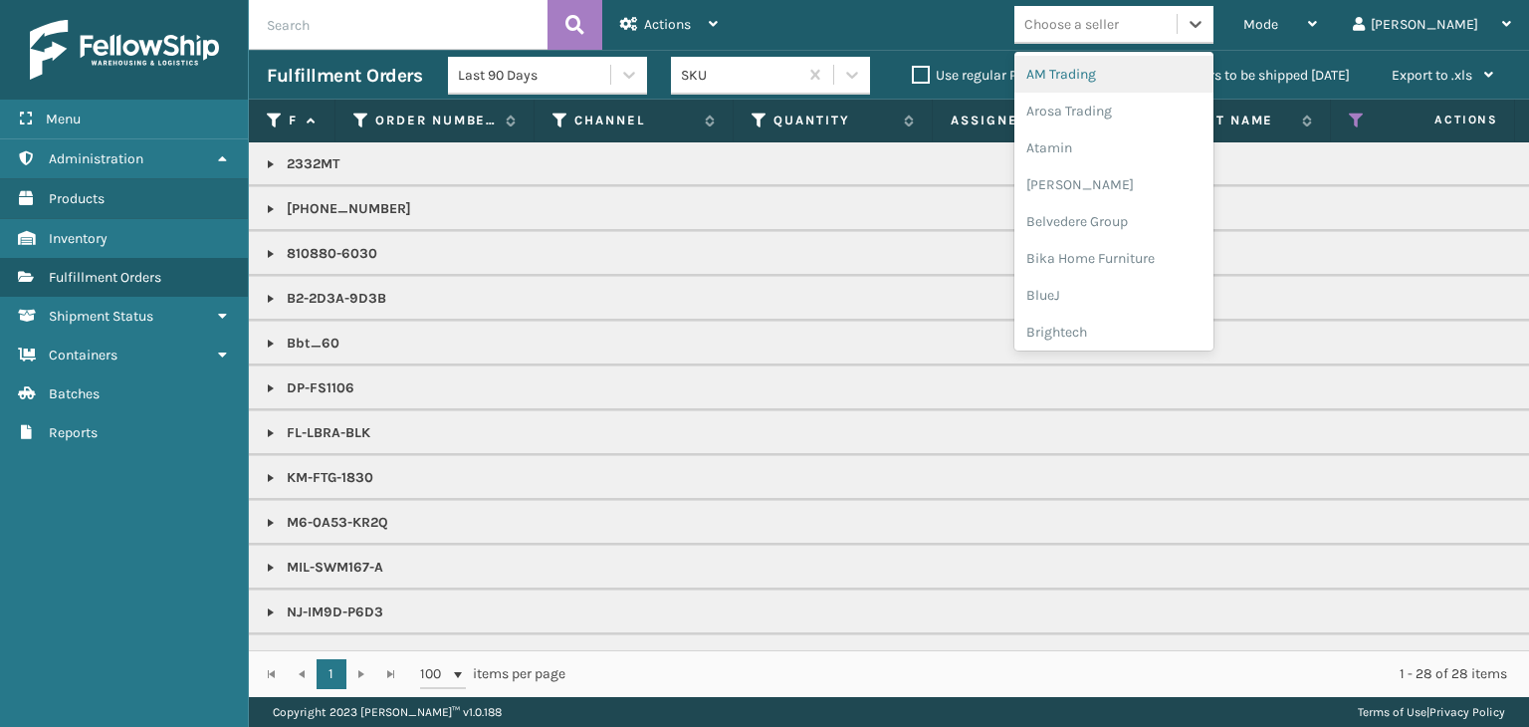
click at [1119, 24] on div "Choose a seller" at bounding box center [1072, 24] width 95 height 21
type input "PLA"
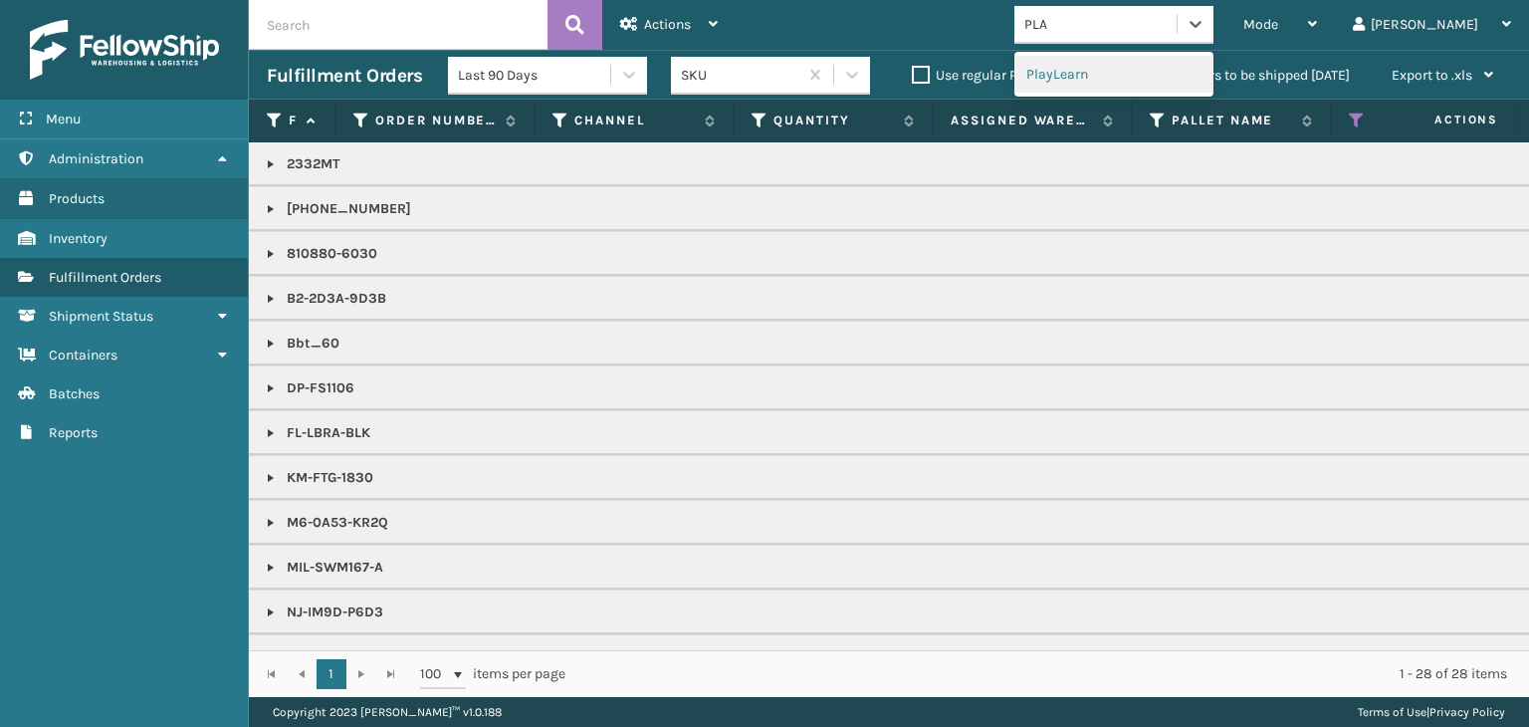
click at [1120, 71] on div "PlayLearn" at bounding box center [1114, 74] width 199 height 37
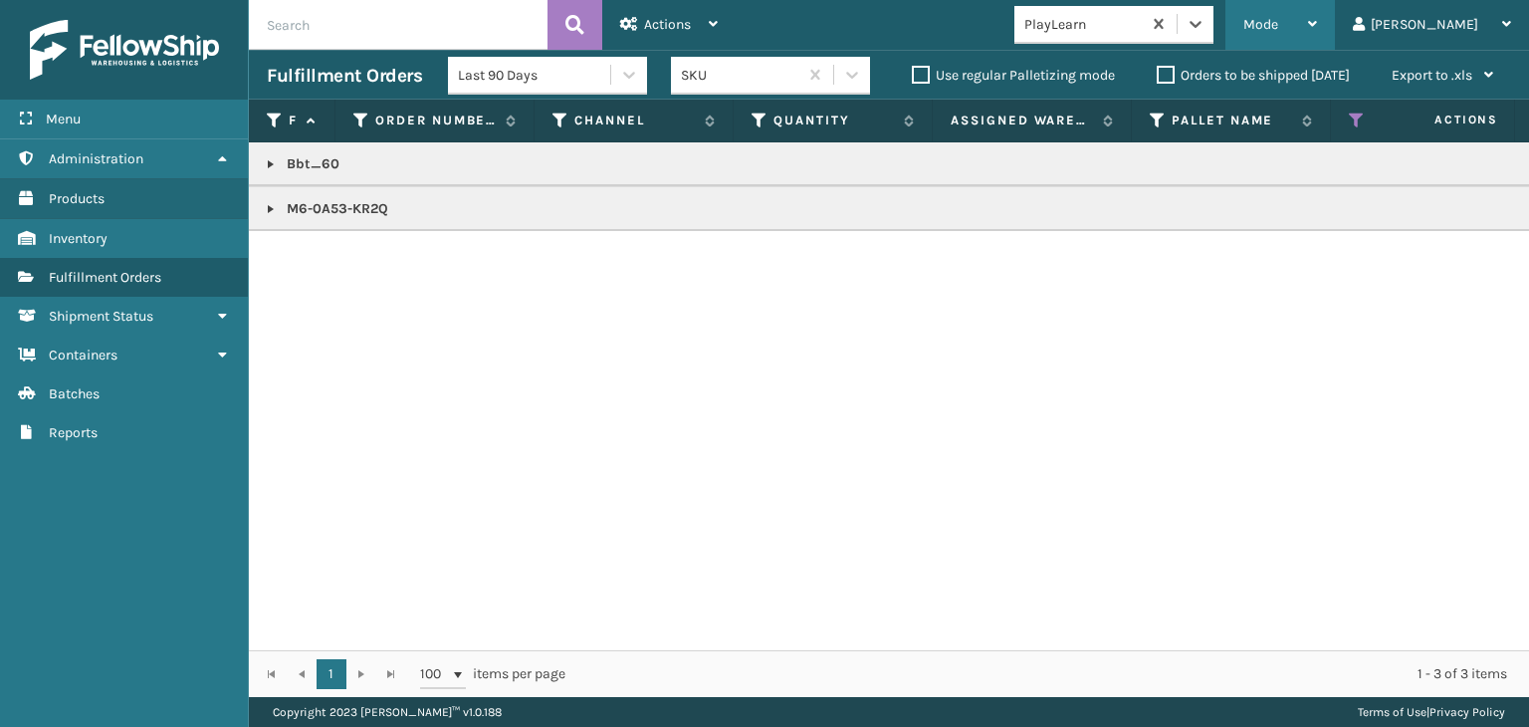
click at [1279, 25] on span "Mode" at bounding box center [1261, 24] width 35 height 17
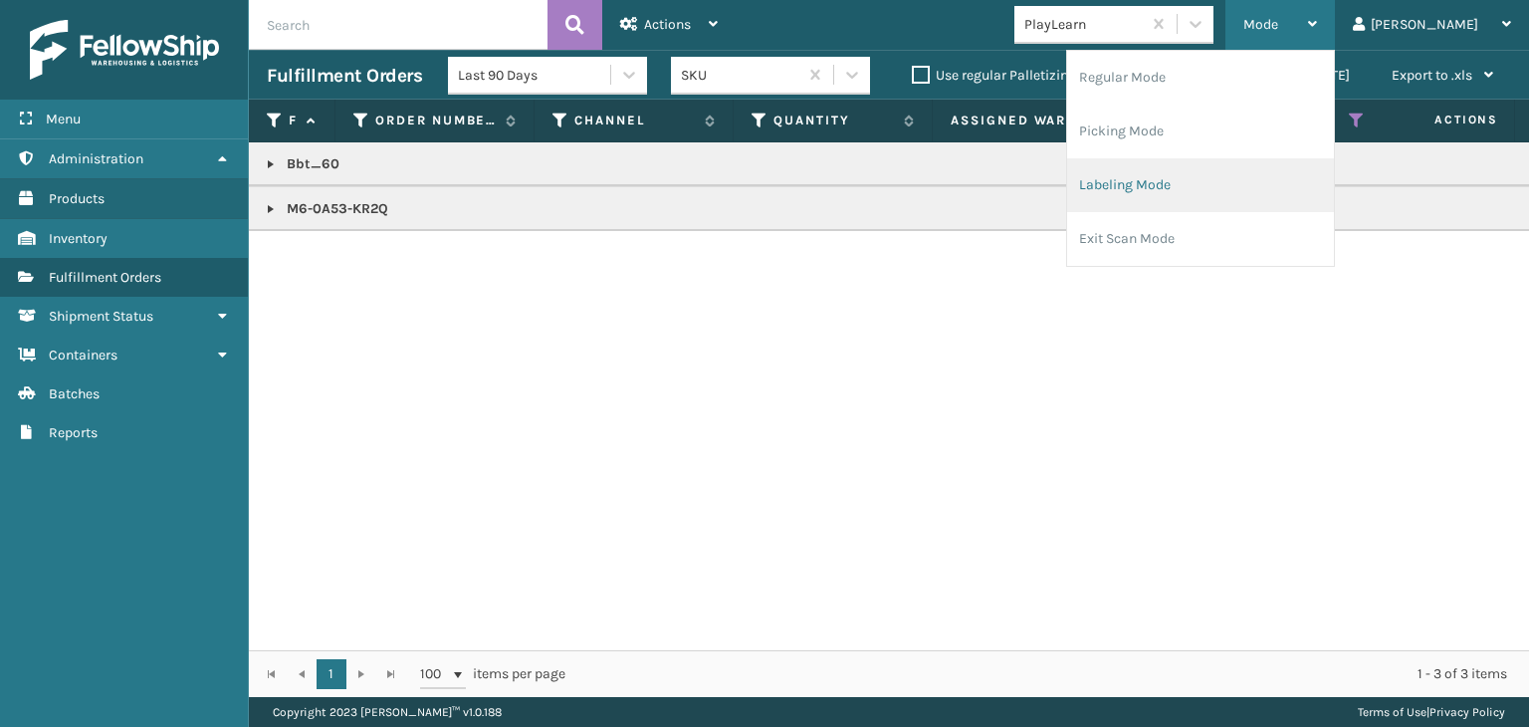
click at [1250, 177] on li "Labeling Mode" at bounding box center [1200, 185] width 267 height 54
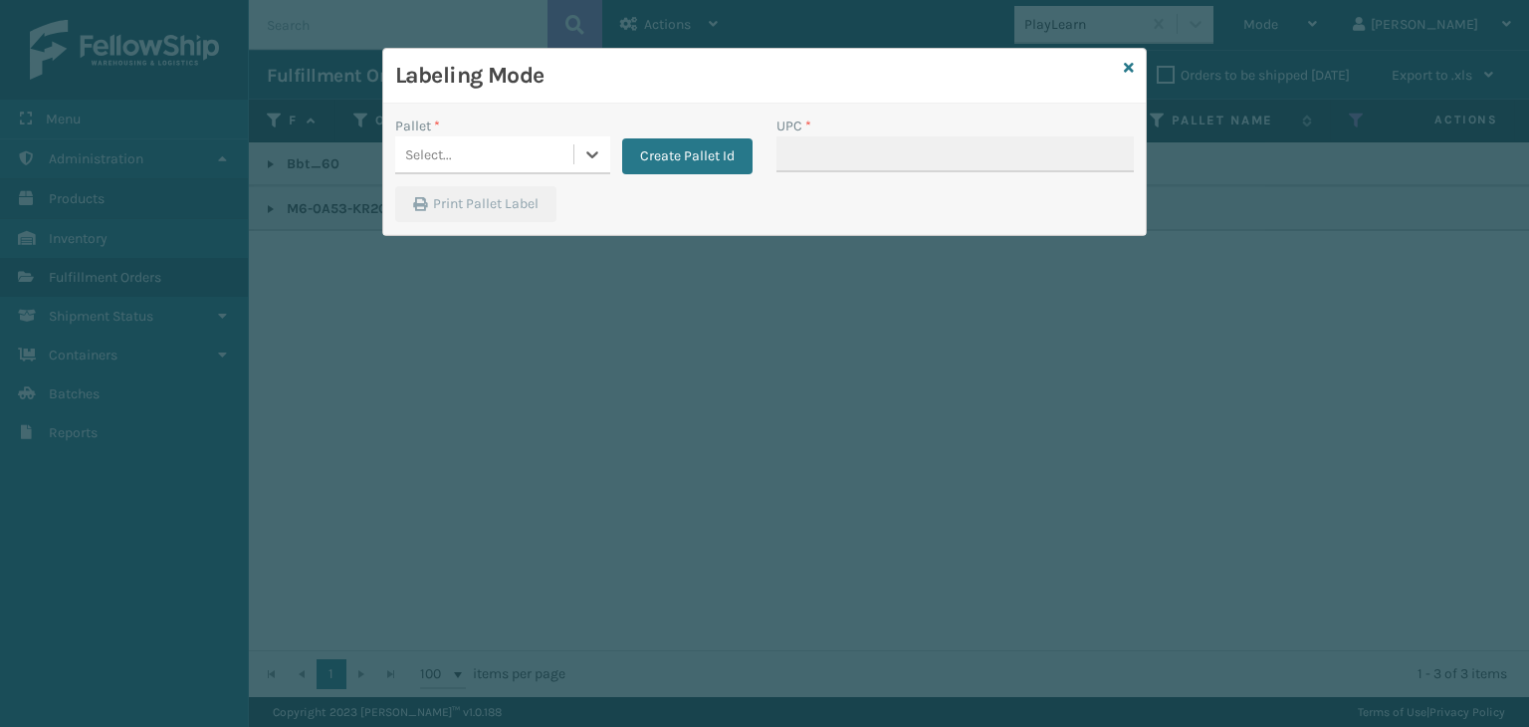
click at [494, 141] on div "Select..." at bounding box center [484, 154] width 178 height 33
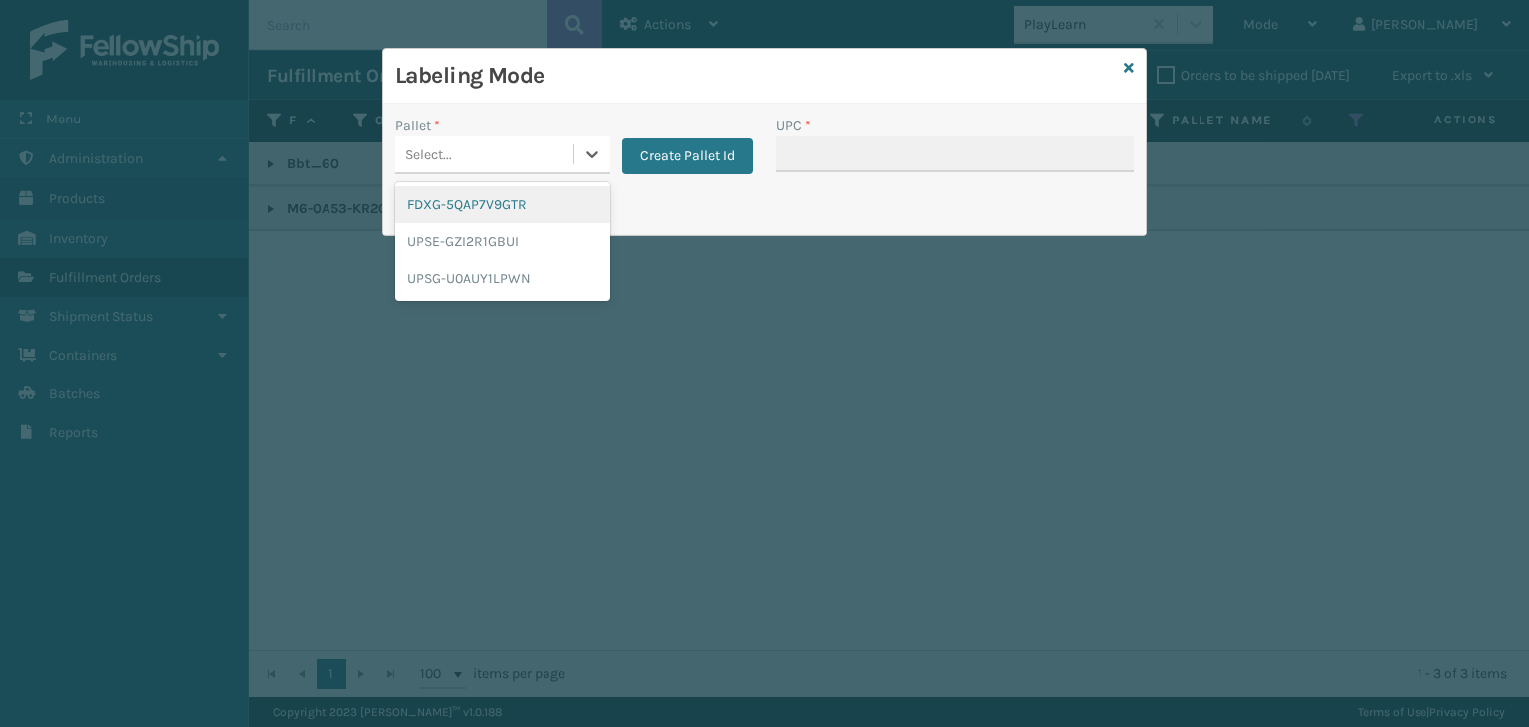
click at [498, 210] on div "FDXG-5QAP7V9GTR" at bounding box center [502, 204] width 215 height 37
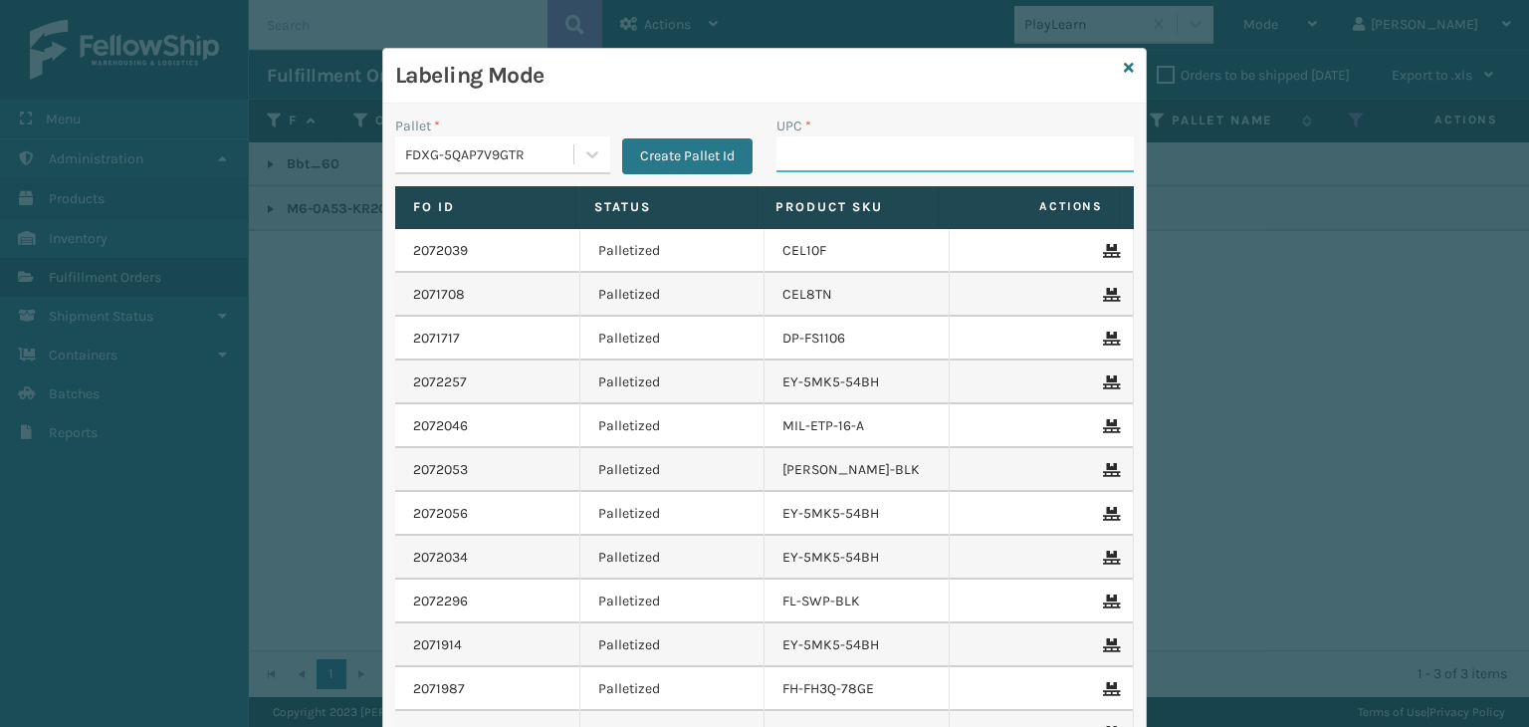
click at [939, 148] on input "UPC *" at bounding box center [955, 154] width 357 height 36
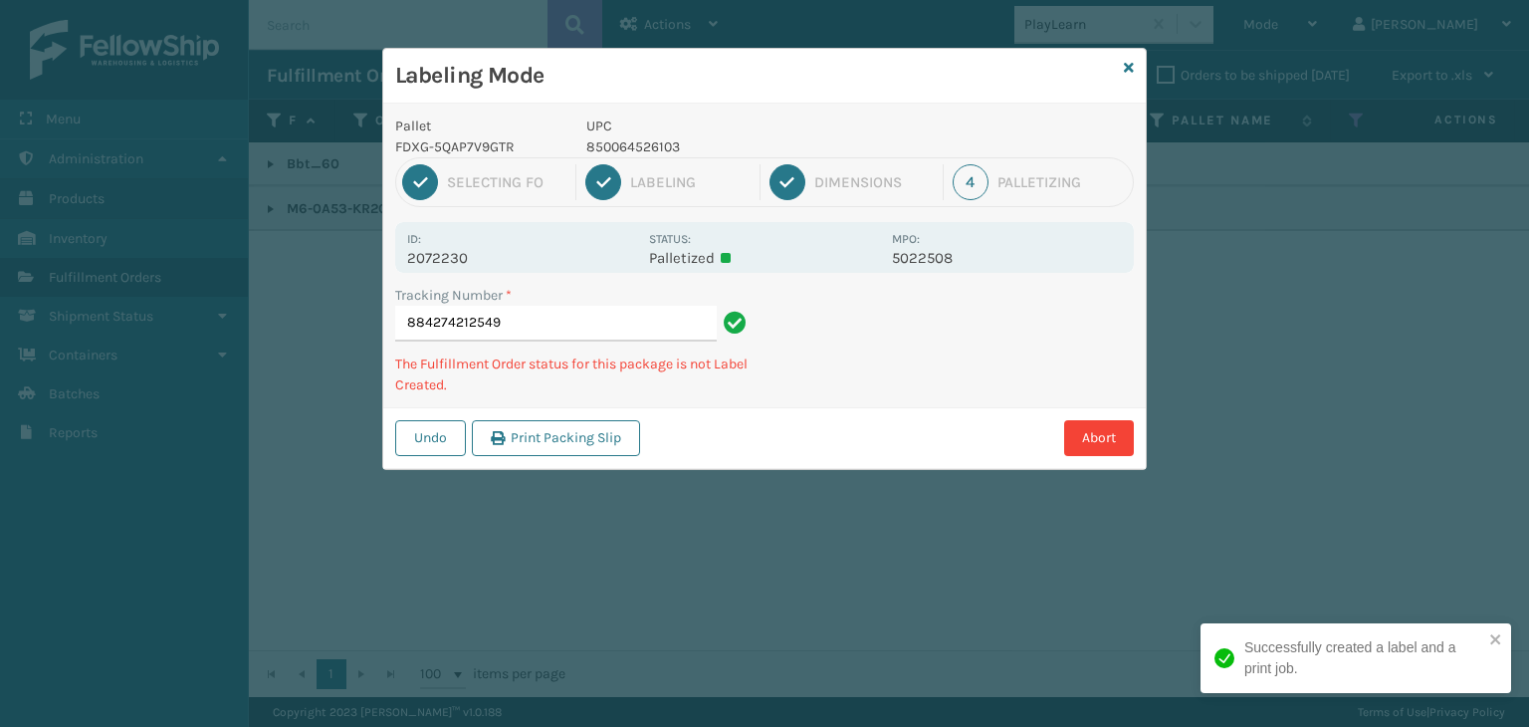
click at [651, 143] on p "850064526103" at bounding box center [734, 146] width 294 height 21
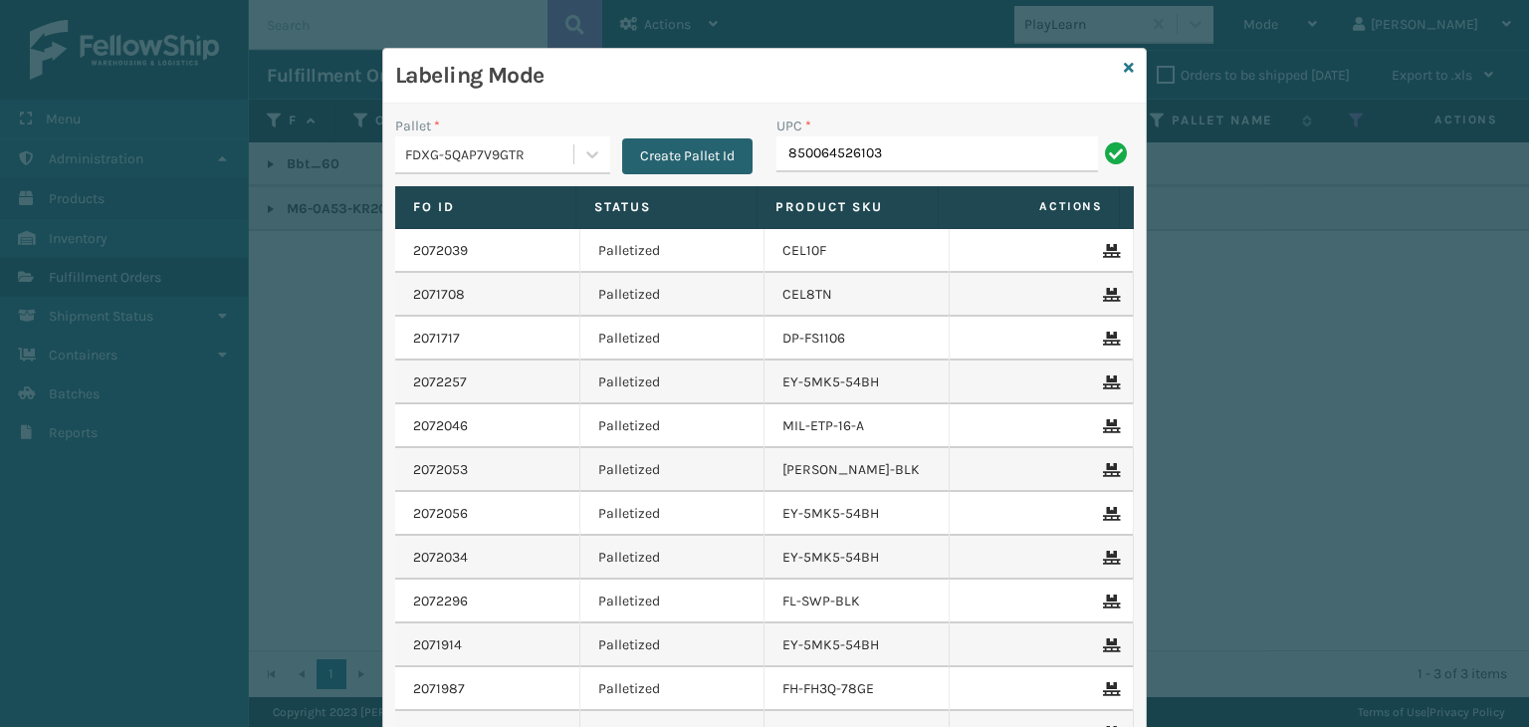
type input "850064526103"
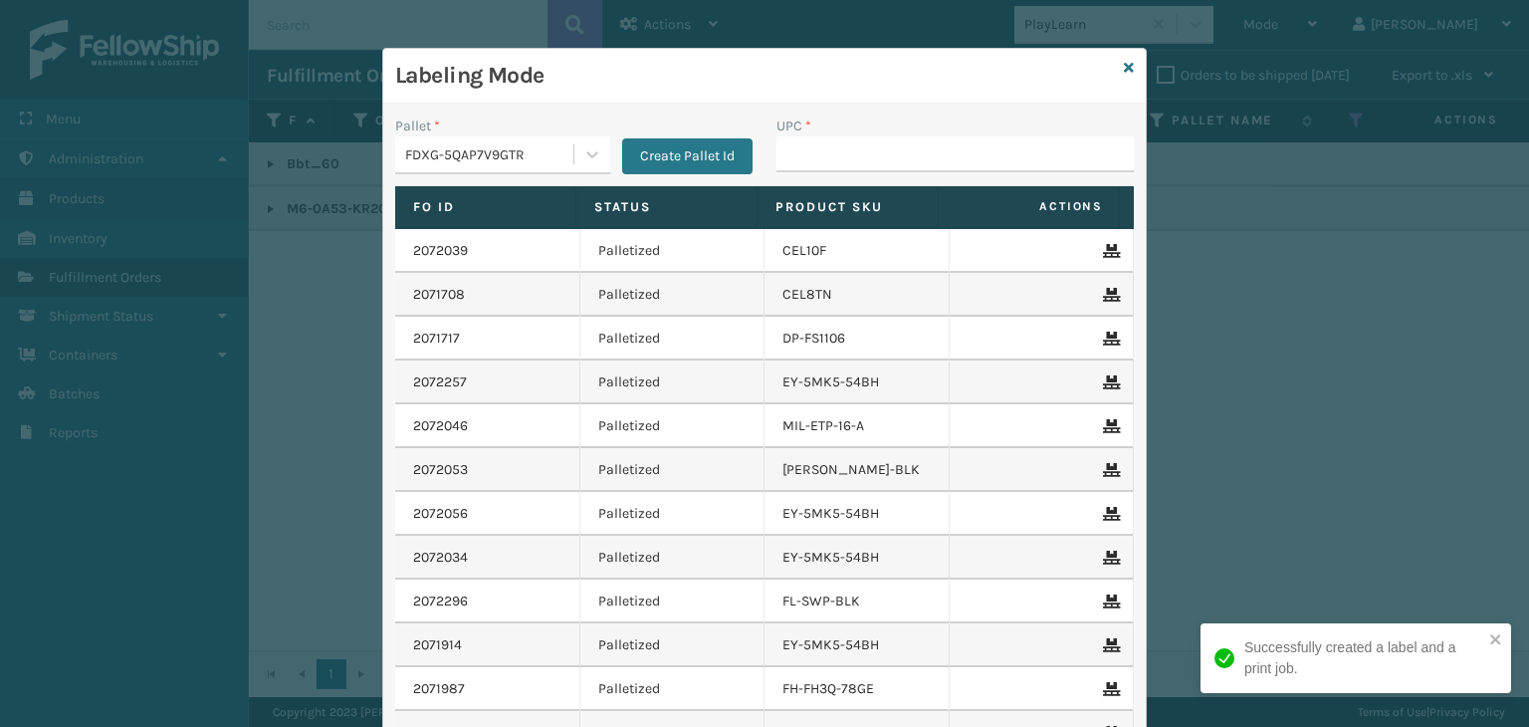
click at [1115, 67] on div "Labeling Mode" at bounding box center [764, 76] width 763 height 55
click at [1124, 67] on icon at bounding box center [1129, 68] width 10 height 14
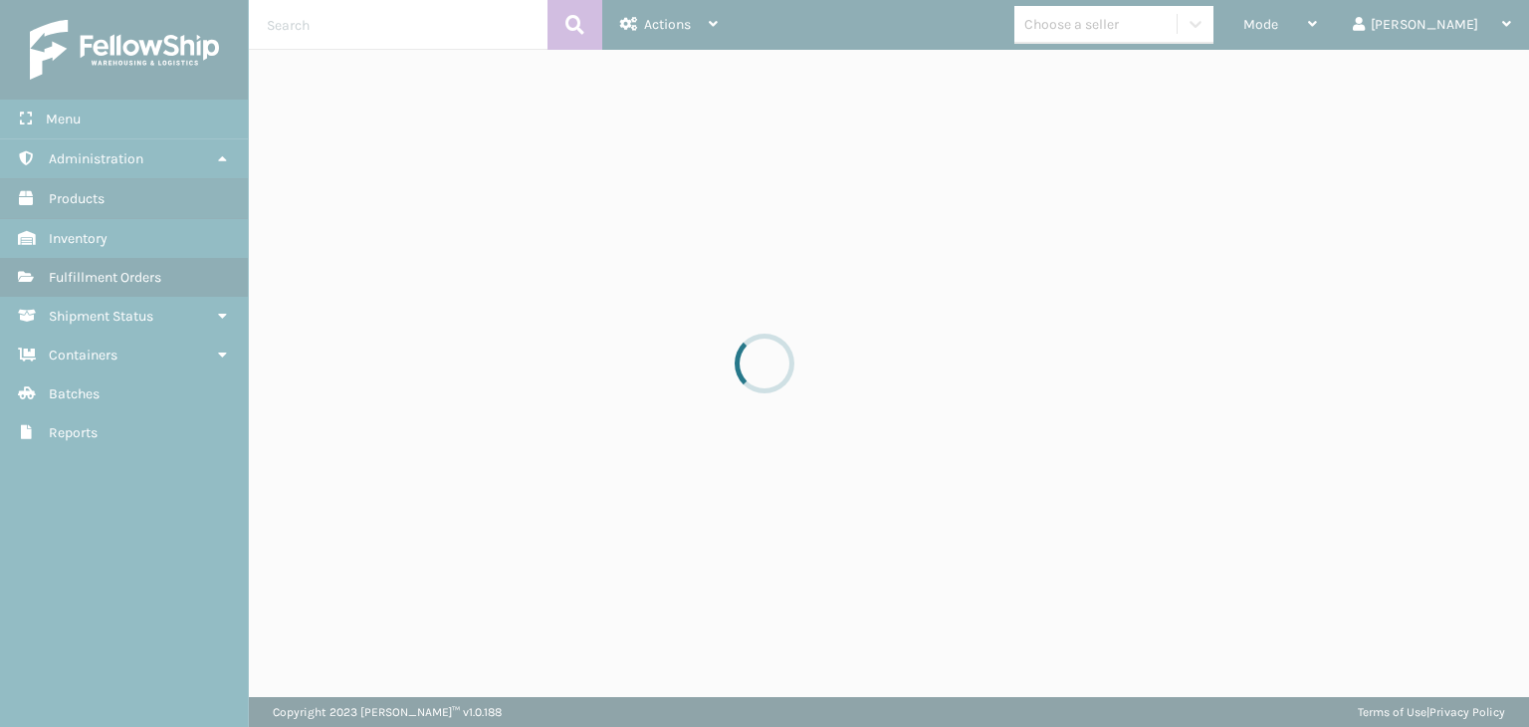
click at [1186, 16] on div at bounding box center [764, 363] width 1529 height 727
click at [1185, 16] on div at bounding box center [764, 363] width 1529 height 727
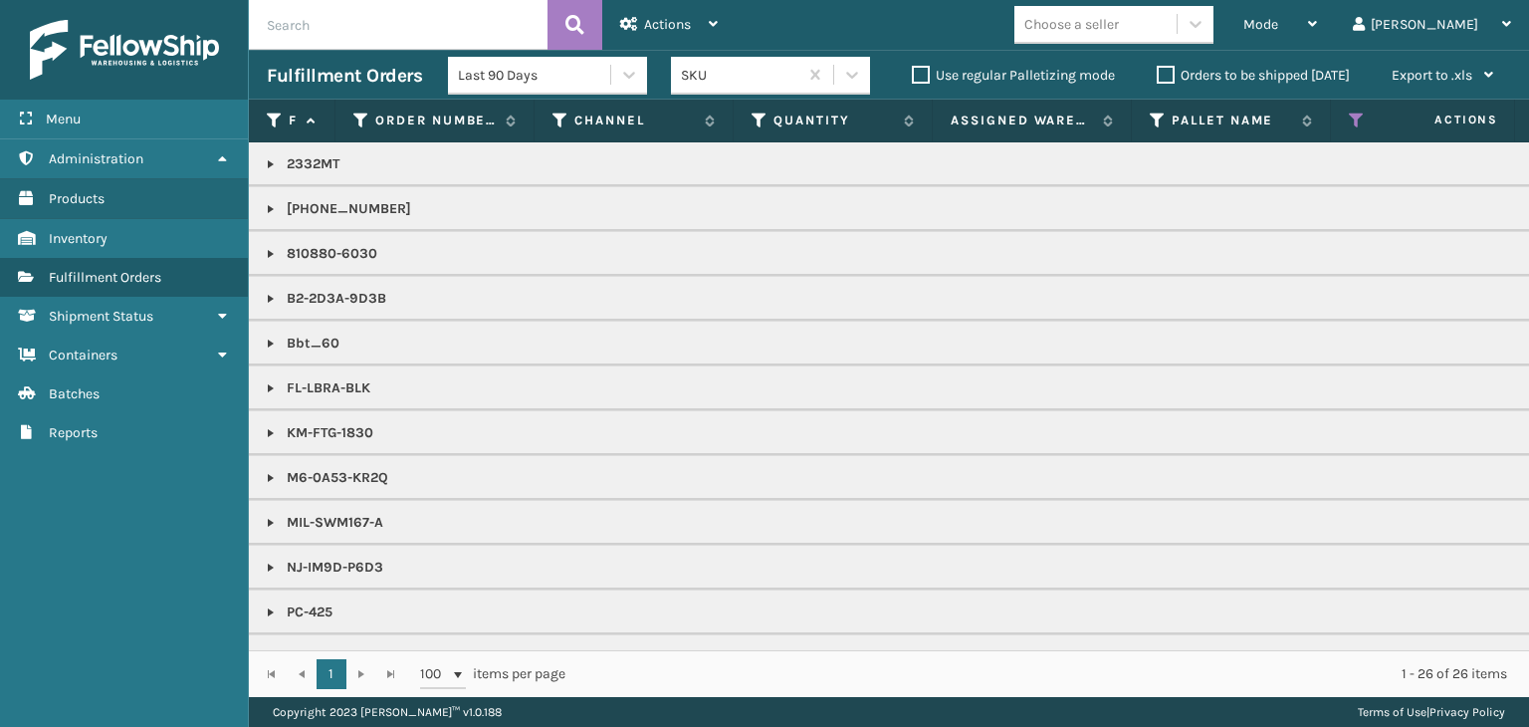
click at [1158, 42] on div "Choose a seller" at bounding box center [1114, 25] width 199 height 38
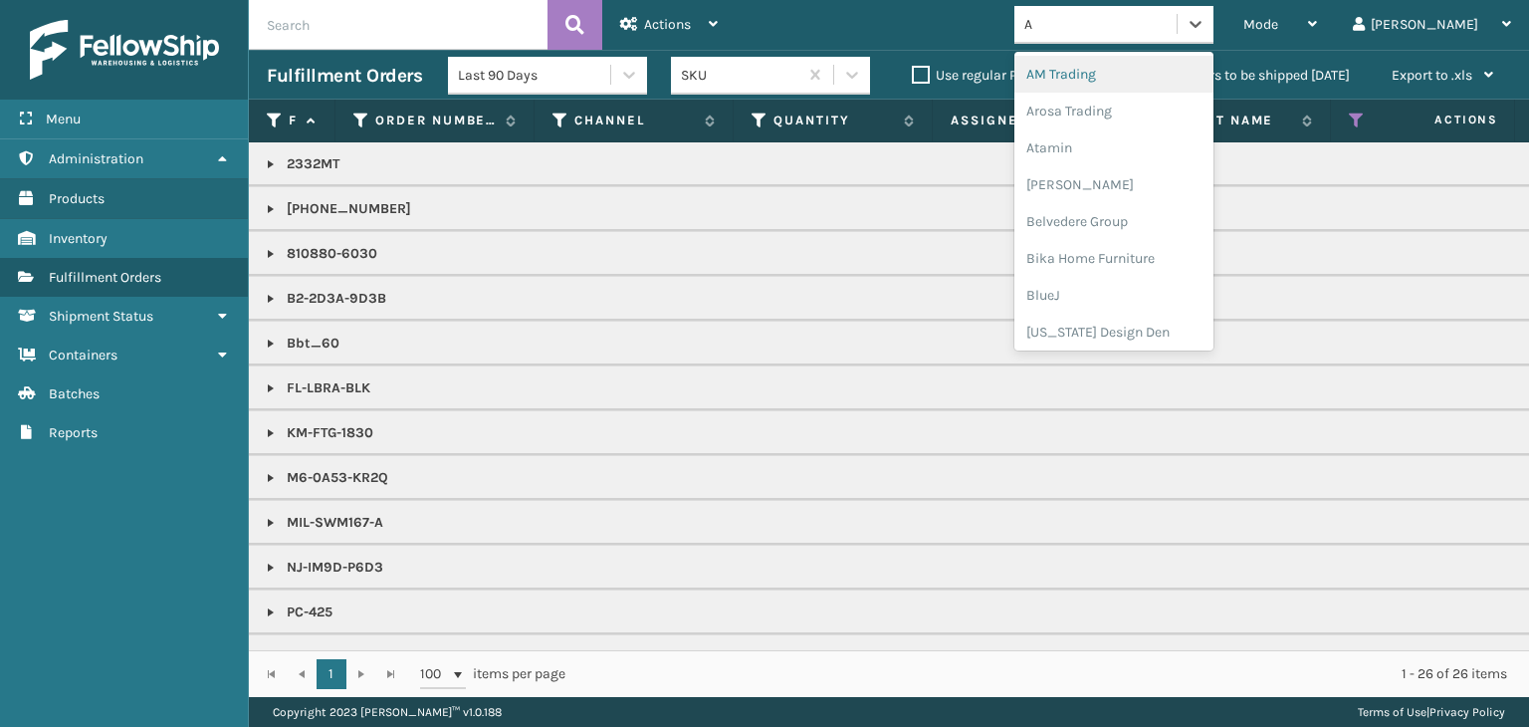
type input "AM"
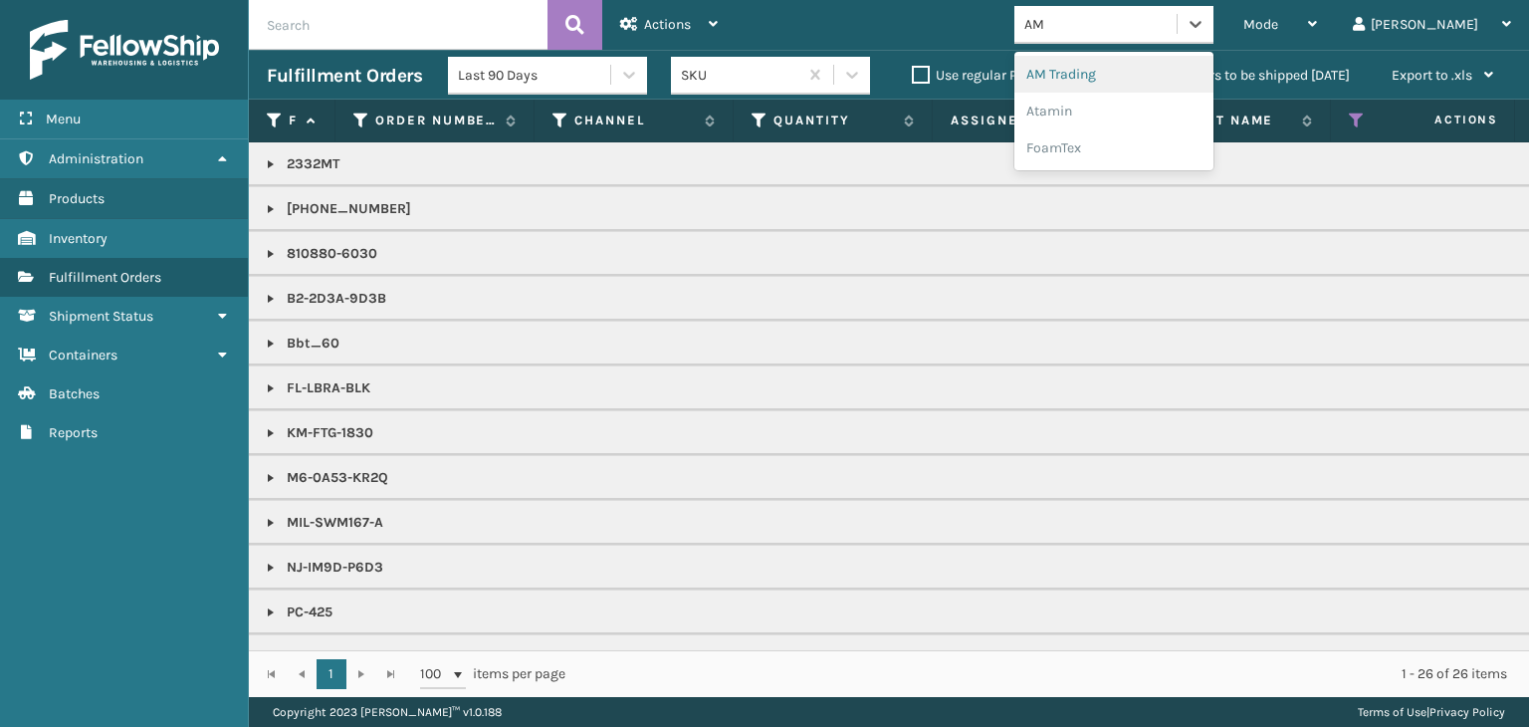
click at [1180, 65] on div "AM Trading" at bounding box center [1114, 74] width 199 height 37
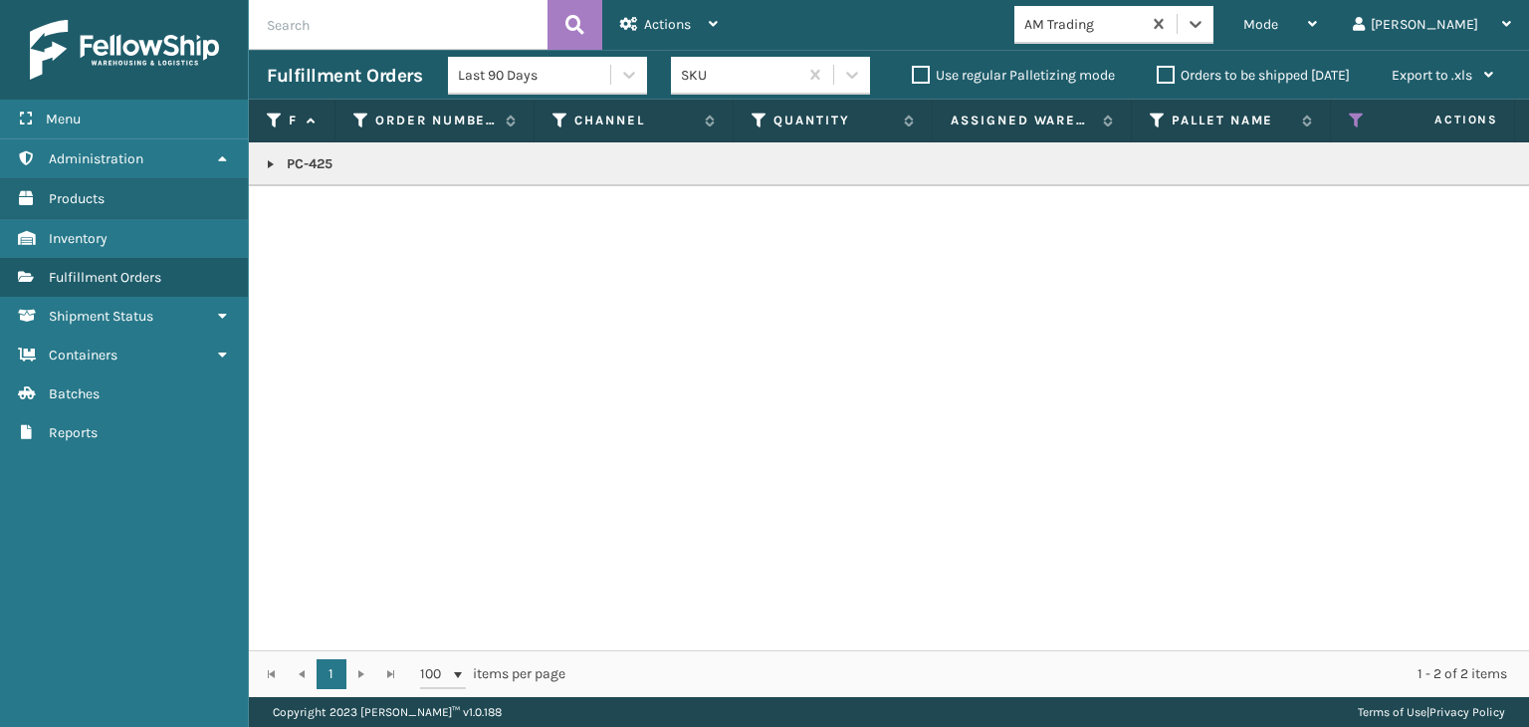
click at [267, 163] on link at bounding box center [271, 164] width 16 height 16
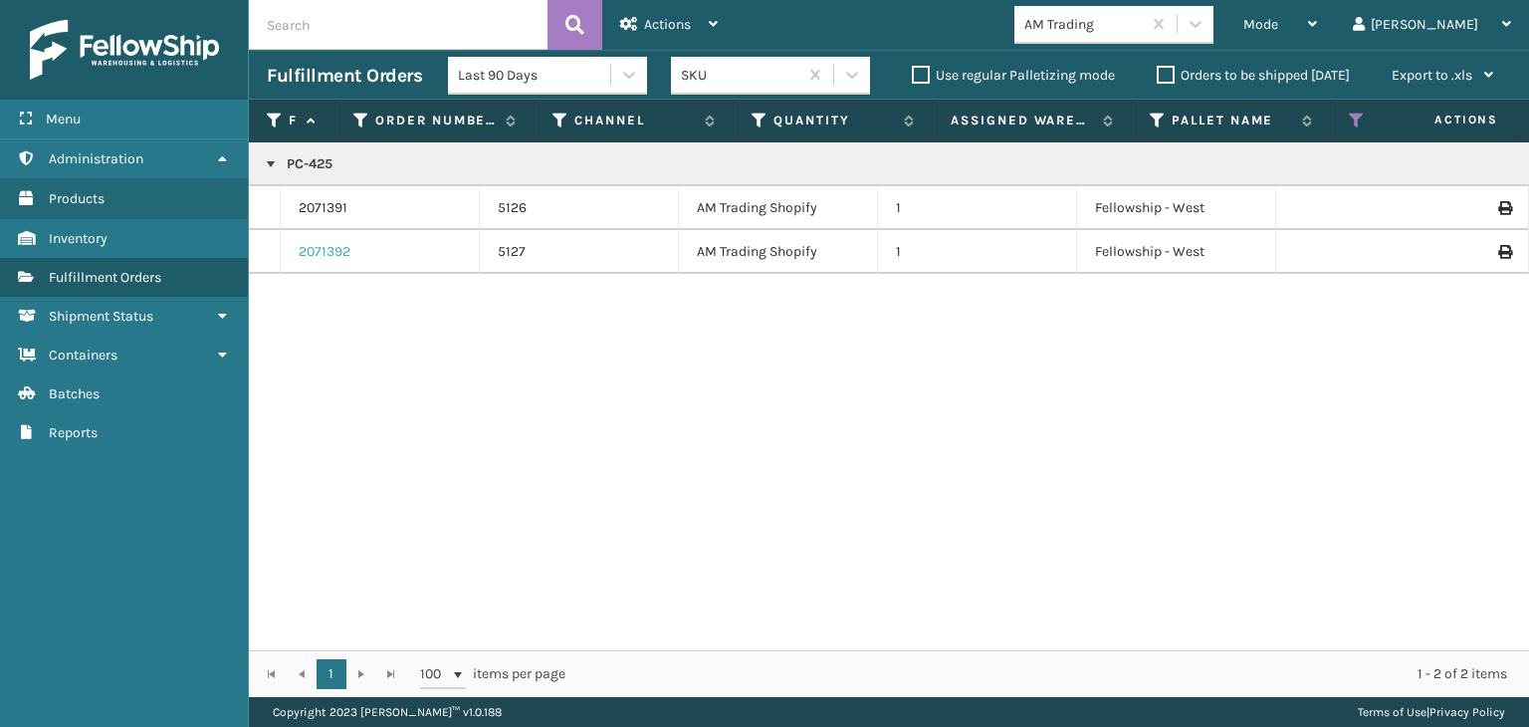
click at [309, 255] on link "2071392" at bounding box center [325, 252] width 52 height 20
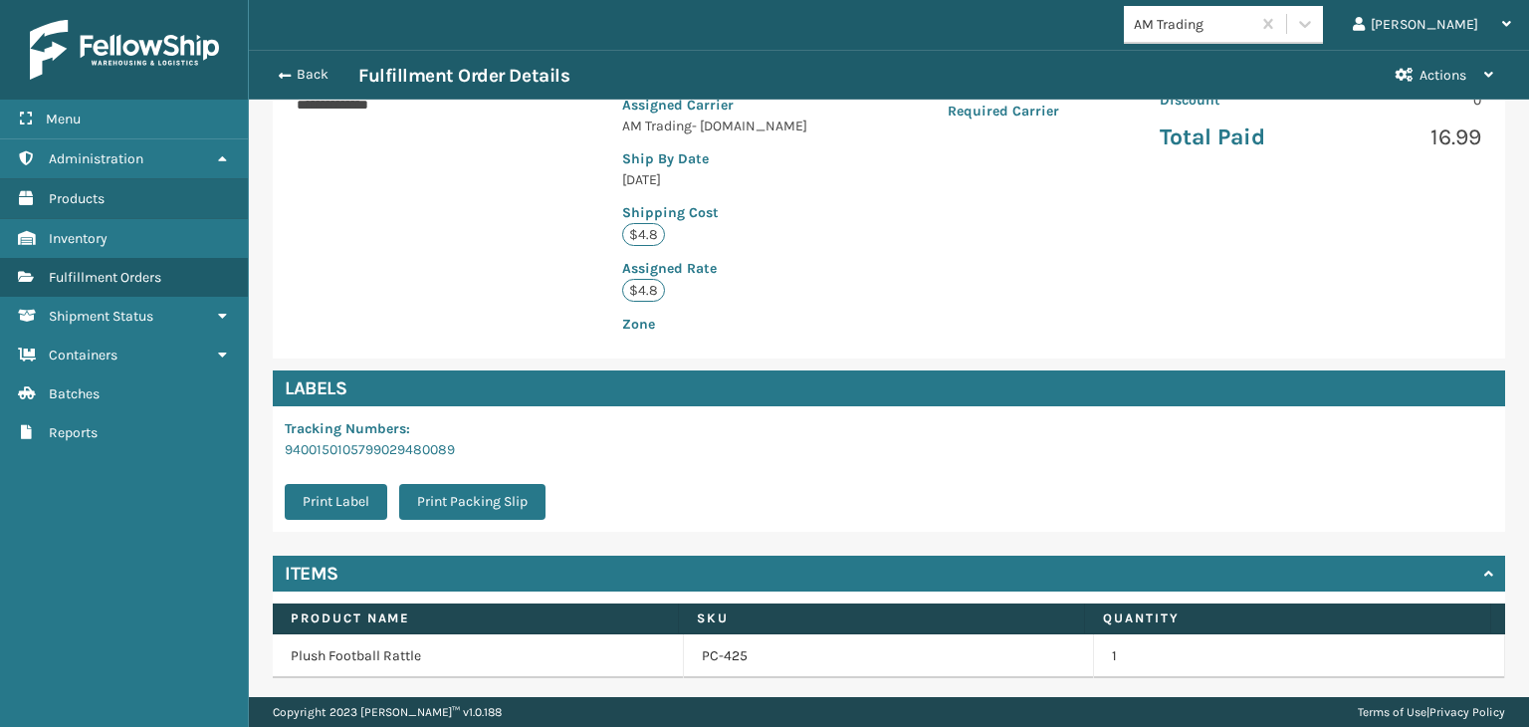
scroll to position [448, 0]
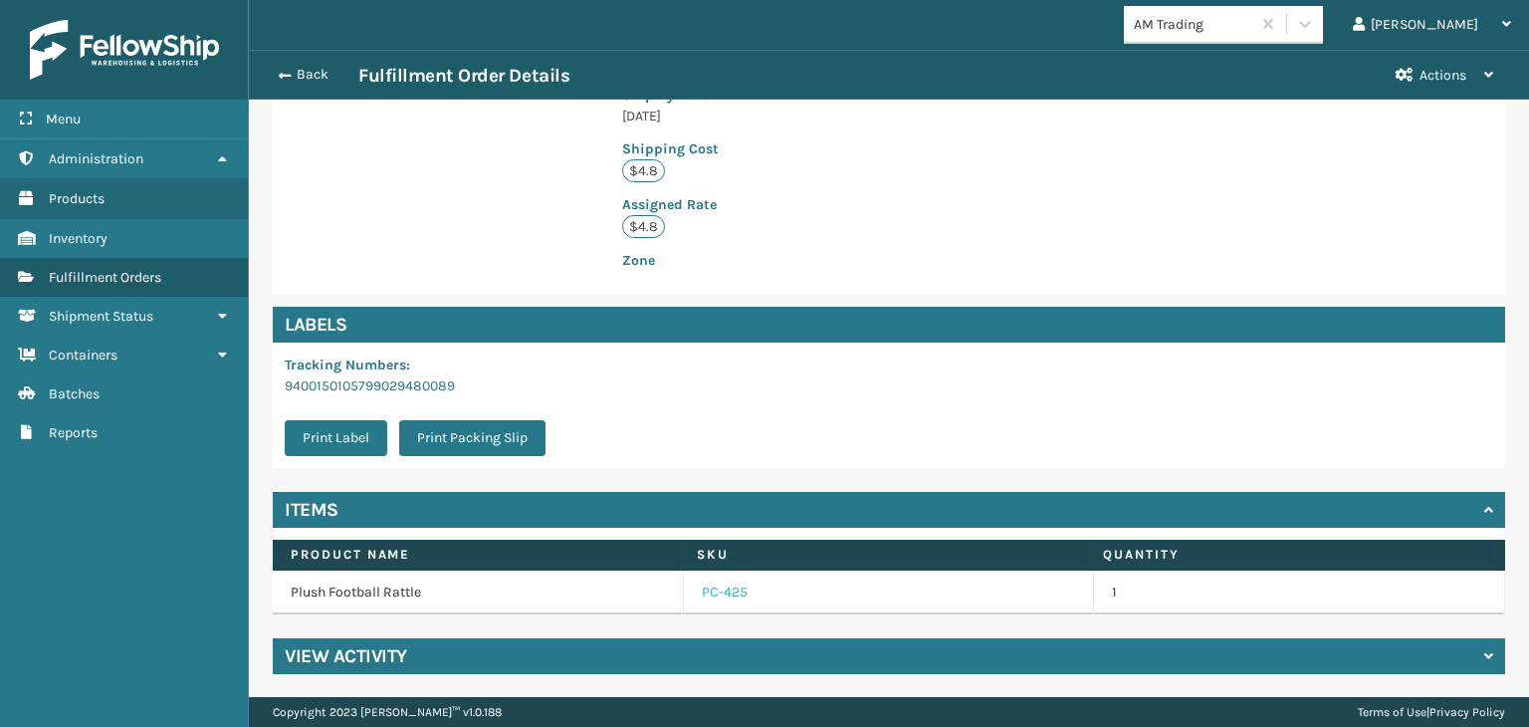
click at [702, 590] on link "PC-425" at bounding box center [725, 593] width 46 height 20
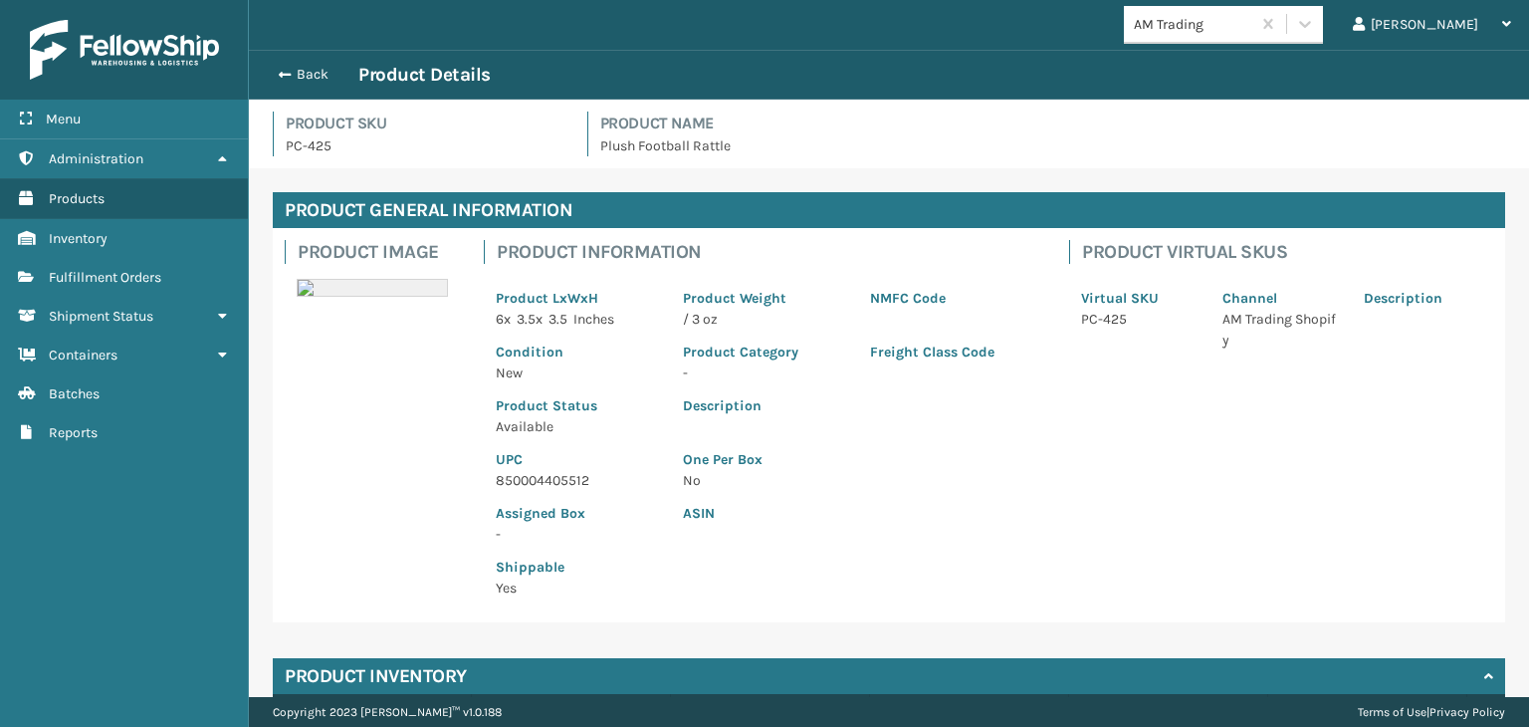
click at [545, 471] on p "850004405512" at bounding box center [577, 480] width 163 height 21
click at [323, 67] on button "Back" at bounding box center [313, 75] width 92 height 18
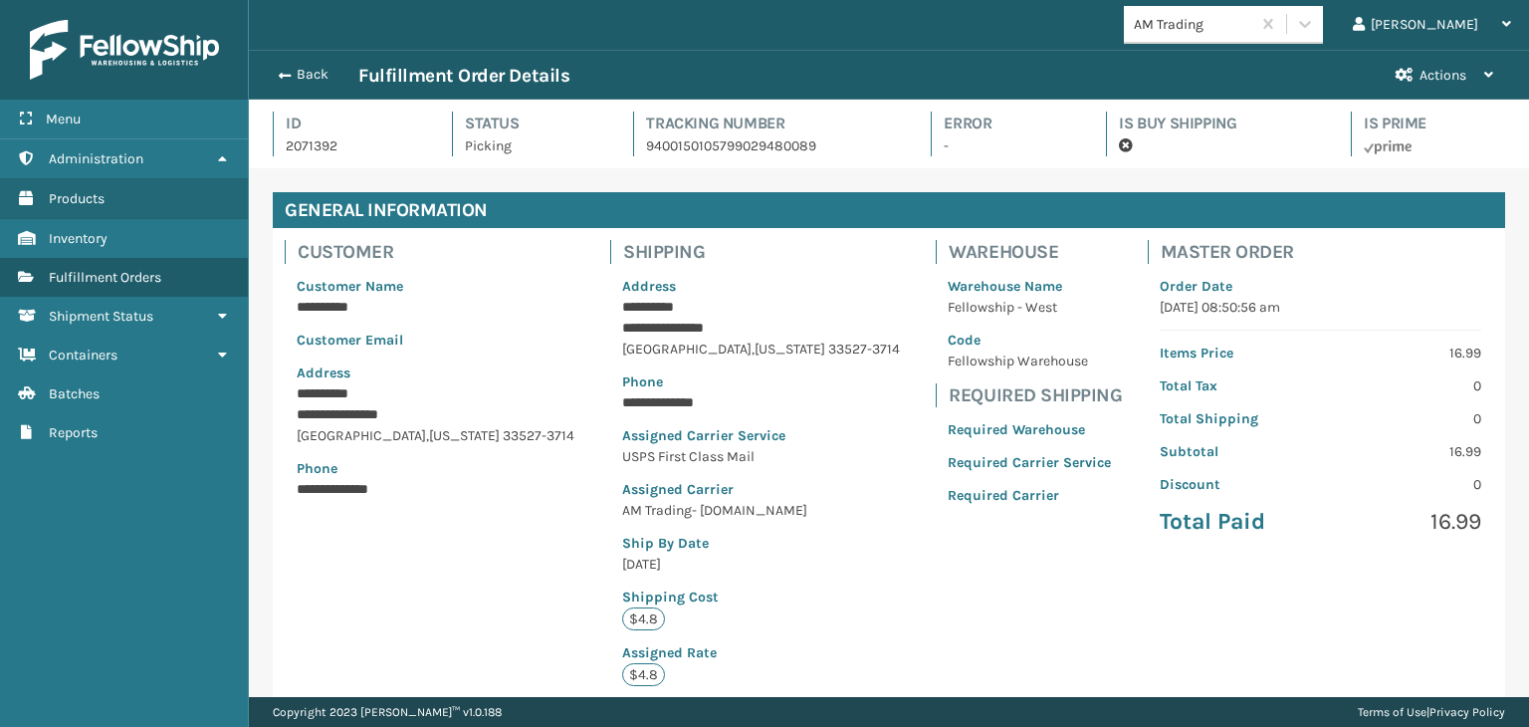
scroll to position [48, 1280]
click at [323, 67] on button "Back" at bounding box center [313, 75] width 92 height 18
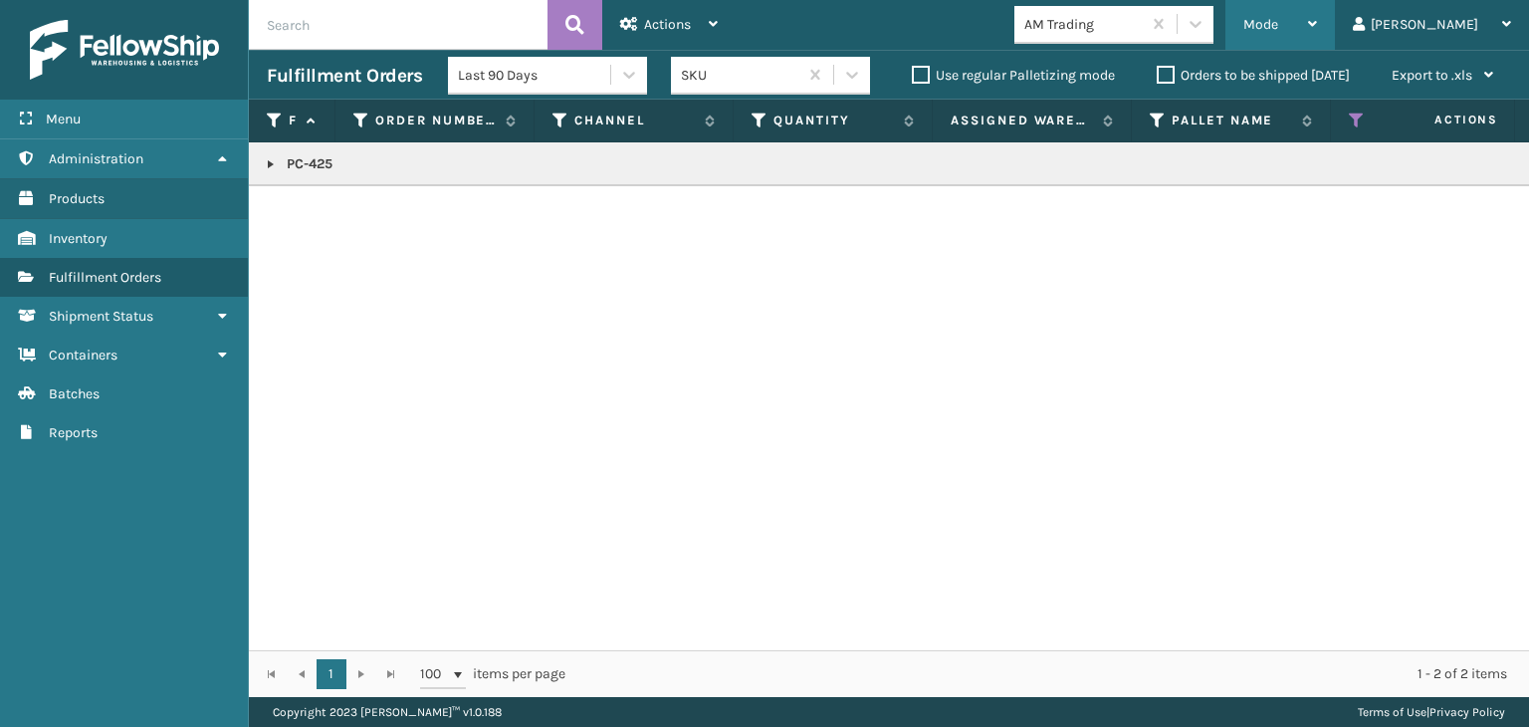
click at [1279, 18] on span "Mode" at bounding box center [1261, 24] width 35 height 17
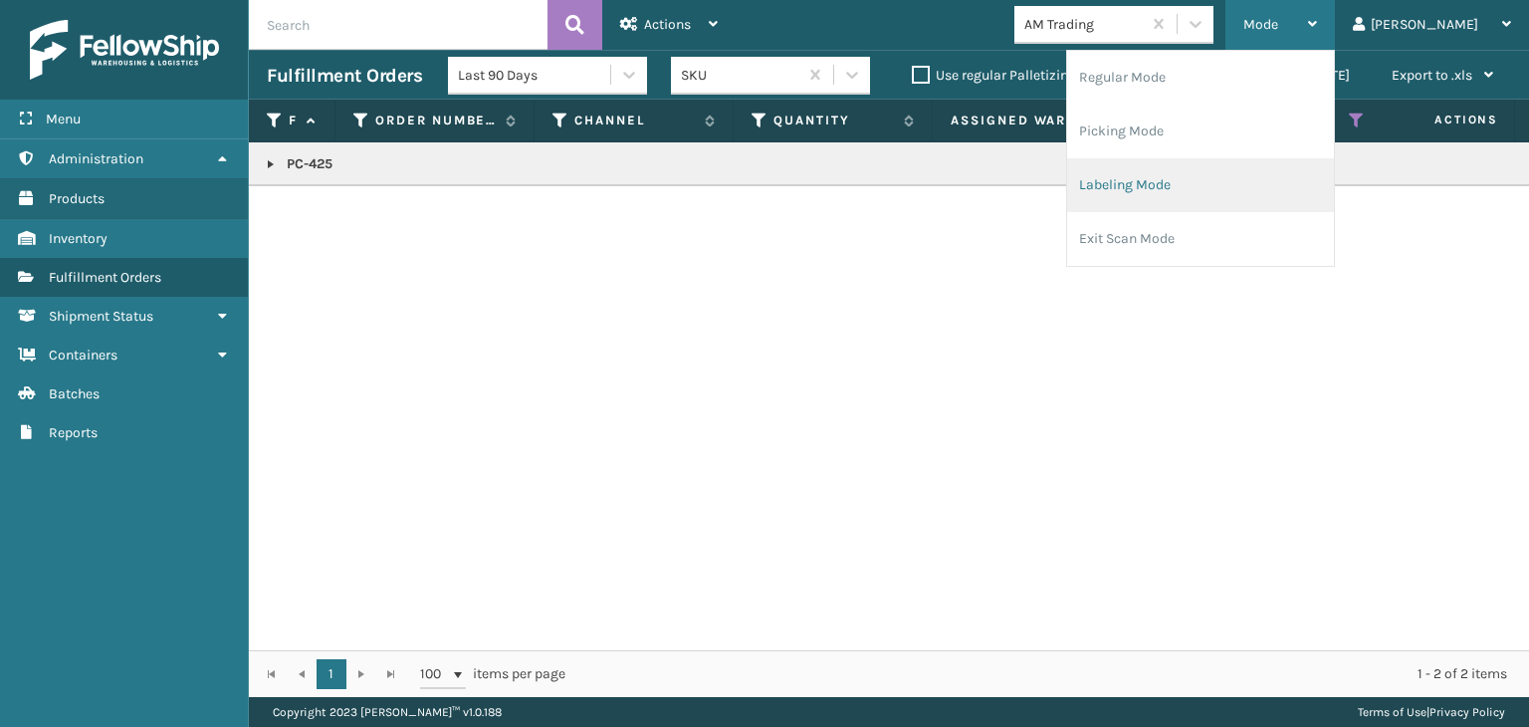
click at [1288, 188] on li "Labeling Mode" at bounding box center [1200, 185] width 267 height 54
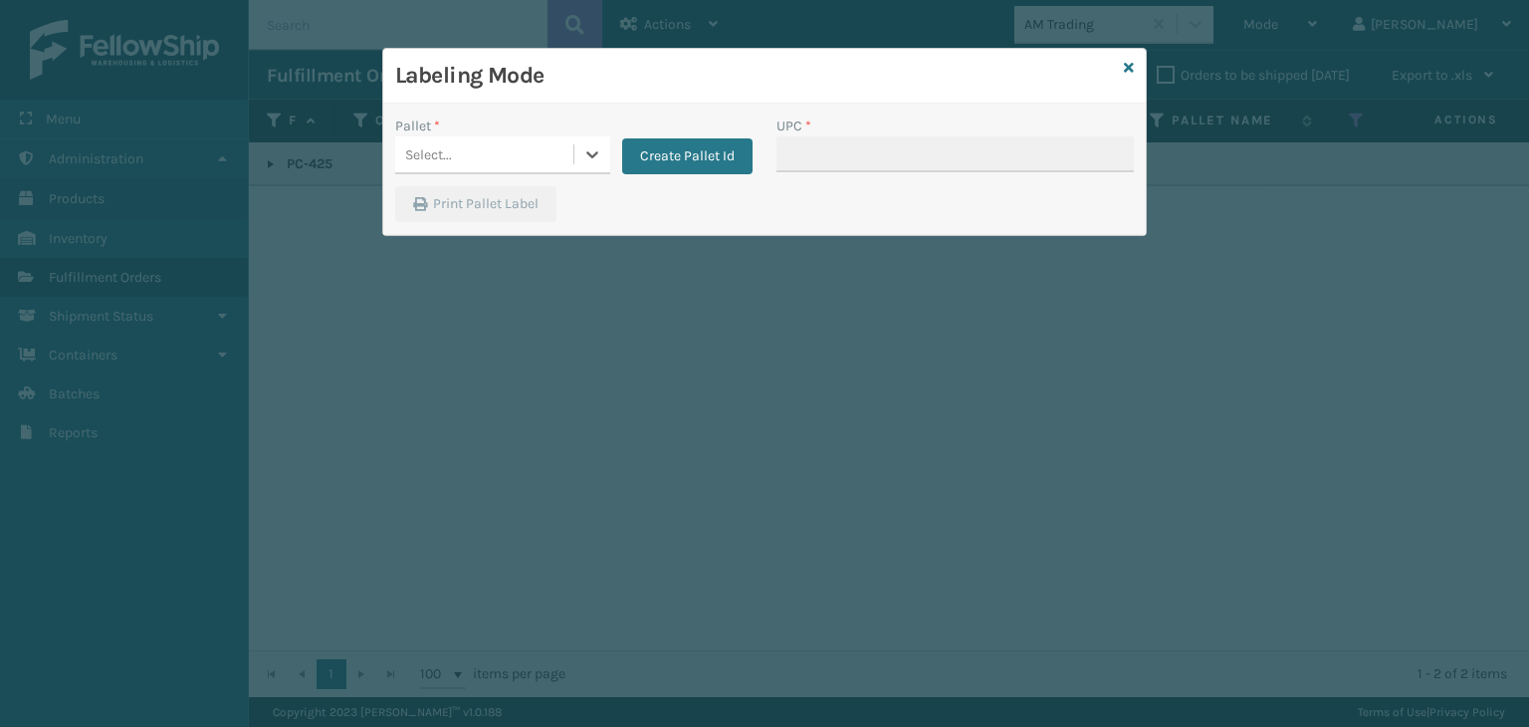
drag, startPoint x: 511, startPoint y: 168, endPoint x: 498, endPoint y: 176, distance: 15.2
click at [496, 152] on div "Select..." at bounding box center [484, 154] width 178 height 33
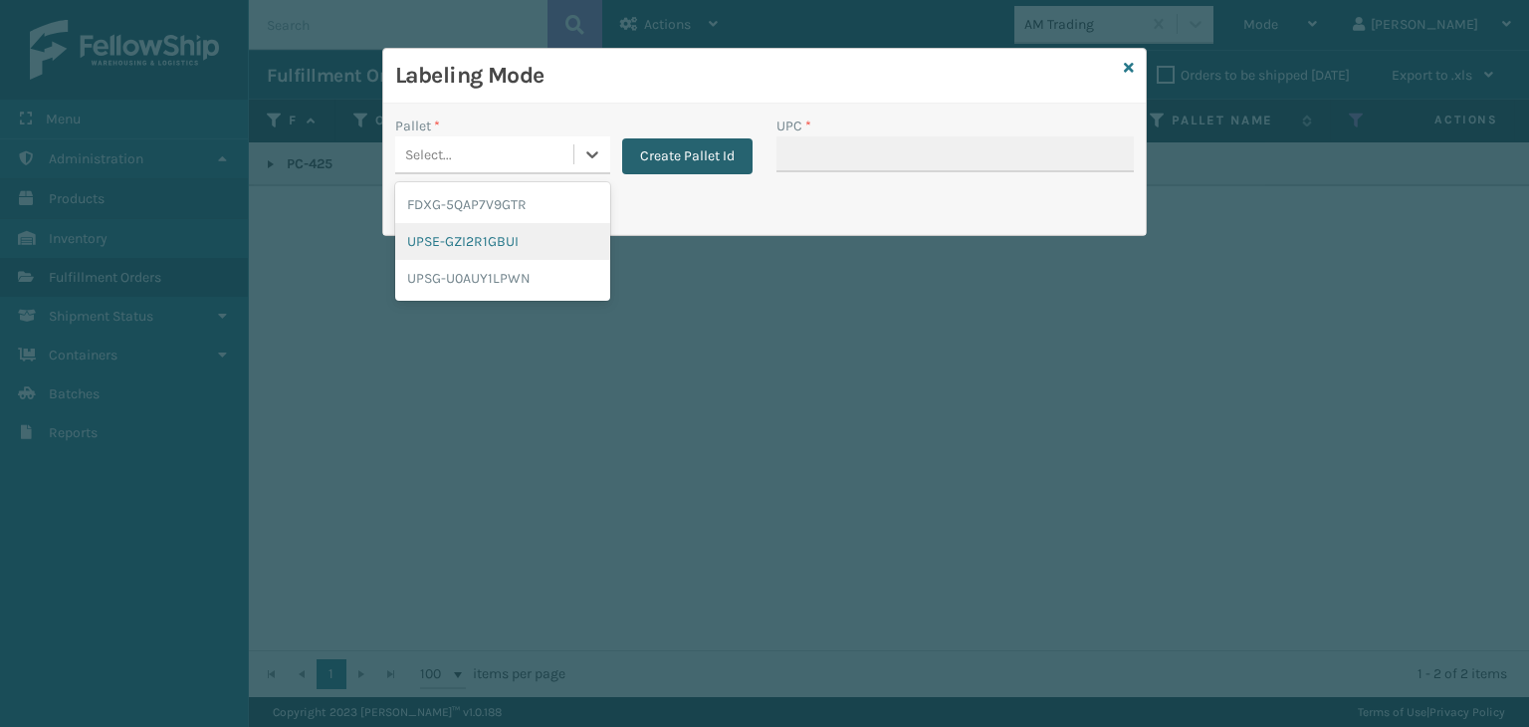
click at [712, 156] on button "Create Pallet Id" at bounding box center [687, 156] width 130 height 36
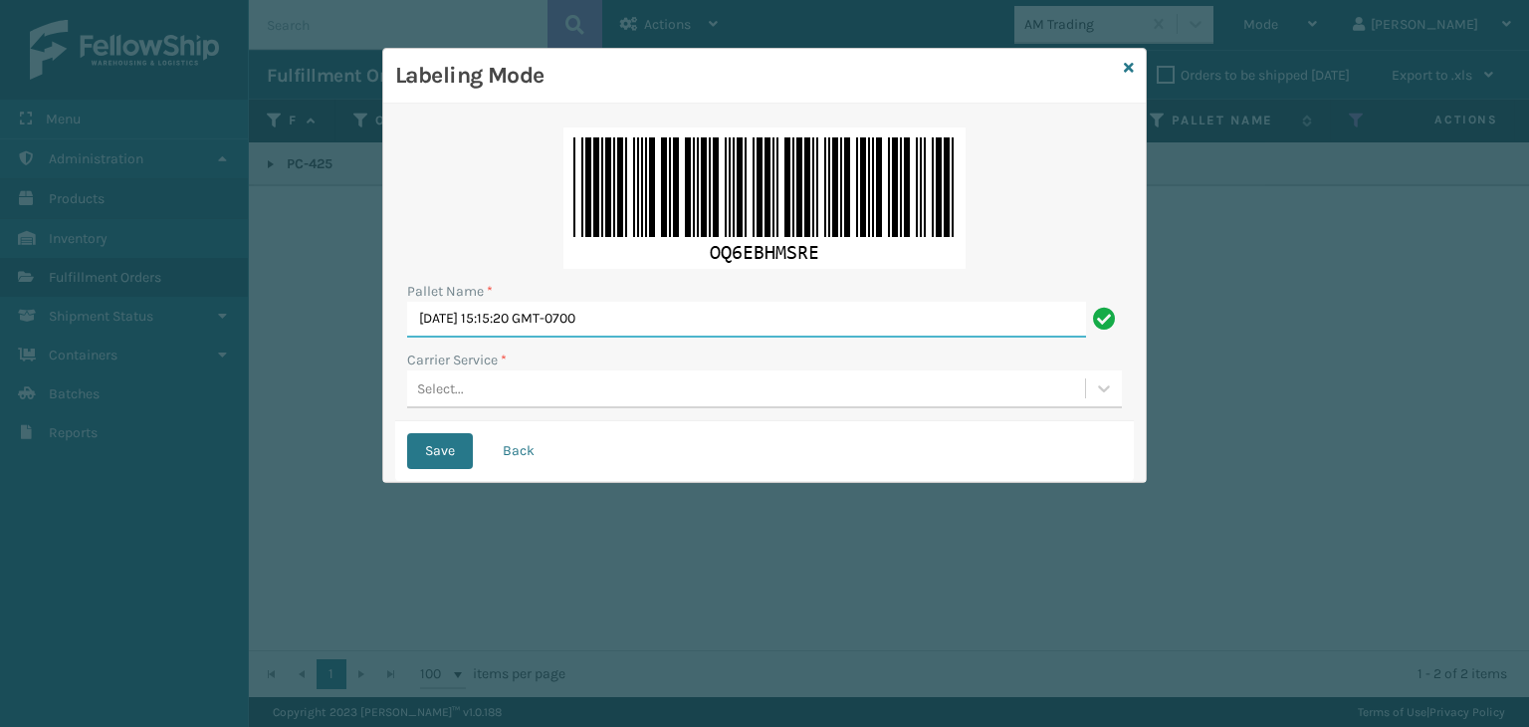
drag, startPoint x: 669, startPoint y: 310, endPoint x: 0, endPoint y: 381, distance: 673.0
click at [0, 381] on div "Labeling Mode Pallet Name * [DATE] 15:15:20 GMT-0700 Carrier Service * Select..…" at bounding box center [764, 363] width 1529 height 727
type input "BOXTRUCK"
click at [474, 397] on div "Select..." at bounding box center [746, 388] width 678 height 33
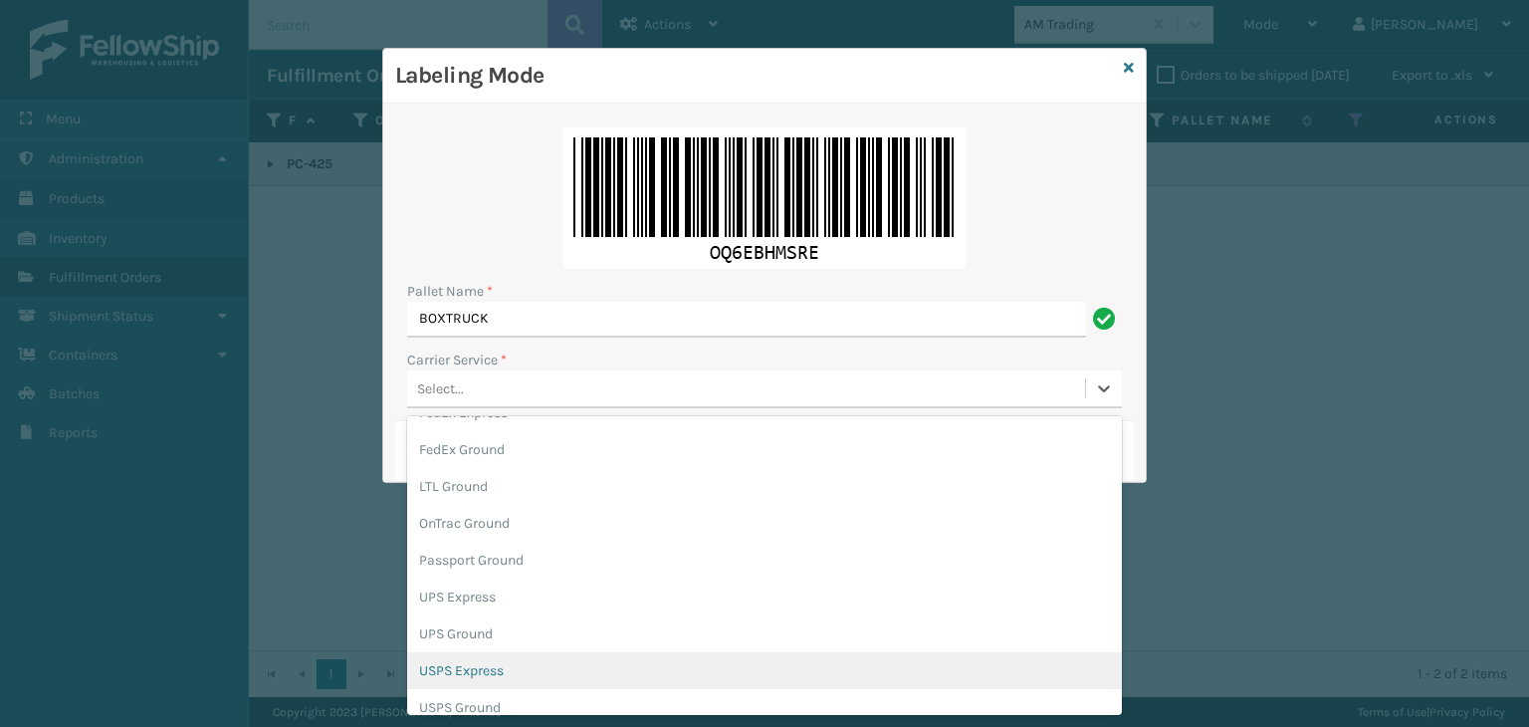
scroll to position [115, 0]
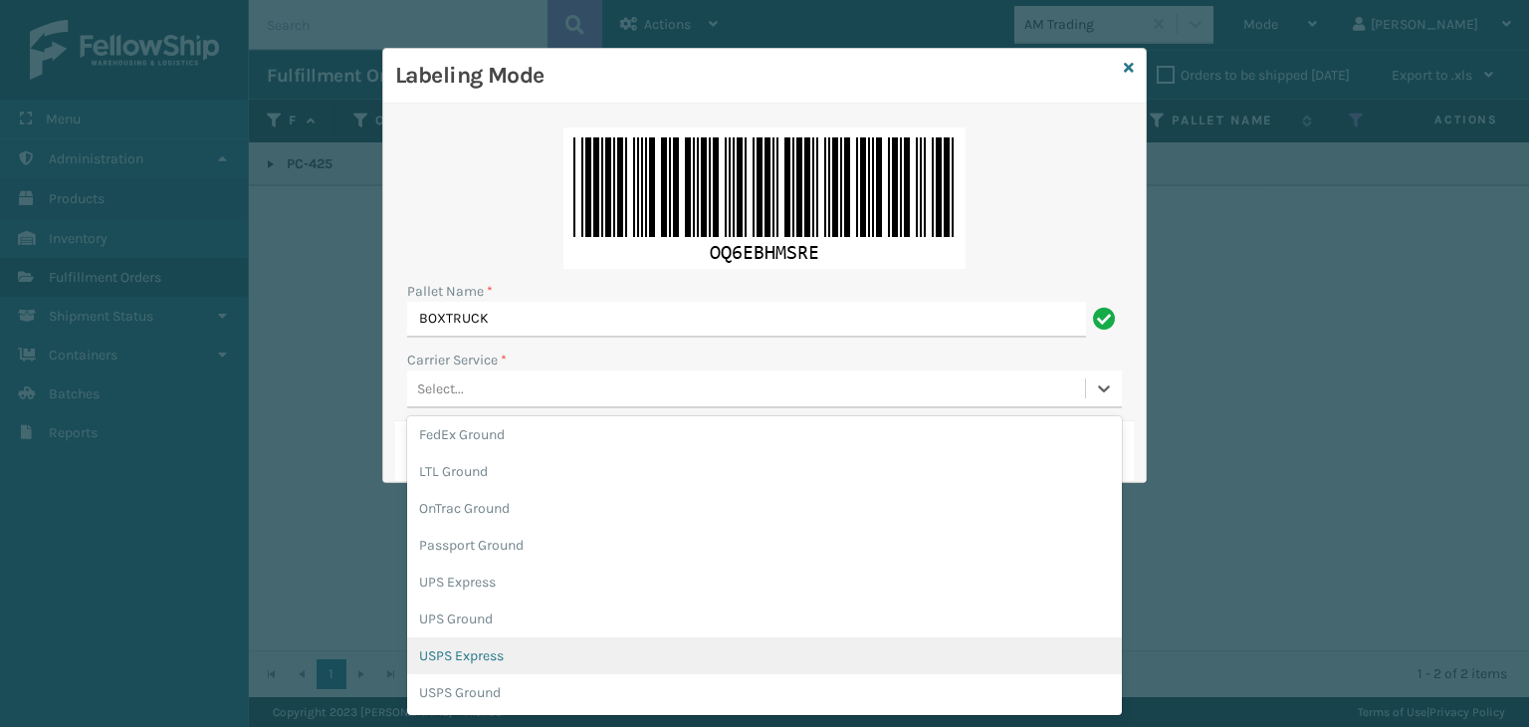
click at [491, 662] on div "USPS Express" at bounding box center [764, 655] width 715 height 37
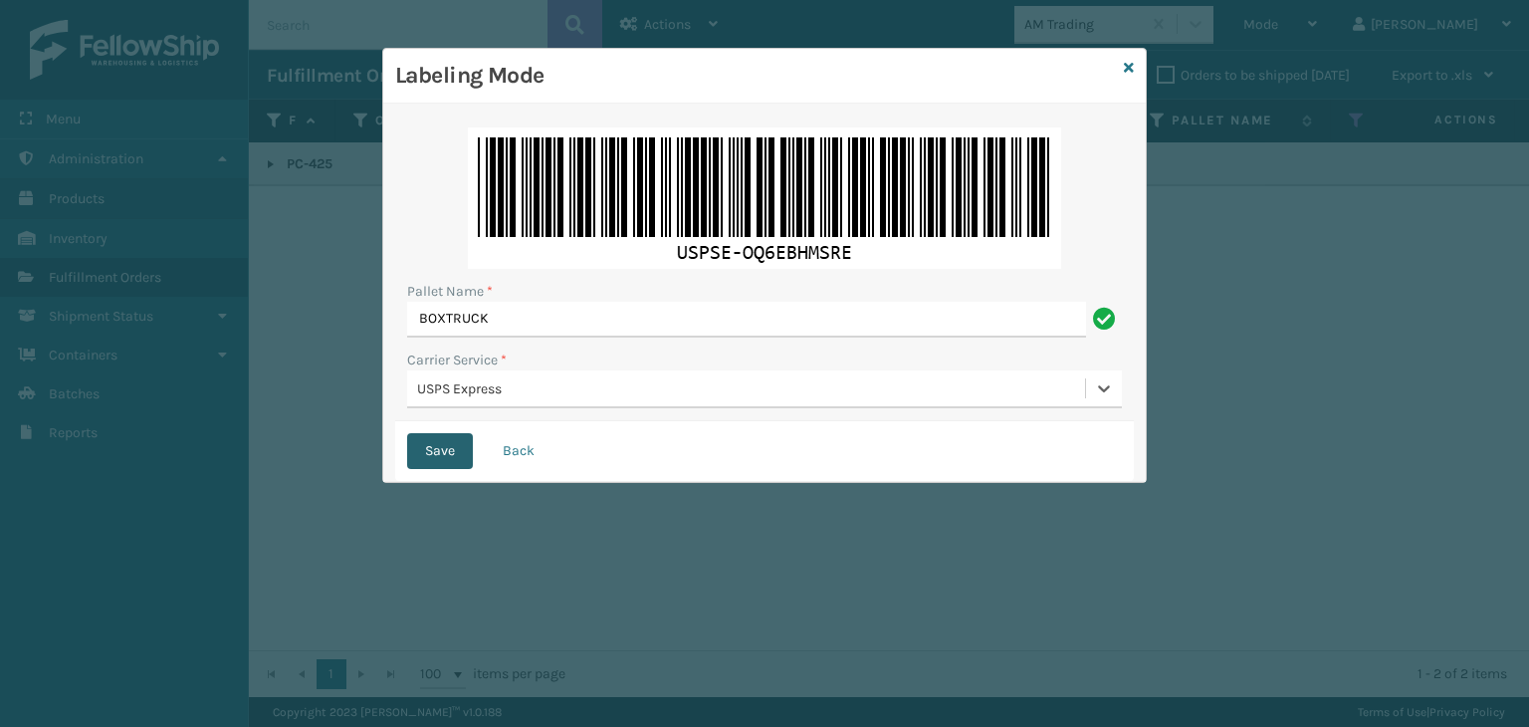
click at [448, 455] on button "Save" at bounding box center [440, 451] width 66 height 36
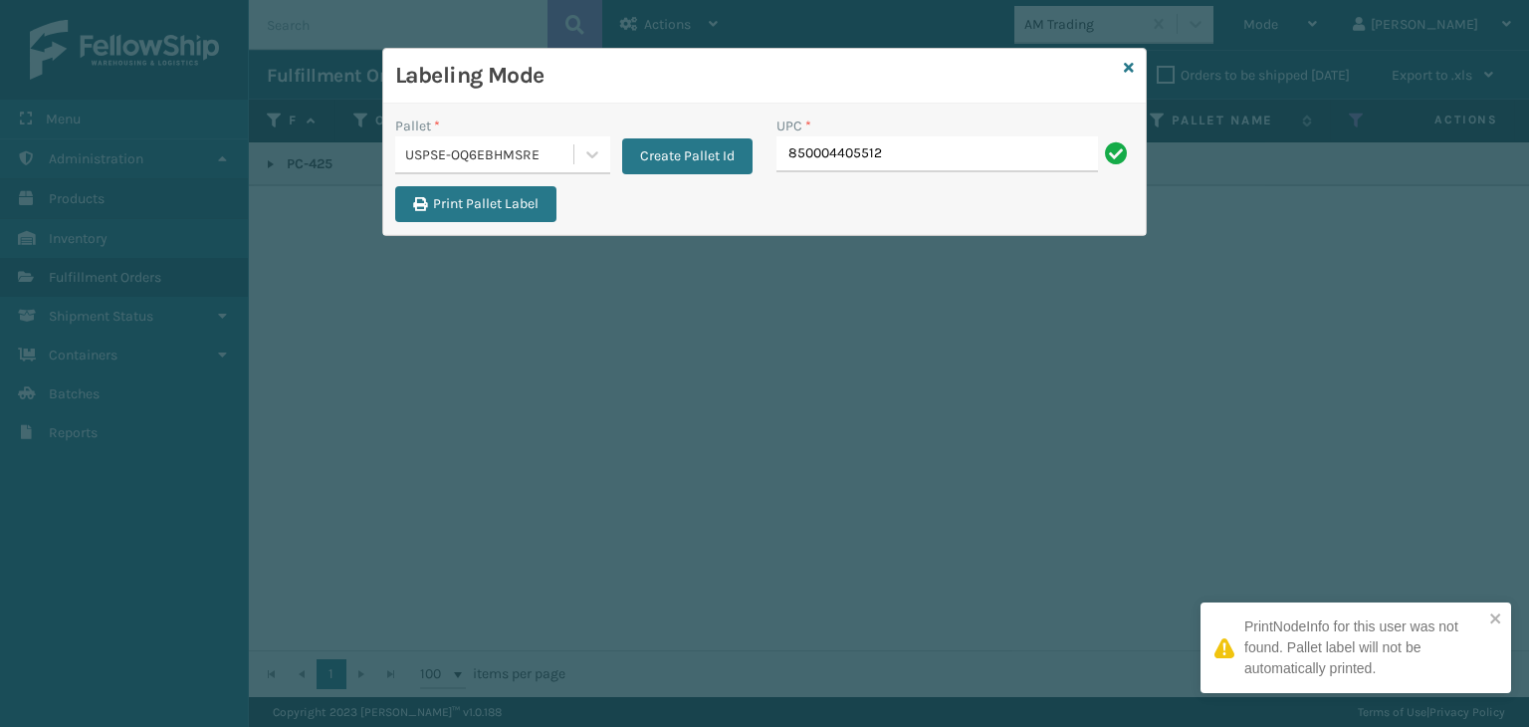
type input "850004405512"
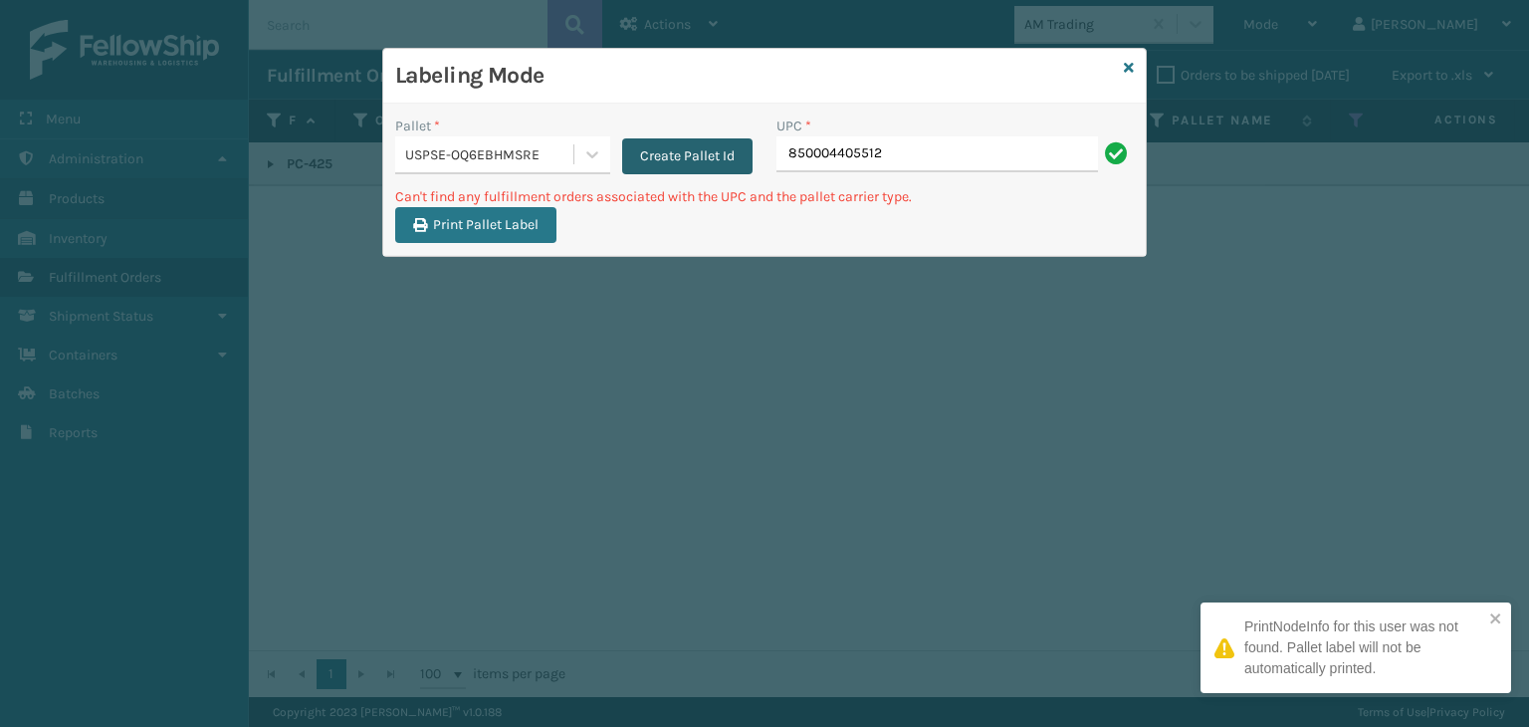
click at [720, 153] on button "Create Pallet Id" at bounding box center [687, 156] width 130 height 36
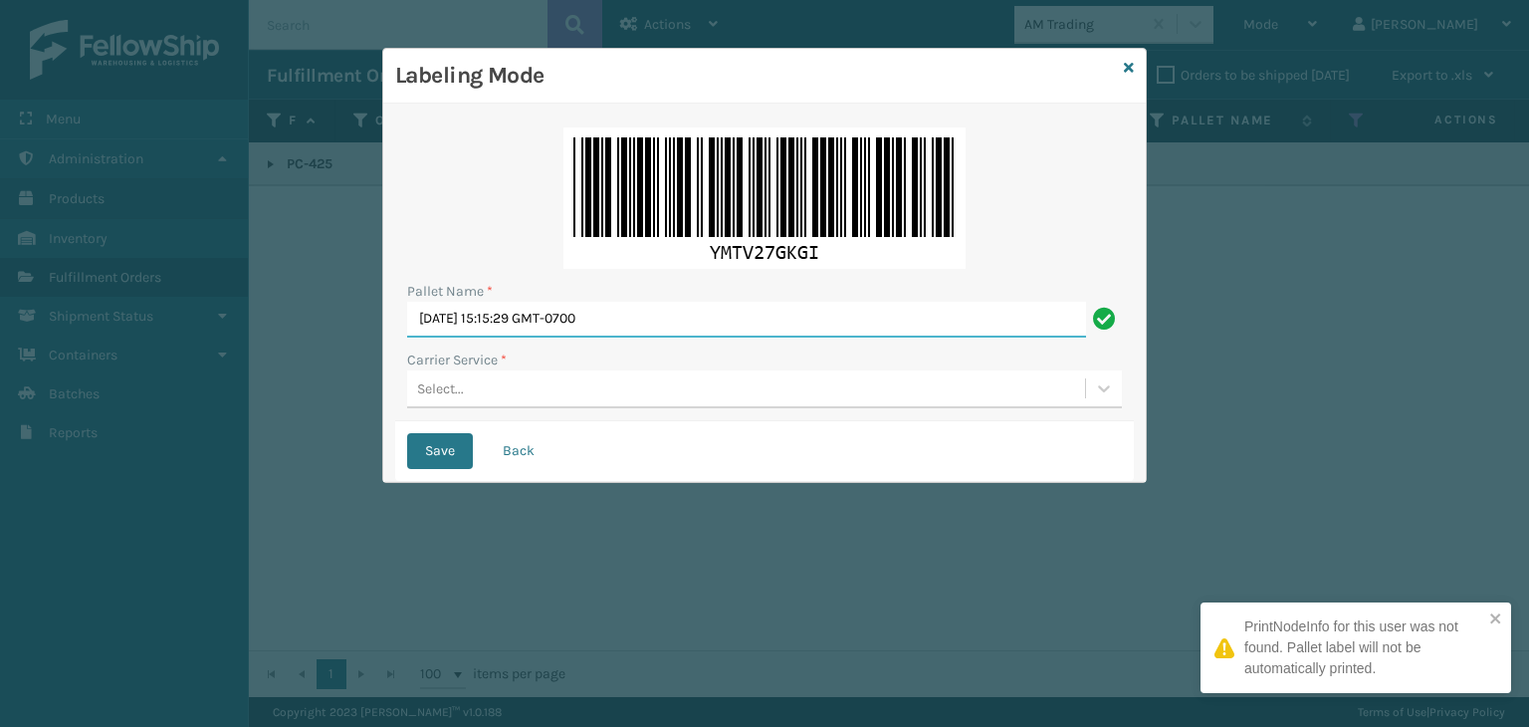
drag, startPoint x: 673, startPoint y: 331, endPoint x: 0, endPoint y: 323, distance: 673.2
click at [0, 323] on div "Labeling Mode Pallet Name * [DATE] 15:15:29 GMT-0700 Carrier Service * Select..…" at bounding box center [764, 363] width 1529 height 727
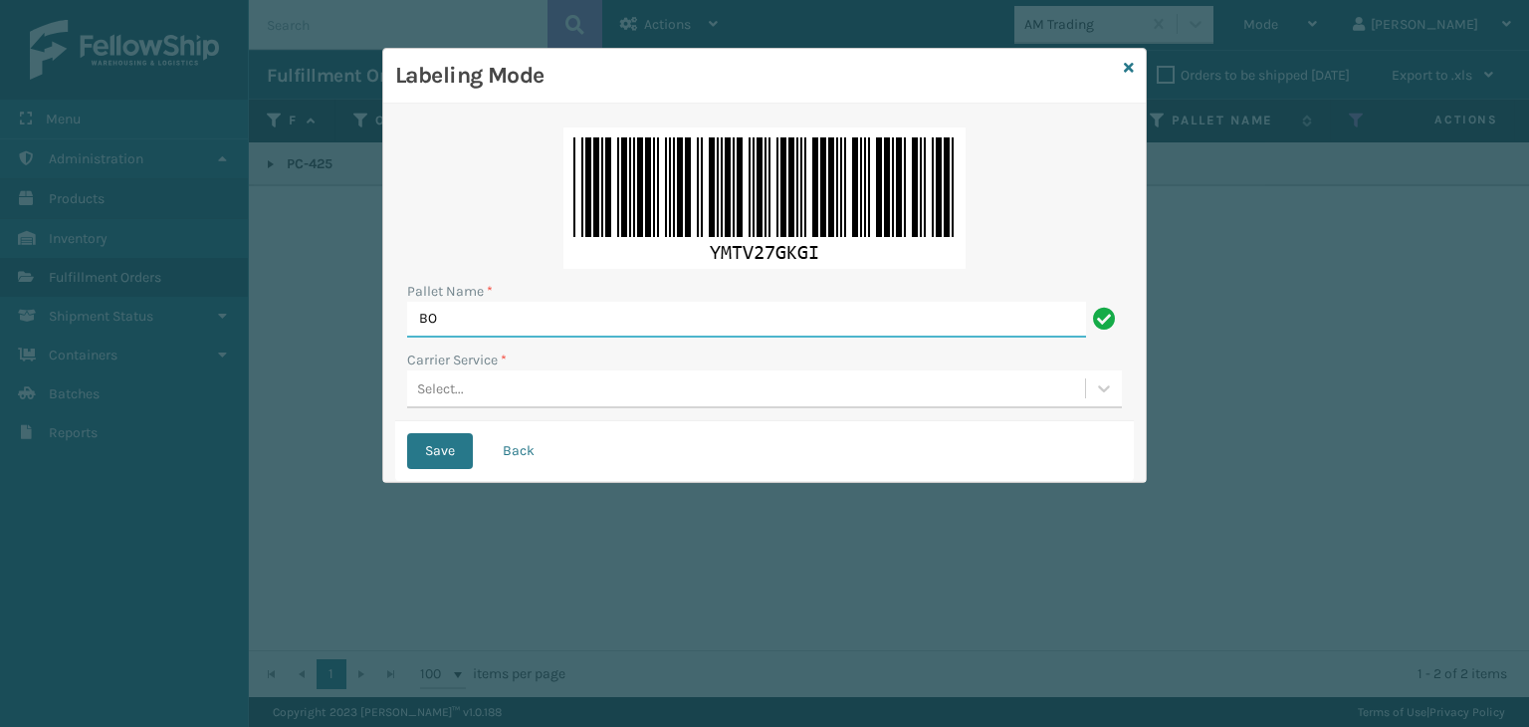
type input "BOXTRUCK"
click at [506, 398] on div "Select..." at bounding box center [746, 388] width 678 height 33
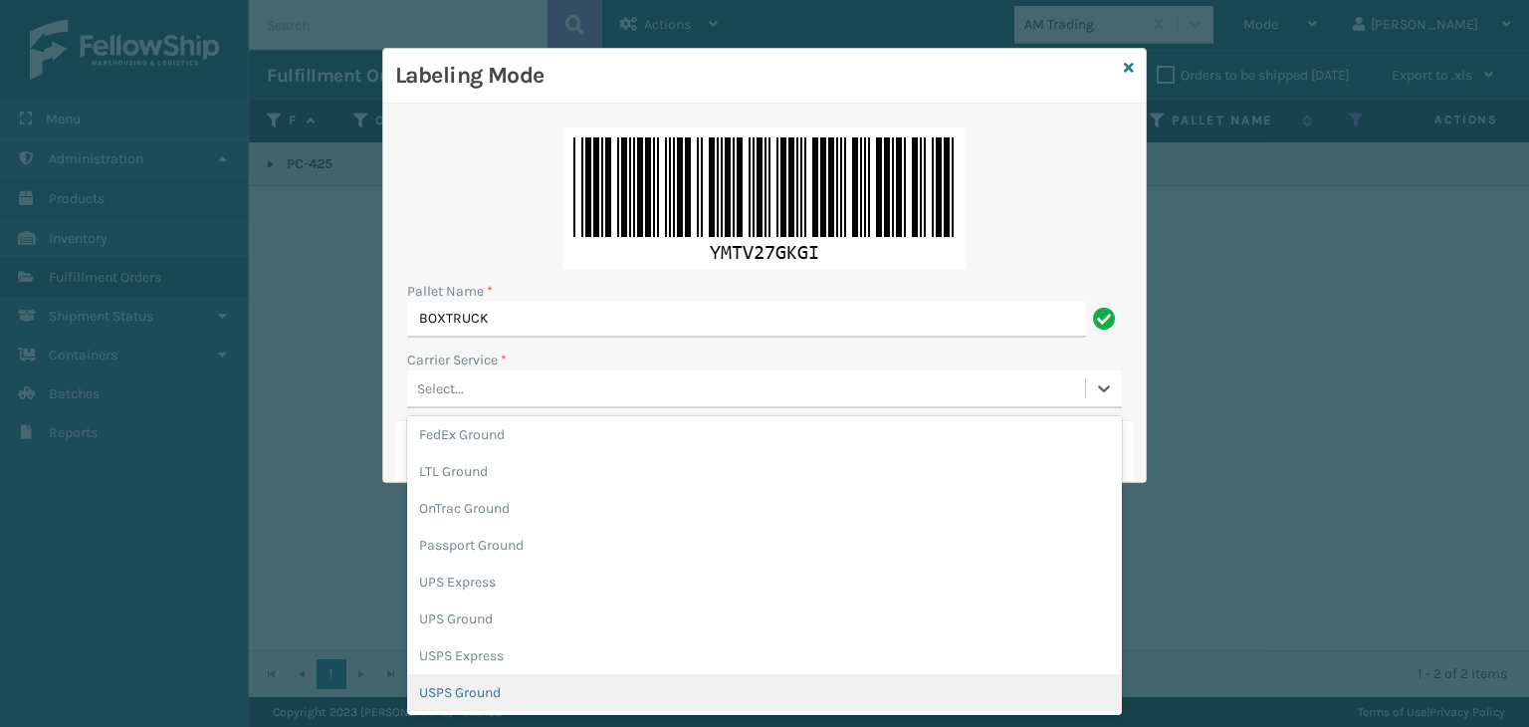
click at [493, 689] on div "USPS Ground" at bounding box center [764, 692] width 715 height 37
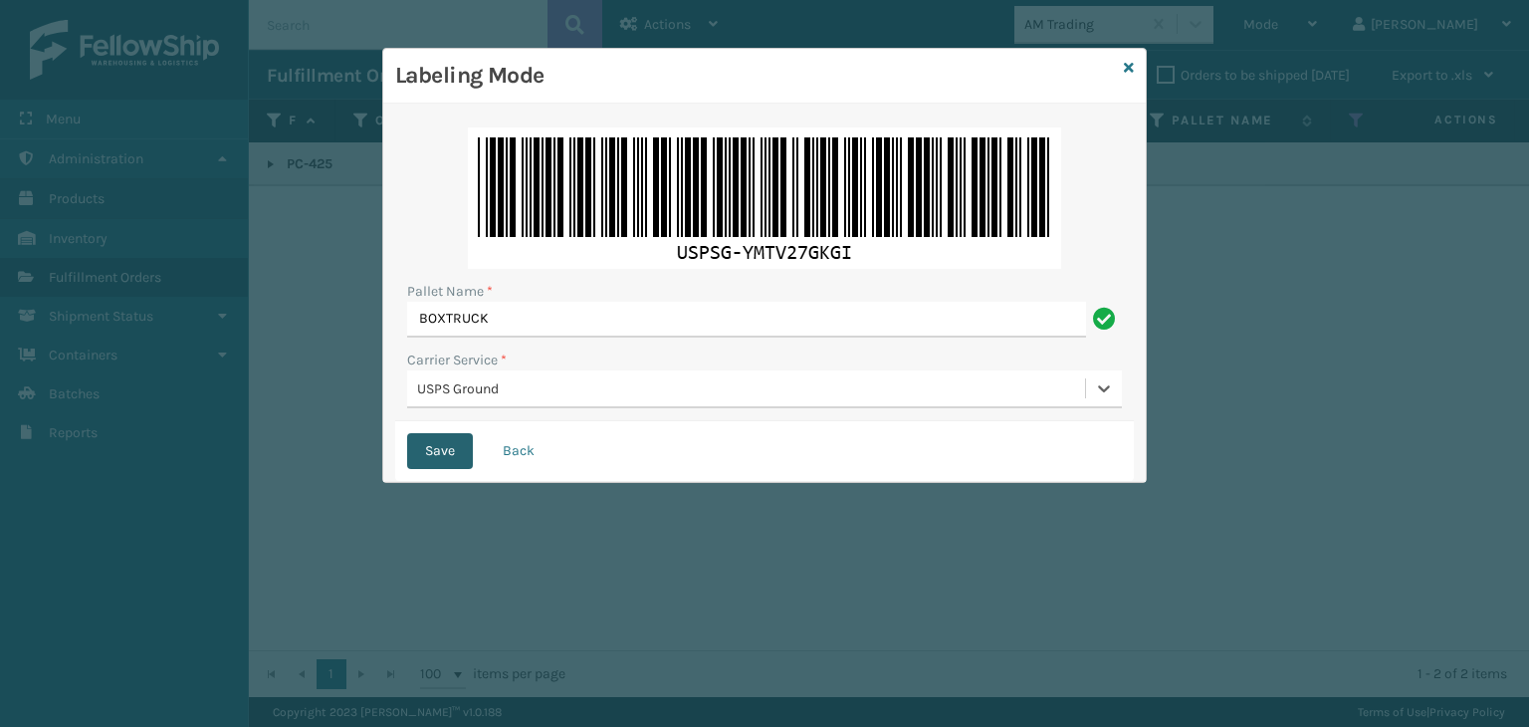
click at [446, 455] on button "Save" at bounding box center [440, 451] width 66 height 36
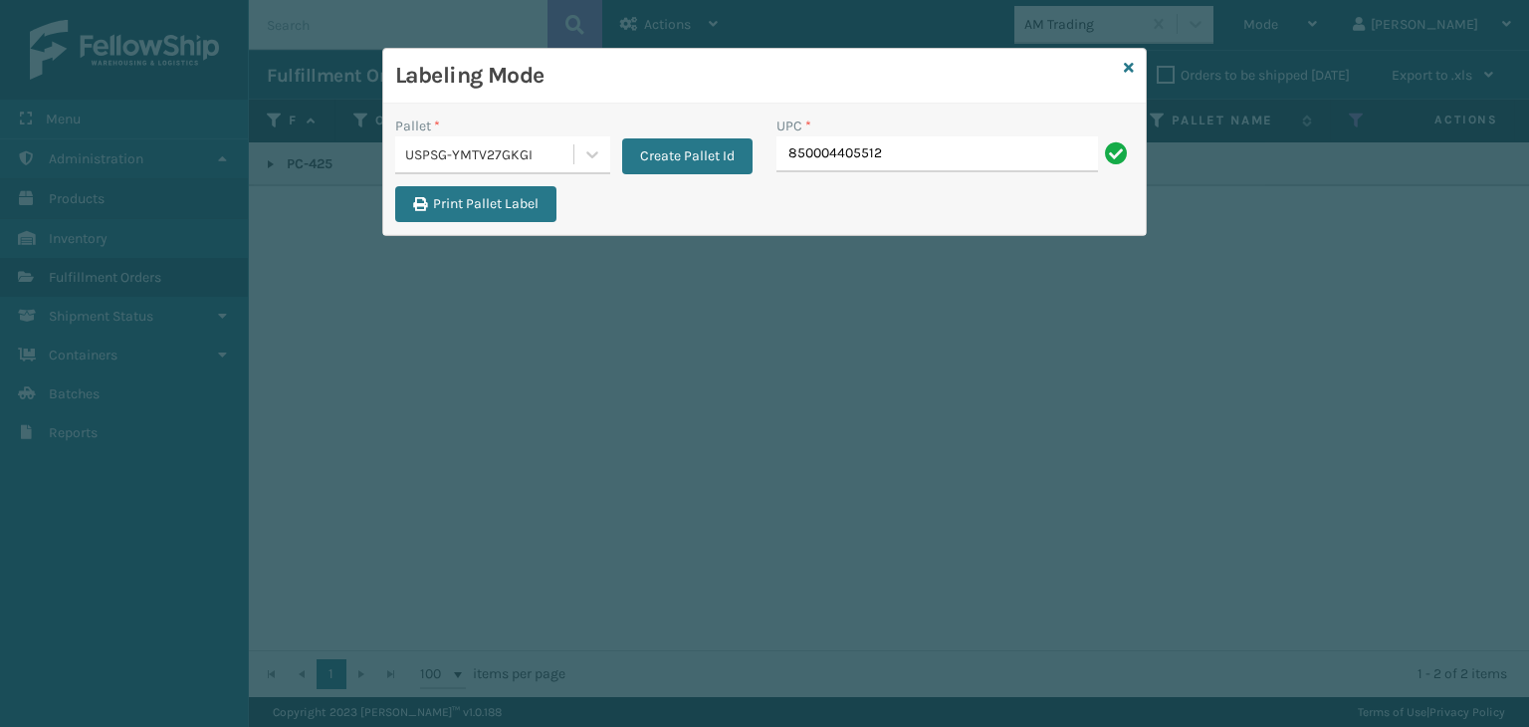
type input "850004405512"
click at [1131, 65] on icon at bounding box center [1129, 68] width 10 height 14
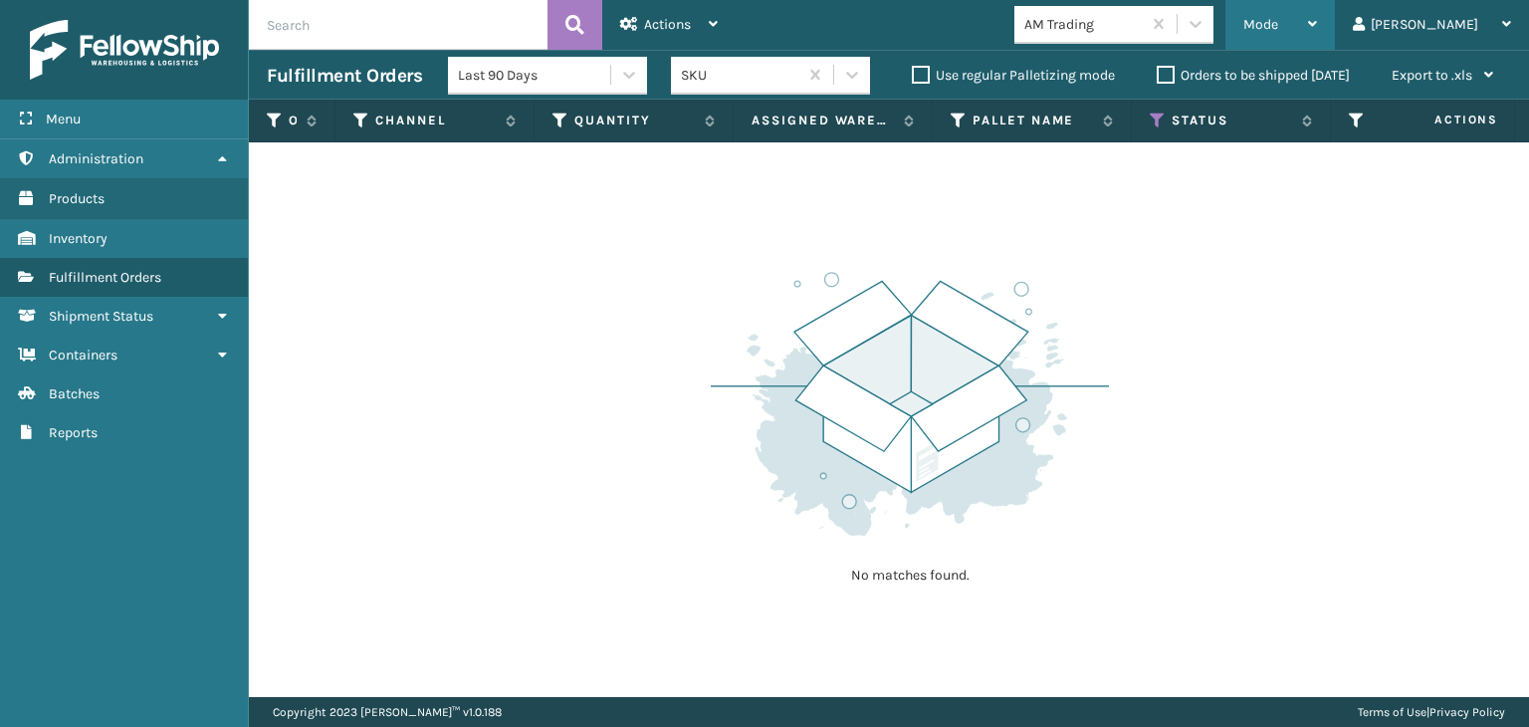
click at [1279, 17] on span "Mode" at bounding box center [1261, 24] width 35 height 17
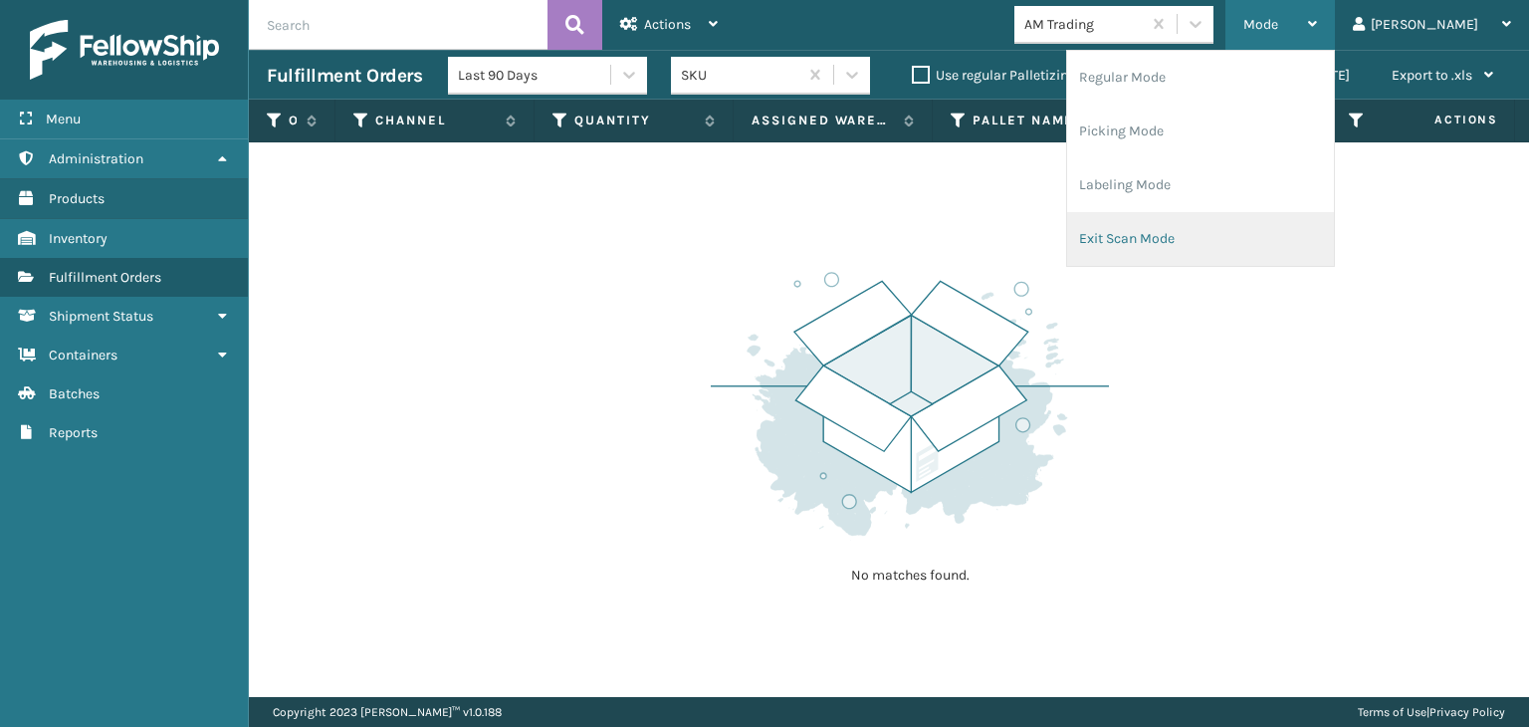
click at [1208, 228] on li "Exit Scan Mode" at bounding box center [1200, 239] width 267 height 54
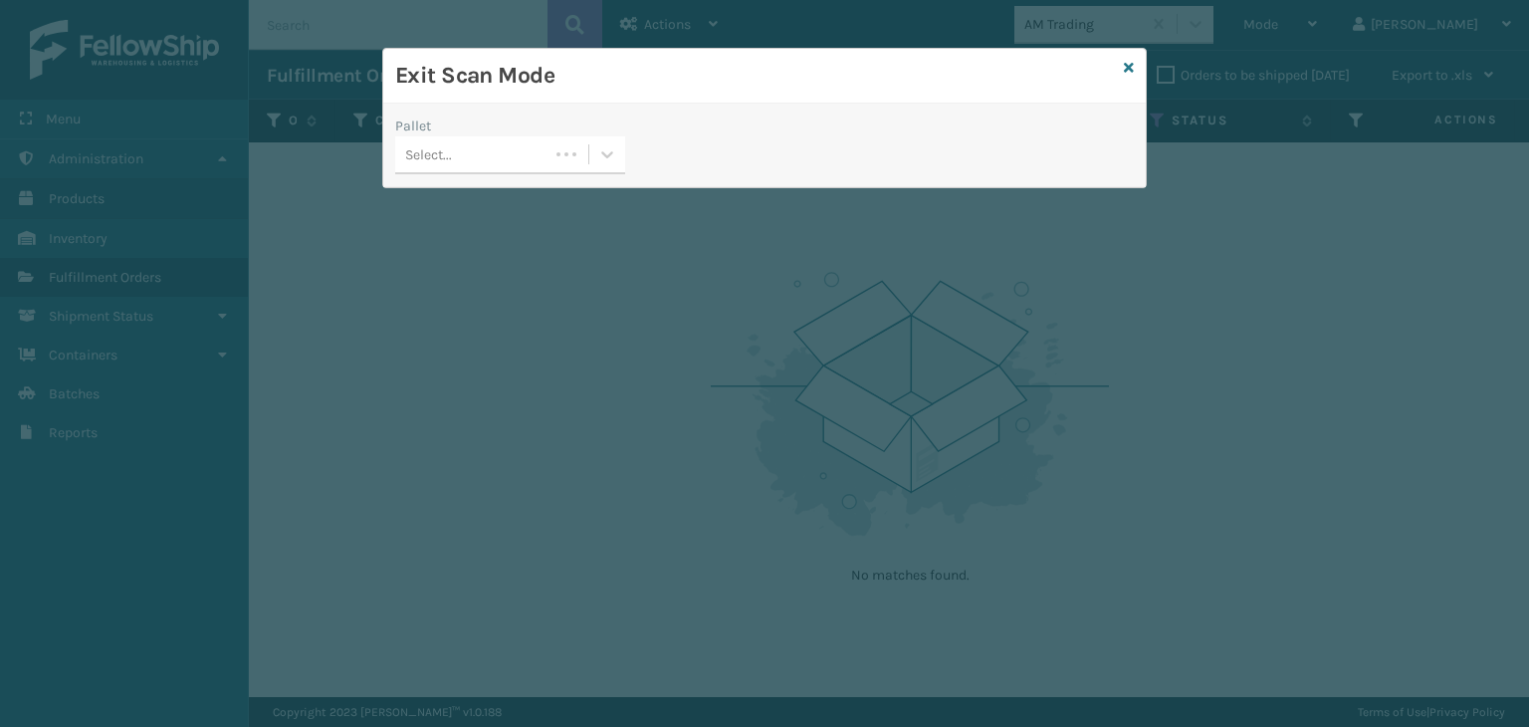
click at [549, 159] on div "Select..." at bounding box center [471, 154] width 153 height 33
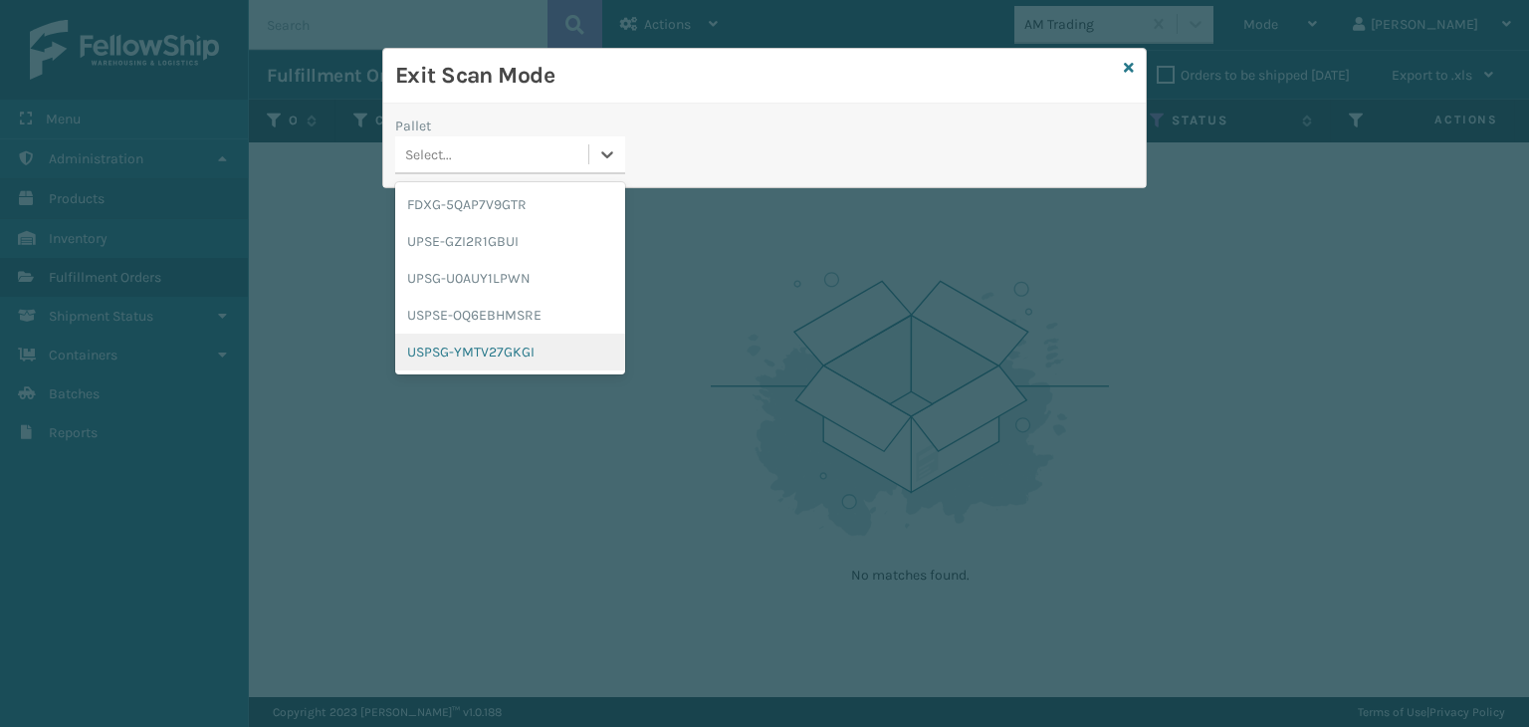
click at [524, 351] on div "USPSG-YMTV27GKGI" at bounding box center [510, 352] width 230 height 37
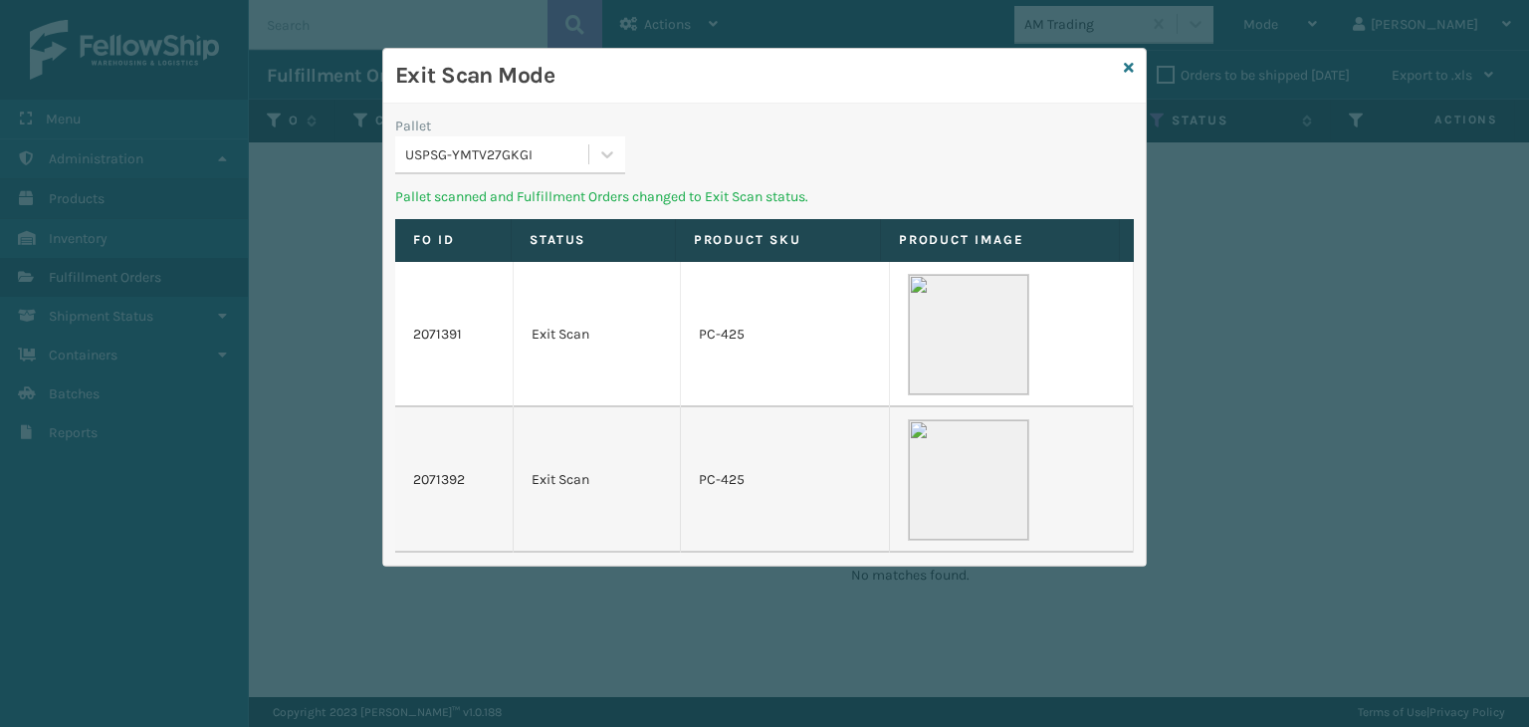
click at [1123, 68] on div "Exit Scan Mode" at bounding box center [764, 76] width 763 height 55
click at [1128, 68] on icon at bounding box center [1129, 68] width 10 height 14
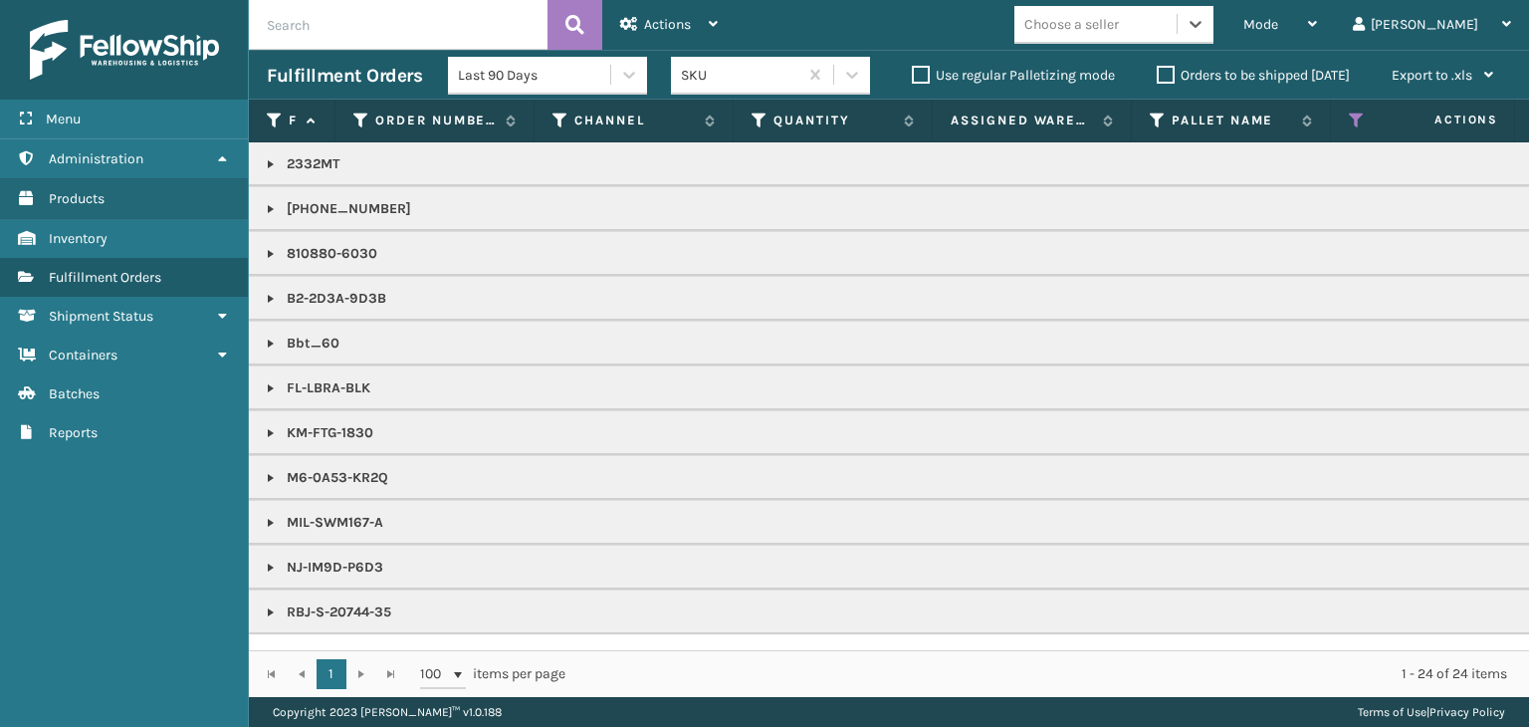
click at [1119, 25] on div "Choose a seller" at bounding box center [1072, 24] width 95 height 21
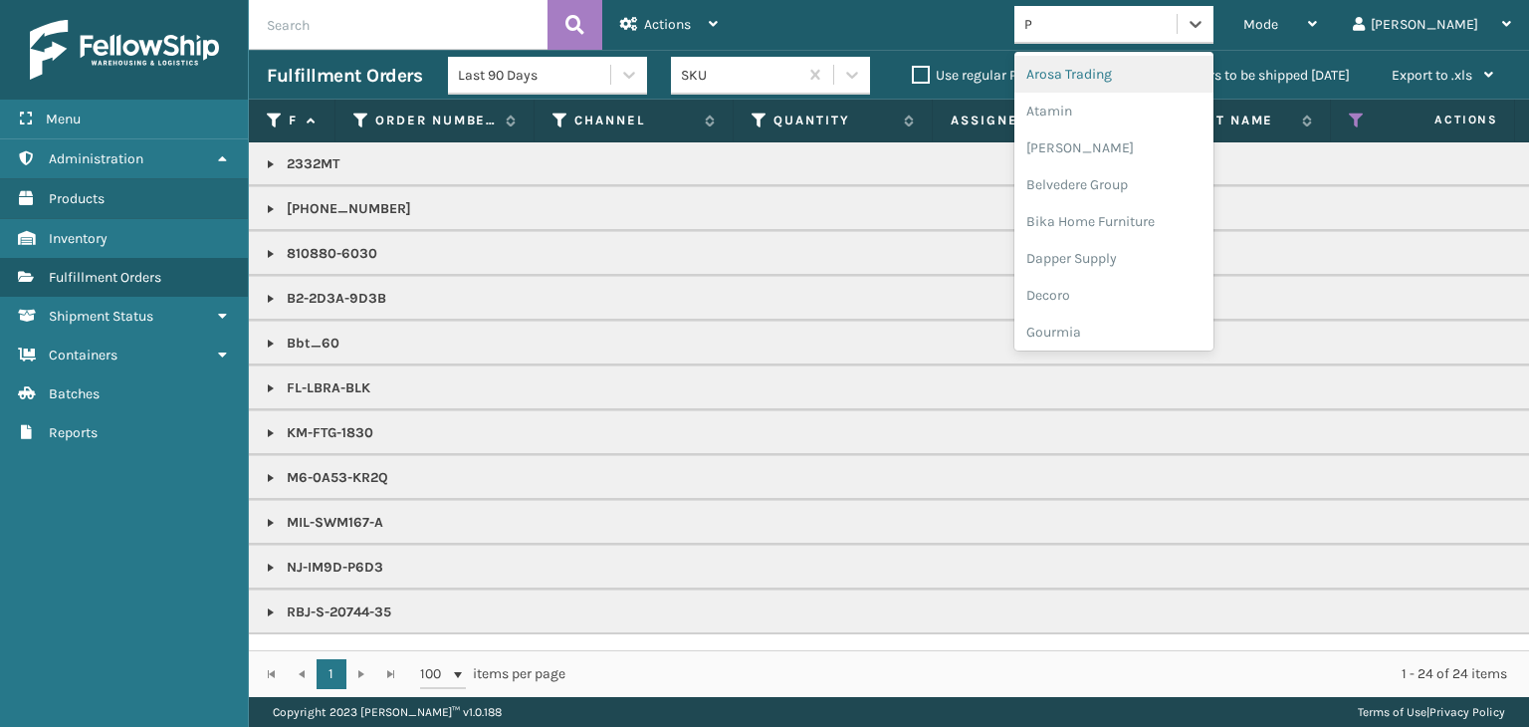
type input "PL"
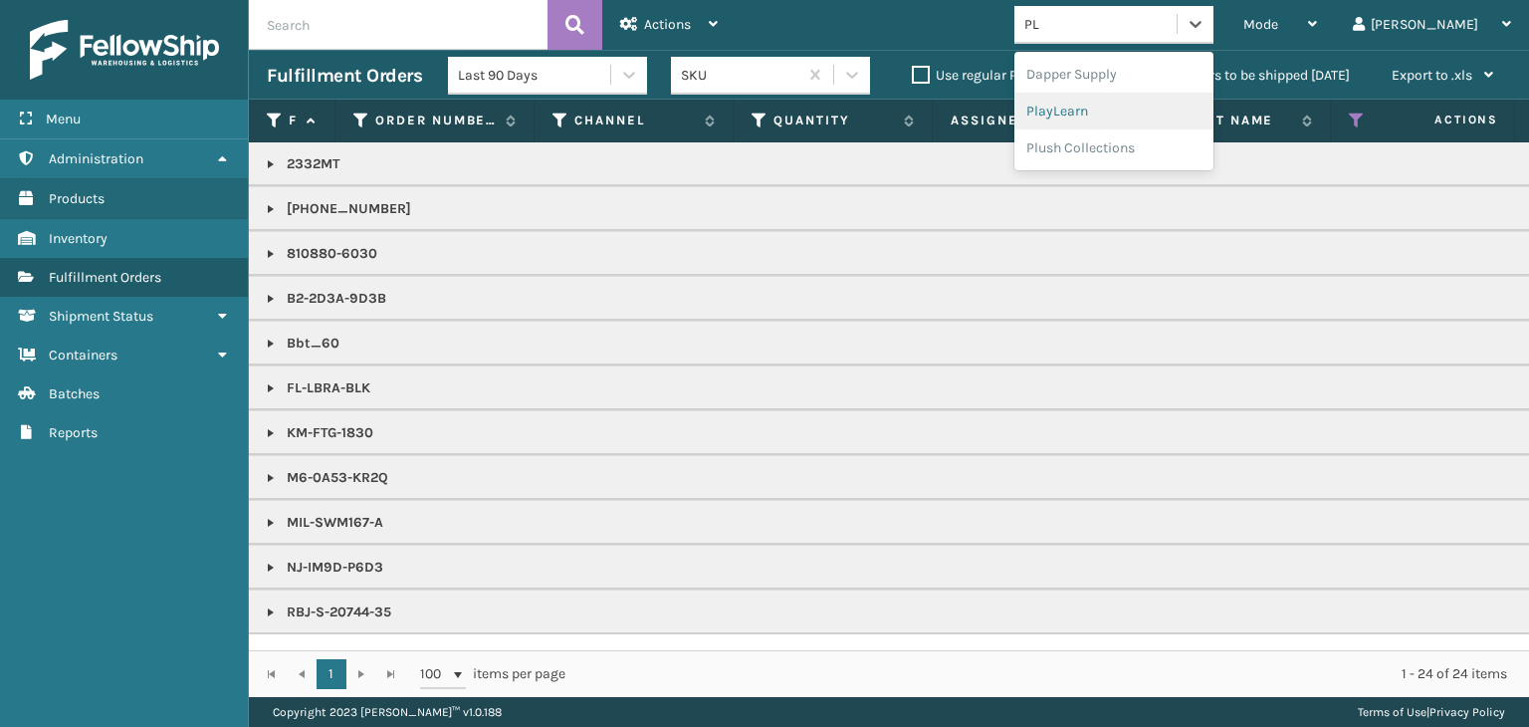
click at [1135, 117] on div "PlayLearn" at bounding box center [1114, 111] width 199 height 37
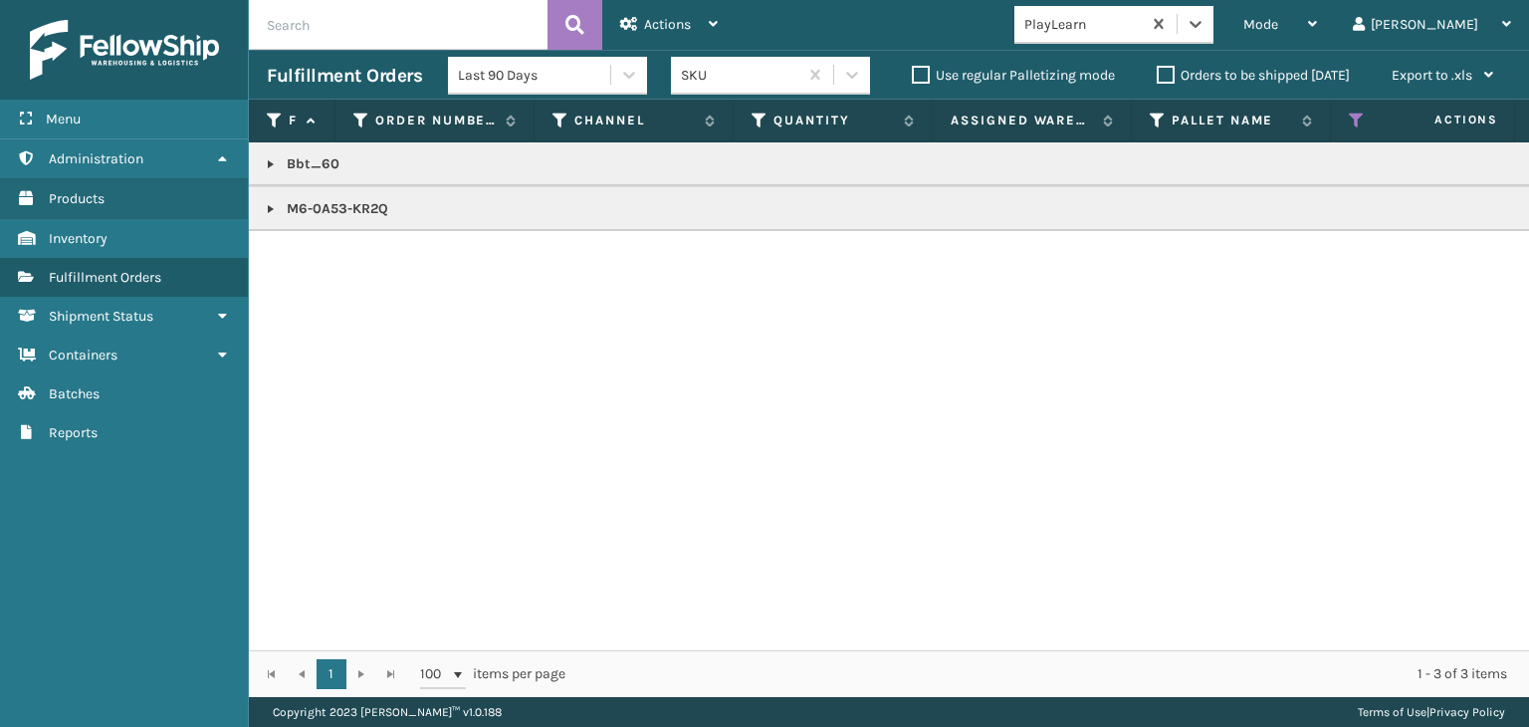
click at [362, 204] on p "M6-0A53-KR2Q" at bounding box center [1534, 209] width 2535 height 20
click at [267, 209] on link at bounding box center [271, 209] width 16 height 16
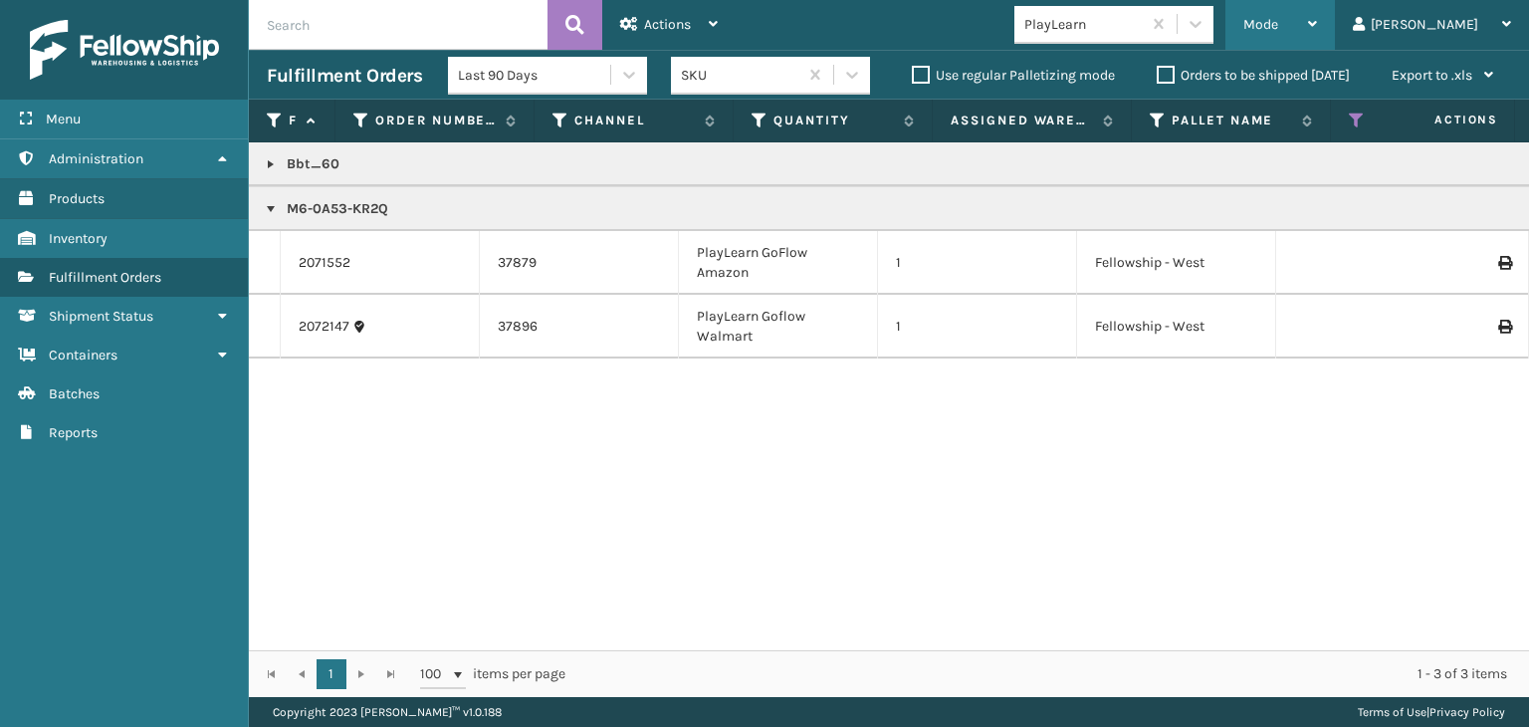
drag, startPoint x: 1322, startPoint y: 11, endPoint x: 1282, endPoint y: 57, distance: 61.4
click at [1317, 11] on div "Mode" at bounding box center [1281, 25] width 74 height 50
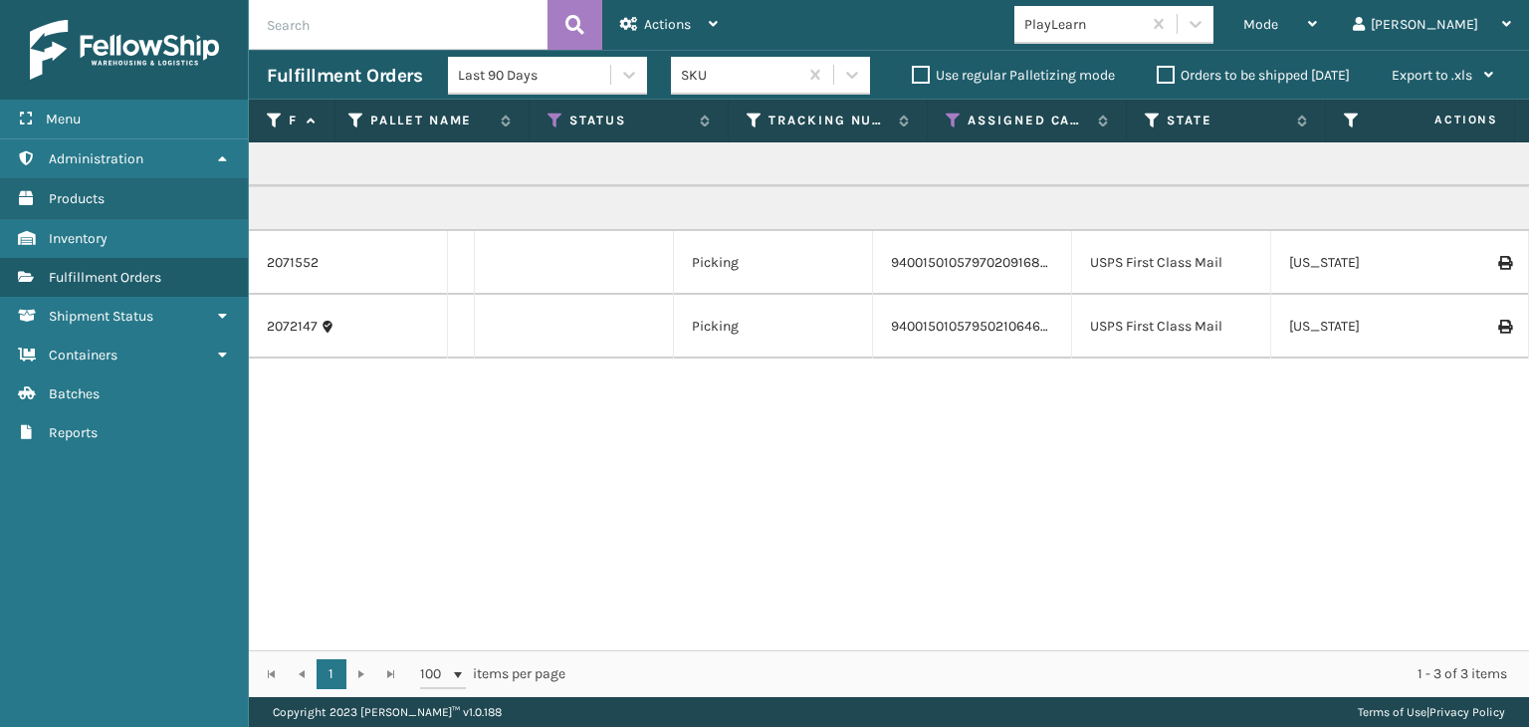
scroll to position [0, 920]
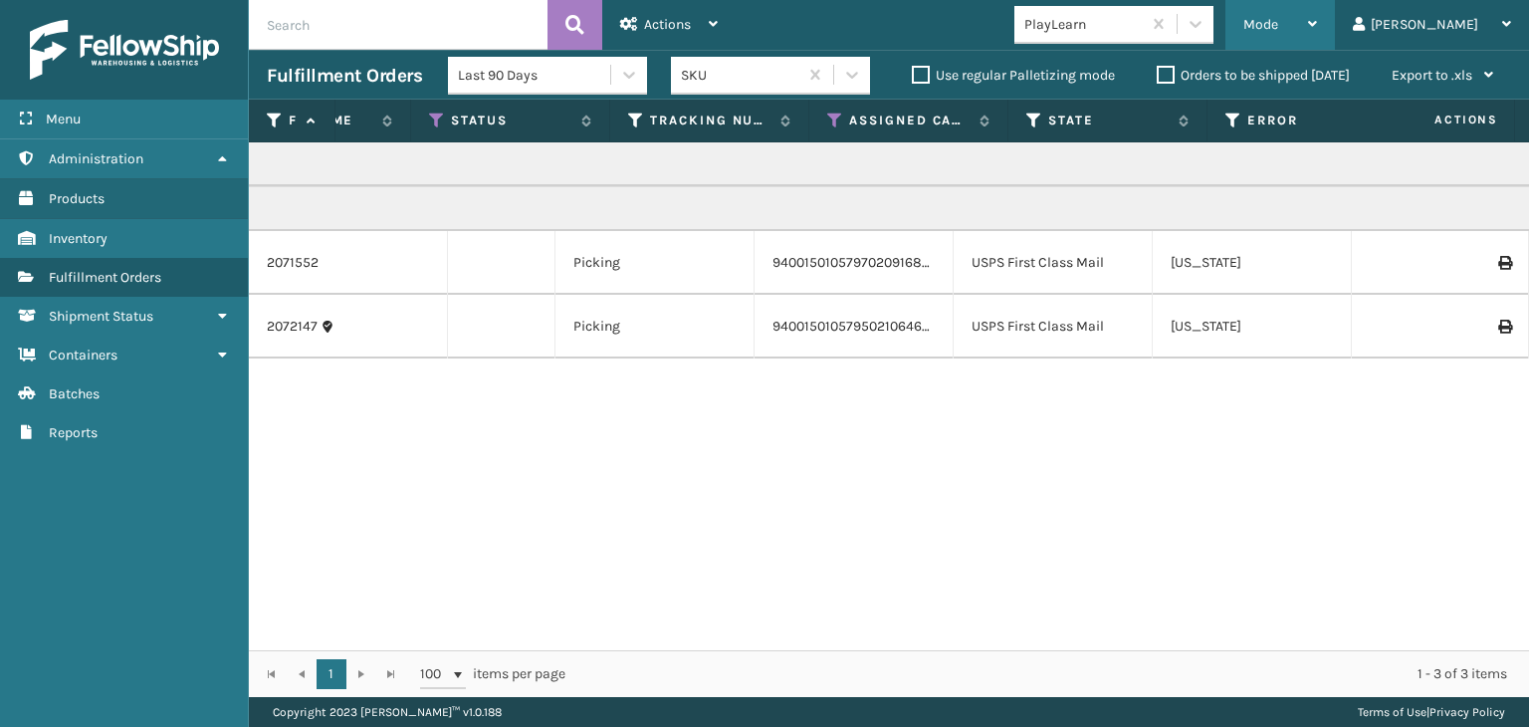
click at [1317, 13] on div "Mode" at bounding box center [1281, 25] width 74 height 50
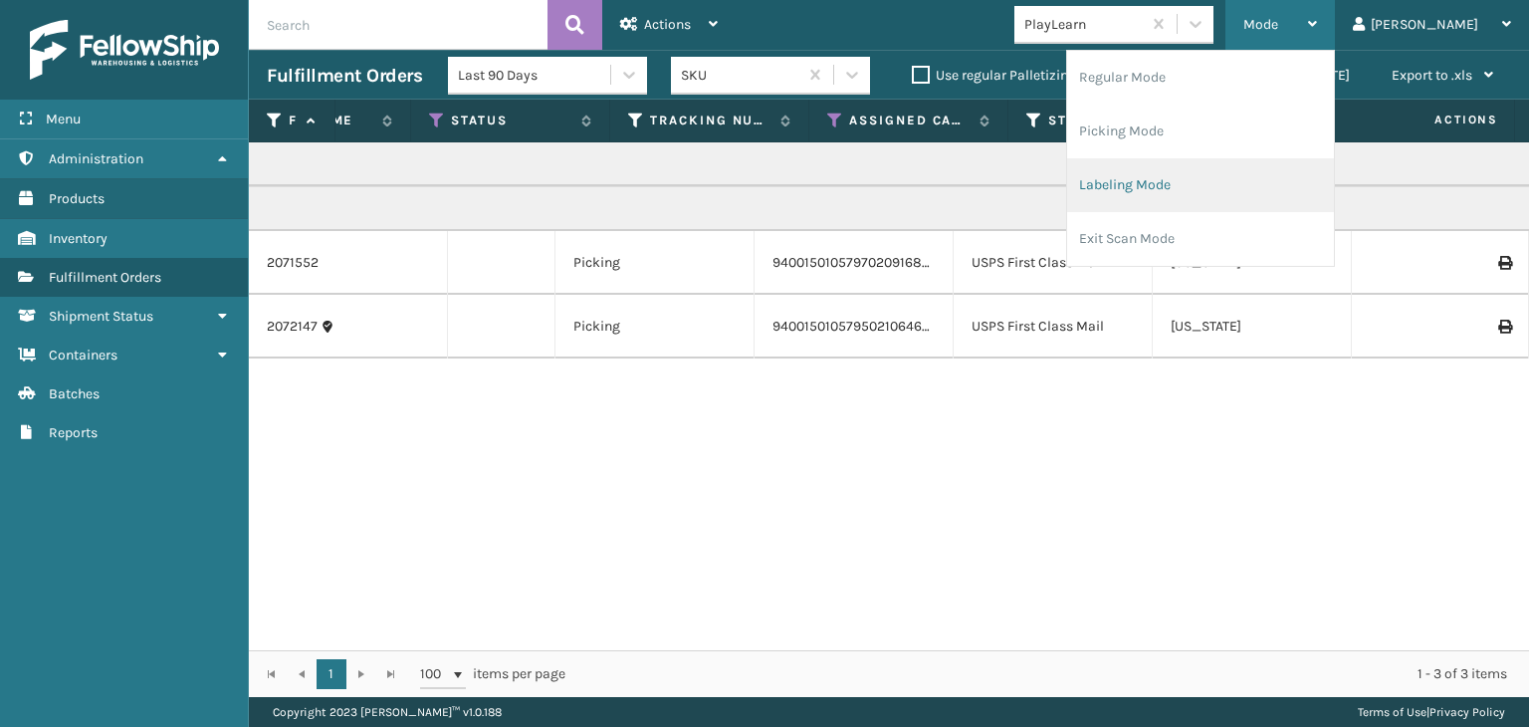
click at [1183, 195] on li "Labeling Mode" at bounding box center [1200, 185] width 267 height 54
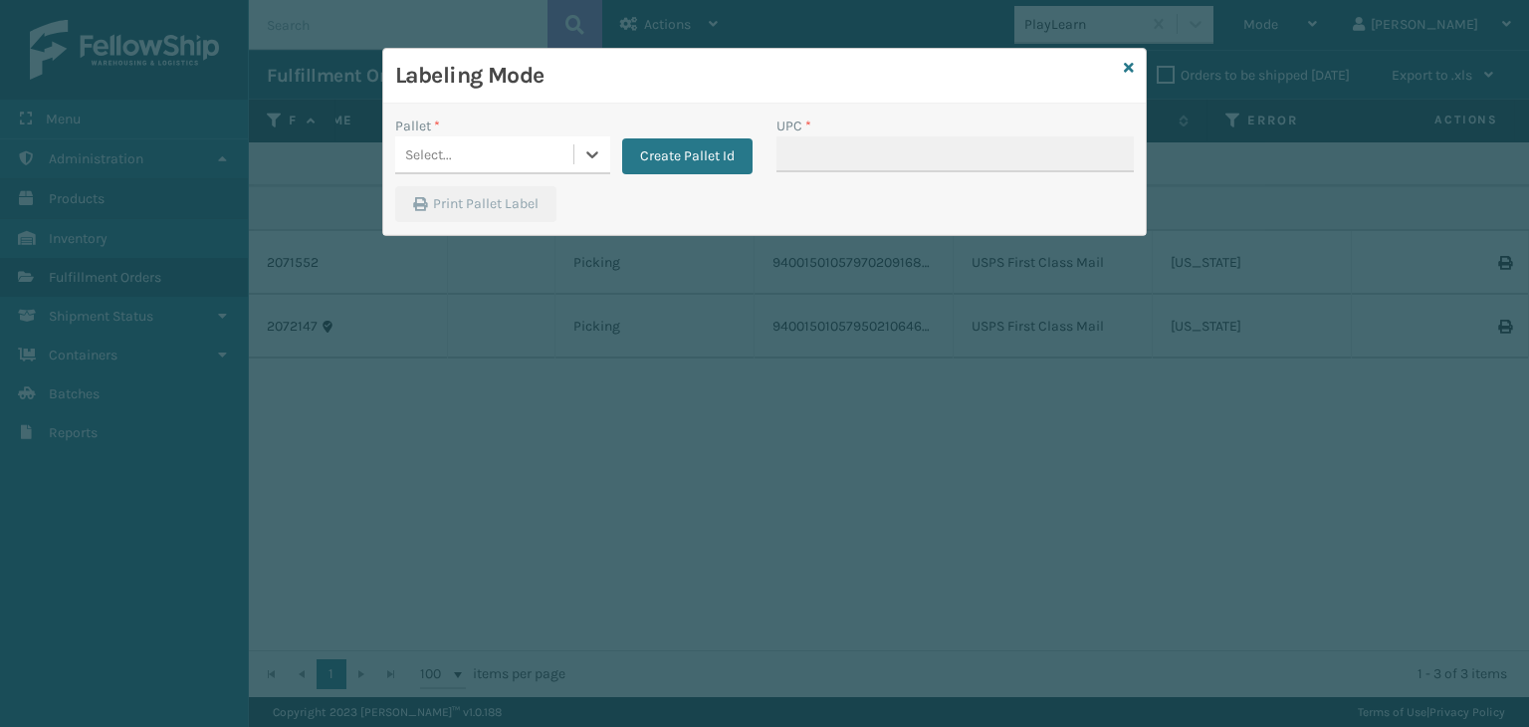
click at [481, 161] on div "Select..." at bounding box center [484, 154] width 178 height 33
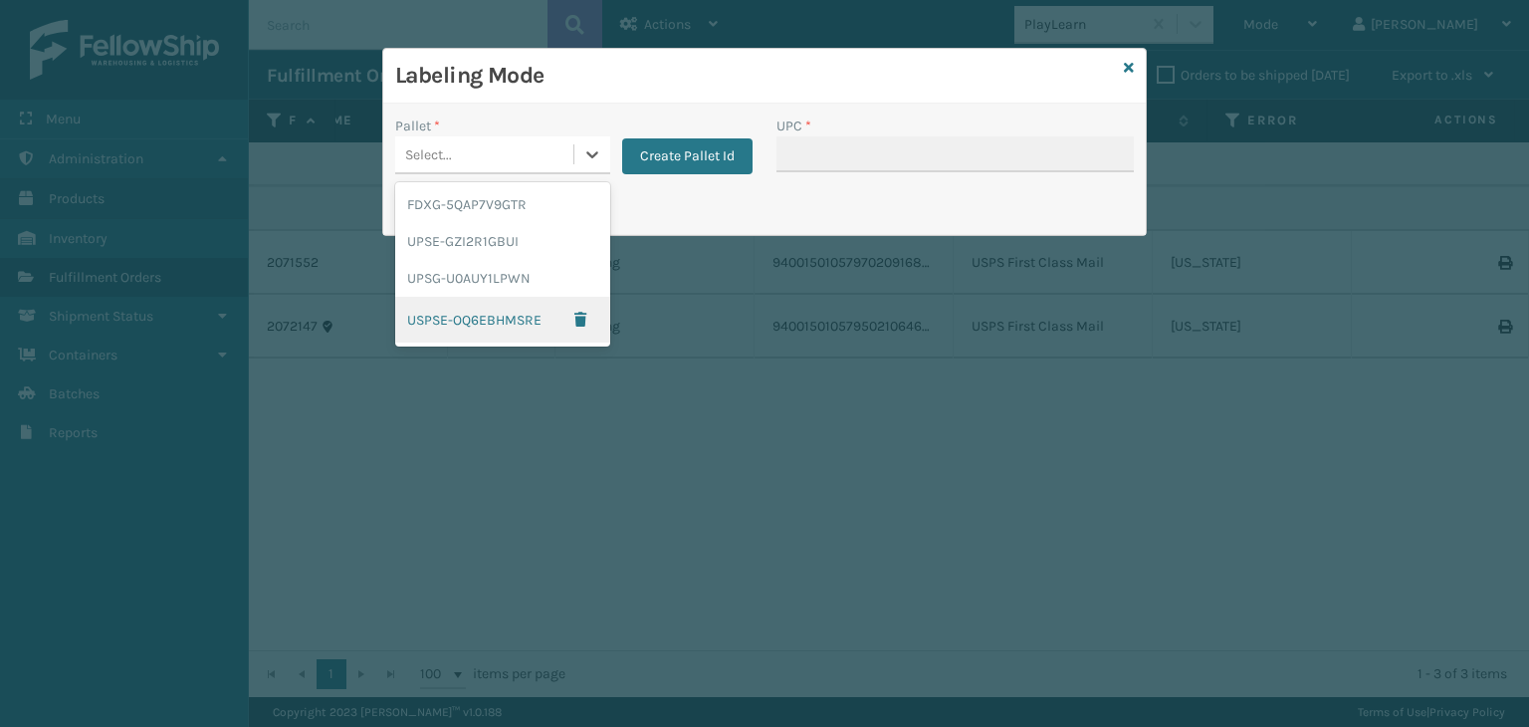
click at [479, 319] on div "USPSE-OQ6EBHMSRE" at bounding box center [502, 320] width 215 height 46
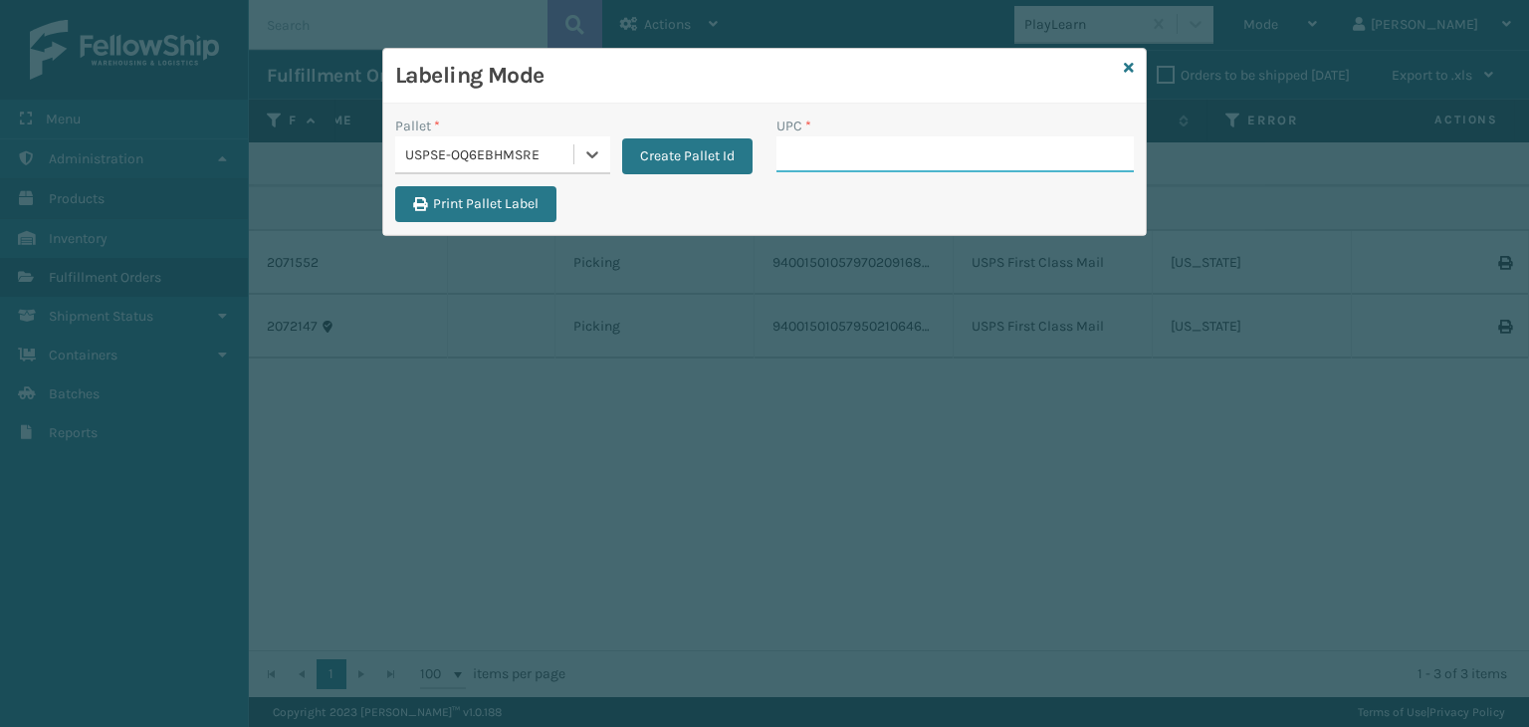
click at [818, 148] on input "UPC *" at bounding box center [955, 154] width 357 height 36
type input "M6-0A53-KR2Q"
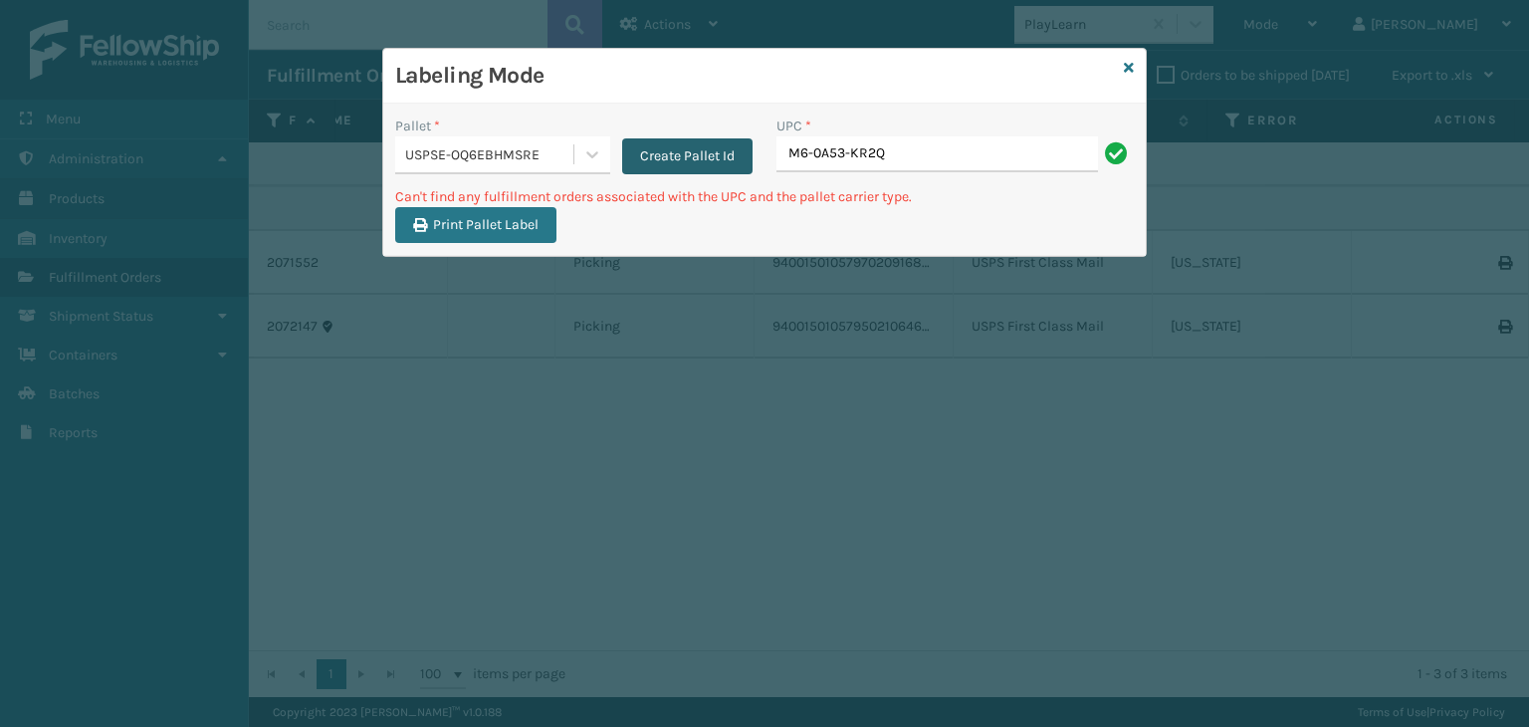
click at [659, 167] on button "Create Pallet Id" at bounding box center [687, 156] width 130 height 36
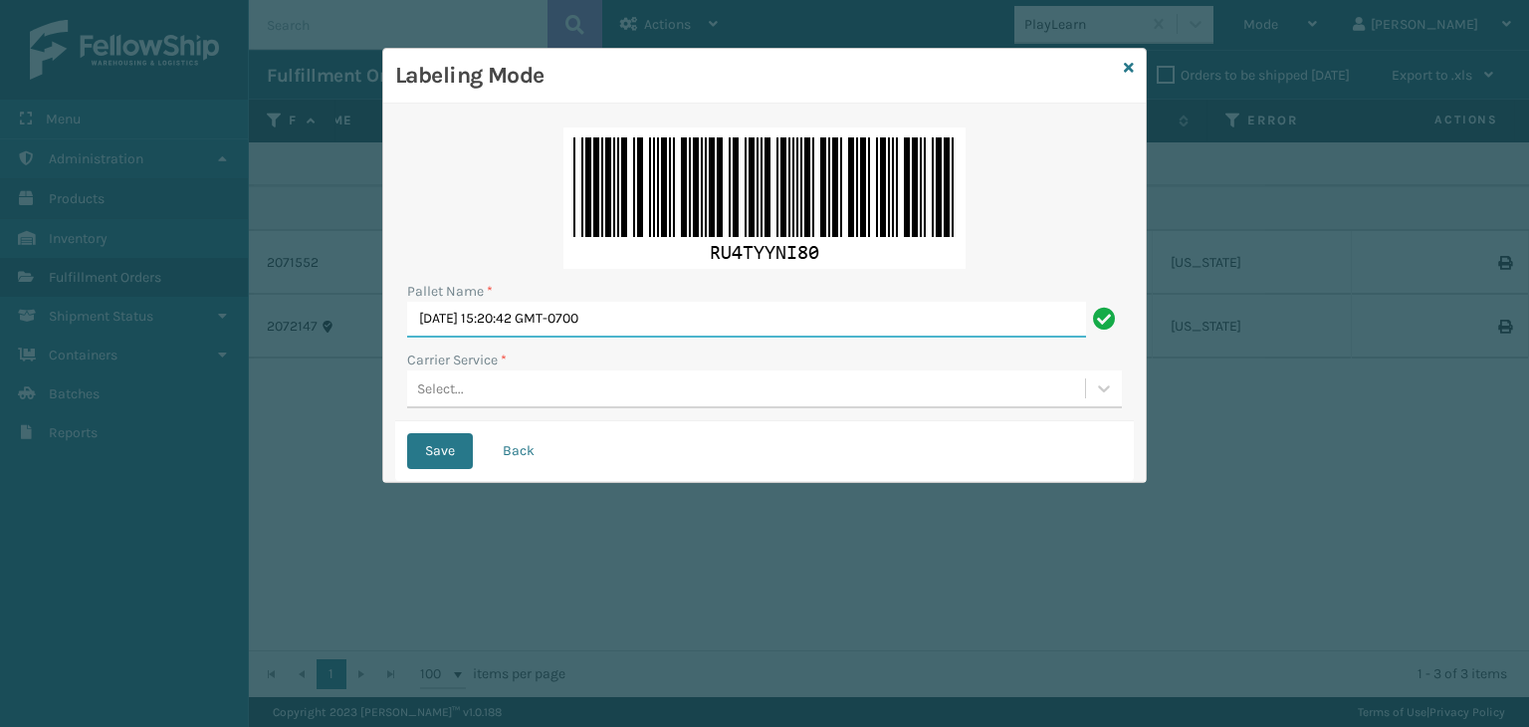
drag, startPoint x: 672, startPoint y: 305, endPoint x: 0, endPoint y: 333, distance: 672.7
click at [0, 335] on div "Labeling Mode Pallet Name * [DATE] 15:20:42 GMT-0700 Carrier Service * Select..…" at bounding box center [764, 363] width 1529 height 727
type input "BOXTRUCK"
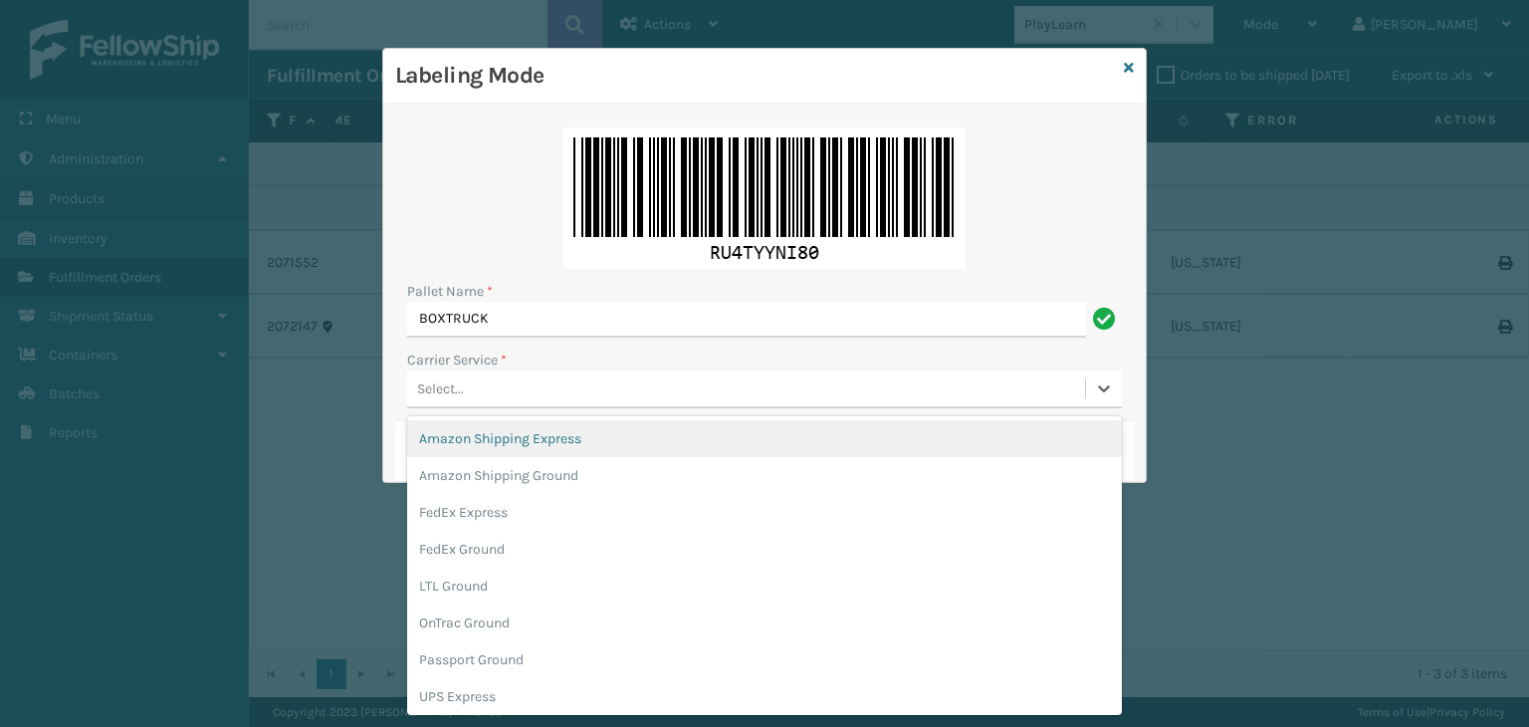
click at [522, 392] on div "Select..." at bounding box center [746, 388] width 678 height 33
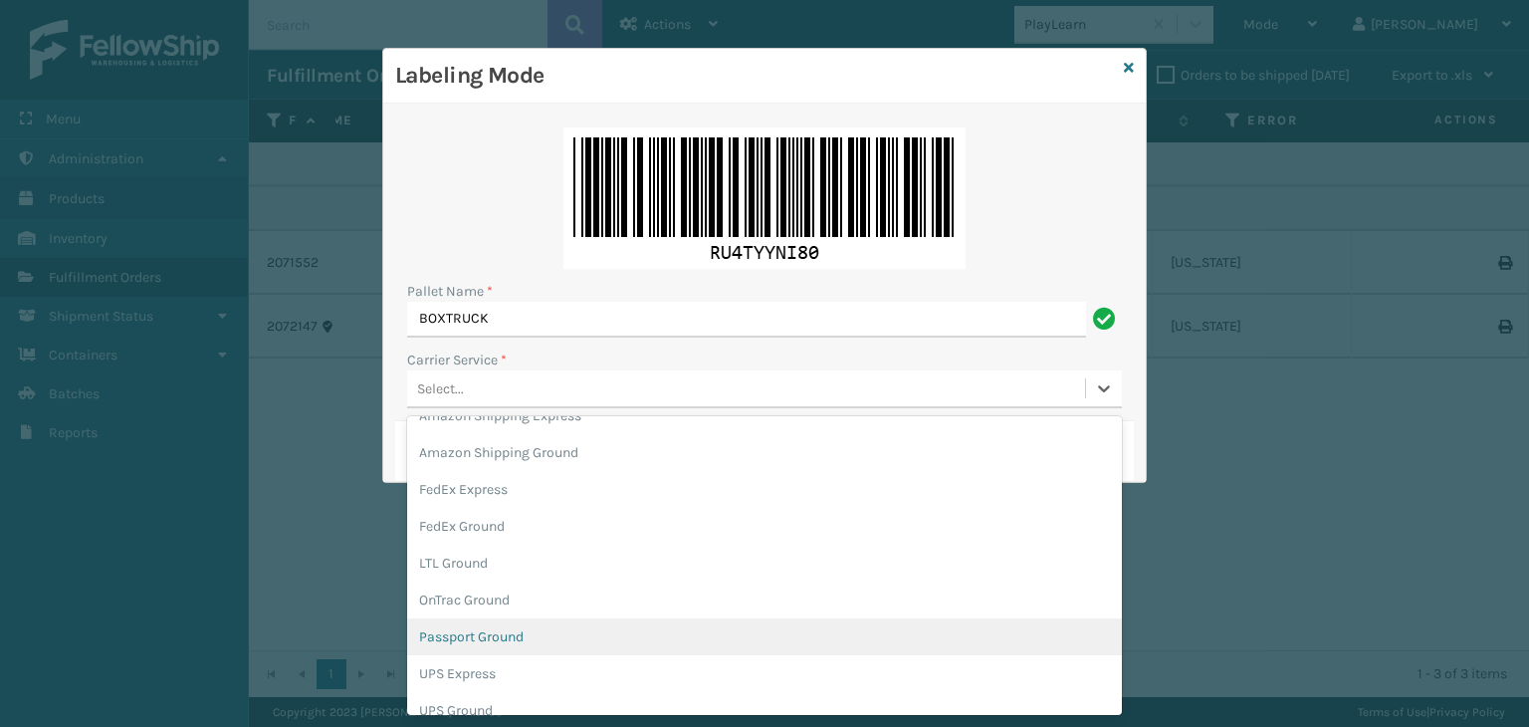
scroll to position [115, 0]
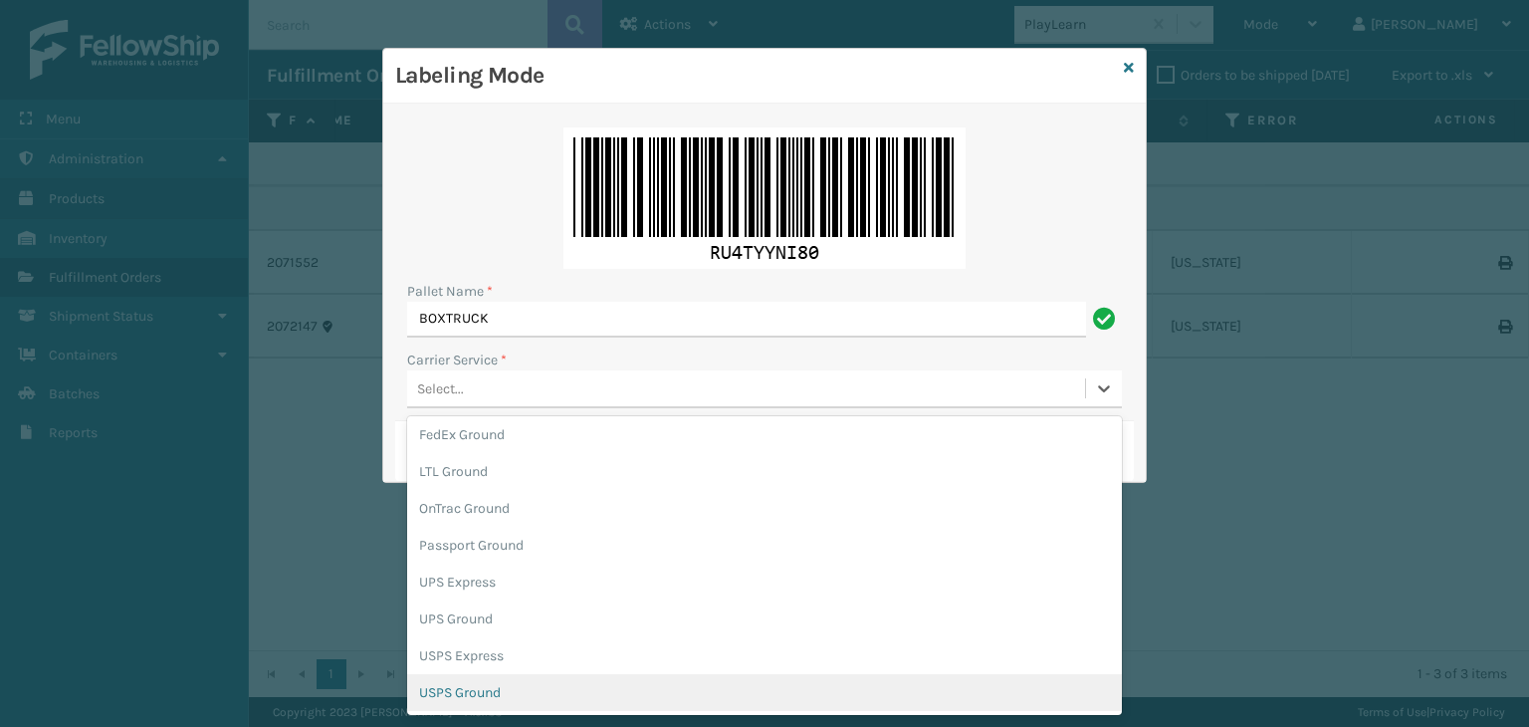
click at [452, 696] on div "USPS Ground" at bounding box center [764, 692] width 715 height 37
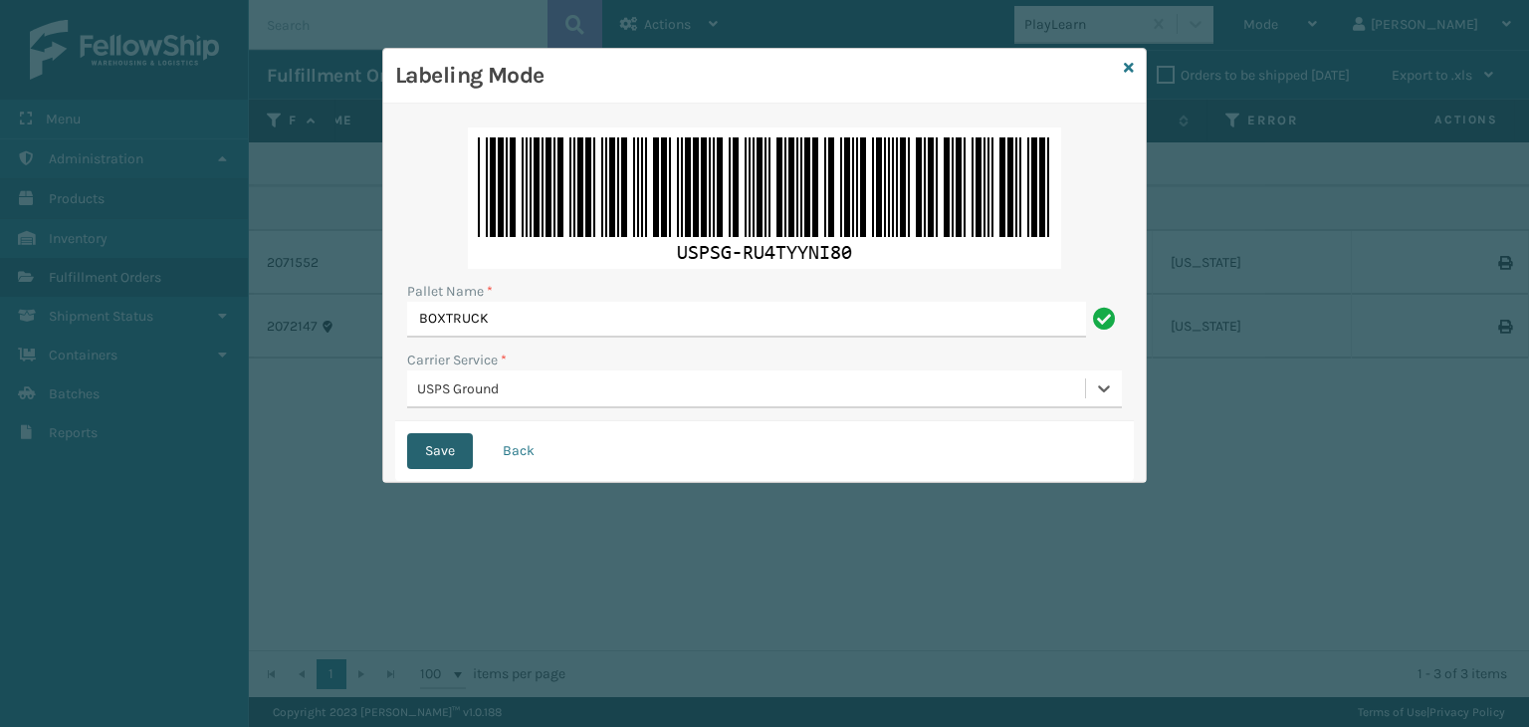
click at [454, 439] on button "Save" at bounding box center [440, 451] width 66 height 36
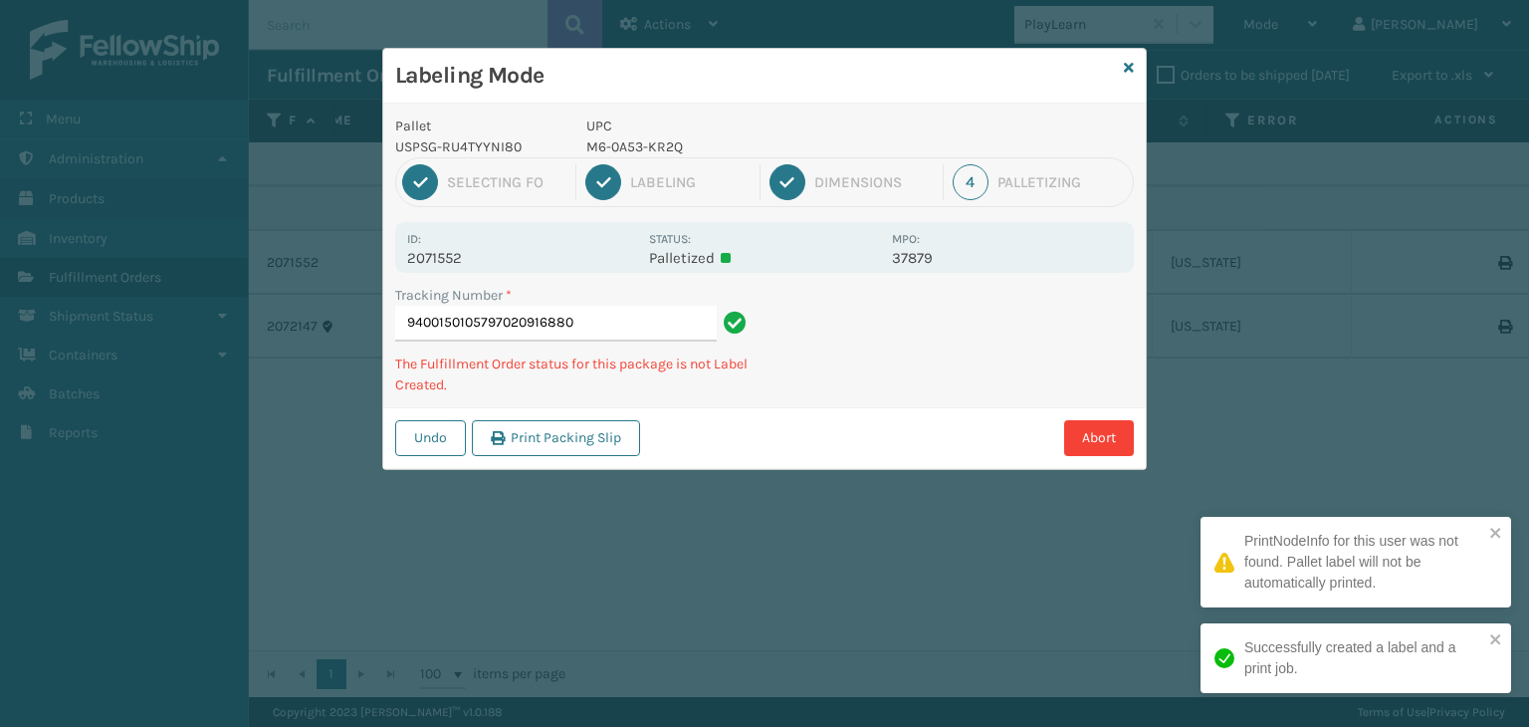
click at [625, 143] on p "M6-0A53-KR2Q" at bounding box center [734, 146] width 294 height 21
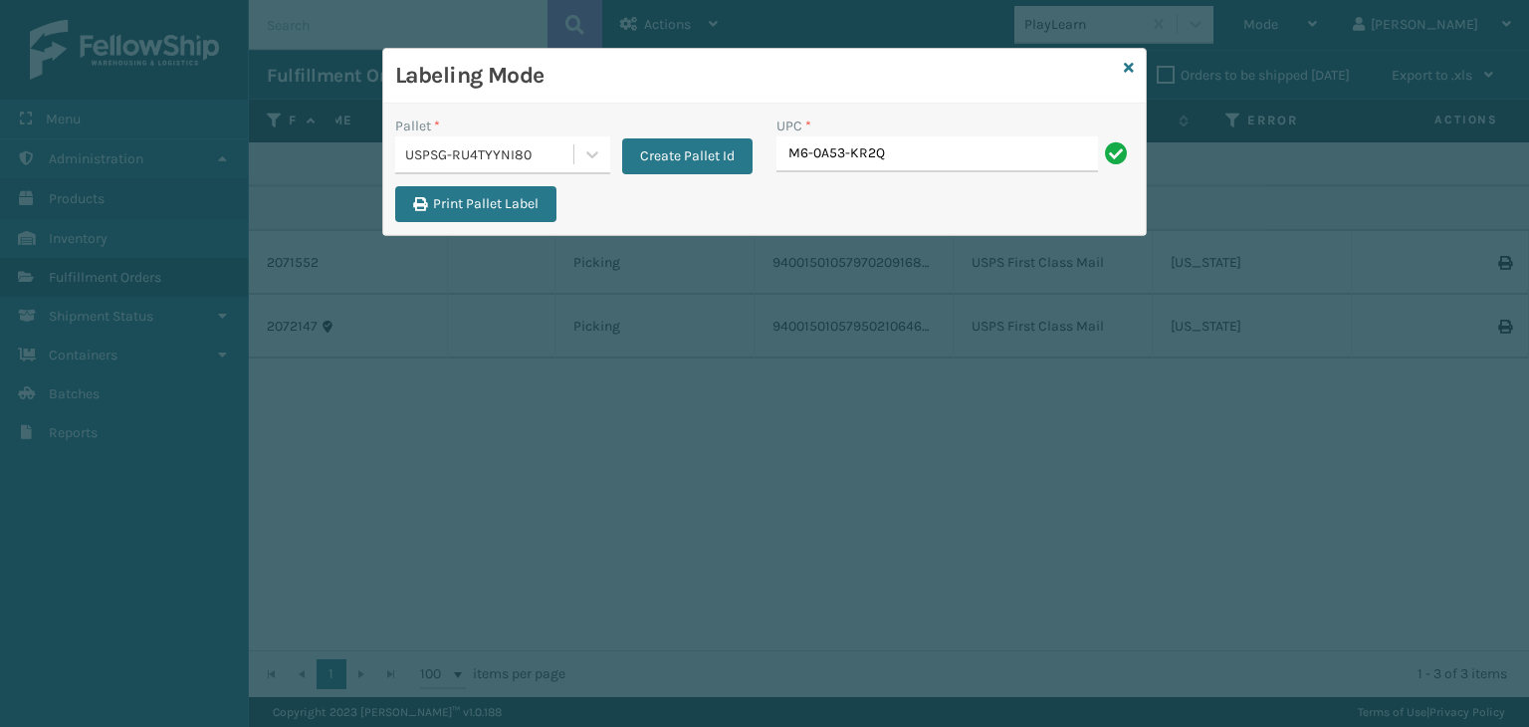
type input "M6-0A53-KR2Q"
type input "RBJ-S-20744-35"
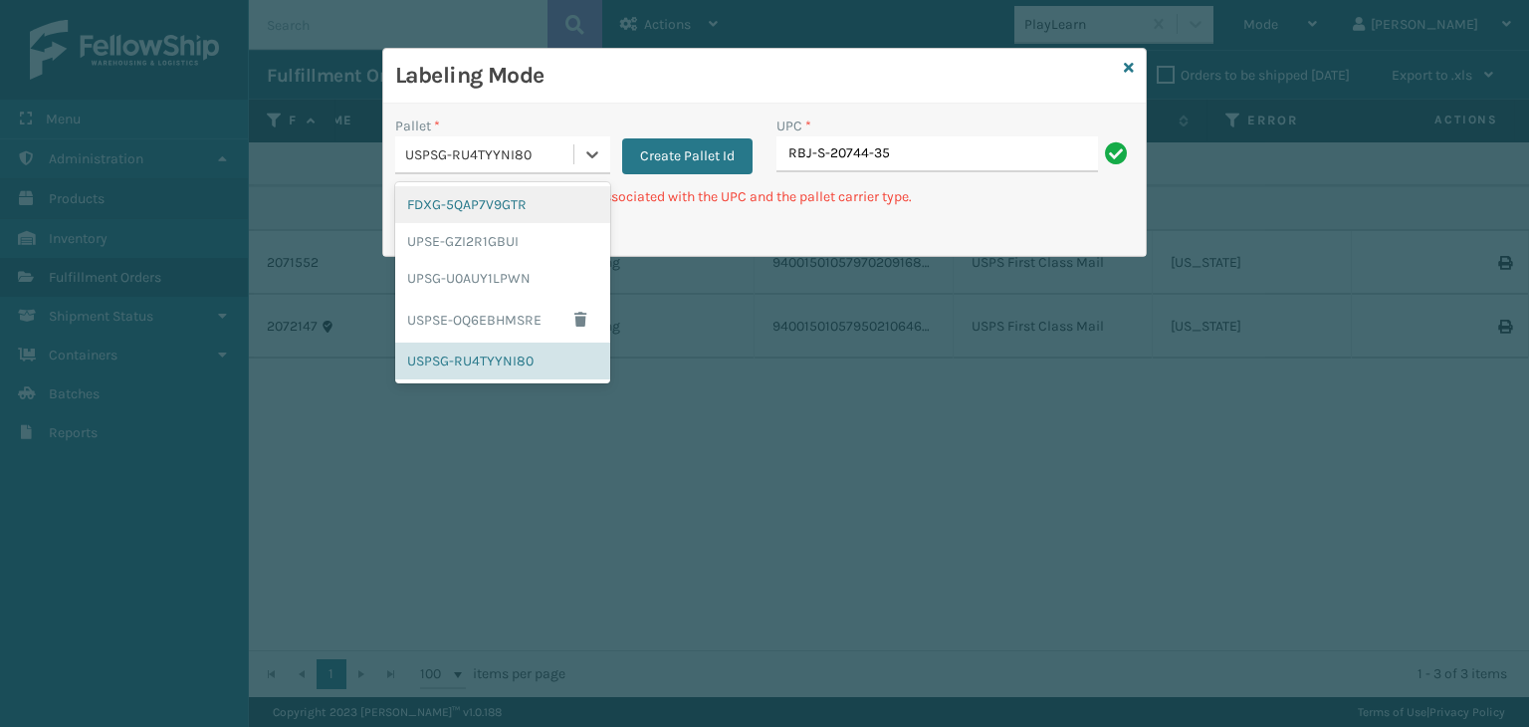
click at [560, 161] on div "USPSG-RU4TYYNI80" at bounding box center [490, 154] width 170 height 21
click at [510, 218] on div "FDXG-5QAP7V9GTR" at bounding box center [502, 204] width 215 height 37
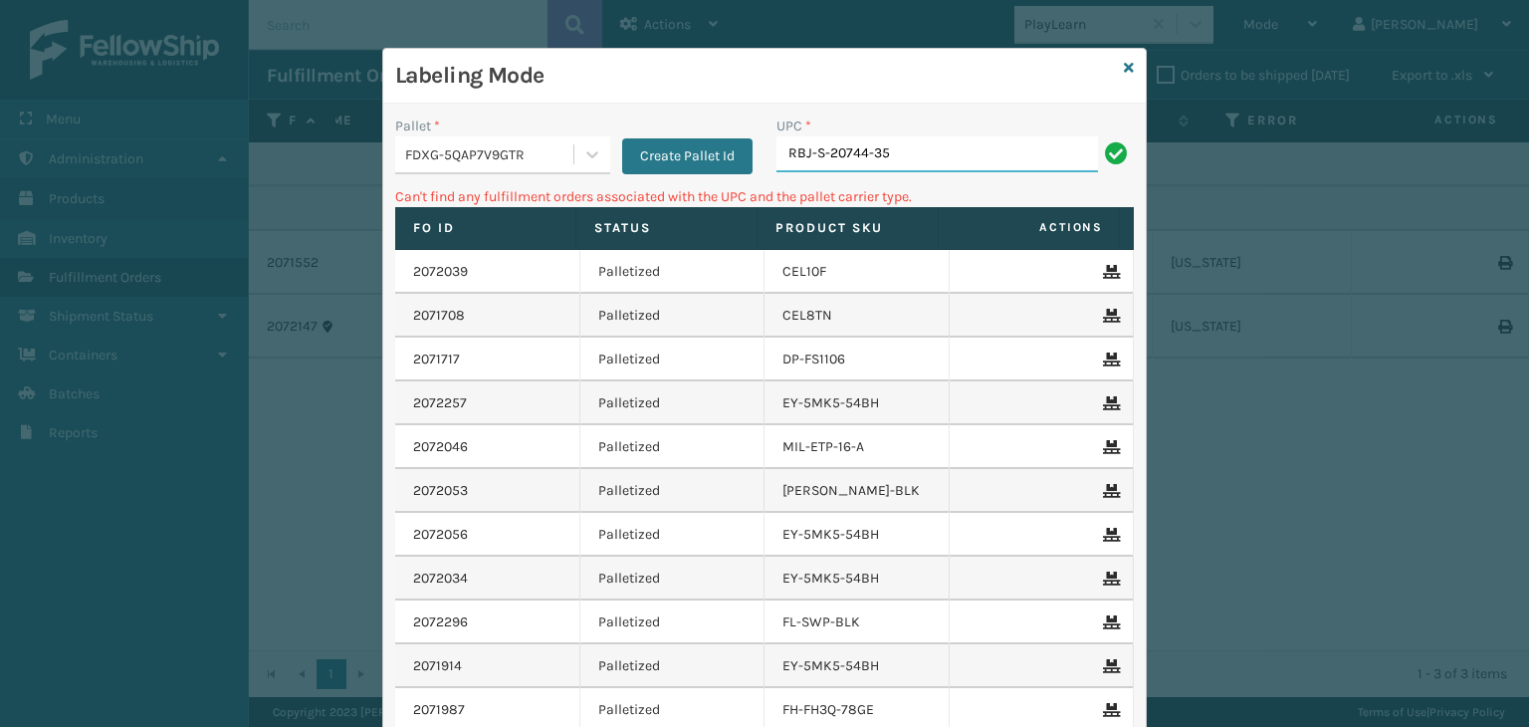
drag, startPoint x: 887, startPoint y: 158, endPoint x: 302, endPoint y: 250, distance: 592.6
click at [302, 250] on div "Labeling Mode Pallet * FDXG-5QAP7V9GTR Create Pallet Id UPC * RBJ-S-20744-35 Ca…" at bounding box center [764, 363] width 1529 height 727
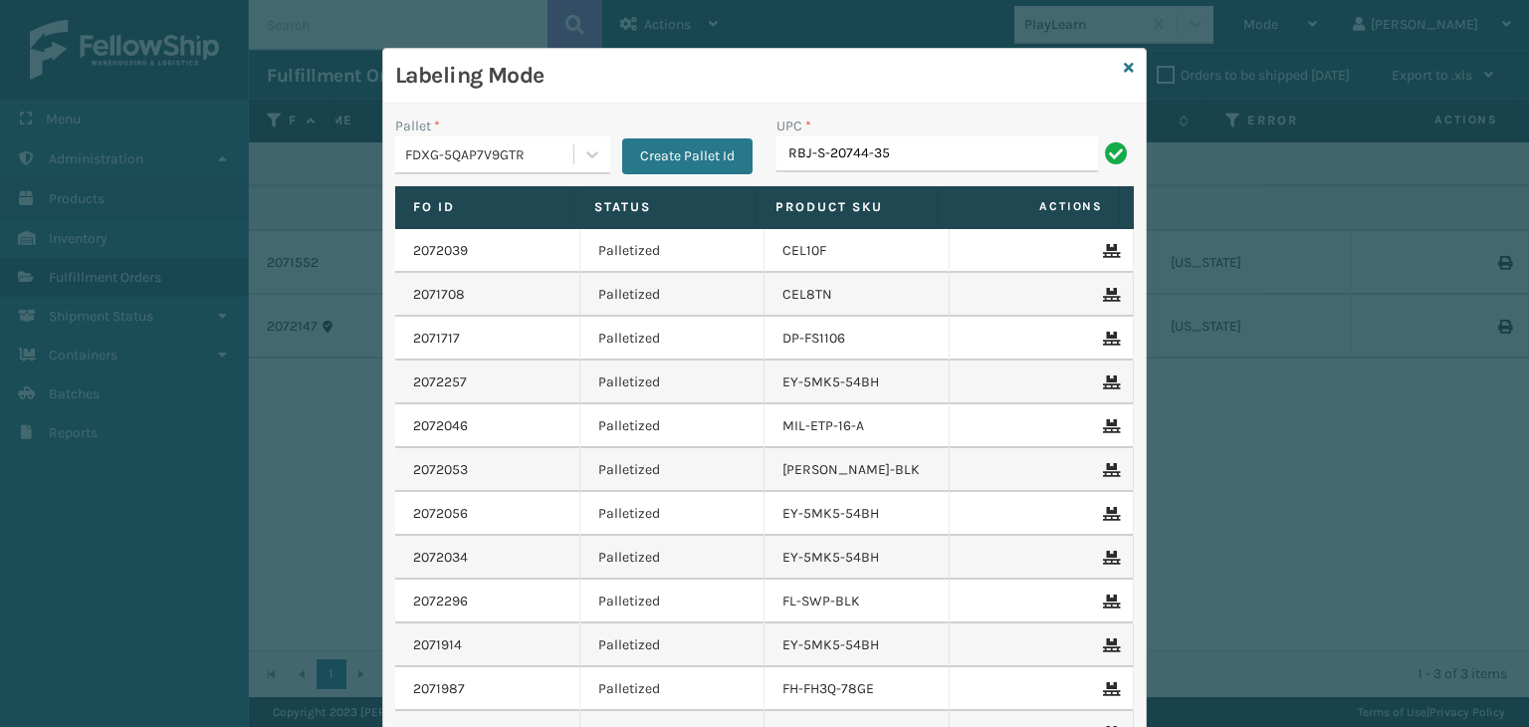
type input "RBJ-S-20744-35"
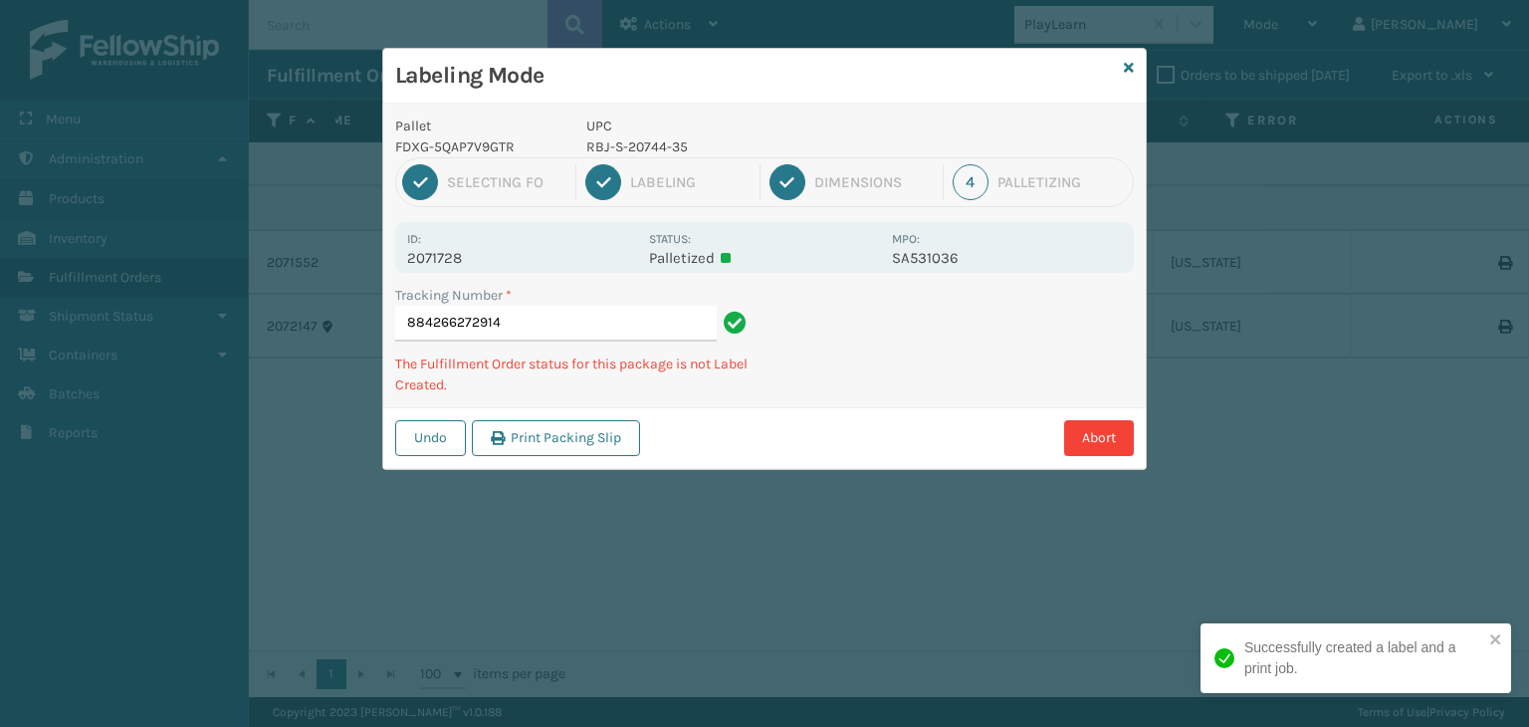
type input "884266272914RBJ-S-20744-35"
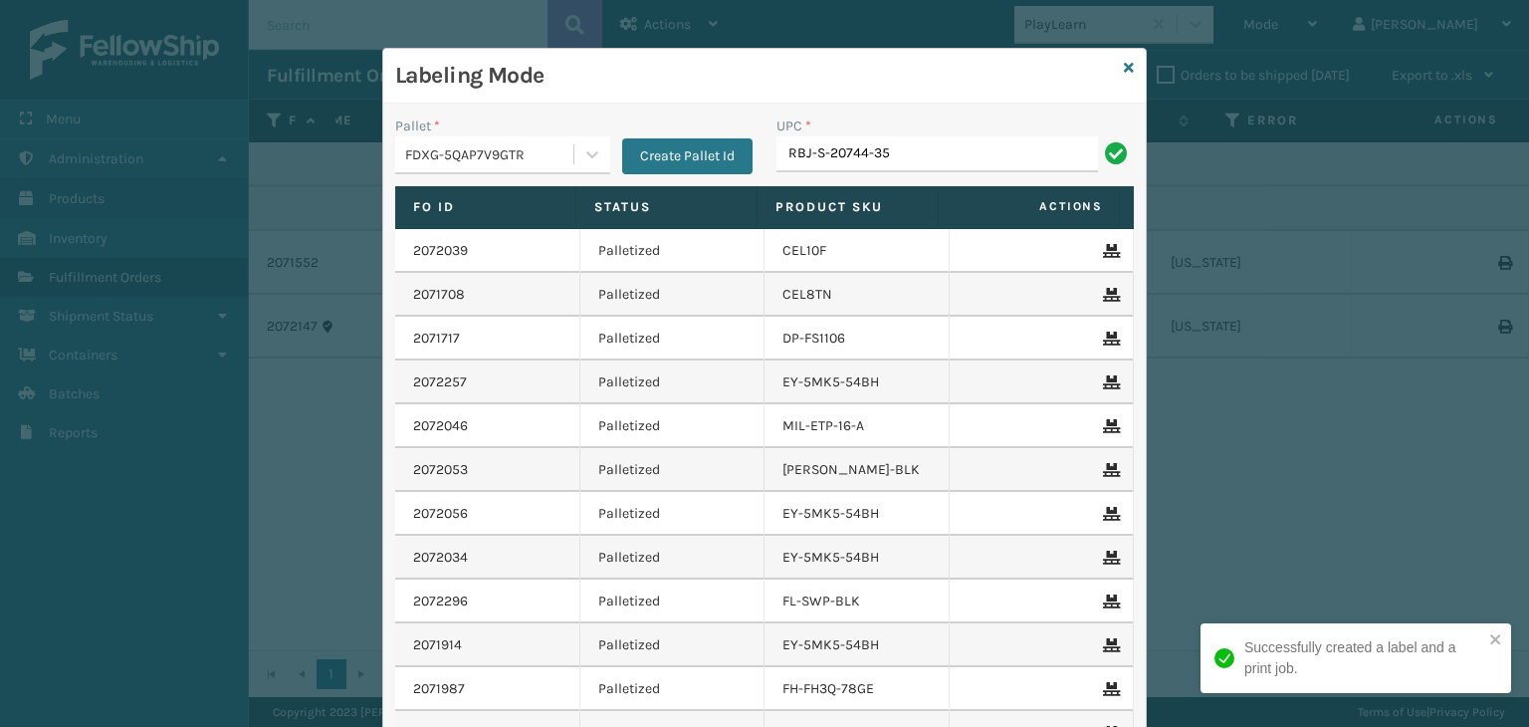
type input "RBJ-S-20744-35"
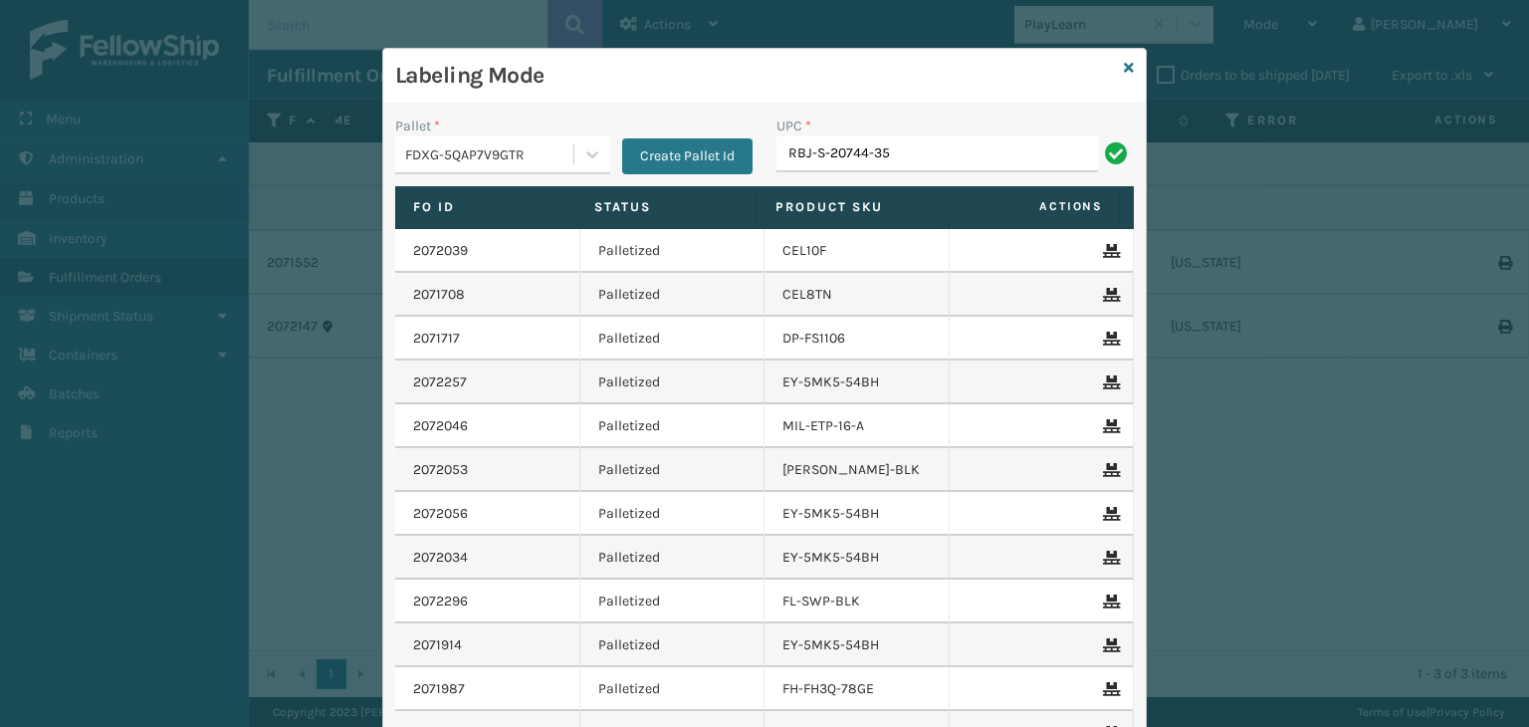
type input "RBJ-S-20744-35"
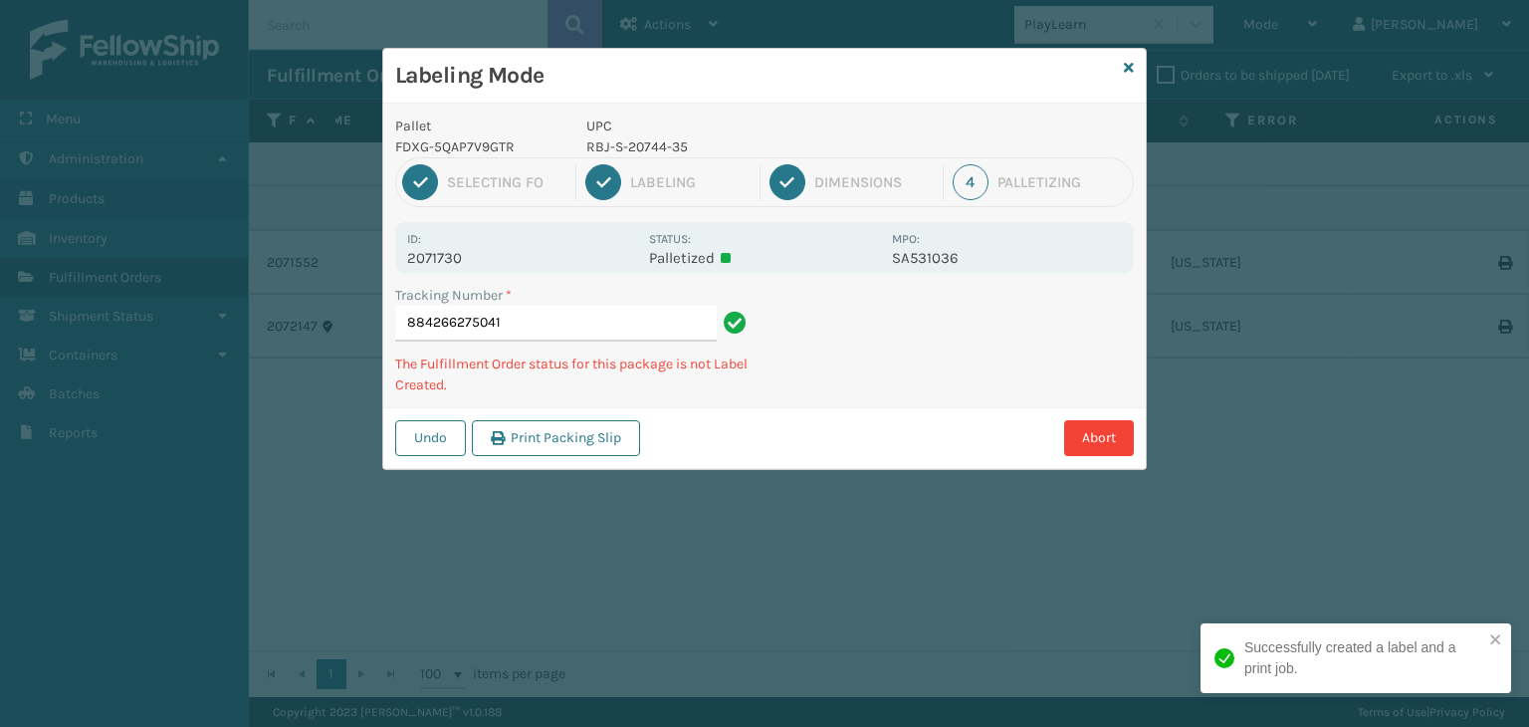
type input "884266275041RBJ-S-20744-35"
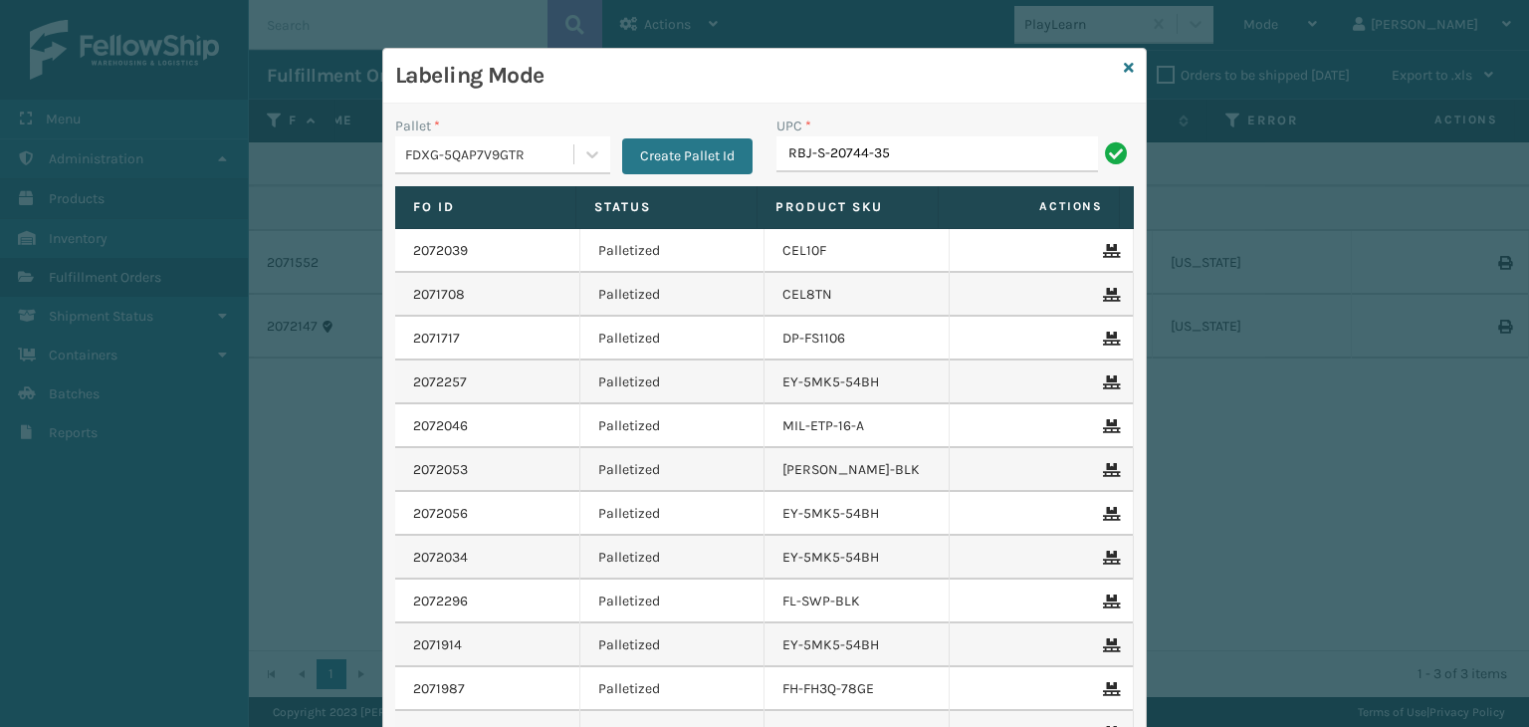
type input "RBJ-S-20744-35"
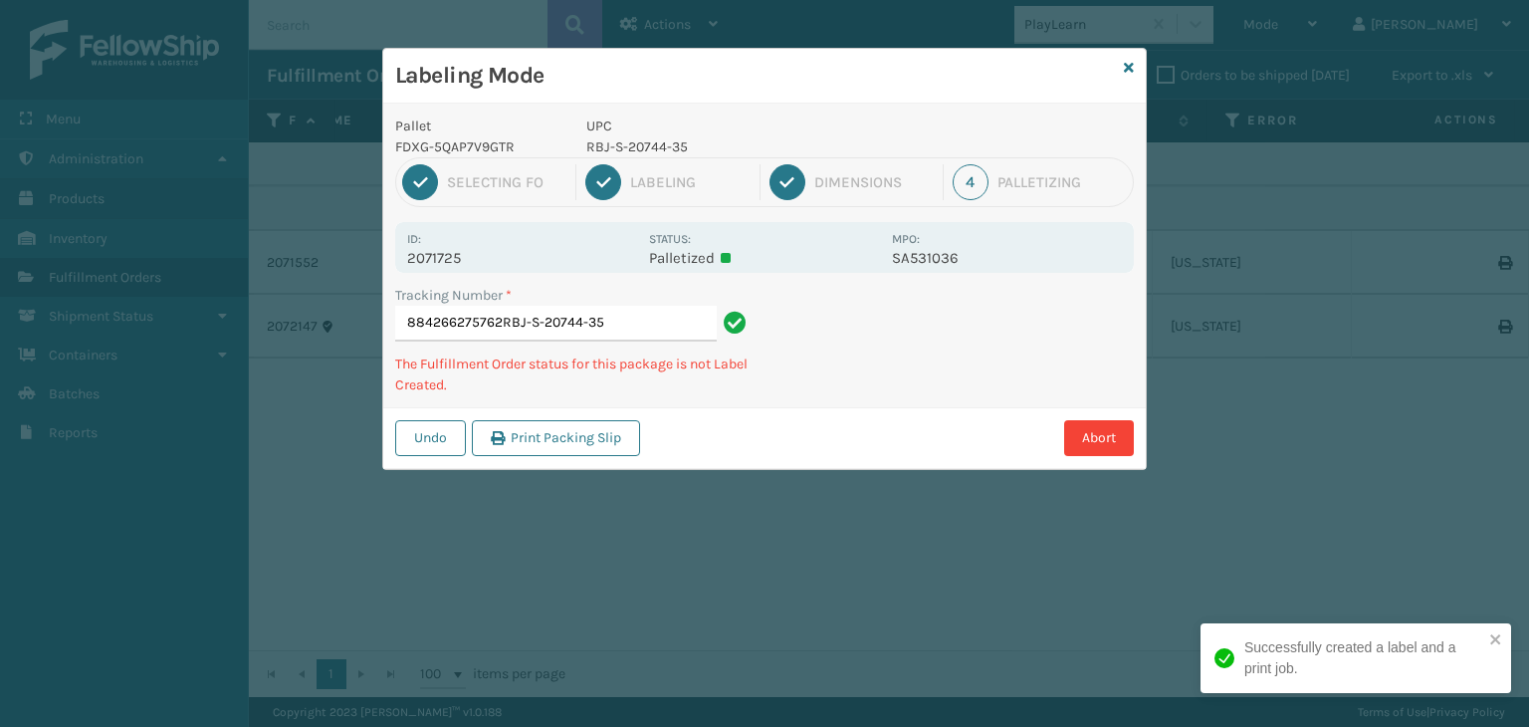
type input "884266275762RBJ-S-20744-35RBJ-S-20744-35"
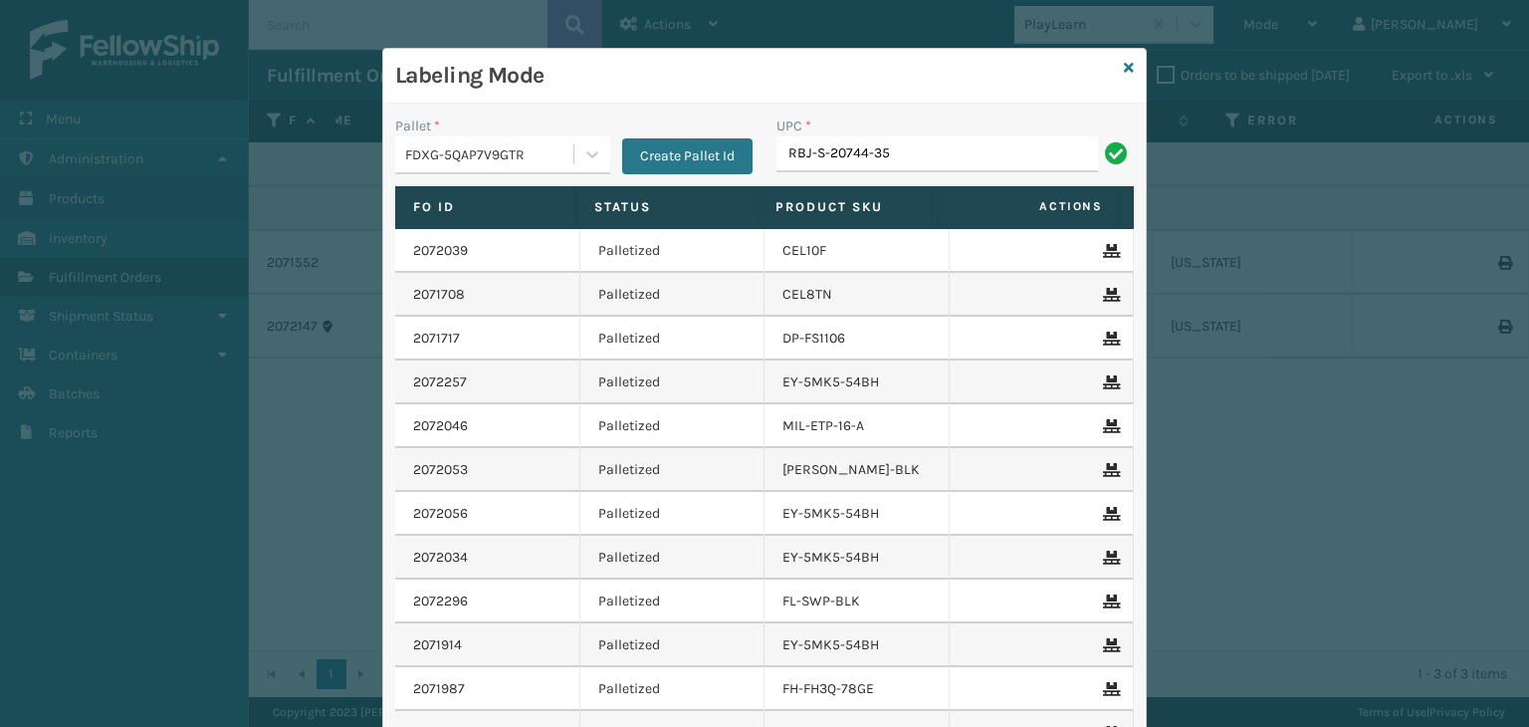
type input "RBJ-S-20744-35"
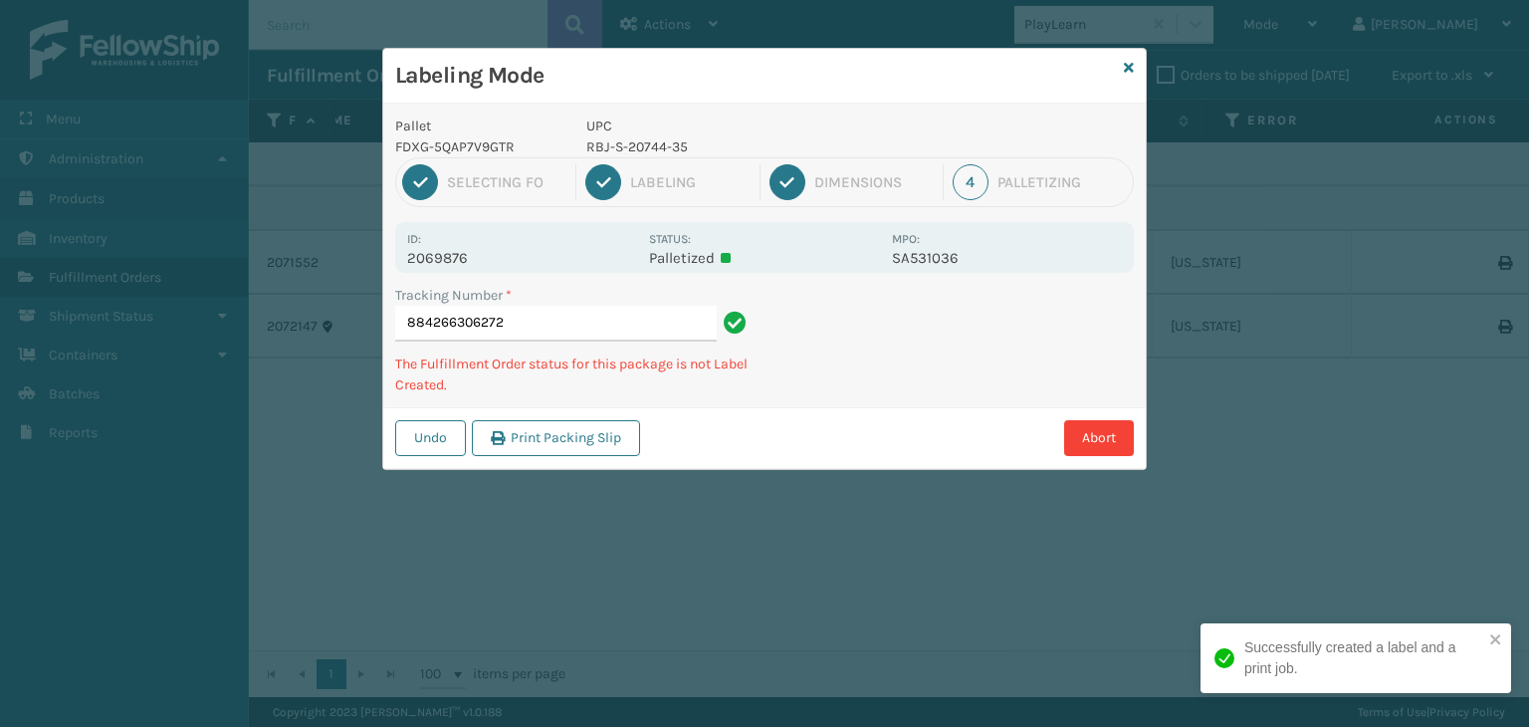
drag, startPoint x: 1127, startPoint y: 69, endPoint x: 1357, endPoint y: 29, distance: 233.4
click at [1140, 70] on div "Labeling Mode Pallet FDXG-5QAP7V9GTR UPC RBJ-S-20744-35 1 Selecting FO 2 Labeli…" at bounding box center [764, 259] width 765 height 422
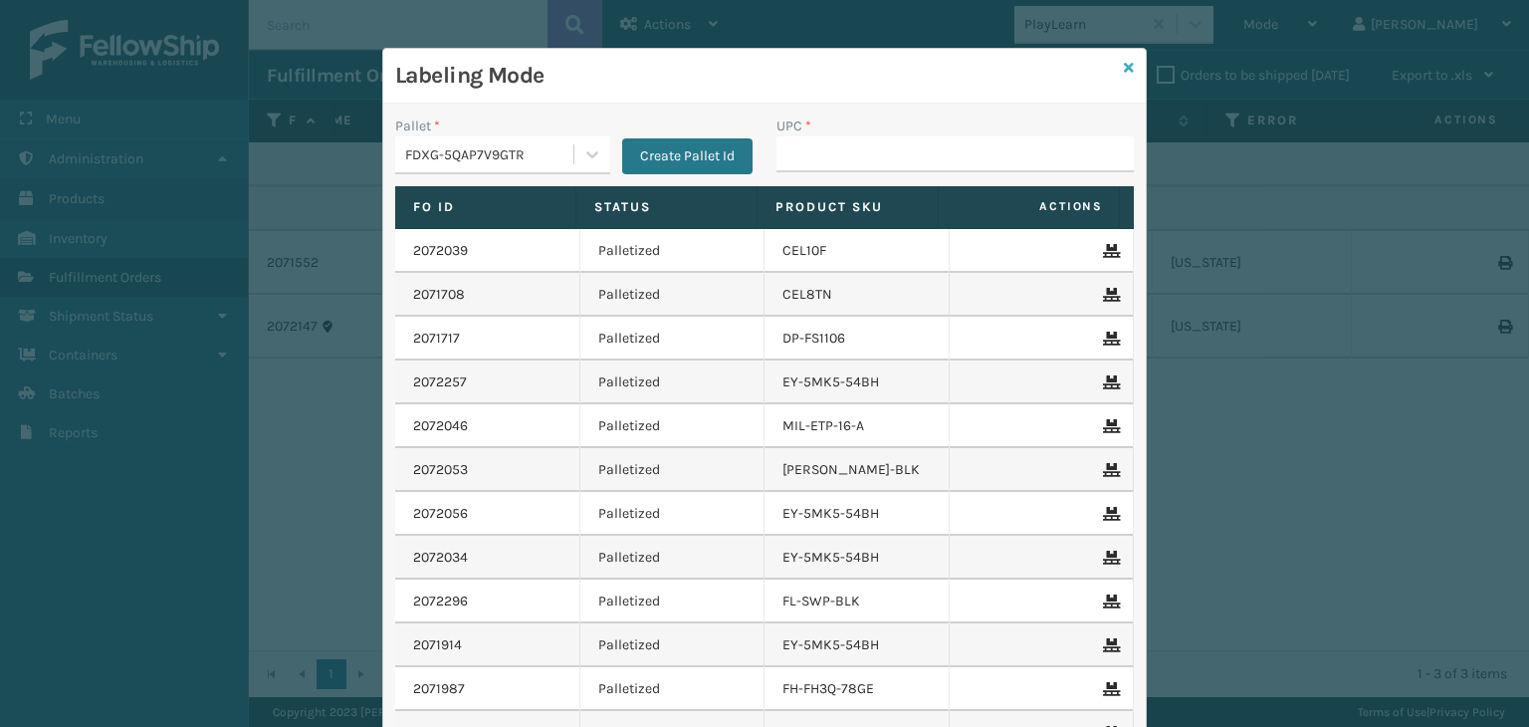
click at [1124, 72] on icon at bounding box center [1129, 68] width 10 height 14
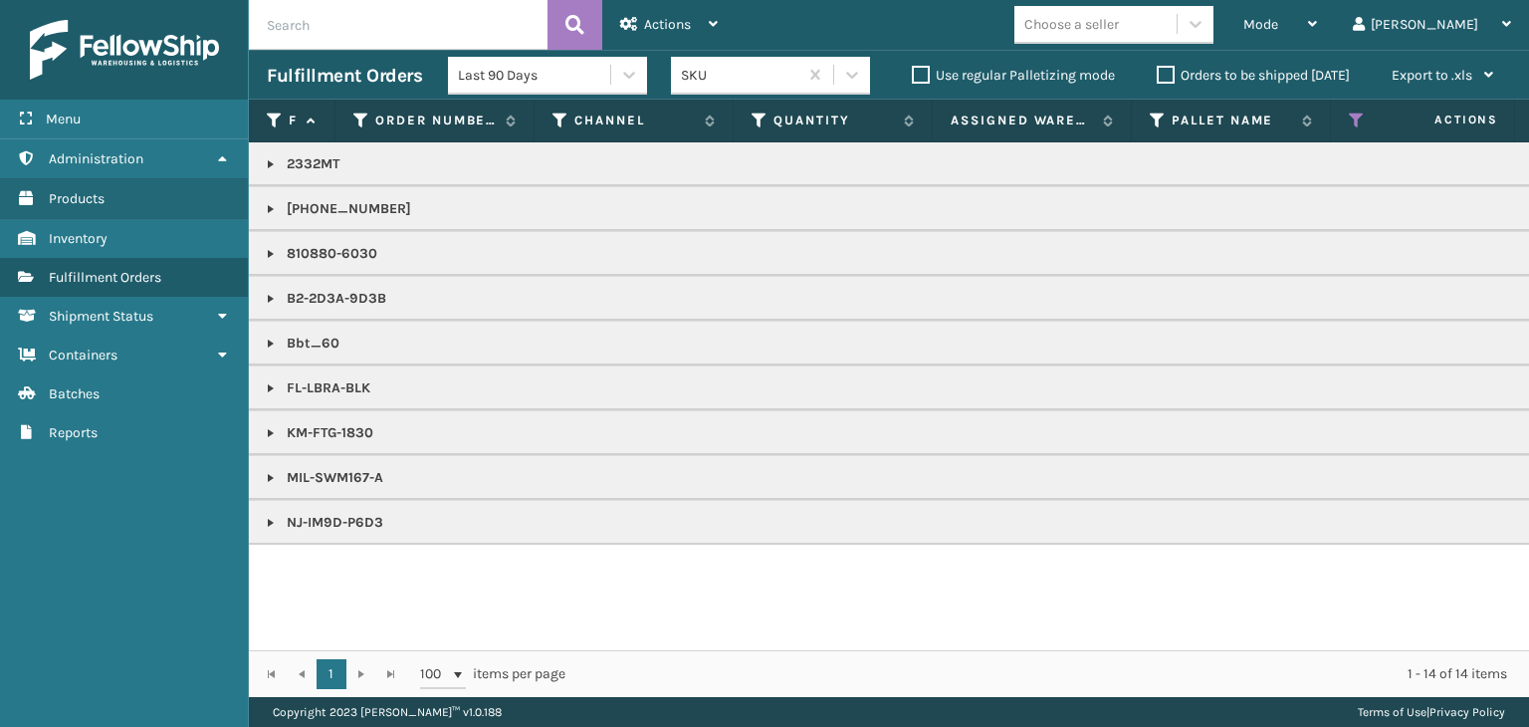
drag, startPoint x: 275, startPoint y: 339, endPoint x: 291, endPoint y: 353, distance: 21.2
click at [275, 339] on link at bounding box center [271, 344] width 16 height 16
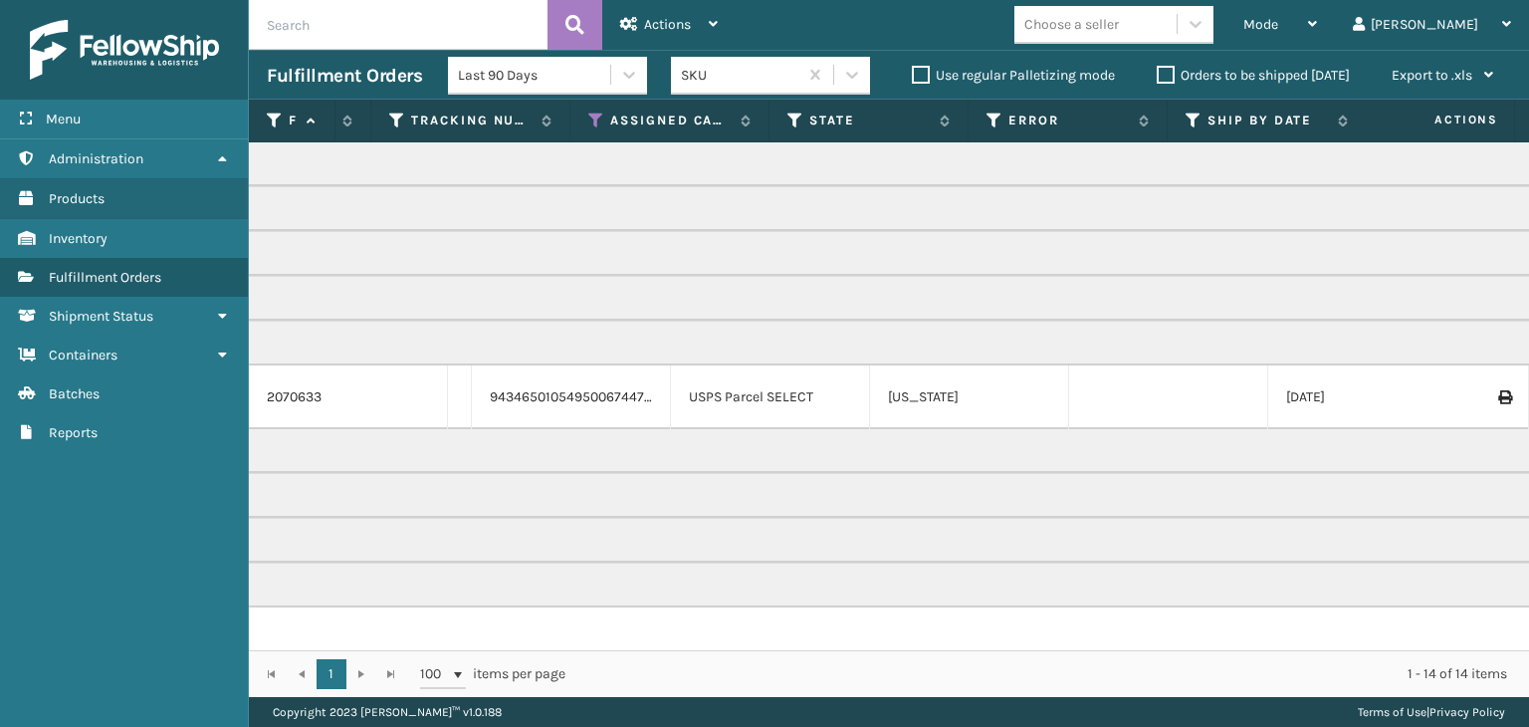
scroll to position [0, 1204]
click at [1279, 27] on span "Mode" at bounding box center [1261, 24] width 35 height 17
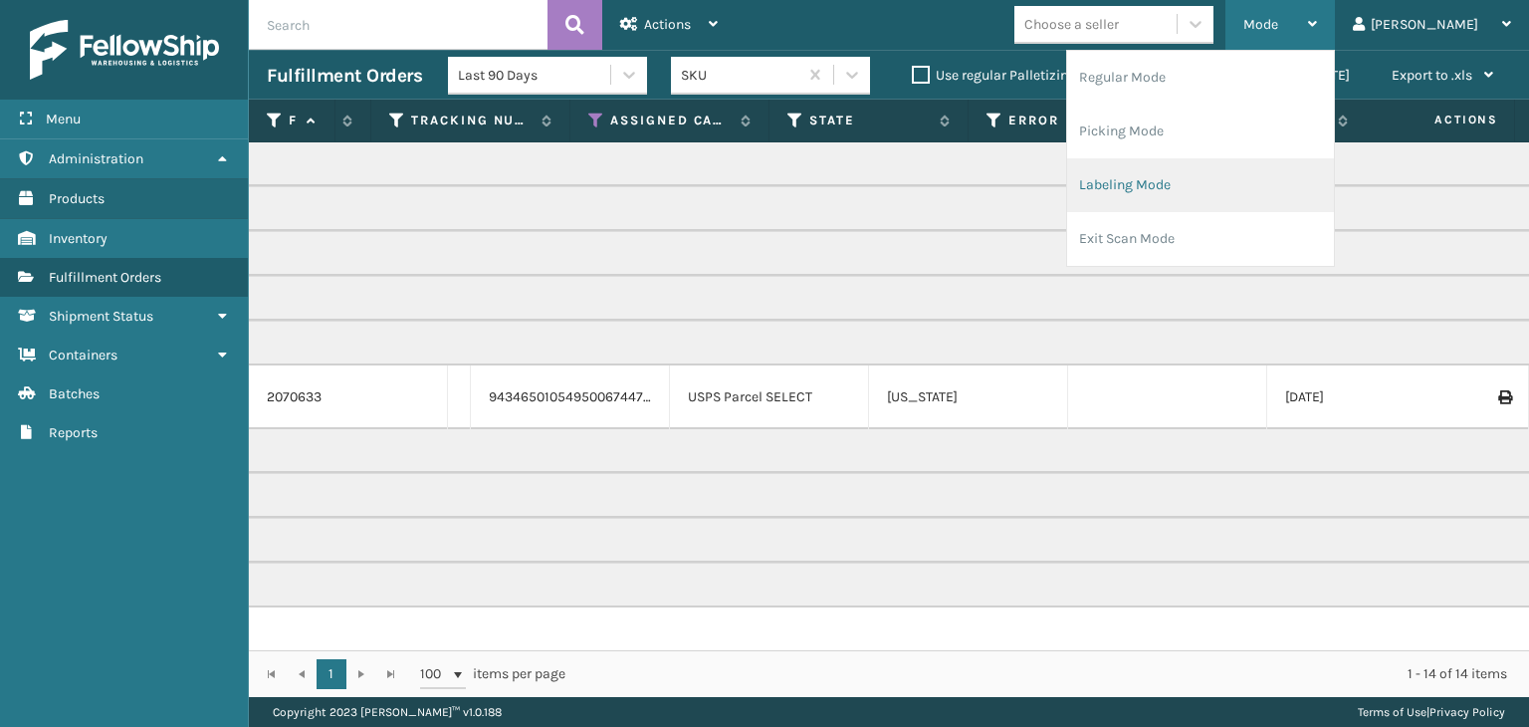
click at [1269, 203] on li "Labeling Mode" at bounding box center [1200, 185] width 267 height 54
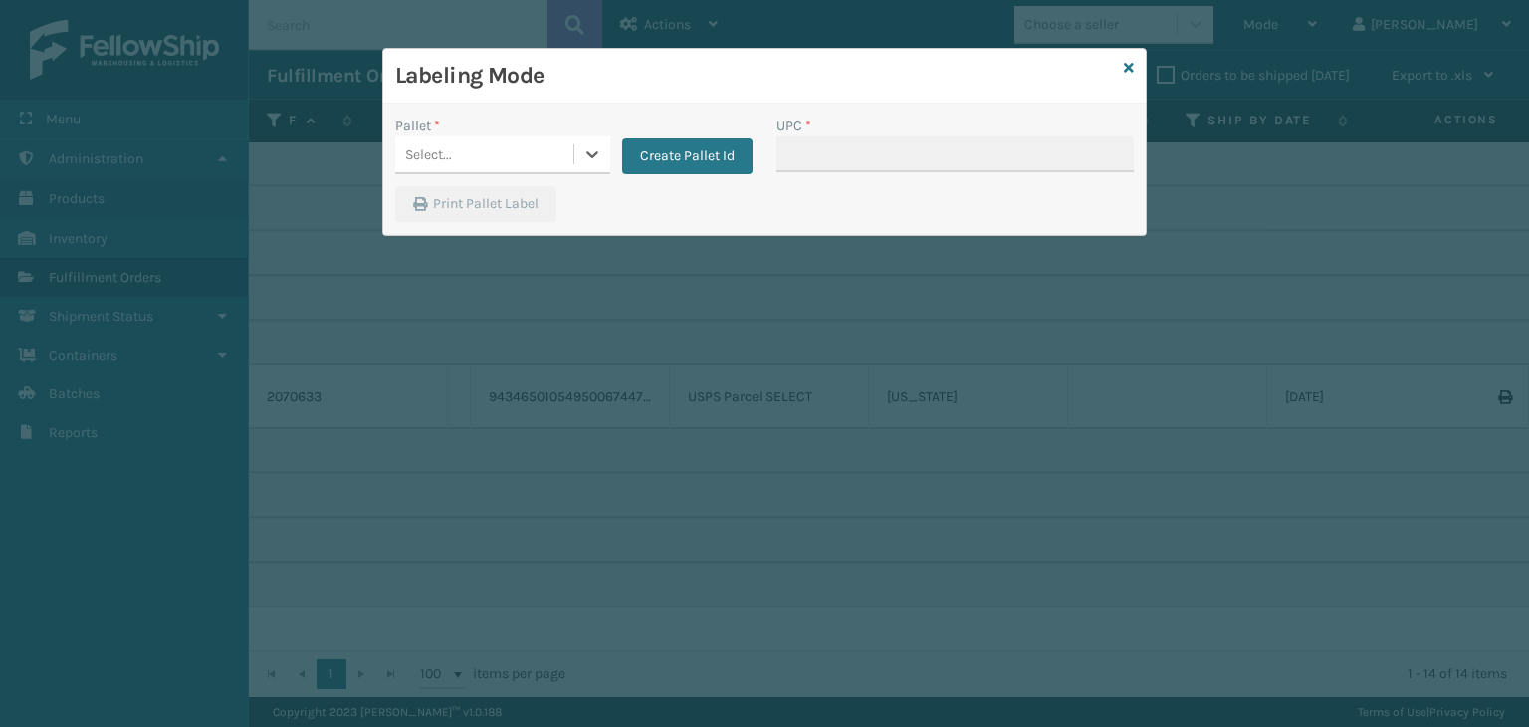
click at [443, 144] on div "Select..." at bounding box center [428, 154] width 47 height 21
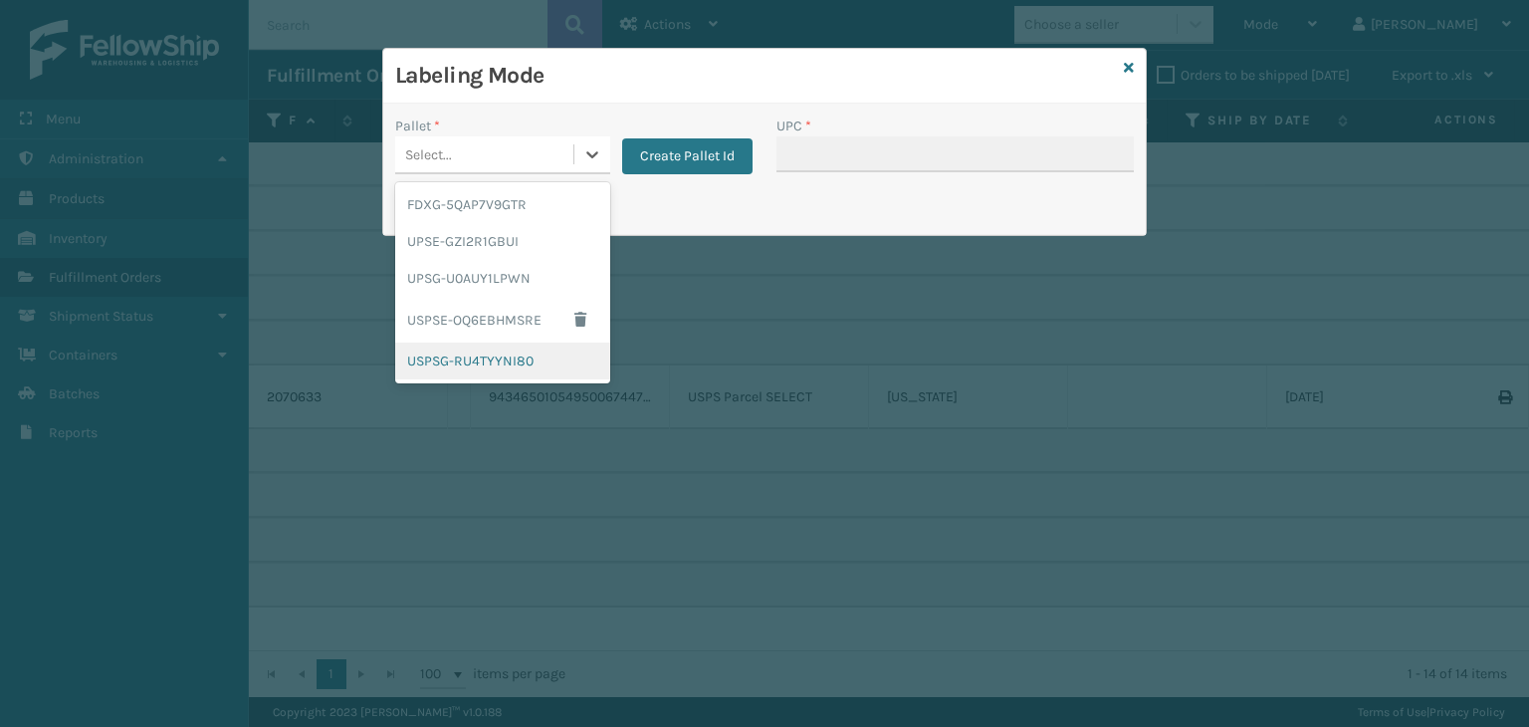
click at [487, 361] on div "USPSG-RU4TYYNI80" at bounding box center [502, 361] width 215 height 37
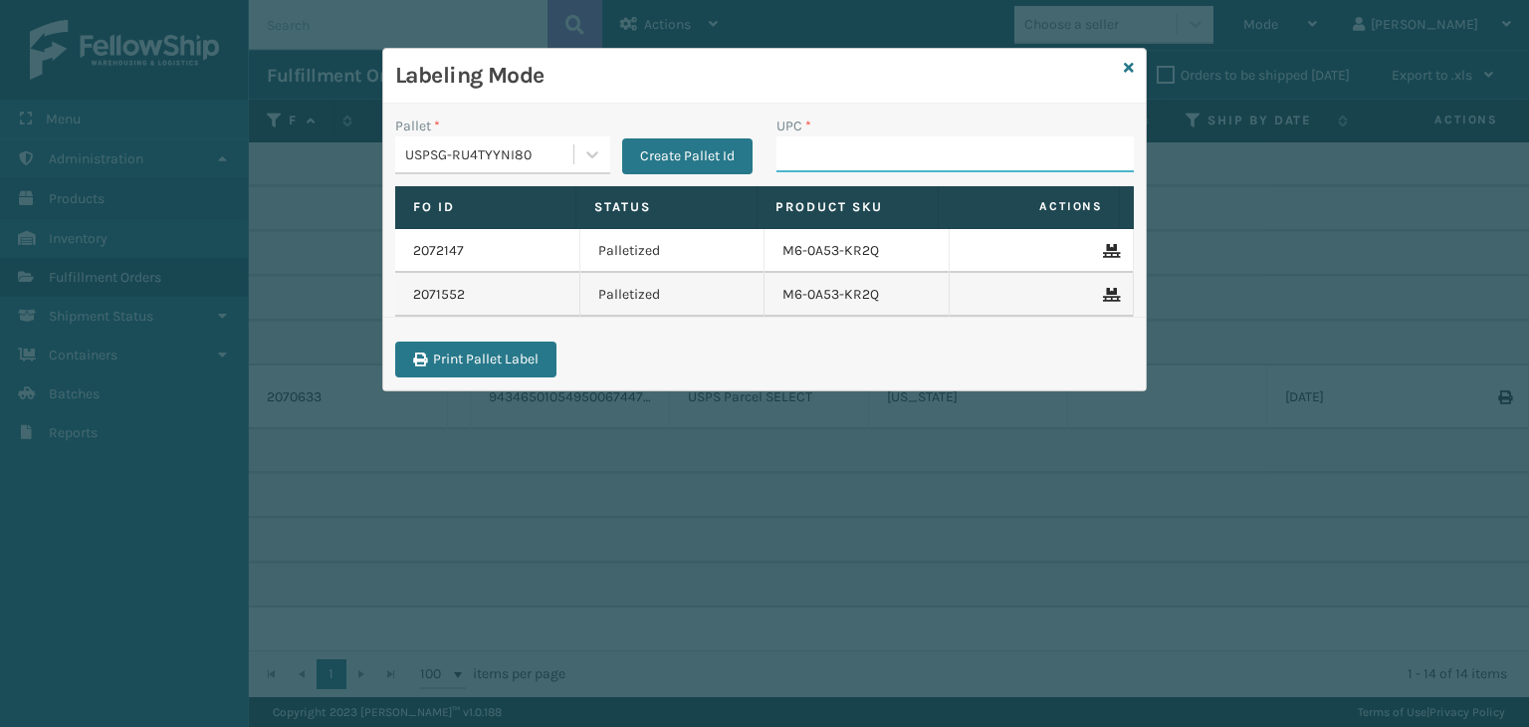
click at [828, 157] on input "UPC *" at bounding box center [955, 154] width 357 height 36
type input "Bbt_60"
click at [1127, 70] on icon at bounding box center [1129, 68] width 10 height 14
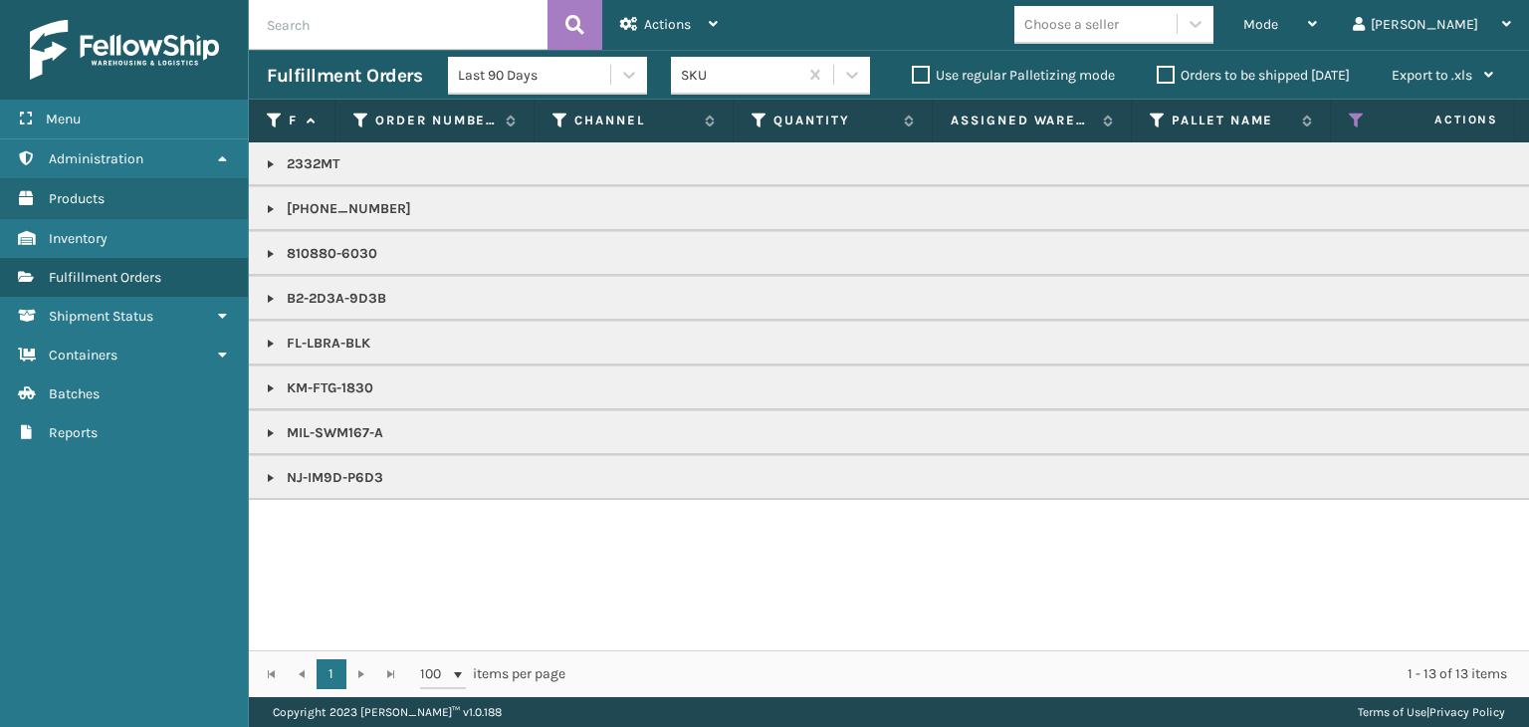
drag, startPoint x: 272, startPoint y: 424, endPoint x: 282, endPoint y: 426, distance: 10.2
click at [272, 425] on link at bounding box center [271, 433] width 16 height 16
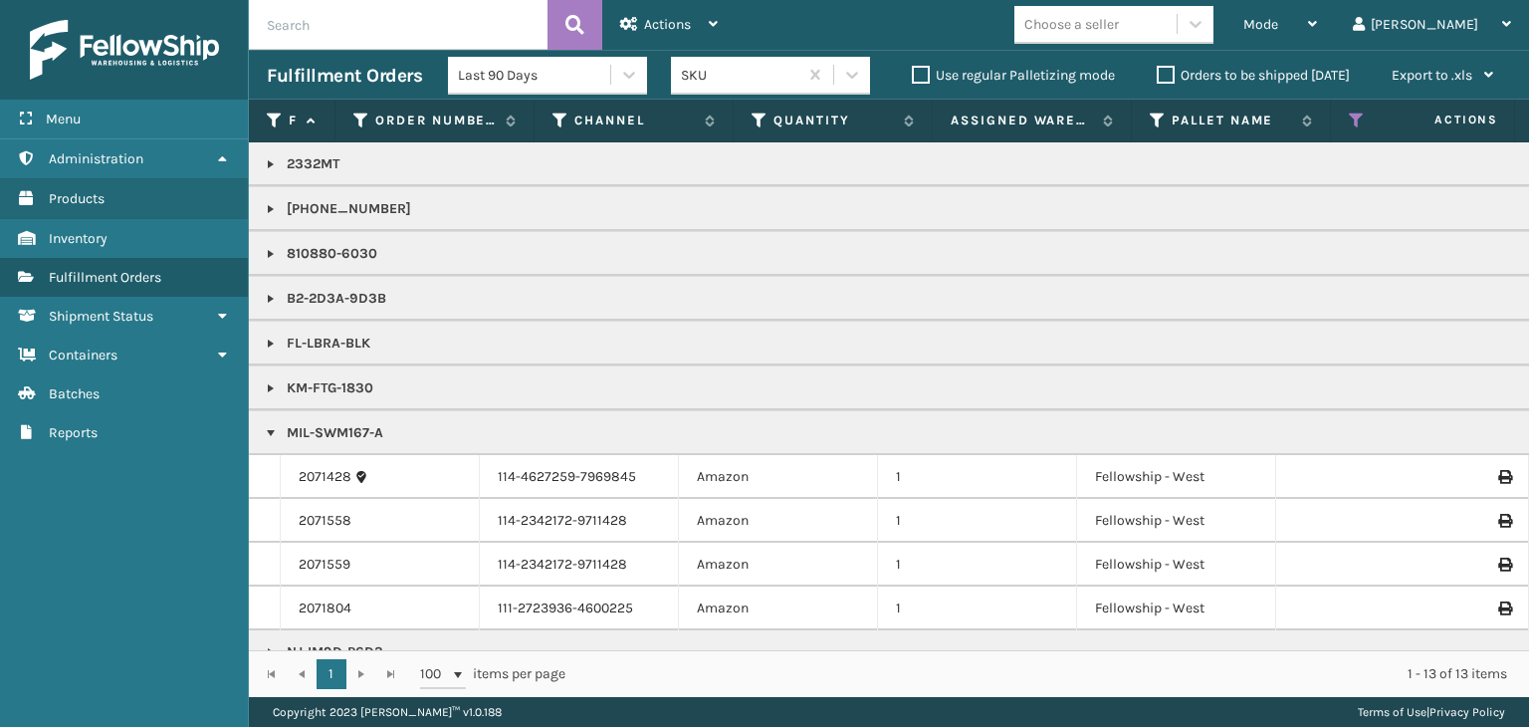
scroll to position [37, 0]
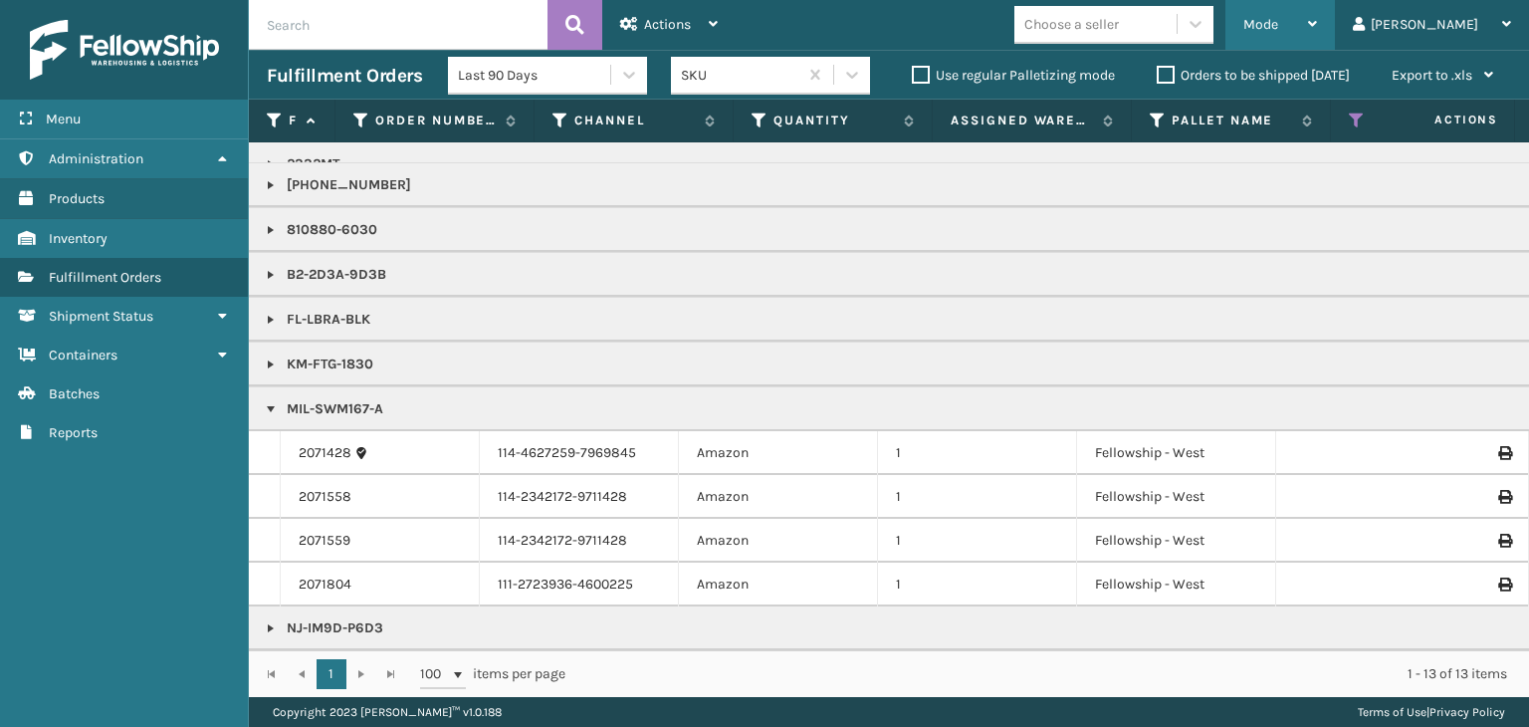
click at [1317, 13] on div "Mode" at bounding box center [1281, 25] width 74 height 50
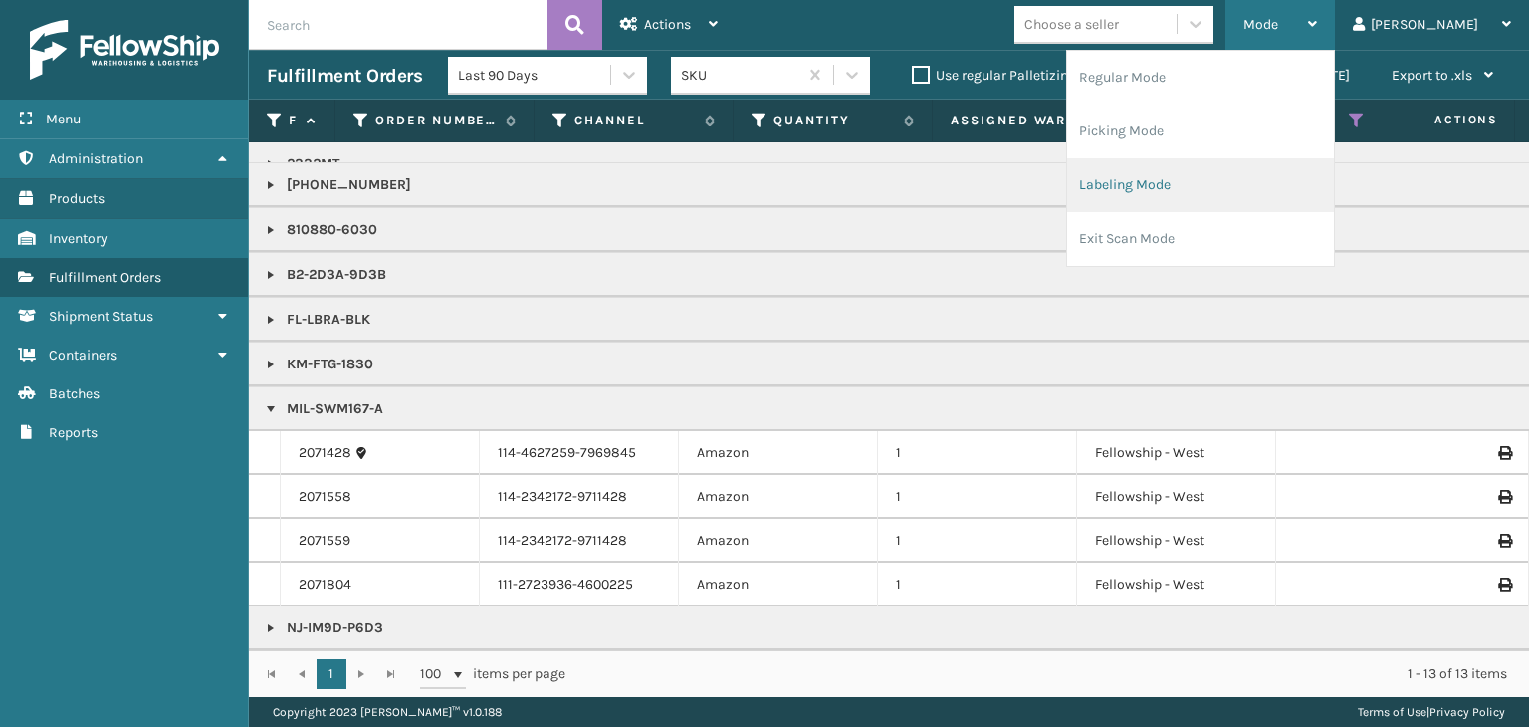
click at [1276, 181] on li "Labeling Mode" at bounding box center [1200, 185] width 267 height 54
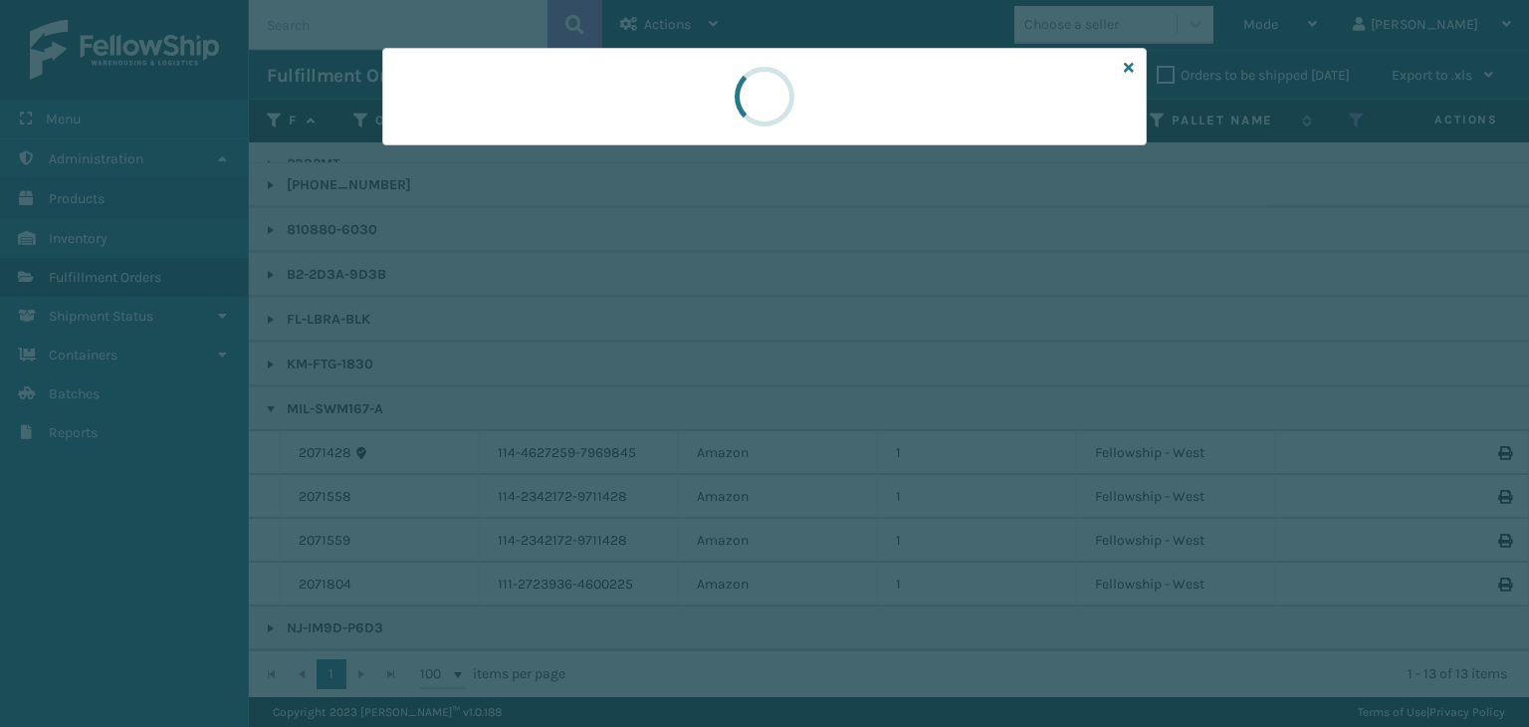
click at [458, 142] on div at bounding box center [764, 97] width 765 height 98
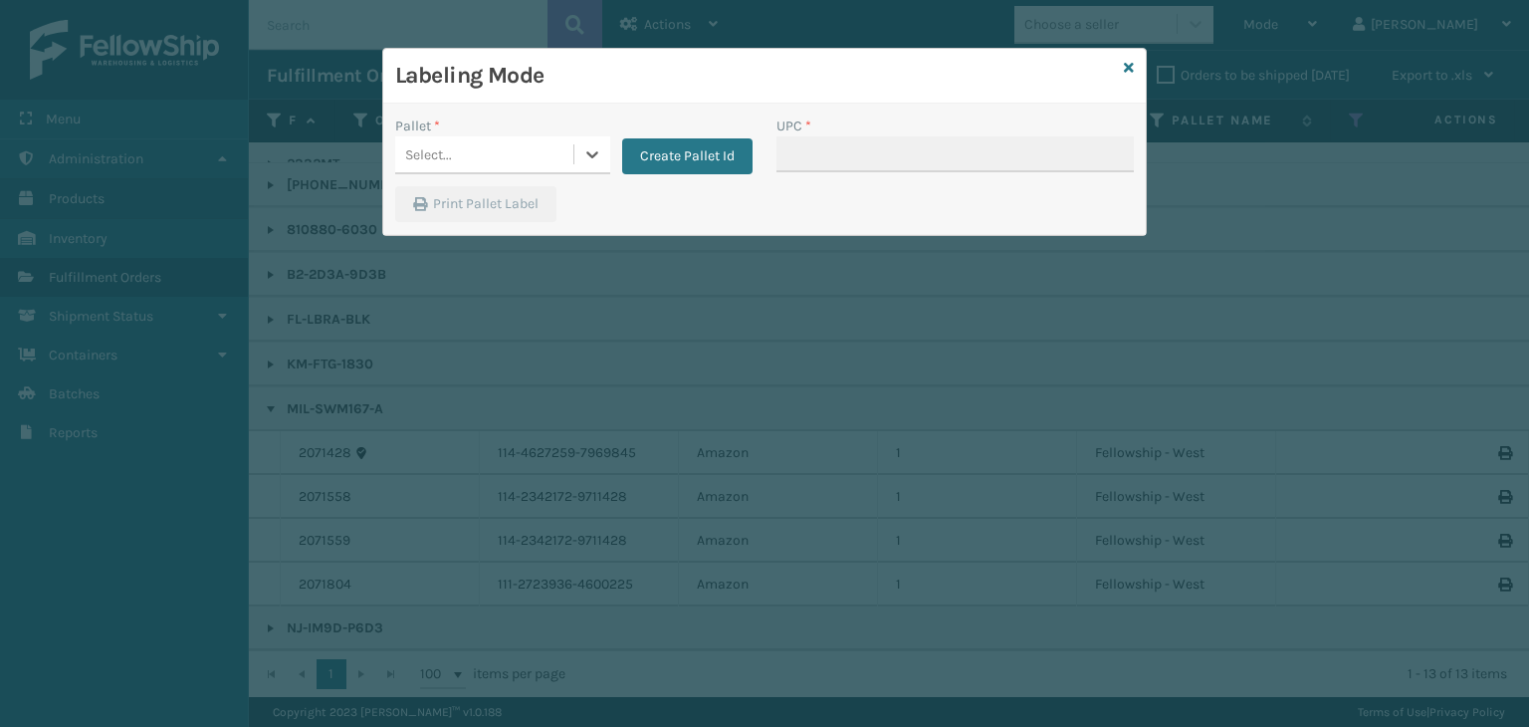
click at [458, 142] on div "Select..." at bounding box center [484, 154] width 178 height 33
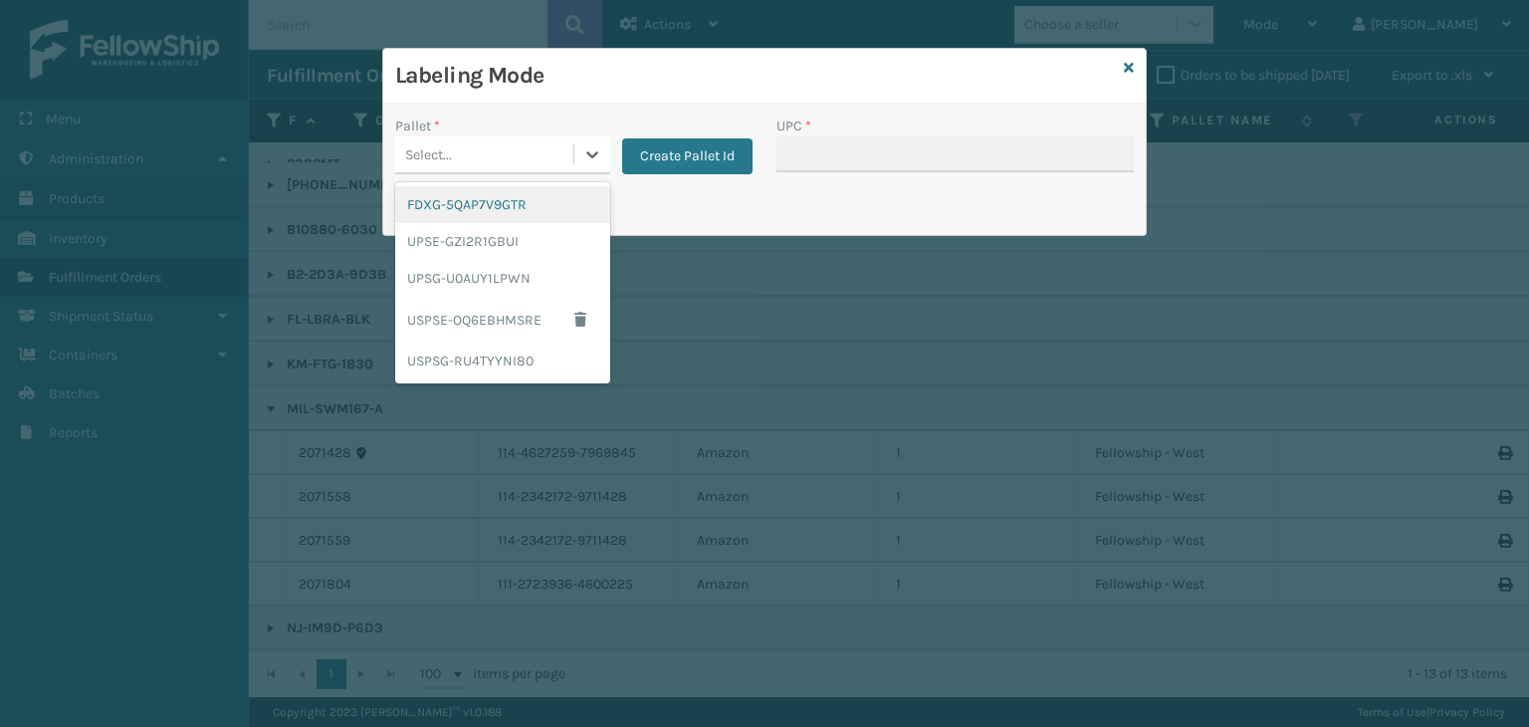
click at [473, 207] on div "FDXG-5QAP7V9GTR" at bounding box center [502, 204] width 215 height 37
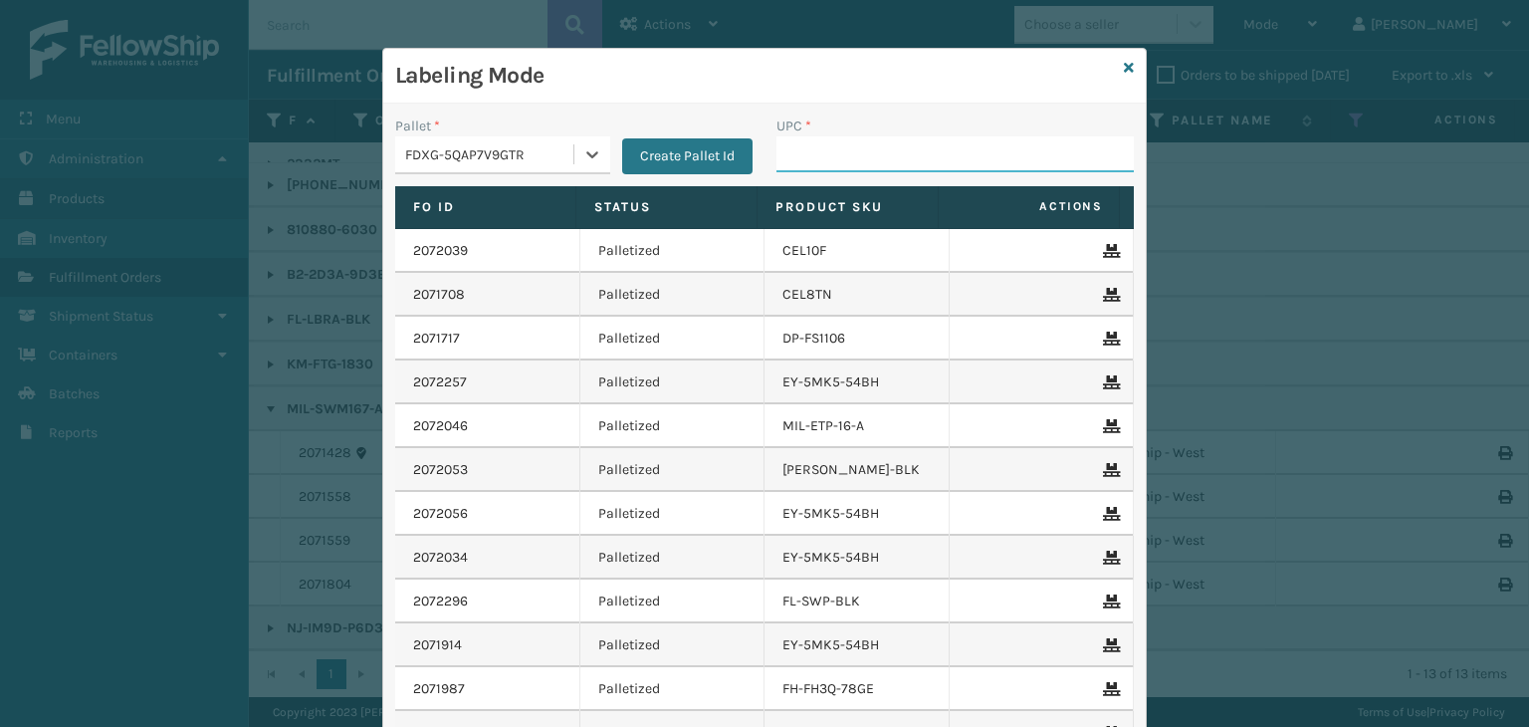
click at [811, 154] on input "UPC *" at bounding box center [955, 154] width 357 height 36
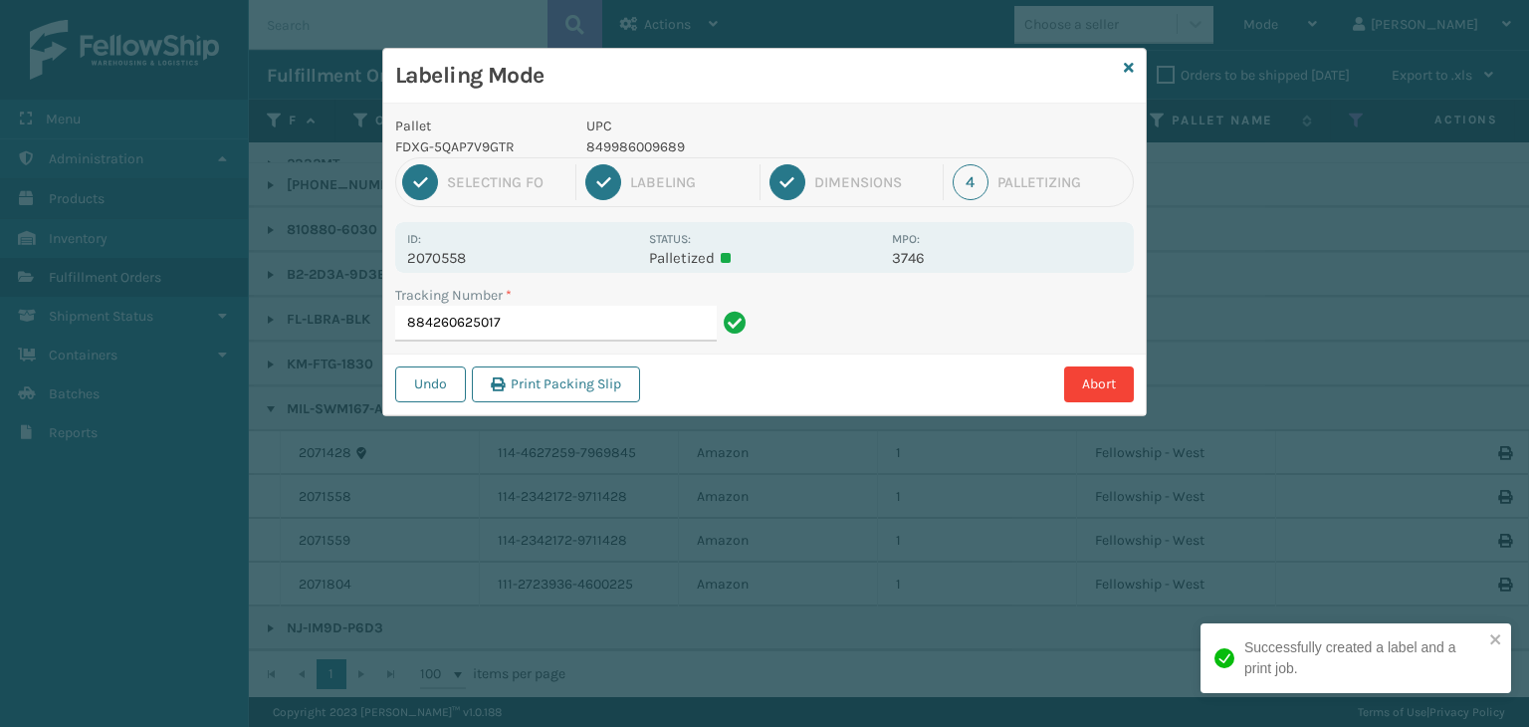
click at [644, 147] on p "849986009689" at bounding box center [734, 146] width 294 height 21
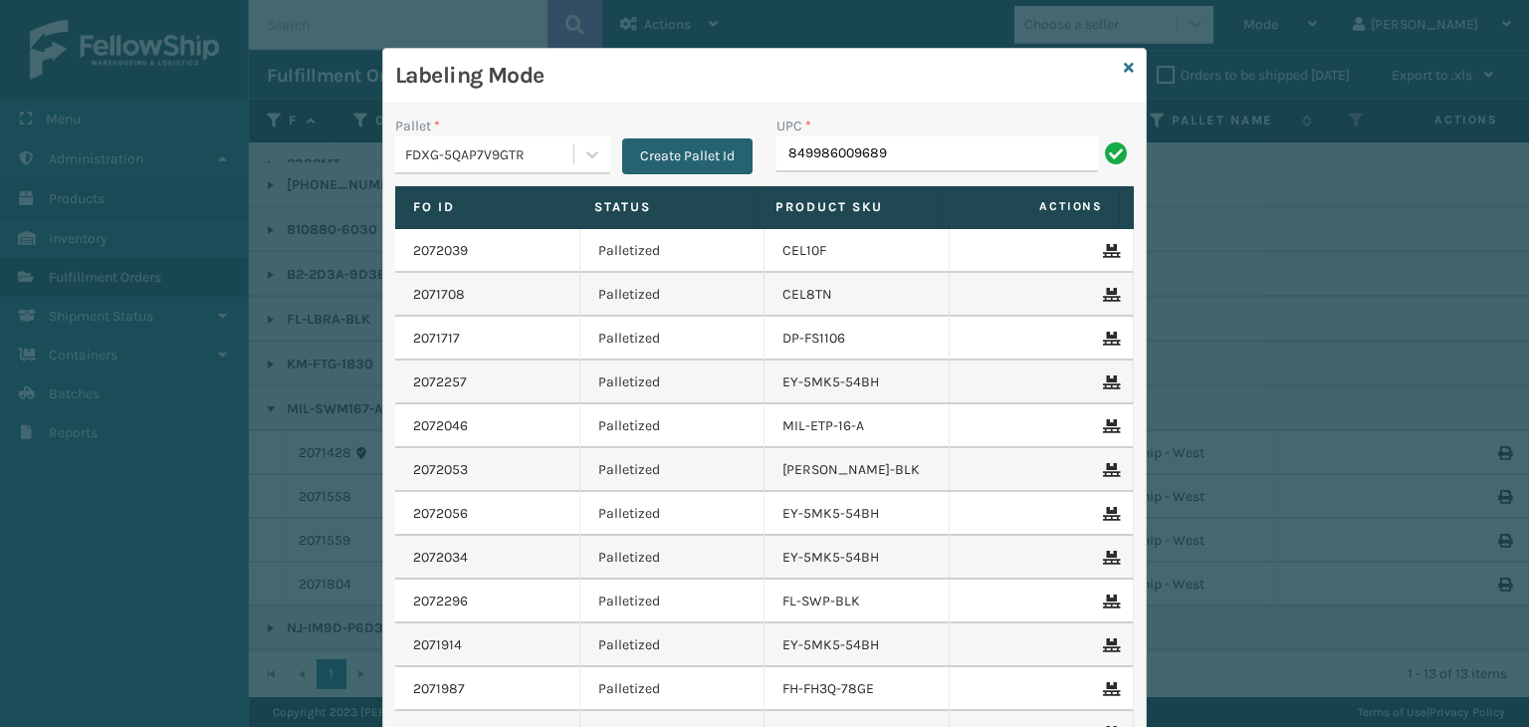
type input "849986009689"
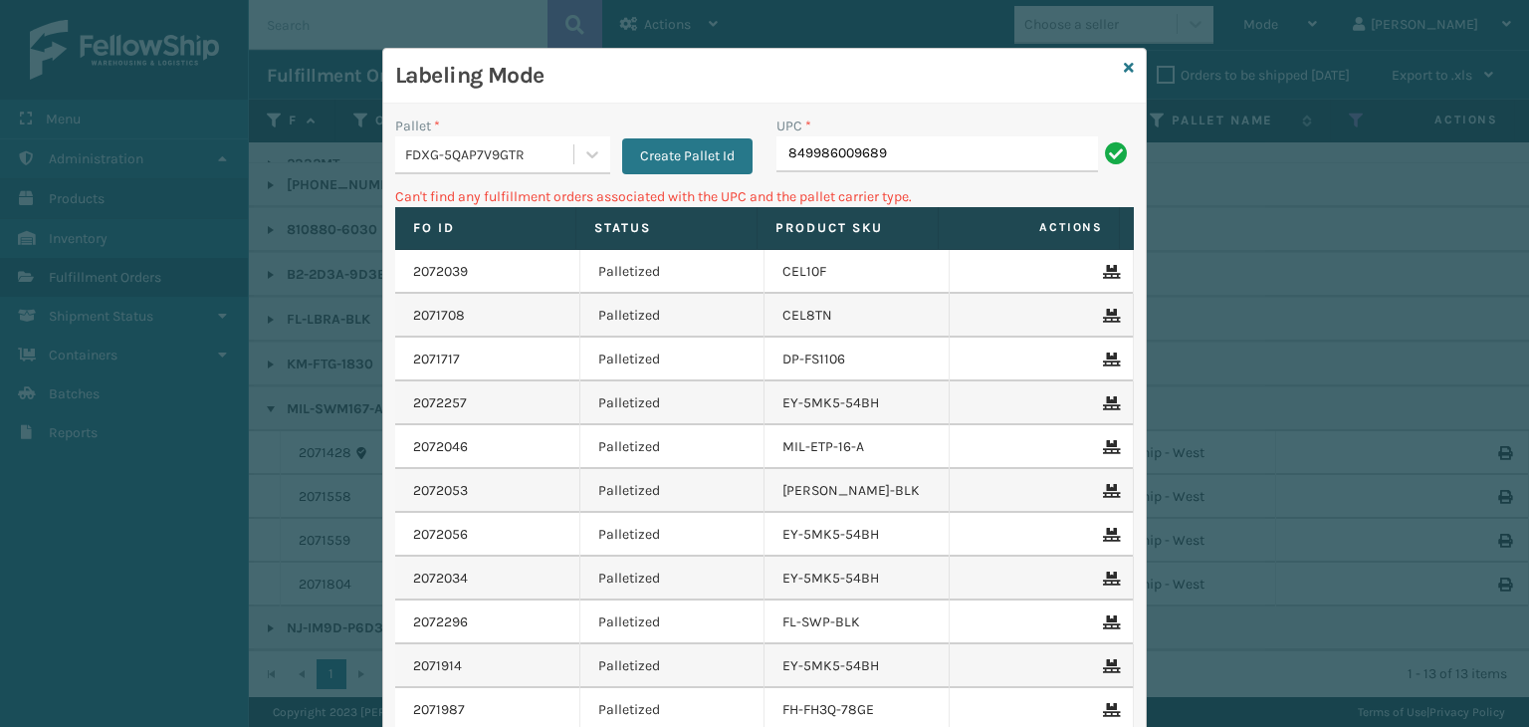
drag, startPoint x: 964, startPoint y: 141, endPoint x: 141, endPoint y: 468, distance: 885.0
click at [0, 419] on div "Labeling Mode Pallet * FDXG-5QAP7V9GTR Create Pallet Id UPC * 849986009689 Can'…" at bounding box center [764, 363] width 1529 height 727
type input "8499"
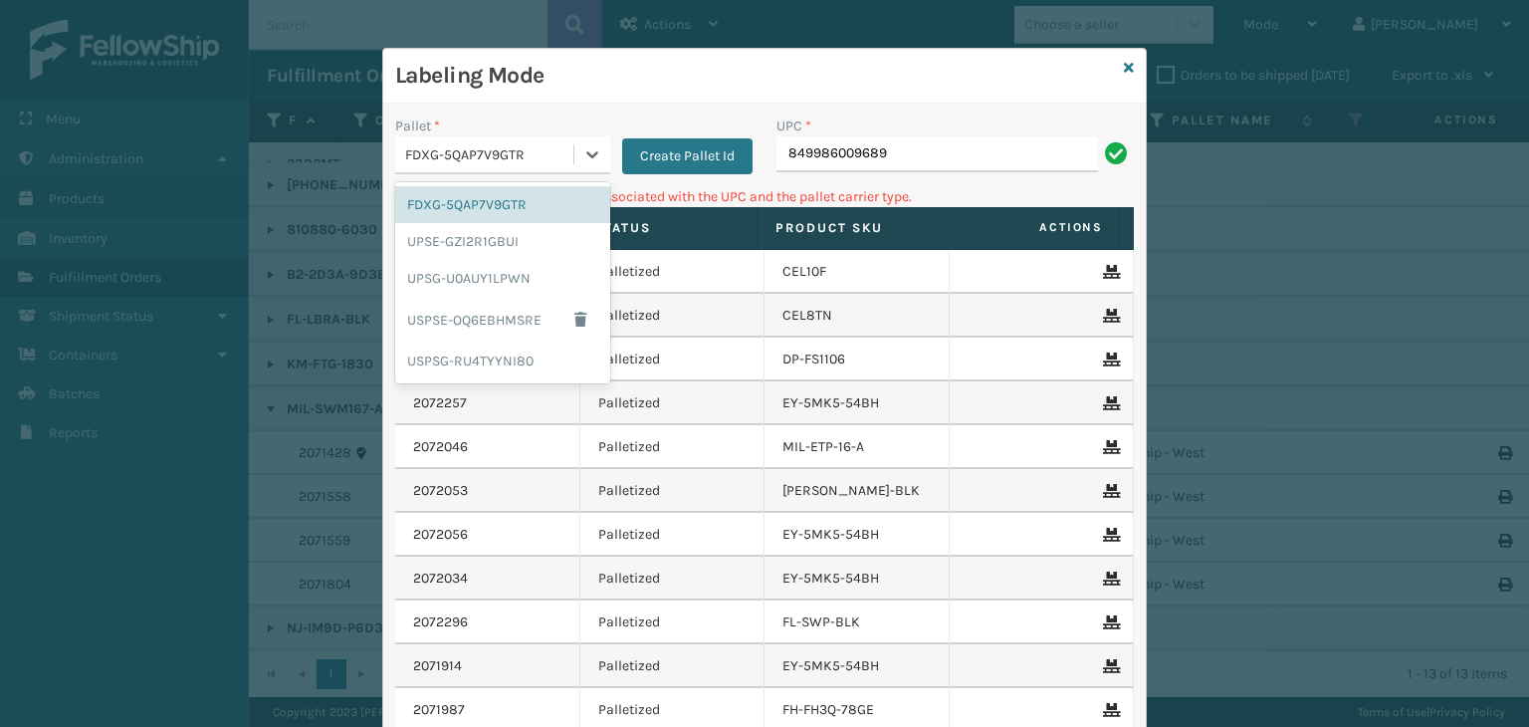
click at [498, 156] on div "FDXG-5QAP7V9GTR" at bounding box center [490, 154] width 170 height 21
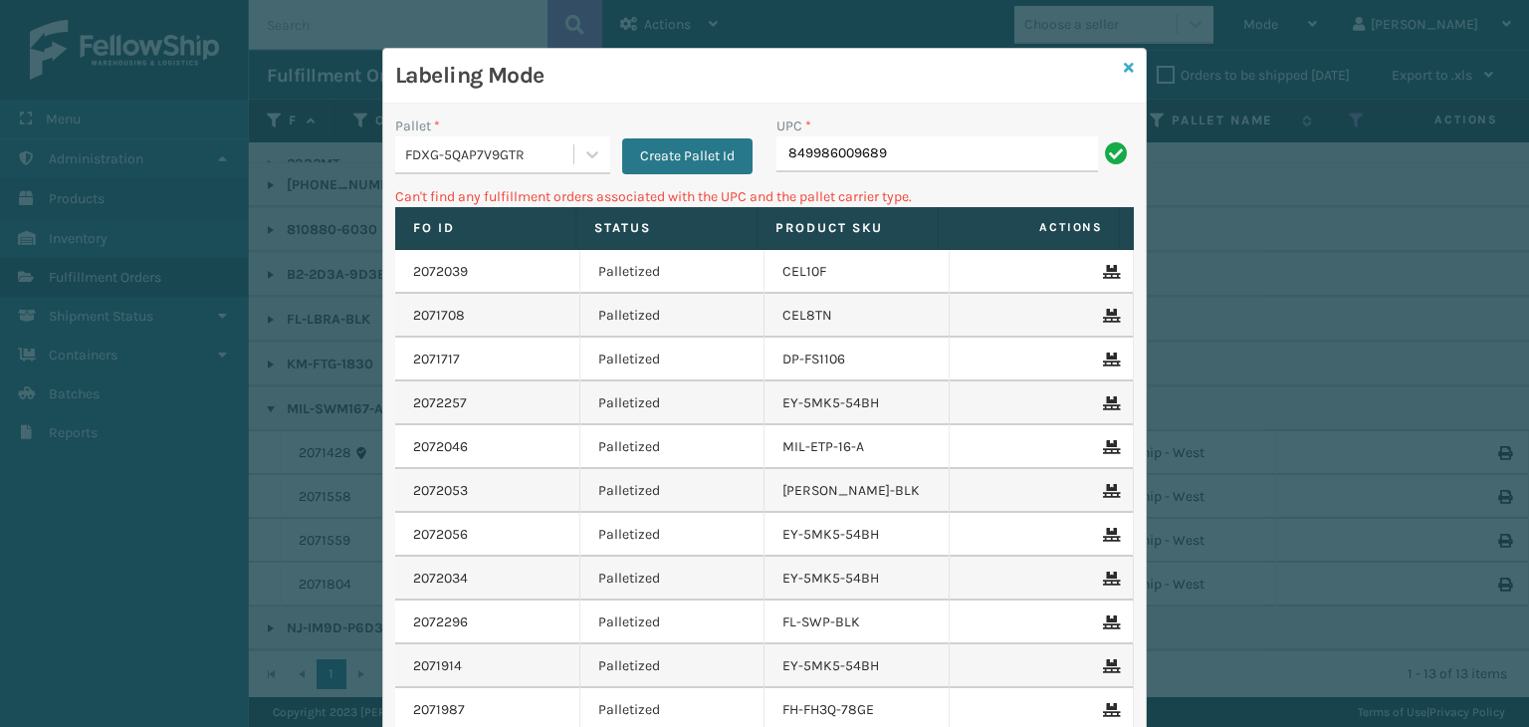
click at [1124, 65] on icon at bounding box center [1129, 68] width 10 height 14
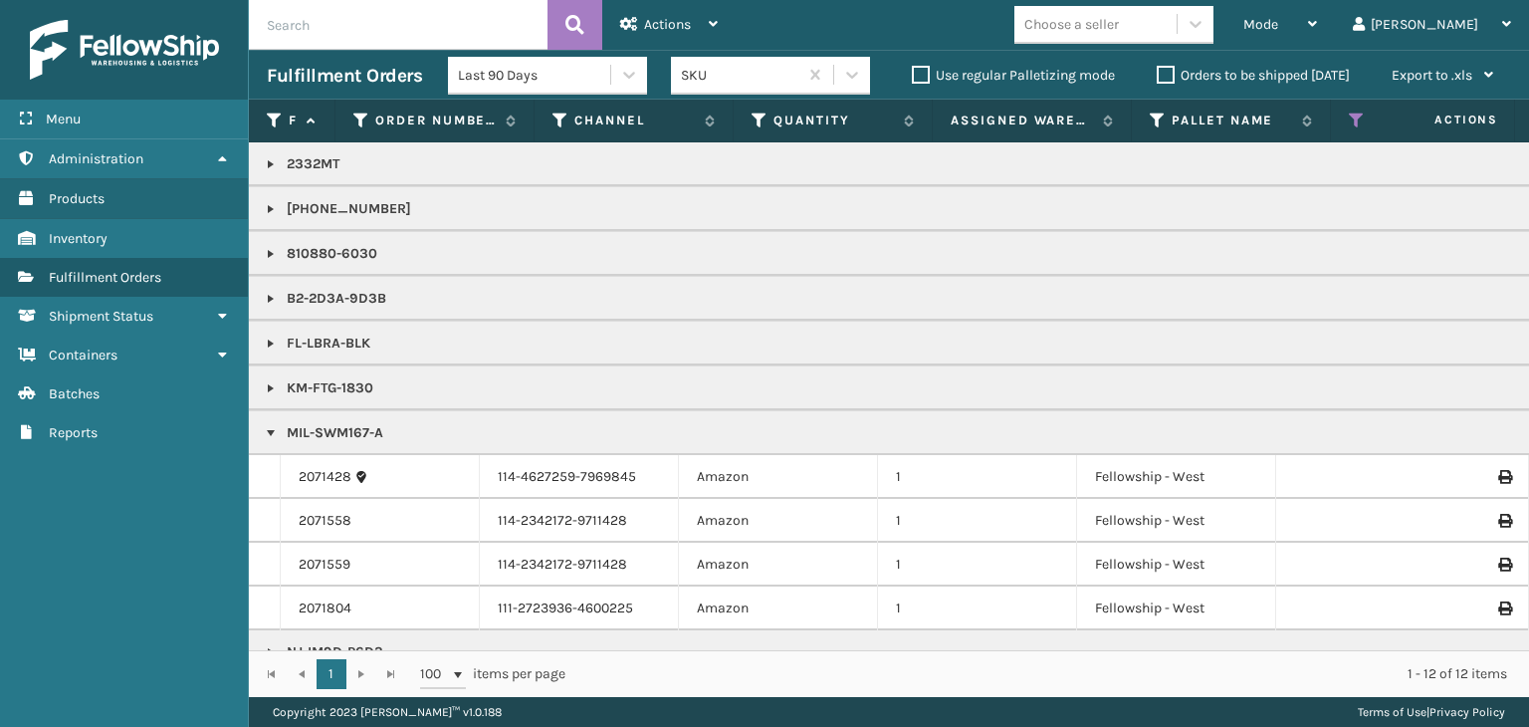
click at [273, 246] on link at bounding box center [271, 254] width 16 height 16
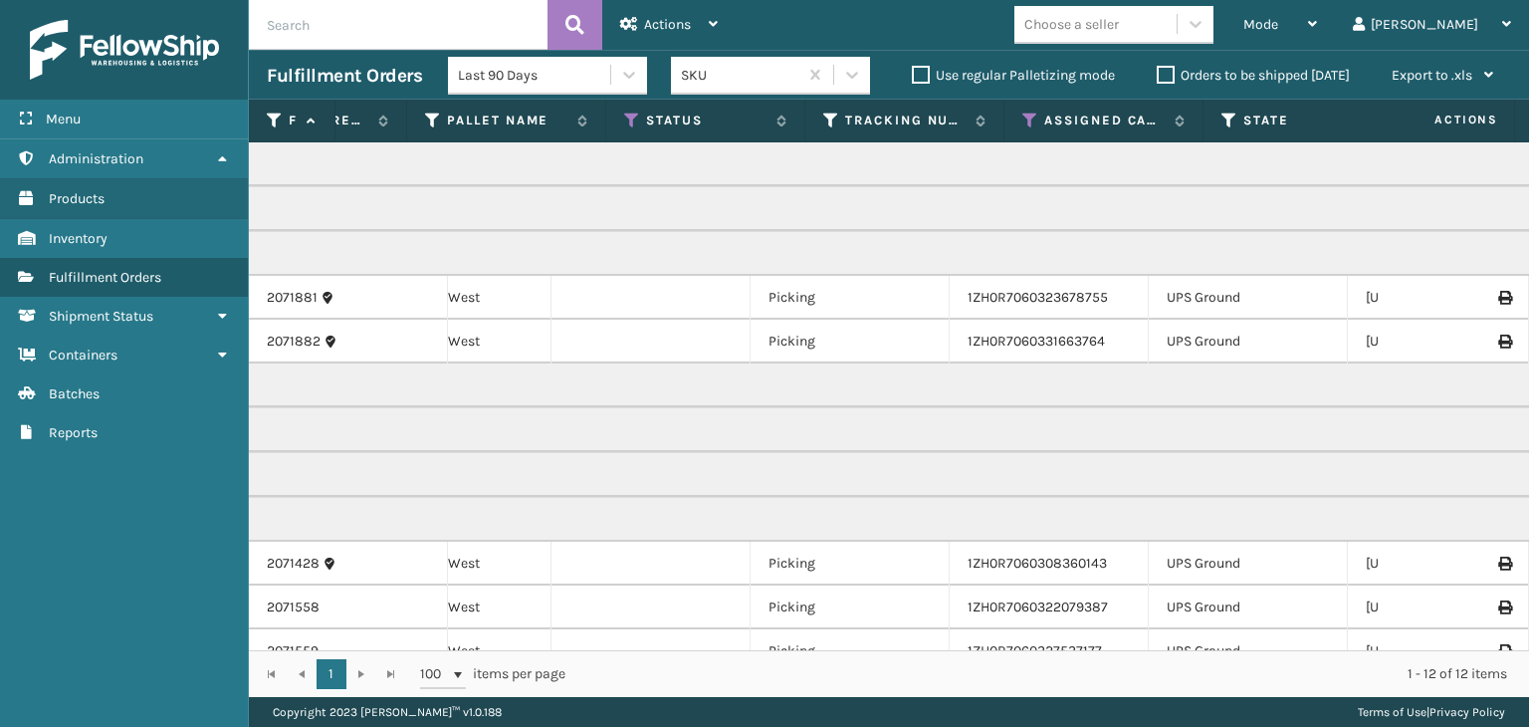
scroll to position [0, 472]
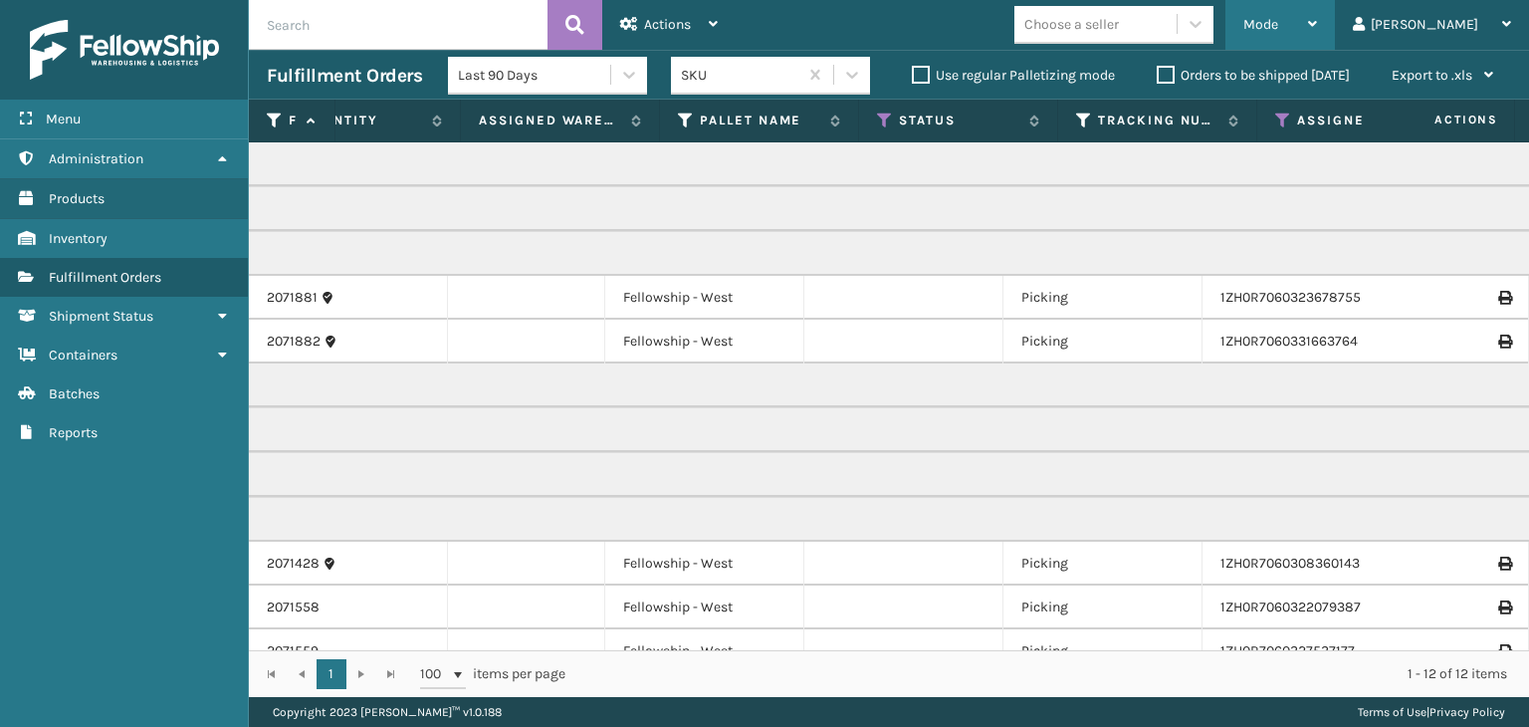
click at [1317, 13] on div "Mode" at bounding box center [1281, 25] width 74 height 50
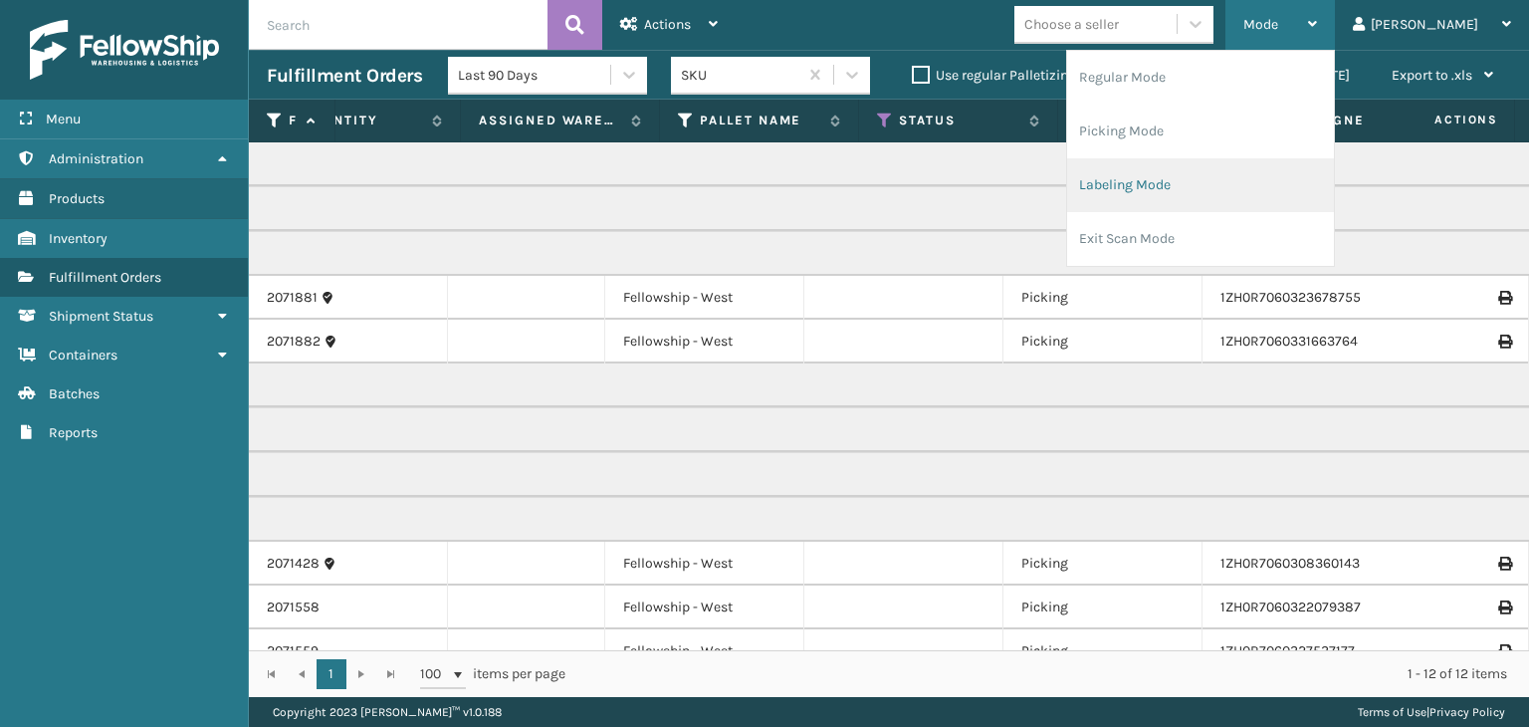
click at [1255, 187] on li "Labeling Mode" at bounding box center [1200, 185] width 267 height 54
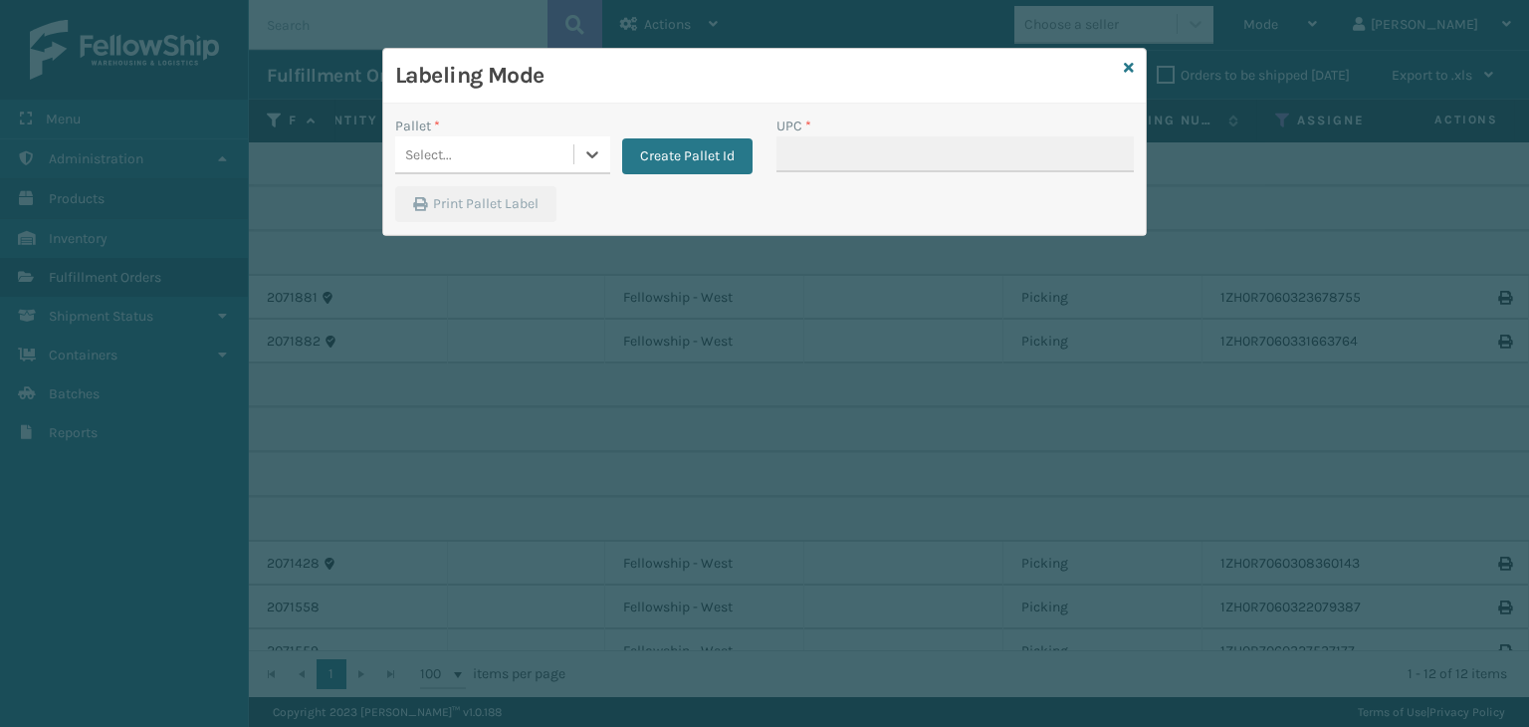
click at [420, 149] on div "Select..." at bounding box center [428, 154] width 47 height 21
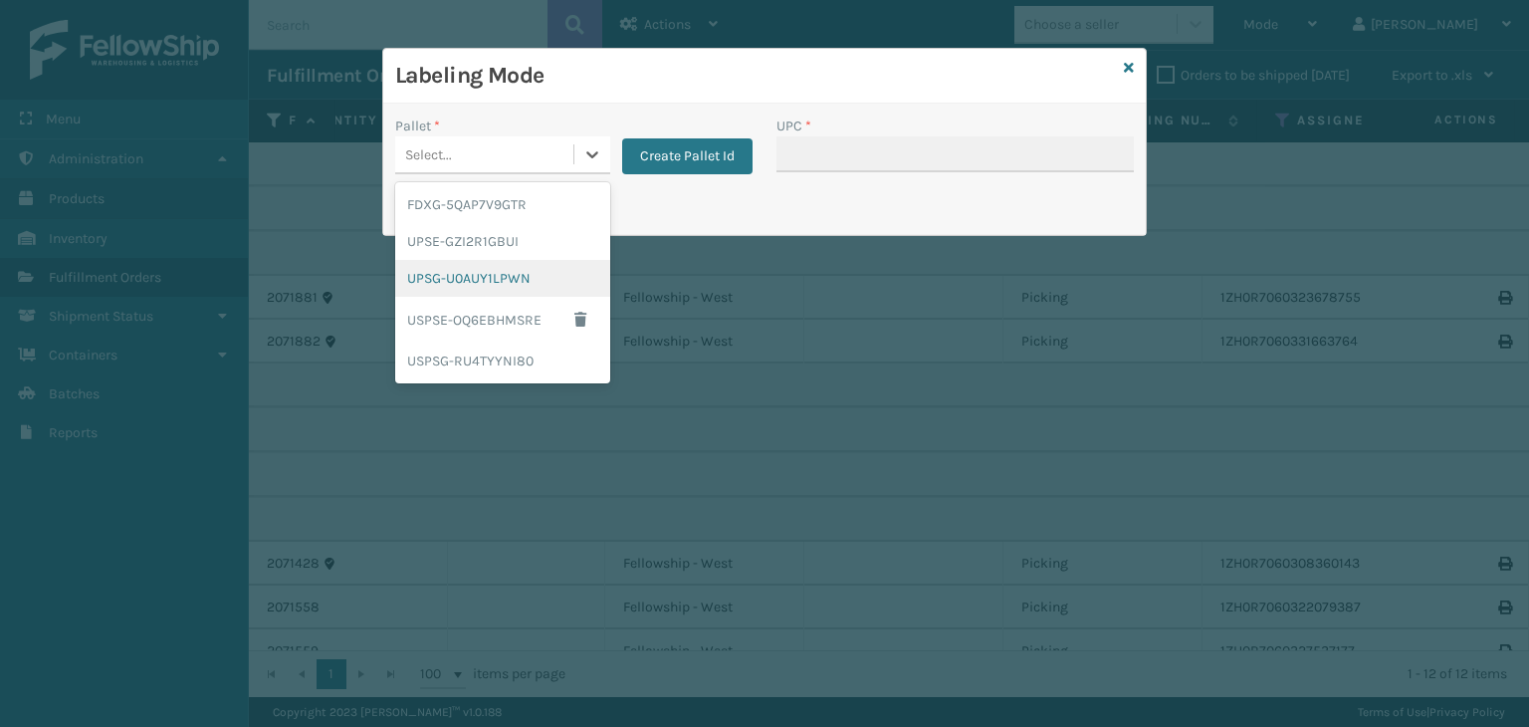
click at [479, 284] on div "UPSG-U0AUY1LPWN" at bounding box center [502, 278] width 215 height 37
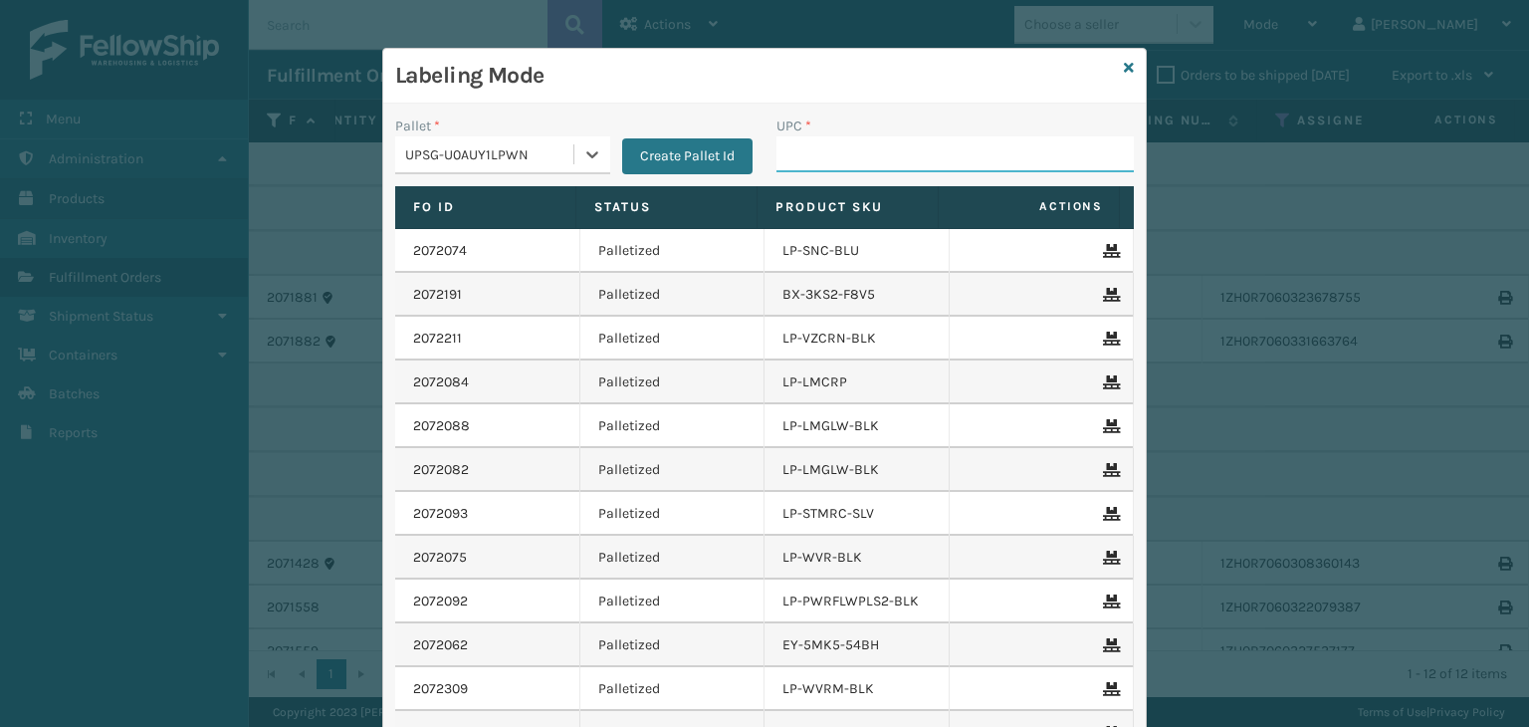
click at [805, 152] on input "UPC *" at bounding box center [955, 154] width 357 height 36
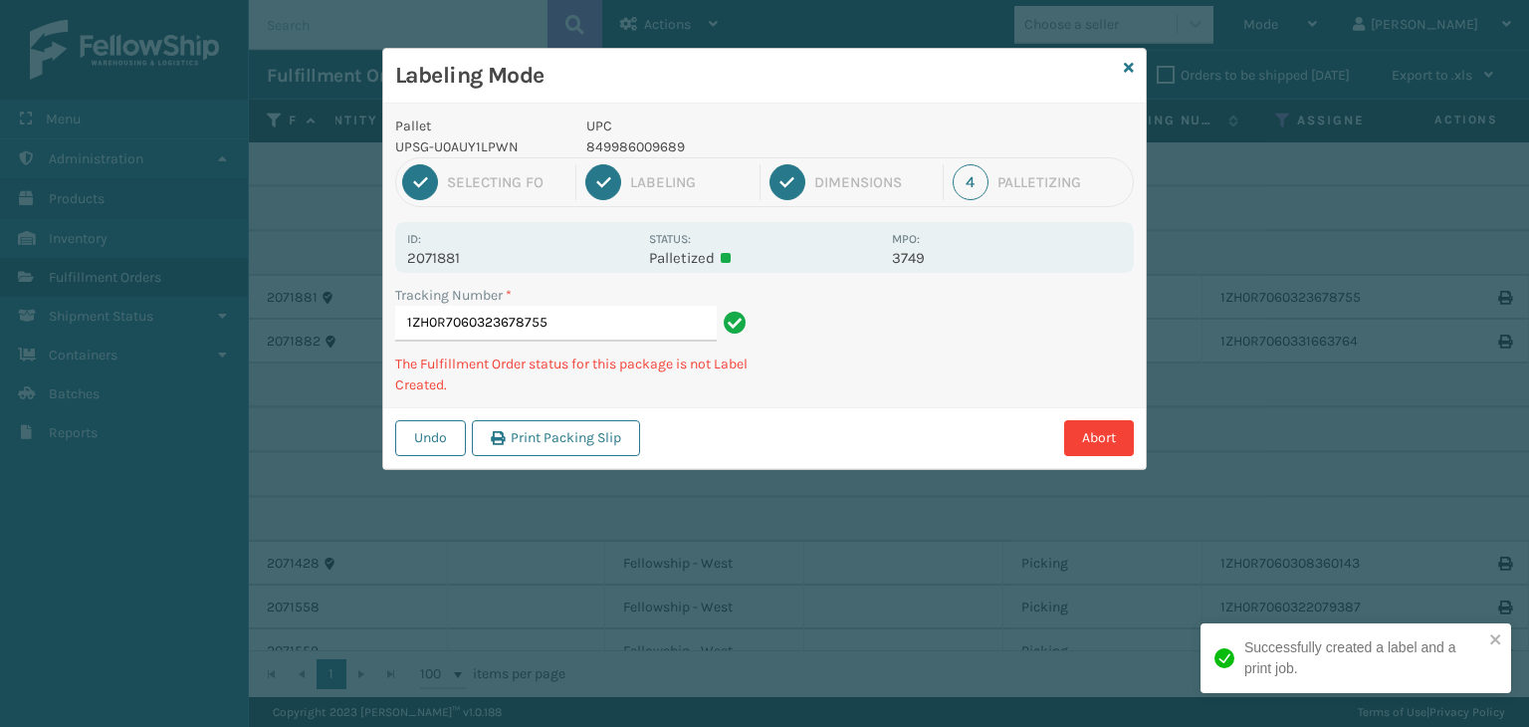
click at [641, 128] on p "UPC" at bounding box center [734, 126] width 294 height 21
click at [642, 143] on p "849986009689" at bounding box center [734, 146] width 294 height 21
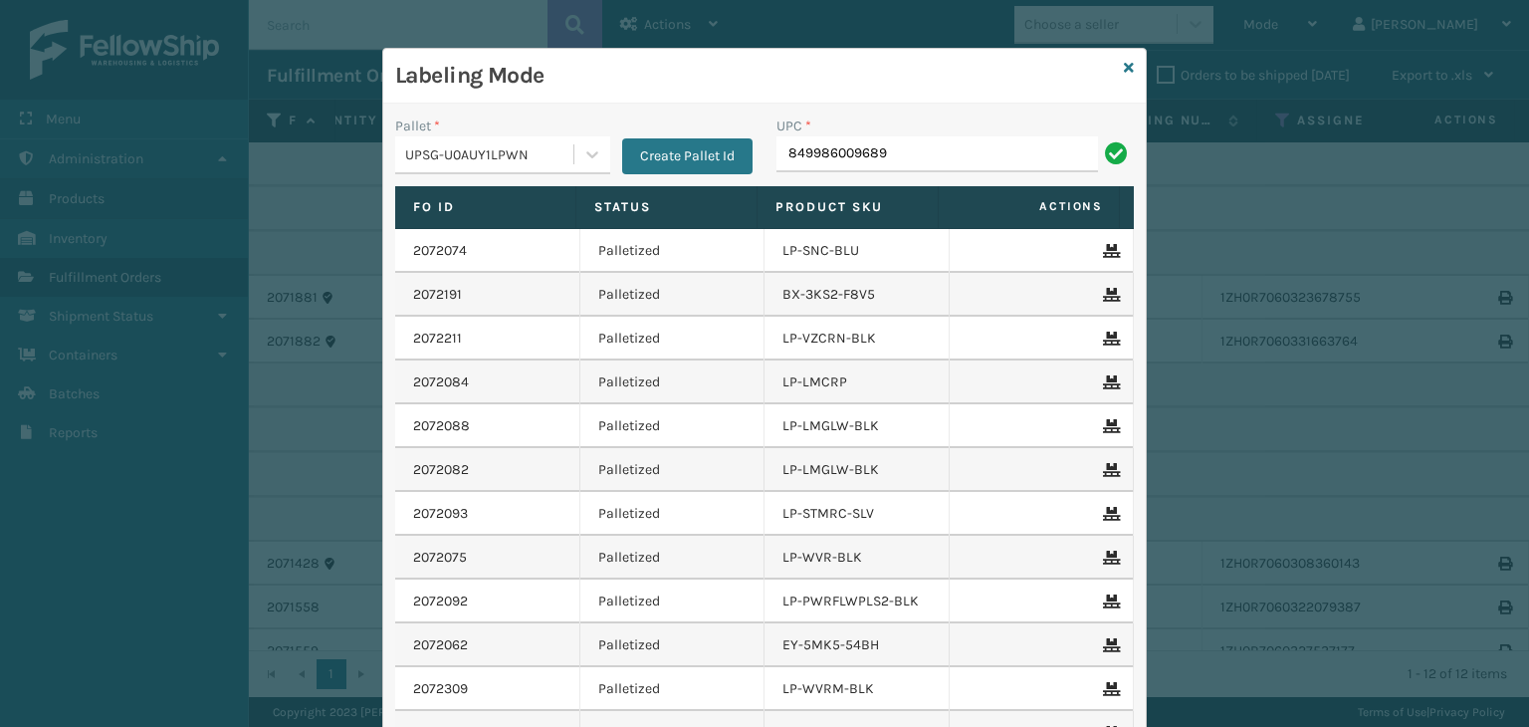
type input "849986009689"
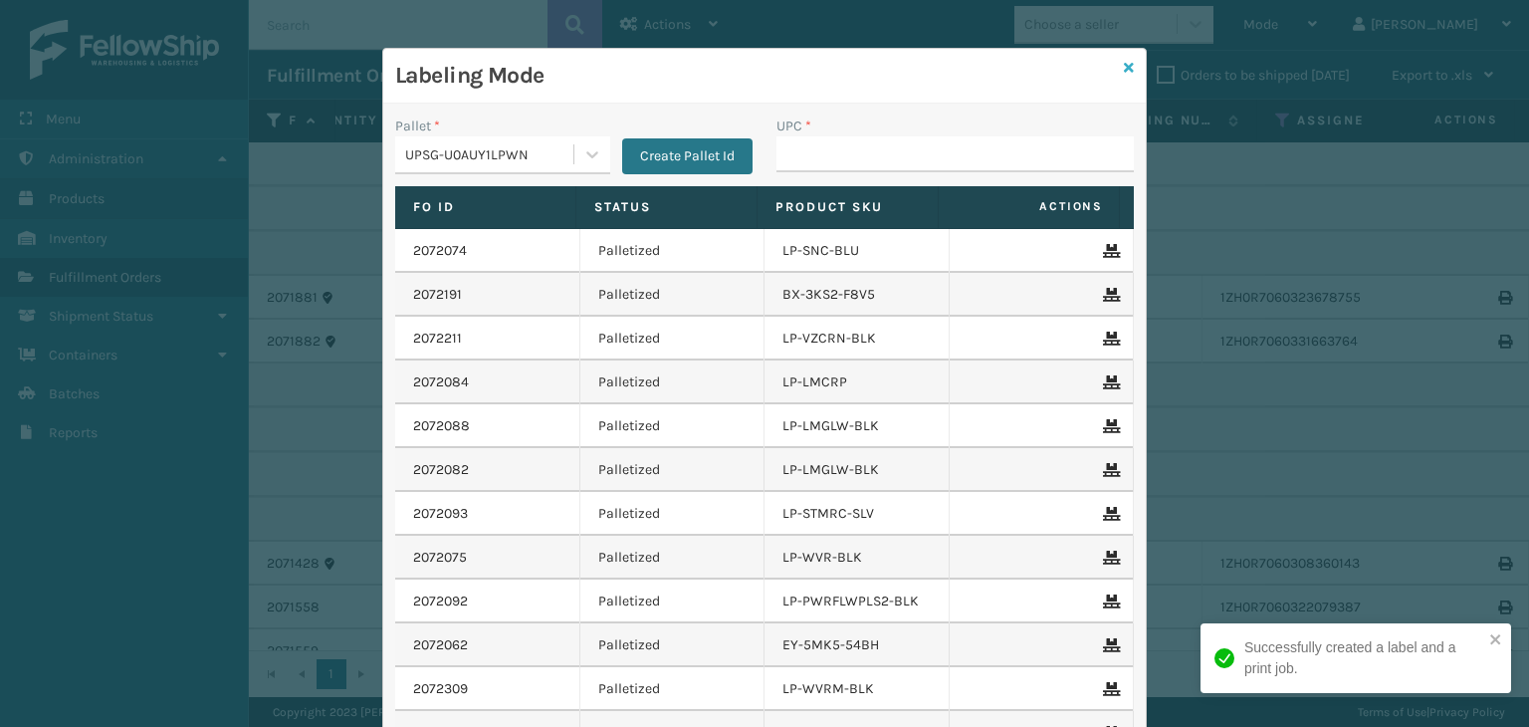
click at [1124, 65] on icon at bounding box center [1129, 68] width 10 height 14
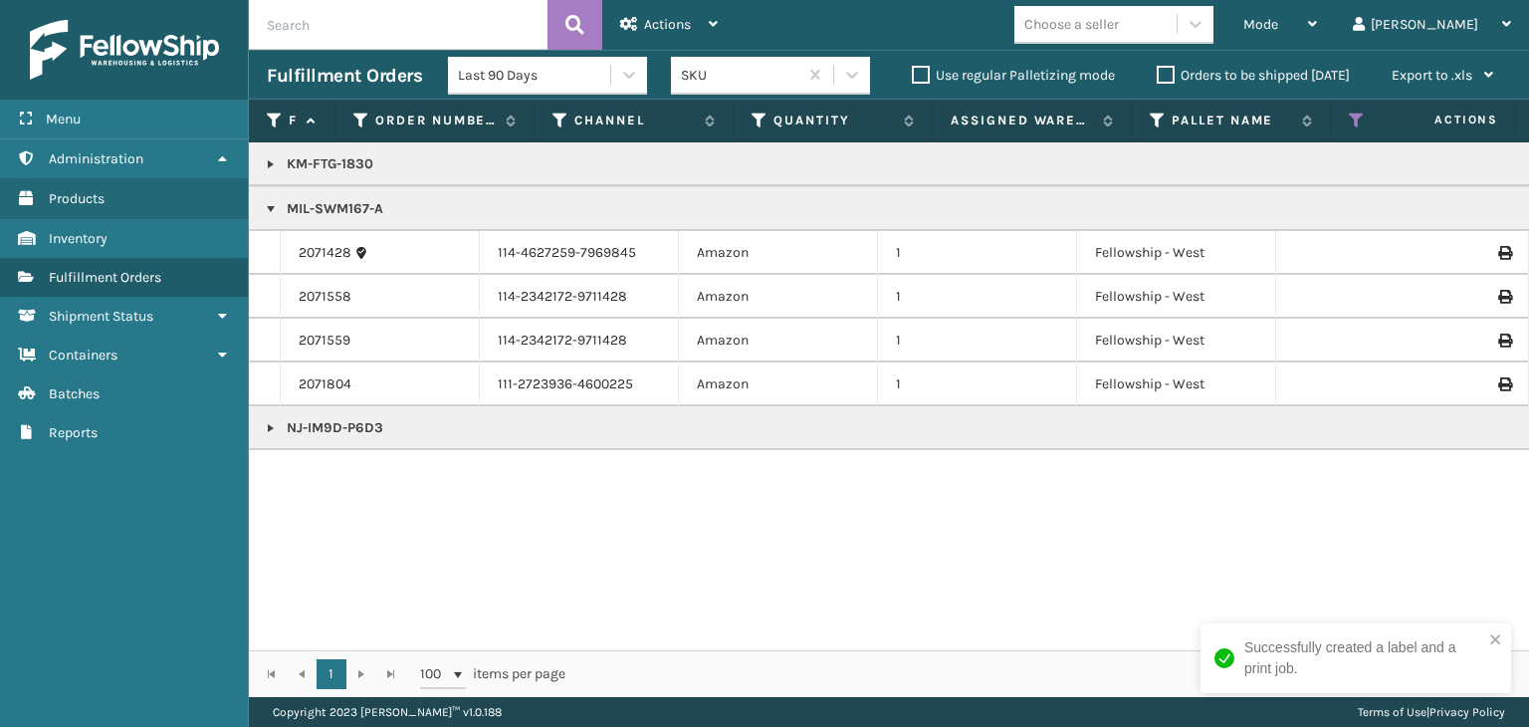
click at [327, 204] on p "MIL-SWM167-A" at bounding box center [1534, 209] width 2535 height 20
click at [262, 431] on td "NJ-IM9D-P6D3" at bounding box center [1534, 428] width 2571 height 44
click at [270, 421] on link at bounding box center [271, 428] width 16 height 16
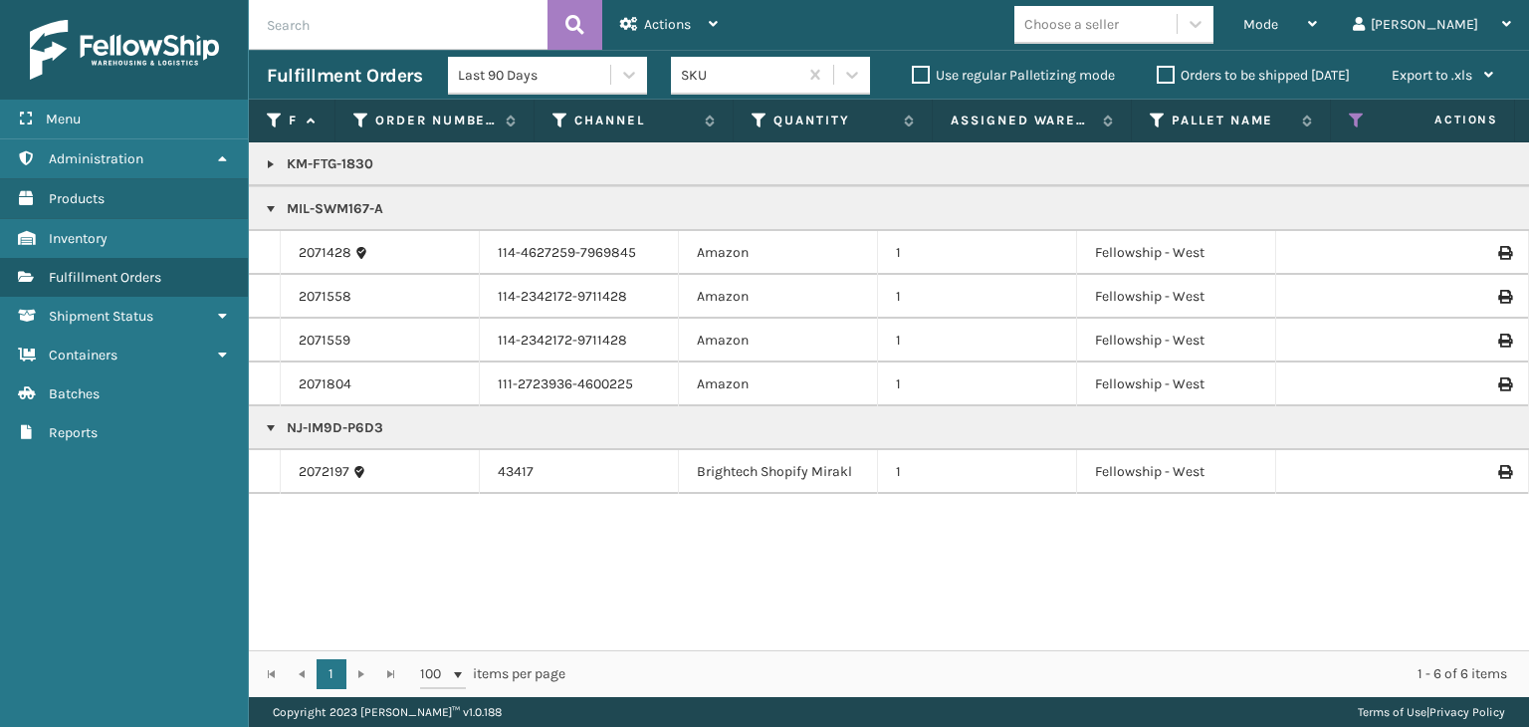
click at [316, 427] on p "NJ-IM9D-P6D3" at bounding box center [1534, 428] width 2535 height 20
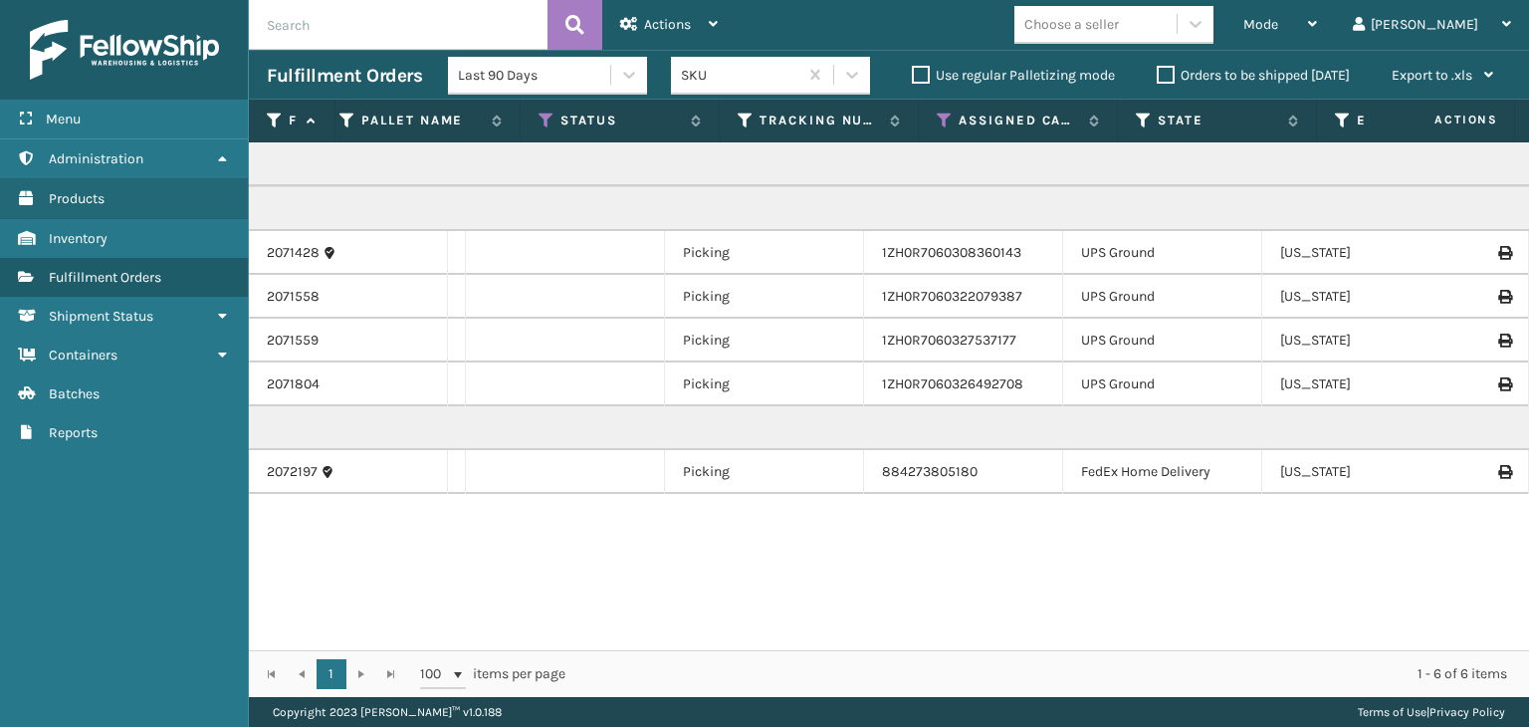
scroll to position [0, 0]
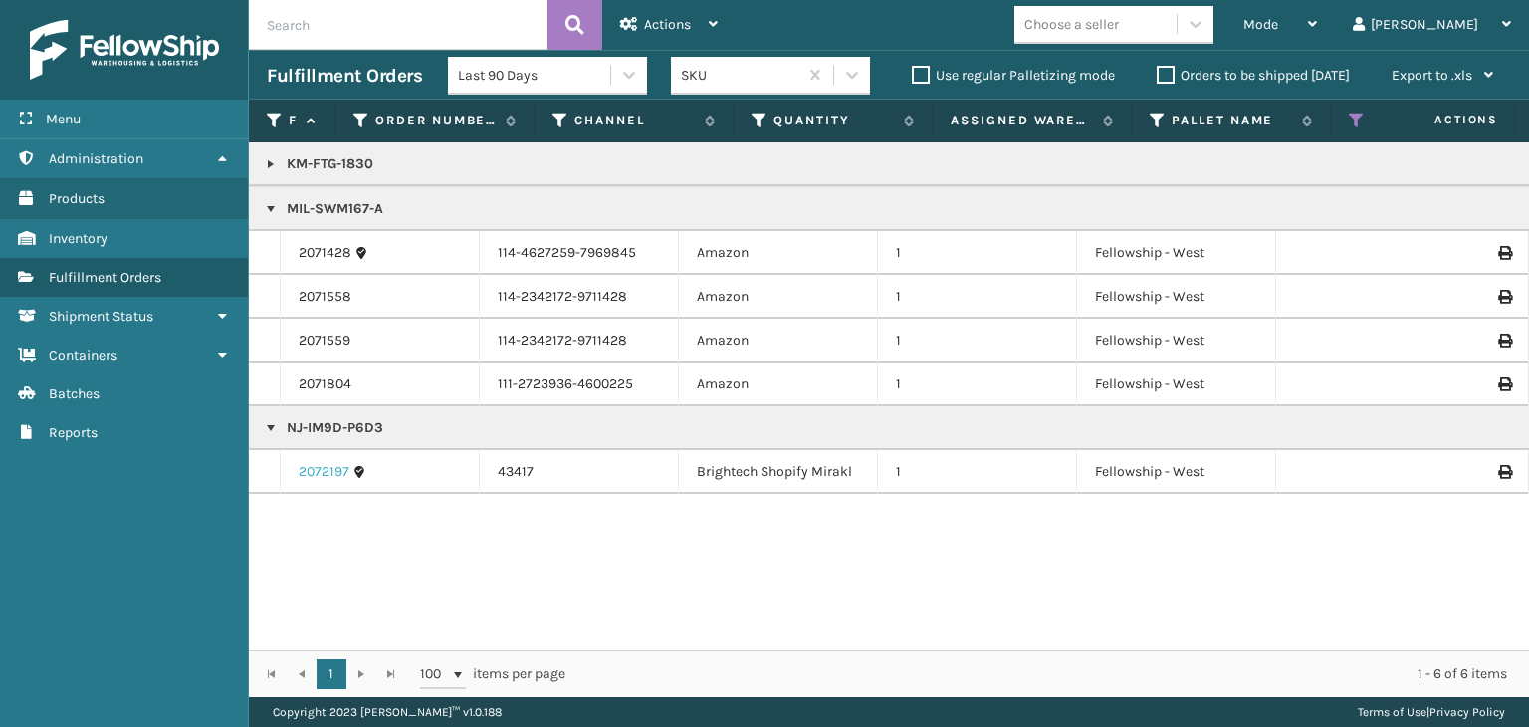
click at [338, 463] on link "2072197" at bounding box center [324, 472] width 51 height 20
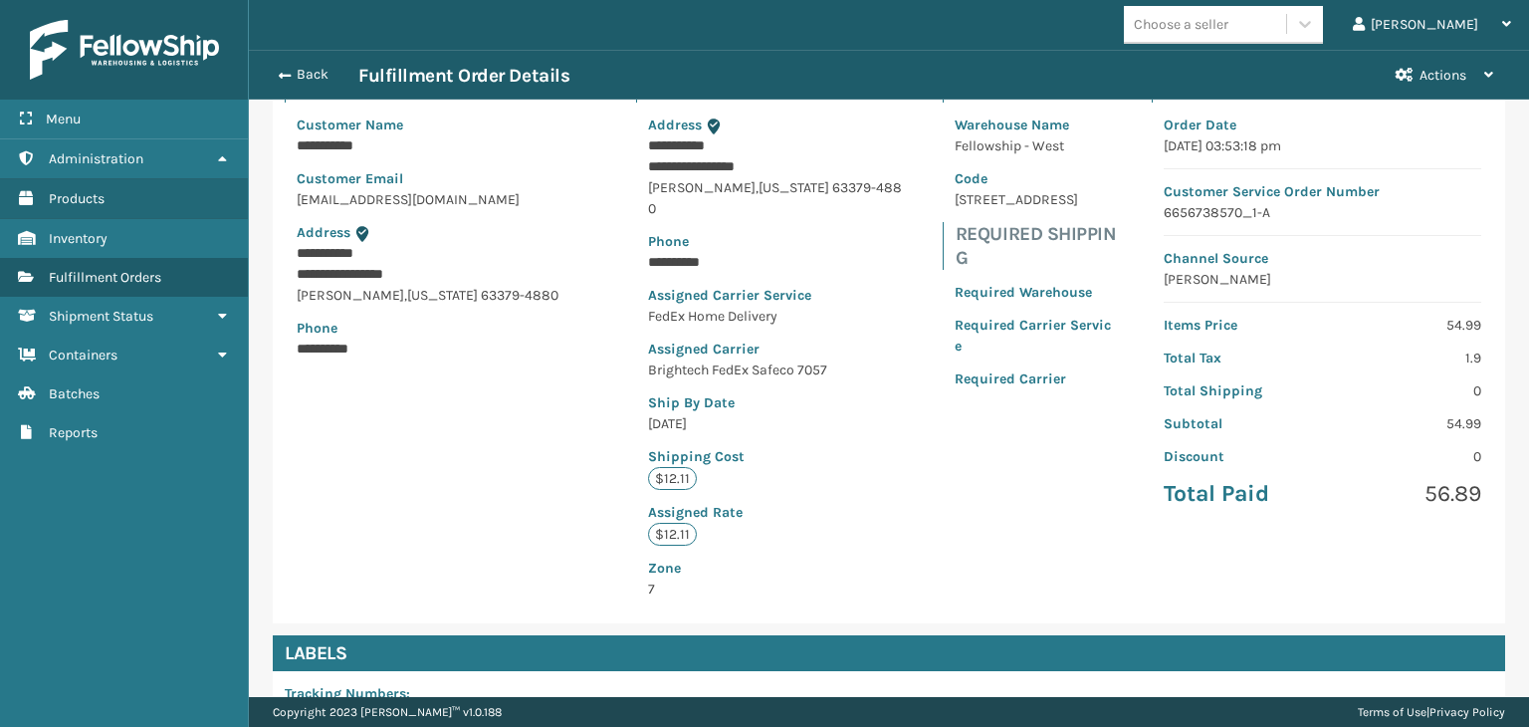
scroll to position [470, 0]
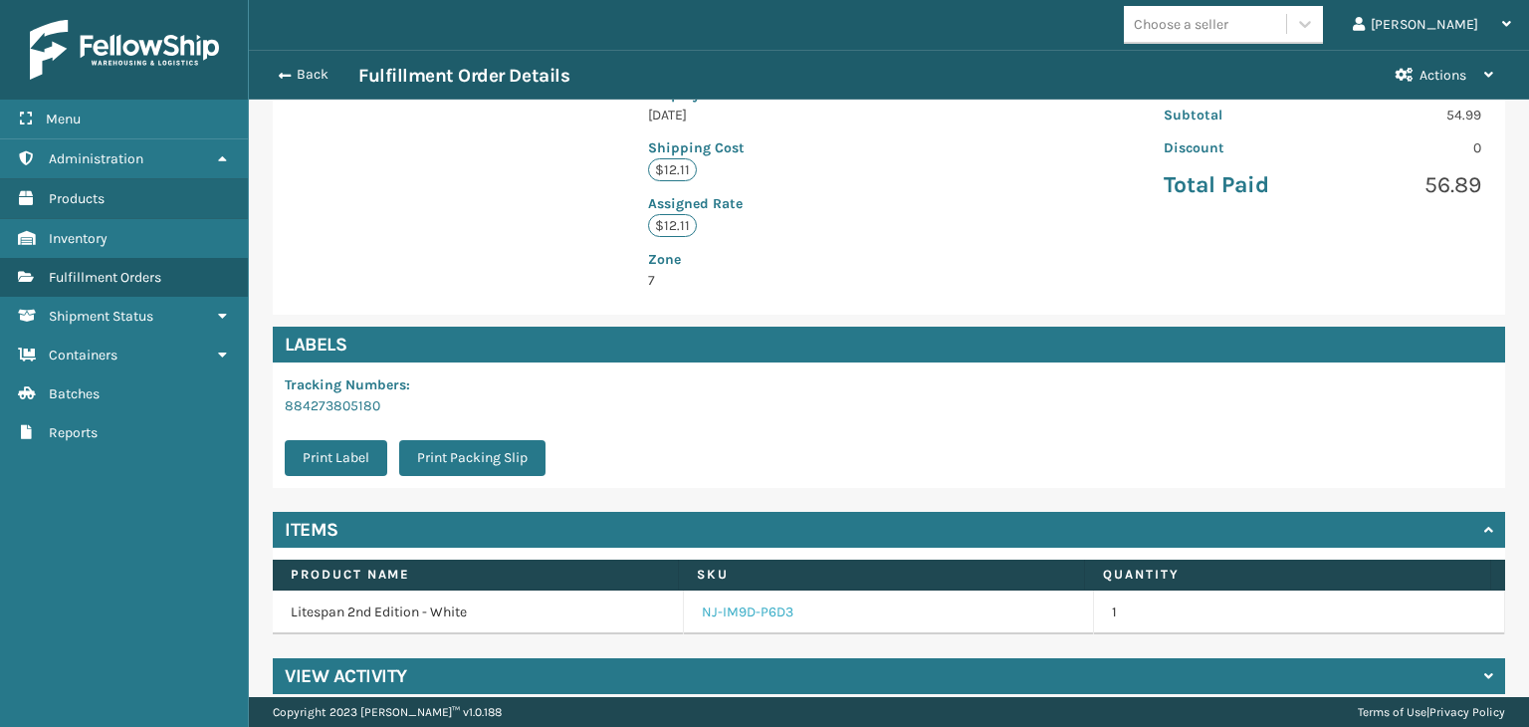
click at [755, 602] on link "NJ-IM9D-P6D3" at bounding box center [748, 612] width 92 height 20
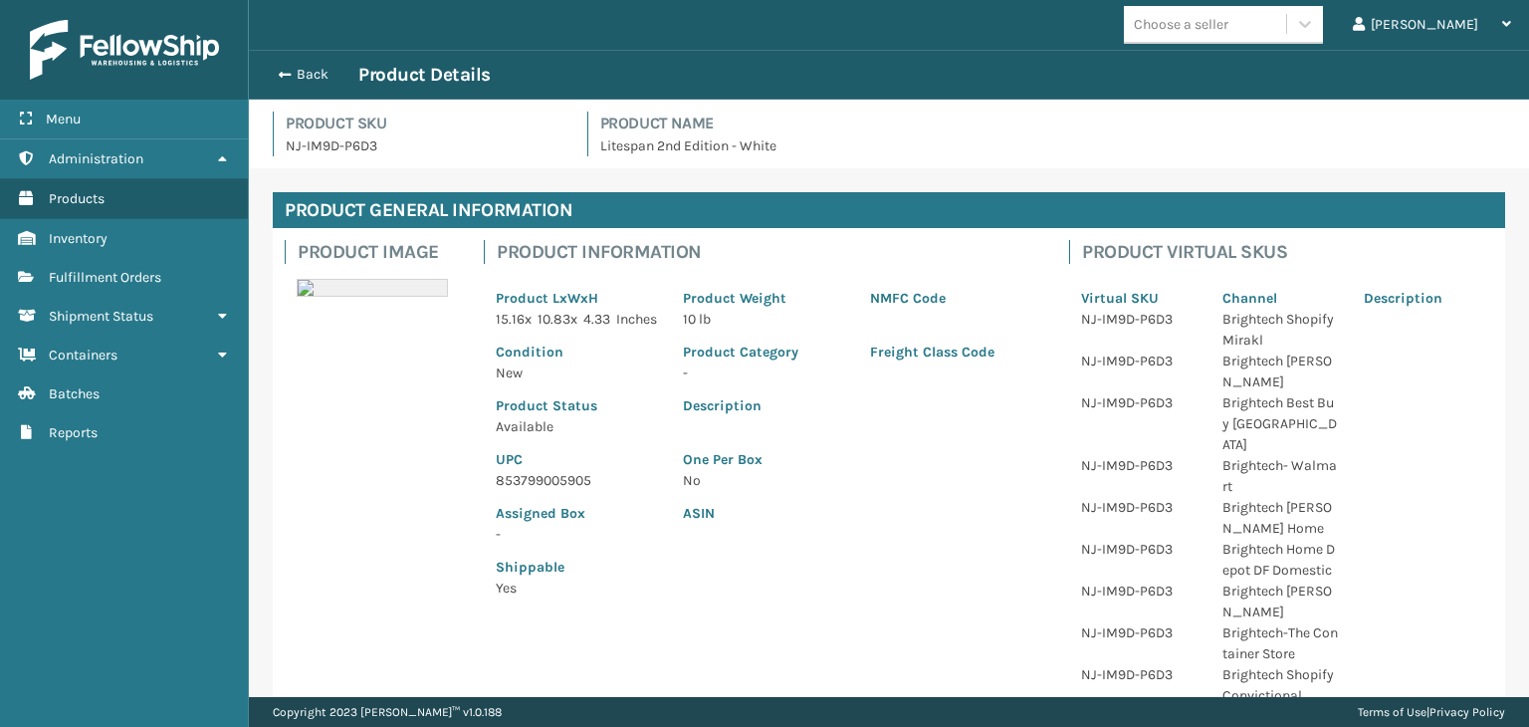
click at [506, 491] on p "853799005905" at bounding box center [577, 480] width 163 height 21
click at [296, 74] on button "Back" at bounding box center [313, 75] width 92 height 18
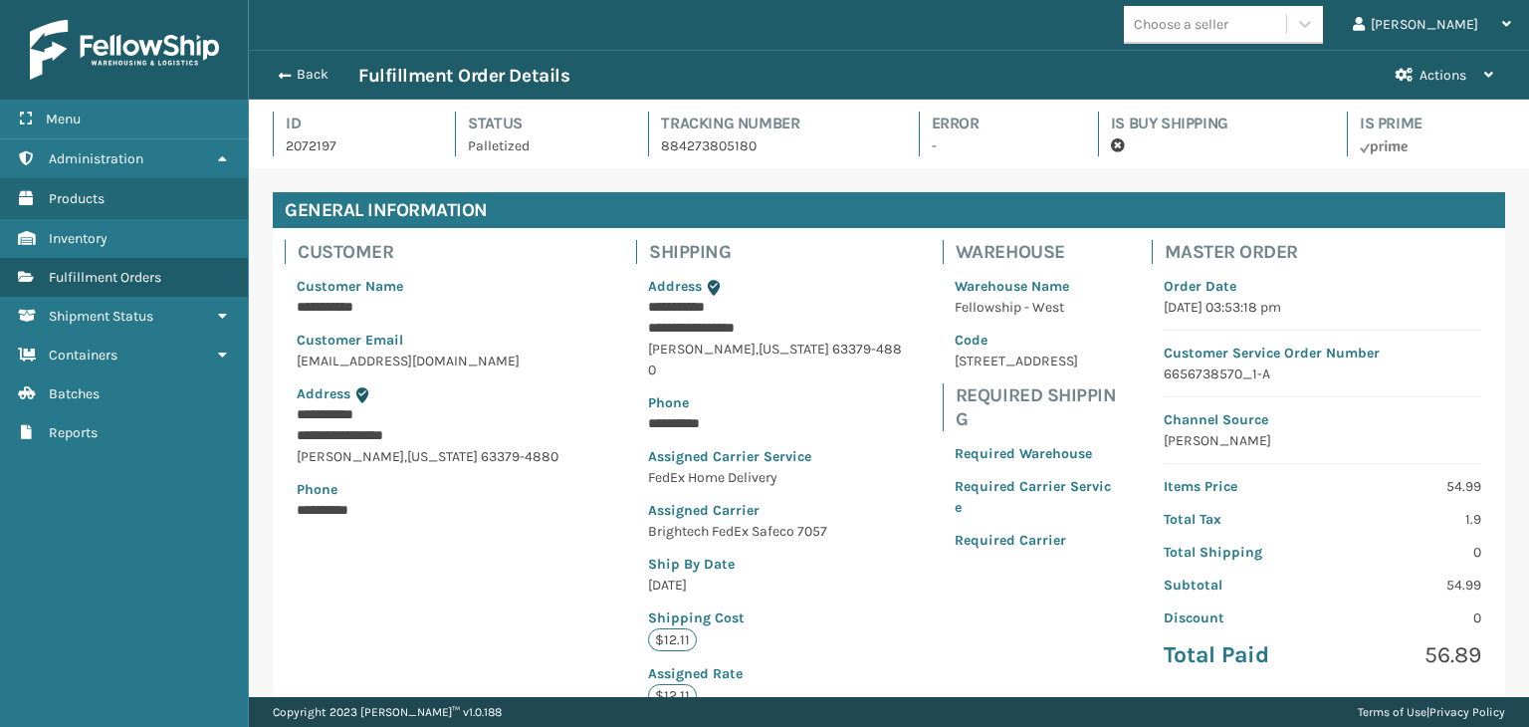
click at [295, 71] on button "Back" at bounding box center [313, 75] width 92 height 18
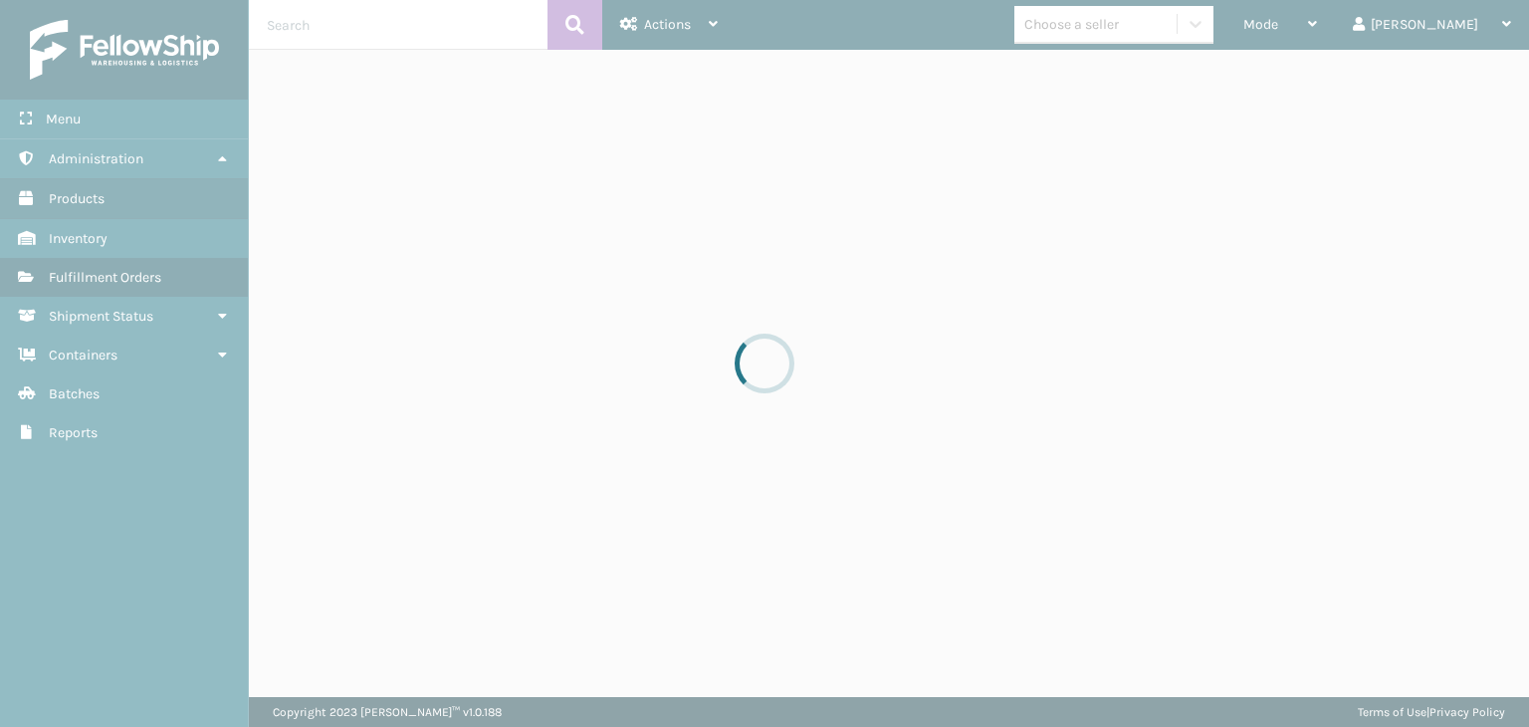
click at [1344, 24] on div at bounding box center [764, 363] width 1529 height 727
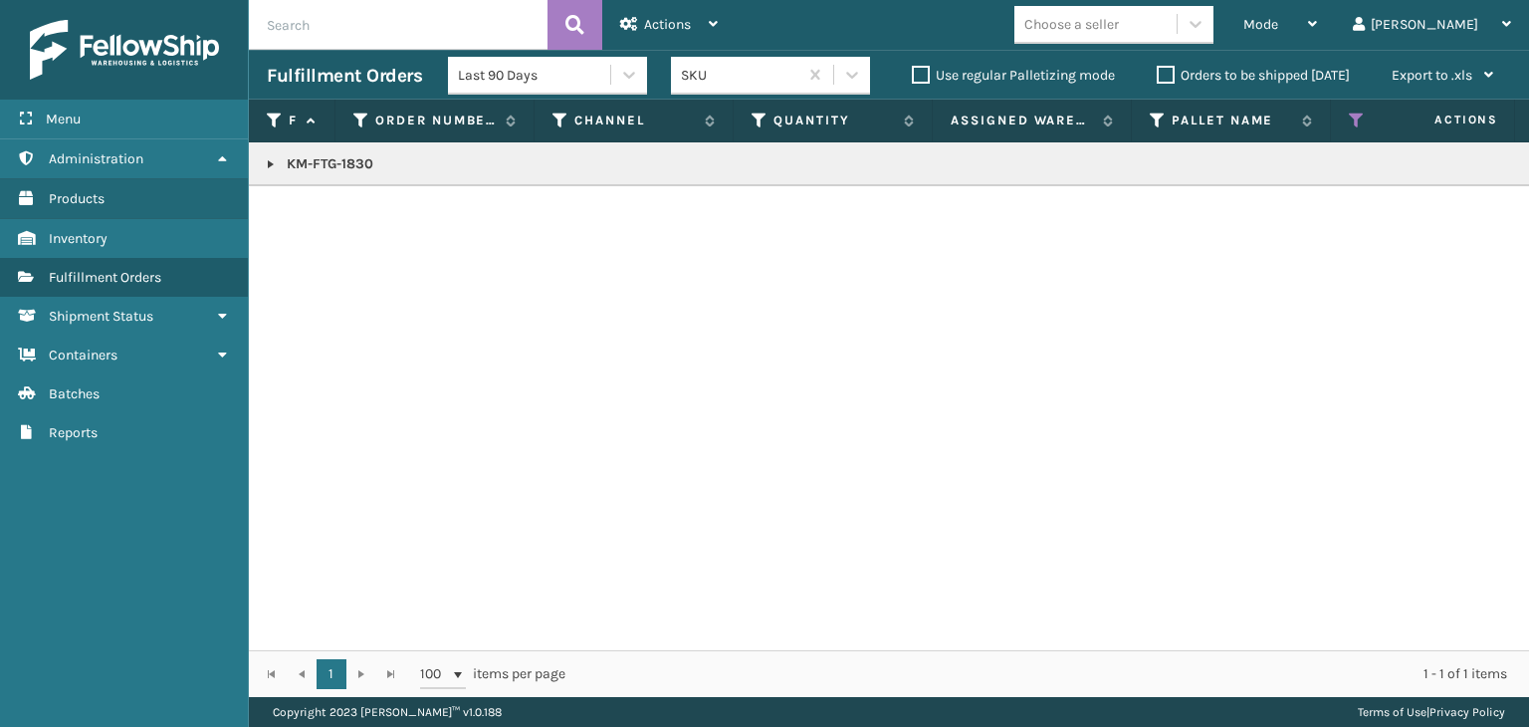
click at [1279, 24] on span "Mode" at bounding box center [1261, 24] width 35 height 17
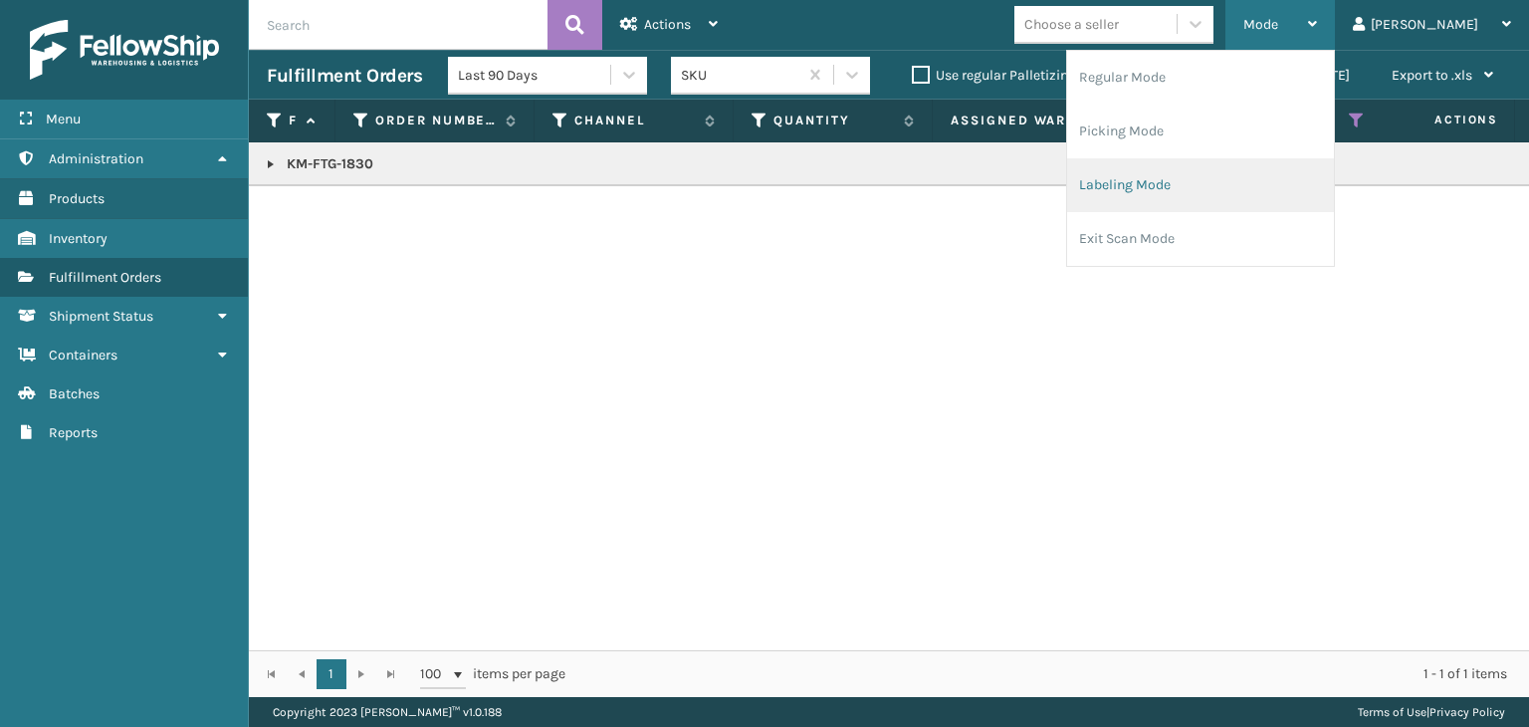
click at [1287, 183] on li "Labeling Mode" at bounding box center [1200, 185] width 267 height 54
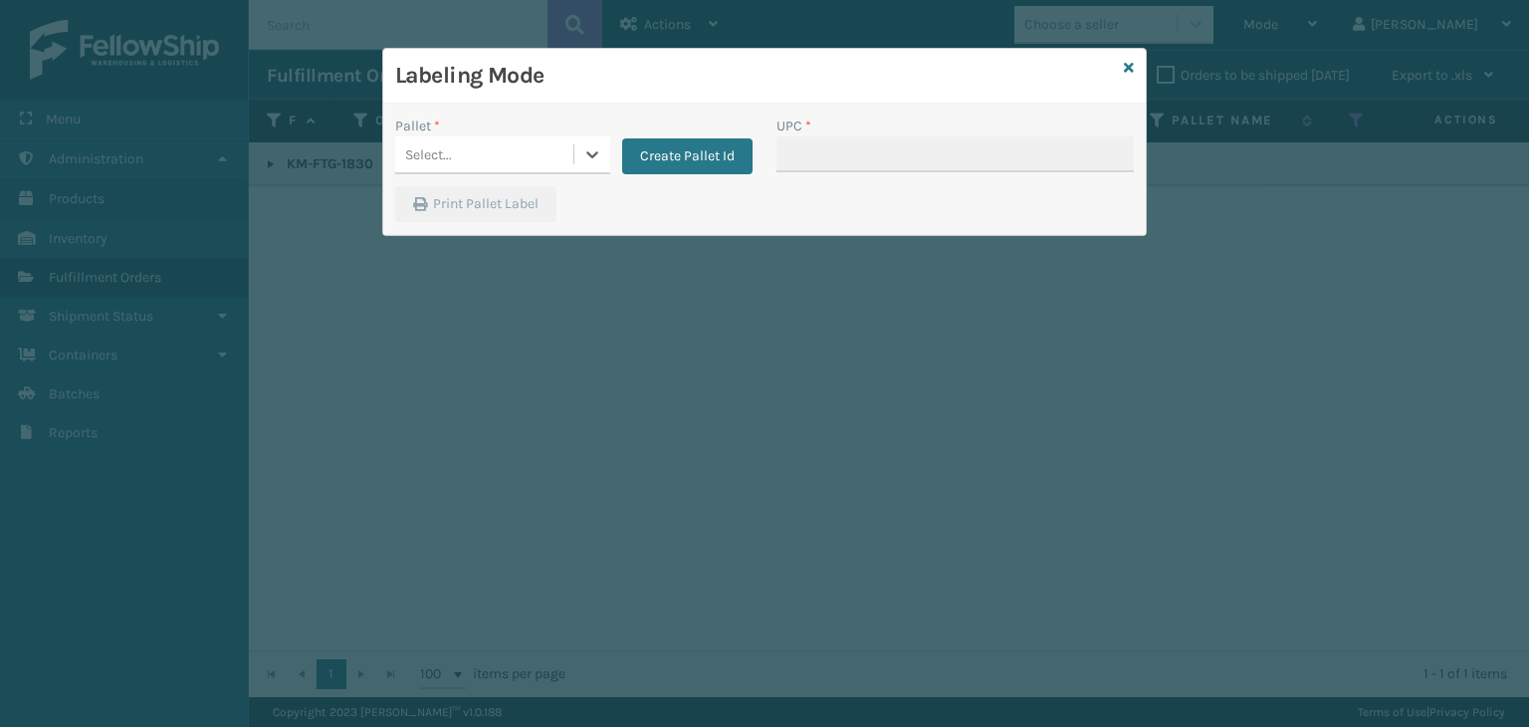
click at [450, 152] on div "Select..." at bounding box center [428, 154] width 47 height 21
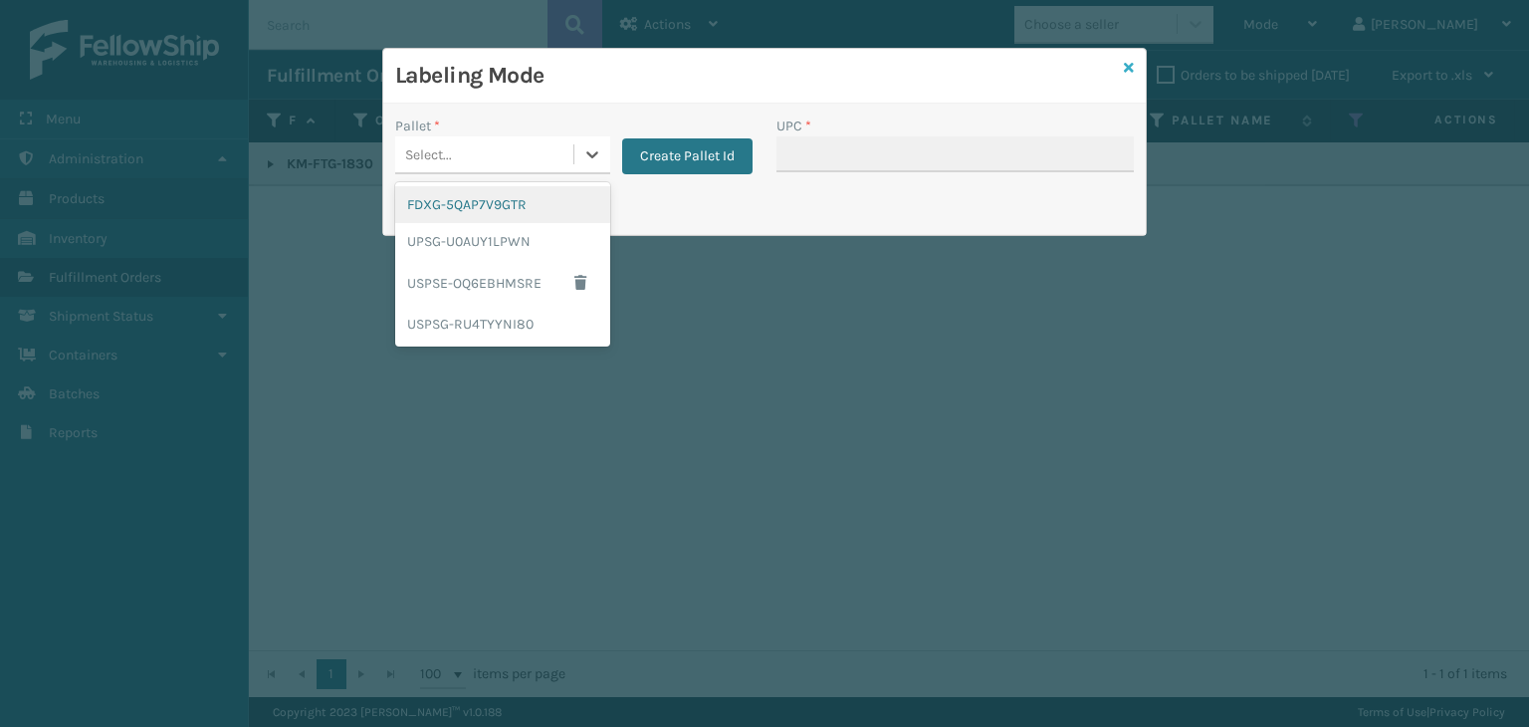
click at [1128, 65] on icon at bounding box center [1129, 68] width 10 height 14
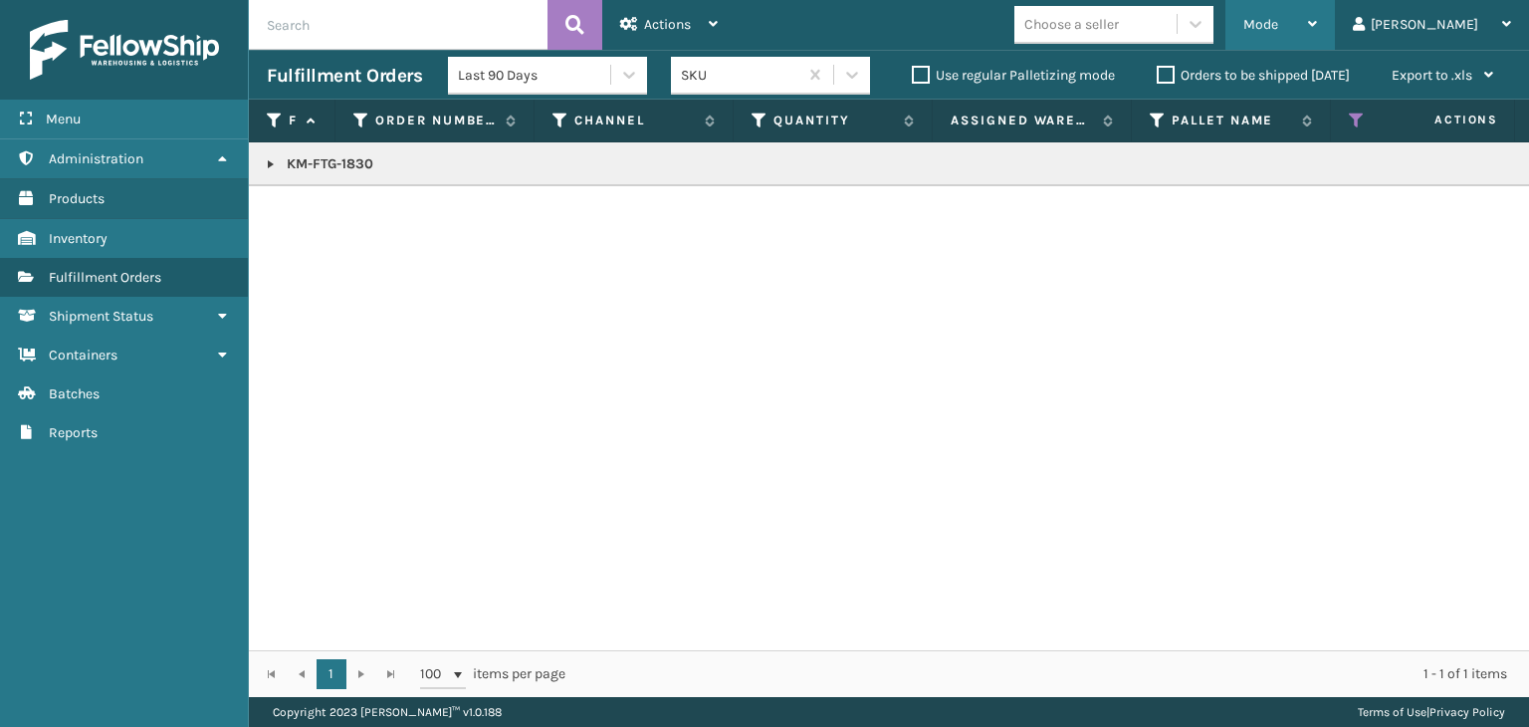
click at [1317, 37] on div "Mode" at bounding box center [1281, 25] width 74 height 50
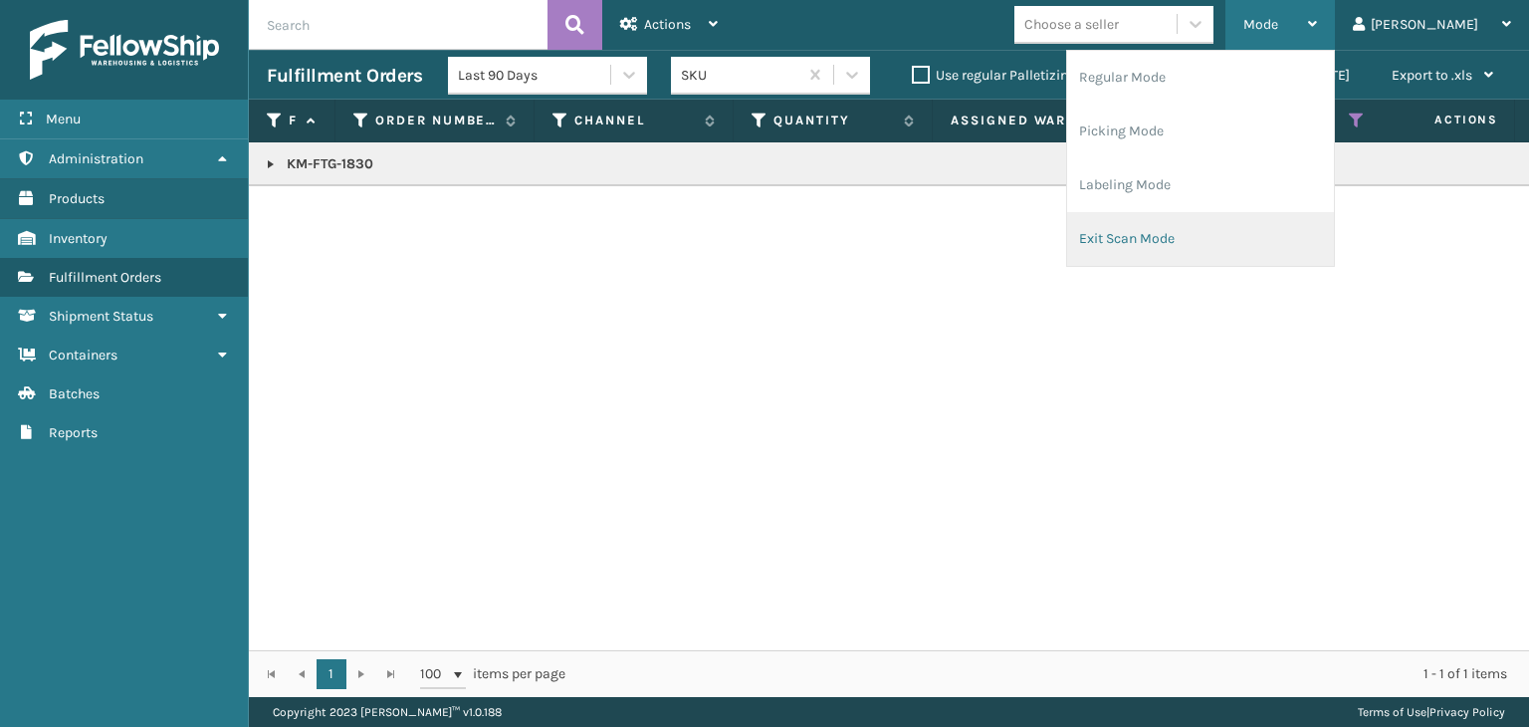
click at [1254, 234] on li "Exit Scan Mode" at bounding box center [1200, 239] width 267 height 54
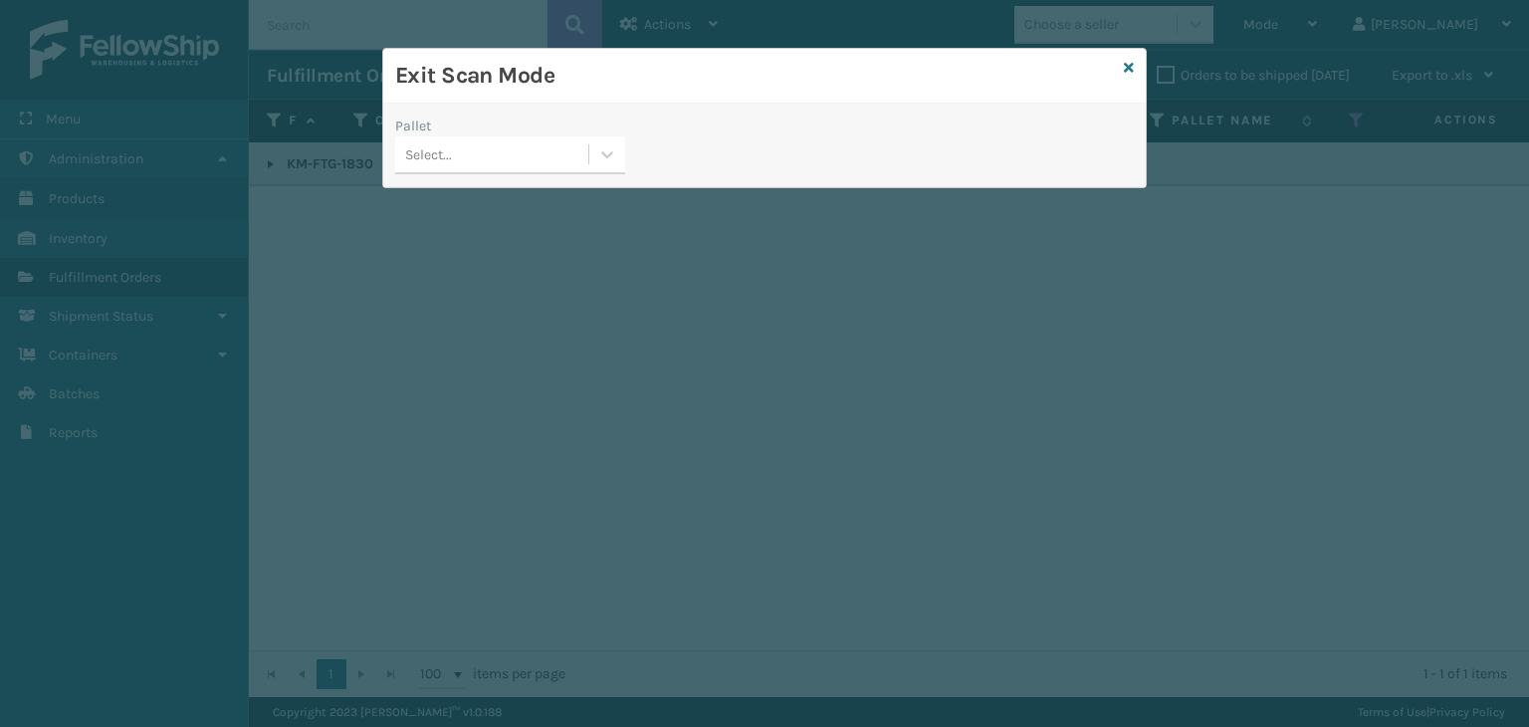
click at [503, 180] on div "Pallet Select..." at bounding box center [510, 151] width 254 height 71
click at [512, 154] on div "Select..." at bounding box center [491, 154] width 193 height 33
click at [487, 196] on div "USPSE-OQ6EBHMSRE" at bounding box center [510, 204] width 230 height 37
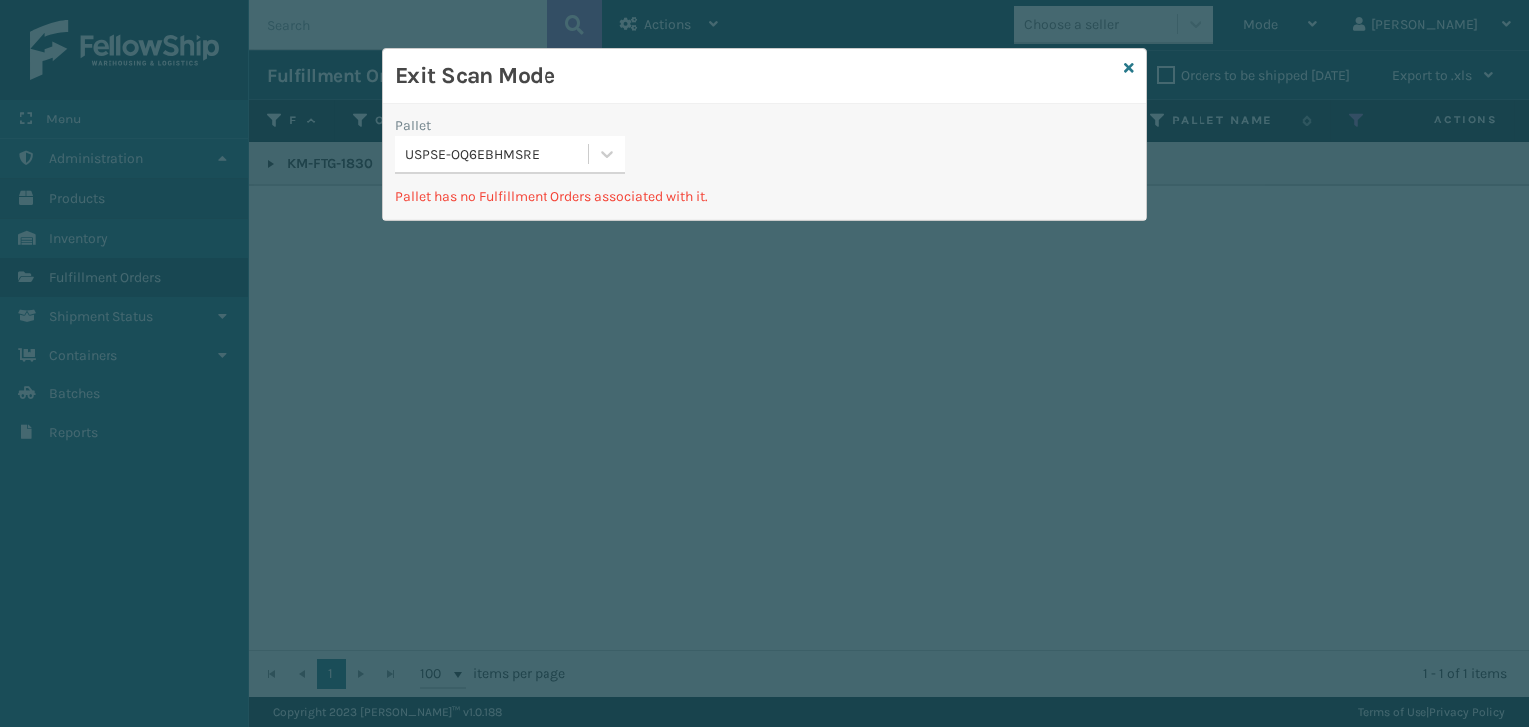
click at [504, 162] on div "USPSE-OQ6EBHMSRE" at bounding box center [497, 154] width 185 height 21
click at [486, 215] on div "USPSE-OQ6EBHMSRE" at bounding box center [510, 204] width 230 height 37
click at [1131, 69] on icon at bounding box center [1129, 68] width 10 height 14
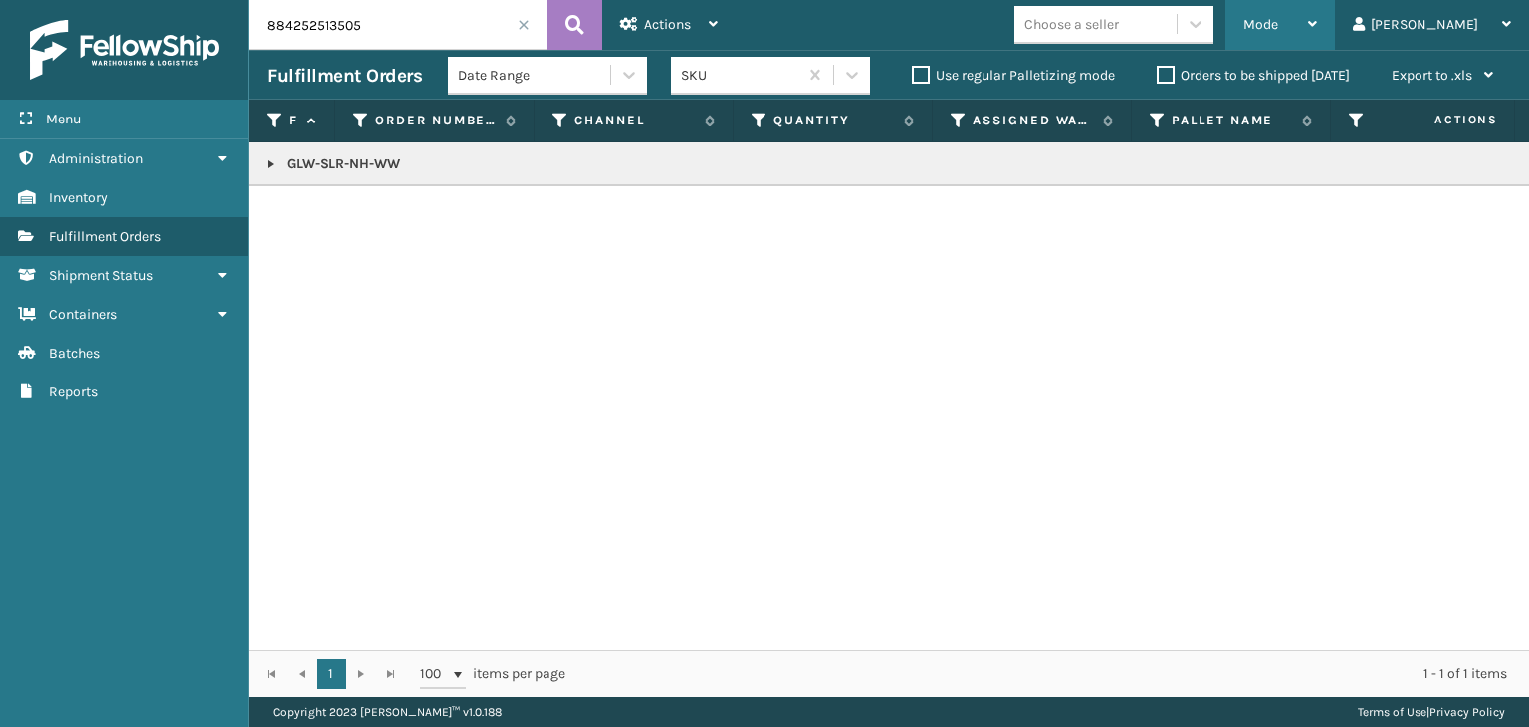
click at [1279, 21] on span "Mode" at bounding box center [1261, 24] width 35 height 17
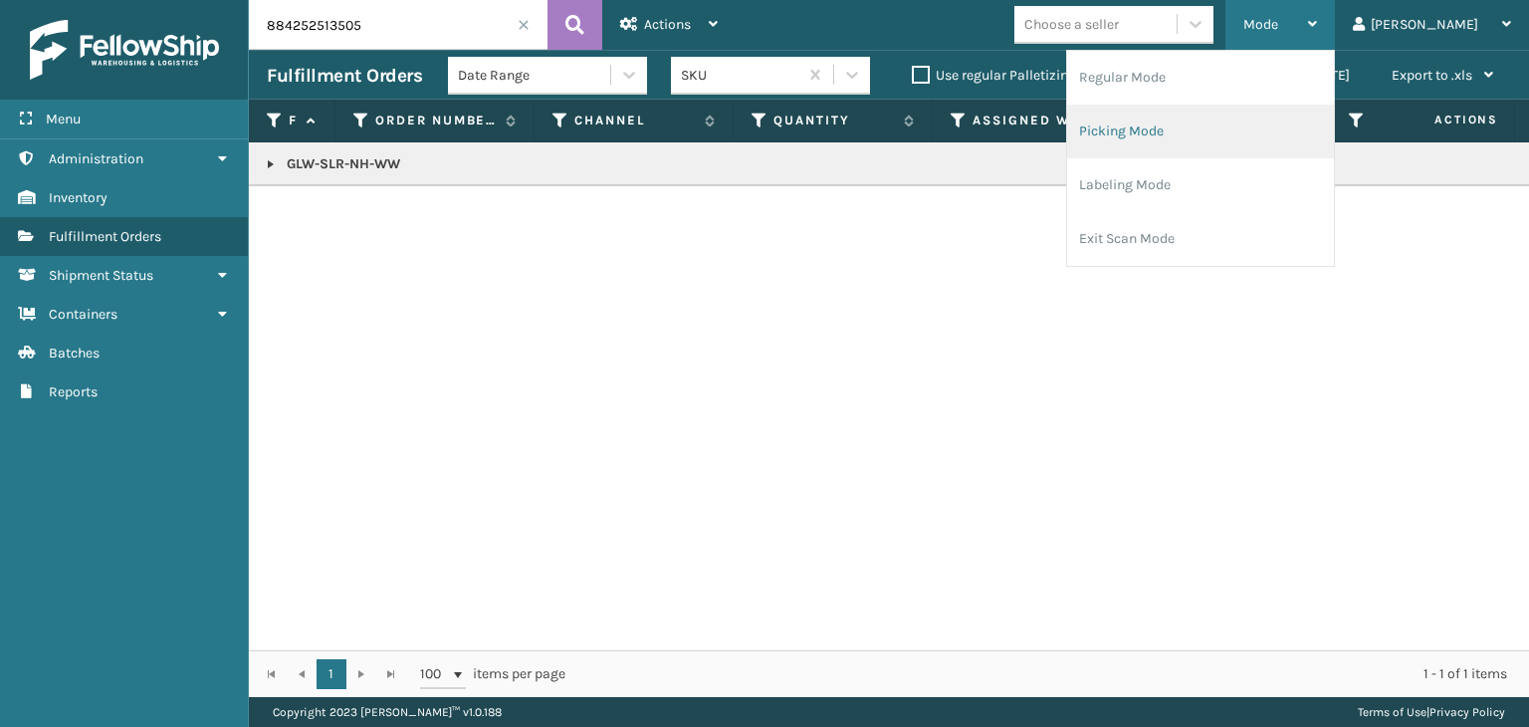
click at [1285, 119] on li "Picking Mode" at bounding box center [1200, 132] width 267 height 54
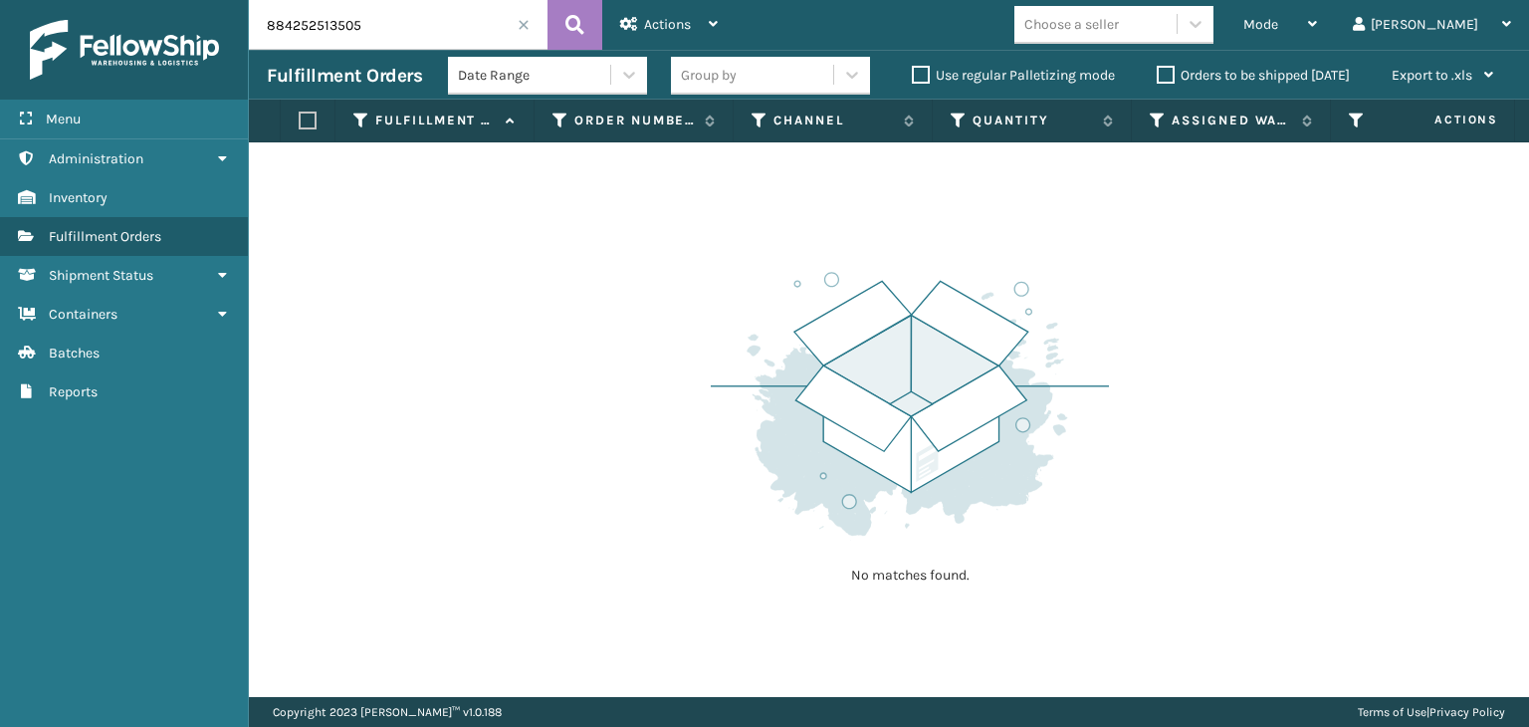
click at [518, 27] on span at bounding box center [524, 25] width 12 height 12
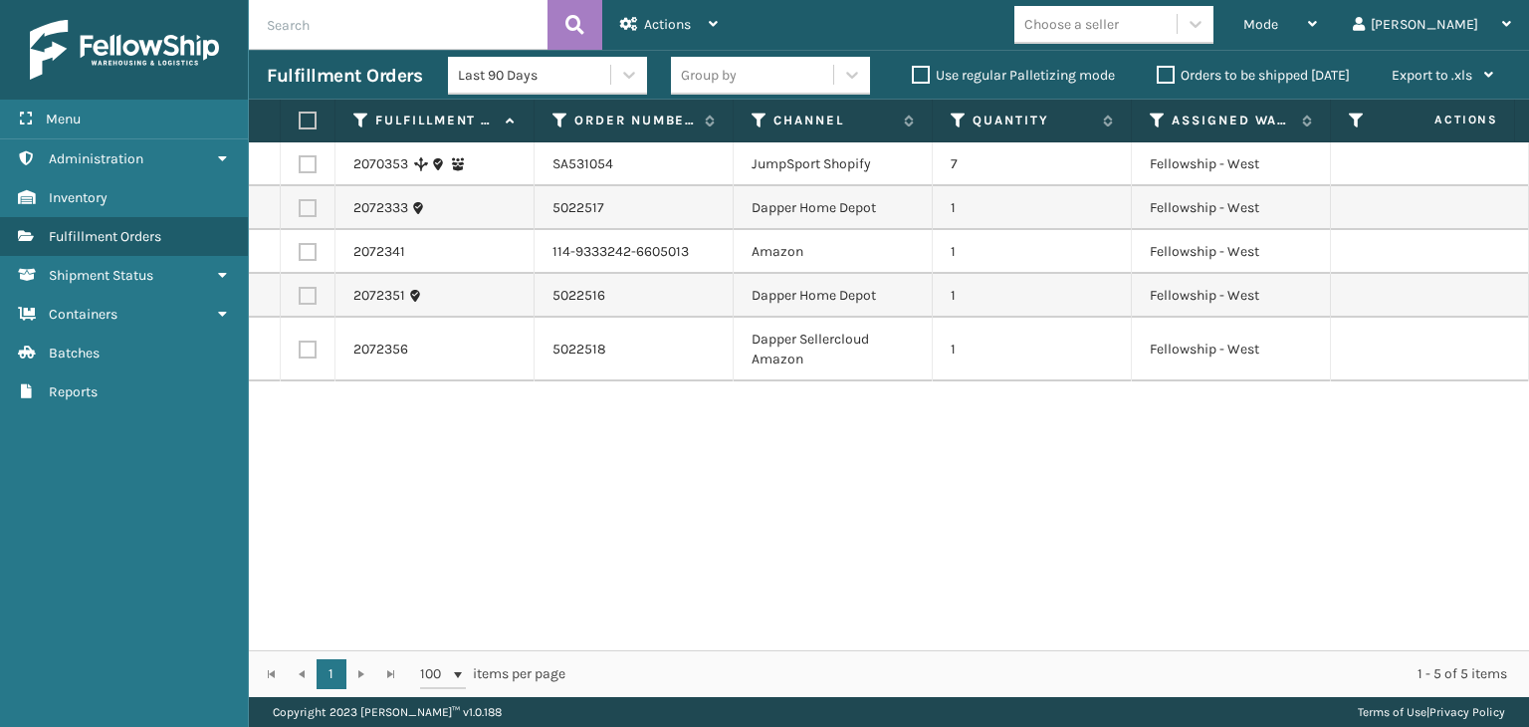
click at [442, 10] on input "text" at bounding box center [398, 25] width 299 height 50
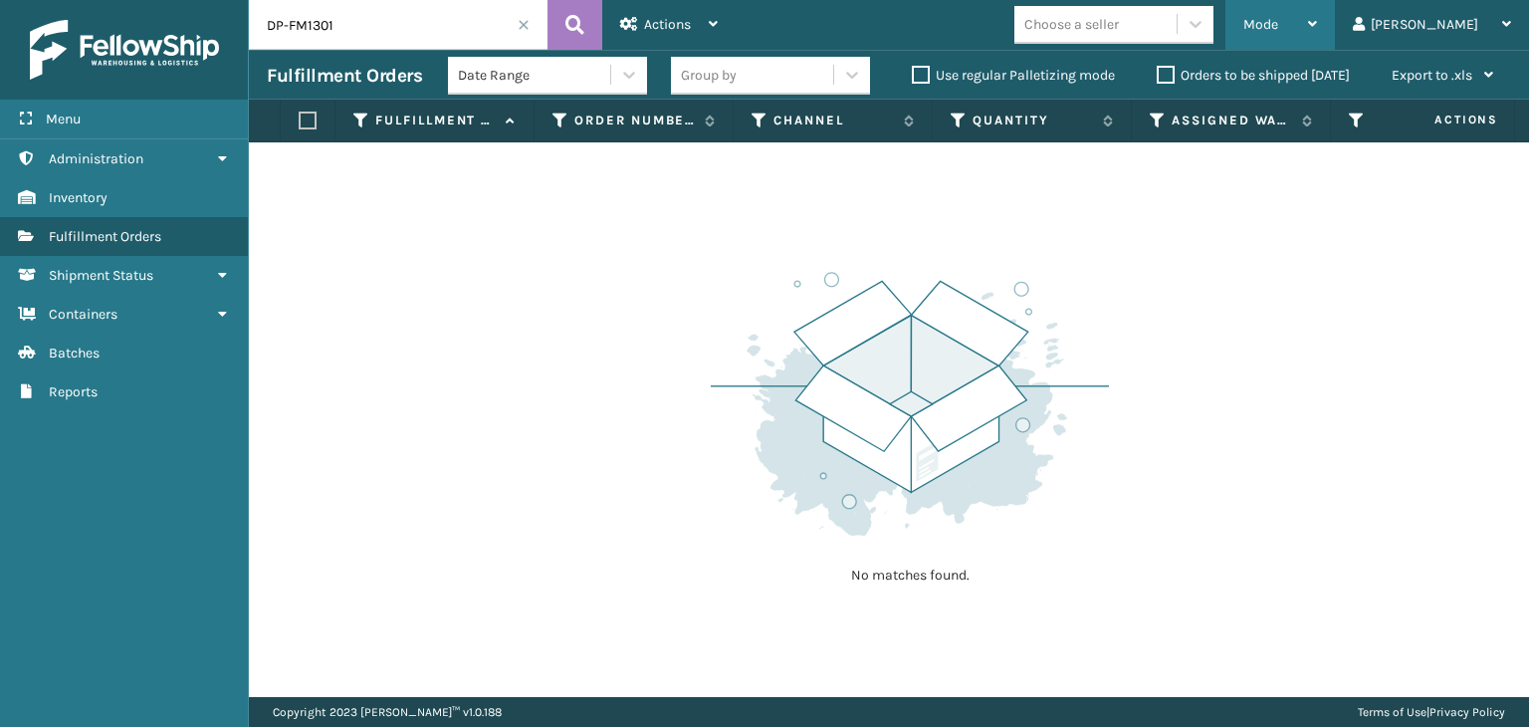
drag, startPoint x: 1344, startPoint y: 18, endPoint x: 1317, endPoint y: 48, distance: 40.2
click at [1279, 18] on span "Mode" at bounding box center [1261, 24] width 35 height 17
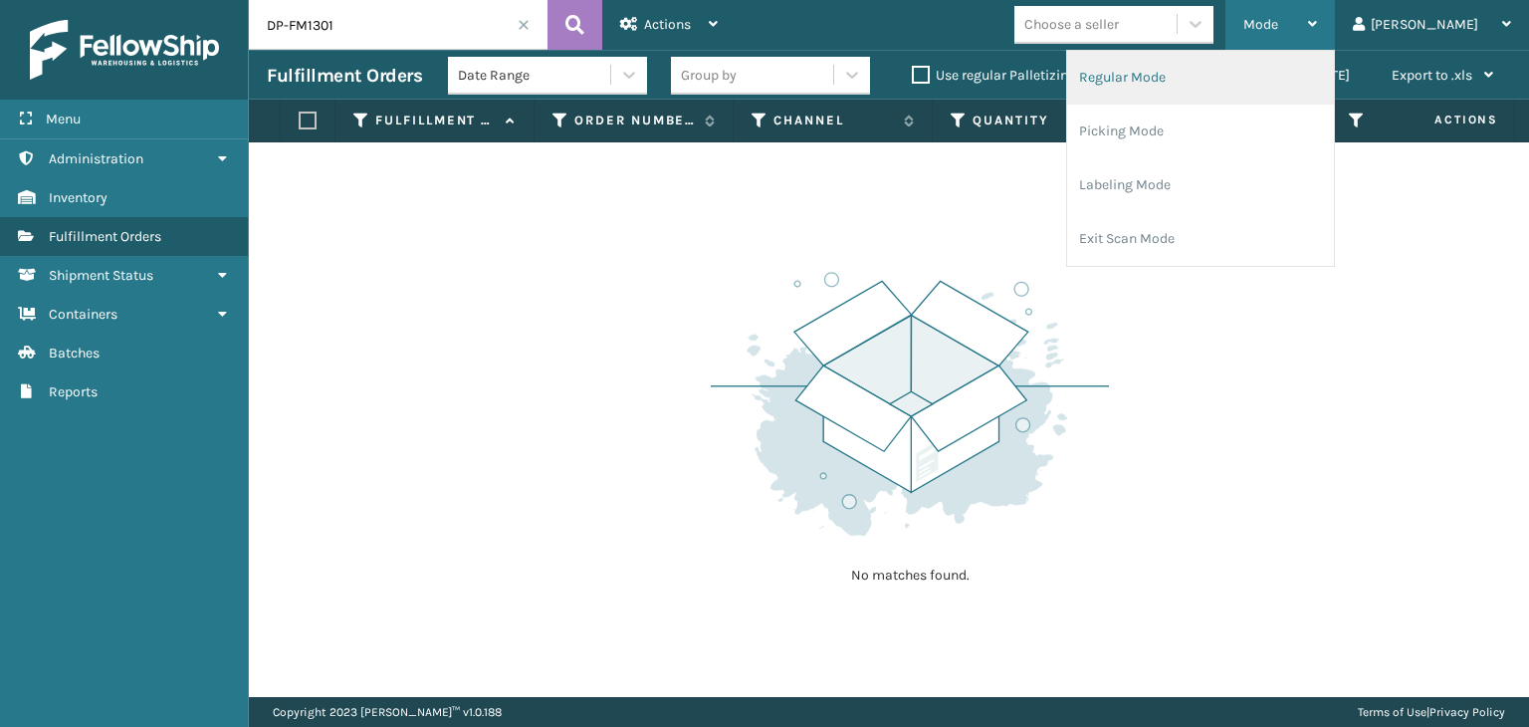
click at [1223, 73] on li "Regular Mode" at bounding box center [1200, 78] width 267 height 54
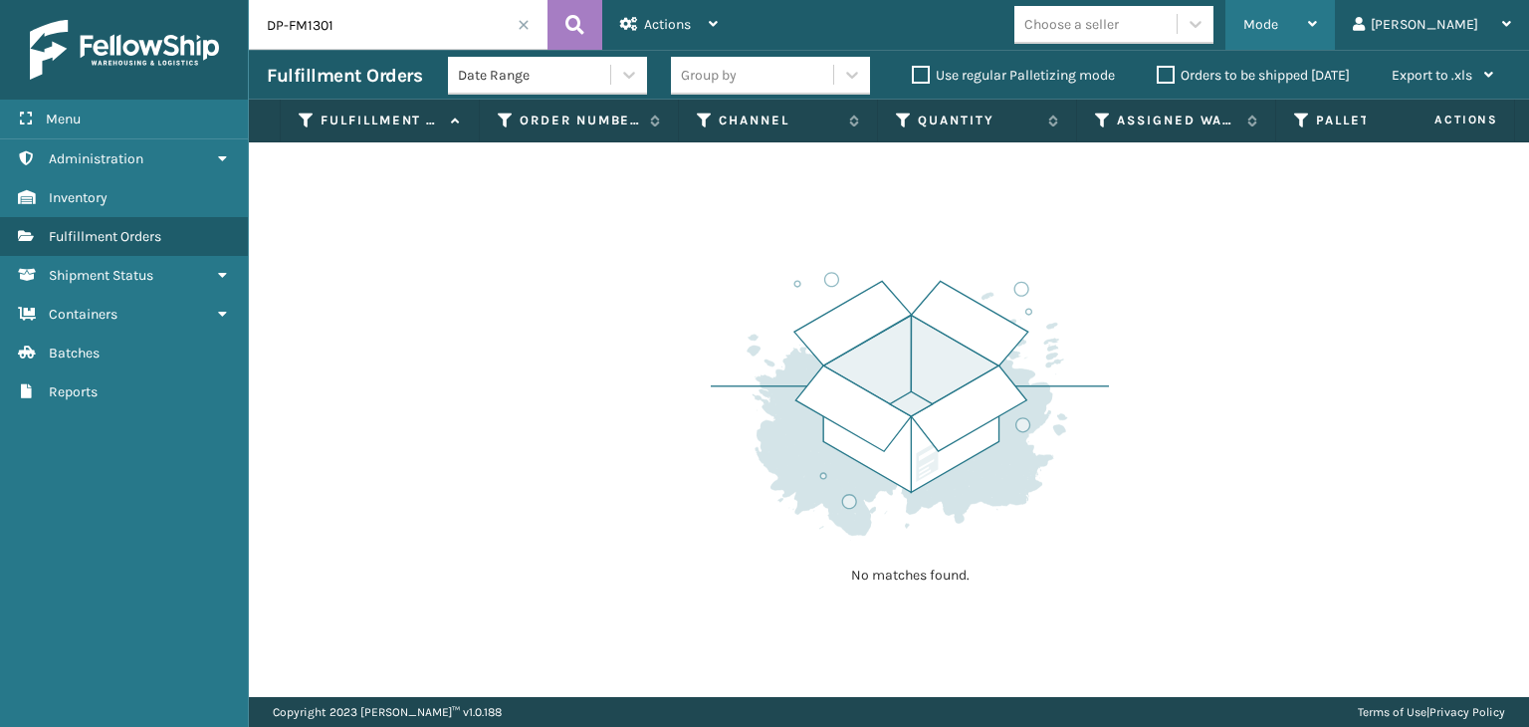
click at [1279, 21] on span "Mode" at bounding box center [1261, 24] width 35 height 17
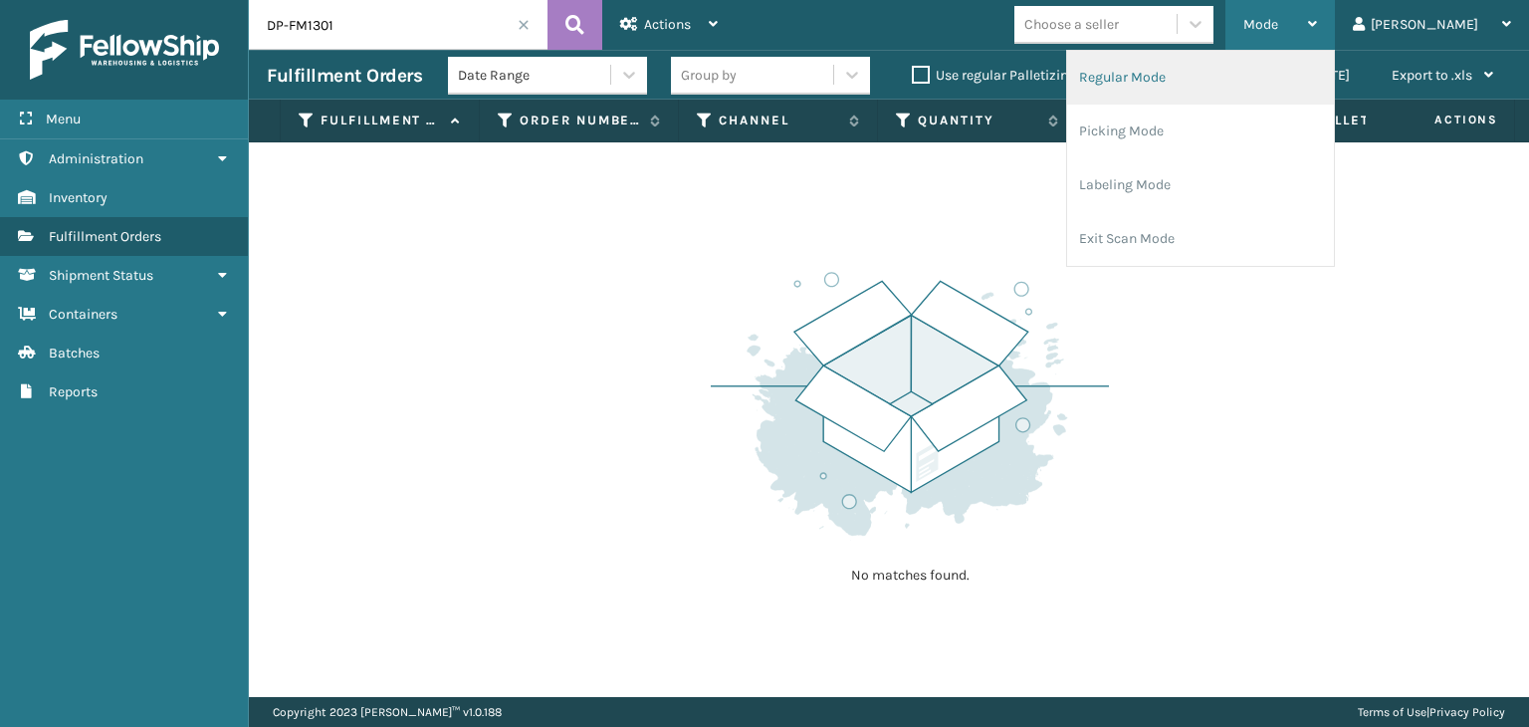
click at [1267, 65] on li "Regular Mode" at bounding box center [1200, 78] width 267 height 54
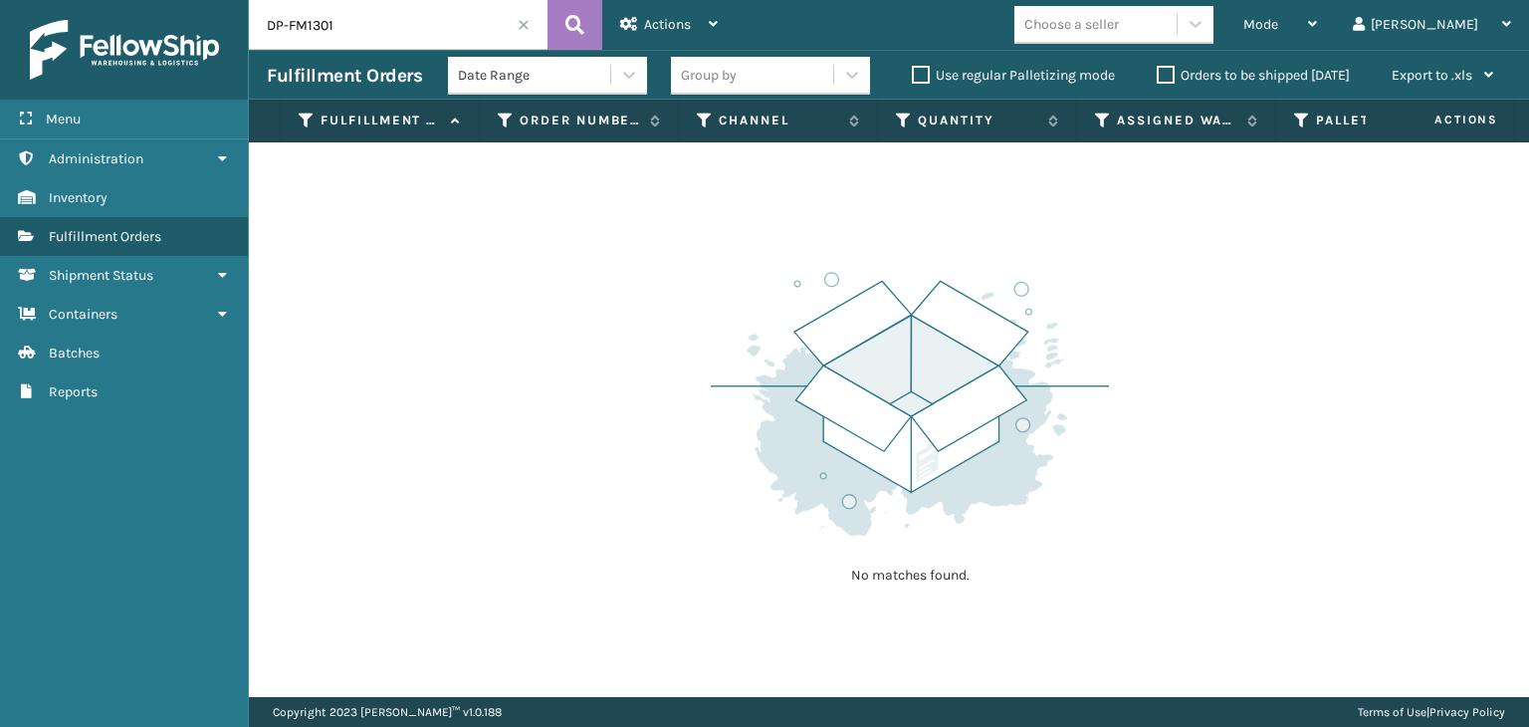
drag, startPoint x: 452, startPoint y: 14, endPoint x: 0, endPoint y: 7, distance: 452.1
click at [0, 0] on div "Menu Administration Inventory Fulfillment Orders Shipment Status Containers Bat…" at bounding box center [764, 0] width 1529 height 0
click at [1317, 37] on div "Mode" at bounding box center [1281, 25] width 74 height 50
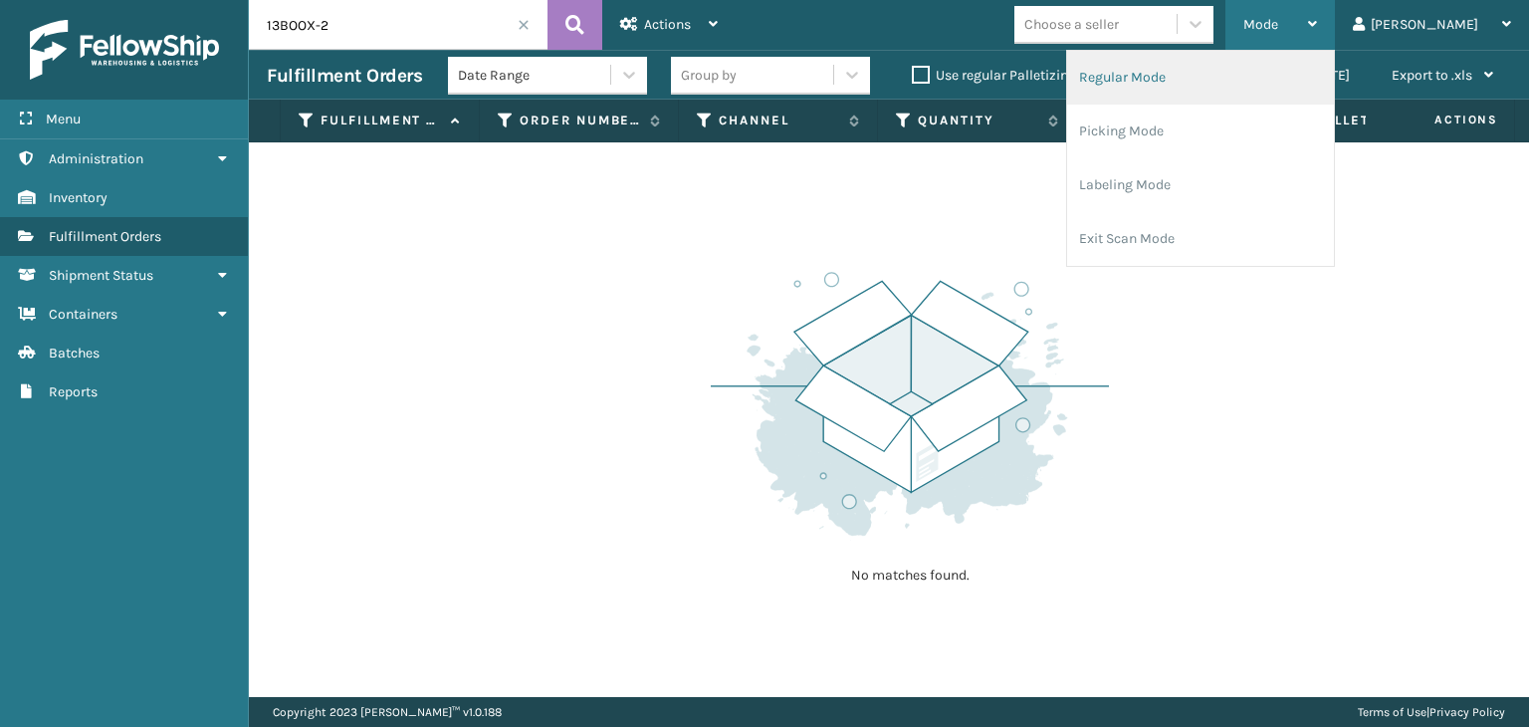
click at [1277, 69] on li "Regular Mode" at bounding box center [1200, 78] width 267 height 54
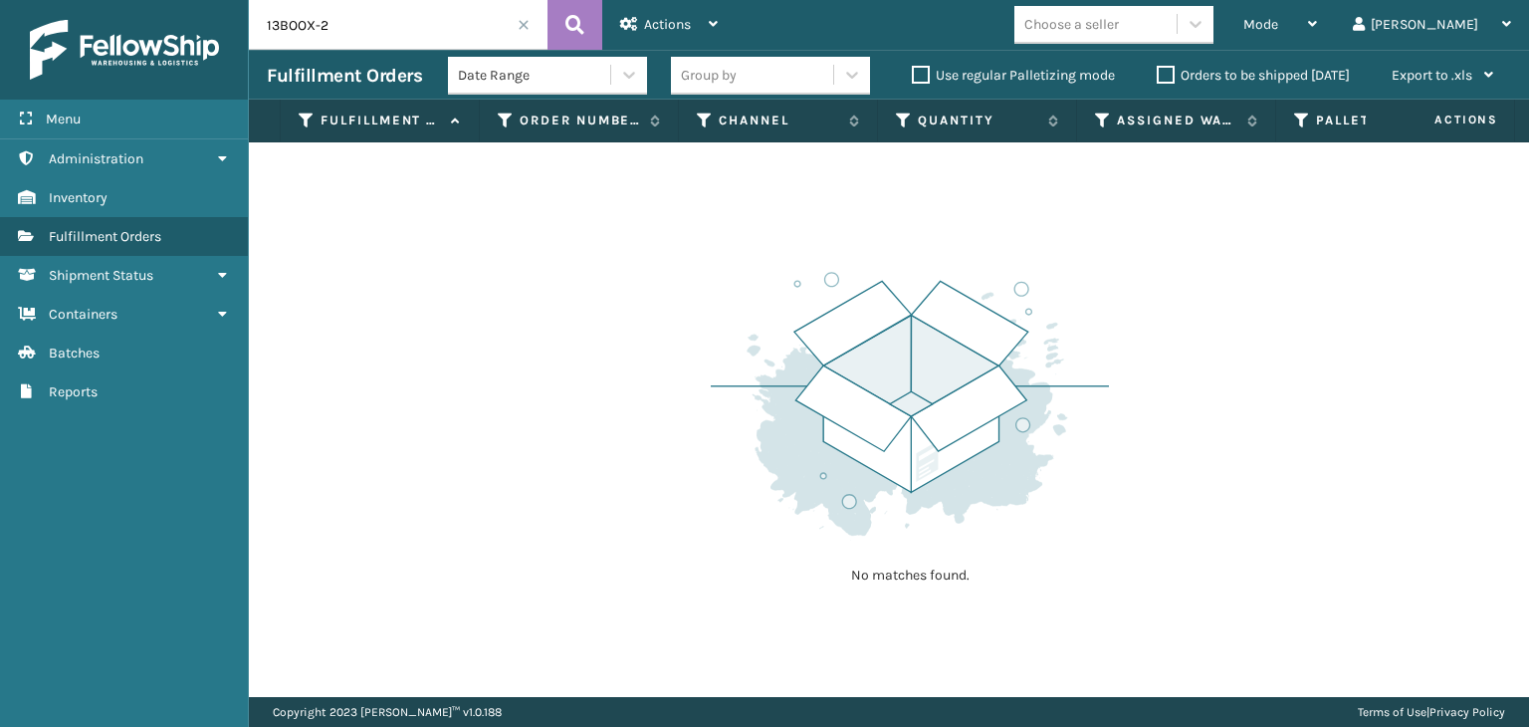
click at [289, 22] on input "13BOOX-2" at bounding box center [398, 25] width 299 height 50
click at [282, 14] on input "13BOOX-2" at bounding box center [398, 25] width 299 height 50
click at [1317, 11] on div "Mode" at bounding box center [1281, 25] width 74 height 50
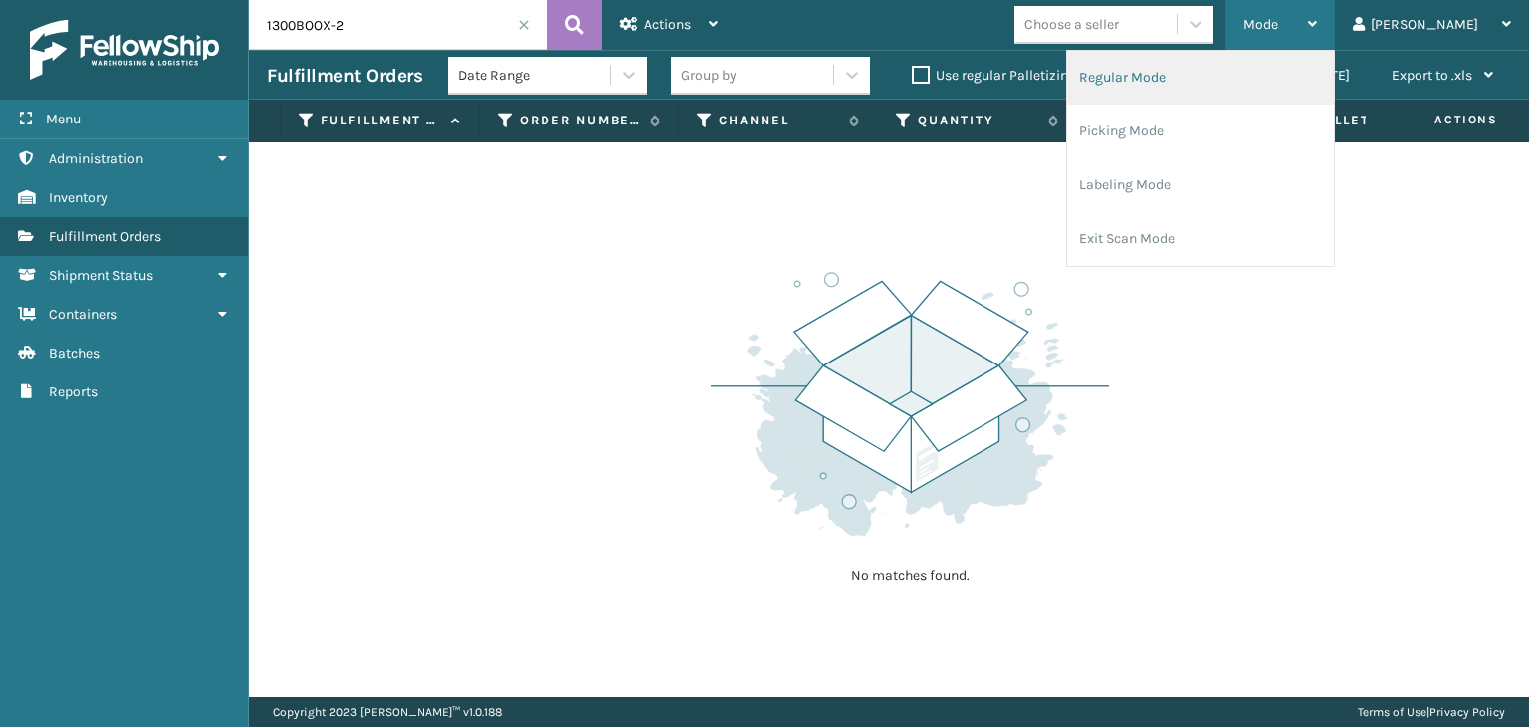
click at [1327, 64] on li "Regular Mode" at bounding box center [1200, 78] width 267 height 54
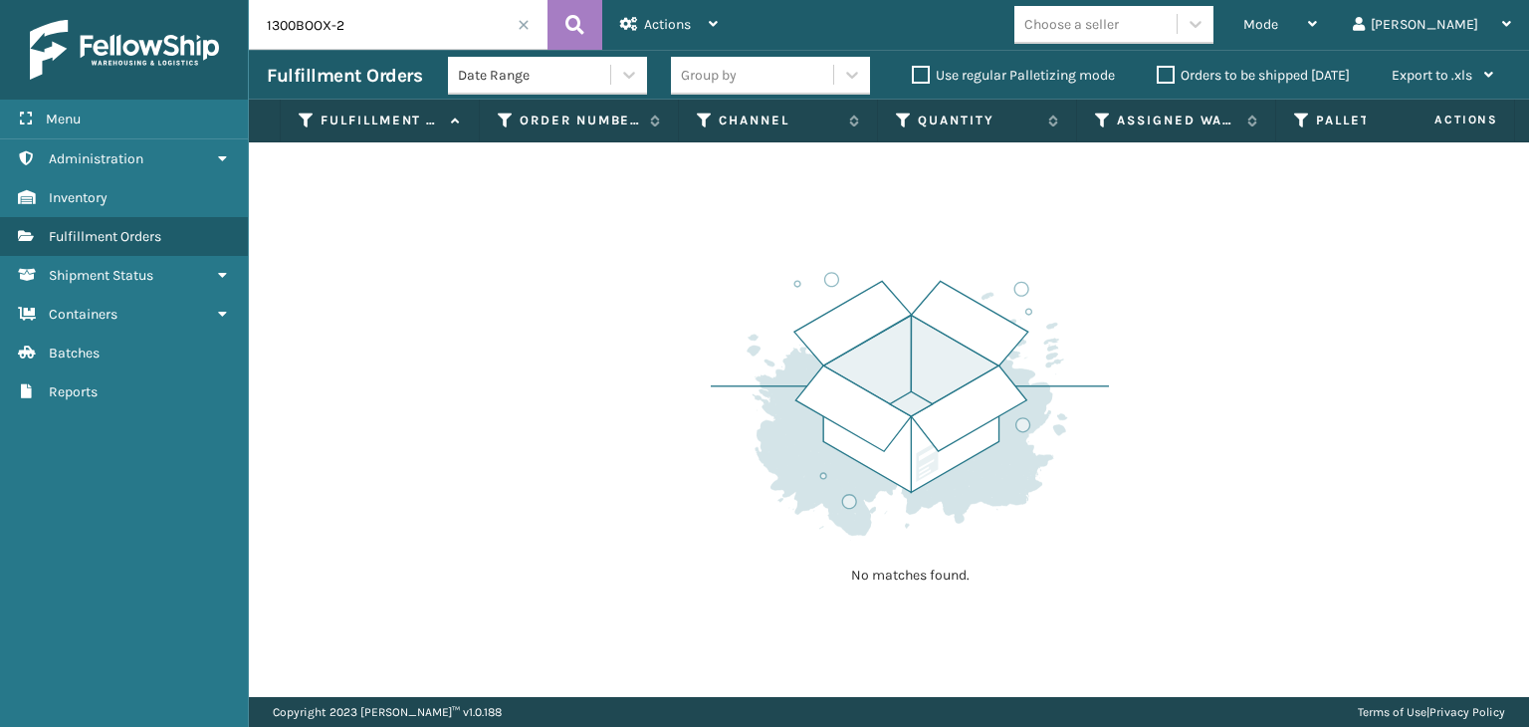
click at [322, 17] on input "1300BOOX-2" at bounding box center [398, 25] width 299 height 50
type input "1300BOX-2"
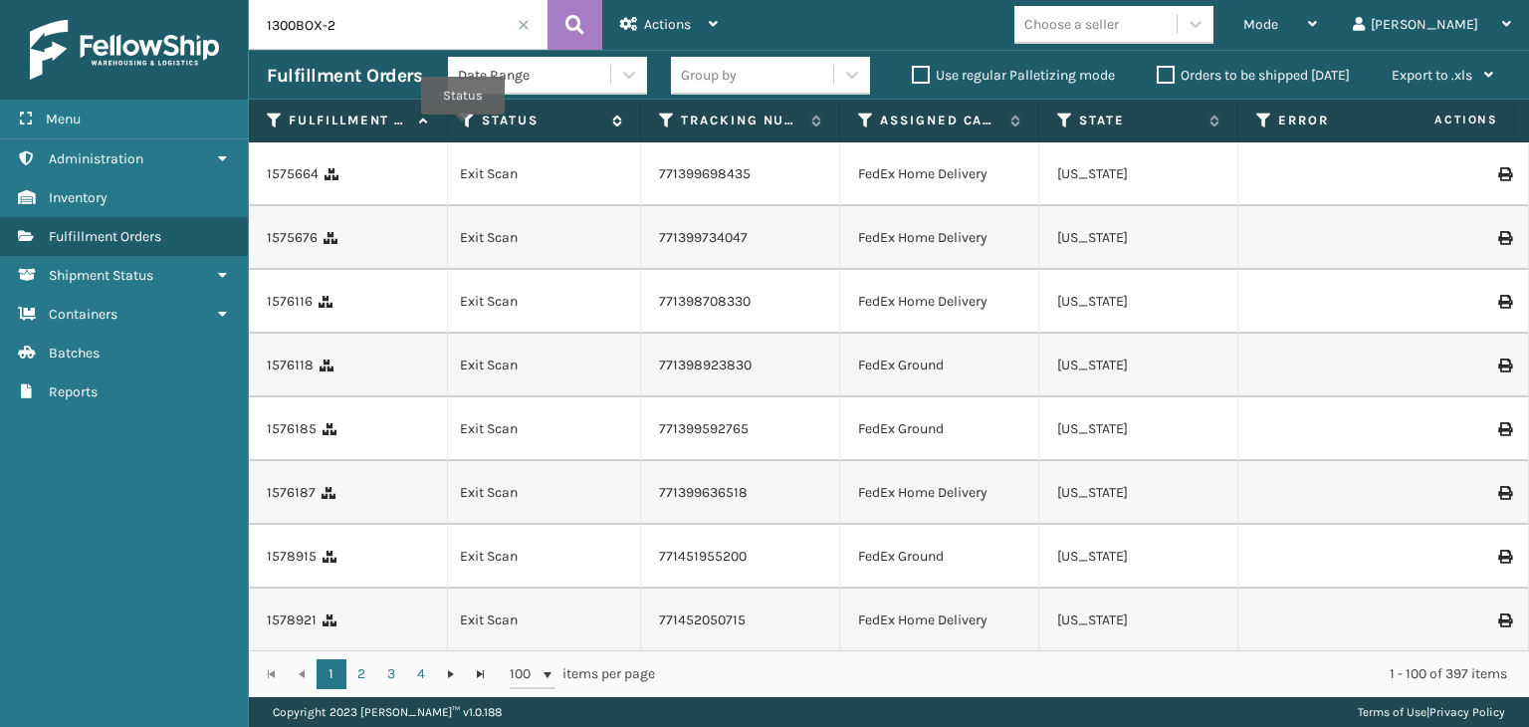
click at [463, 126] on icon at bounding box center [468, 121] width 16 height 18
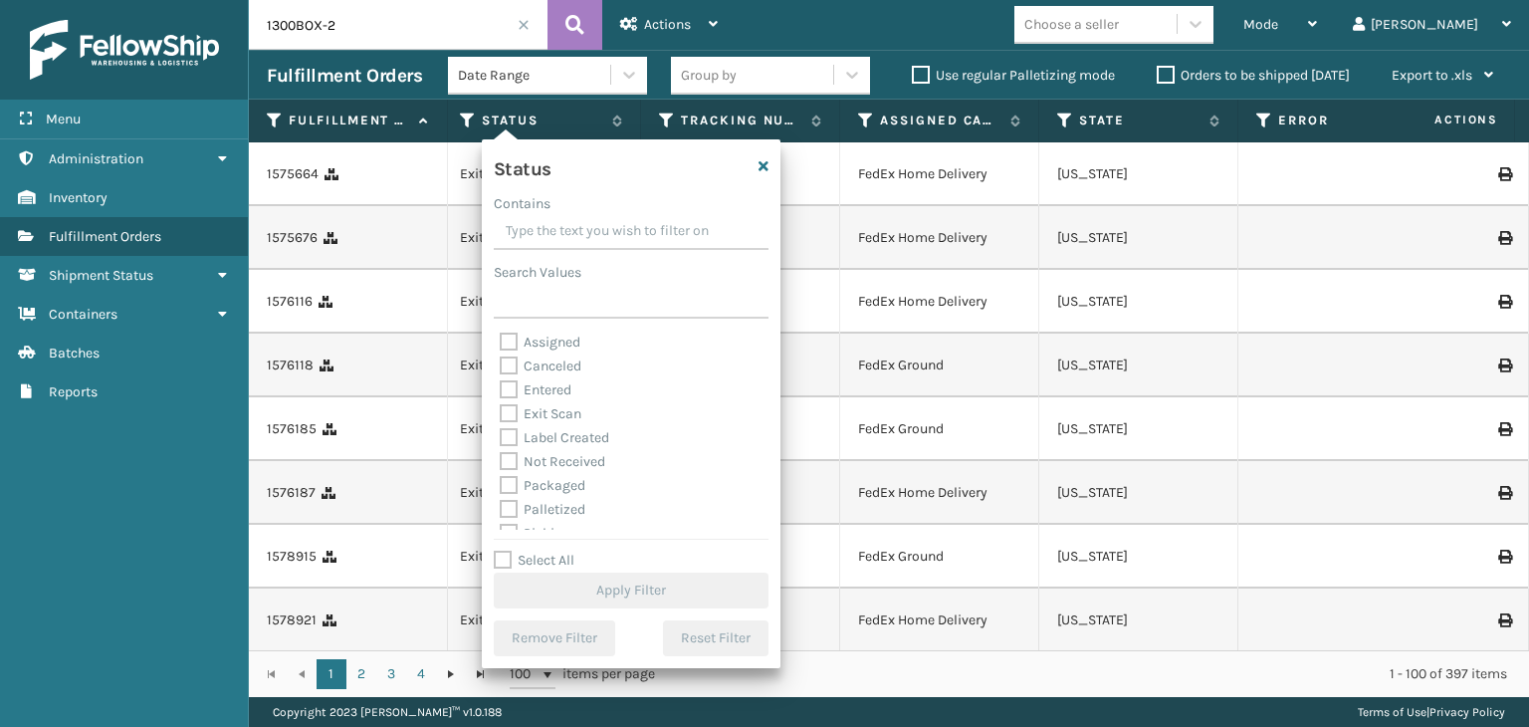
drag, startPoint x: 574, startPoint y: 503, endPoint x: 574, endPoint y: 517, distance: 13.9
click at [571, 503] on label "Palletized" at bounding box center [543, 509] width 86 height 17
click at [570, 508] on label "Palletized" at bounding box center [543, 509] width 86 height 17
click at [501, 508] on input "Palletized" at bounding box center [500, 504] width 1 height 13
checkbox input "true"
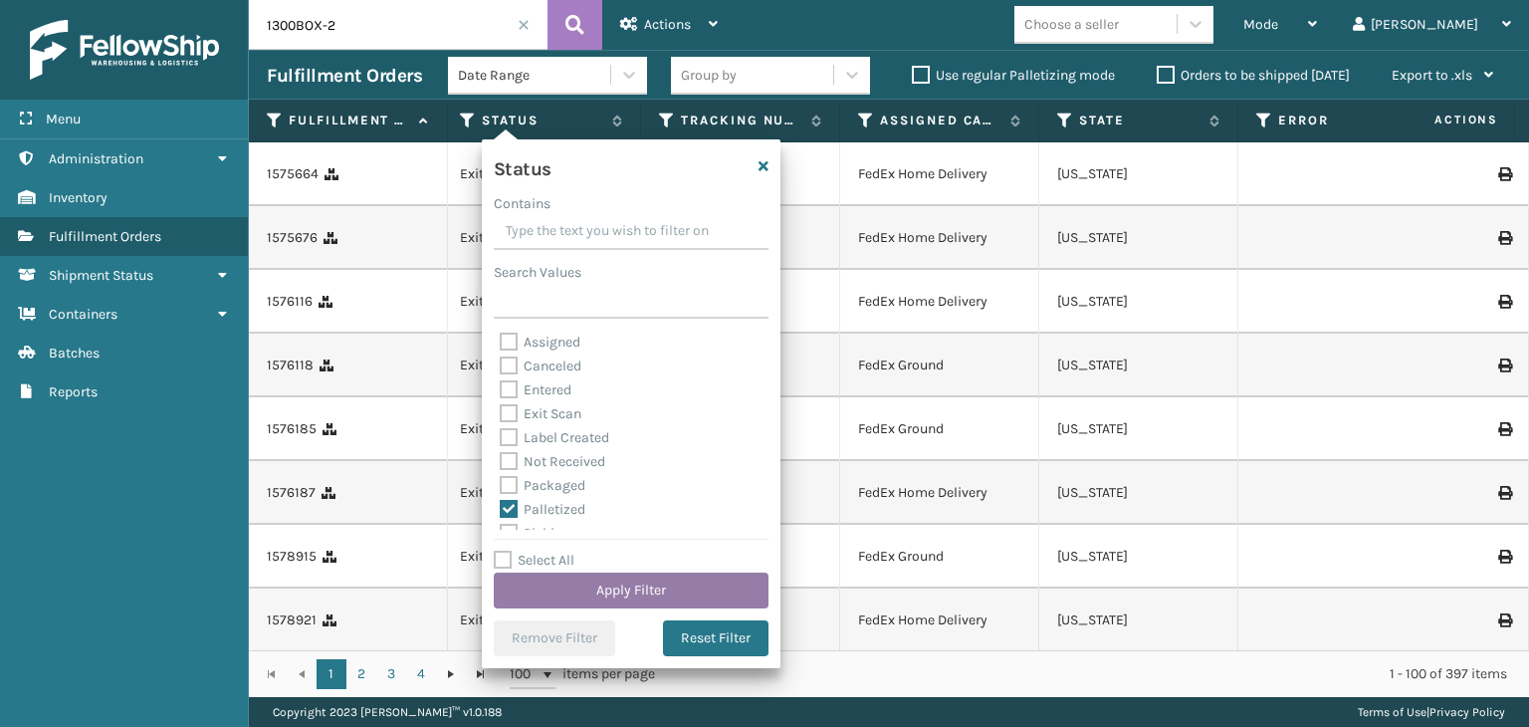
click at [641, 574] on button "Apply Filter" at bounding box center [631, 591] width 275 height 36
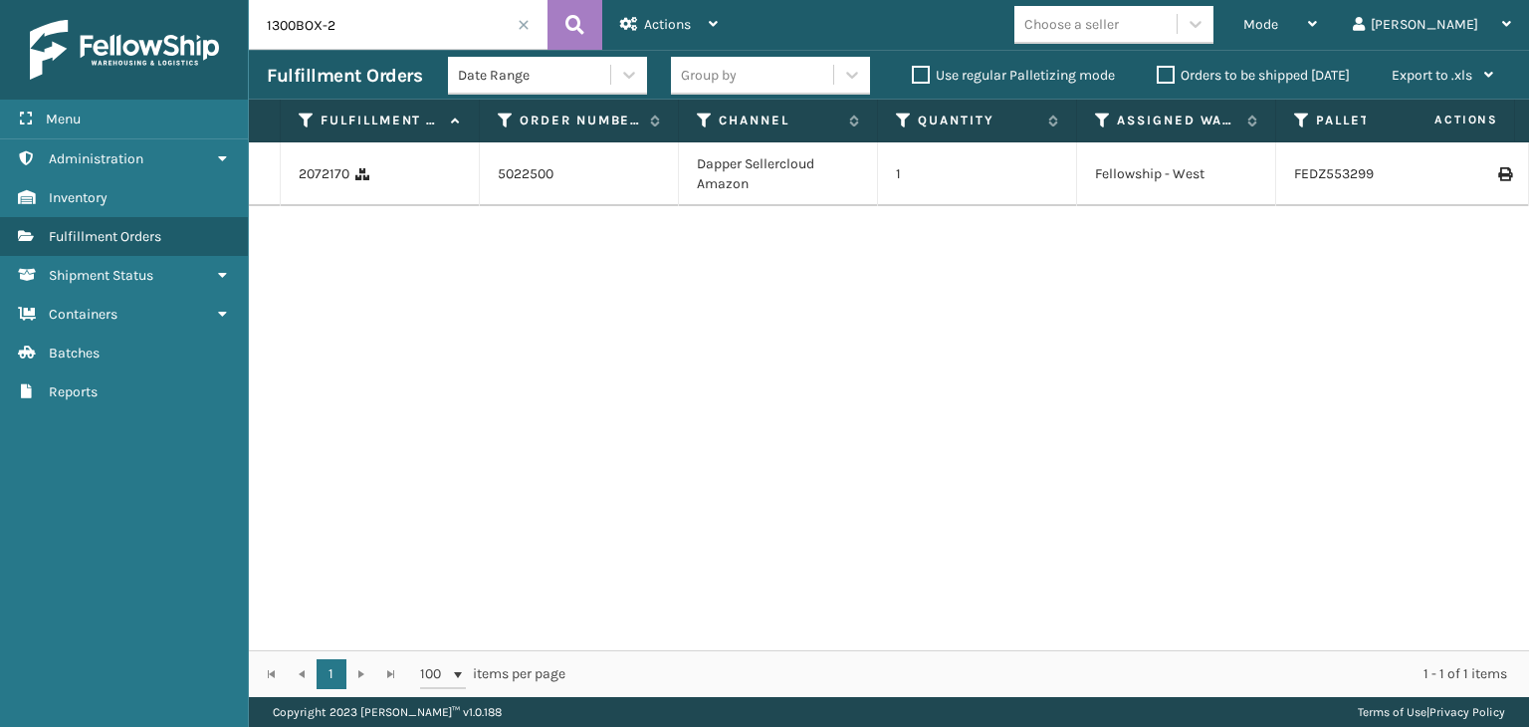
click at [1499, 175] on icon at bounding box center [1505, 174] width 12 height 14
drag, startPoint x: 428, startPoint y: 10, endPoint x: 117, endPoint y: 90, distance: 321.7
click at [8, 0] on div "Menu Administration Inventory Fulfillment Orders Shipment Status Containers Bat…" at bounding box center [764, 0] width 1529 height 0
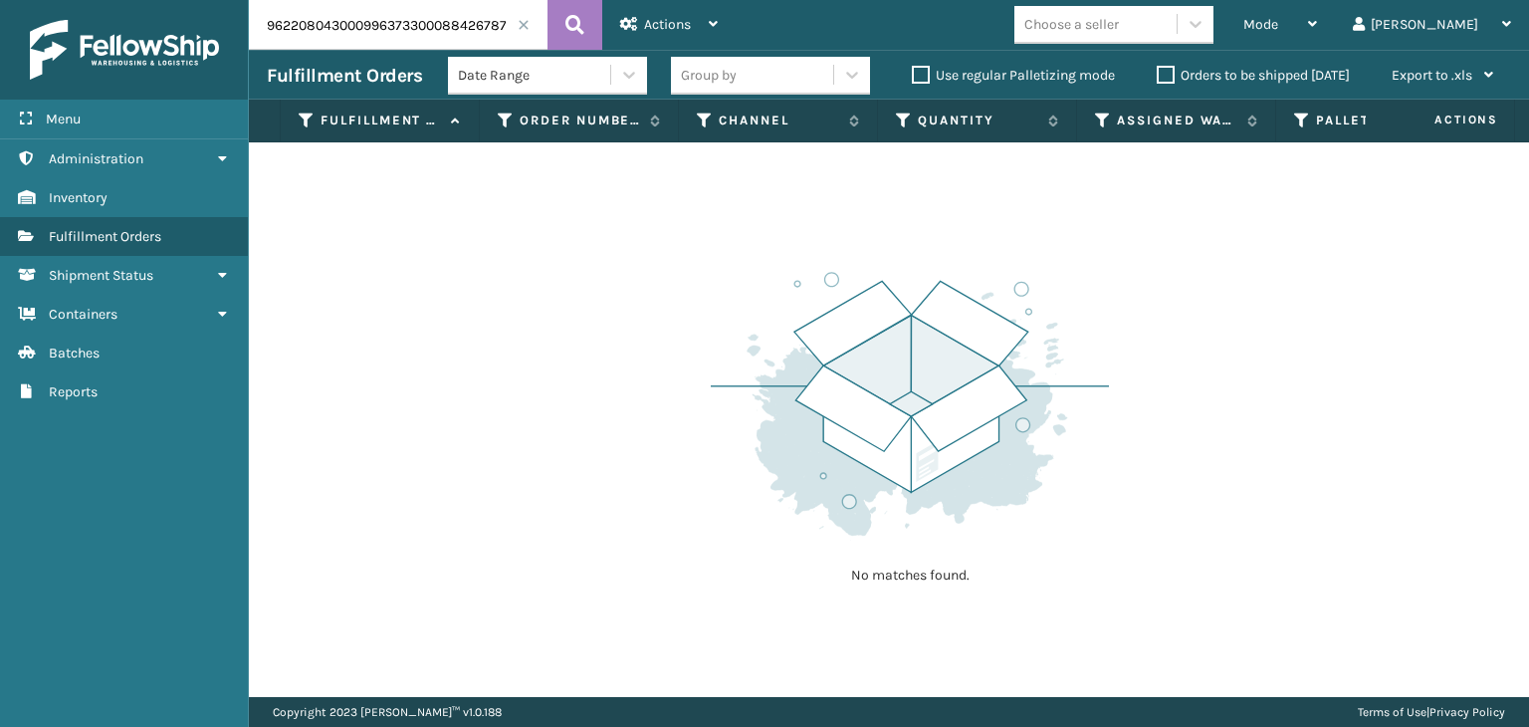
drag, startPoint x: 411, startPoint y: 21, endPoint x: 32, endPoint y: 19, distance: 379.4
click at [0, 0] on div "Menu Administration Inventory Fulfillment Orders Shipment Status Containers Bat…" at bounding box center [764, 0] width 1529 height 0
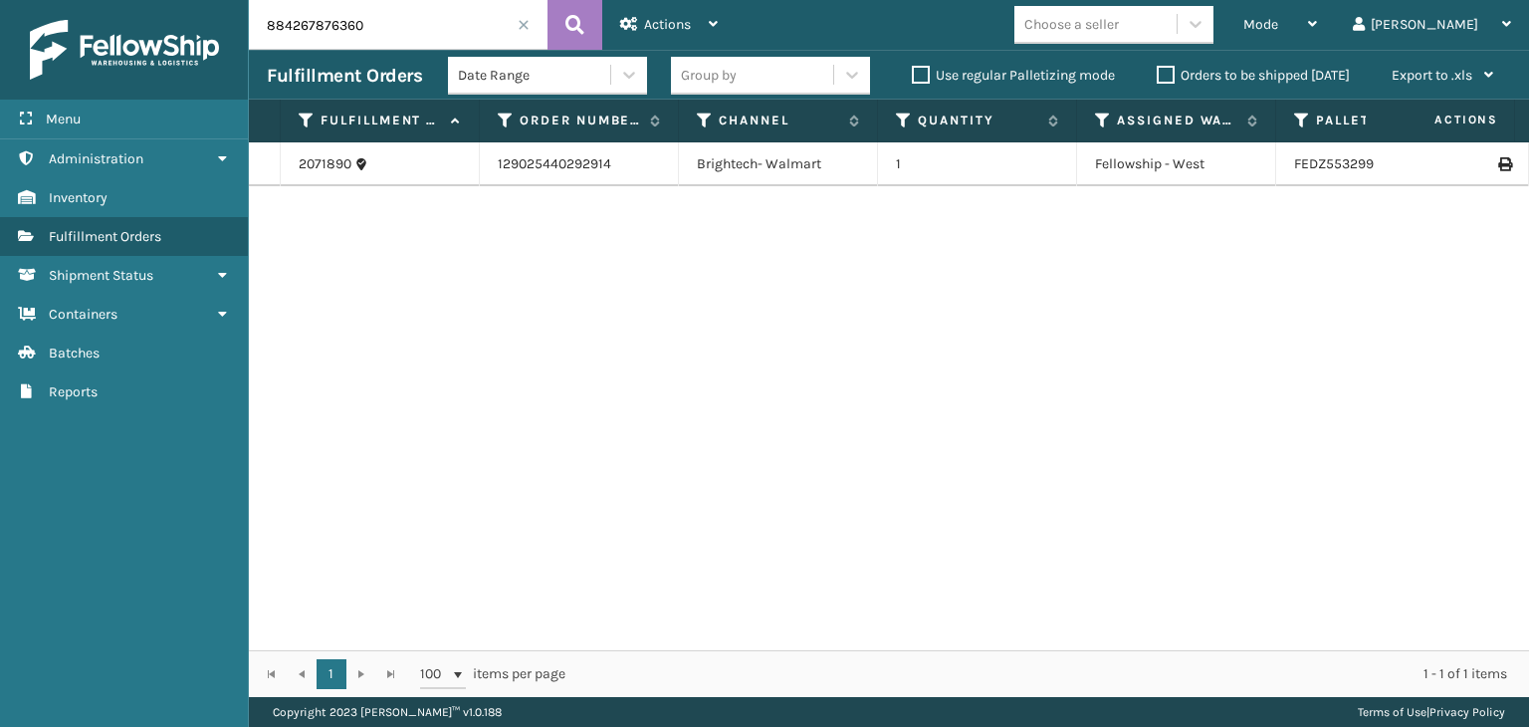
click at [715, 84] on div "Group by" at bounding box center [709, 75] width 56 height 21
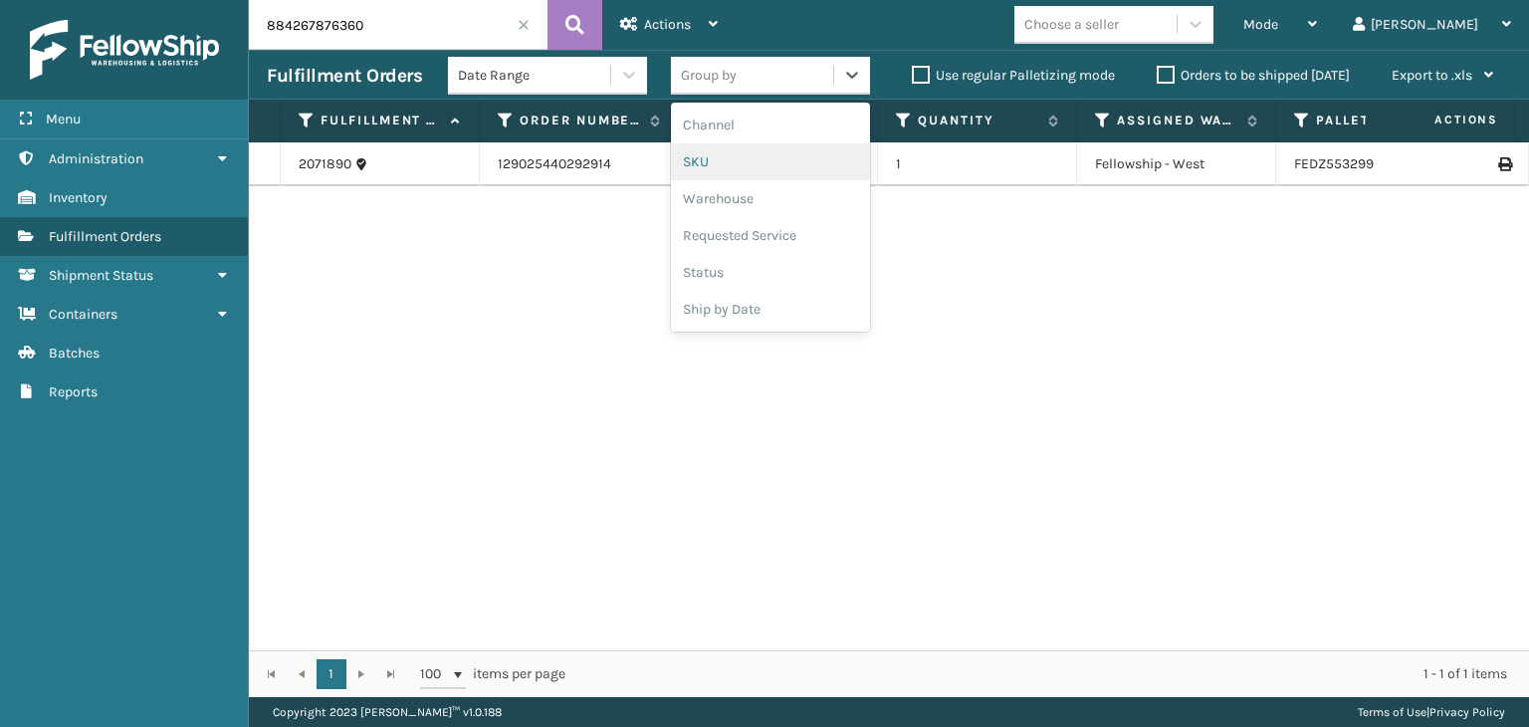
click at [733, 151] on div "SKU" at bounding box center [770, 161] width 199 height 37
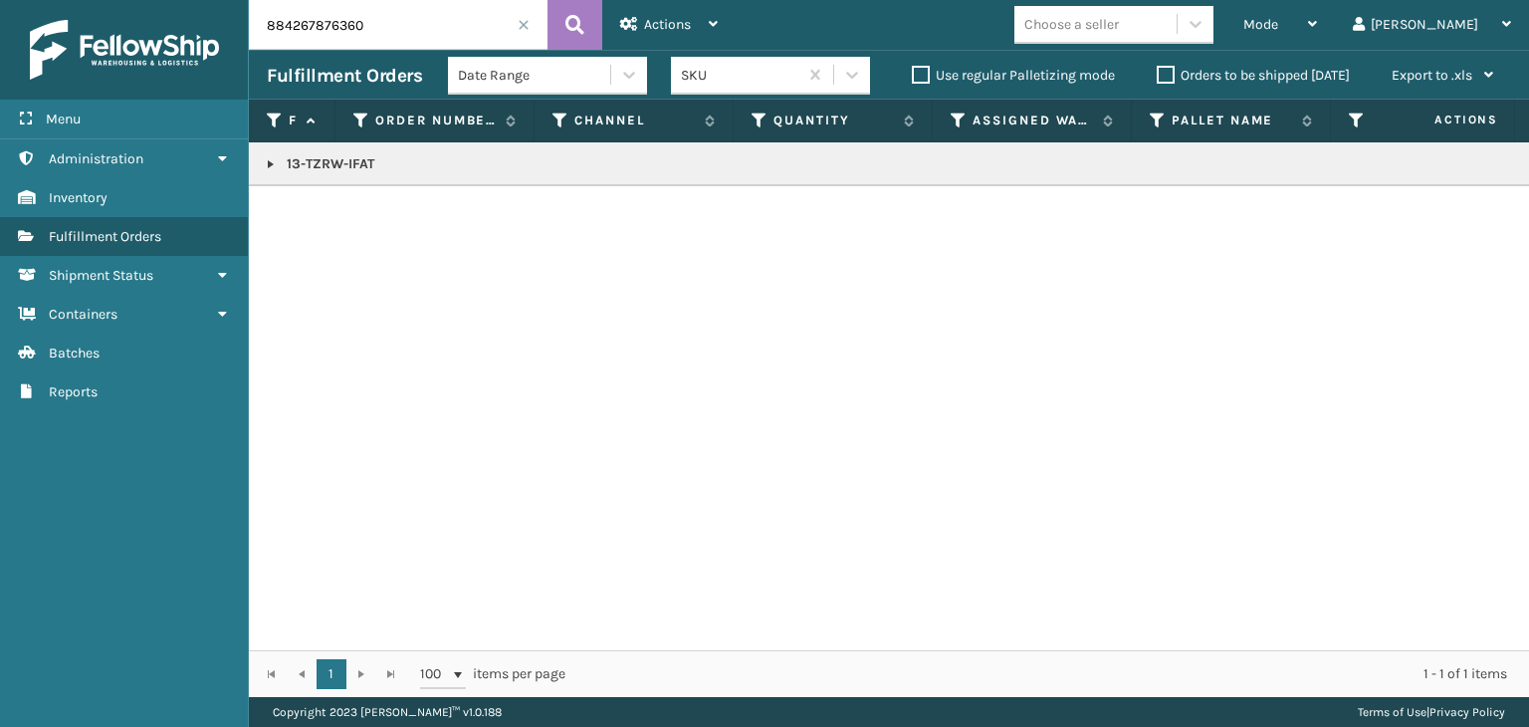
drag, startPoint x: 448, startPoint y: 25, endPoint x: 227, endPoint y: 13, distance: 221.4
click at [0, 0] on html "Menu Administration Inventory Fulfillment Orders Shipment Status Containers Bat…" at bounding box center [764, 363] width 1529 height 727
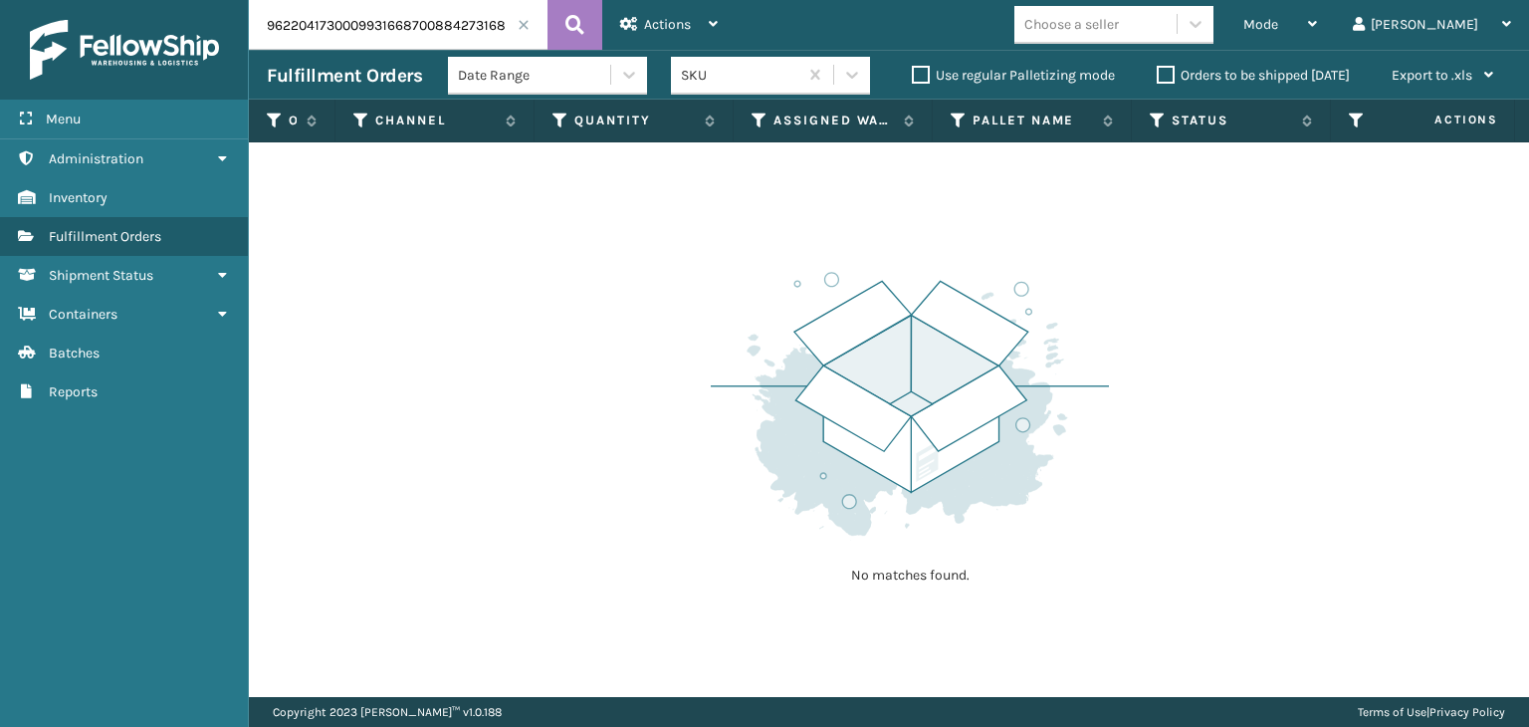
drag, startPoint x: 414, startPoint y: 21, endPoint x: 81, endPoint y: 24, distance: 333.6
click at [81, 0] on div "Menu Administration Inventory Fulfillment Orders Shipment Status Containers Bat…" at bounding box center [764, 0] width 1529 height 0
type input "884273168612"
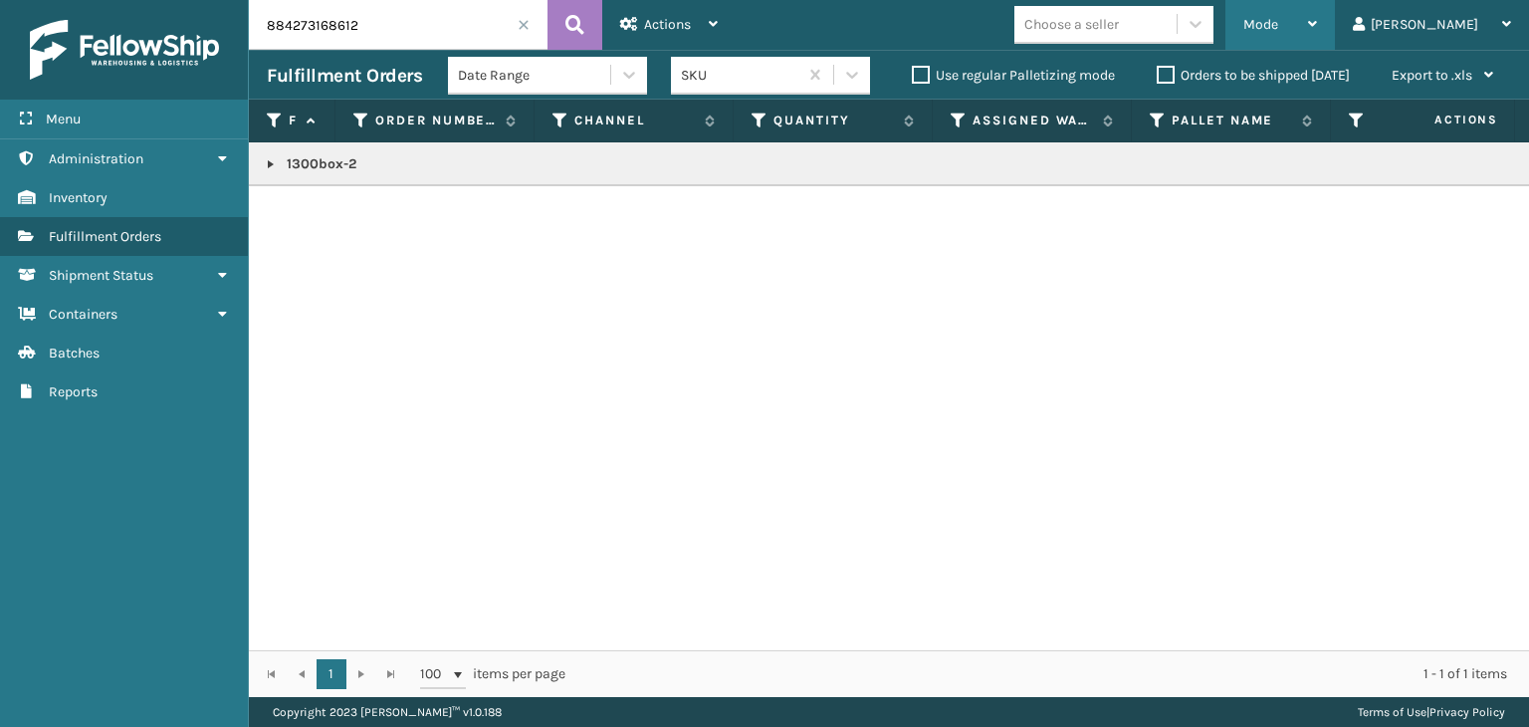
click at [1279, 29] on span "Mode" at bounding box center [1261, 24] width 35 height 17
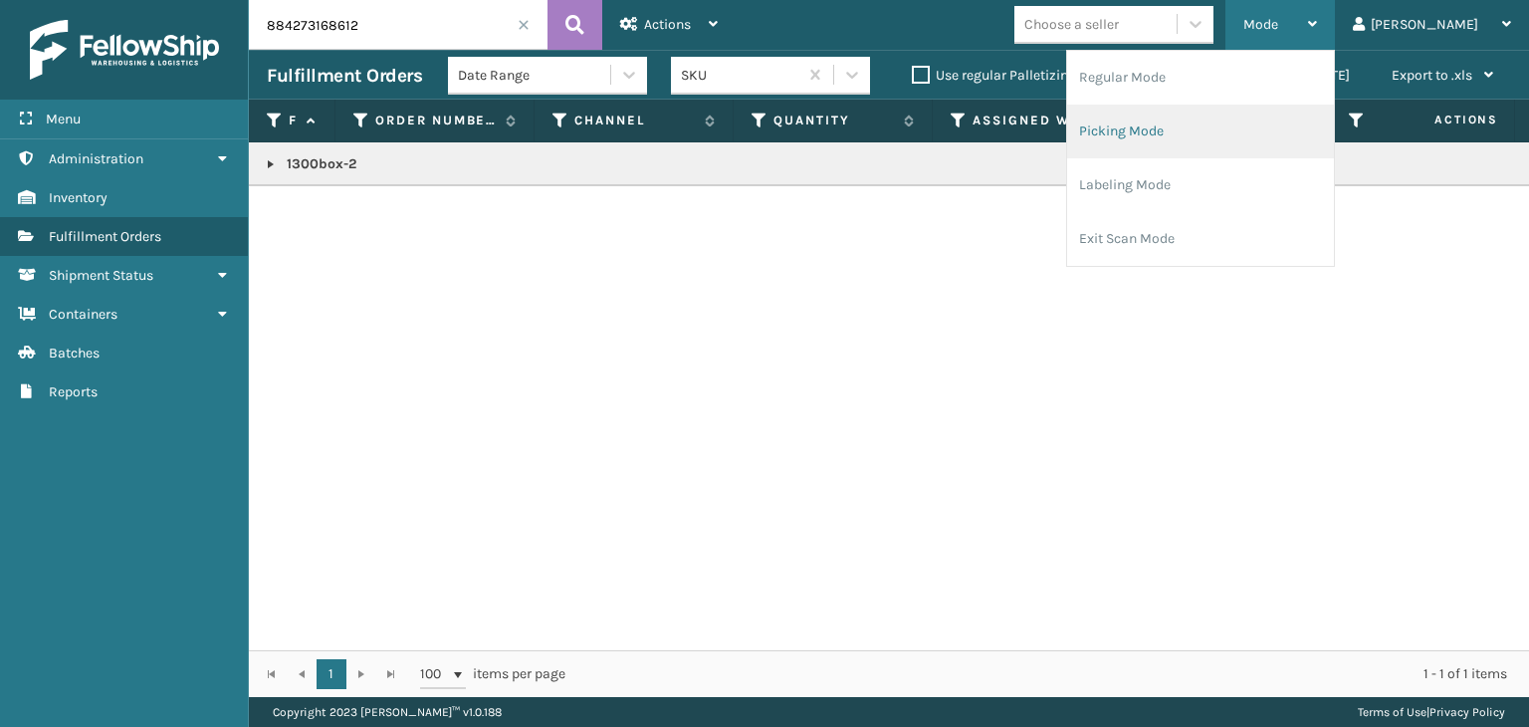
click at [1249, 114] on li "Picking Mode" at bounding box center [1200, 132] width 267 height 54
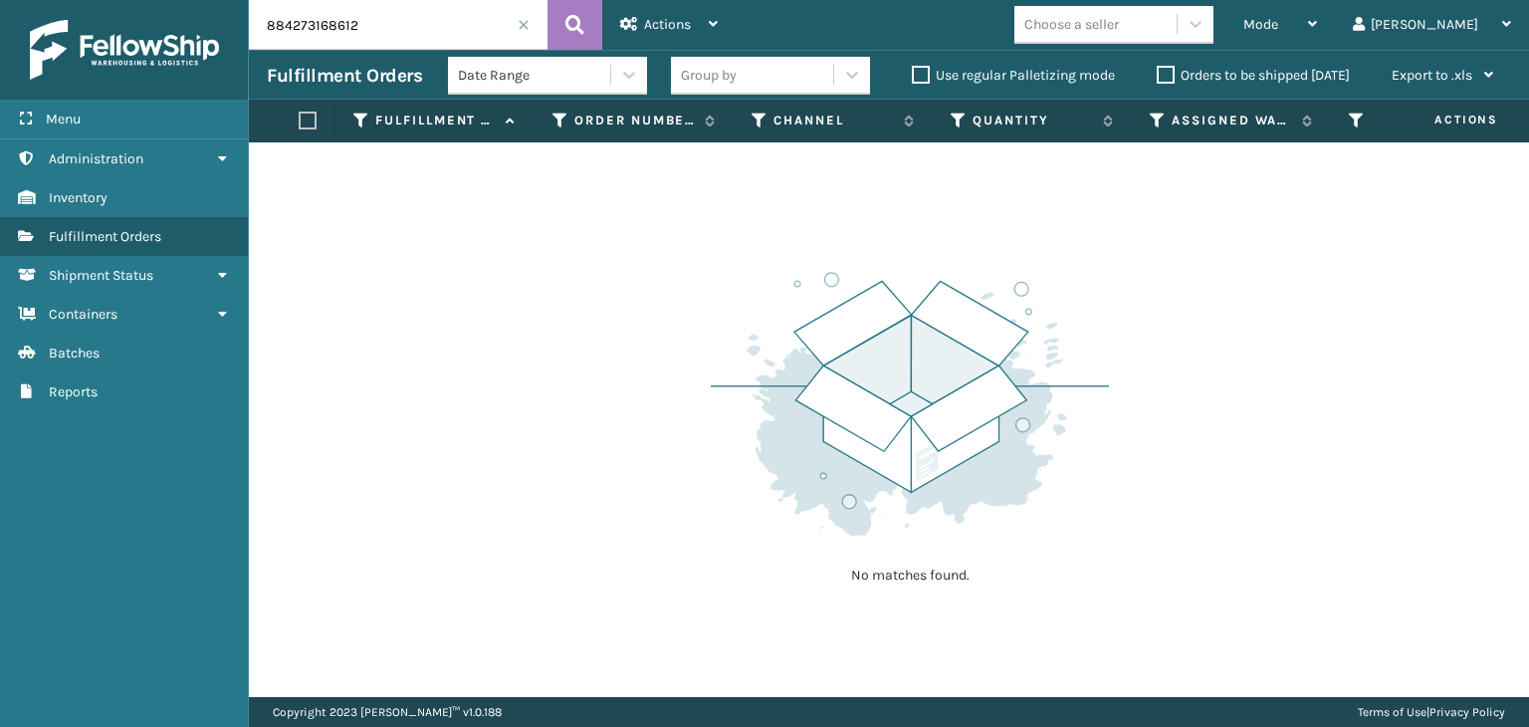
click at [525, 27] on span at bounding box center [524, 25] width 12 height 12
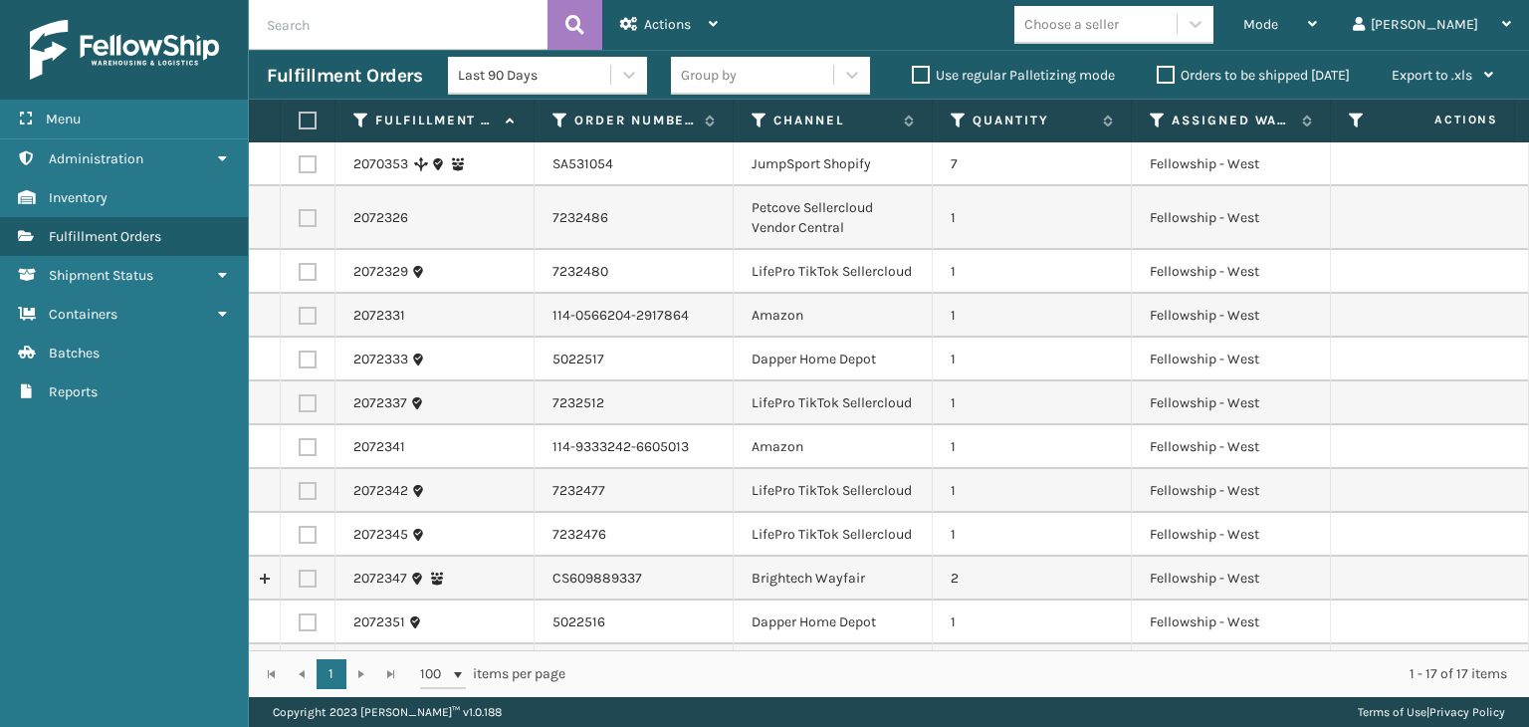
click at [330, 17] on input "text" at bounding box center [398, 25] width 299 height 50
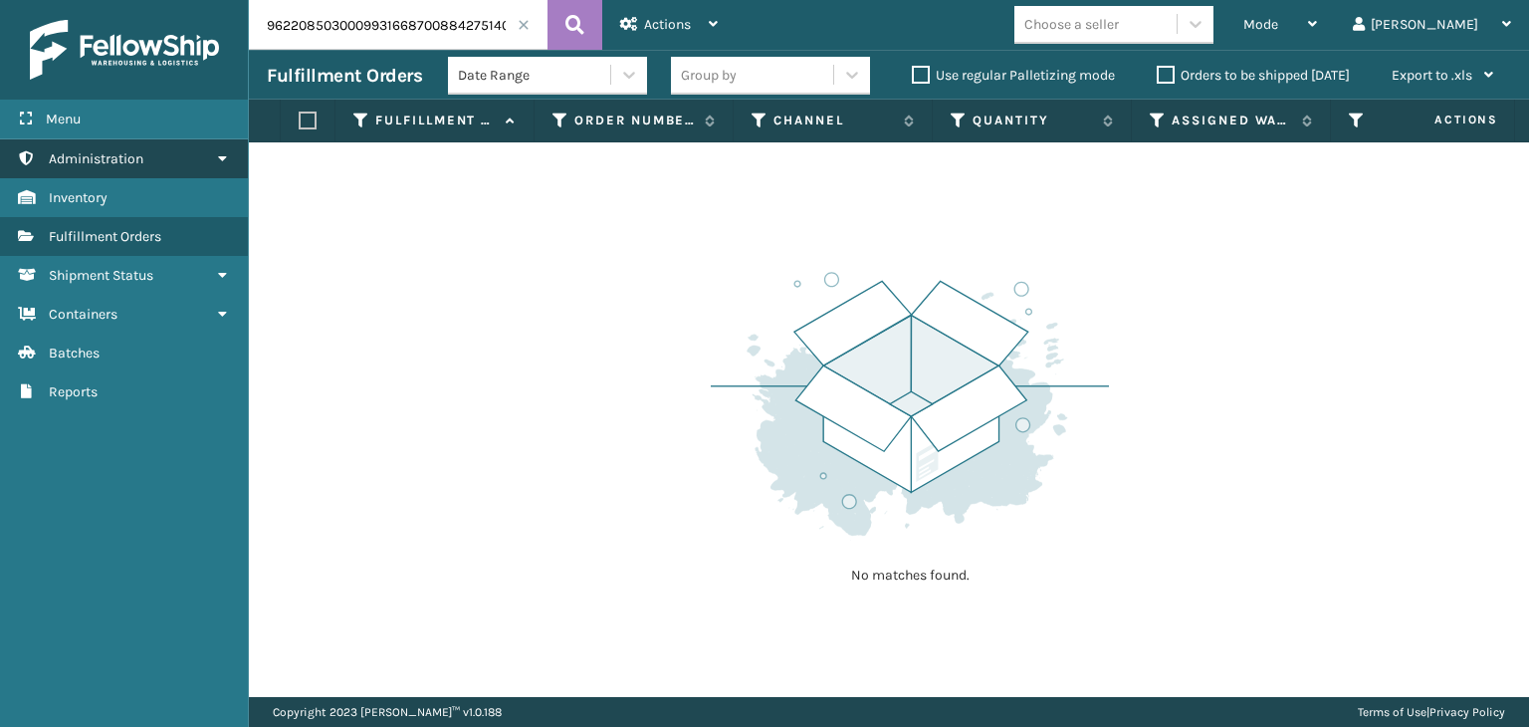
drag, startPoint x: 415, startPoint y: 33, endPoint x: 0, endPoint y: 164, distance: 435.5
click at [0, 0] on div "Menu Administration Inventory Fulfillment Orders Shipment Status Containers Bat…" at bounding box center [764, 0] width 1529 height 0
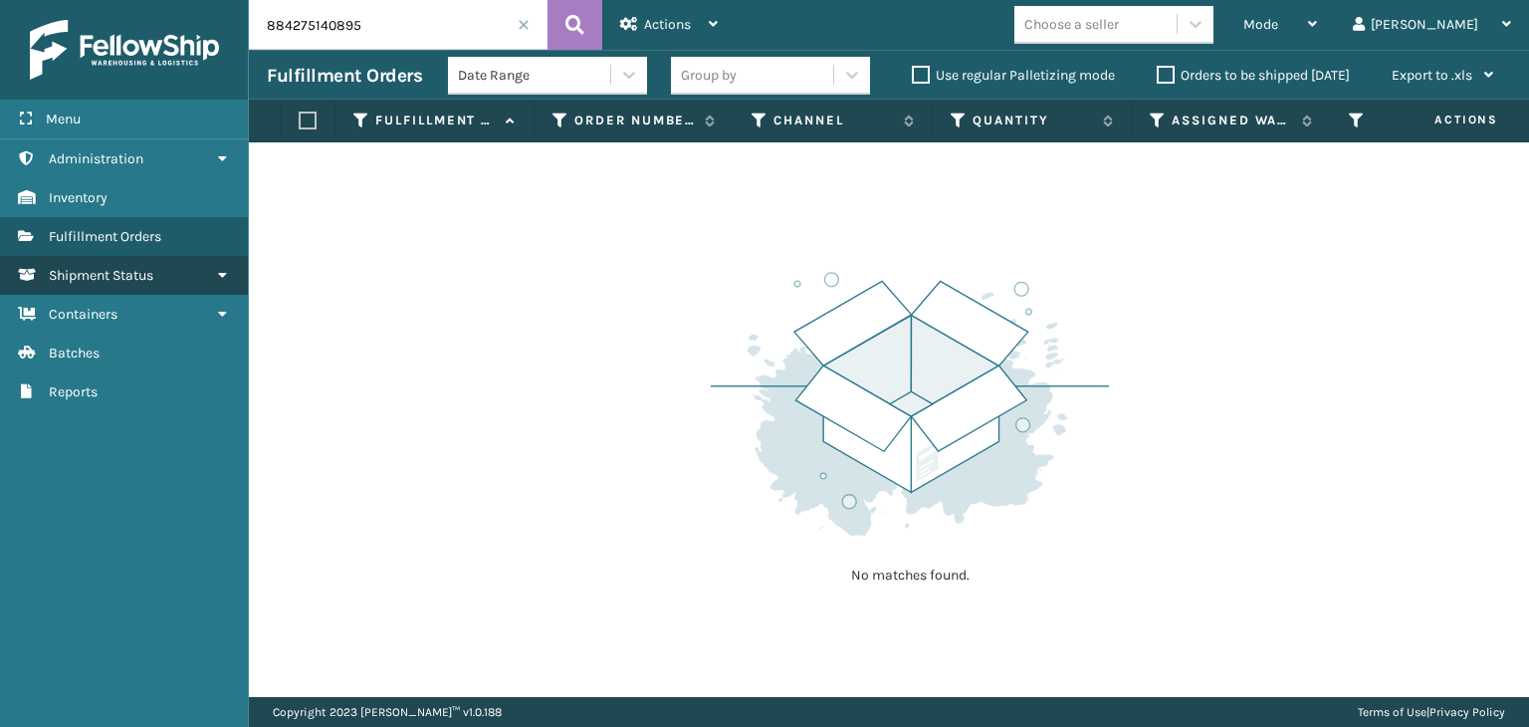
type input "884275140895"
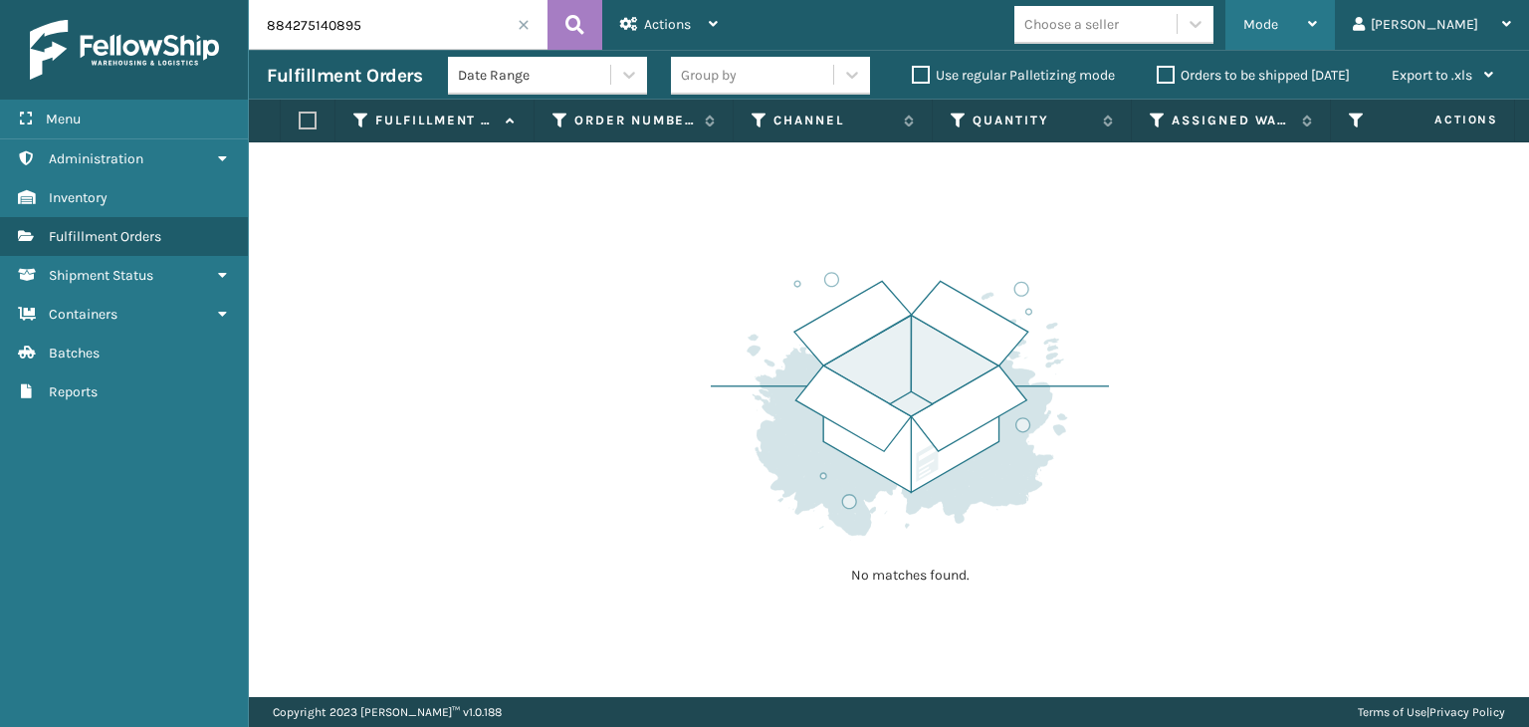
click at [1314, 17] on div "Mode Regular Mode Picking Mode Labeling Mode Exit Scan Mode" at bounding box center [1281, 25] width 110 height 50
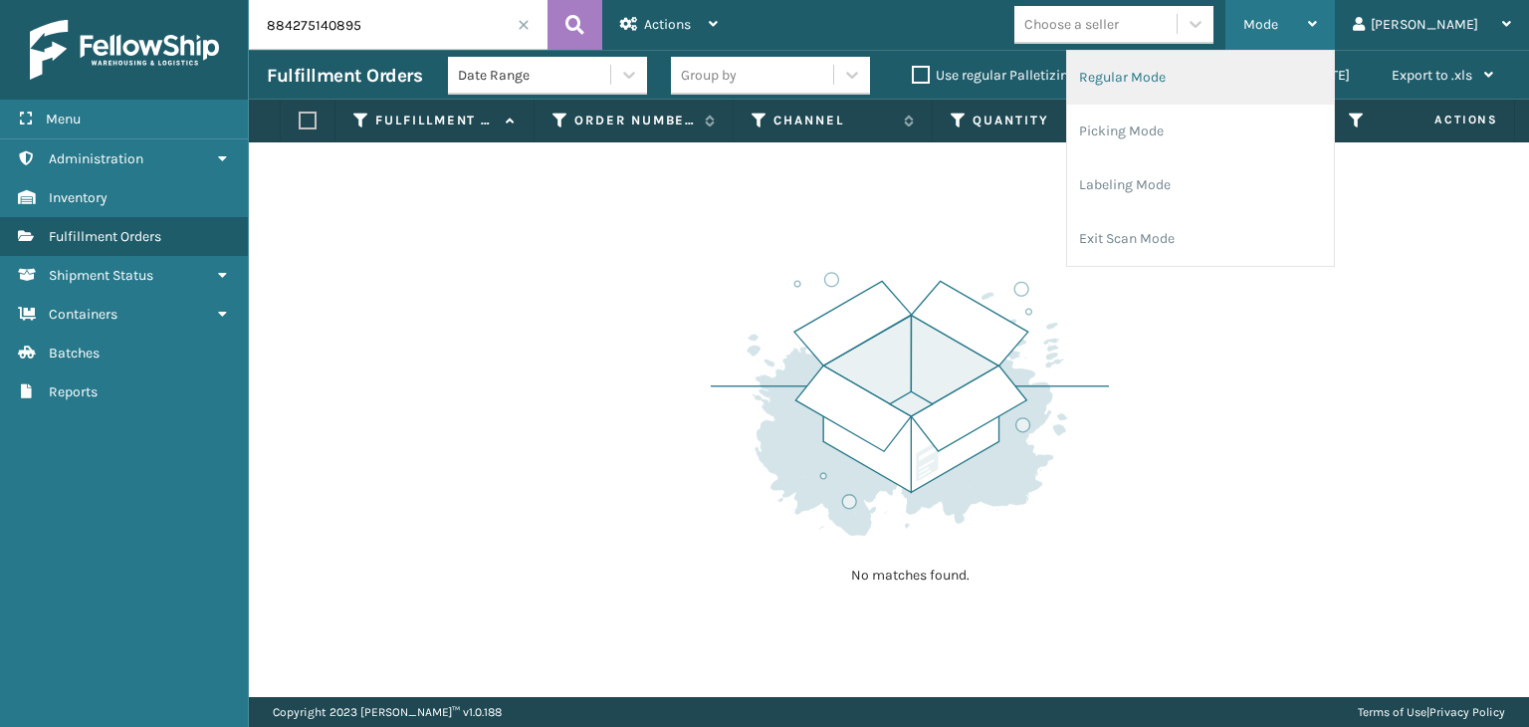
click at [1300, 65] on li "Regular Mode" at bounding box center [1200, 78] width 267 height 54
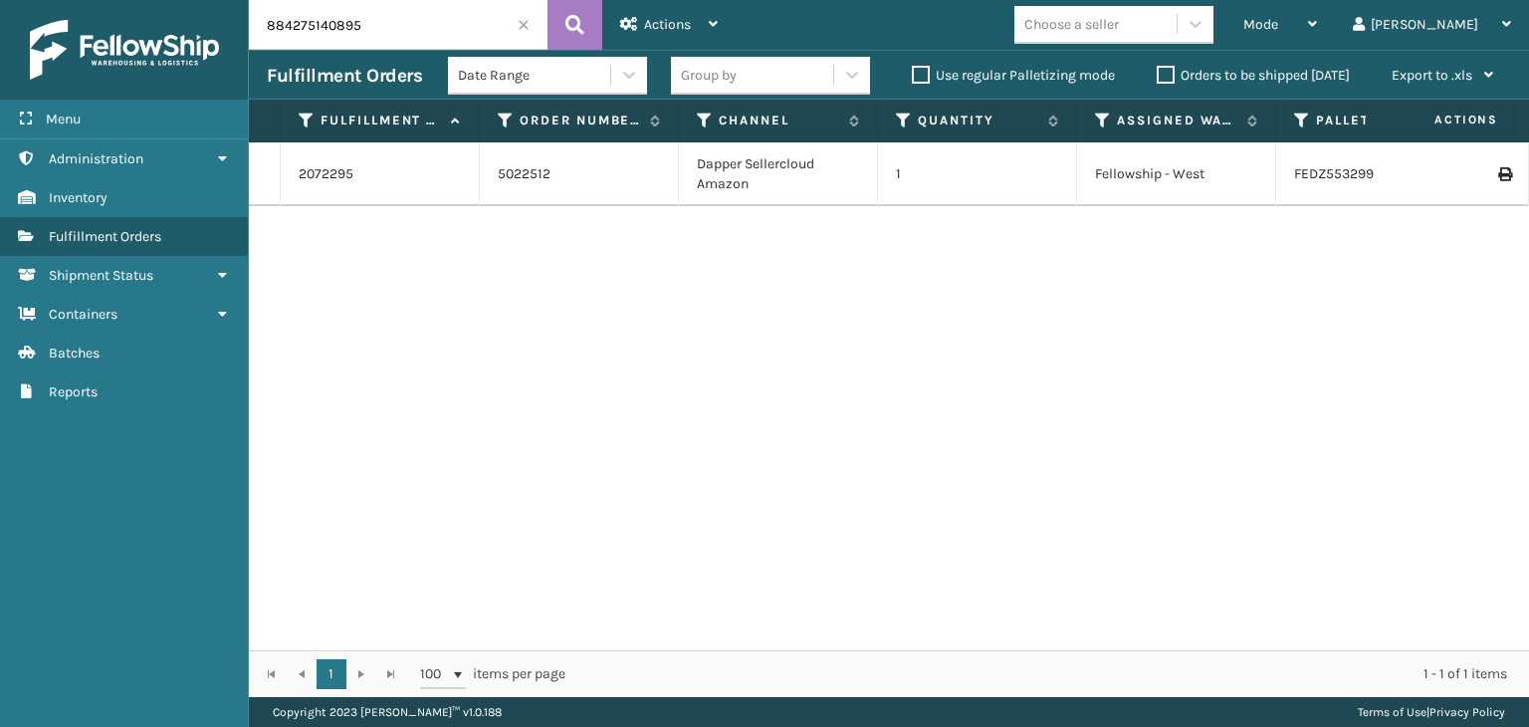
click at [1499, 167] on icon at bounding box center [1505, 174] width 12 height 14
